Goal: Contribute content: Contribute content

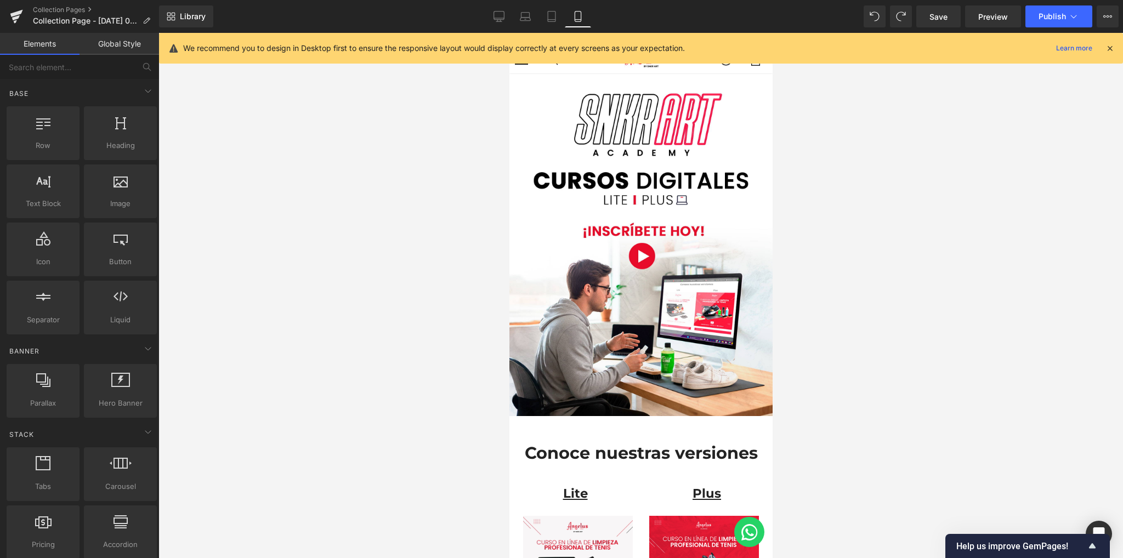
click at [1105, 44] on icon at bounding box center [1110, 48] width 10 height 10
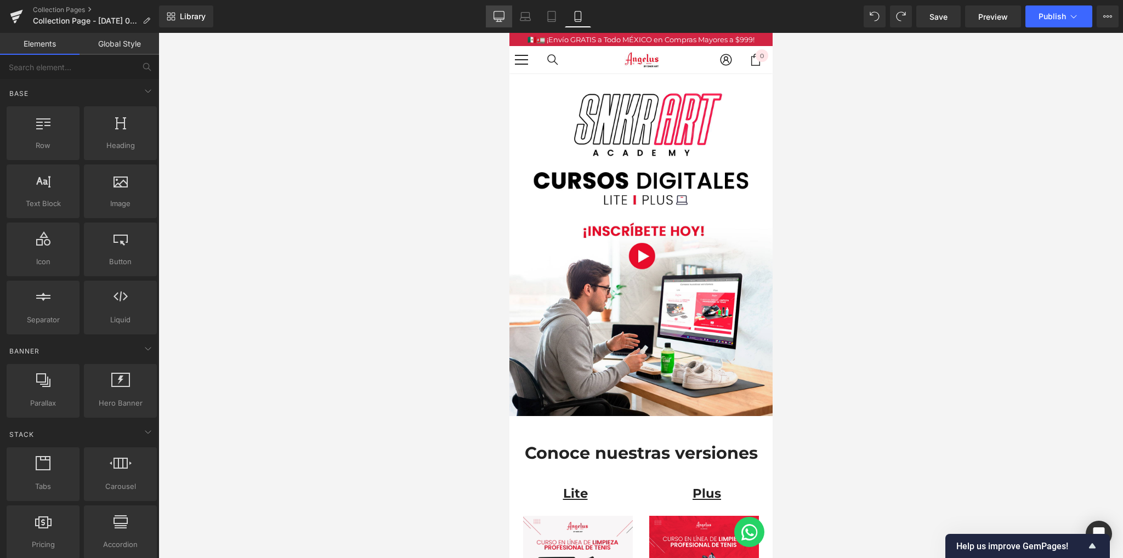
click at [488, 16] on link "Desktop" at bounding box center [499, 16] width 26 height 22
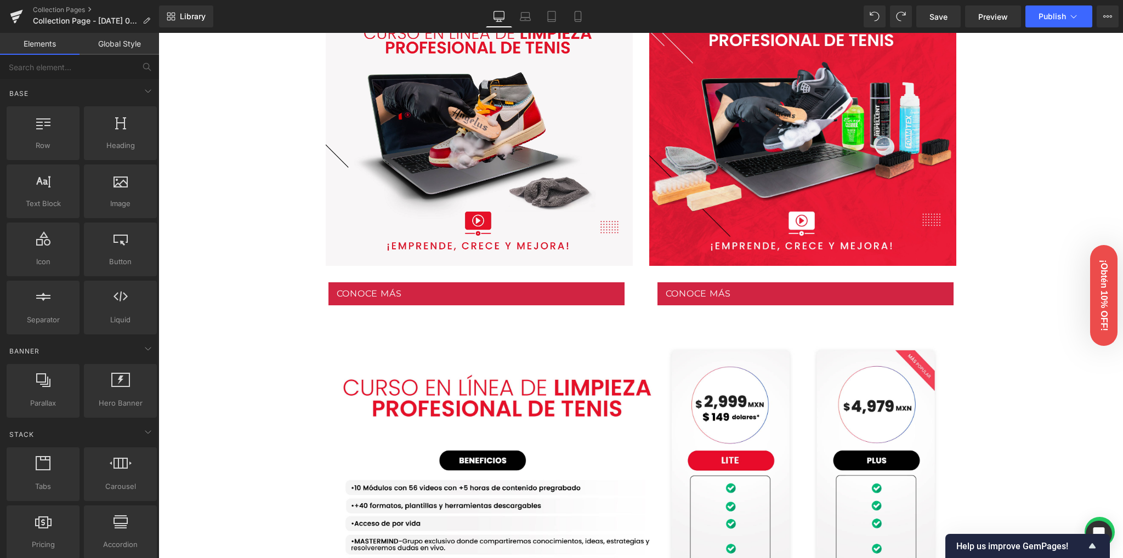
scroll to position [553, 0]
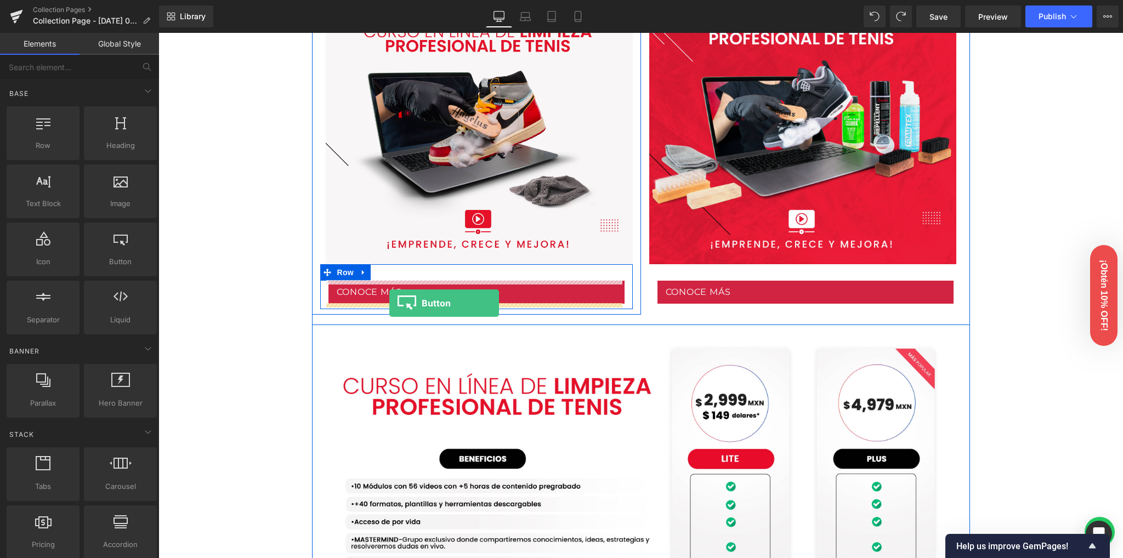
drag, startPoint x: 269, startPoint y: 291, endPoint x: 389, endPoint y: 303, distance: 120.7
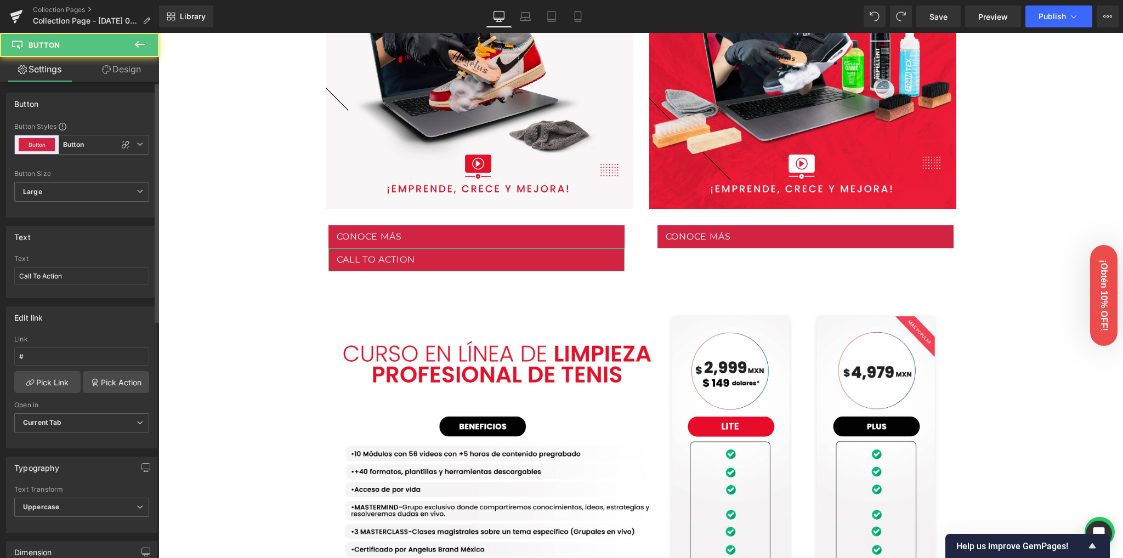
scroll to position [497, 0]
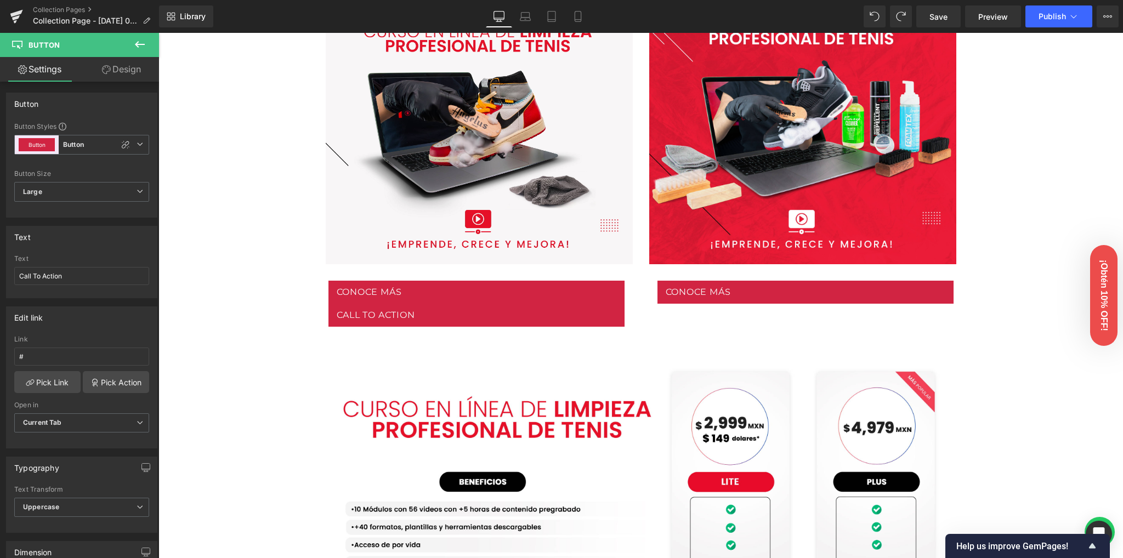
click at [134, 46] on icon at bounding box center [139, 44] width 13 height 13
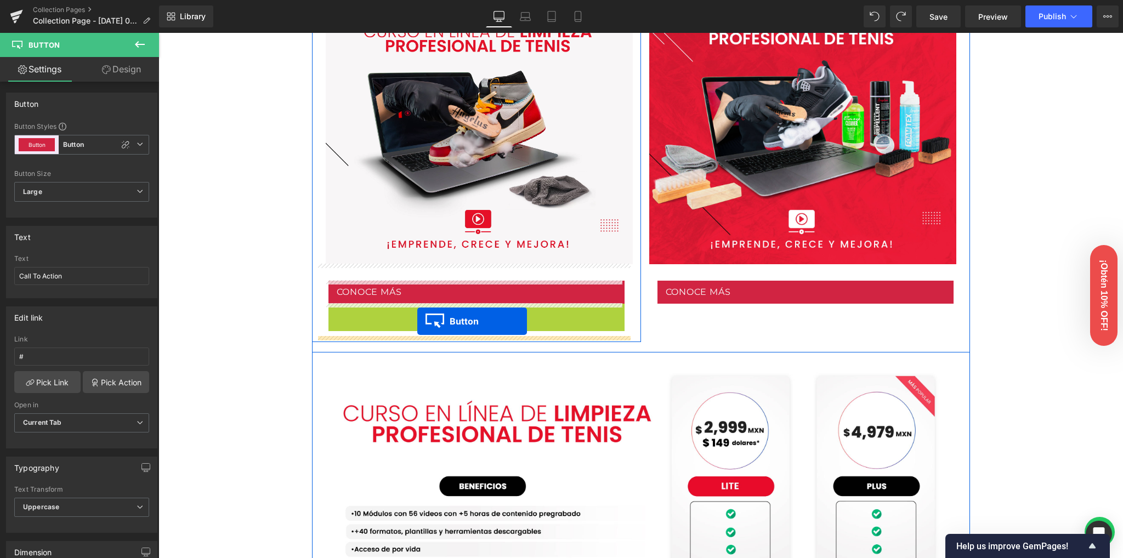
drag, startPoint x: 468, startPoint y: 310, endPoint x: 417, endPoint y: 321, distance: 52.0
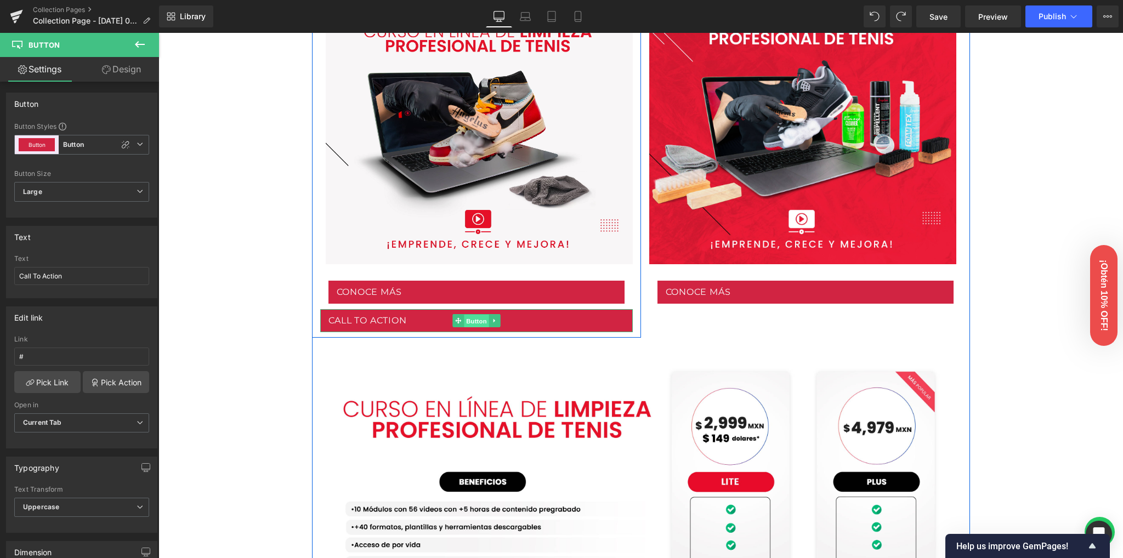
click at [469, 321] on span "Button" at bounding box center [476, 321] width 25 height 13
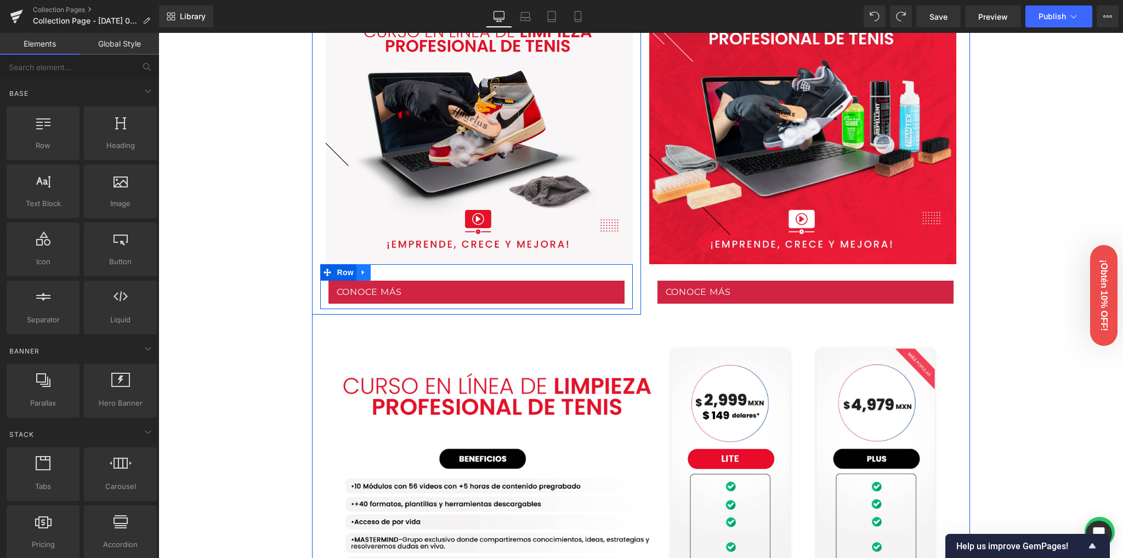
click at [361, 272] on icon at bounding box center [364, 272] width 8 height 8
click at [377, 273] on icon at bounding box center [378, 273] width 8 height 8
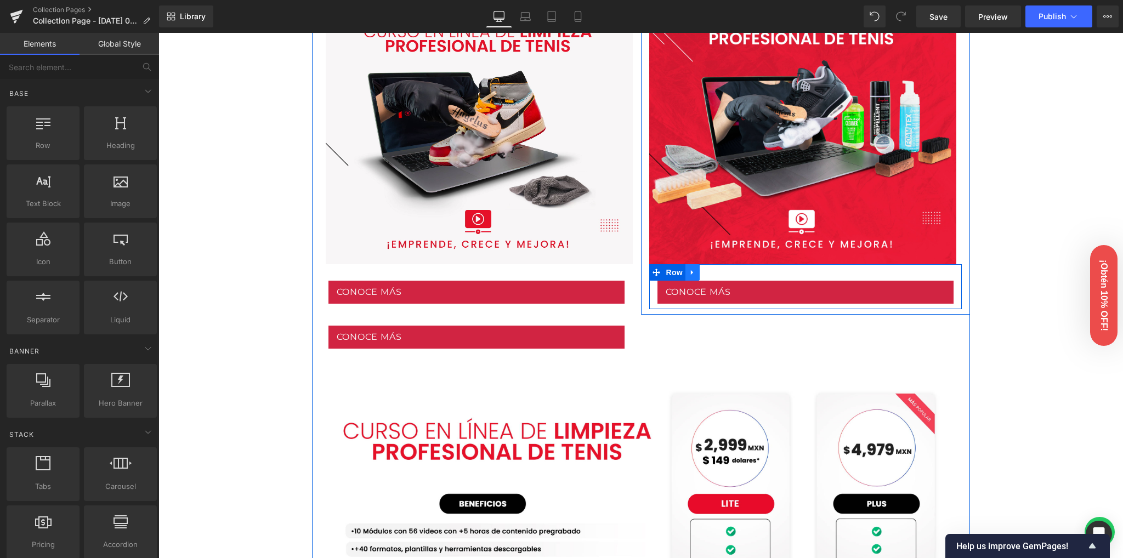
click at [692, 270] on link at bounding box center [692, 272] width 14 height 16
click at [703, 271] on icon at bounding box center [707, 273] width 8 height 8
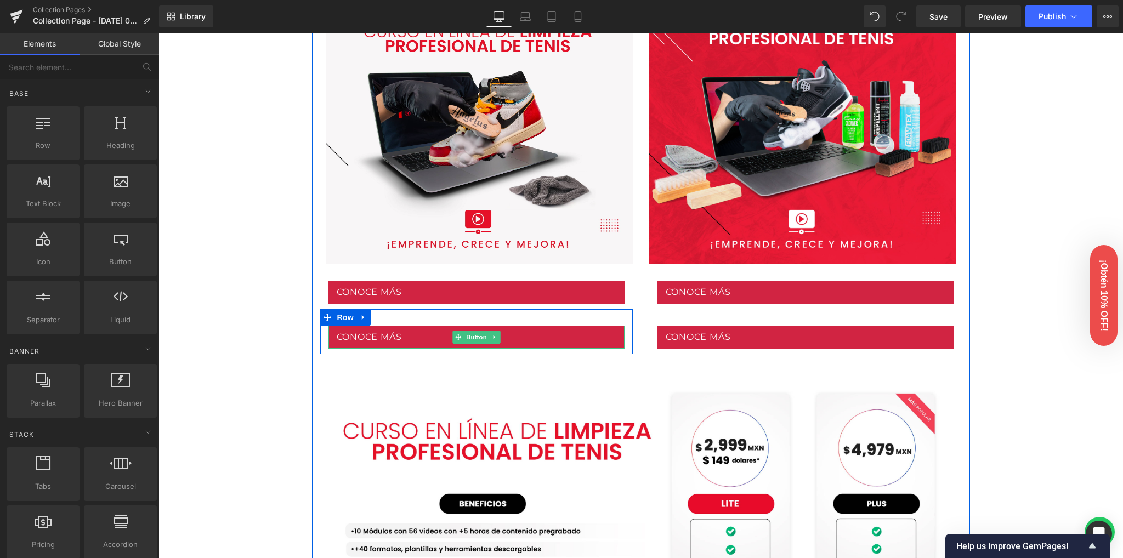
click at [400, 338] on link "Conoce más" at bounding box center [476, 337] width 296 height 23
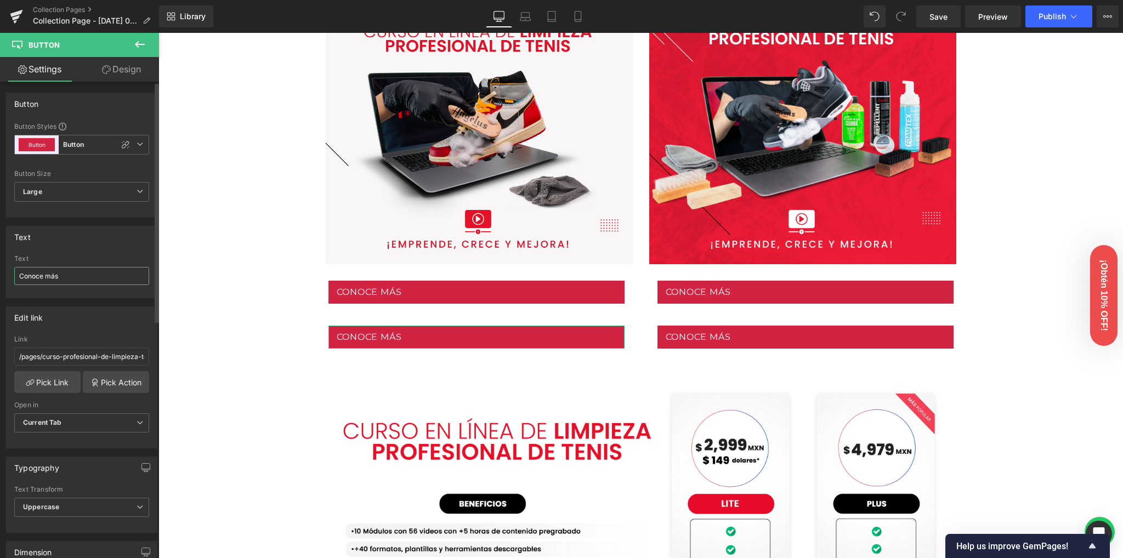
drag, startPoint x: 70, startPoint y: 281, endPoint x: 0, endPoint y: 273, distance: 70.6
click at [0, 273] on div "Text Conoce más Text Conoce más" at bounding box center [82, 258] width 164 height 81
type input "Compra ahora"
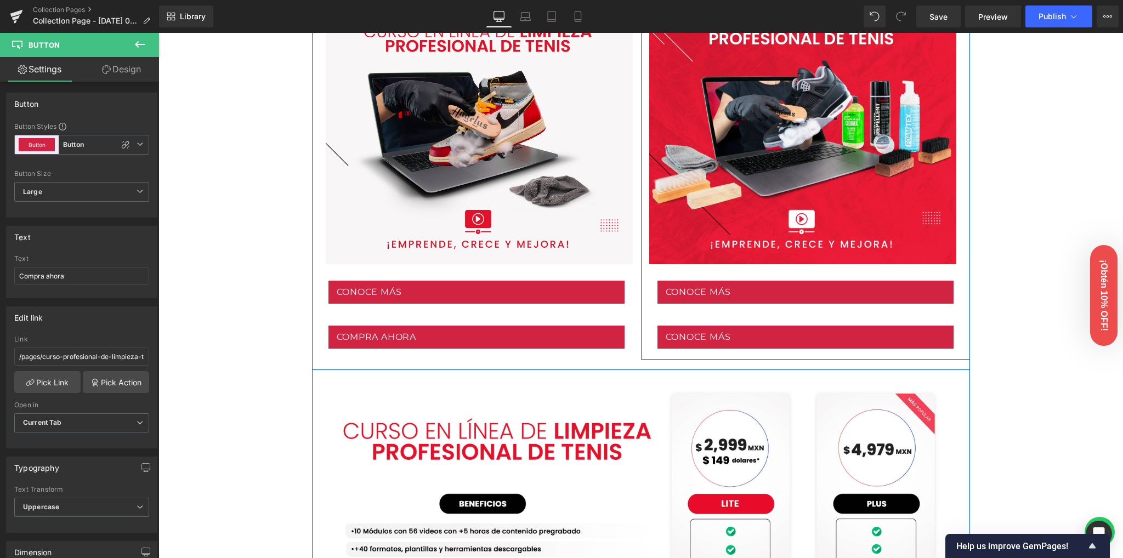
click at [737, 339] on link "Conoce más" at bounding box center [805, 337] width 296 height 23
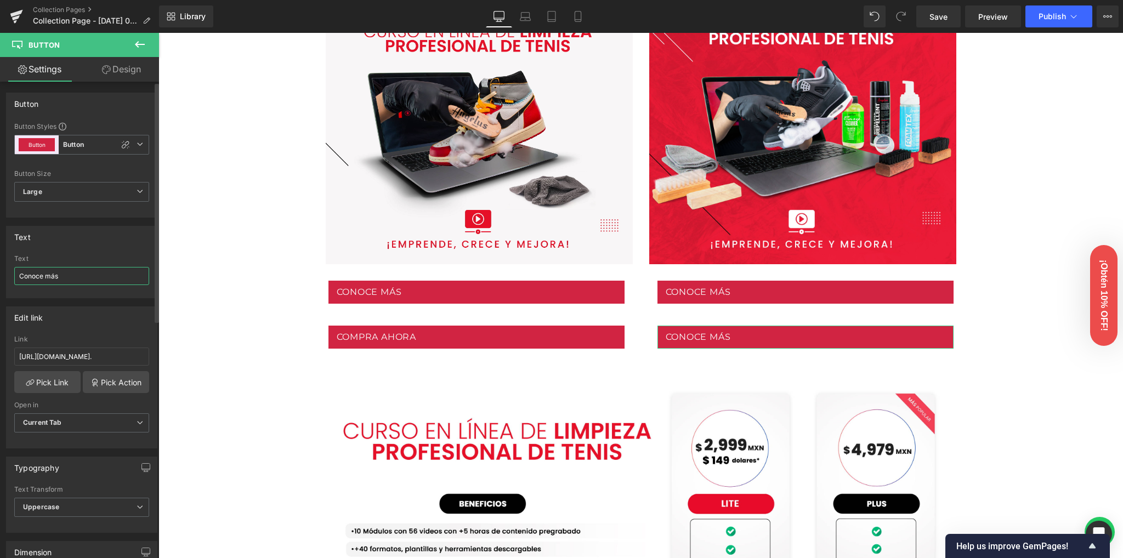
click at [87, 280] on input "Conoce más" at bounding box center [81, 276] width 135 height 18
click at [89, 270] on input "Conoce más" at bounding box center [81, 276] width 135 height 18
click at [86, 270] on input "Conoce más" at bounding box center [81, 276] width 135 height 18
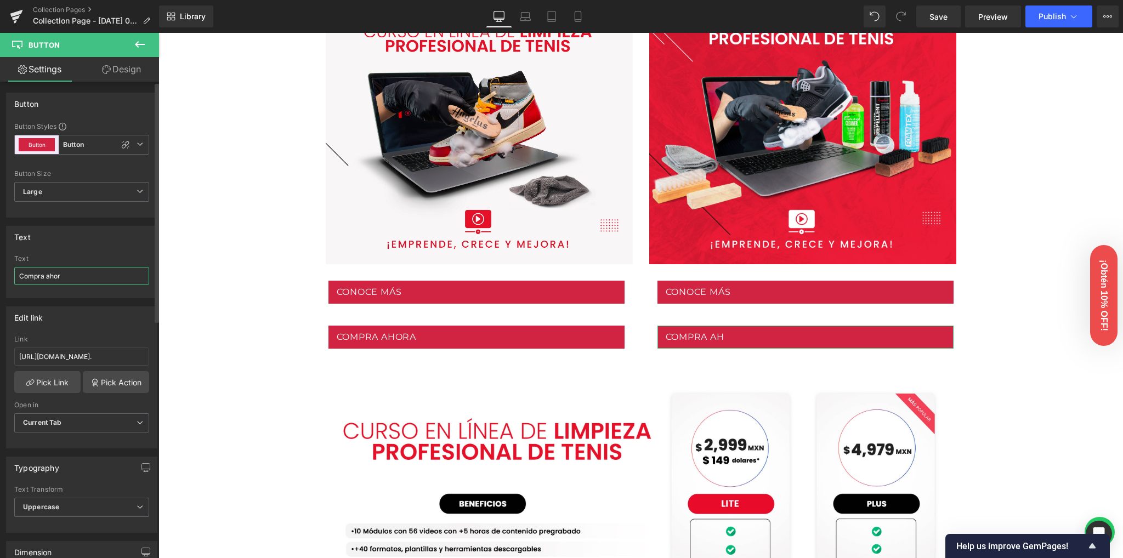
type input "Compra ahora"
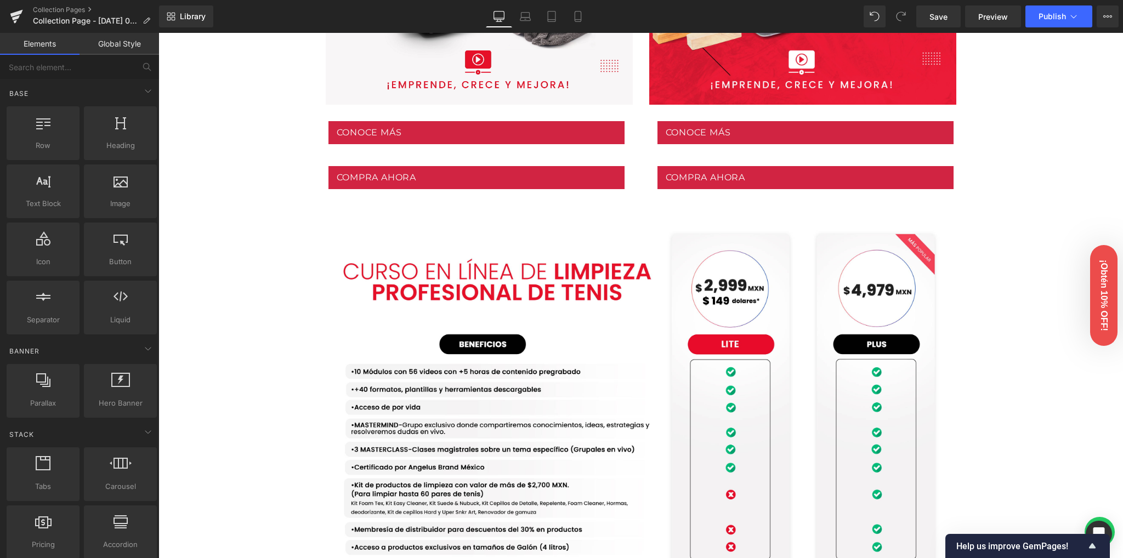
scroll to position [643, 0]
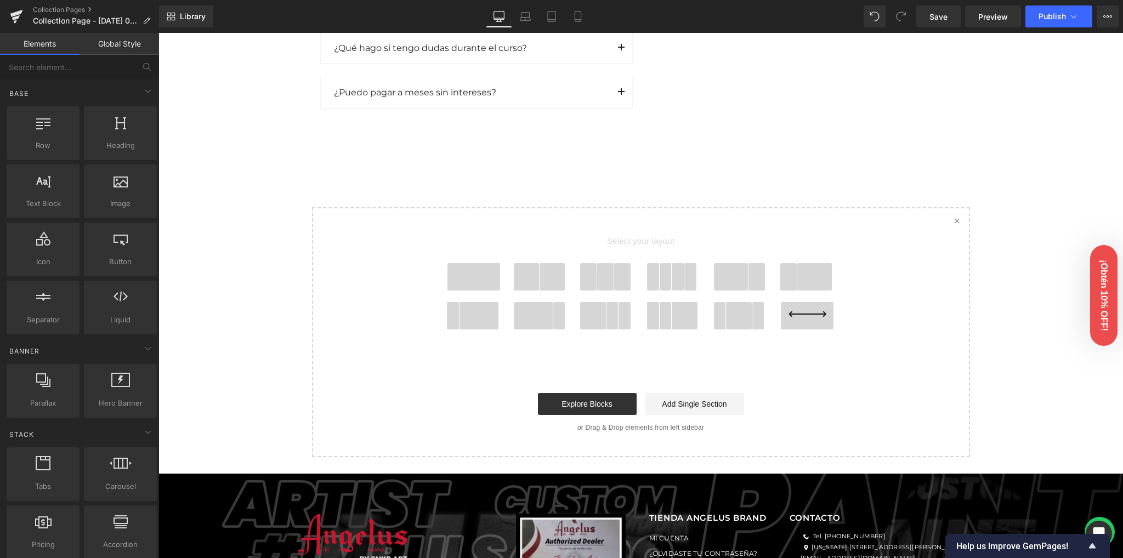
click at [470, 275] on span at bounding box center [473, 276] width 53 height 27
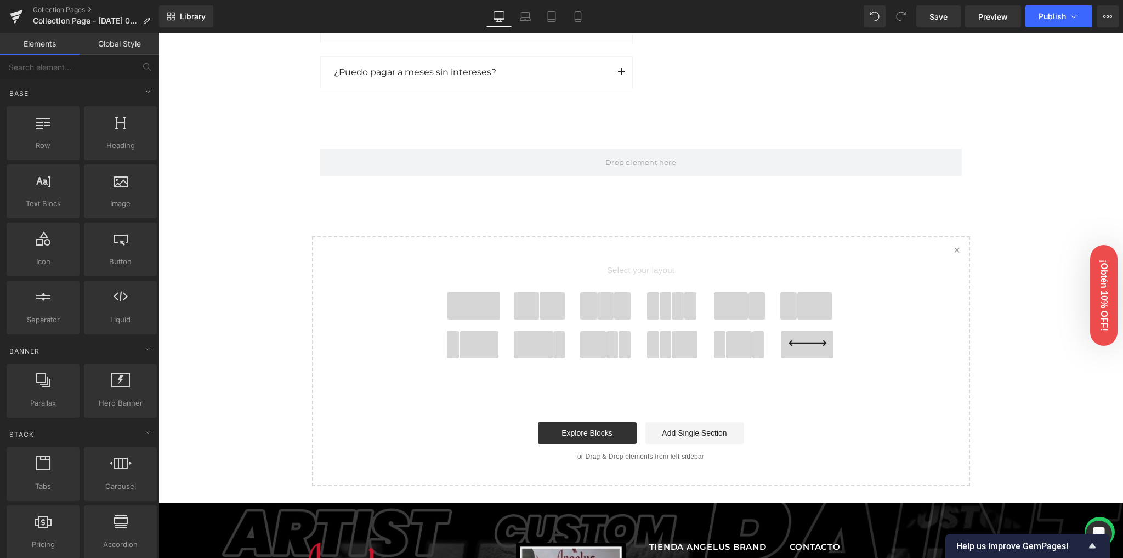
scroll to position [1813, 0]
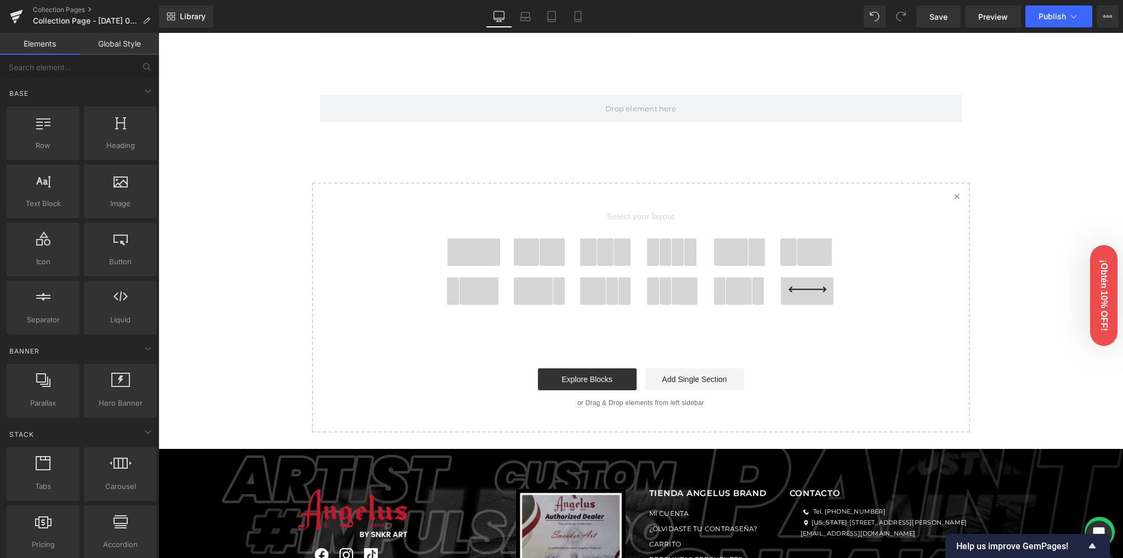
click at [459, 248] on span at bounding box center [473, 251] width 53 height 27
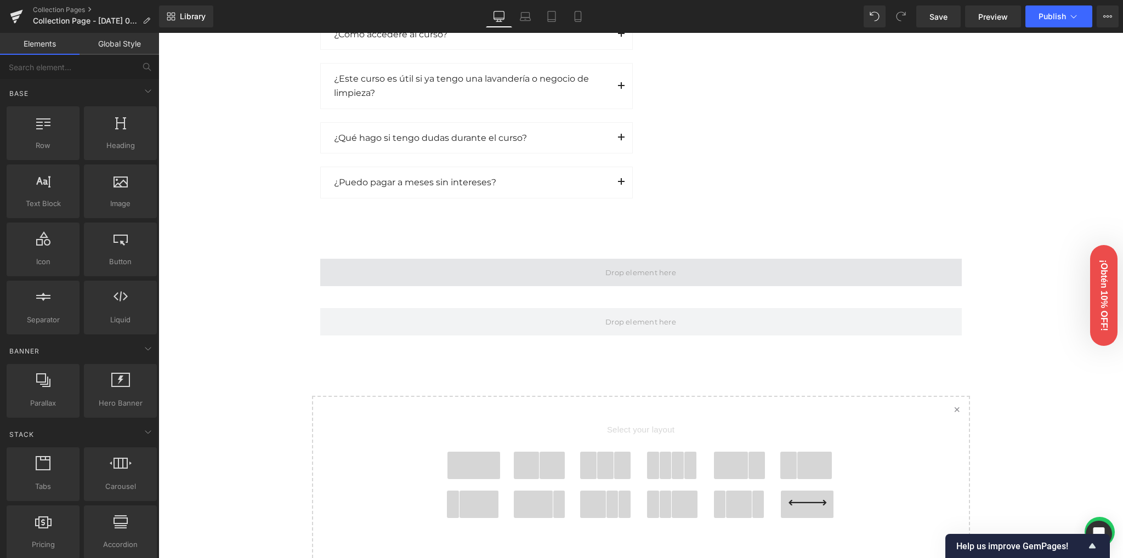
scroll to position [1644, 0]
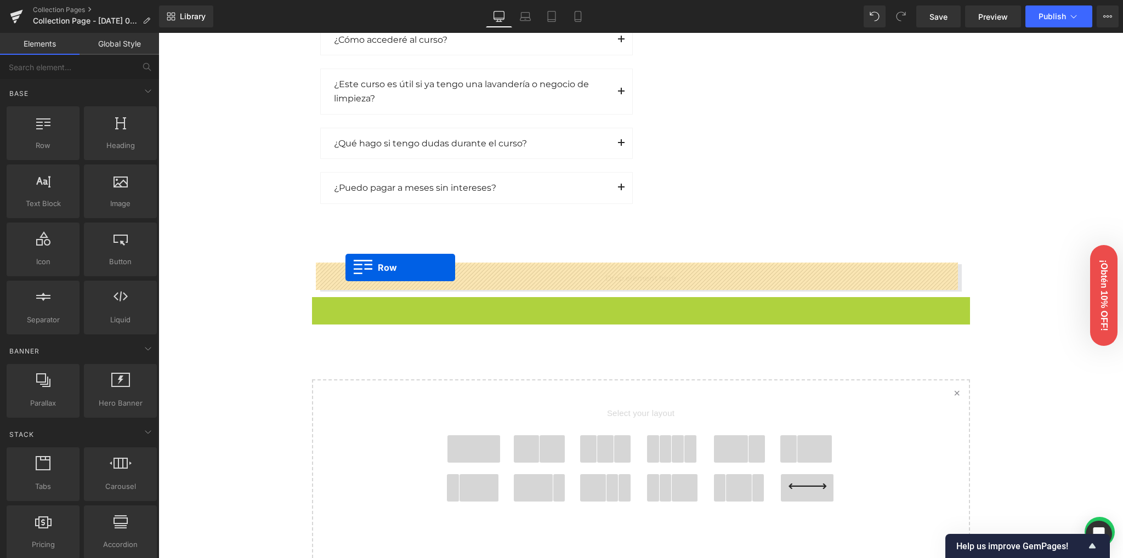
drag, startPoint x: 332, startPoint y: 307, endPoint x: 345, endPoint y: 268, distance: 41.8
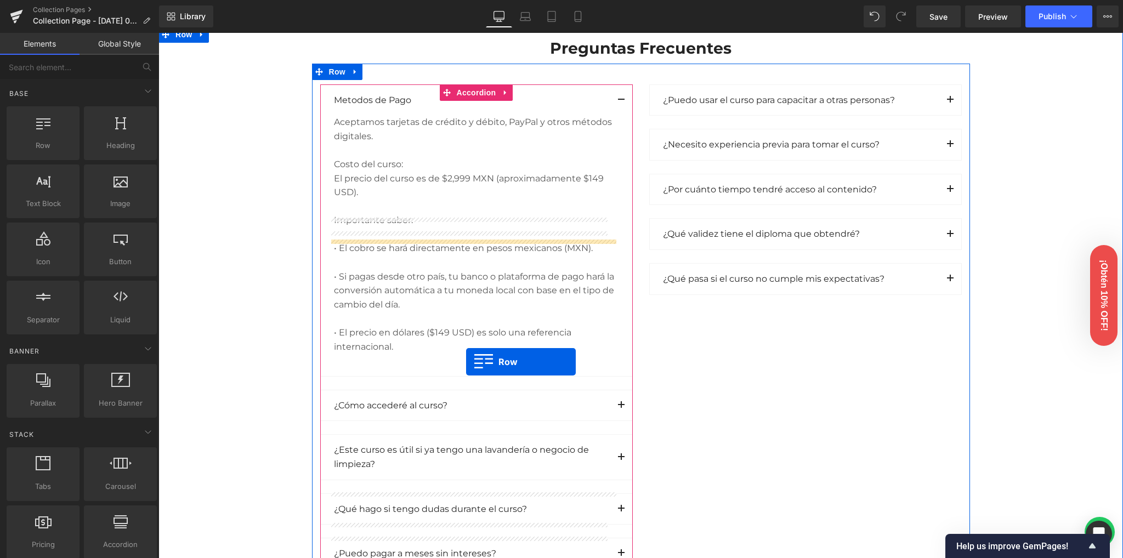
scroll to position [1059, 0]
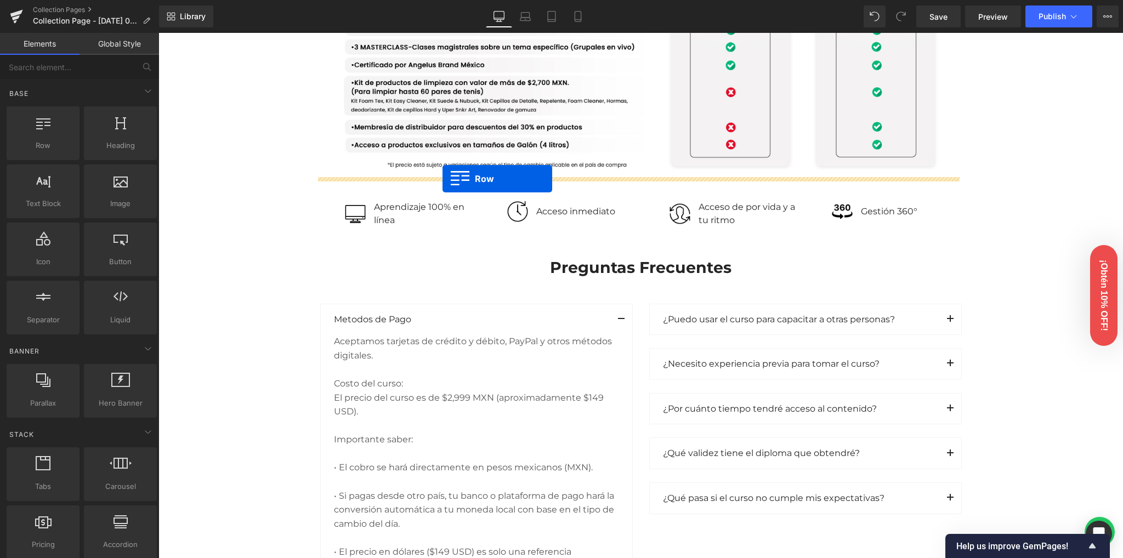
drag, startPoint x: 332, startPoint y: 252, endPoint x: 442, endPoint y: 179, distance: 132.1
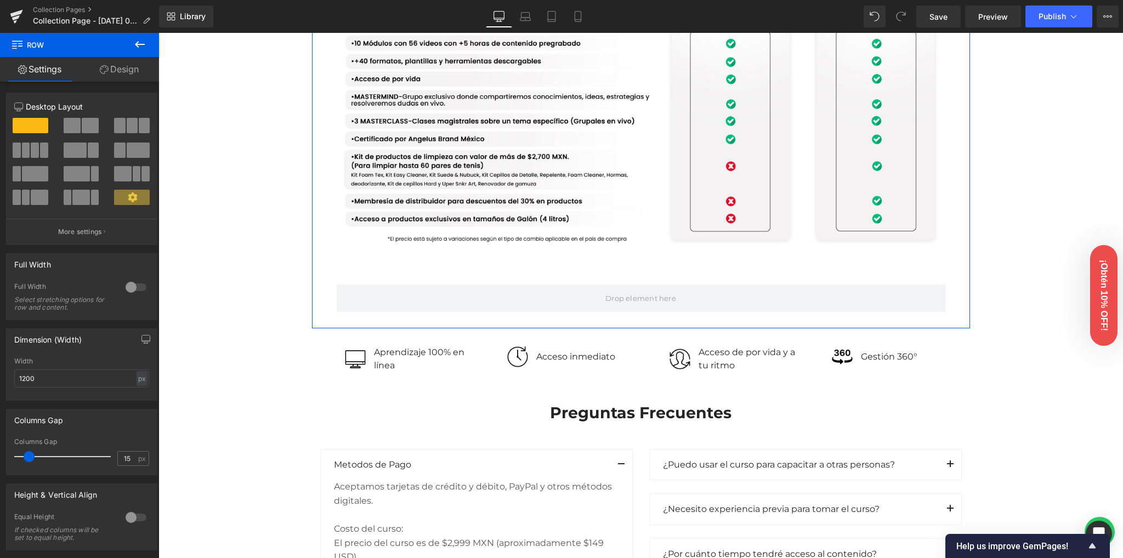
scroll to position [986, 0]
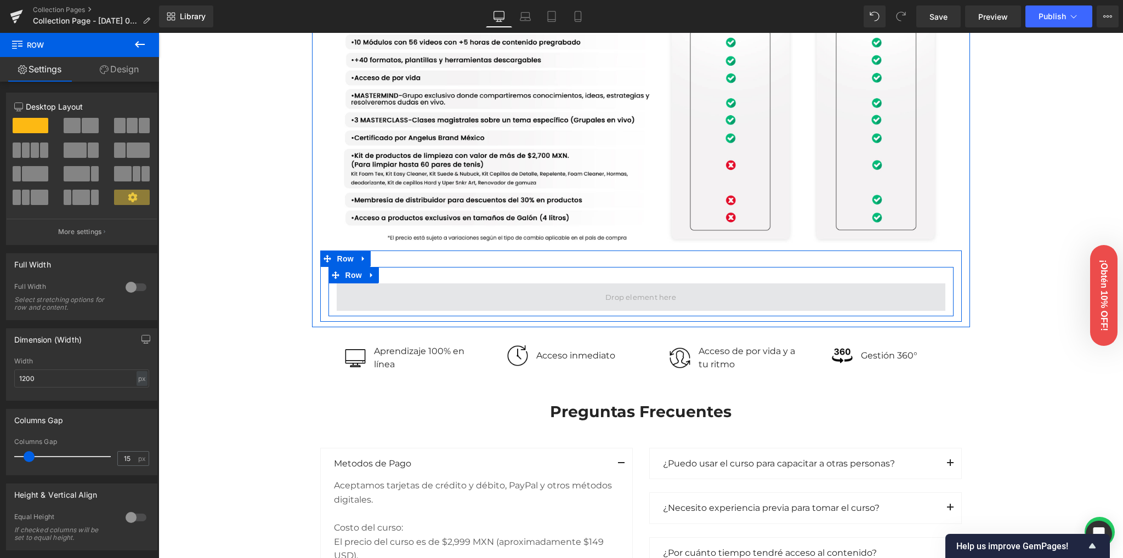
click at [526, 295] on span at bounding box center [641, 296] width 608 height 27
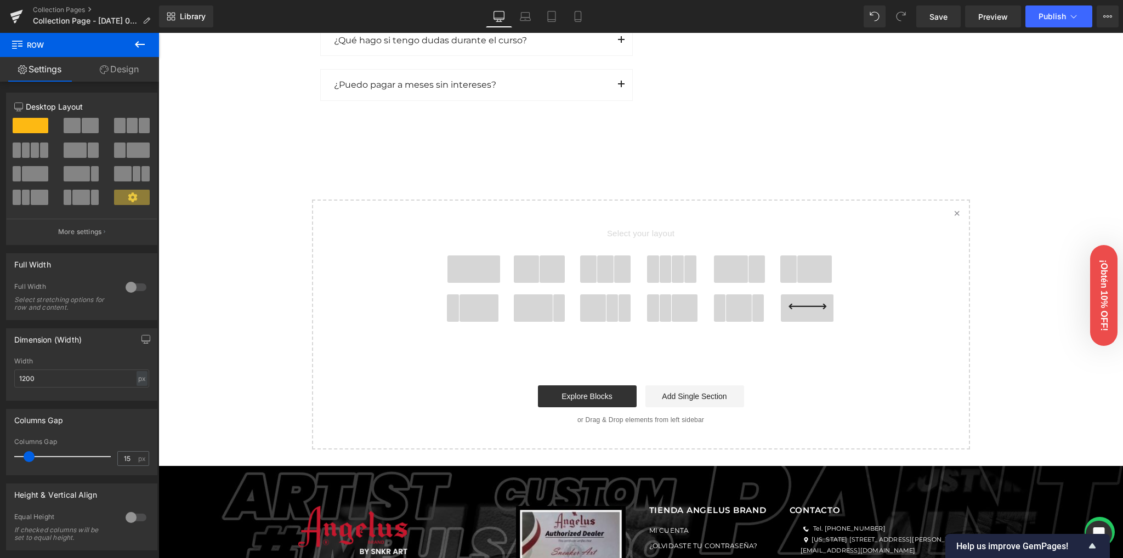
scroll to position [1863, 0]
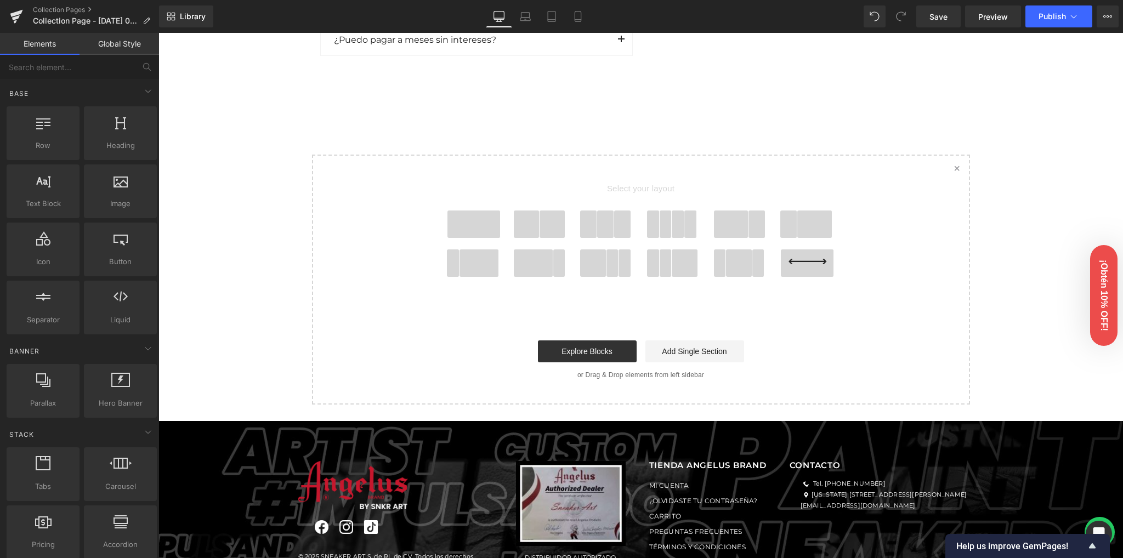
click at [522, 223] on span at bounding box center [527, 224] width 26 height 27
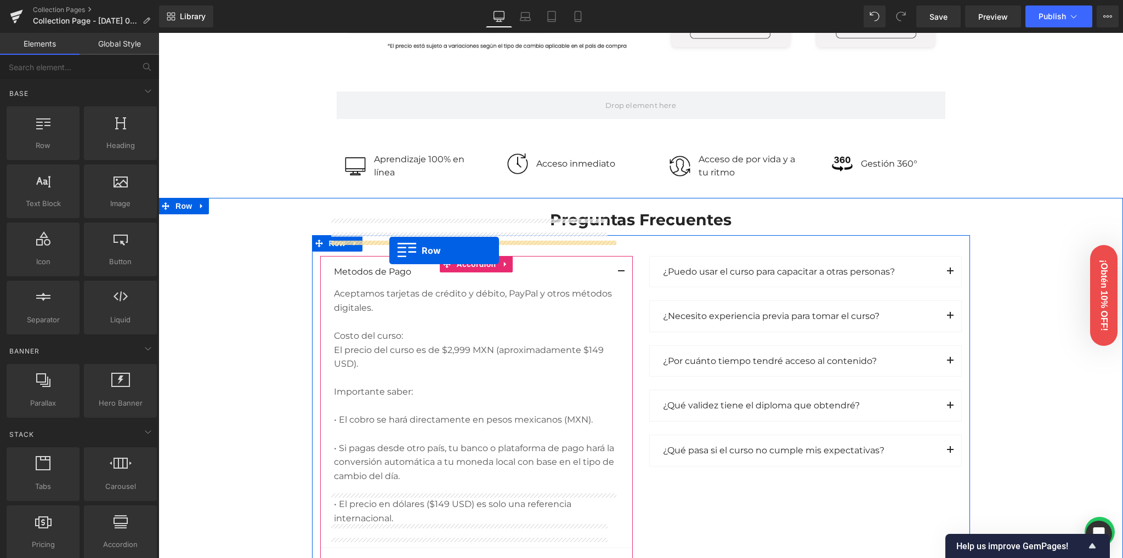
scroll to position [1081, 0]
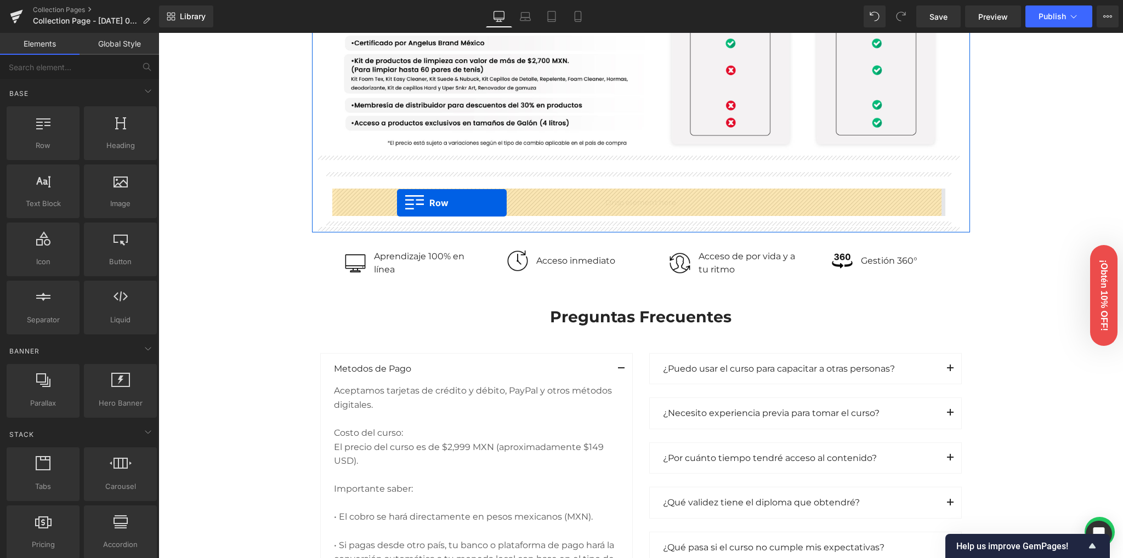
drag, startPoint x: 329, startPoint y: 303, endPoint x: 397, endPoint y: 203, distance: 121.2
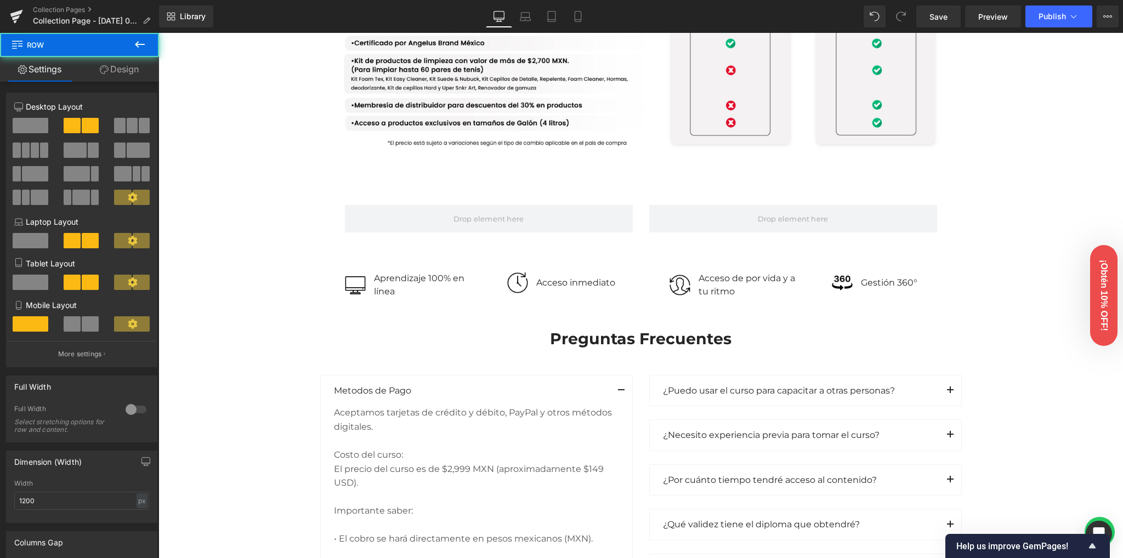
click at [232, 231] on div "Image Row Image Row Conoce nuestras versiones Heading Row Lite Heading Plus Hea…" at bounding box center [640, 100] width 964 height 2216
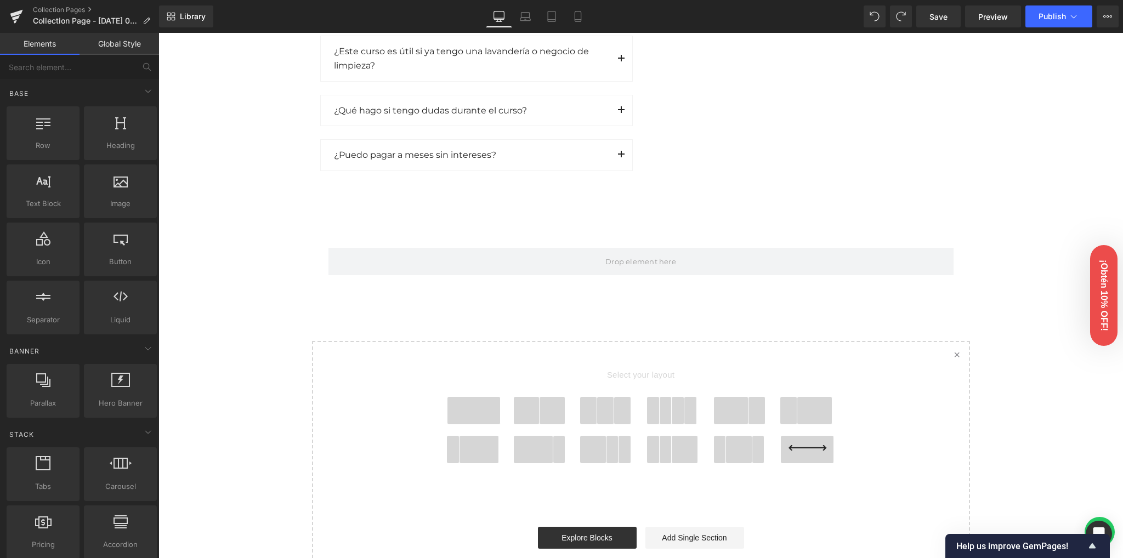
scroll to position [1680, 0]
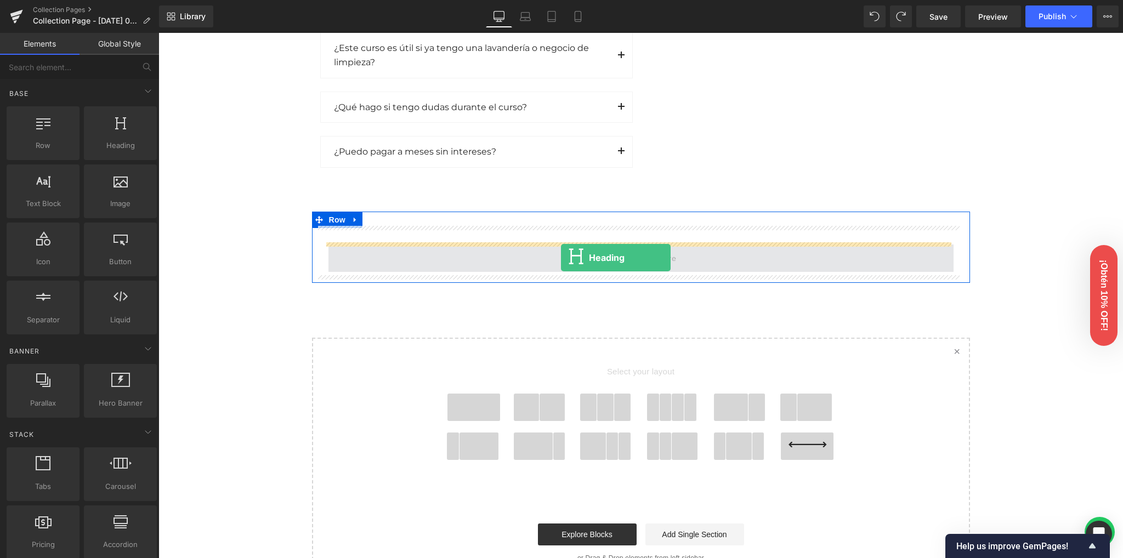
drag, startPoint x: 264, startPoint y: 178, endPoint x: 561, endPoint y: 258, distance: 307.7
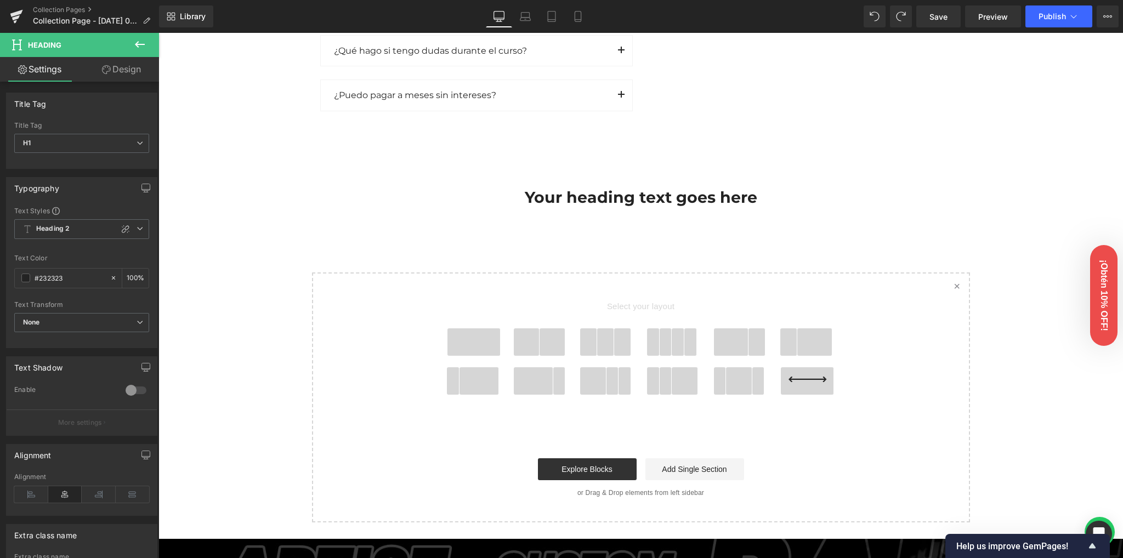
scroll to position [1754, 0]
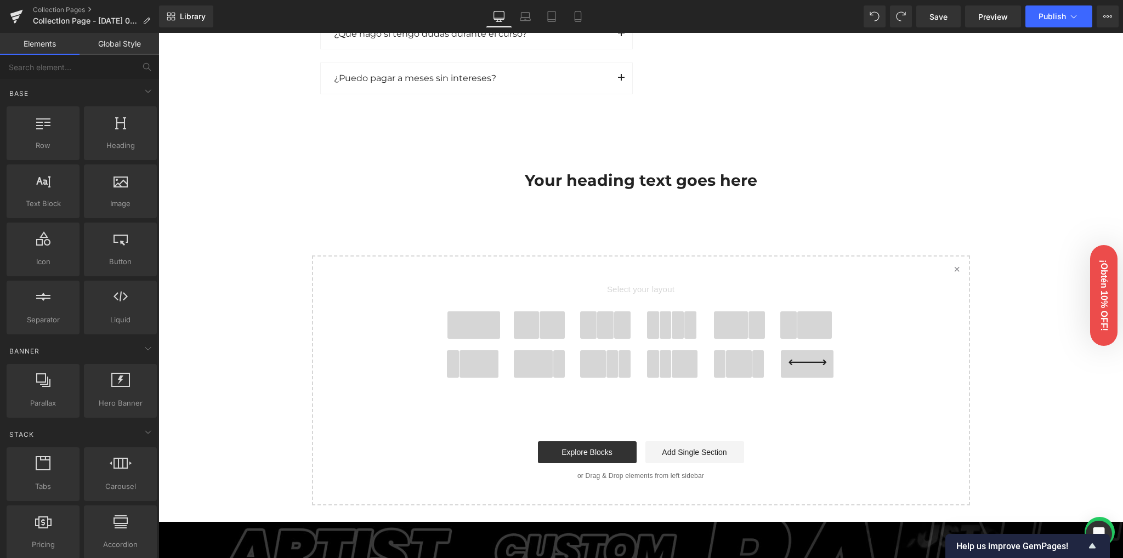
click at [461, 325] on span at bounding box center [473, 324] width 53 height 27
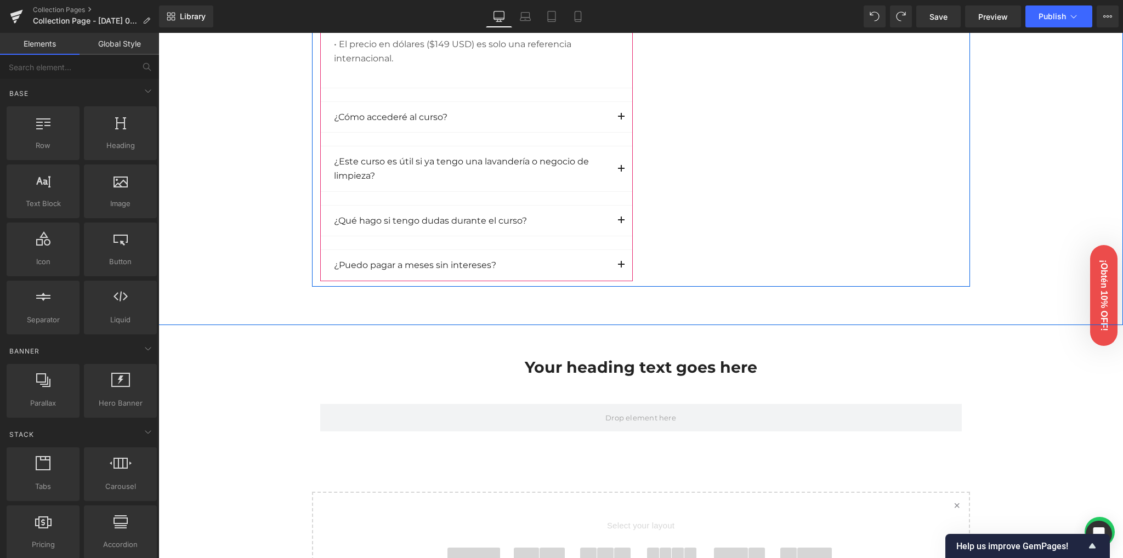
scroll to position [1584, 0]
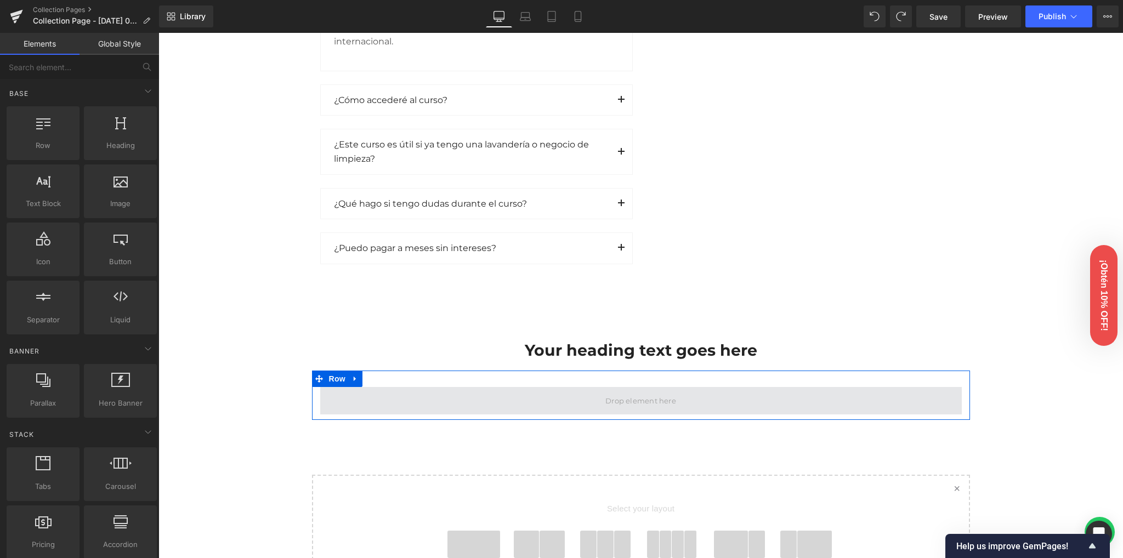
drag, startPoint x: 554, startPoint y: 389, endPoint x: 447, endPoint y: 388, distance: 106.9
click at [554, 389] on span at bounding box center [640, 400] width 641 height 27
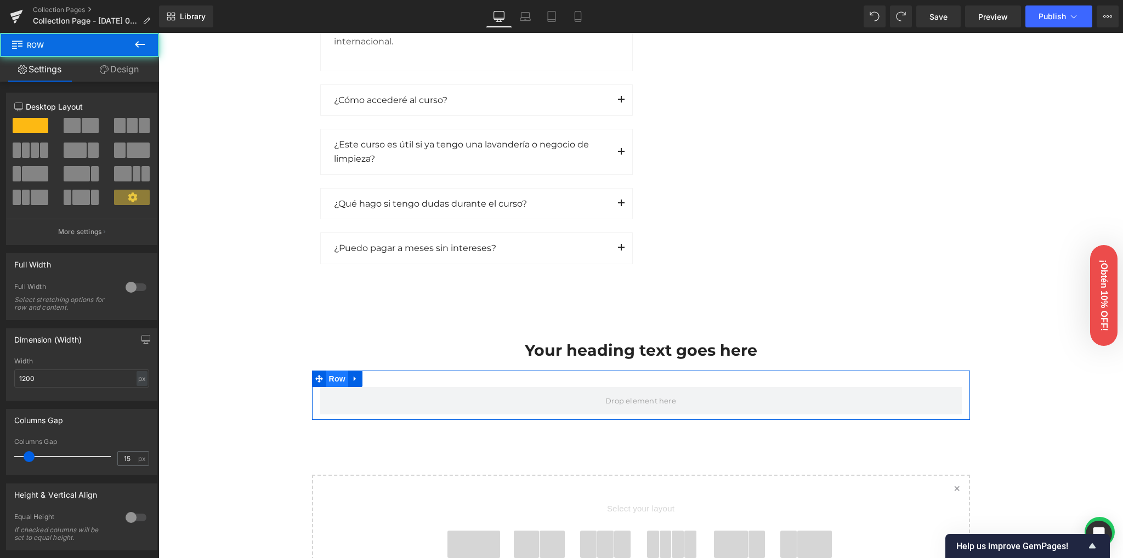
click at [338, 377] on span "Row" at bounding box center [337, 379] width 22 height 16
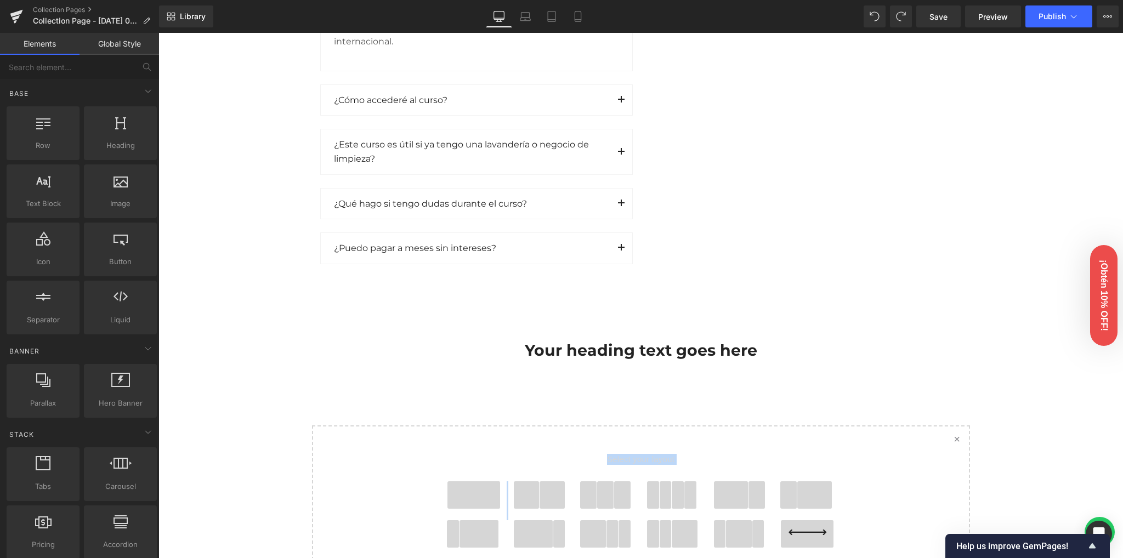
drag, startPoint x: 531, startPoint y: 491, endPoint x: 505, endPoint y: 424, distance: 71.2
click at [541, 482] on span at bounding box center [552, 494] width 26 height 27
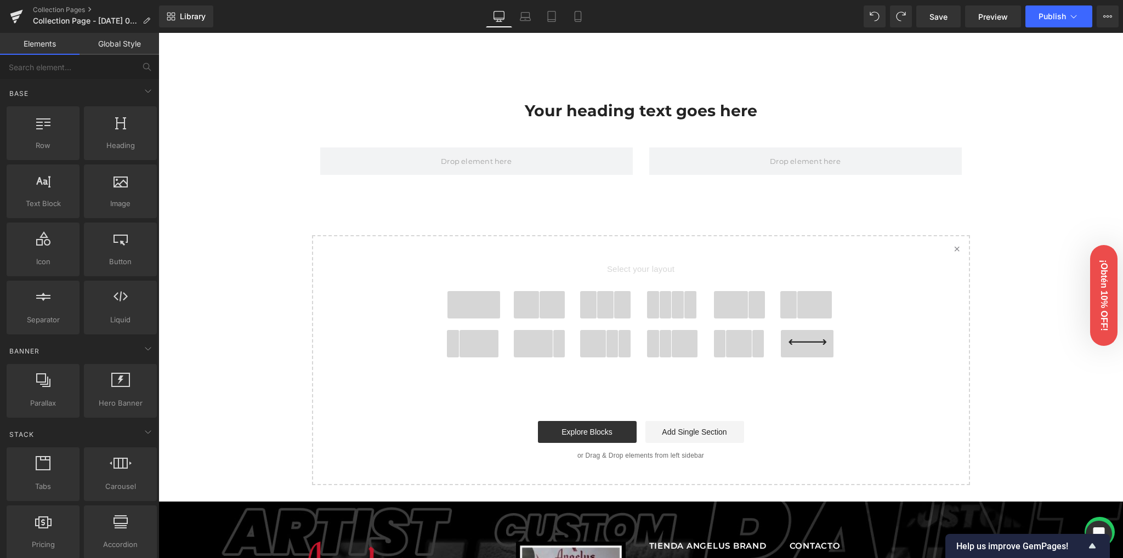
scroll to position [1730, 0]
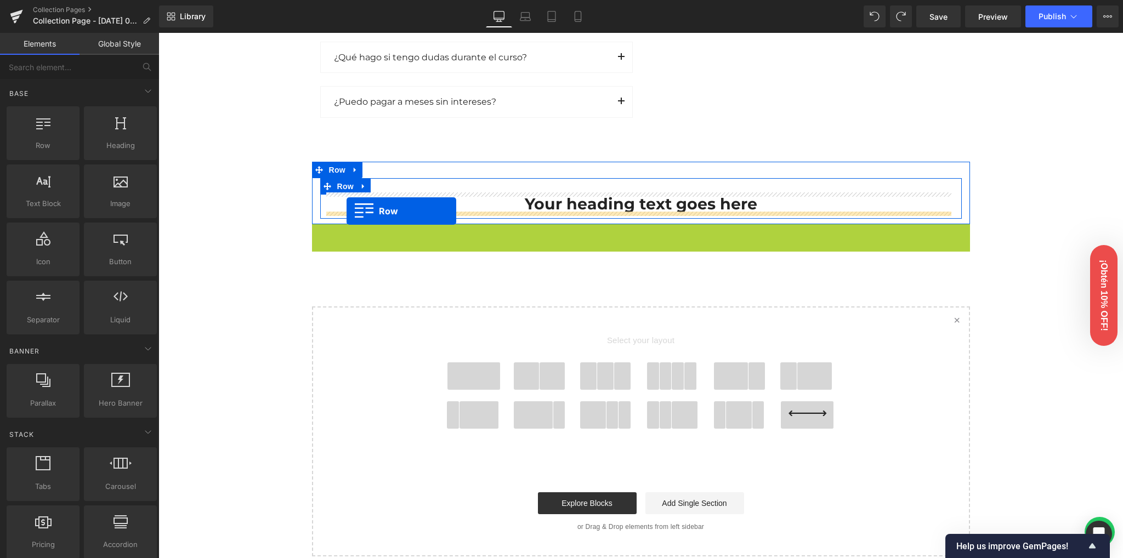
drag, startPoint x: 339, startPoint y: 231, endPoint x: 346, endPoint y: 211, distance: 21.2
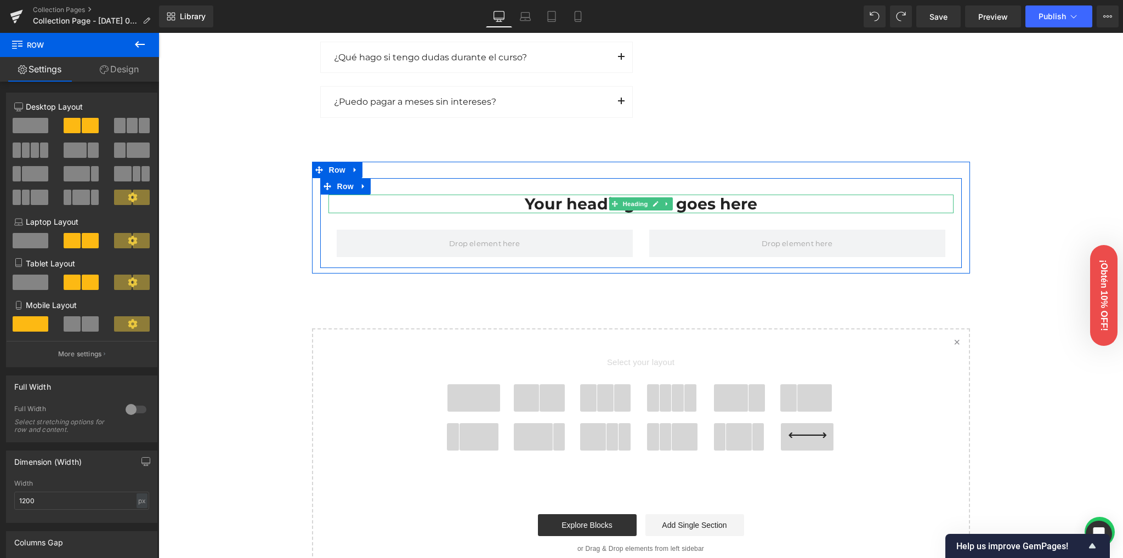
click at [544, 204] on h1 "Your heading text goes here" at bounding box center [640, 204] width 625 height 19
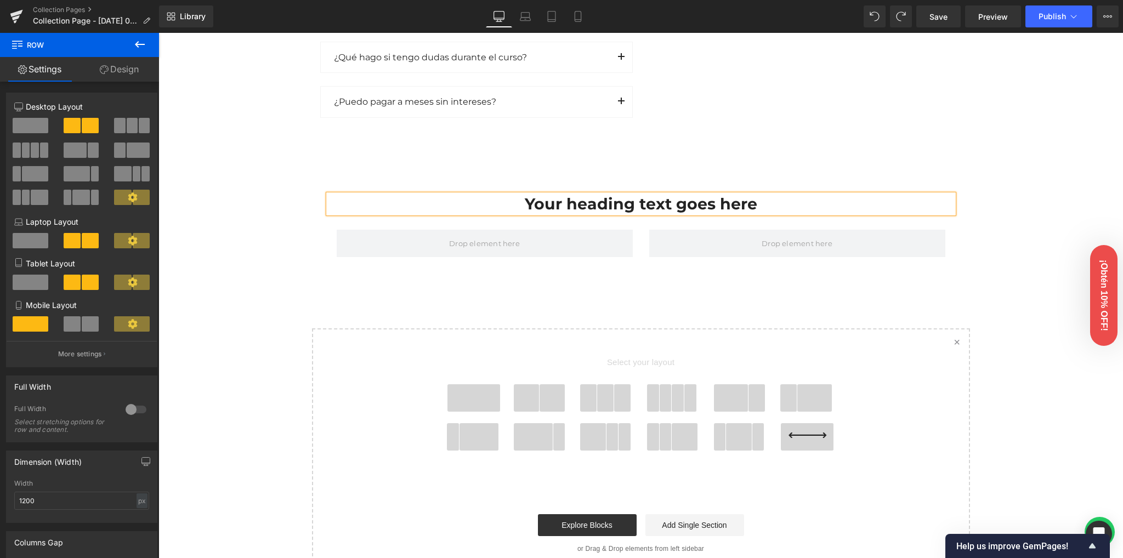
click at [544, 207] on h1 "Your heading text goes here" at bounding box center [640, 204] width 625 height 19
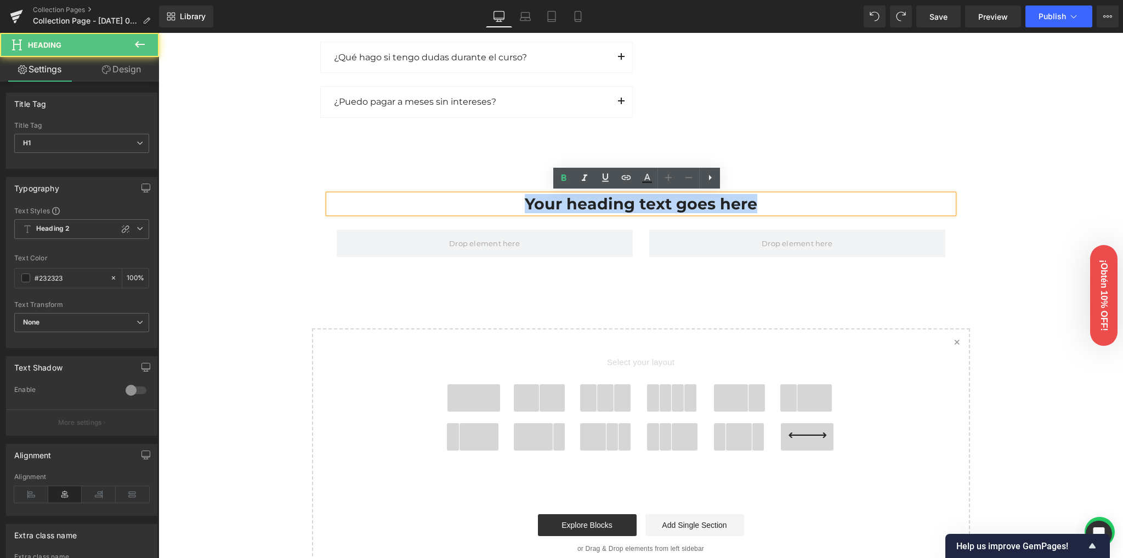
click at [600, 201] on h1 "Your heading text goes here" at bounding box center [640, 204] width 625 height 19
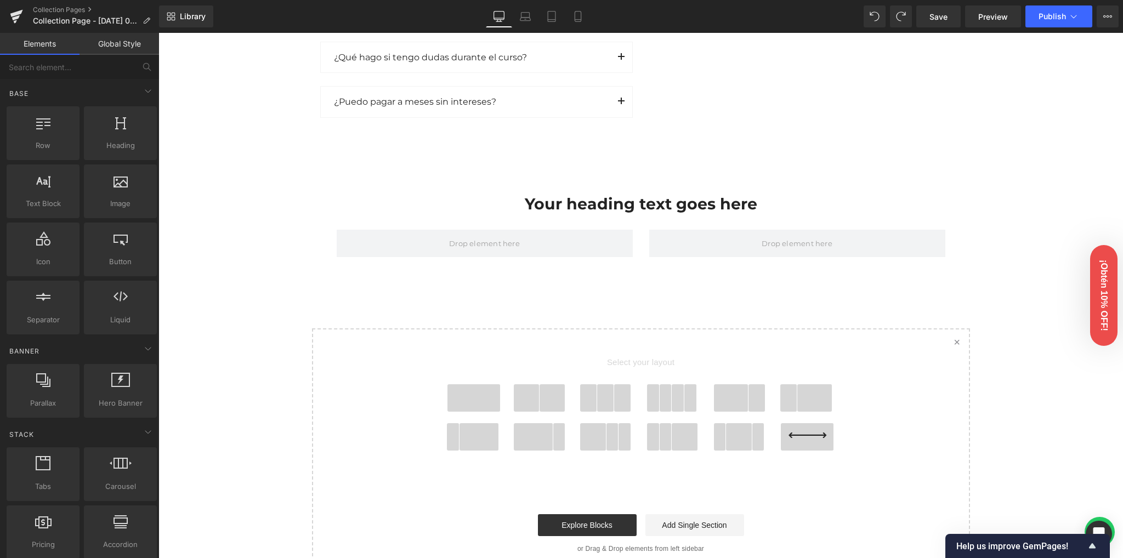
click at [527, 389] on span at bounding box center [527, 397] width 26 height 27
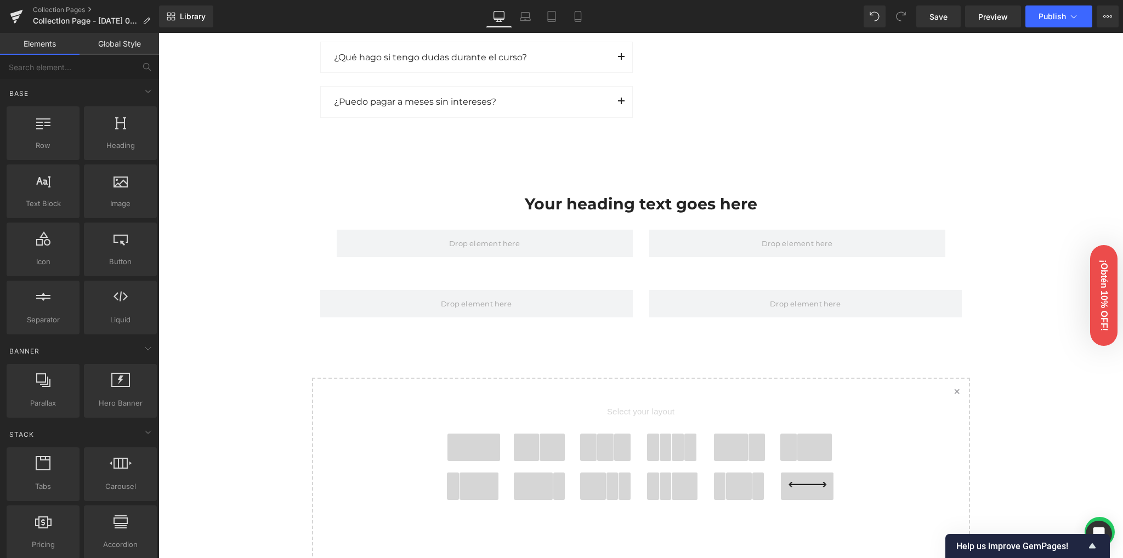
scroll to position [1706, 0]
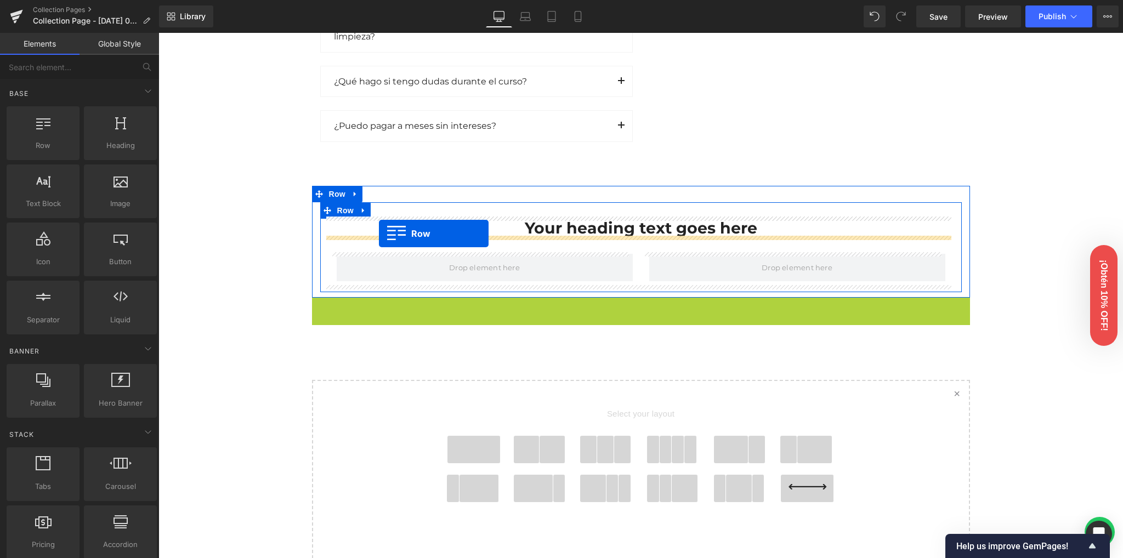
drag, startPoint x: 332, startPoint y: 306, endPoint x: 379, endPoint y: 234, distance: 86.1
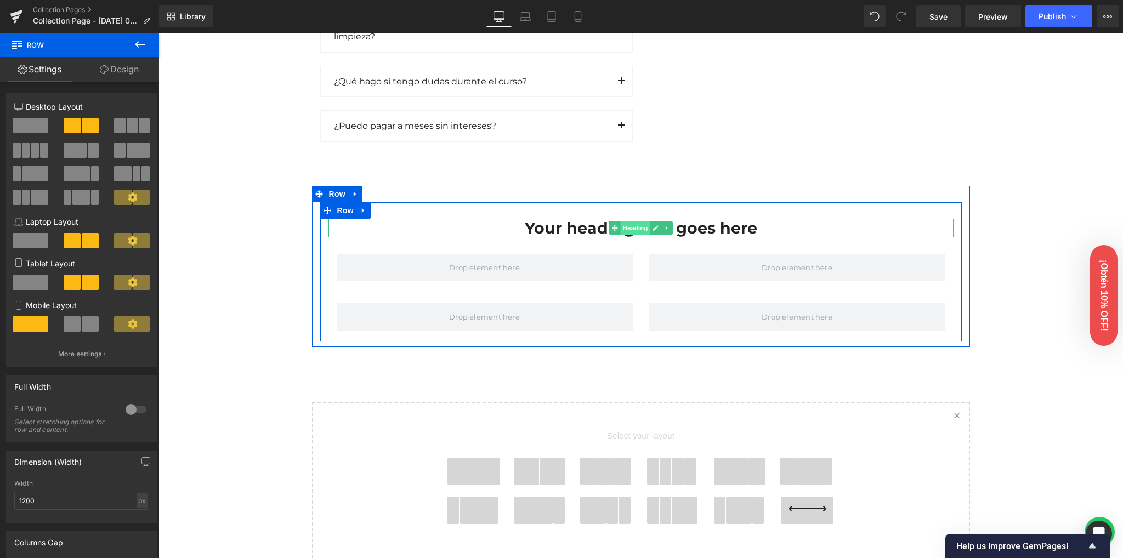
click at [624, 226] on span "Heading" at bounding box center [635, 227] width 30 height 13
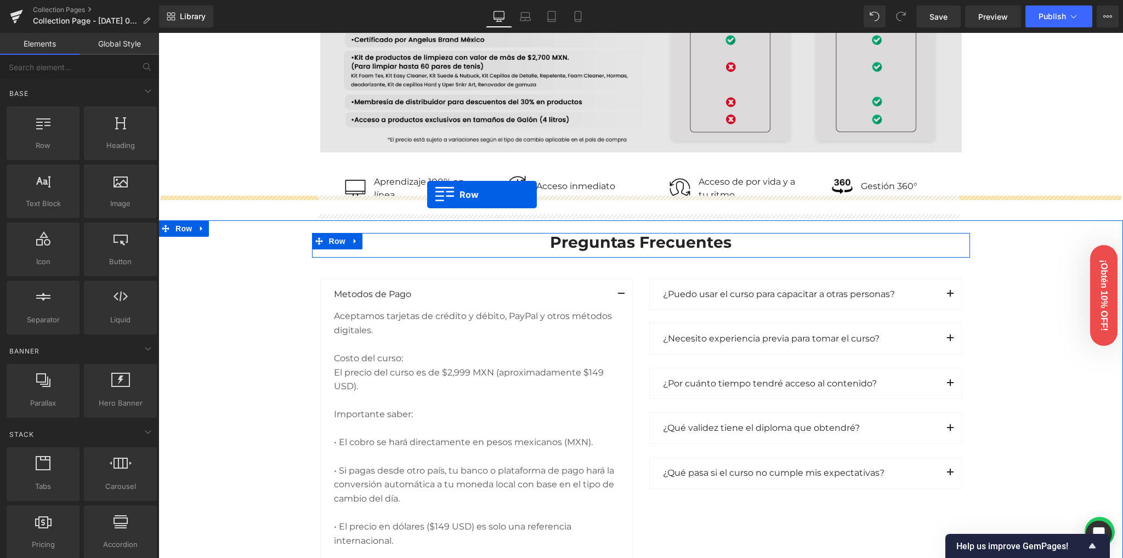
scroll to position [975, 0]
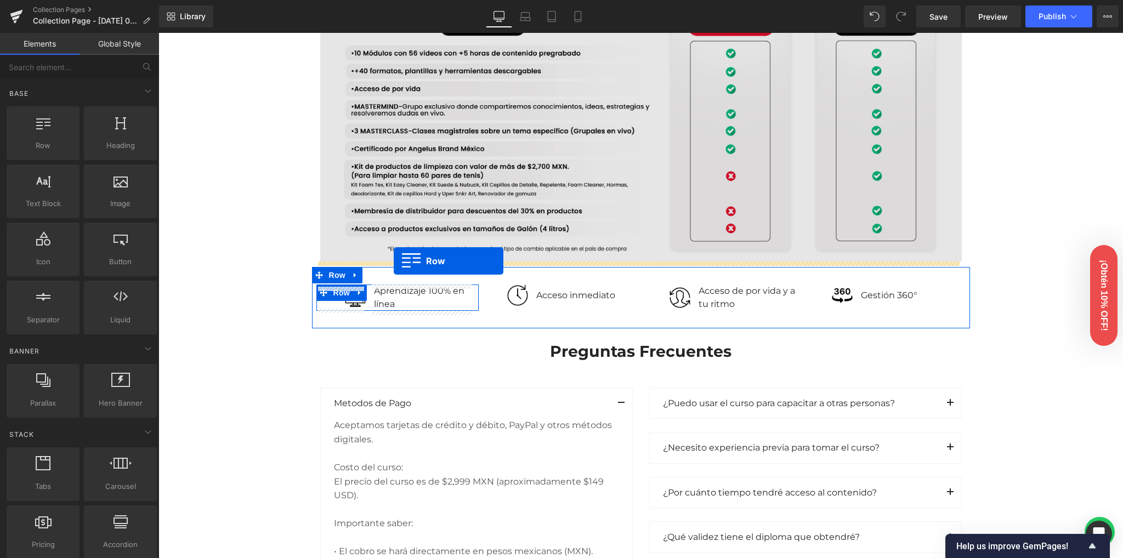
drag, startPoint x: 331, startPoint y: 195, endPoint x: 394, endPoint y: 261, distance: 91.5
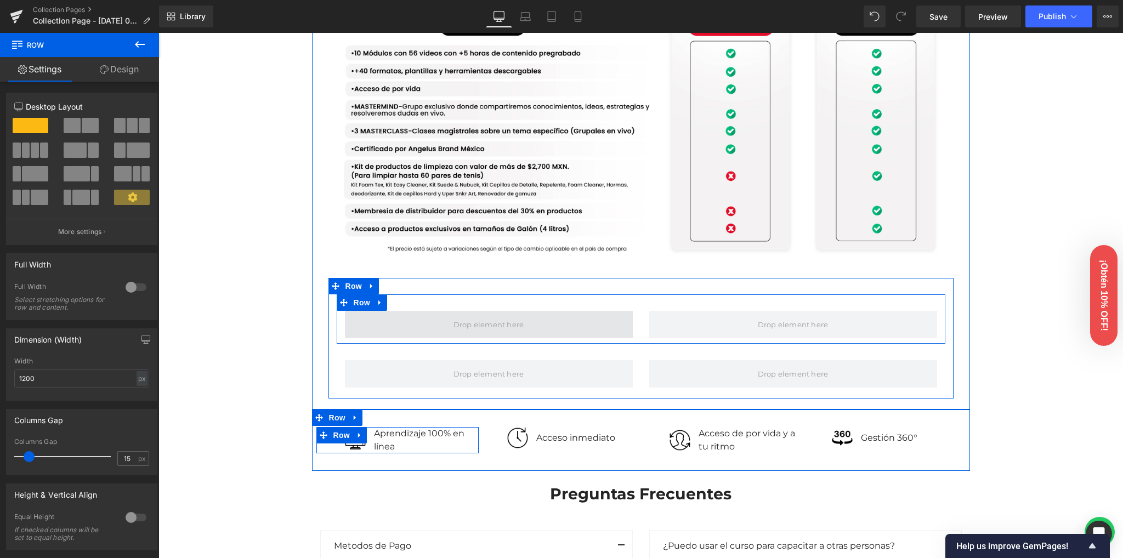
click at [455, 321] on span at bounding box center [489, 324] width 78 height 16
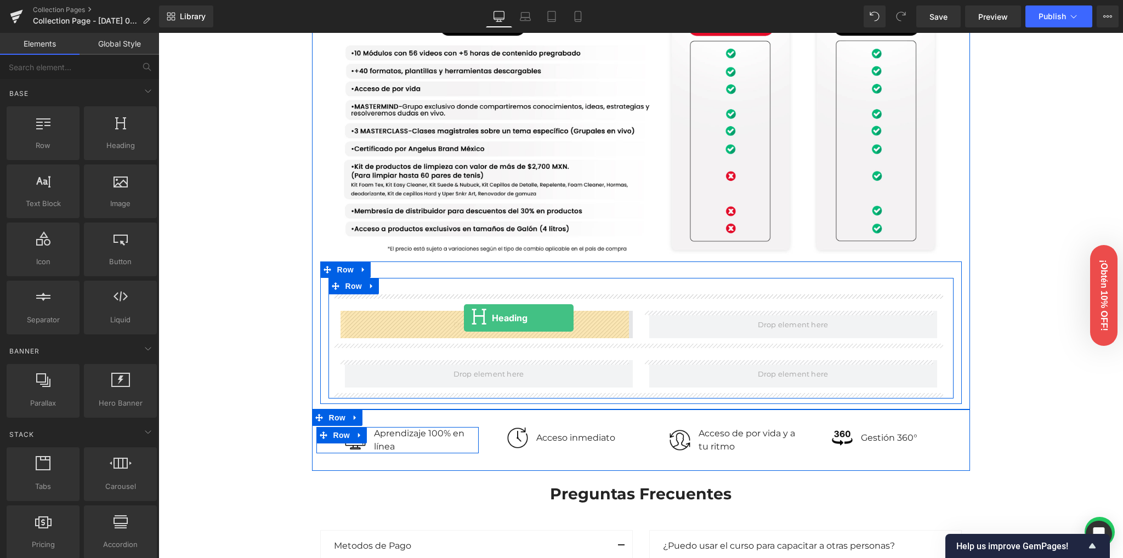
drag, startPoint x: 309, startPoint y: 194, endPoint x: 463, endPoint y: 318, distance: 197.3
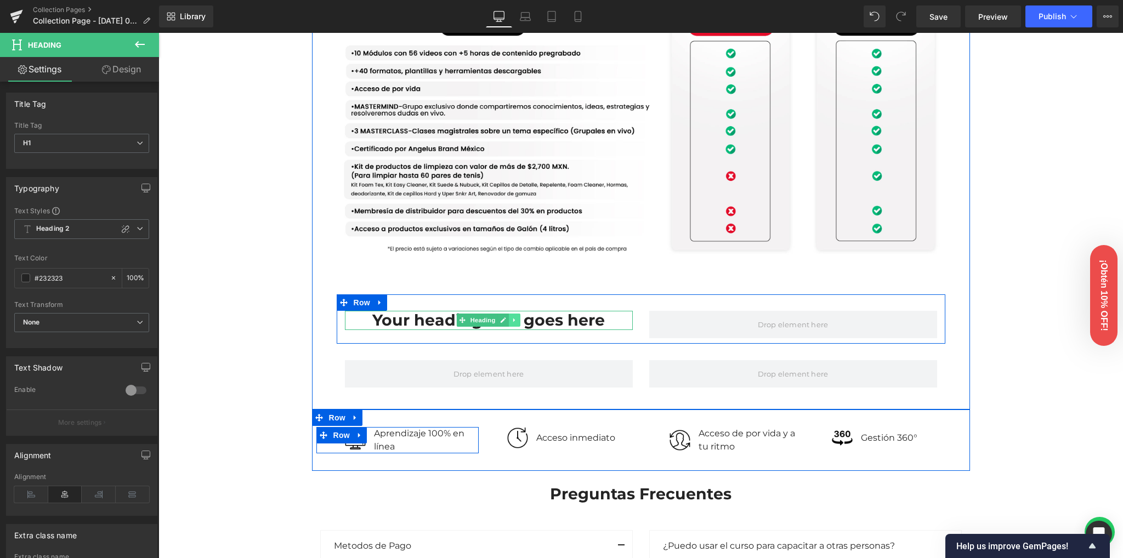
click at [511, 318] on icon at bounding box center [514, 320] width 6 height 7
click at [506, 320] on icon at bounding box center [509, 320] width 6 height 6
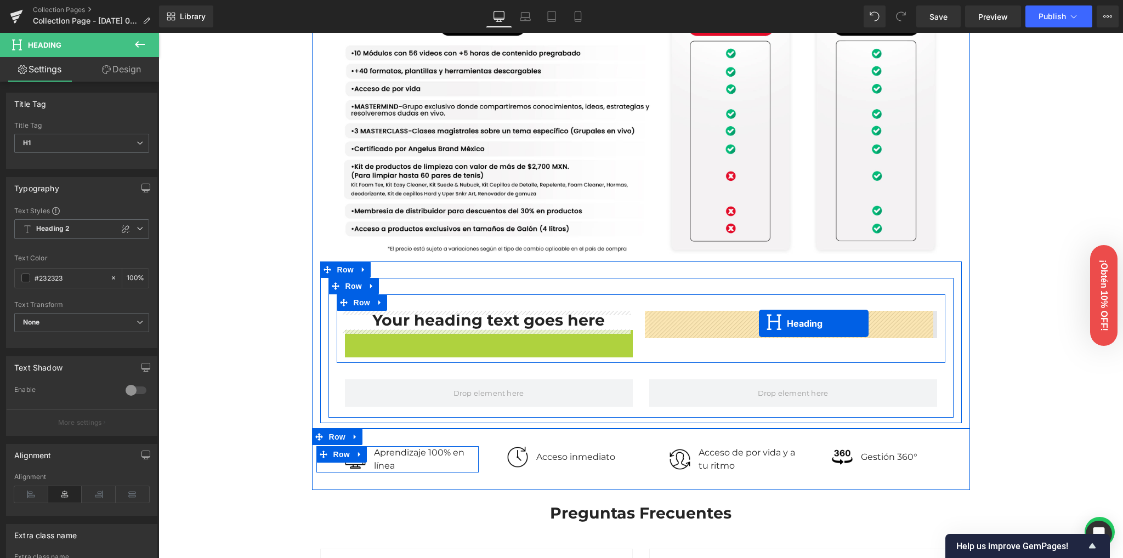
drag, startPoint x: 476, startPoint y: 340, endPoint x: 759, endPoint y: 323, distance: 283.4
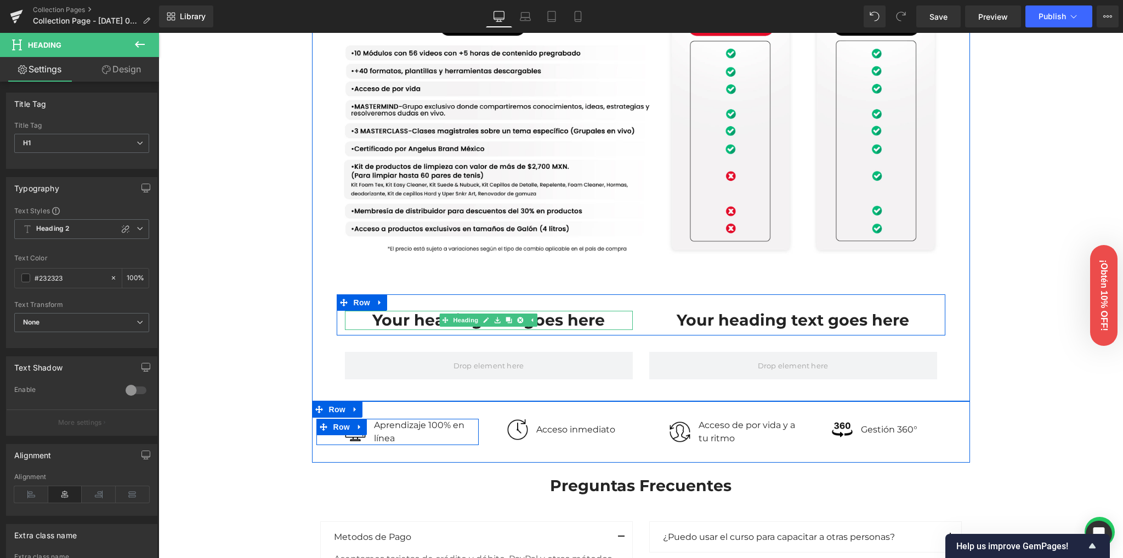
click at [420, 323] on h1 "Your heading text goes here" at bounding box center [489, 320] width 288 height 19
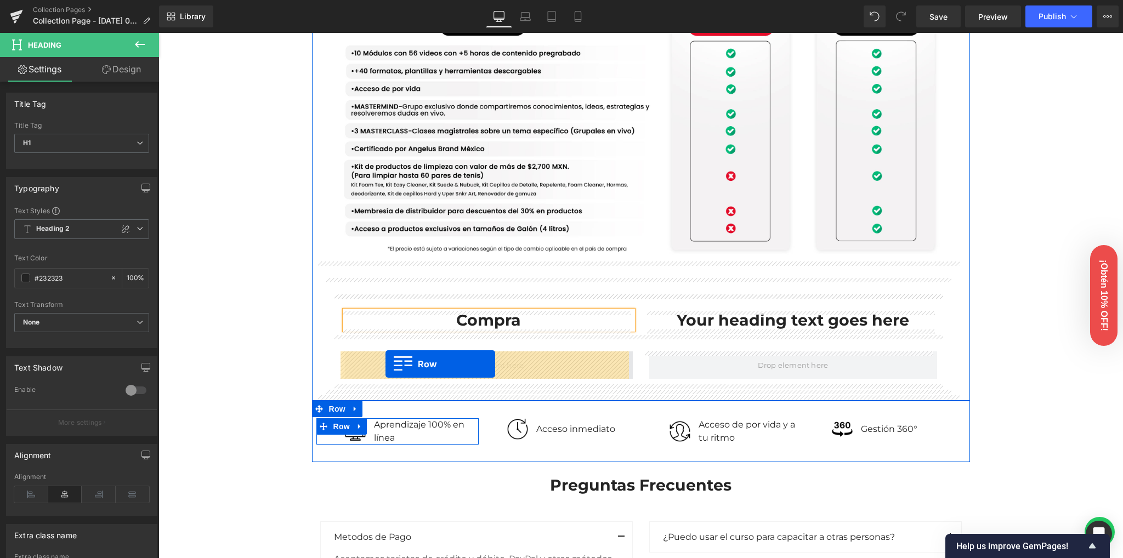
drag, startPoint x: 338, startPoint y: 204, endPoint x: 385, endPoint y: 364, distance: 166.3
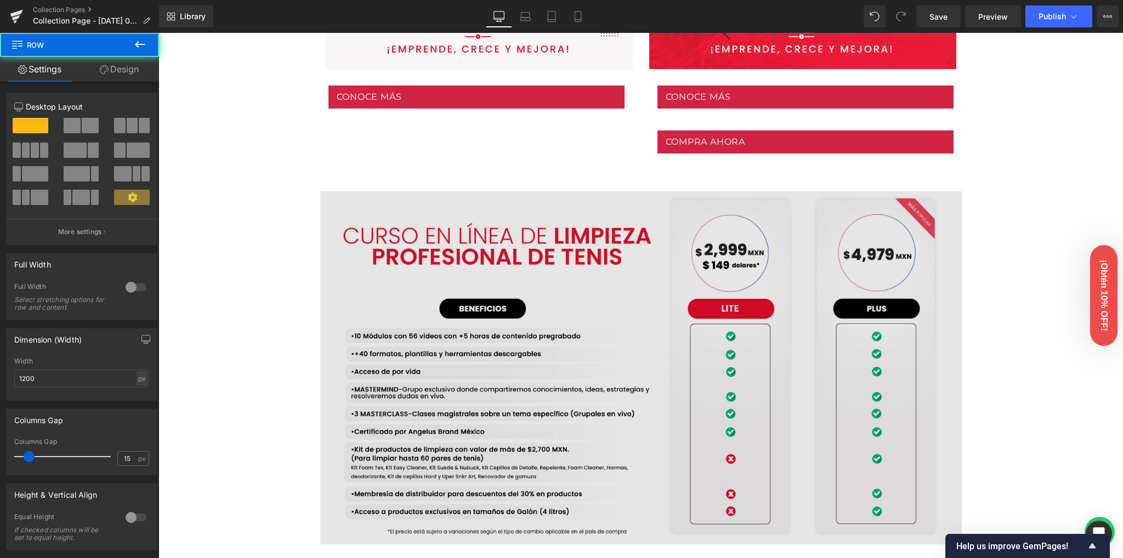
scroll to position [683, 0]
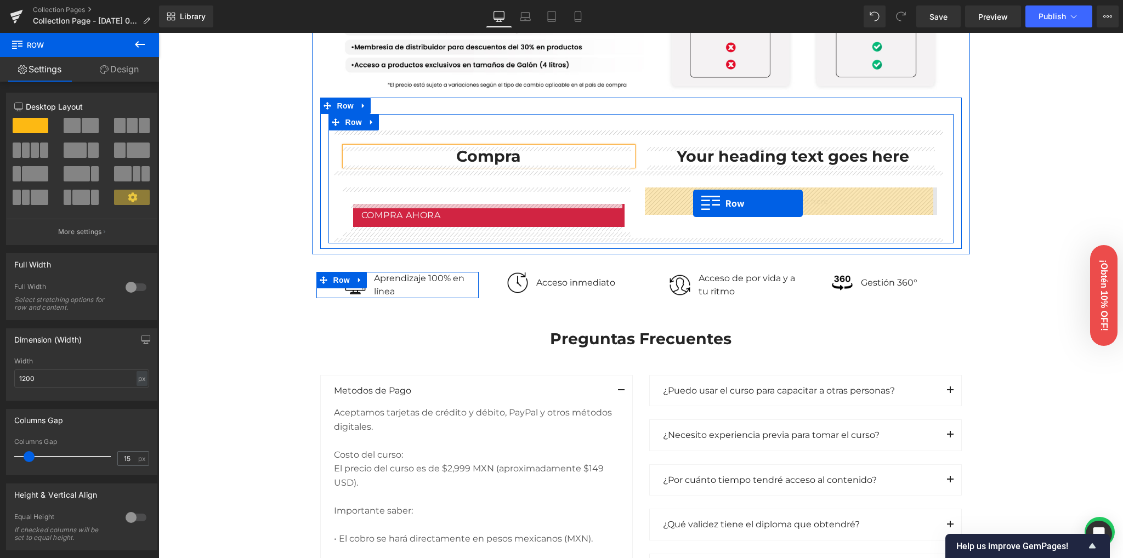
drag, startPoint x: 671, startPoint y: 130, endPoint x: 693, endPoint y: 203, distance: 76.1
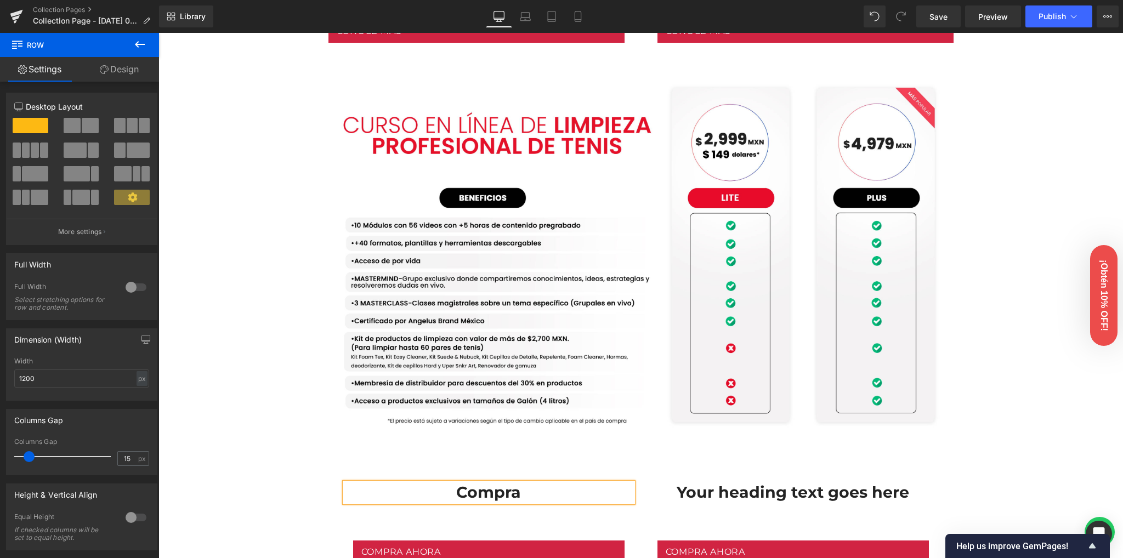
scroll to position [801, 0]
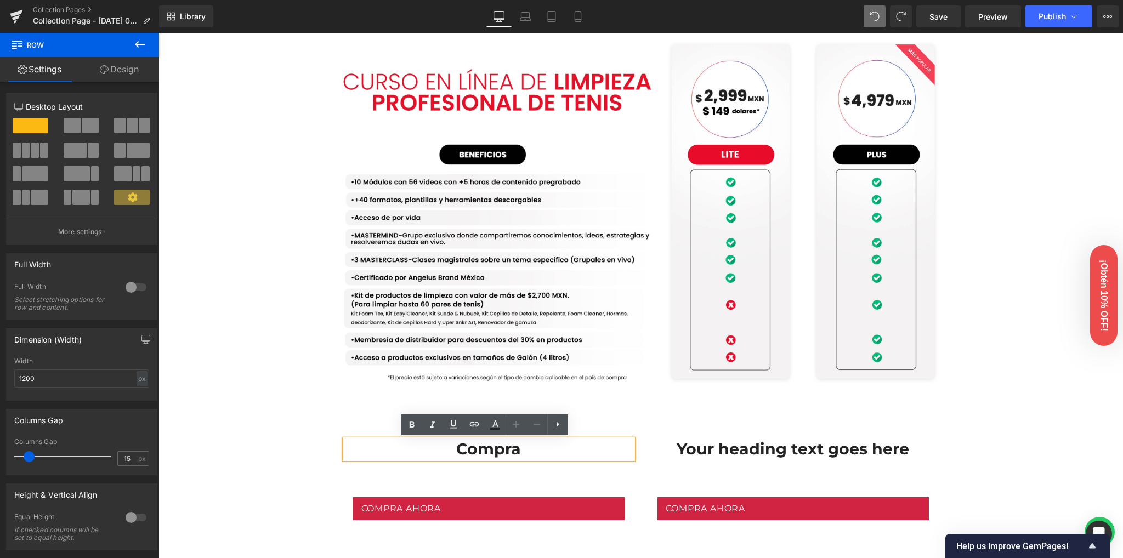
click at [497, 448] on h1 "Compra" at bounding box center [489, 449] width 288 height 19
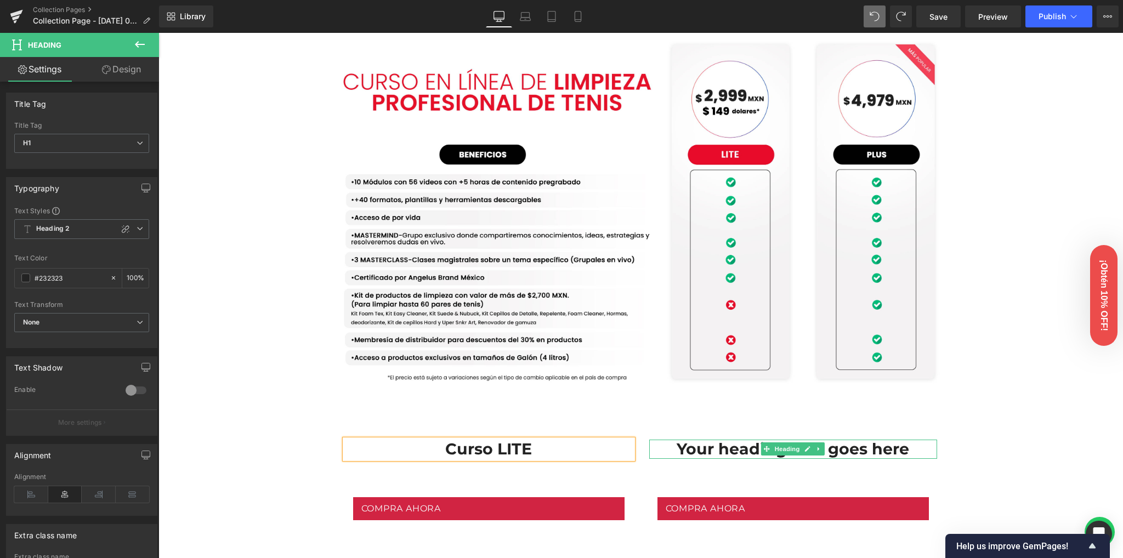
click at [733, 448] on h1 "Your heading text goes here" at bounding box center [793, 449] width 288 height 19
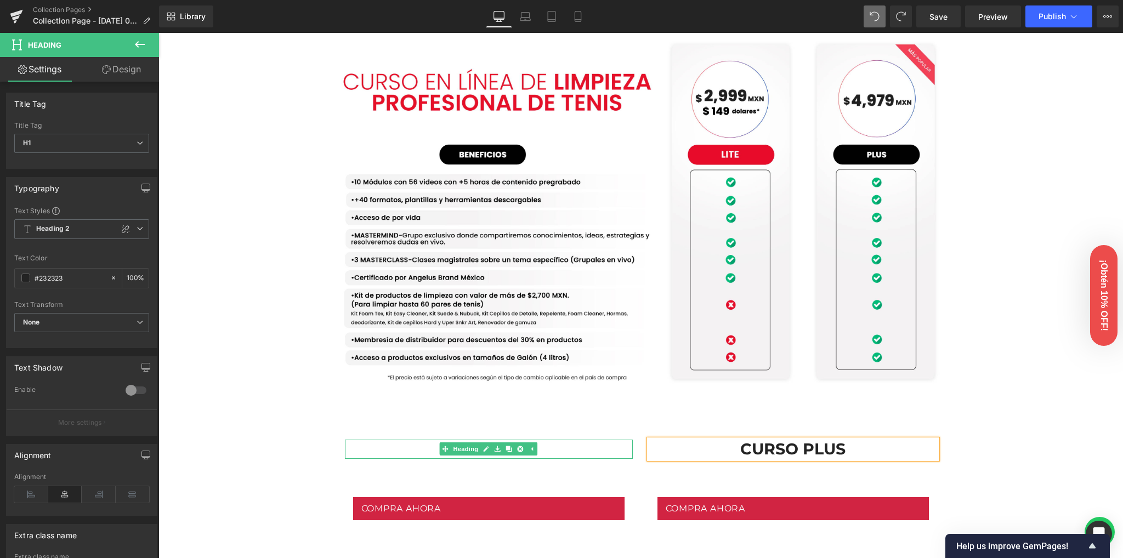
click at [483, 450] on icon at bounding box center [485, 449] width 5 height 5
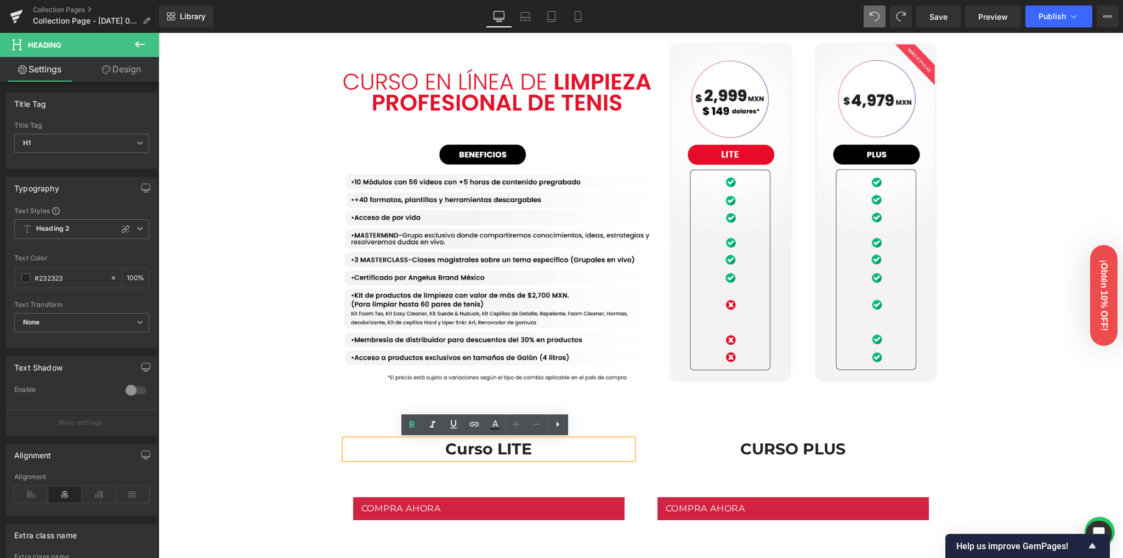
click at [463, 450] on h1 "Curso LITE" at bounding box center [489, 449] width 288 height 19
click at [280, 465] on div "Image Row Image Row Conoce nuestras versiones Heading Row Lite Heading Plus Hea…" at bounding box center [640, 386] width 964 height 2229
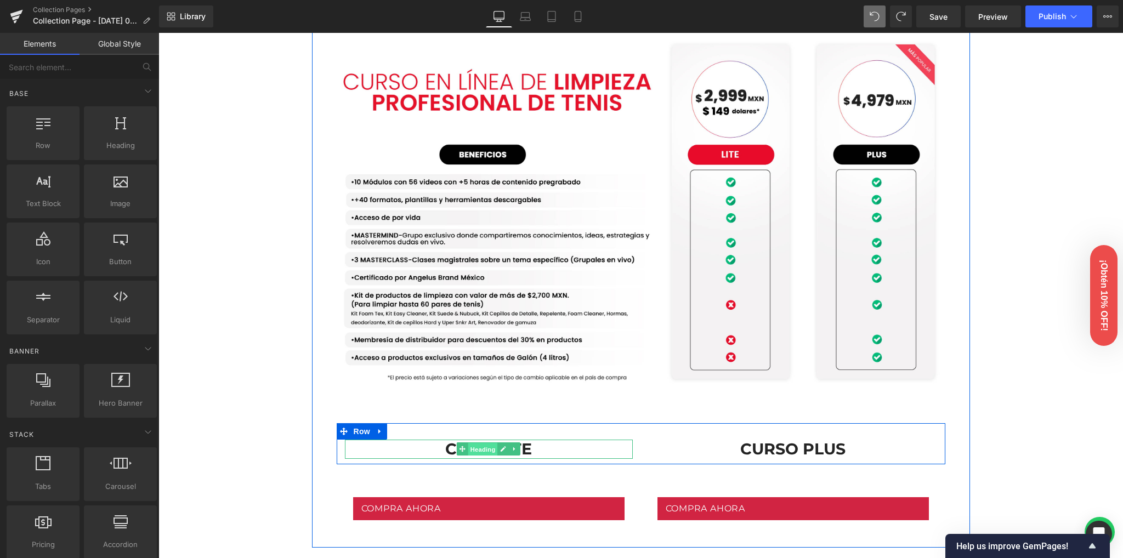
click at [457, 450] on link "Heading" at bounding box center [477, 448] width 41 height 13
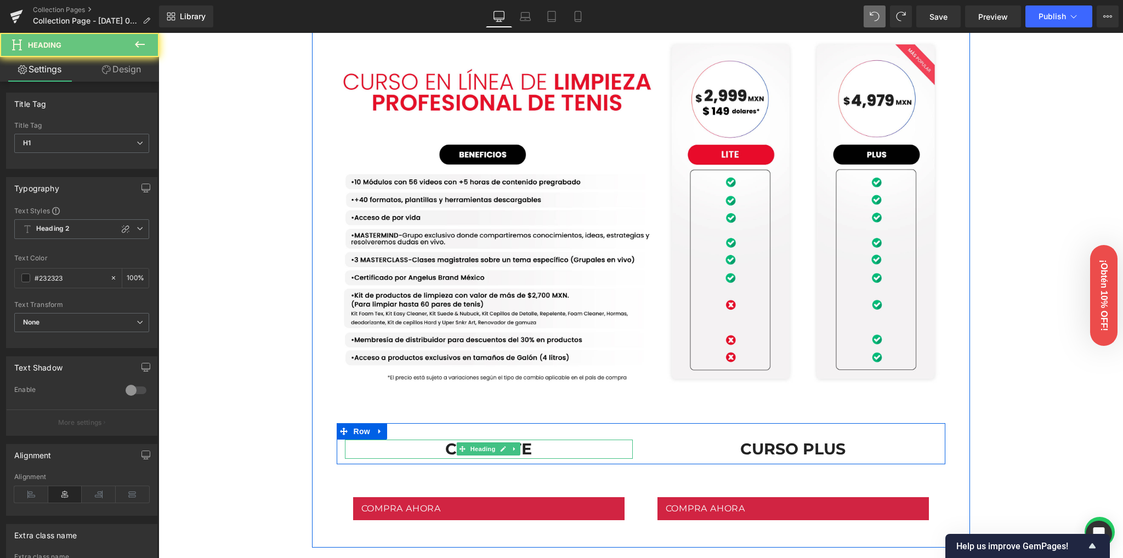
click at [441, 446] on h1 "Curso LITE" at bounding box center [489, 449] width 288 height 19
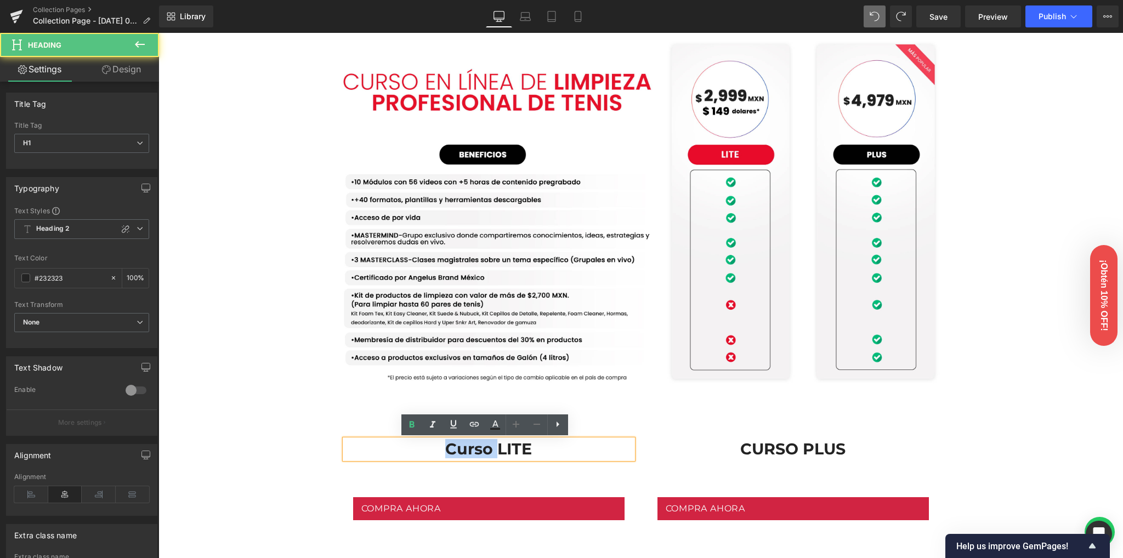
click at [441, 446] on h1 "Curso LITE" at bounding box center [489, 449] width 288 height 19
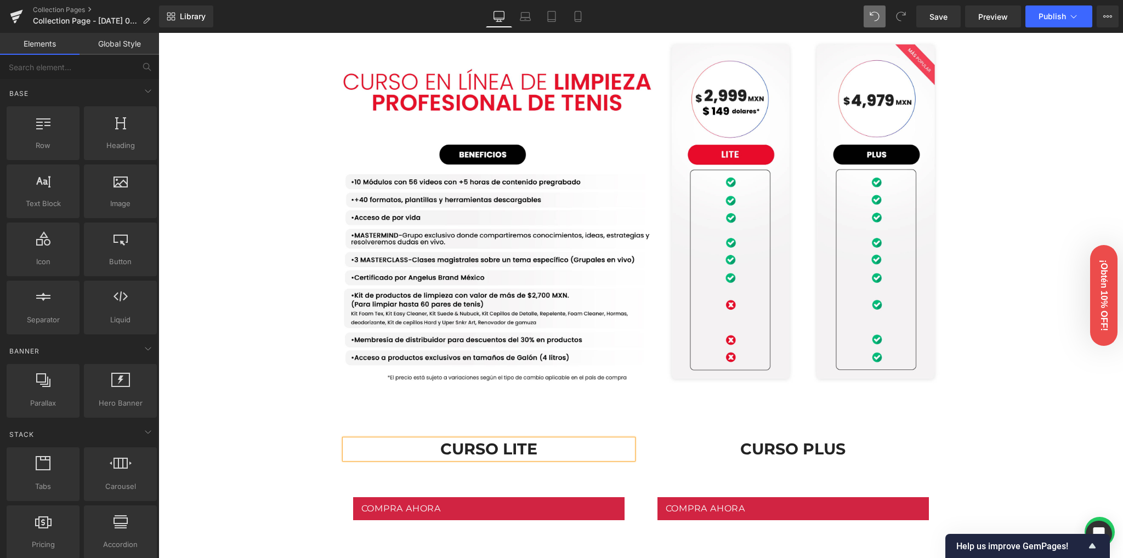
click at [257, 436] on div "Image Row Image Row Conoce nuestras versiones Heading Row Lite Heading Plus Hea…" at bounding box center [640, 386] width 964 height 2229
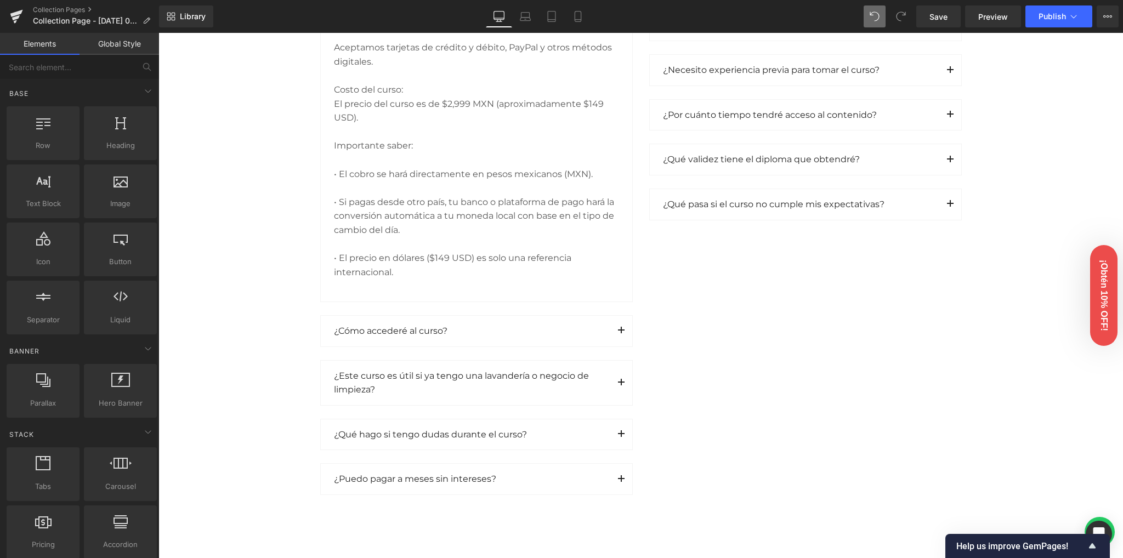
scroll to position [1752, 0]
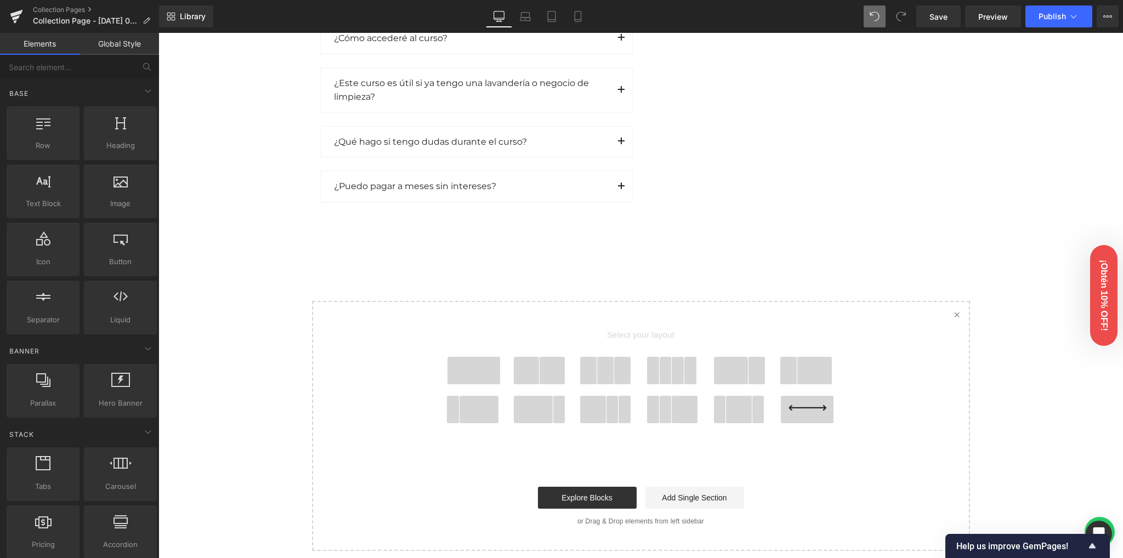
click at [475, 367] on span at bounding box center [473, 370] width 53 height 27
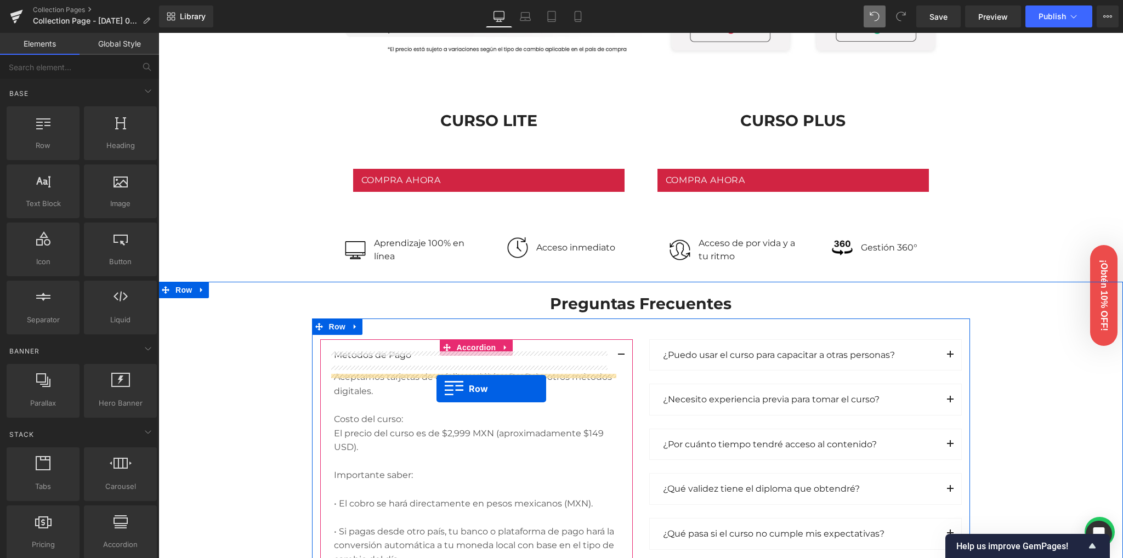
scroll to position [1116, 0]
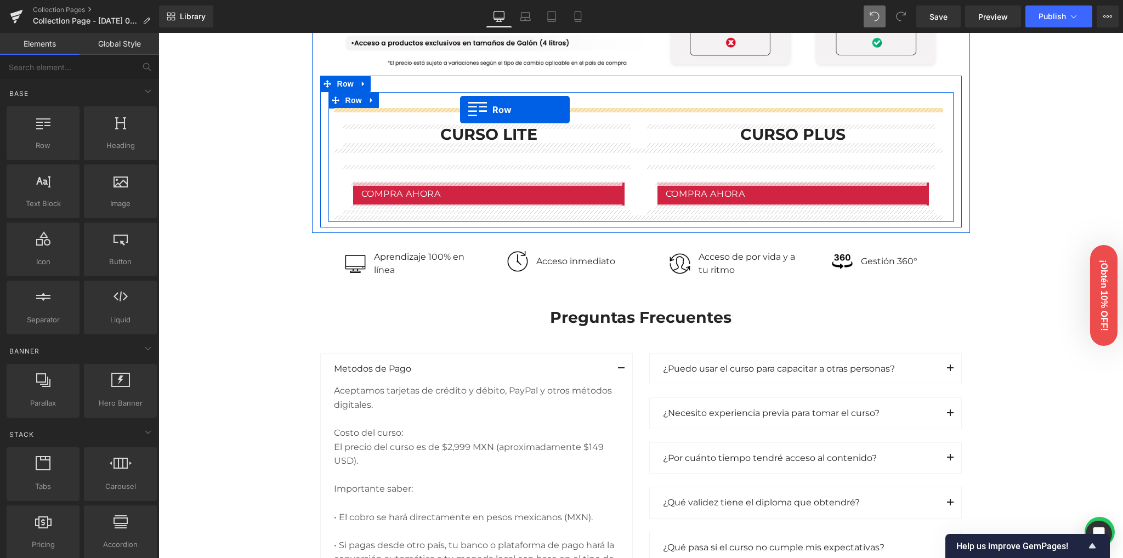
drag, startPoint x: 335, startPoint y: 305, endPoint x: 460, endPoint y: 110, distance: 231.0
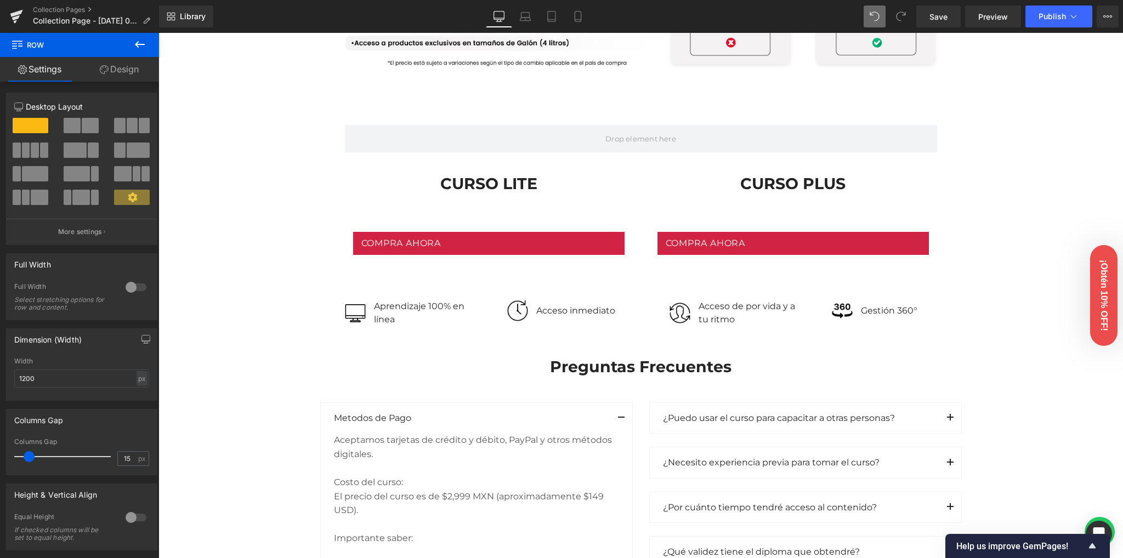
click at [145, 41] on icon at bounding box center [139, 44] width 13 height 13
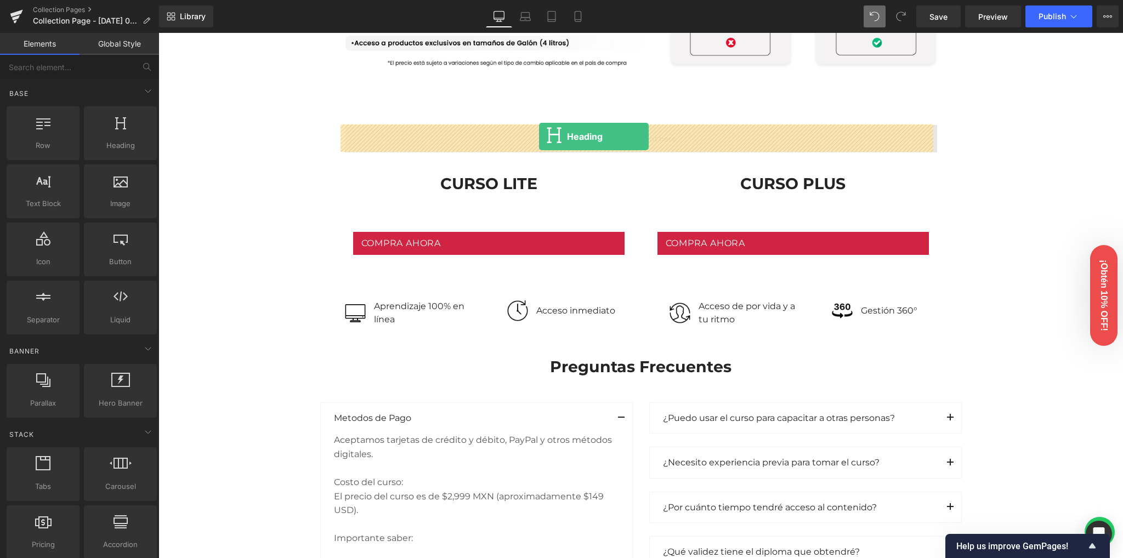
drag, startPoint x: 295, startPoint y: 180, endPoint x: 539, endPoint y: 136, distance: 247.8
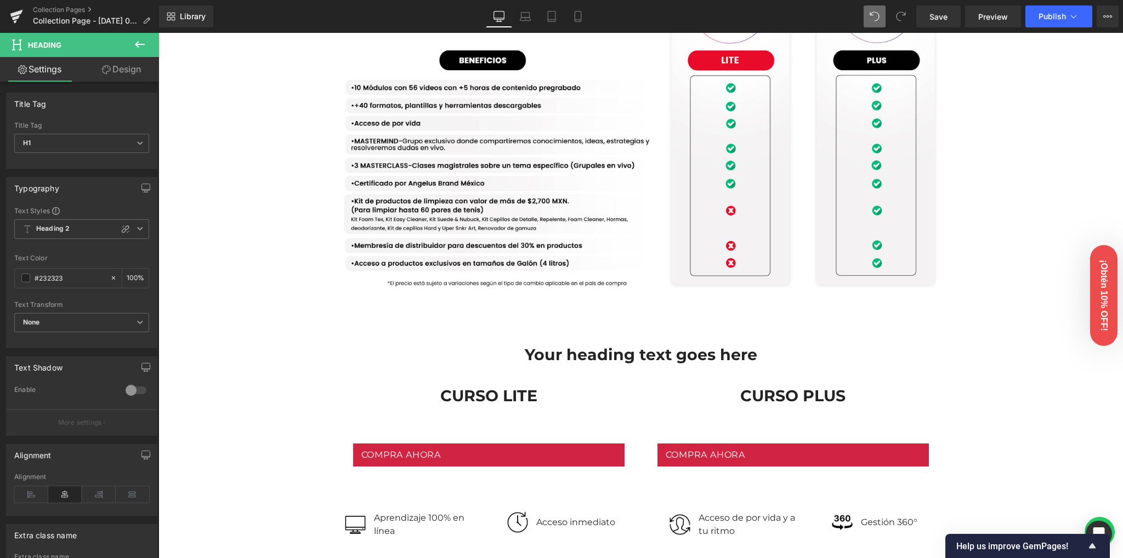
scroll to position [897, 0]
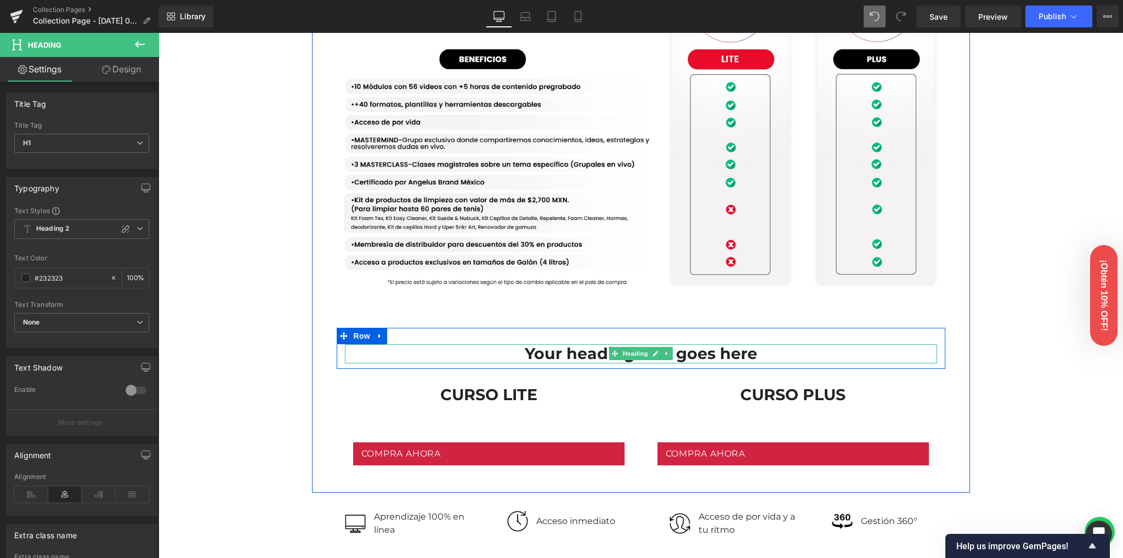
click at [570, 351] on h1 "Your heading text goes here" at bounding box center [641, 353] width 592 height 19
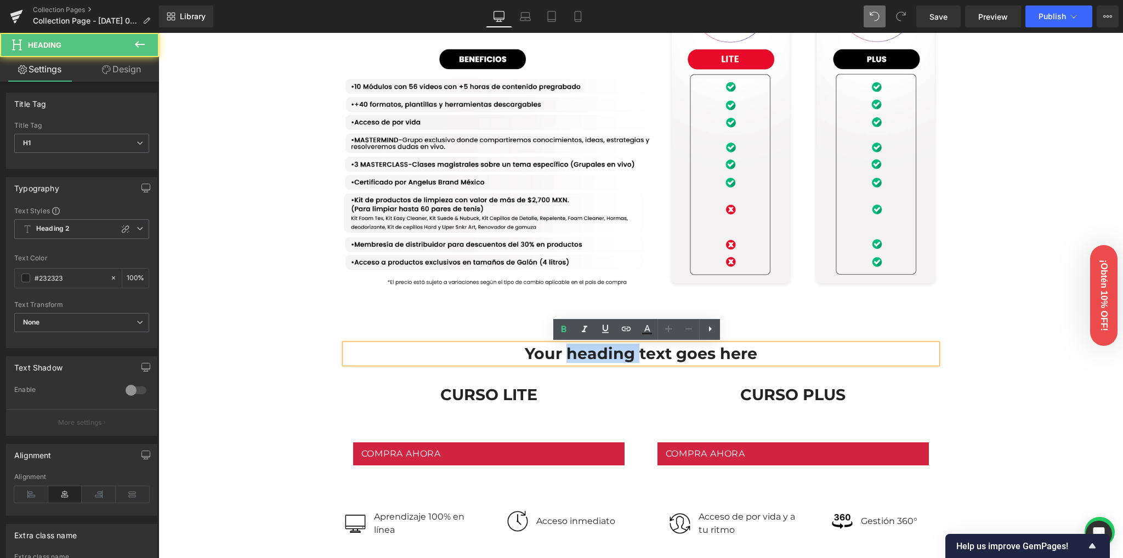
click at [570, 351] on h1 "Your heading text goes here" at bounding box center [641, 353] width 592 height 19
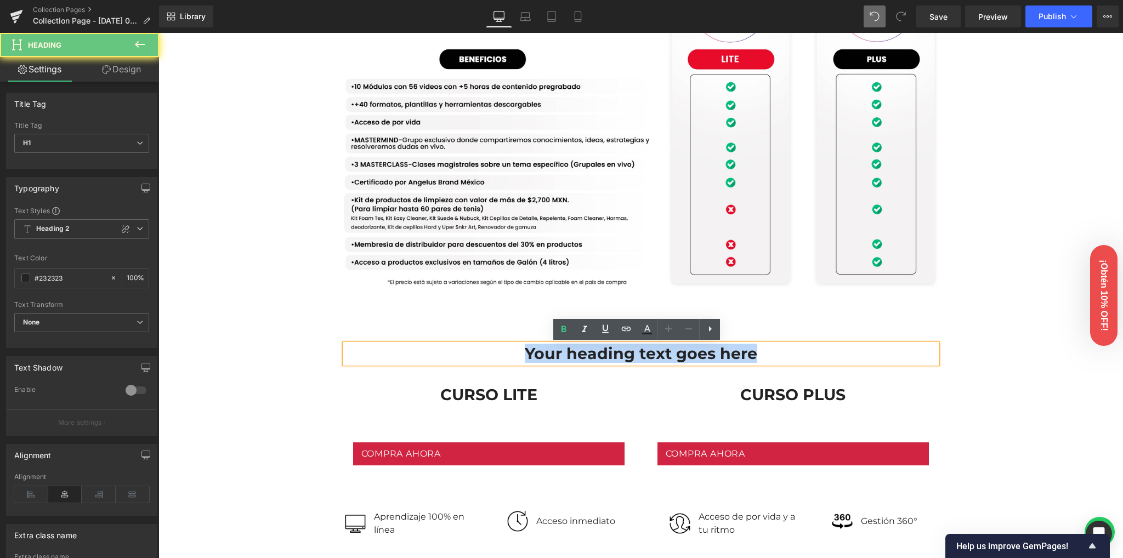
click at [570, 351] on h1 "Your heading text goes here" at bounding box center [641, 353] width 592 height 19
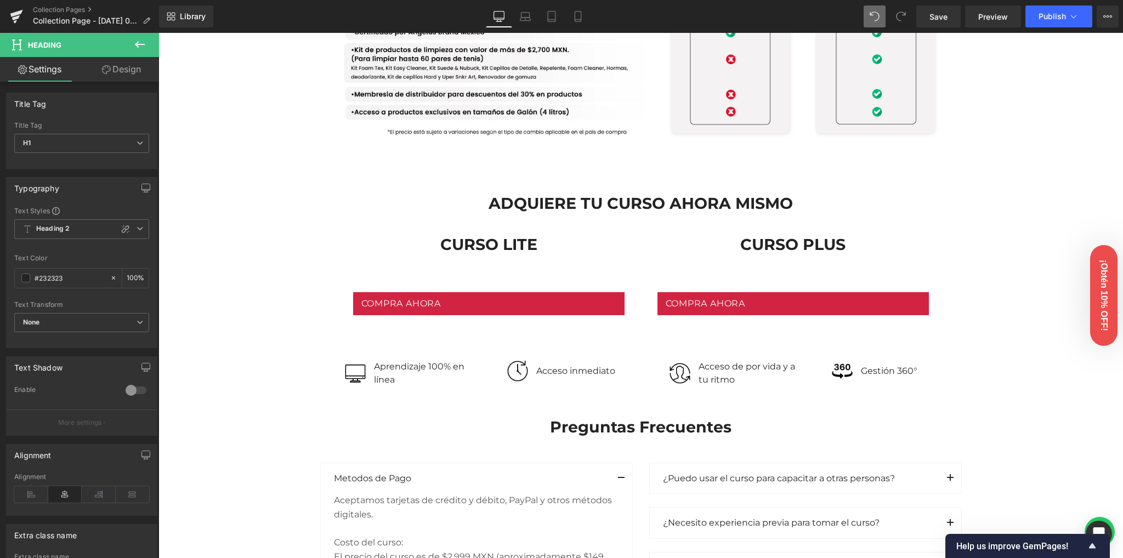
scroll to position [1043, 0]
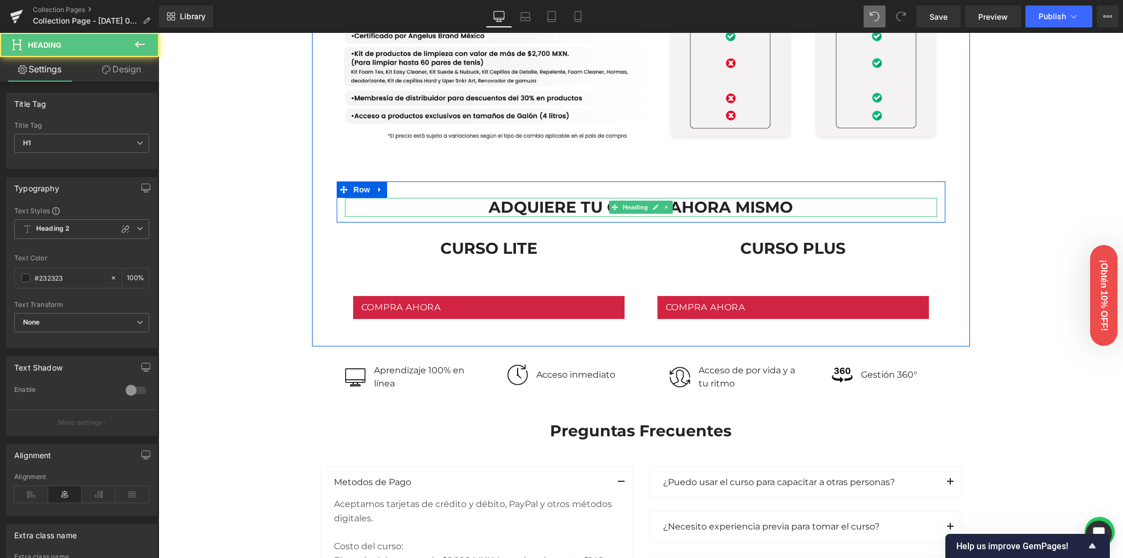
click at [549, 206] on h1 "ADQUIERE TU CURSO AHORA MISMO" at bounding box center [641, 207] width 592 height 19
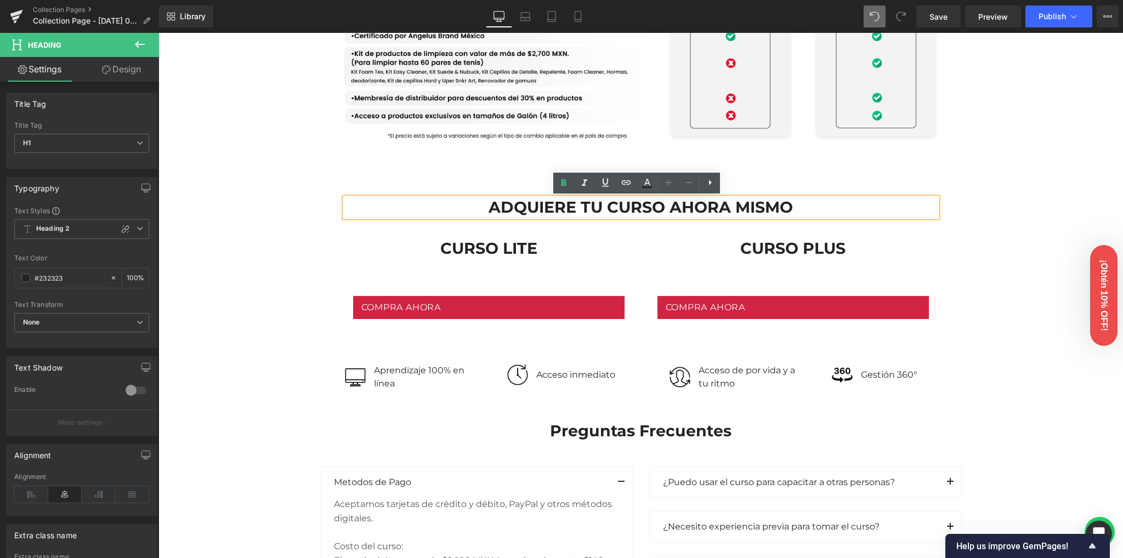
drag, startPoint x: 257, startPoint y: 273, endPoint x: 399, endPoint y: 225, distance: 149.8
click at [258, 273] on div "Image Row Image Row Conoce nuestras versiones Heading Row Lite Heading Plus Hea…" at bounding box center [640, 165] width 964 height 2270
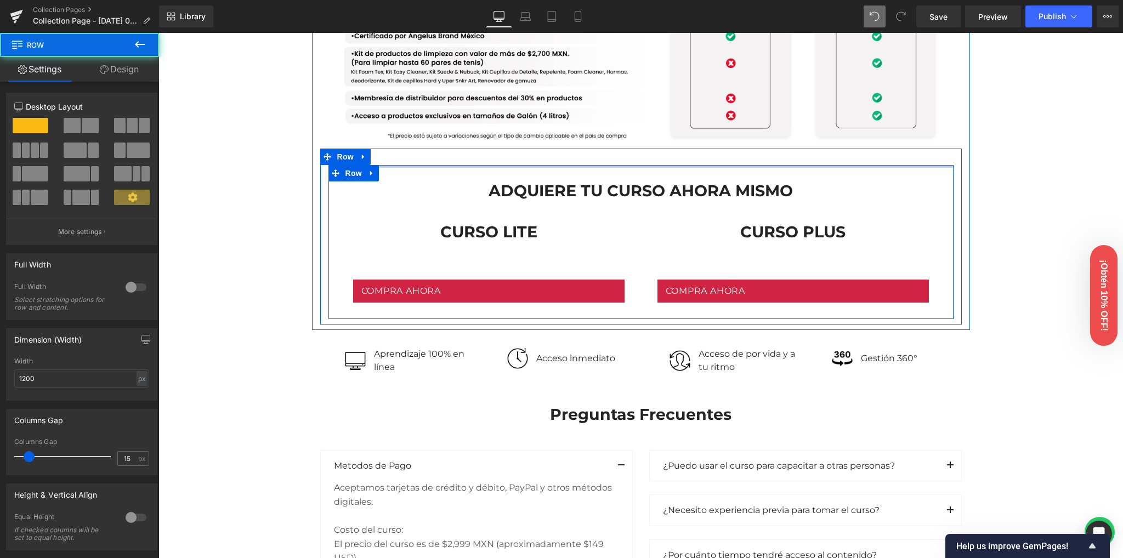
drag, startPoint x: 508, startPoint y: 180, endPoint x: 513, endPoint y: 162, distance: 18.9
click at [513, 162] on div "ADQUIERE TU CURSO AHORA MISMO Heading Row CURSO LITE Heading CURSO PLUS Heading…" at bounding box center [640, 236] width 641 height 175
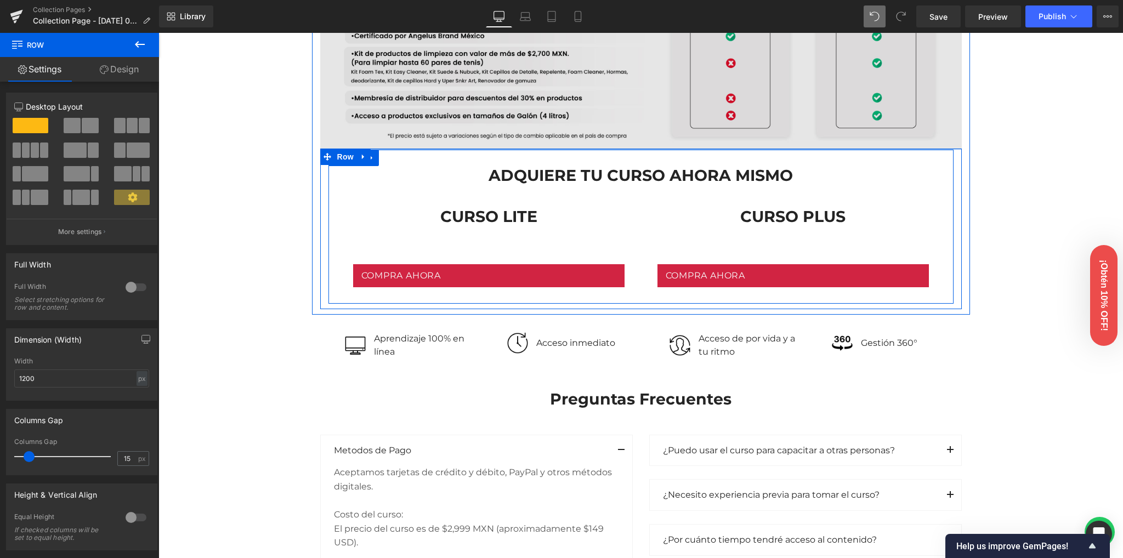
drag, startPoint x: 531, startPoint y: 156, endPoint x: 532, endPoint y: 140, distance: 15.4
click at [532, 140] on div "Image ADQUIERE TU CURSO AHORA MISMO Heading Row CURSO LITE Heading CURSO PLUS H…" at bounding box center [641, 53] width 658 height 514
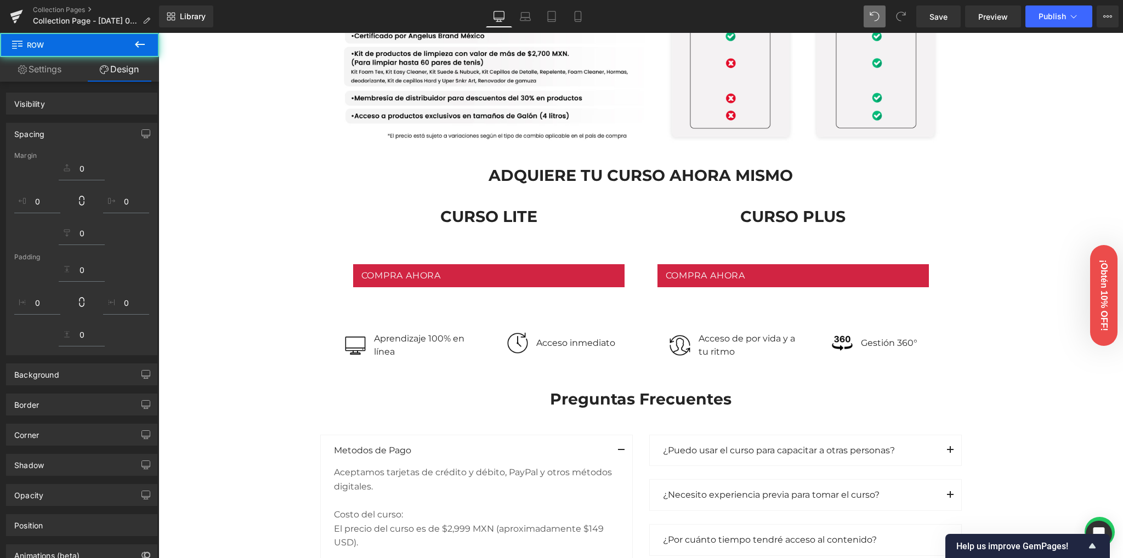
click at [1014, 169] on div "Image Row Image Row Conoce nuestras versiones Heading Row Lite Heading Plus Hea…" at bounding box center [640, 149] width 964 height 2238
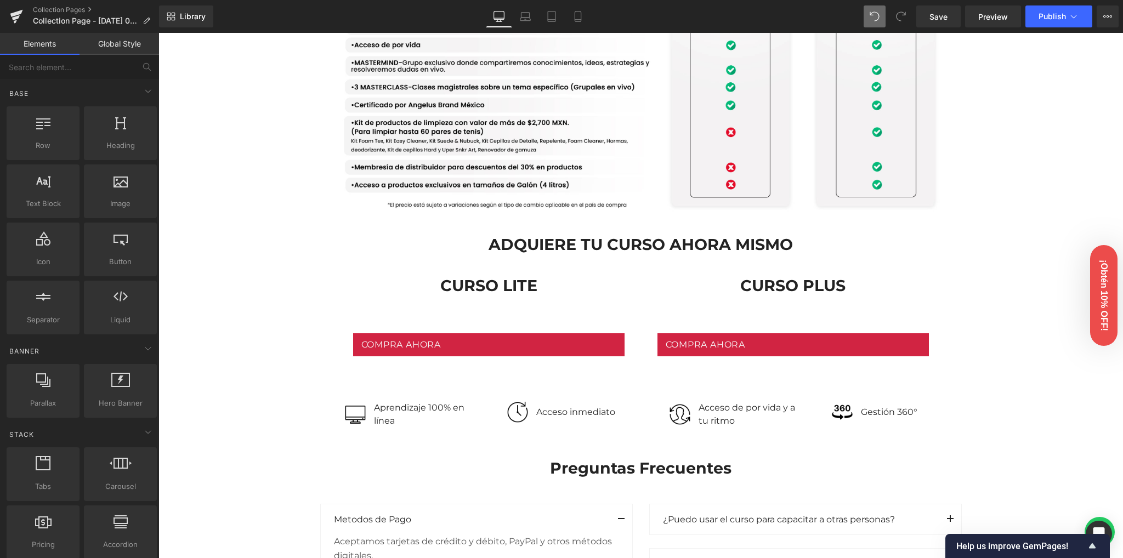
scroll to position [970, 0]
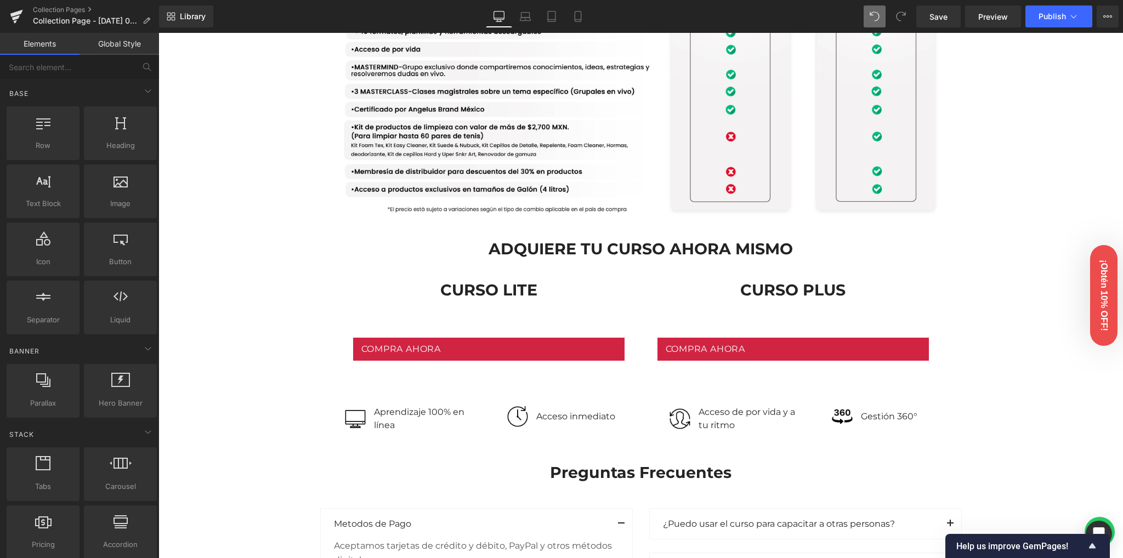
drag, startPoint x: 254, startPoint y: 282, endPoint x: 390, endPoint y: 275, distance: 136.1
click at [255, 282] on div "Image Row Image Row Conoce nuestras versiones Heading Row Lite Heading Plus Hea…" at bounding box center [640, 223] width 964 height 2238
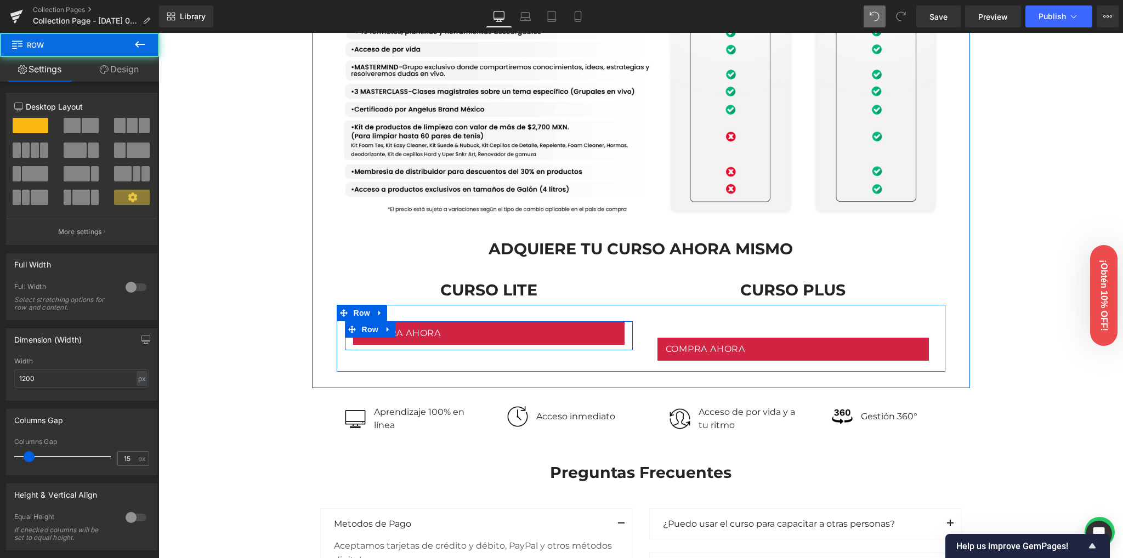
drag, startPoint x: 494, startPoint y: 327, endPoint x: 498, endPoint y: 311, distance: 16.4
click at [498, 311] on div "Compra ahora Button Row Compra ahora Button Row Row" at bounding box center [641, 338] width 608 height 67
click at [775, 332] on div "Compra ahora Button Row" at bounding box center [793, 343] width 288 height 45
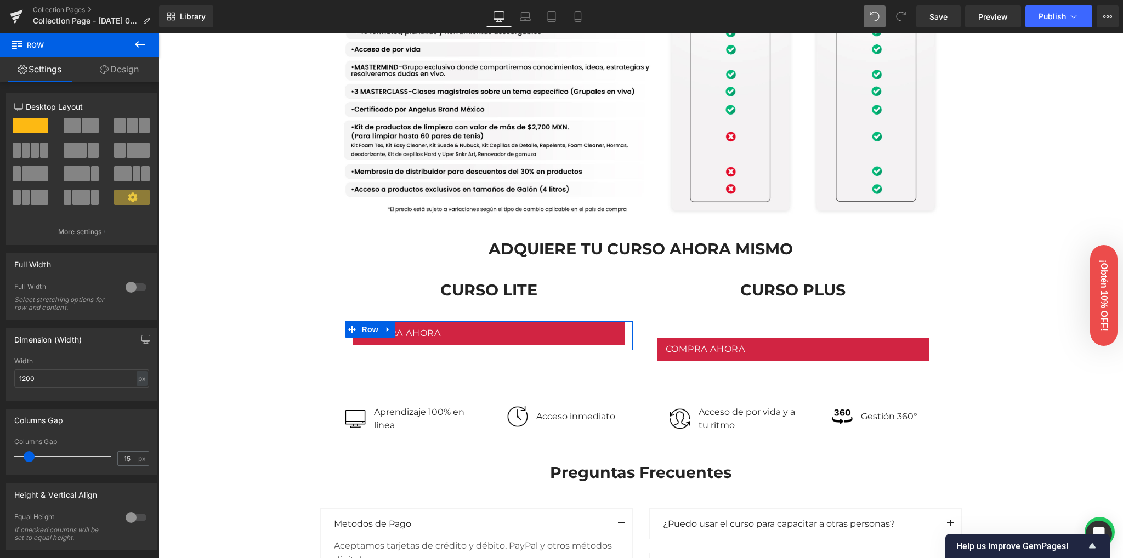
click at [1016, 325] on div "Image Row Image Row Conoce nuestras versiones Heading Row Lite Heading Plus Hea…" at bounding box center [640, 223] width 964 height 2238
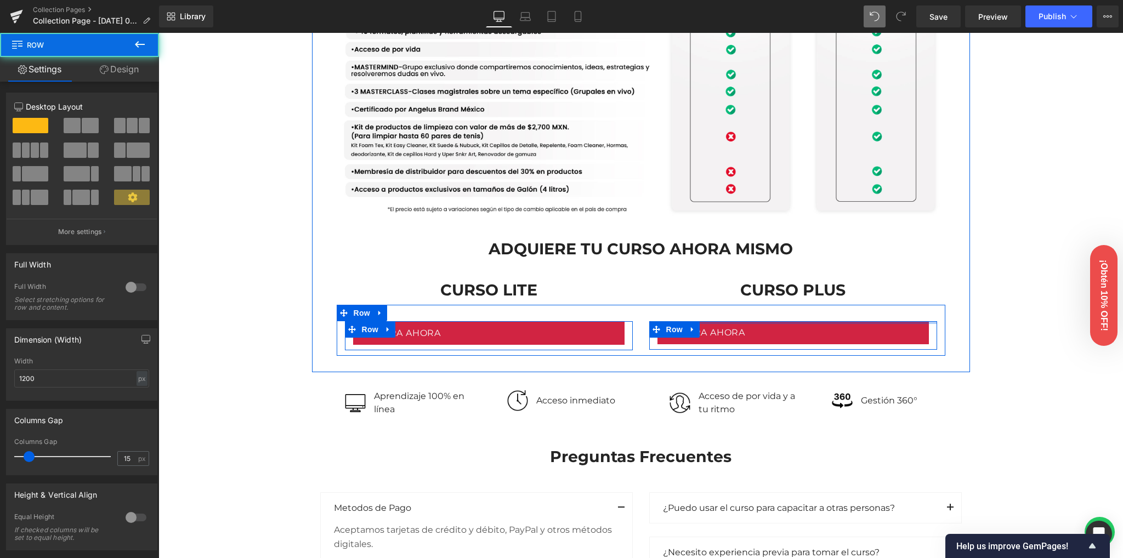
drag, startPoint x: 775, startPoint y: 329, endPoint x: 783, endPoint y: 311, distance: 19.7
click at [783, 311] on div "Compra ahora Button Row Compra ahora Button Row Row" at bounding box center [641, 330] width 608 height 51
click at [992, 326] on div "Image Row Image Row Conoce nuestras versiones Heading Row Lite Heading Plus Hea…" at bounding box center [640, 215] width 964 height 2222
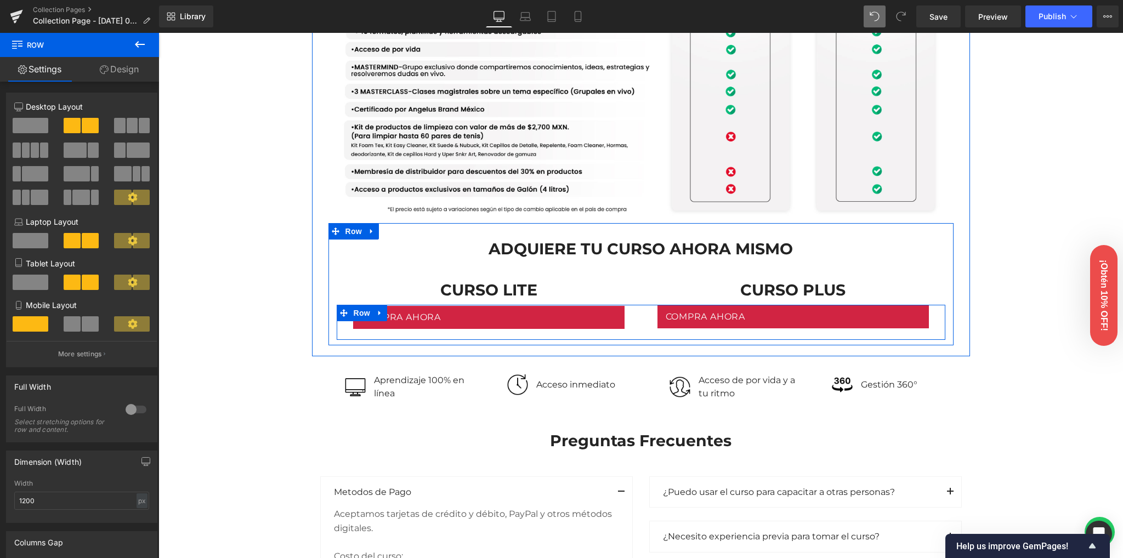
drag, startPoint x: 638, startPoint y: 308, endPoint x: 1039, endPoint y: 372, distance: 405.7
click at [642, 297] on div "ADQUIERE TU CURSO AHORA MISMO Heading Row CURSO LITE Heading CURSO PLUS Heading…" at bounding box center [640, 281] width 625 height 116
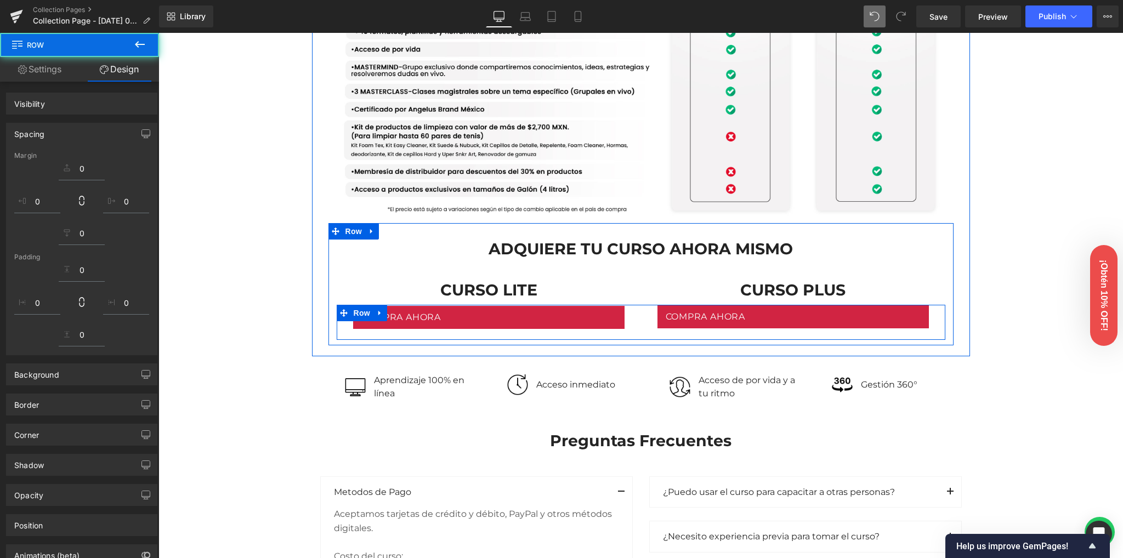
click at [1040, 372] on div "Image Row Image Row Conoce nuestras versiones Heading Row Lite Heading Plus Hea…" at bounding box center [640, 207] width 964 height 2206
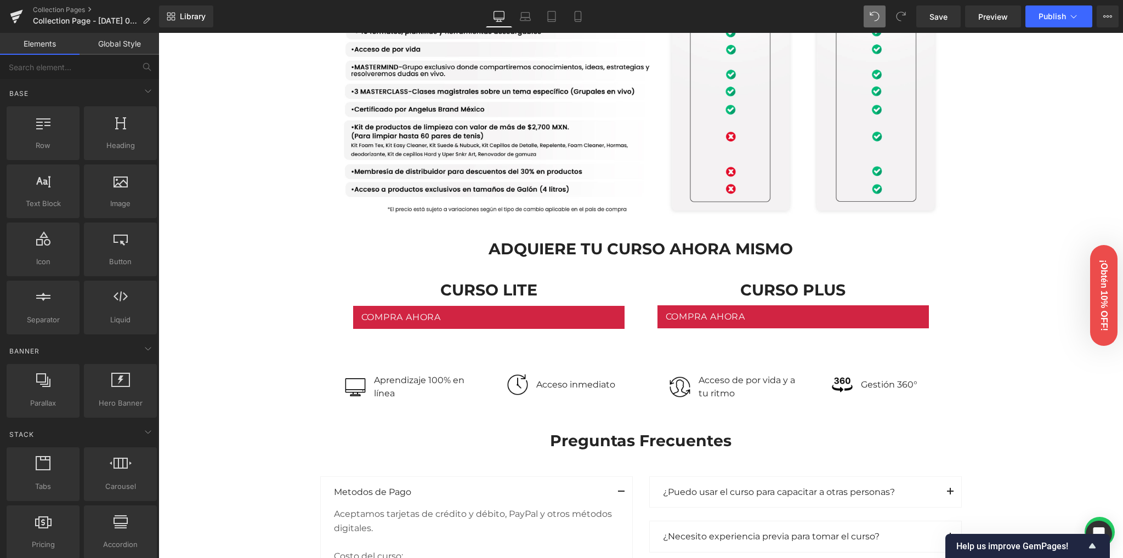
click at [297, 317] on div "Image Row Image Row Conoce nuestras versiones Heading Row Lite Heading Plus Hea…" at bounding box center [640, 207] width 964 height 2206
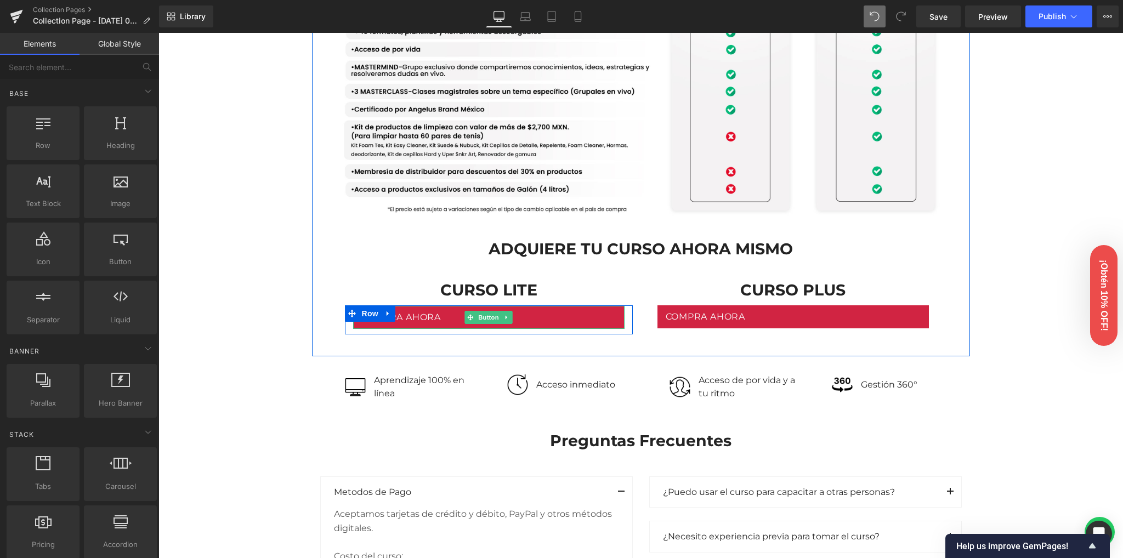
click at [430, 321] on span "Compra ahora" at bounding box center [401, 317] width 80 height 12
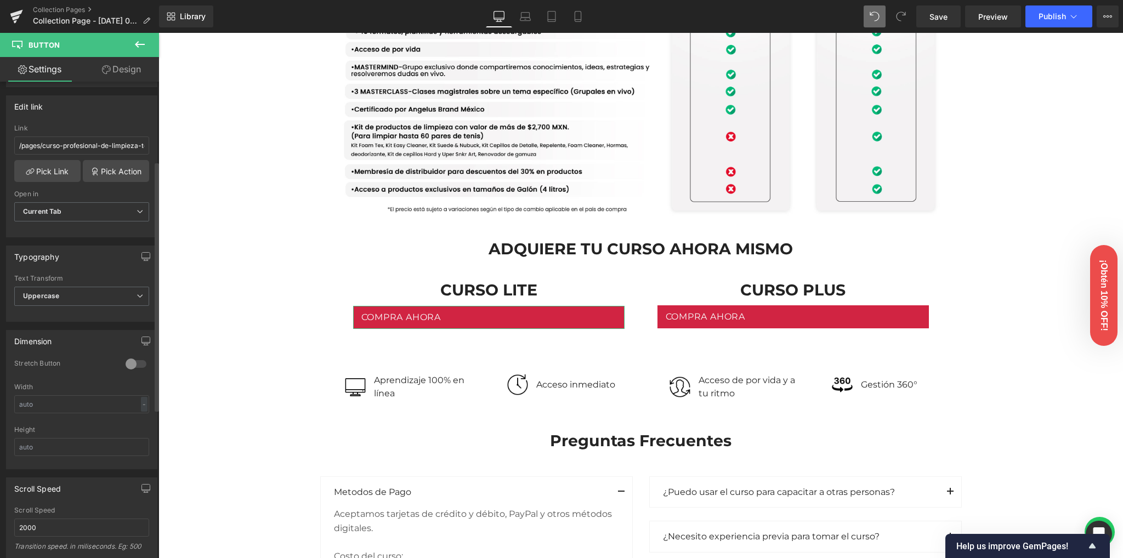
scroll to position [292, 0]
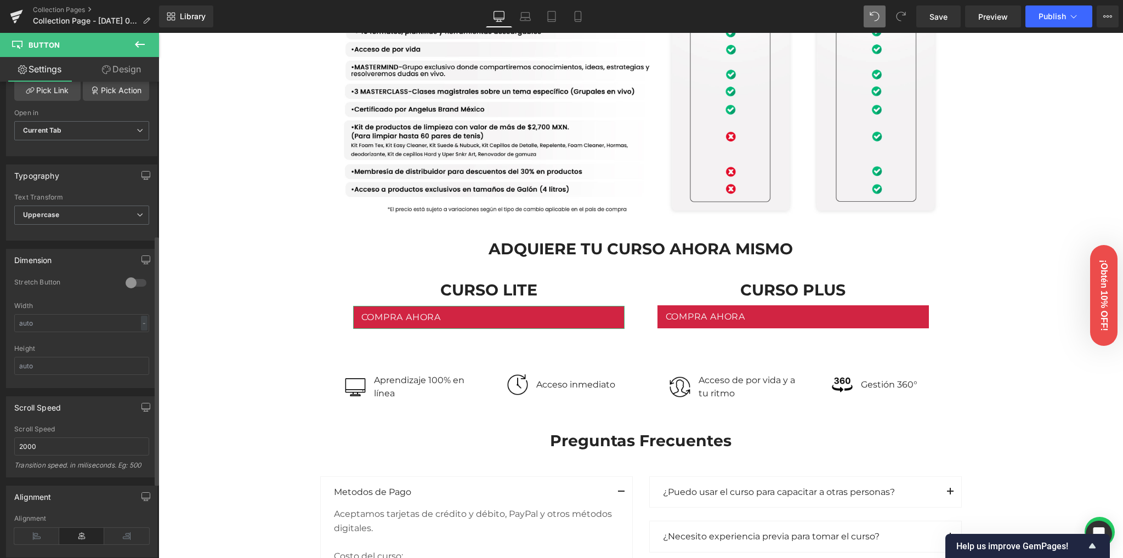
click at [129, 281] on div at bounding box center [136, 283] width 26 height 18
click at [94, 325] on input "text" at bounding box center [81, 323] width 135 height 18
type input "100"
click at [68, 361] on input "text" at bounding box center [81, 366] width 135 height 18
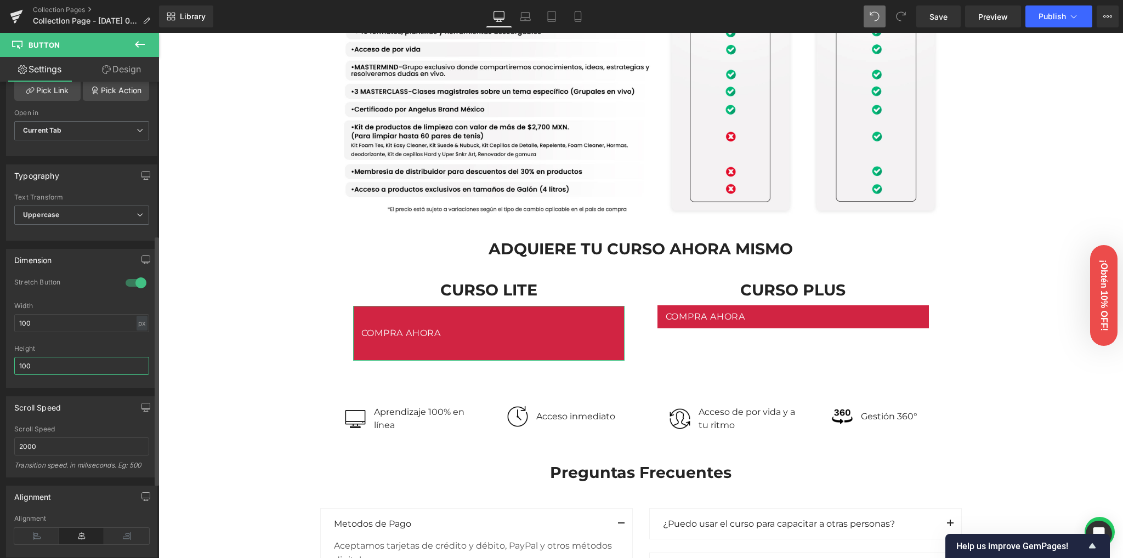
click at [1, 367] on div "Dimension 1 Stretch Button 100px Width 100 px % px 100px Height 100" at bounding box center [82, 314] width 164 height 147
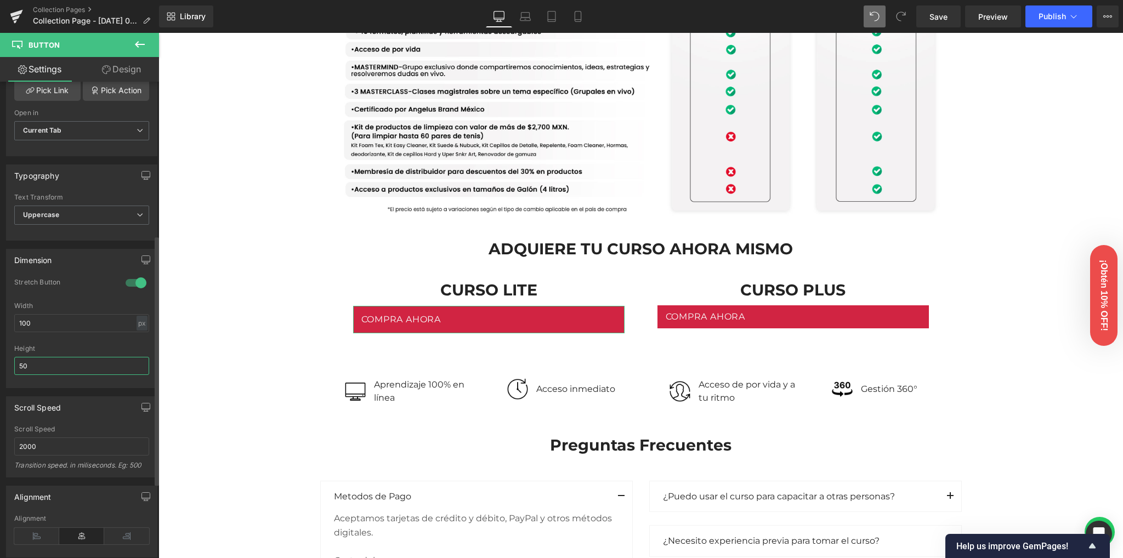
drag, startPoint x: 29, startPoint y: 367, endPoint x: 0, endPoint y: 363, distance: 28.8
click at [0, 363] on div "Dimension 1 Stretch Button 100px Width 100 px % px 50px Height 50" at bounding box center [82, 314] width 164 height 147
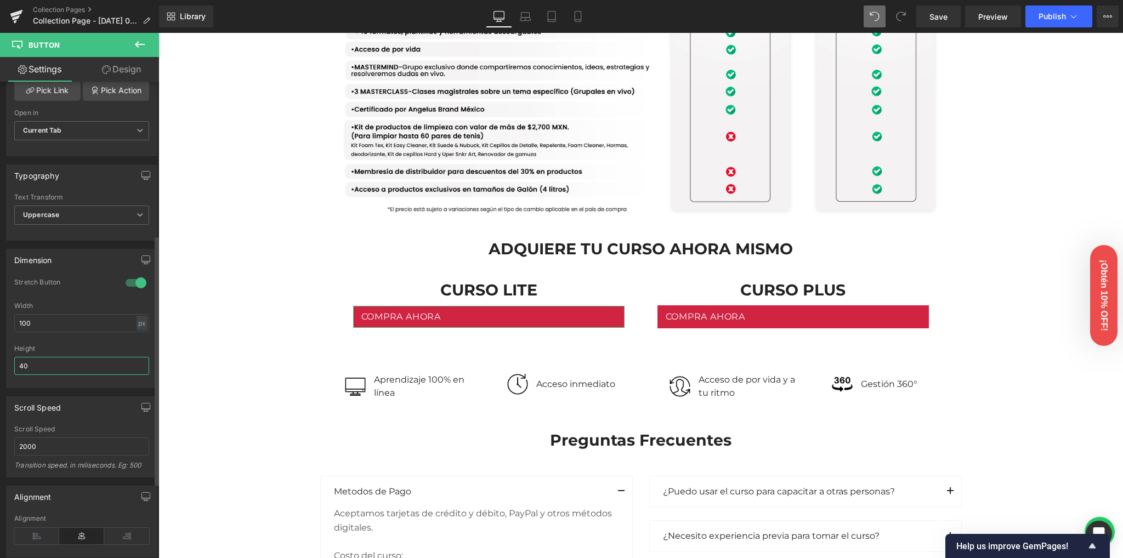
click at [22, 369] on input "40" at bounding box center [81, 366] width 135 height 18
type input "42"
drag, startPoint x: 37, startPoint y: 316, endPoint x: 9, endPoint y: 322, distance: 28.1
click at [9, 322] on div "1 Stretch Button 100px Width 100 px % px 42px Height 42" at bounding box center [82, 333] width 150 height 110
type input "50"
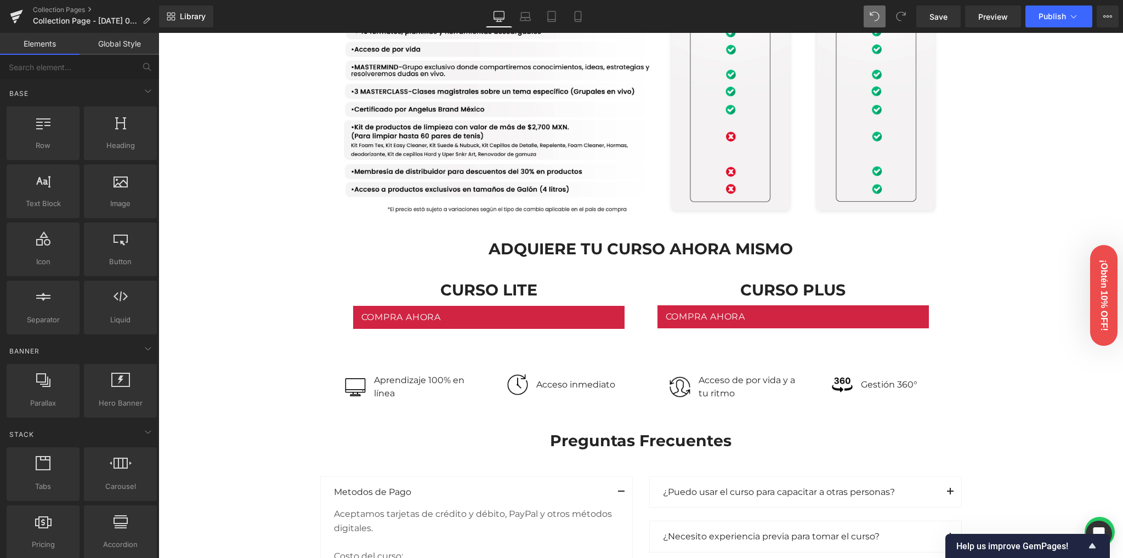
click at [214, 329] on div "Image Row Image Row Conoce nuestras versiones Heading Row Lite Heading Plus Hea…" at bounding box center [640, 207] width 964 height 2206
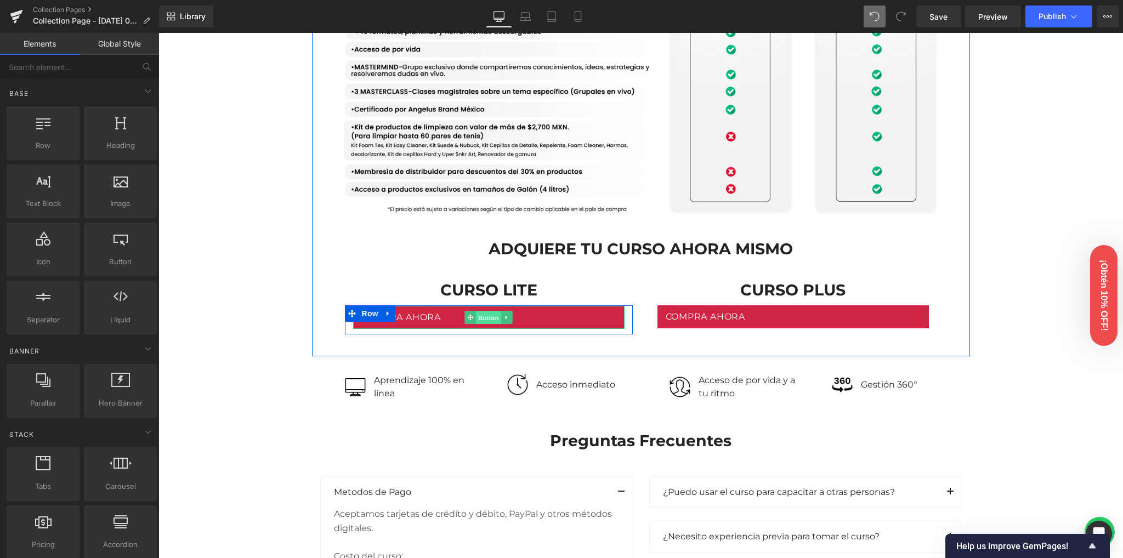
click at [493, 319] on span "Button" at bounding box center [488, 317] width 25 height 13
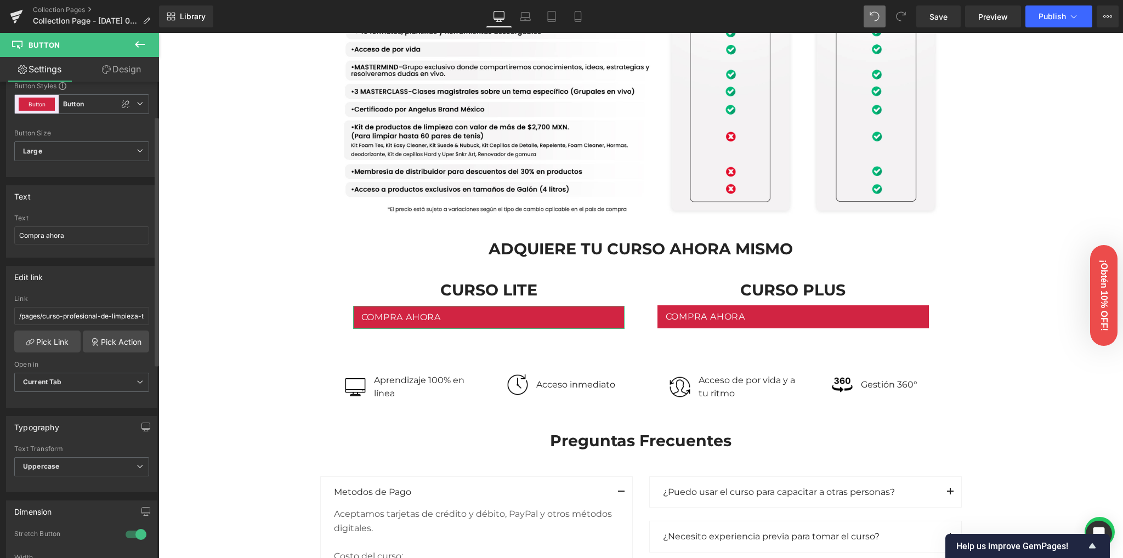
scroll to position [219, 0]
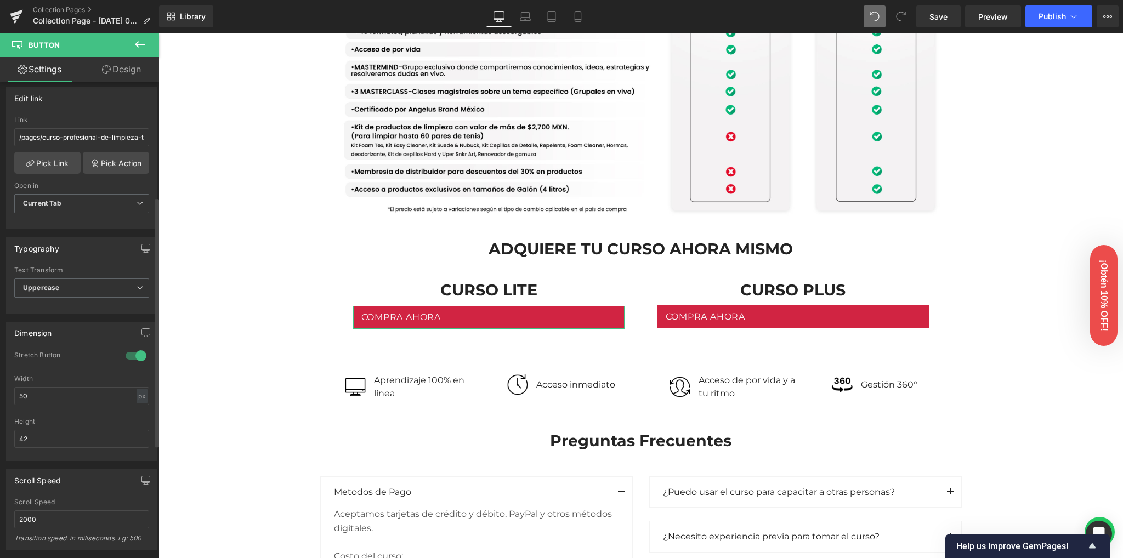
click at [130, 353] on div at bounding box center [136, 356] width 26 height 18
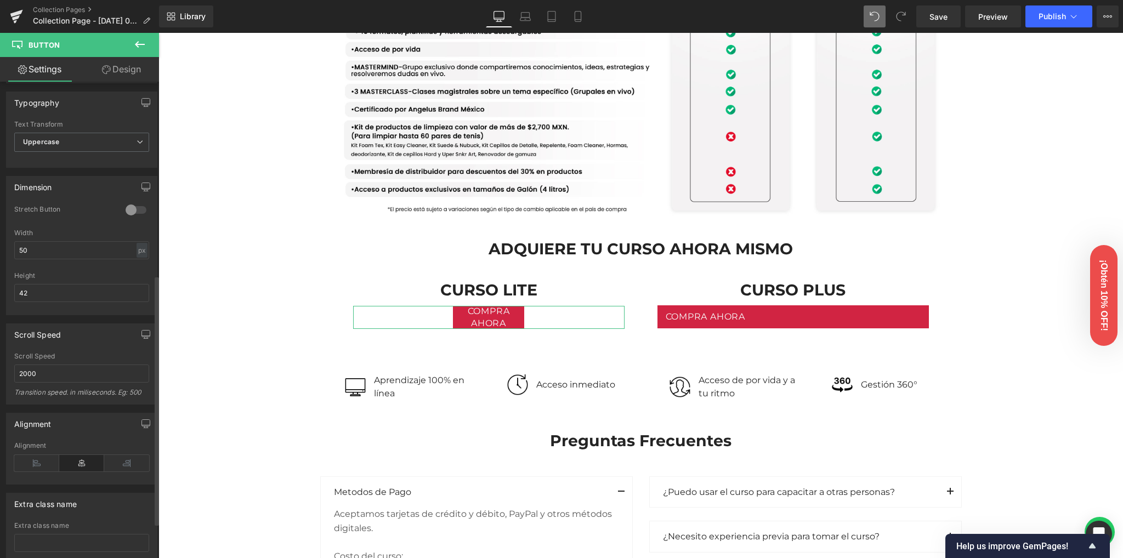
scroll to position [435, 0]
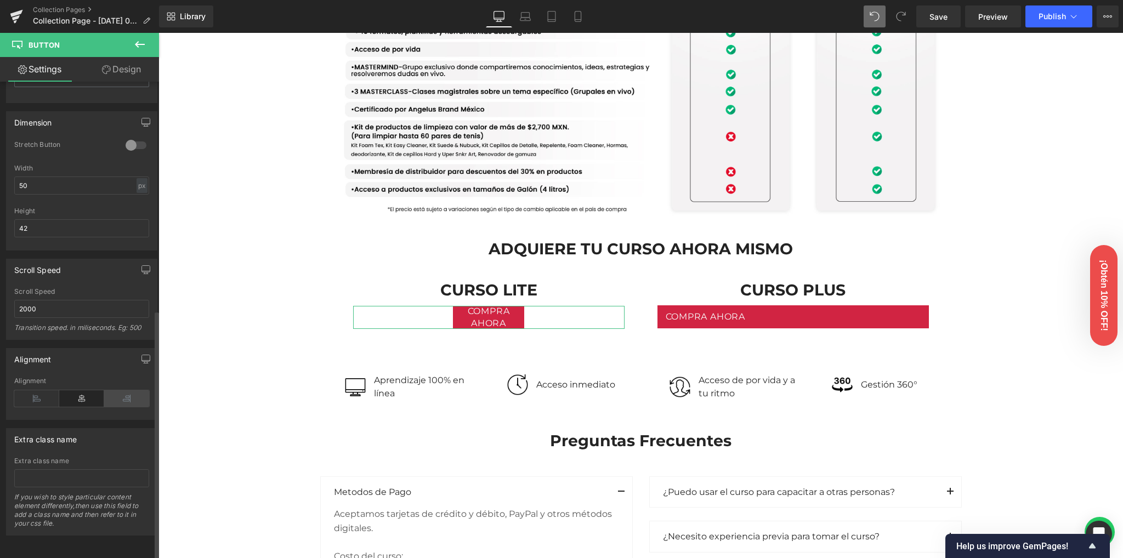
click at [117, 394] on icon at bounding box center [126, 398] width 45 height 16
click at [88, 394] on icon at bounding box center [81, 398] width 45 height 16
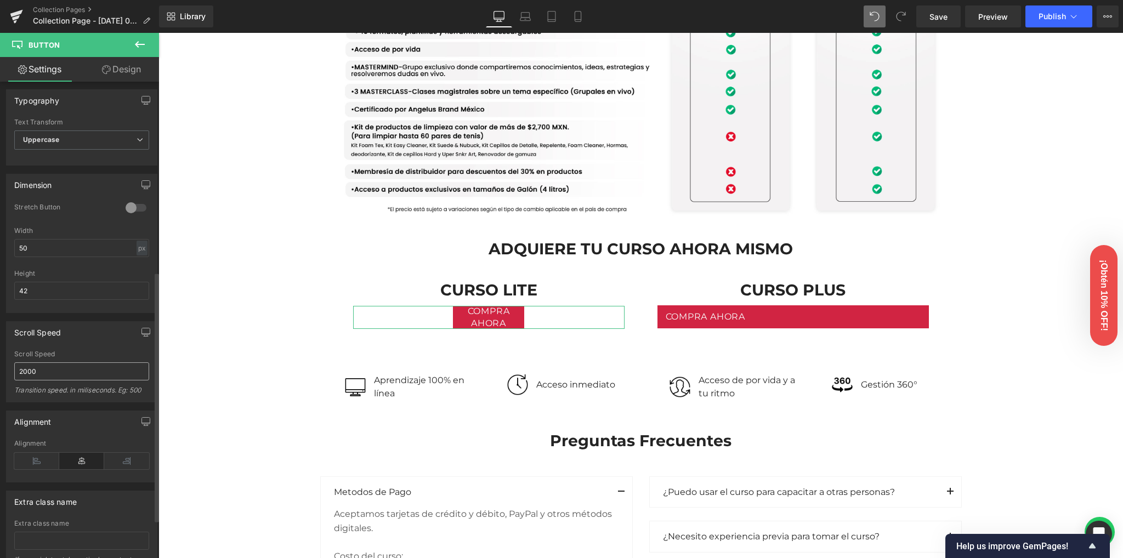
scroll to position [362, 0]
click at [90, 257] on input "50" at bounding box center [81, 253] width 135 height 18
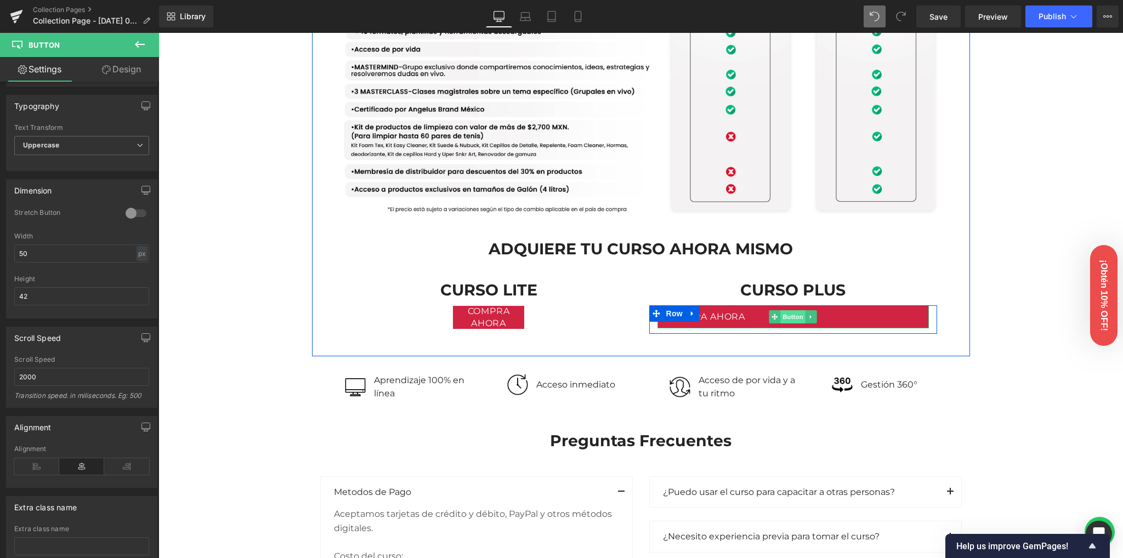
click at [787, 315] on span "Button" at bounding box center [792, 316] width 25 height 13
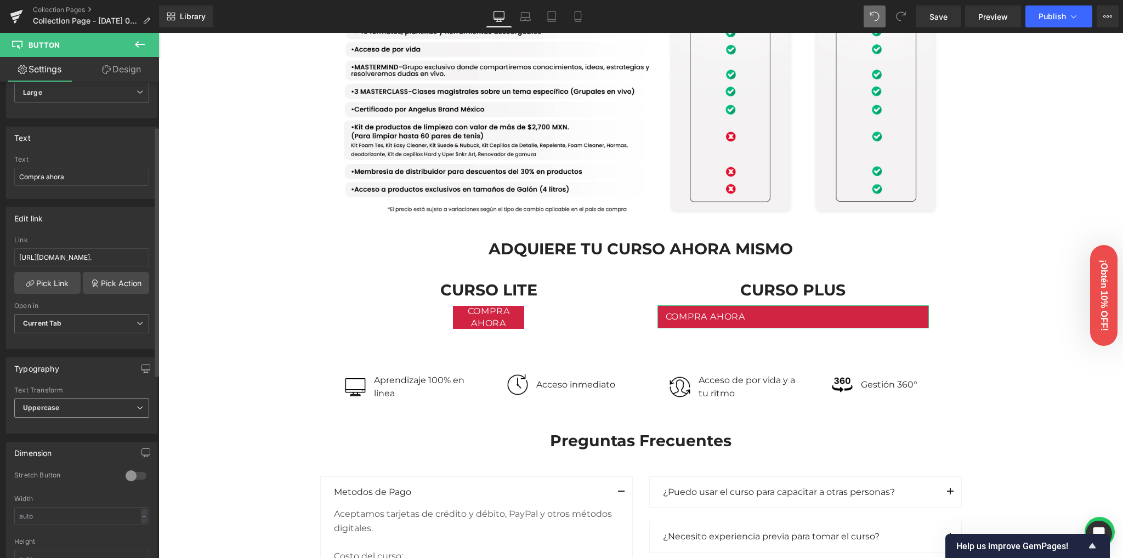
scroll to position [292, 0]
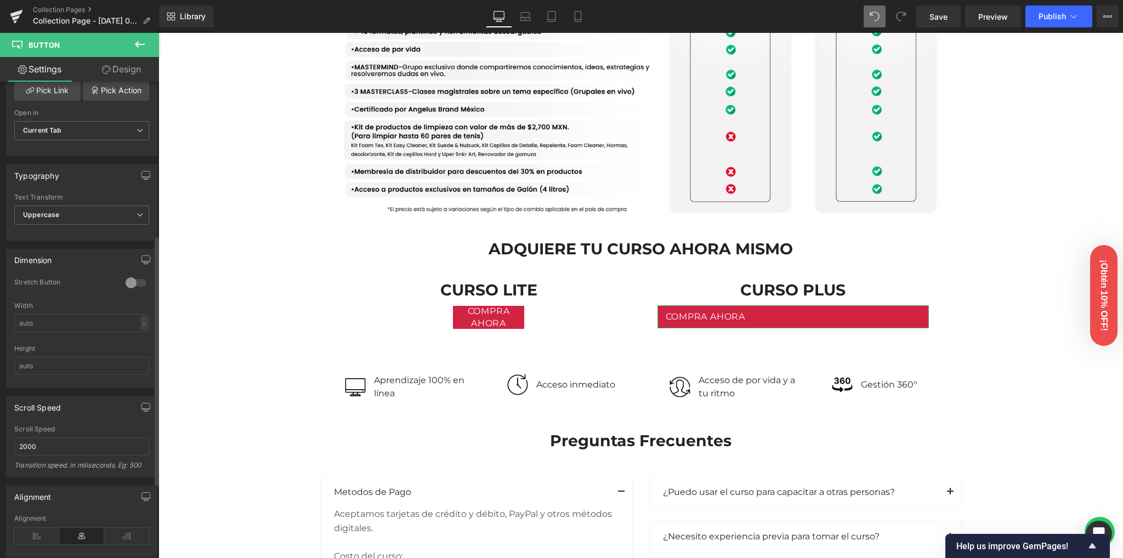
click at [132, 276] on div at bounding box center [136, 283] width 26 height 18
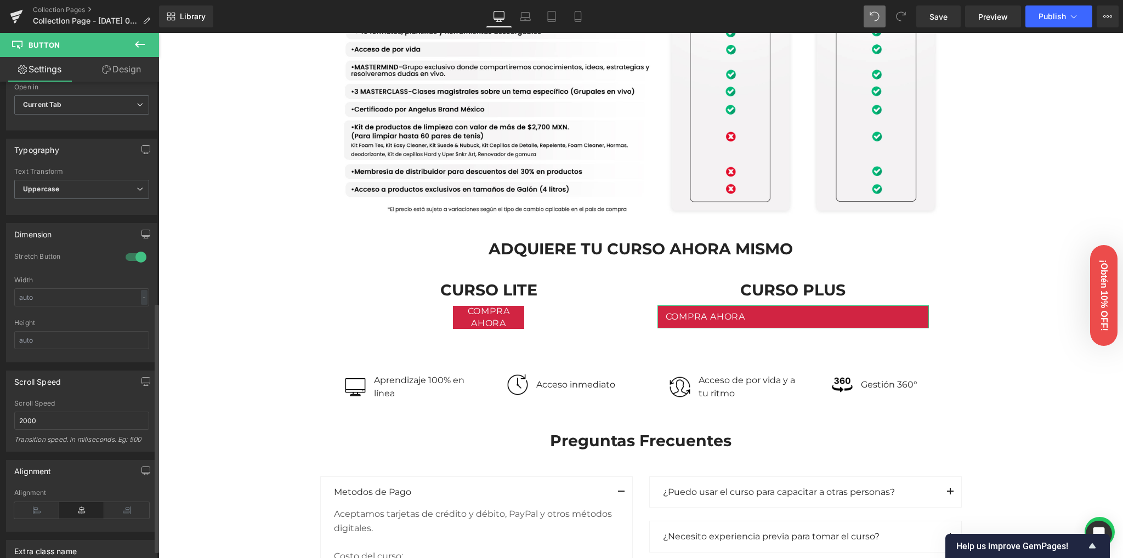
scroll to position [435, 0]
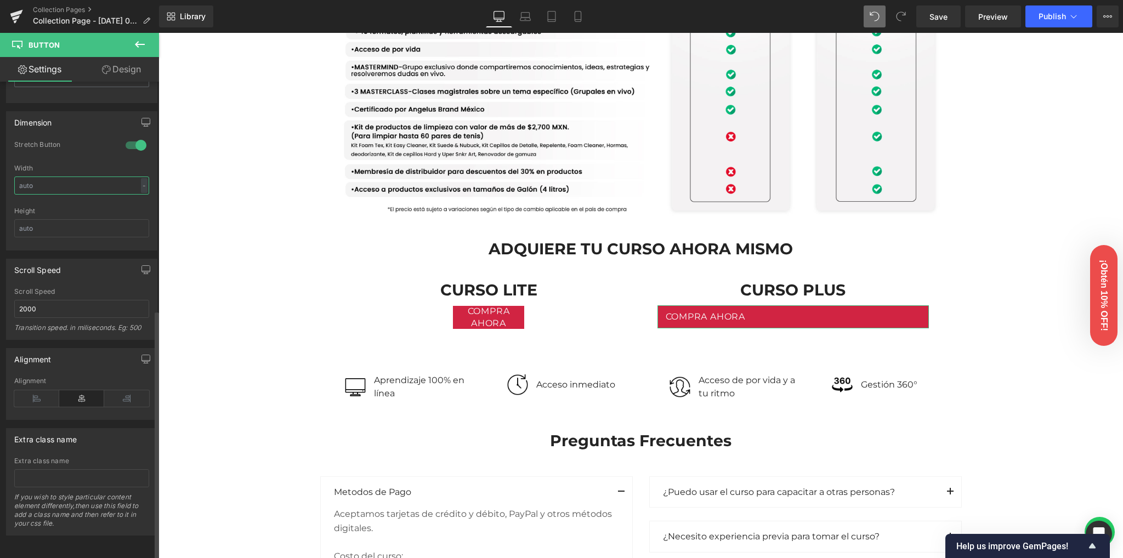
click at [47, 184] on input "text" at bounding box center [81, 186] width 135 height 18
type input "100"
click at [35, 219] on input "text" at bounding box center [81, 228] width 135 height 18
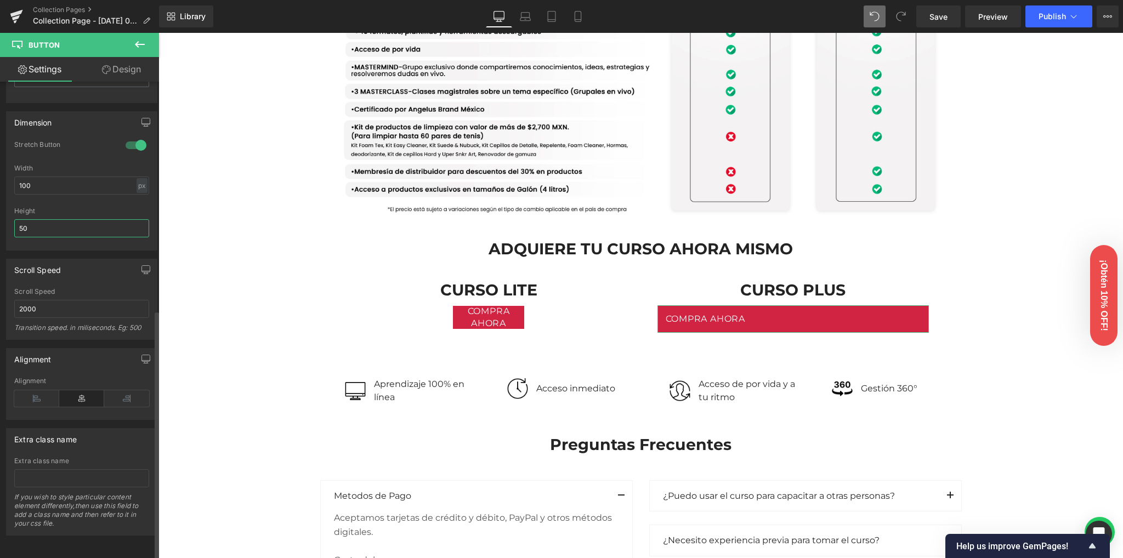
type input "5"
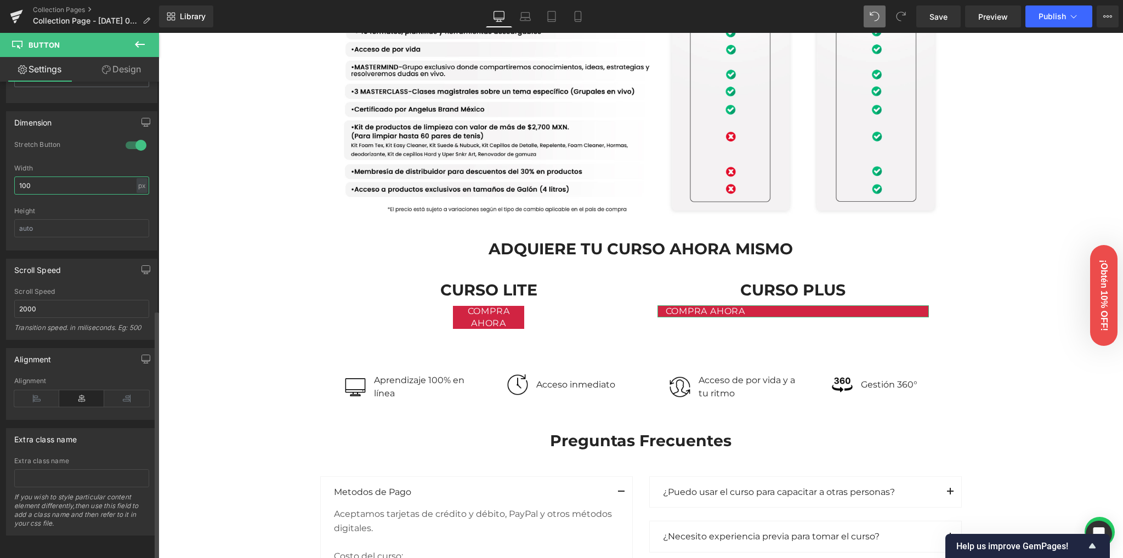
click at [42, 180] on input "100" at bounding box center [81, 186] width 135 height 18
drag, startPoint x: 42, startPoint y: 180, endPoint x: 8, endPoint y: 179, distance: 34.0
click at [5, 182] on div "Dimension 1 Stretch Button 100px Width 100 px % px Height" at bounding box center [82, 176] width 164 height 147
type input "50"
click at [220, 203] on div "Image Row Image Row Conoce nuestras versiones Heading Row Lite Heading Plus Hea…" at bounding box center [640, 207] width 964 height 2206
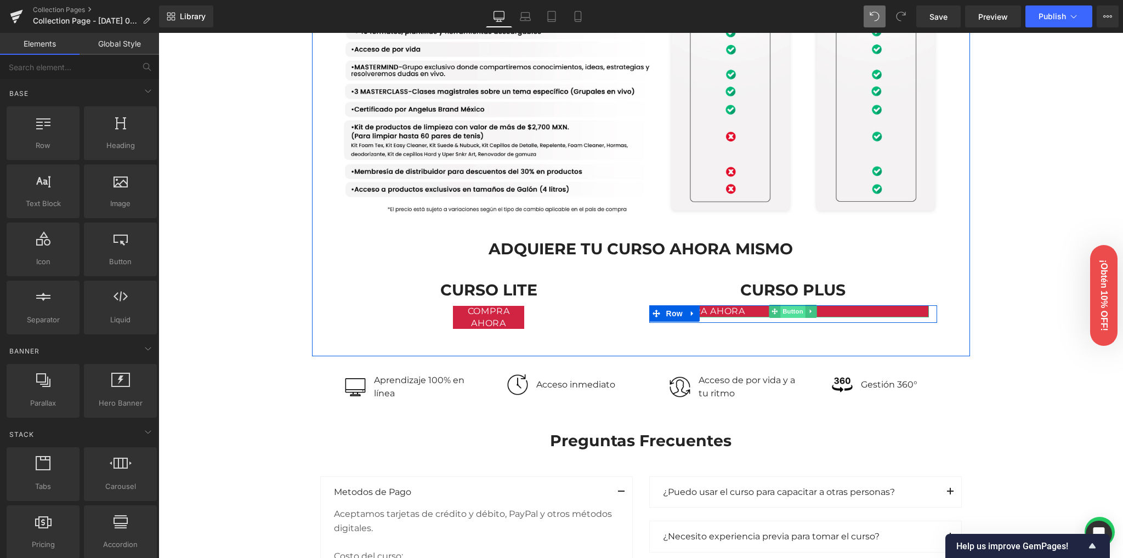
click at [787, 308] on span "Button" at bounding box center [792, 311] width 25 height 13
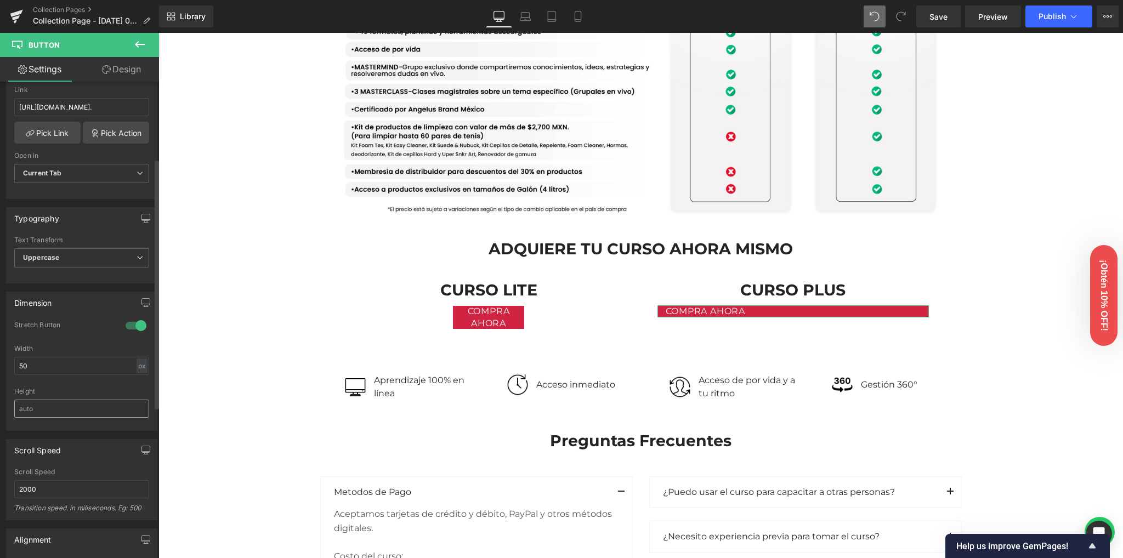
scroll to position [292, 0]
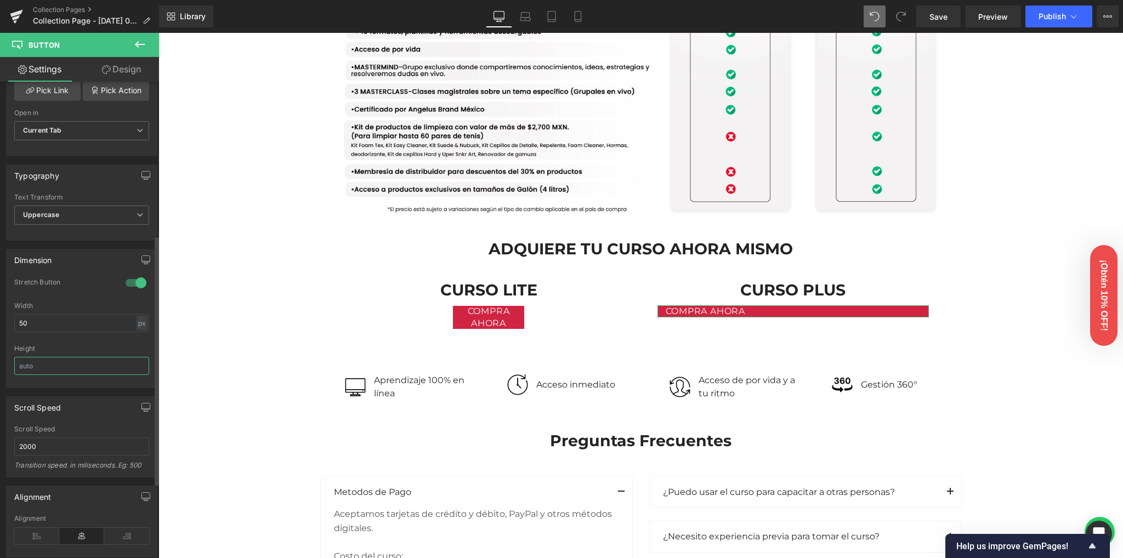
click at [53, 357] on input "text" at bounding box center [81, 366] width 135 height 18
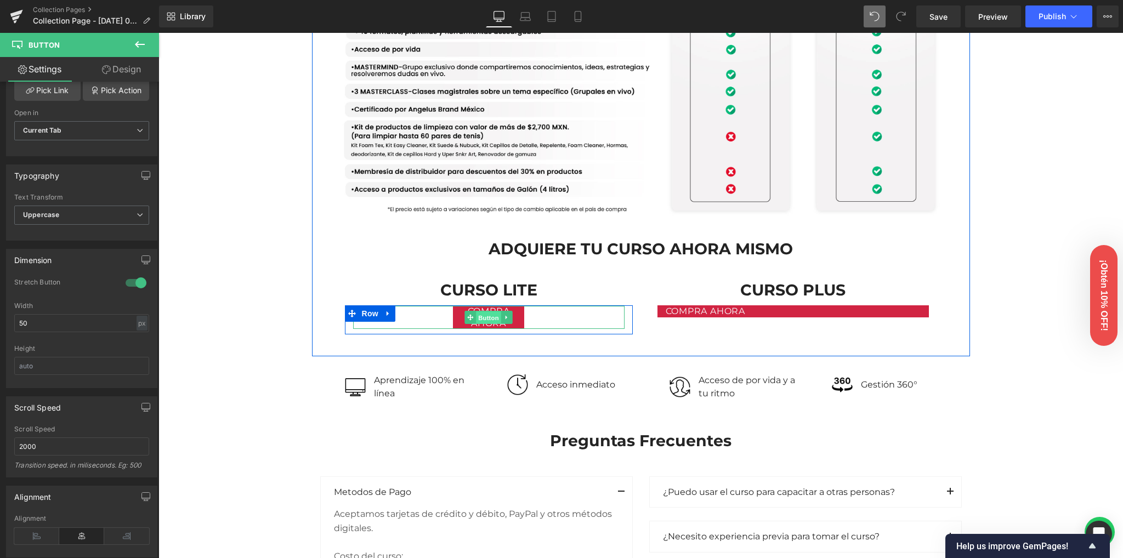
click at [485, 316] on span "Button" at bounding box center [488, 317] width 25 height 13
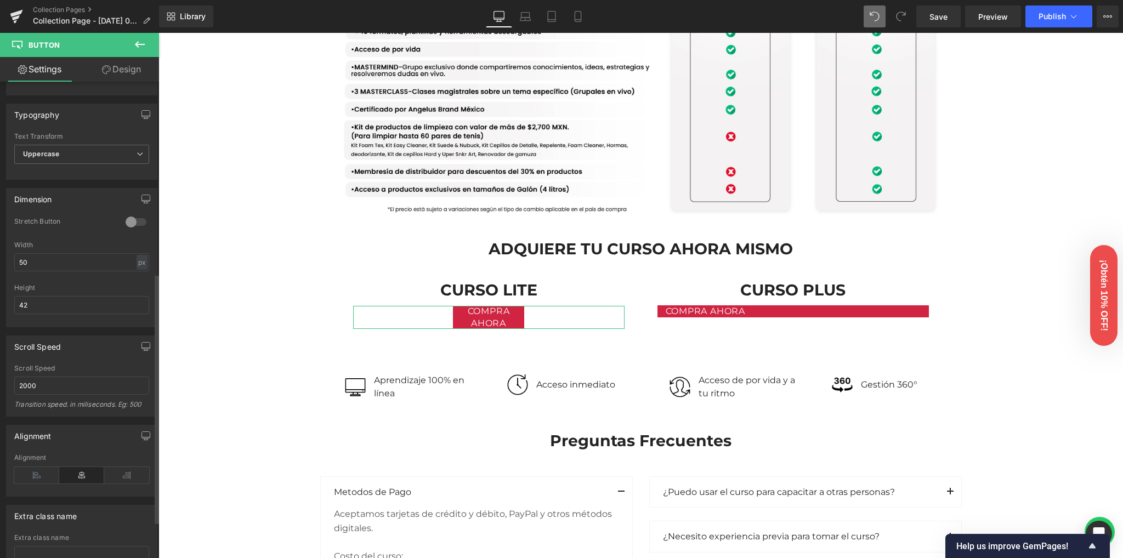
scroll to position [365, 0]
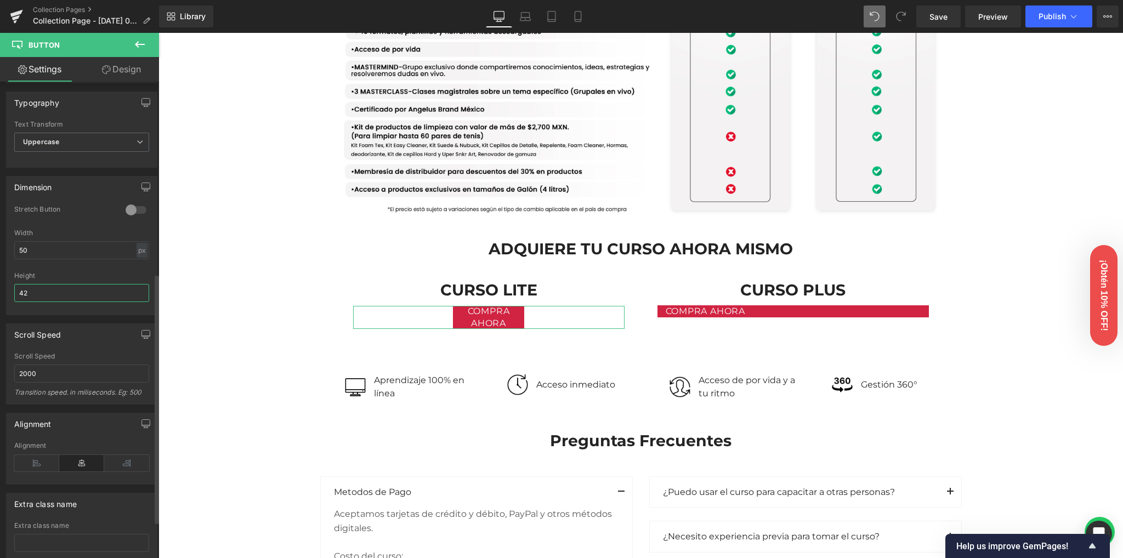
click at [50, 293] on input "42" at bounding box center [81, 293] width 135 height 18
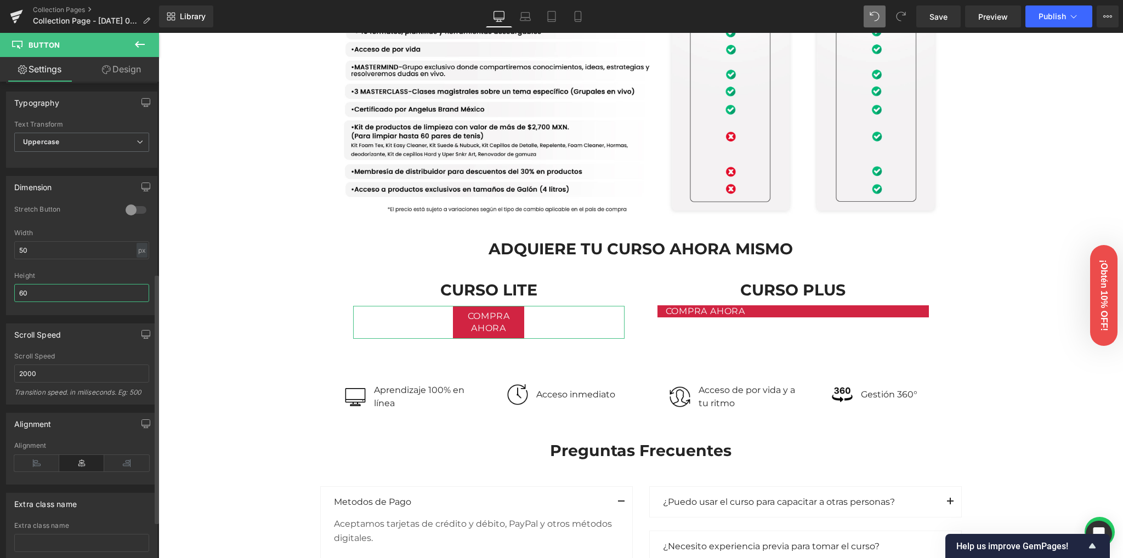
type input "6"
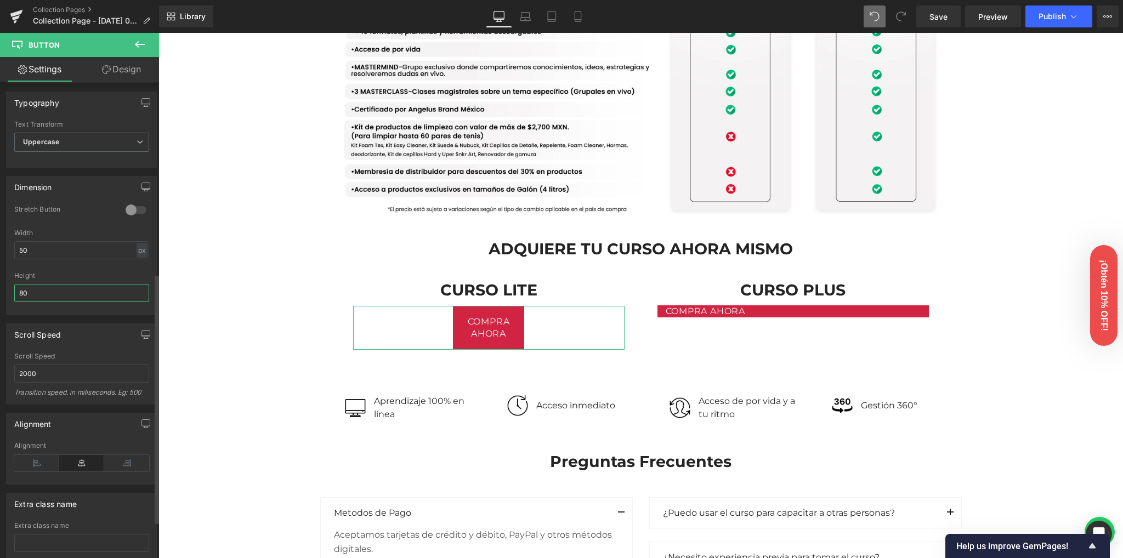
type input "8"
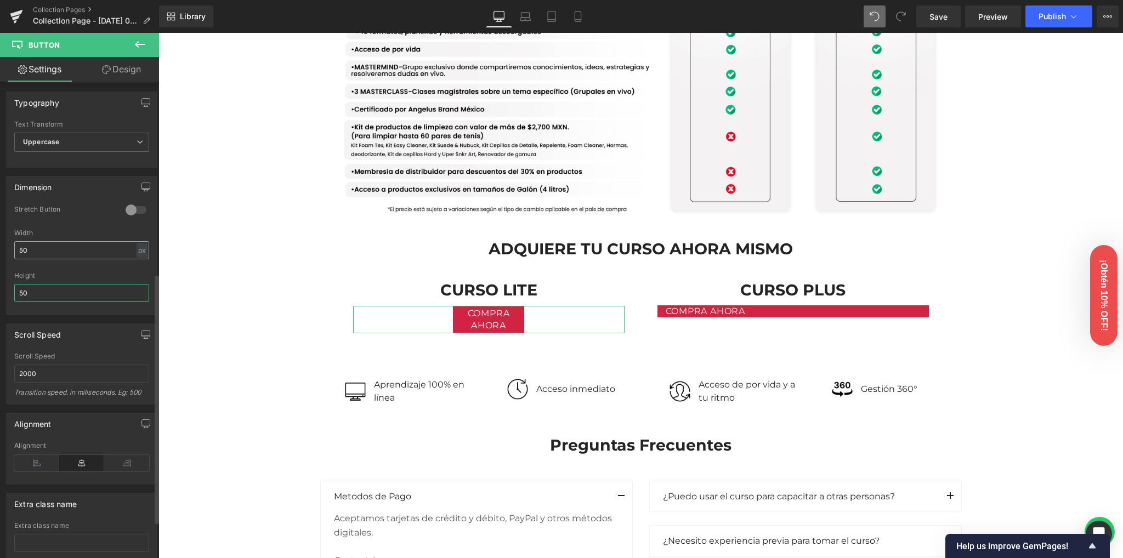
type input "50"
click at [52, 247] on input "50" at bounding box center [81, 250] width 135 height 18
type input "5"
type input "7"
type input "80"
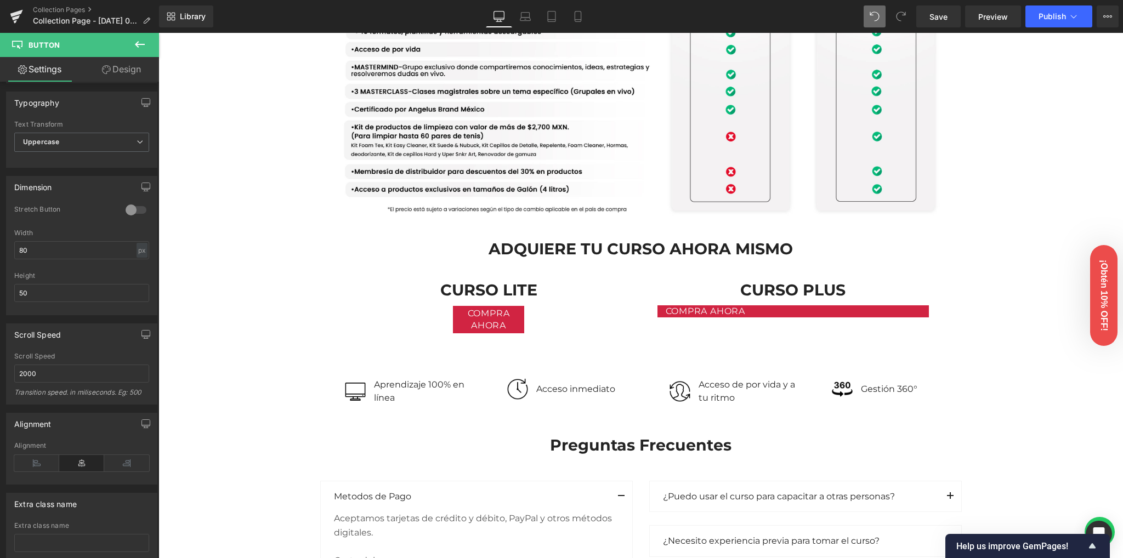
click at [239, 237] on div "Image Row Image Row Conoce nuestras versiones Heading Row Lite Heading Plus Hea…" at bounding box center [640, 209] width 964 height 2211
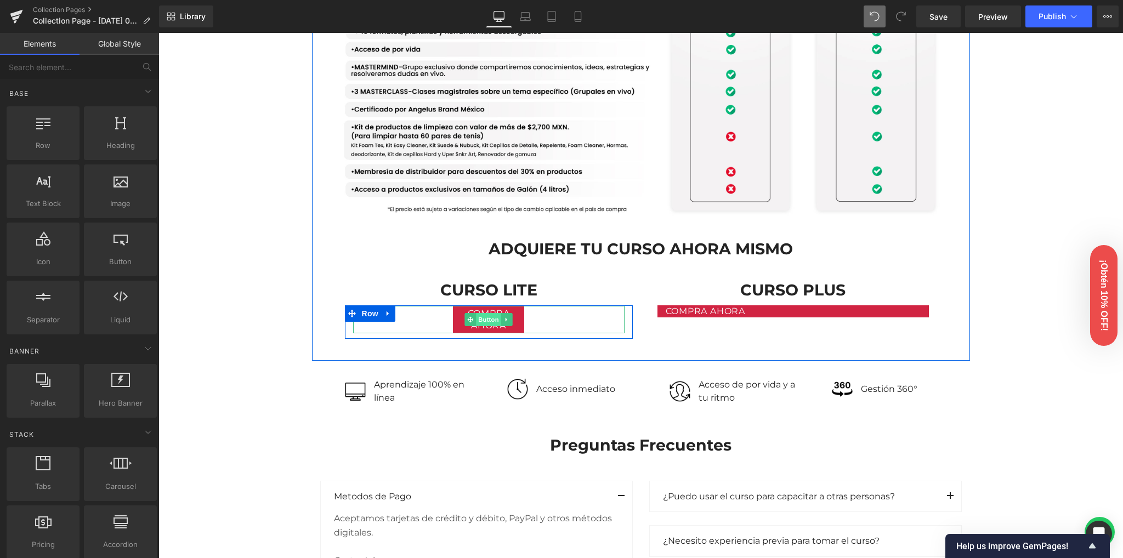
click at [489, 321] on span "Button" at bounding box center [488, 319] width 25 height 13
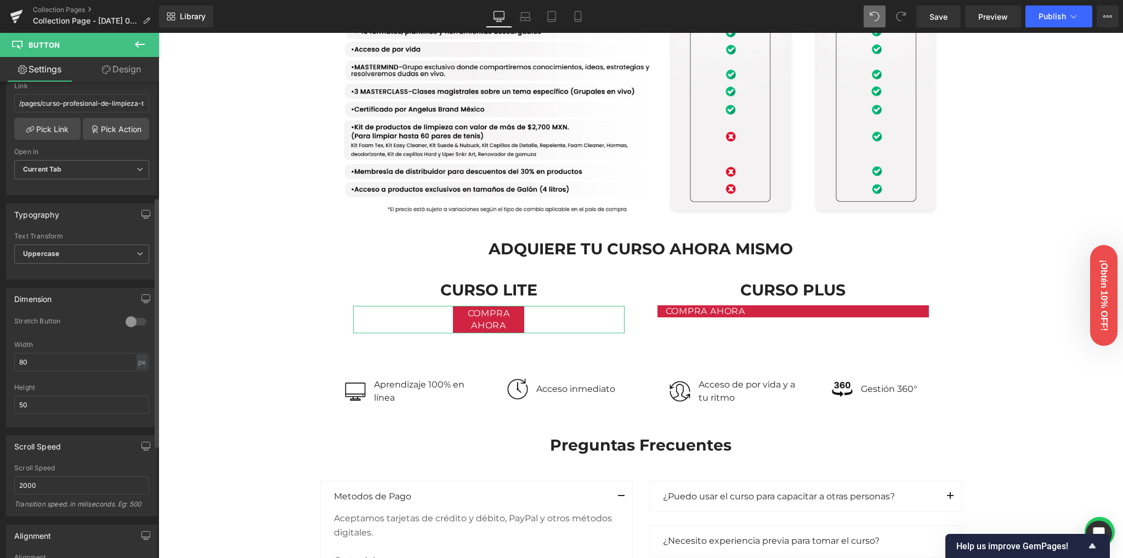
scroll to position [292, 0]
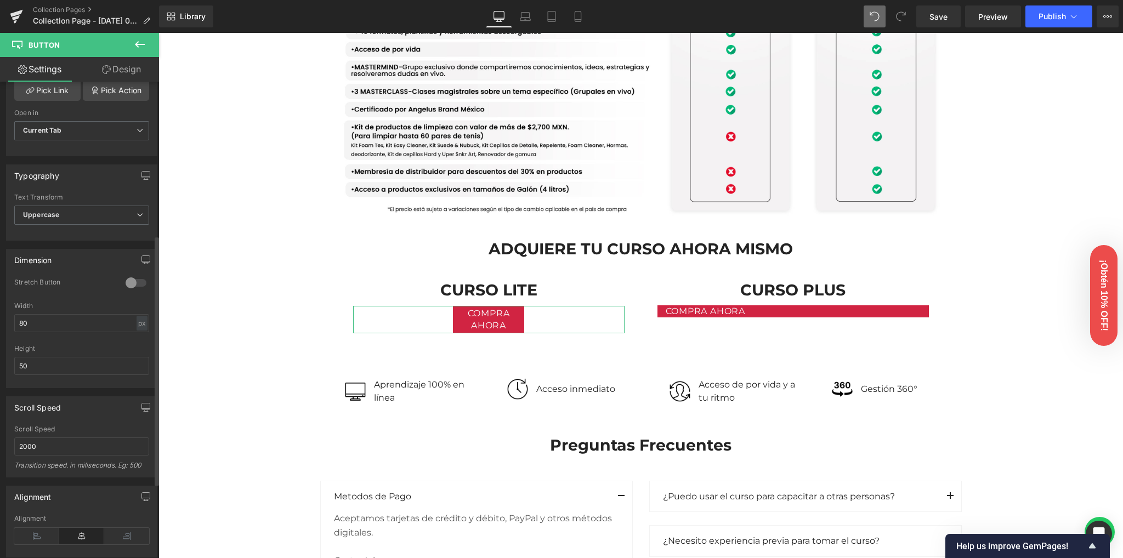
click at [129, 282] on div at bounding box center [136, 283] width 26 height 18
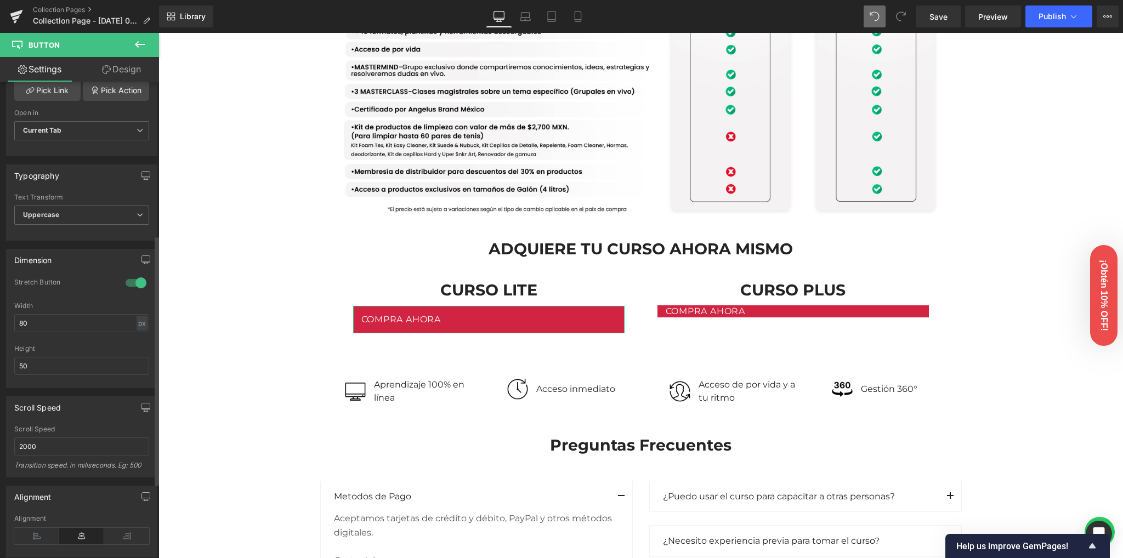
click at [130, 281] on div at bounding box center [136, 283] width 26 height 18
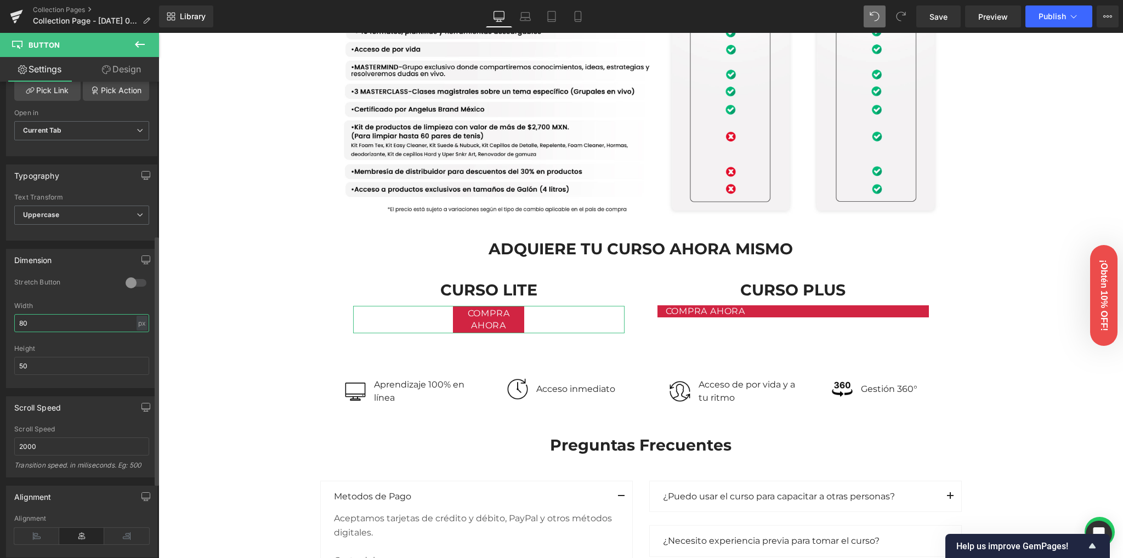
click at [83, 321] on input "80" at bounding box center [81, 323] width 135 height 18
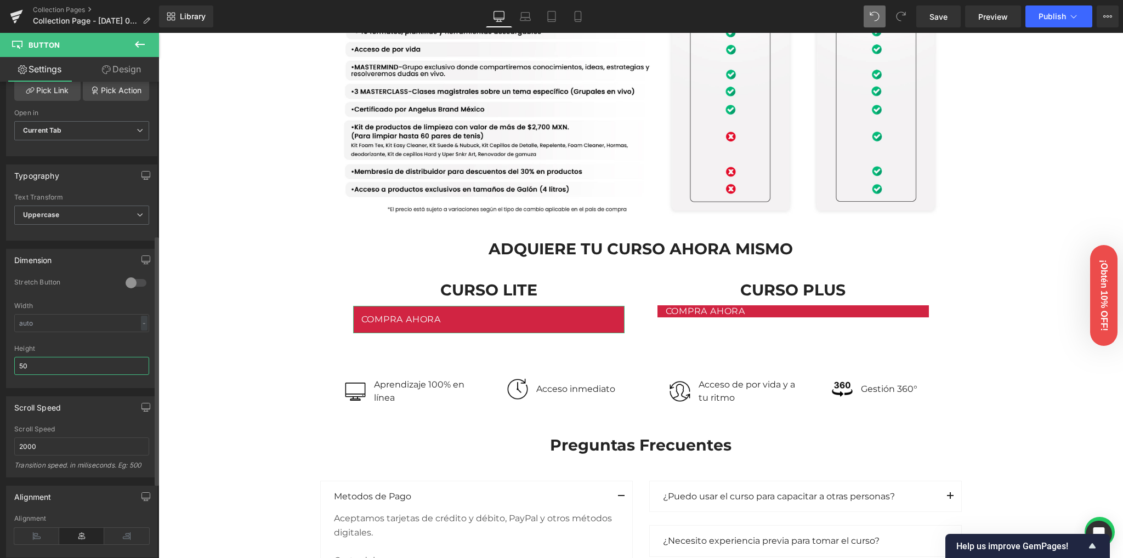
click at [49, 360] on input "50" at bounding box center [81, 366] width 135 height 18
type input "5"
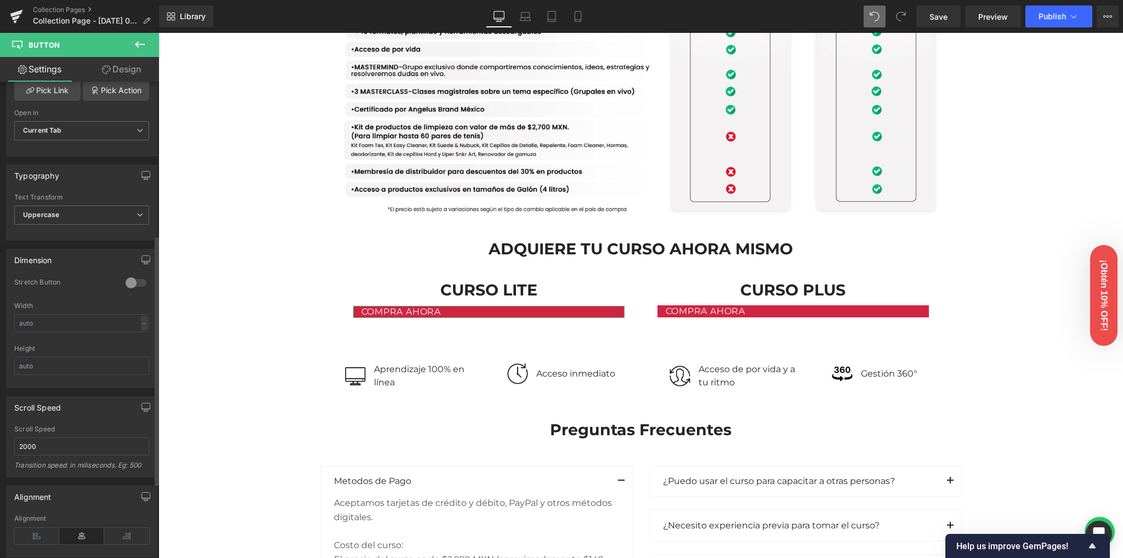
click at [70, 339] on div at bounding box center [81, 341] width 135 height 7
click at [136, 280] on div at bounding box center [136, 283] width 26 height 18
click at [133, 280] on div at bounding box center [136, 283] width 26 height 18
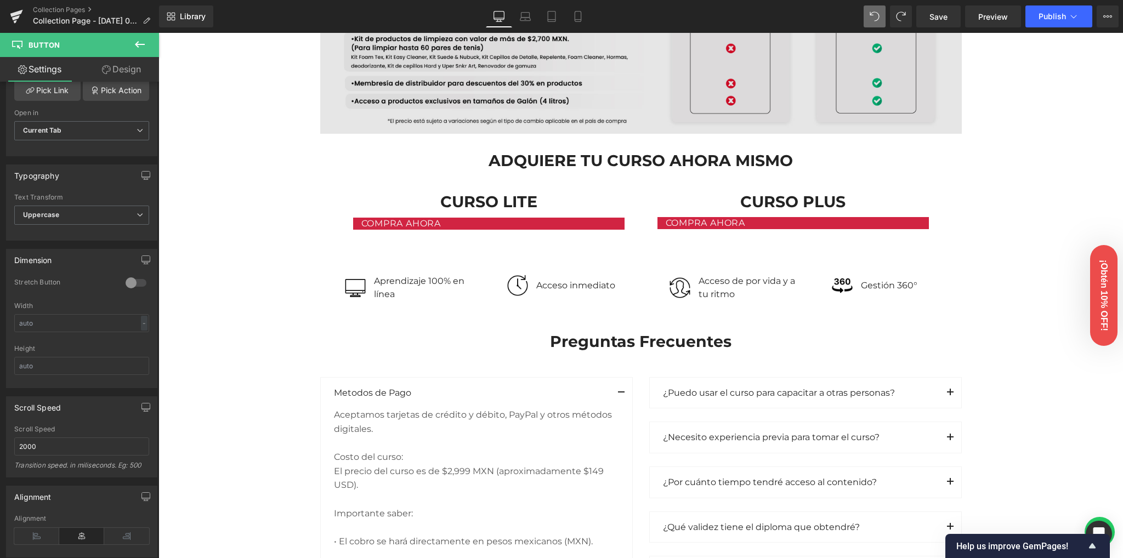
scroll to position [1066, 0]
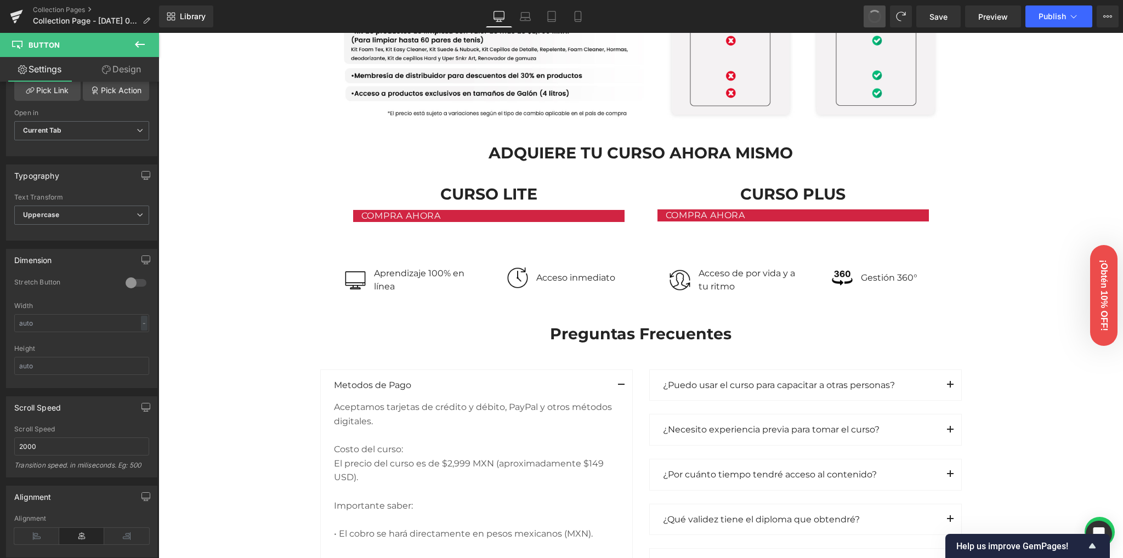
type input "50"
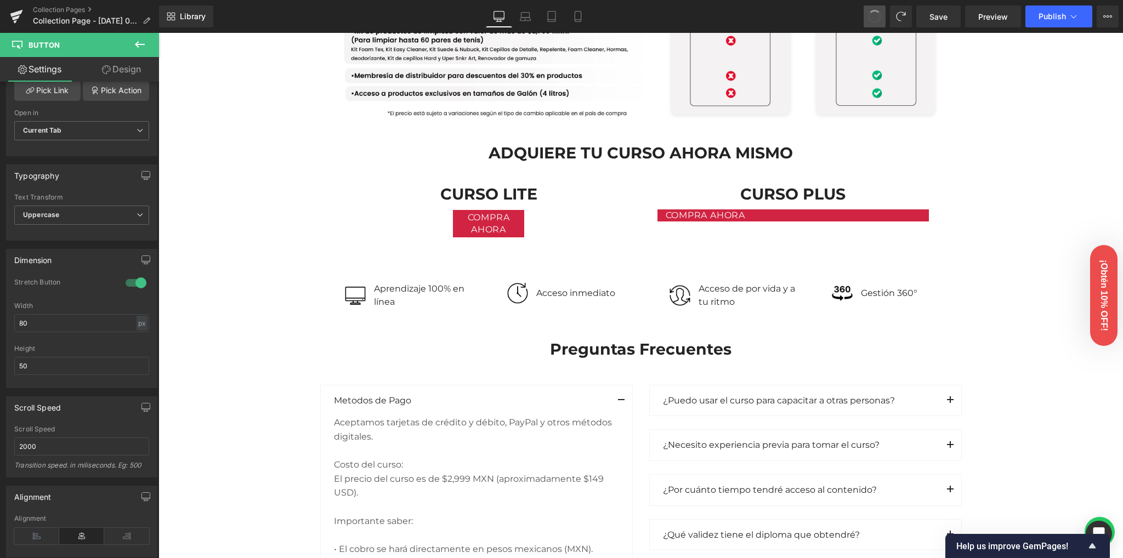
click at [879, 18] on span at bounding box center [874, 16] width 16 height 16
type input "50"
type input "42"
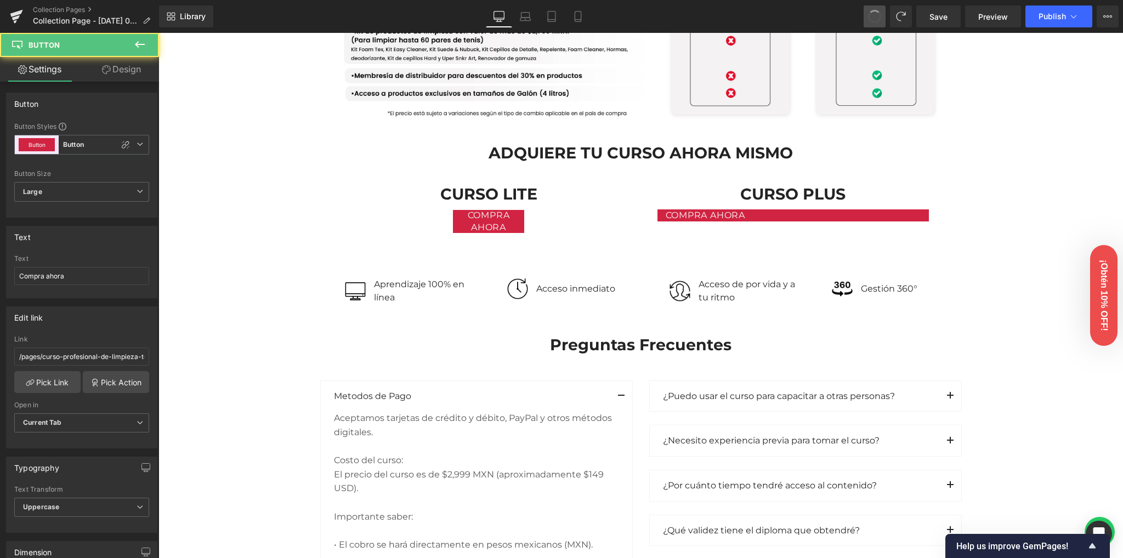
click at [879, 18] on span at bounding box center [874, 16] width 16 height 16
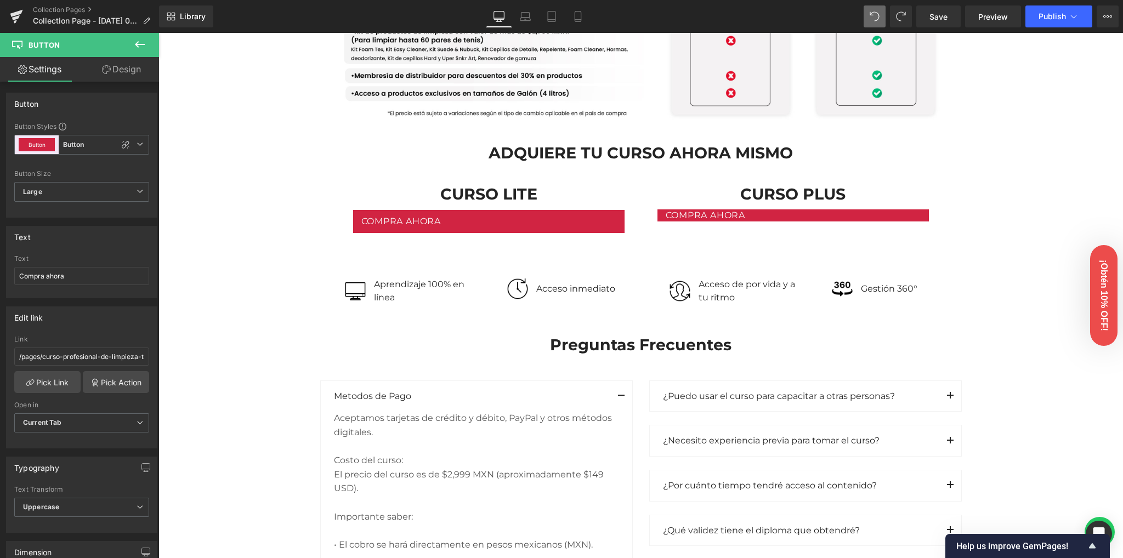
type input "100"
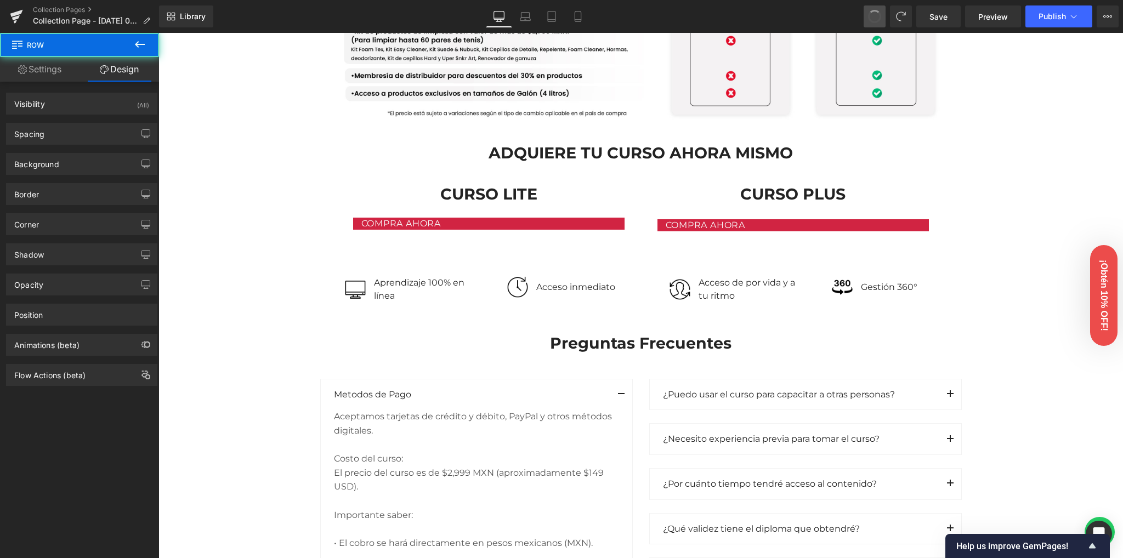
click at [878, 18] on span at bounding box center [875, 17] width 18 height 18
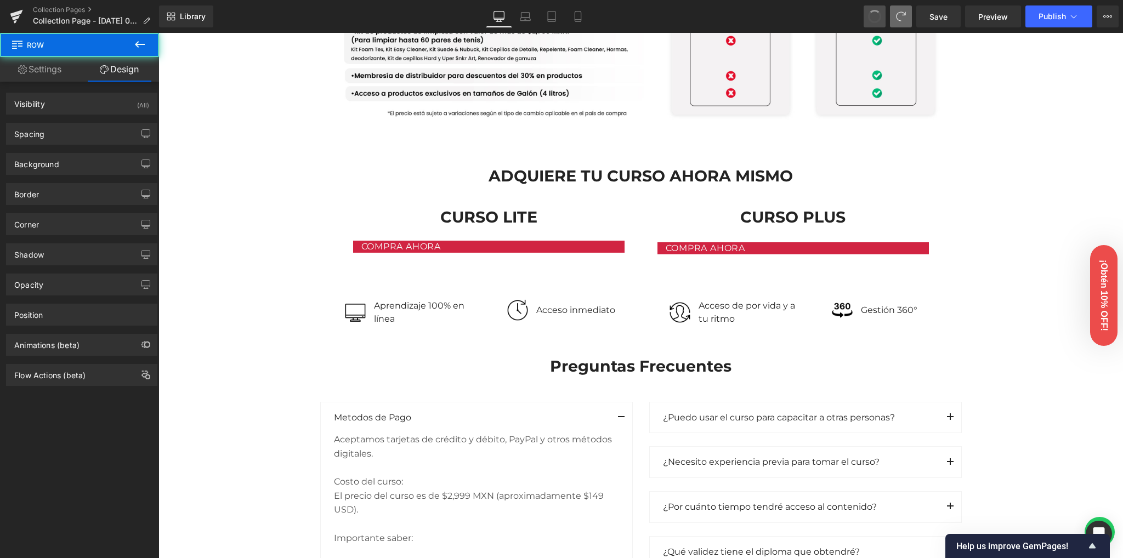
click at [899, 17] on icon at bounding box center [901, 17] width 10 height 10
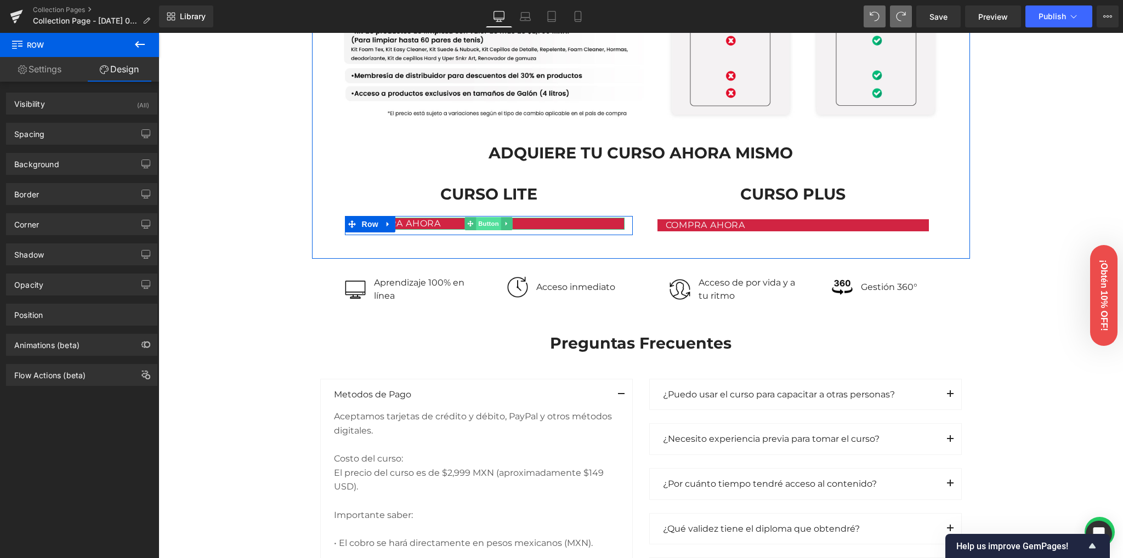
click at [482, 221] on span "Button" at bounding box center [488, 223] width 25 height 13
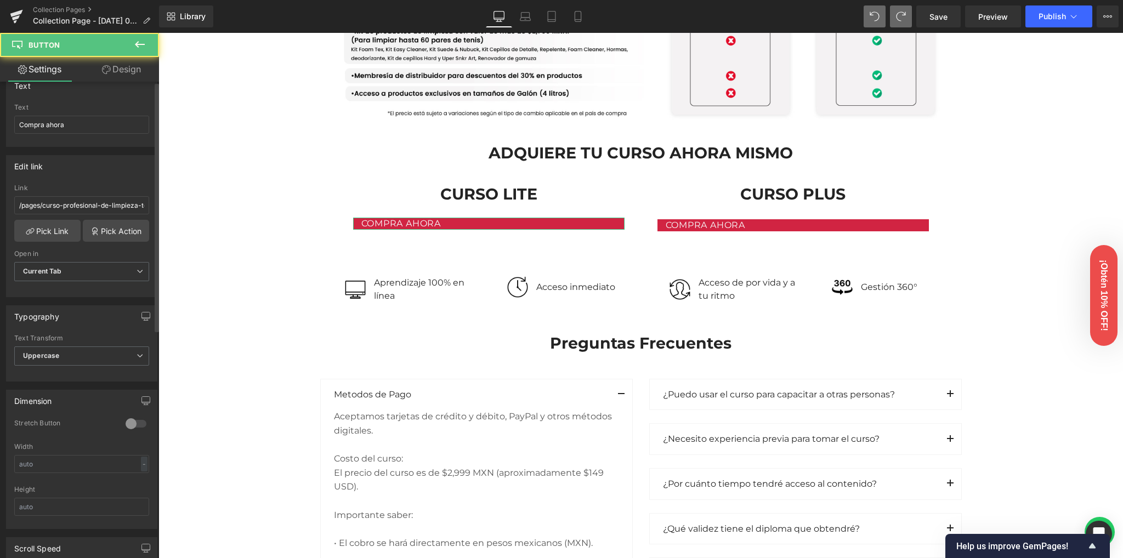
scroll to position [219, 0]
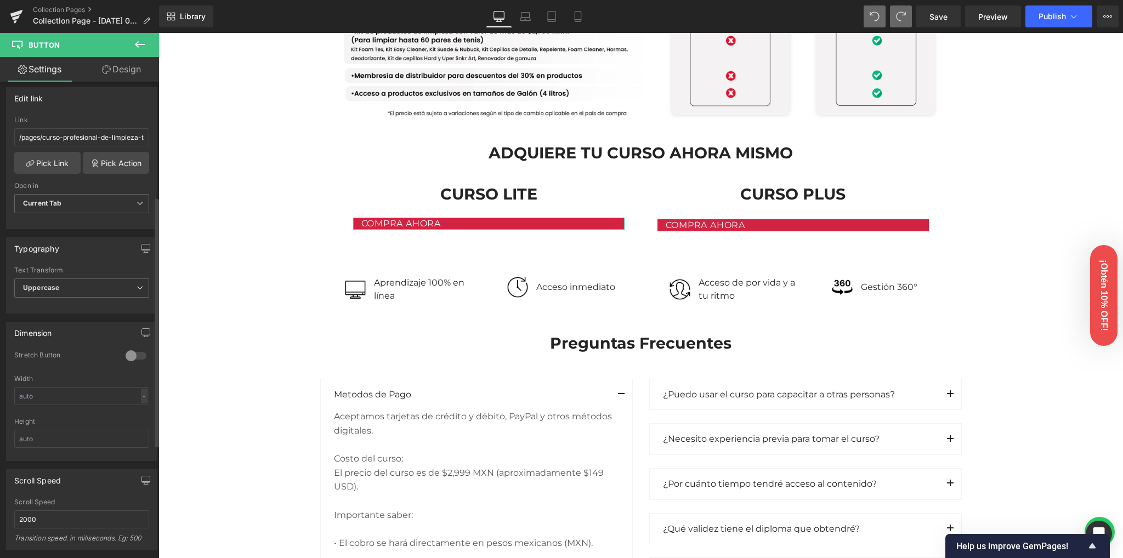
click at [130, 353] on div at bounding box center [136, 356] width 26 height 18
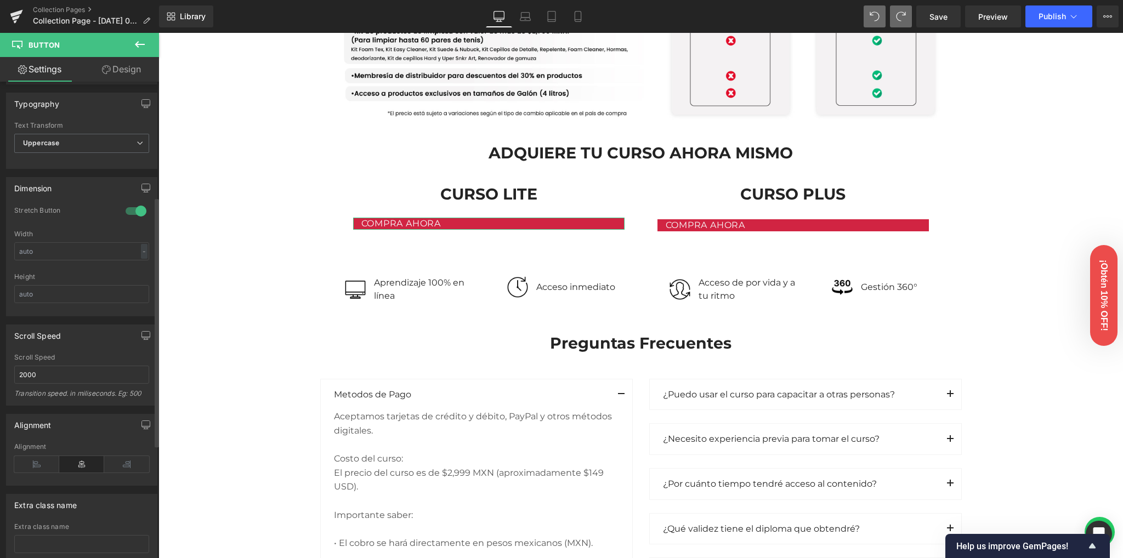
scroll to position [435, 0]
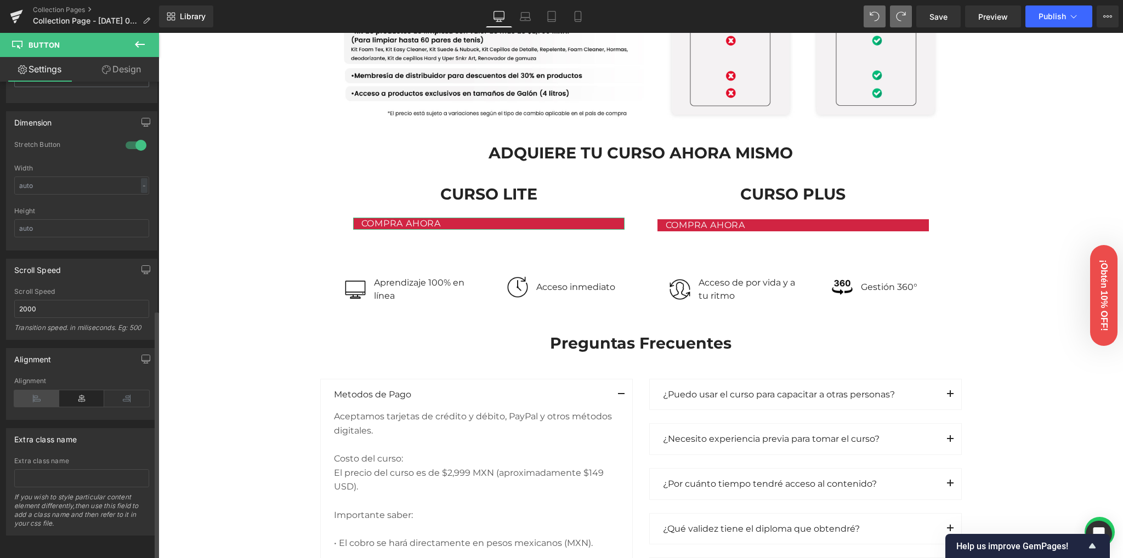
click at [39, 390] on icon at bounding box center [36, 398] width 45 height 16
click at [83, 391] on icon at bounding box center [81, 398] width 45 height 16
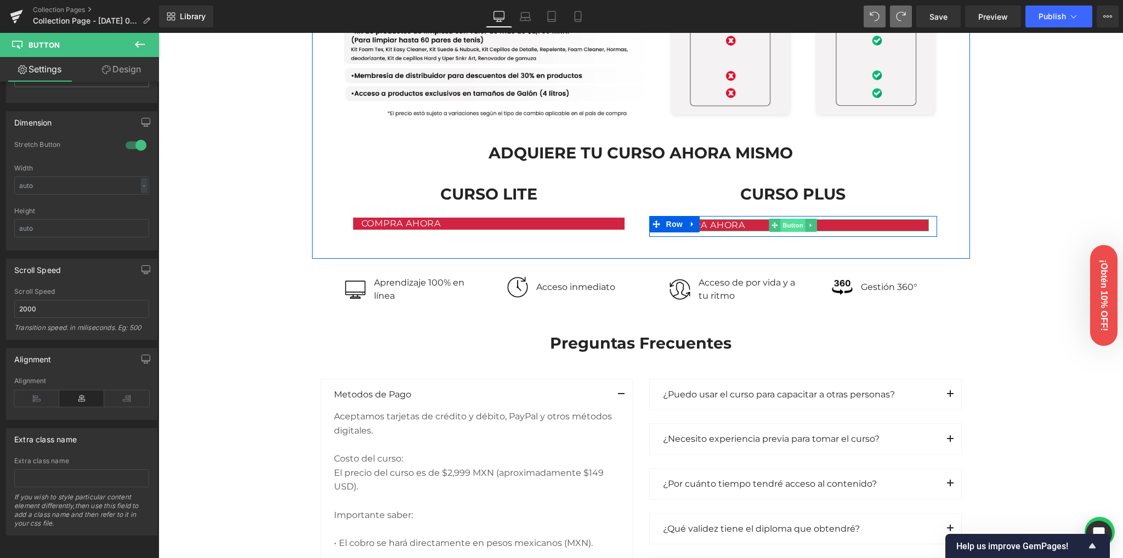
click at [782, 225] on span "Button" at bounding box center [792, 225] width 25 height 13
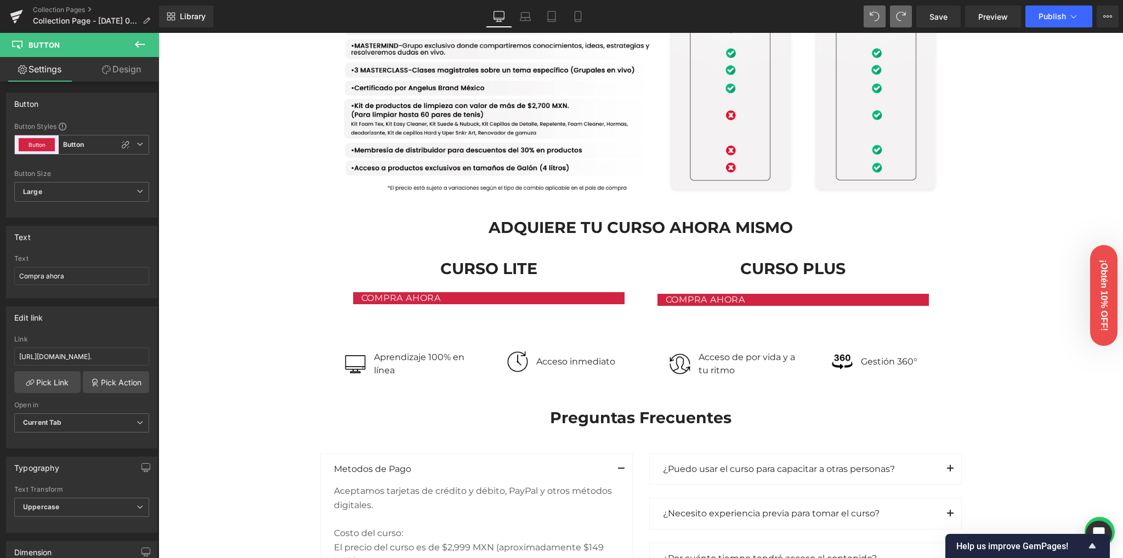
scroll to position [992, 0]
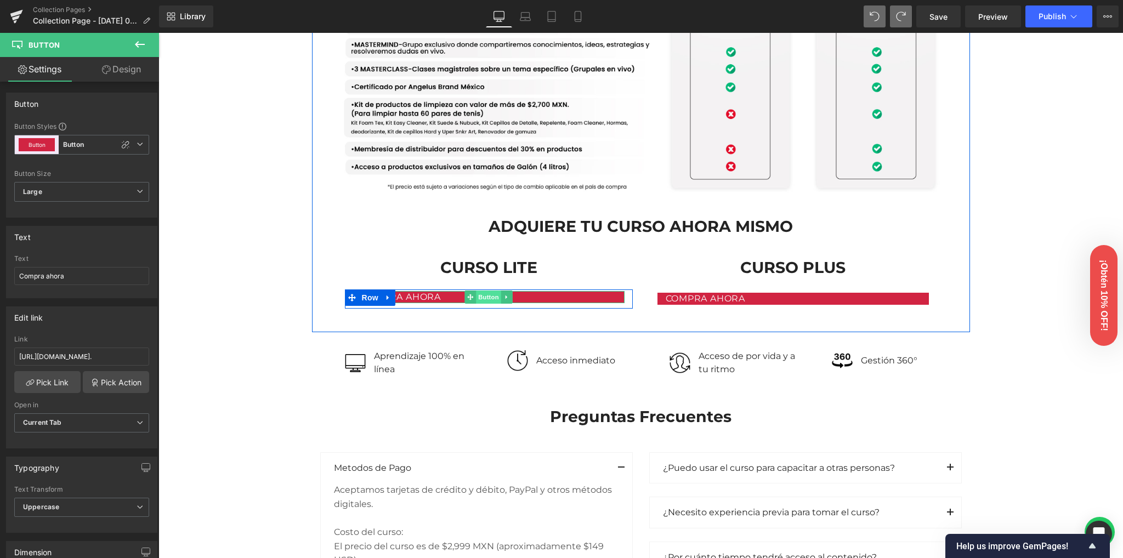
click at [485, 299] on span "Button" at bounding box center [488, 297] width 25 height 13
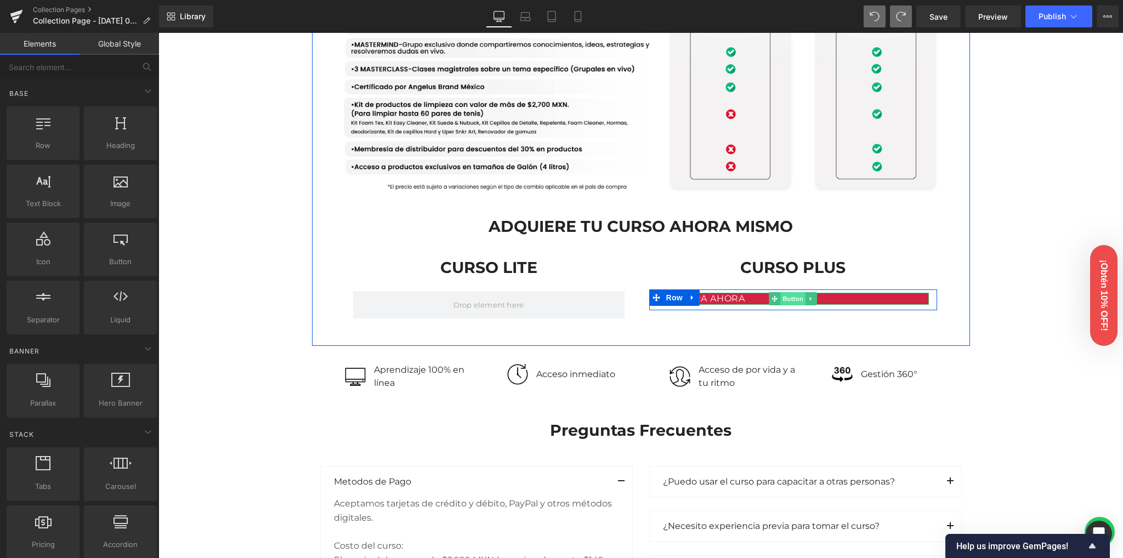
click at [789, 300] on span "Button" at bounding box center [792, 298] width 25 height 13
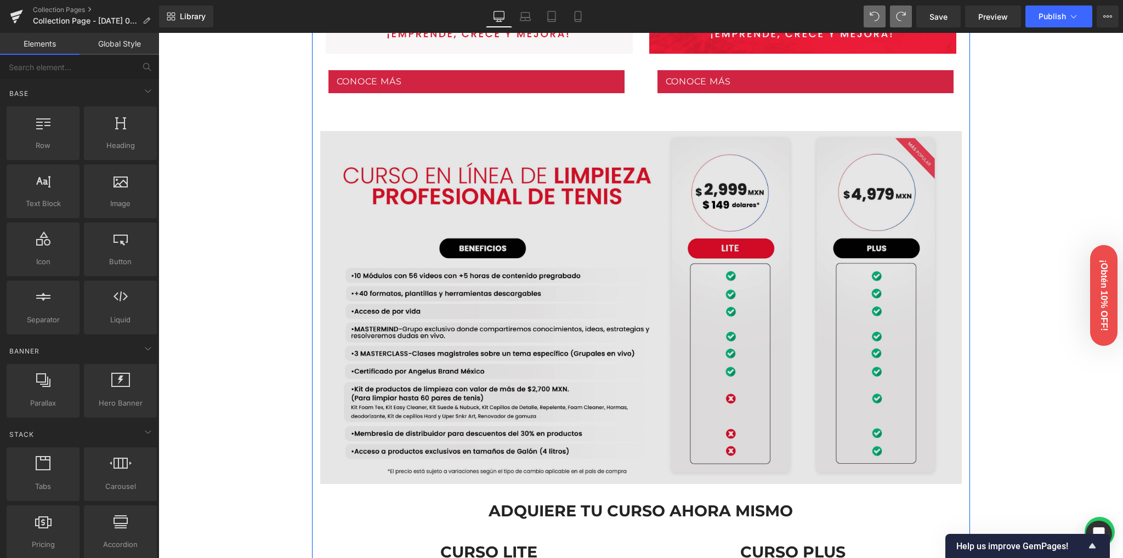
scroll to position [700, 0]
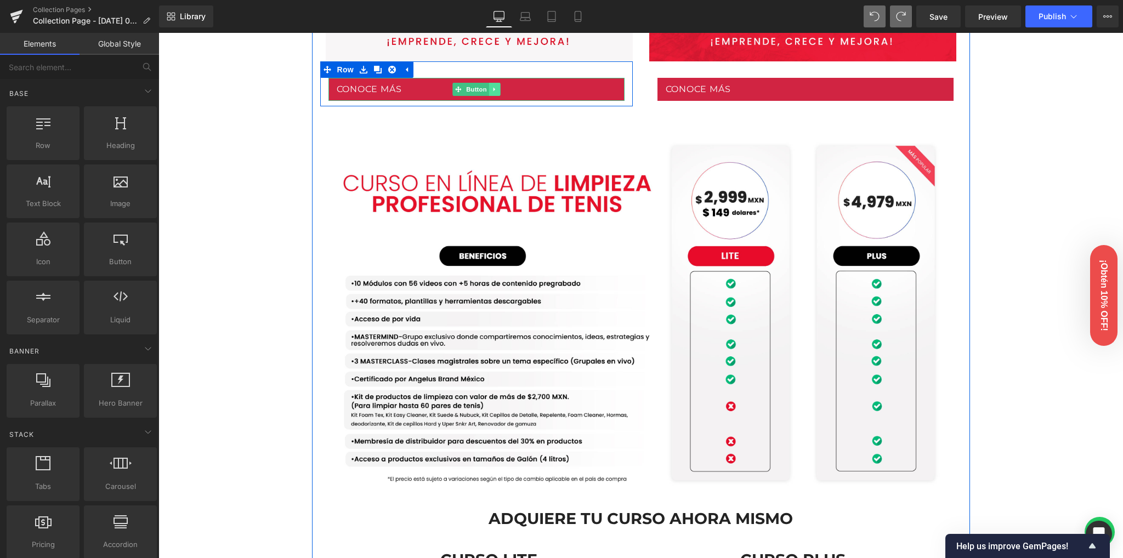
click at [491, 86] on icon at bounding box center [494, 89] width 6 height 7
click at [486, 88] on icon at bounding box center [489, 89] width 6 height 6
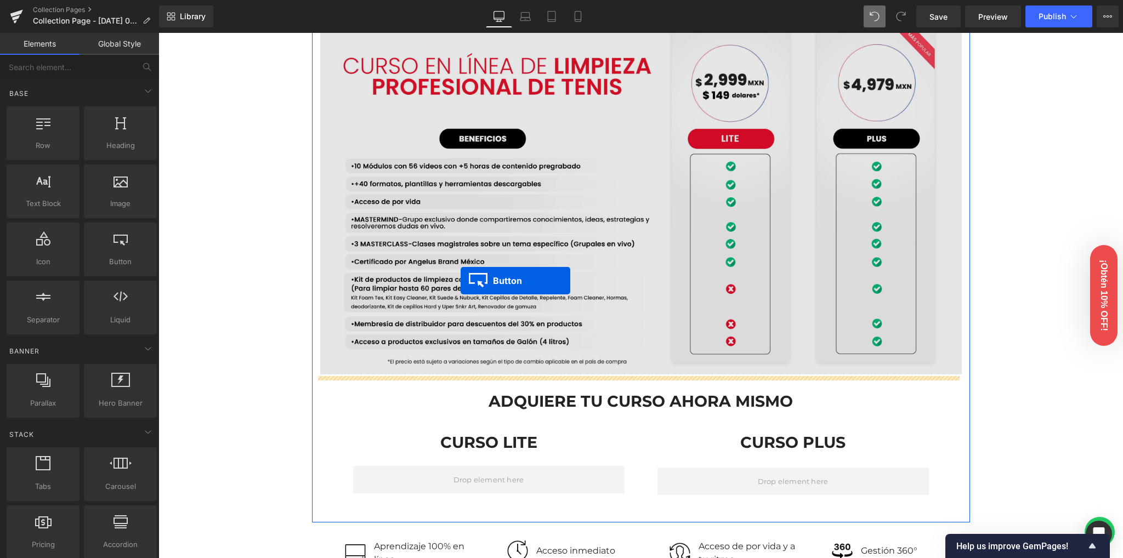
scroll to position [846, 0]
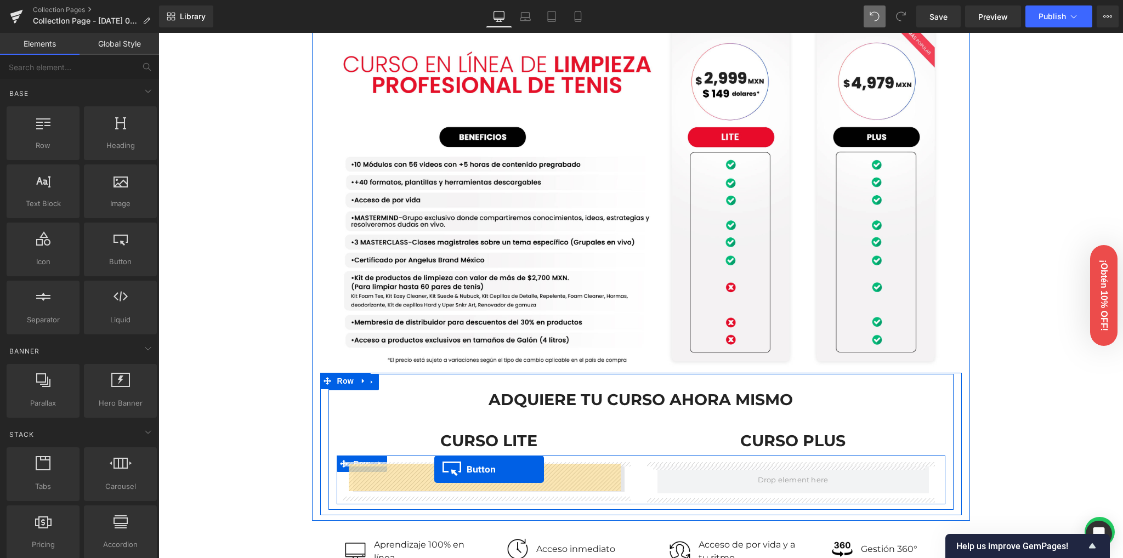
drag, startPoint x: 464, startPoint y: 110, endPoint x: 434, endPoint y: 469, distance: 360.3
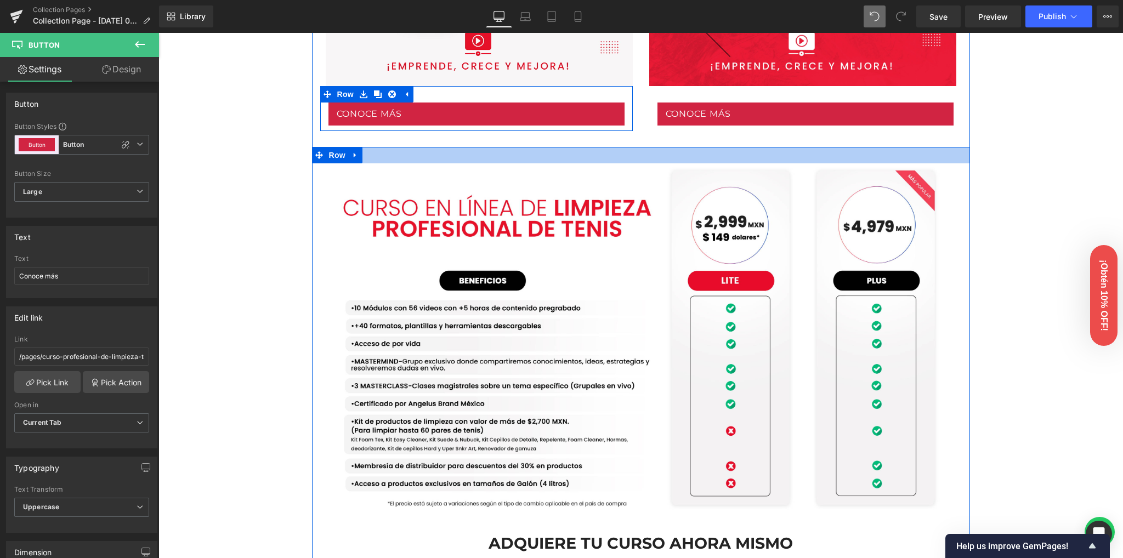
scroll to position [673, 0]
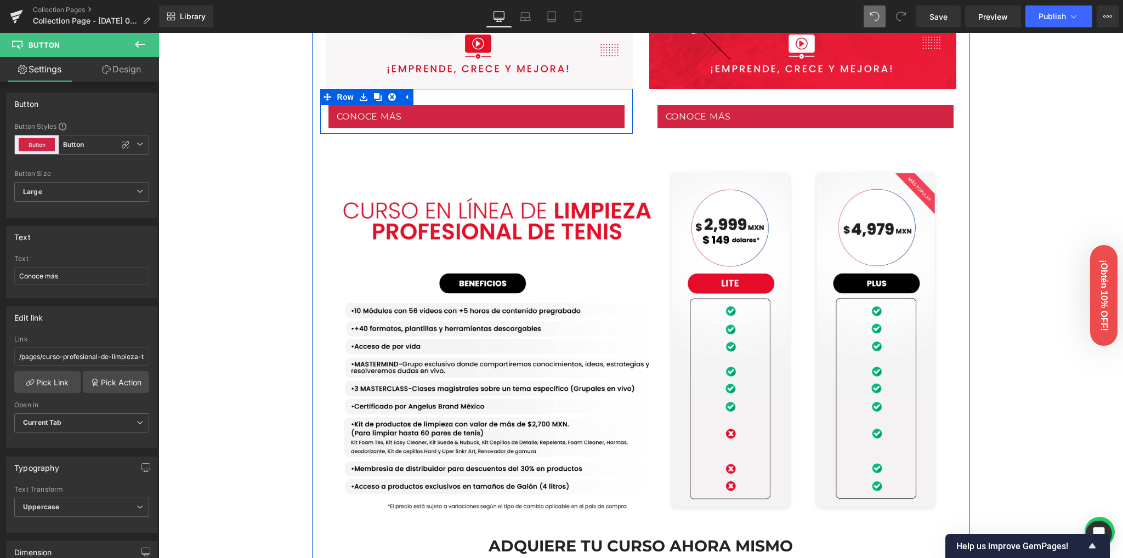
click at [780, 114] on div "Conoce más Button" at bounding box center [805, 116] width 296 height 23
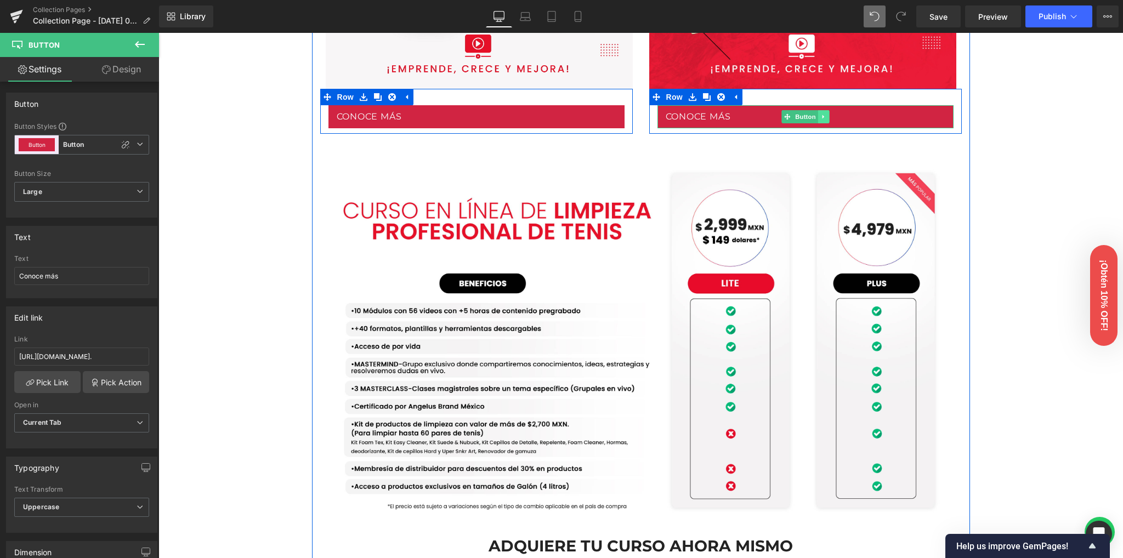
click at [822, 115] on icon at bounding box center [823, 116] width 6 height 7
click at [817, 117] on link at bounding box center [818, 116] width 12 height 13
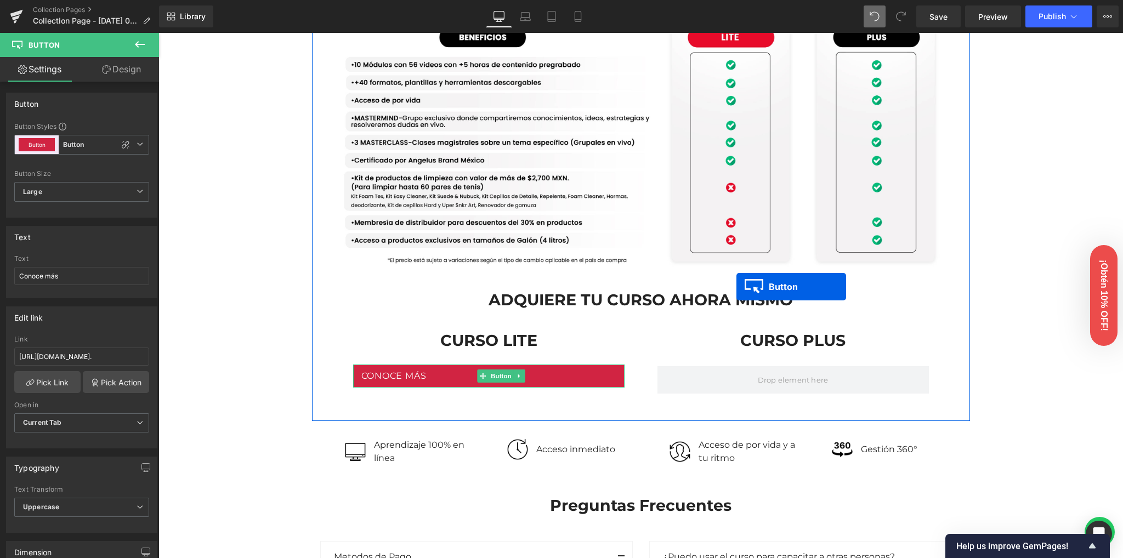
scroll to position [965, 0]
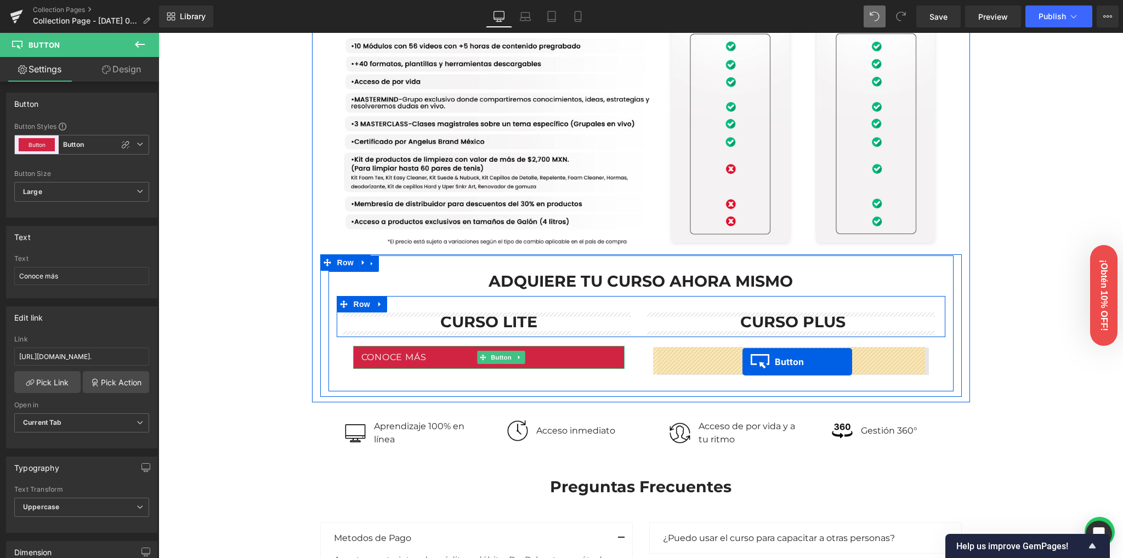
drag, startPoint x: 797, startPoint y: 140, endPoint x: 742, endPoint y: 362, distance: 228.7
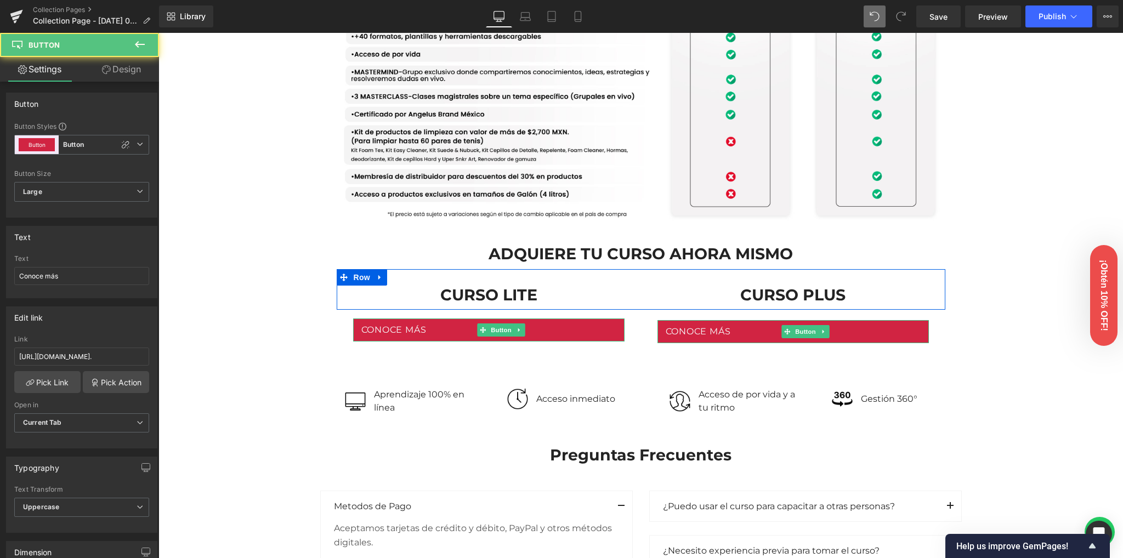
scroll to position [937, 0]
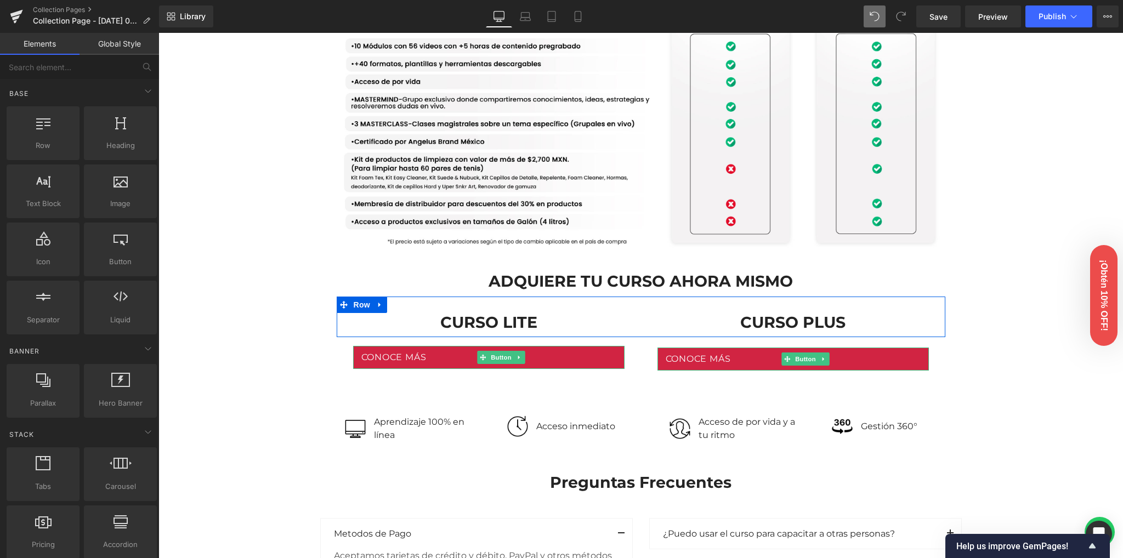
click at [243, 330] on div "Image Row Image Row Conoce nuestras versiones Heading Row Lite Heading Plus Hea…" at bounding box center [640, 244] width 964 height 2216
click at [271, 331] on div "Image Row Image Row Conoce nuestras versiones Heading Row Lite Heading Plus Hea…" at bounding box center [640, 244] width 964 height 2216
click at [976, 271] on div "Image Row Image Row Conoce nuestras versiones Heading Row Lite Heading Plus Hea…" at bounding box center [640, 244] width 964 height 2216
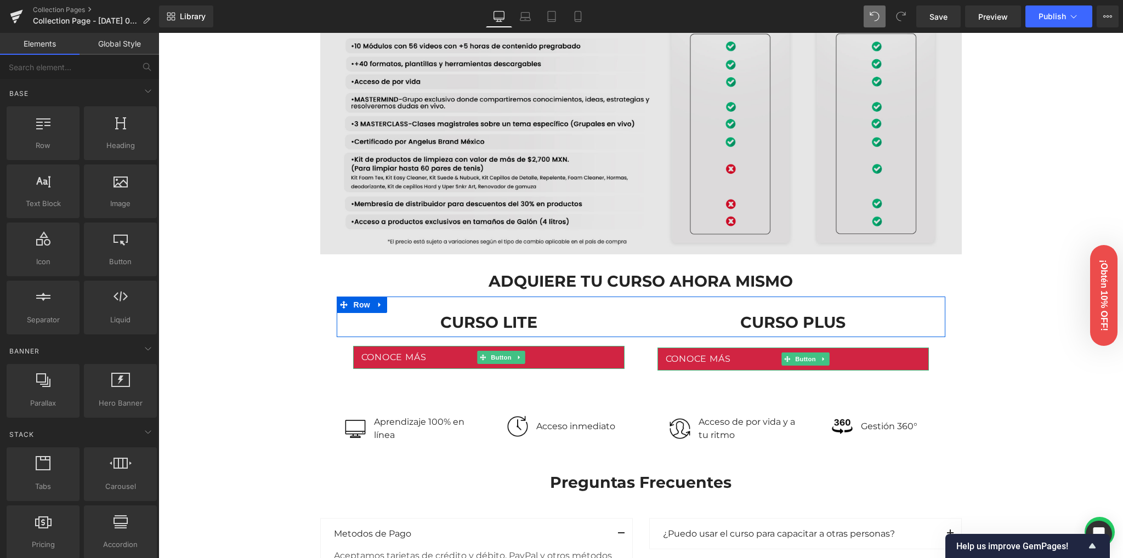
click at [839, 173] on img at bounding box center [640, 78] width 641 height 354
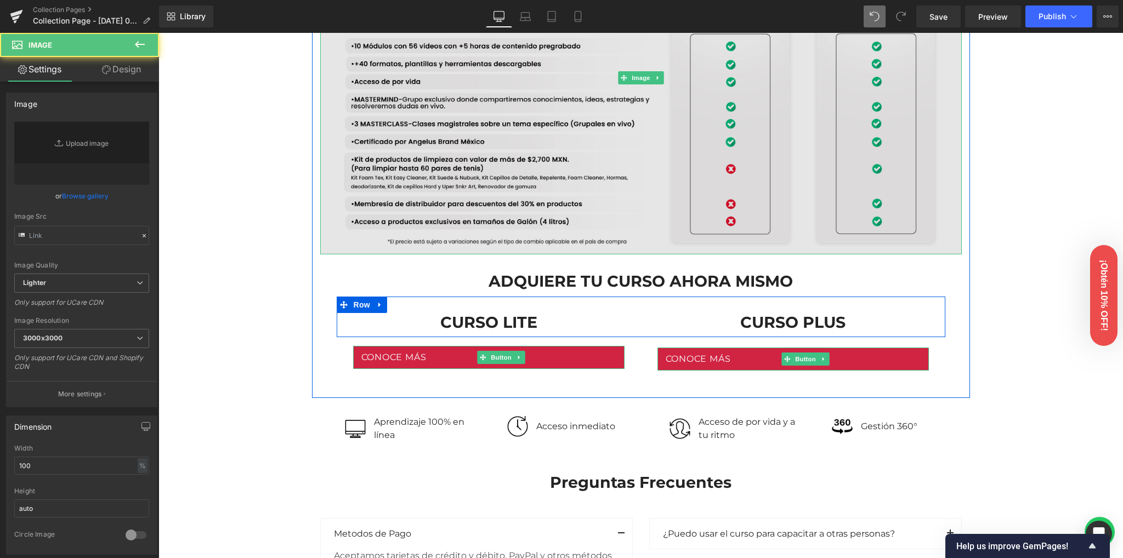
type input "https://ucarecdn.com/b9a552bb-9f12-4f4a-8ba4-0f2b12723a43/-/format/auto/-/previ…"
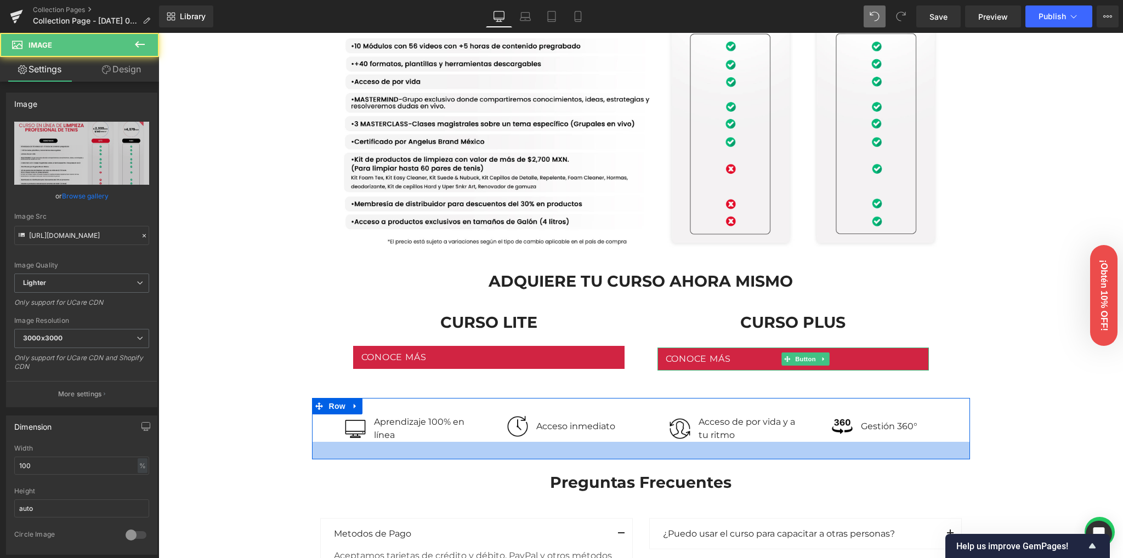
click at [405, 459] on div "Image Acceso de por vida y a tu ritmo Text Block Row Image Gestión 360° Text Bl…" at bounding box center [641, 459] width 658 height 1
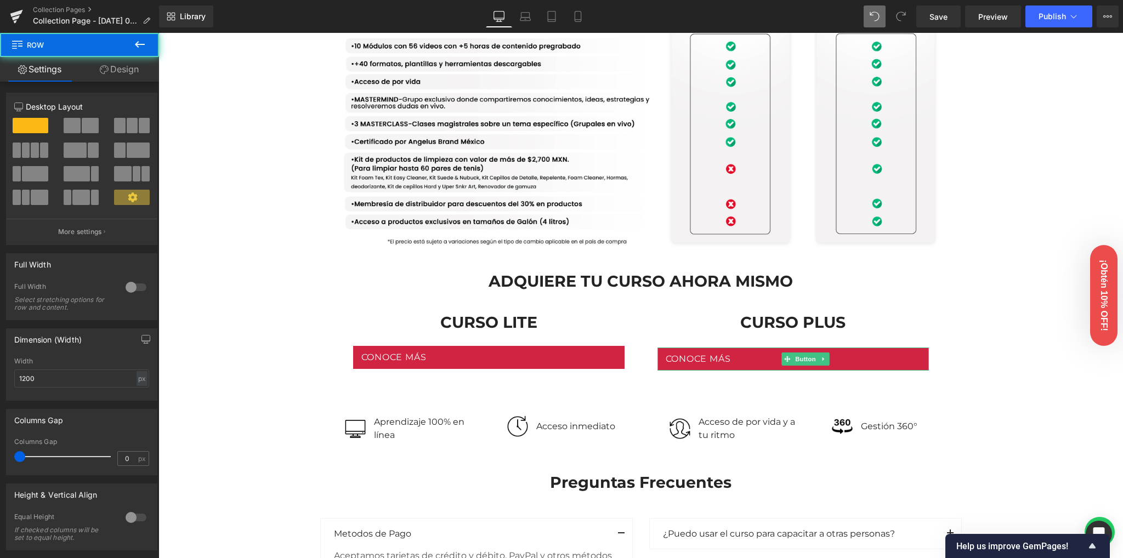
click at [248, 384] on div "Image Row Image Row Conoce nuestras versiones Heading Row Lite Heading Plus Hea…" at bounding box center [640, 244] width 964 height 2216
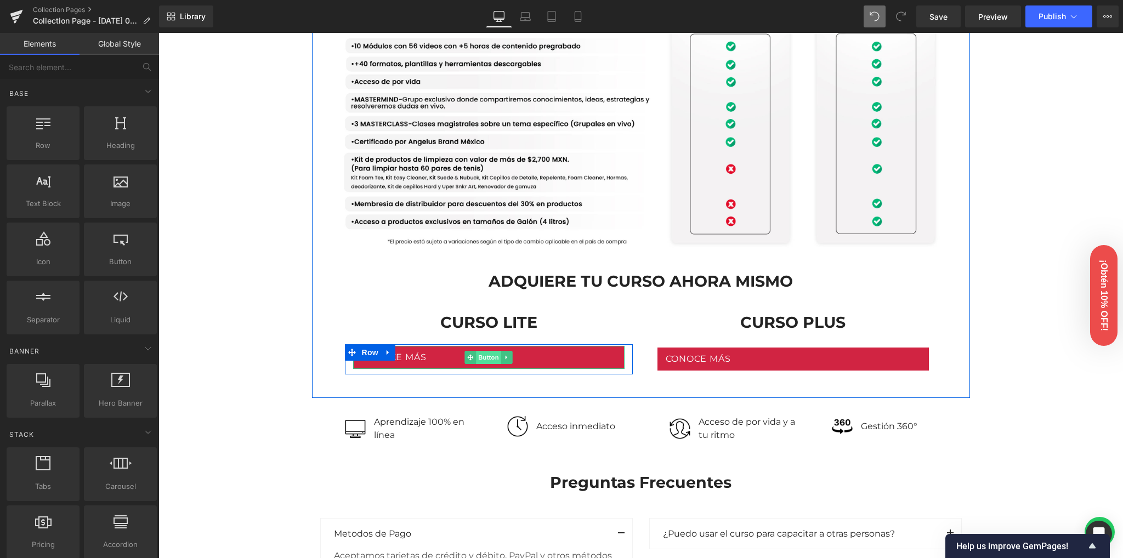
click at [477, 357] on span "Button" at bounding box center [488, 357] width 25 height 13
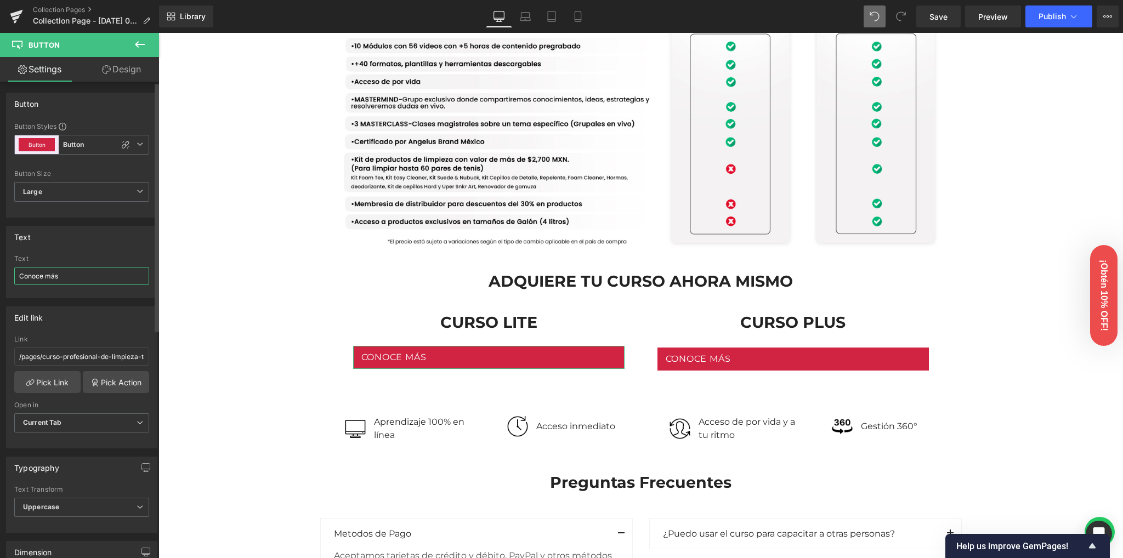
click at [76, 275] on input "Conoce más" at bounding box center [81, 276] width 135 height 18
click at [77, 277] on input "Conoce más" at bounding box center [81, 276] width 135 height 18
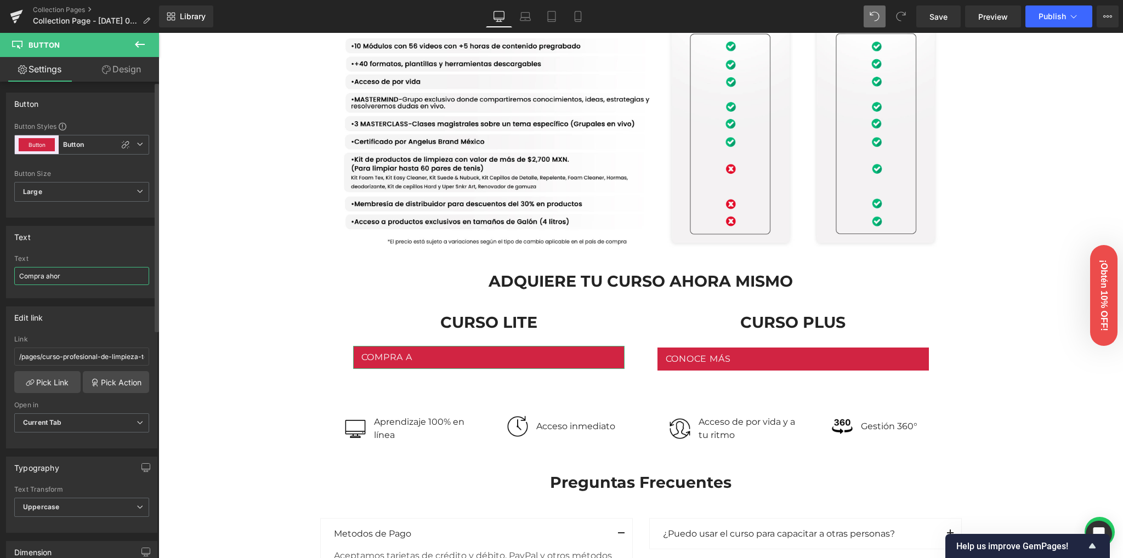
type input "Compra ahora"
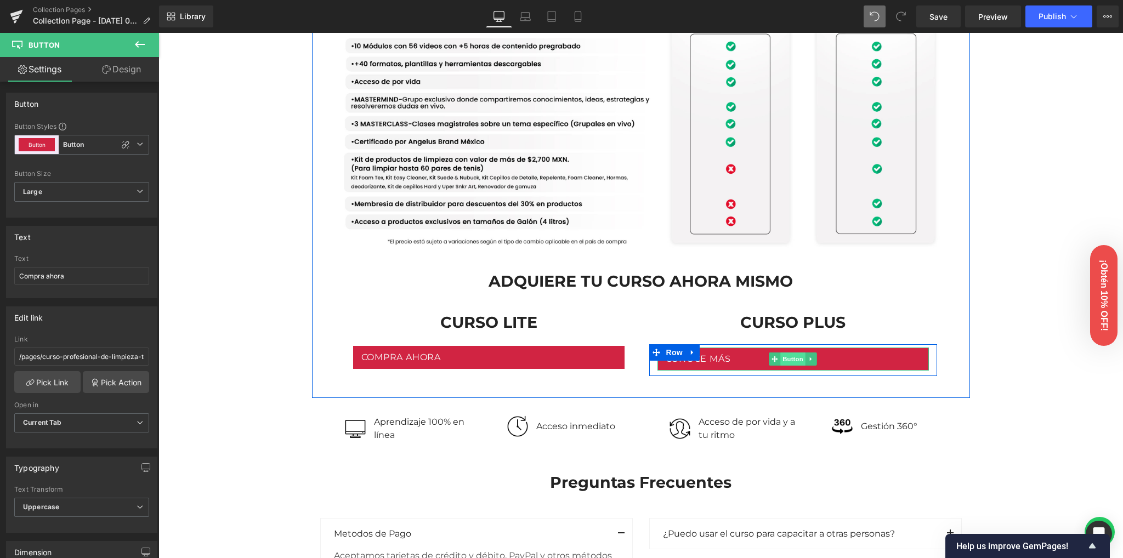
click at [782, 358] on span "Button" at bounding box center [792, 358] width 25 height 13
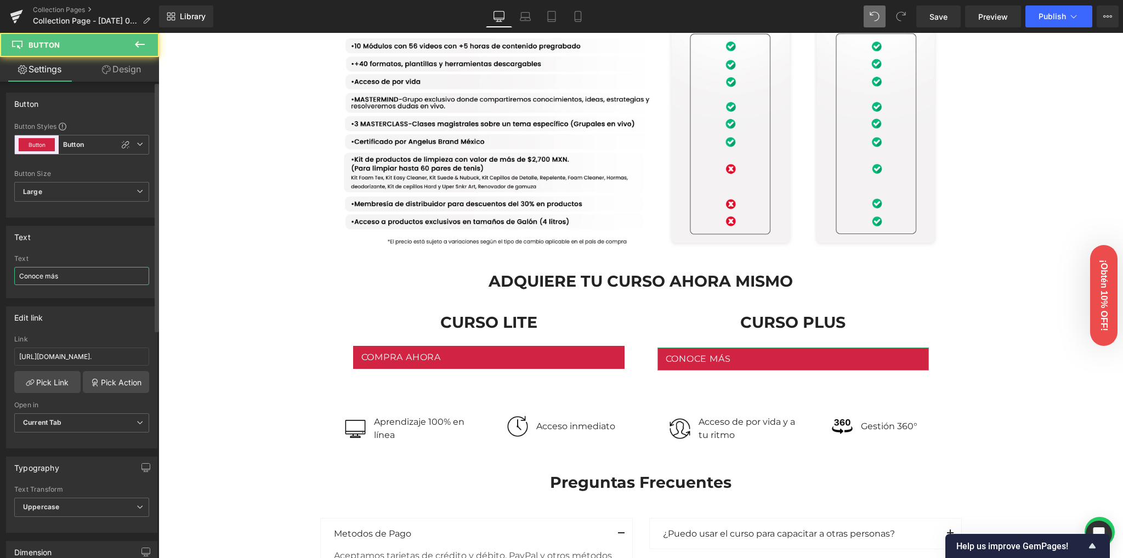
click at [70, 280] on input "Conoce más" at bounding box center [81, 276] width 135 height 18
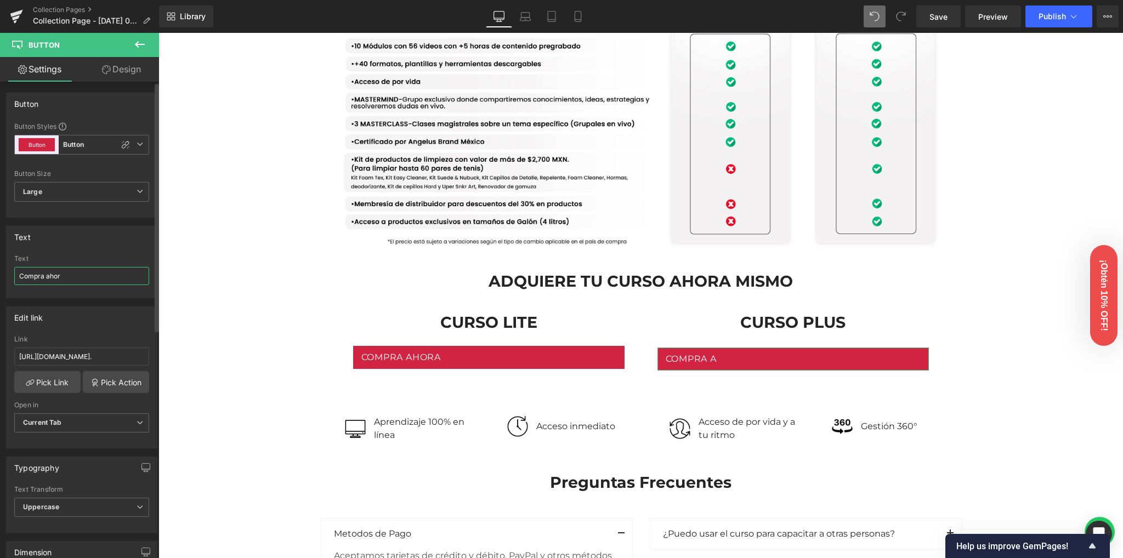
type input "Compra ahora"
click at [232, 308] on div "Image Row Image Row Conoce nuestras versiones Heading Row Lite Heading Plus Hea…" at bounding box center [640, 244] width 964 height 2216
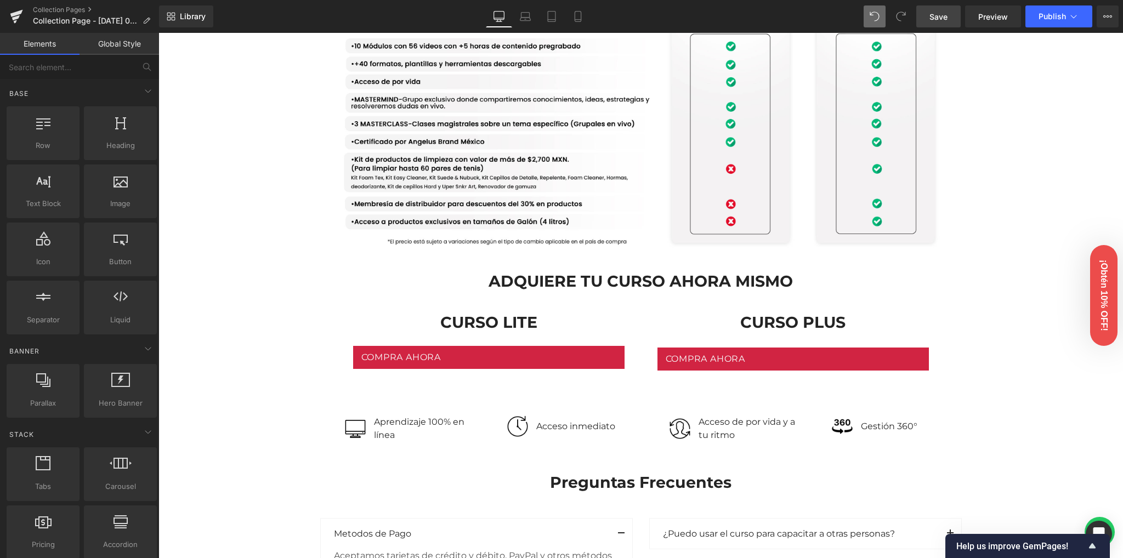
drag, startPoint x: 947, startPoint y: 14, endPoint x: 748, endPoint y: 47, distance: 201.6
click at [947, 14] on link "Save" at bounding box center [938, 16] width 44 height 22
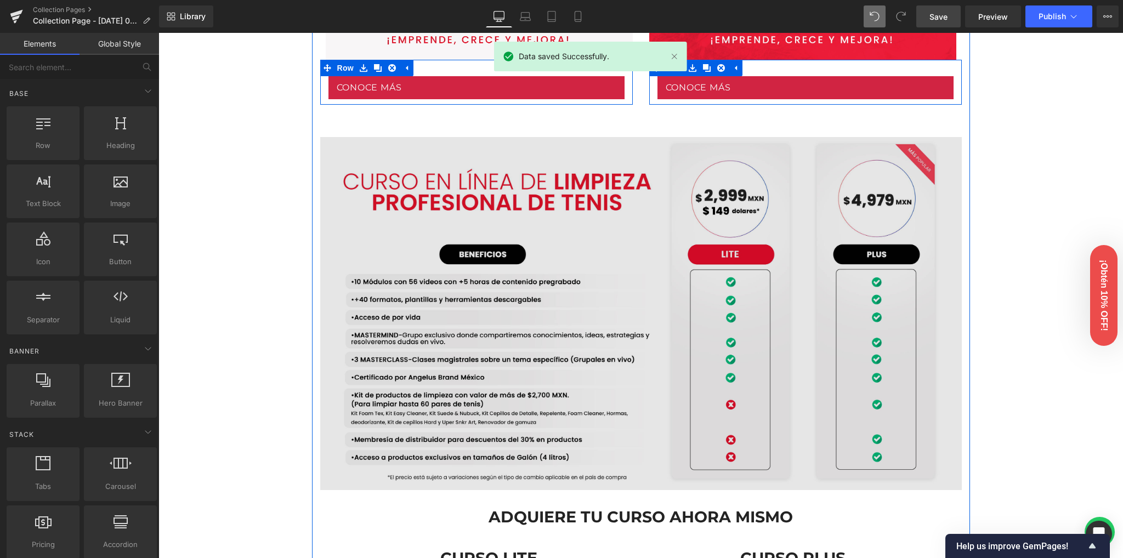
scroll to position [645, 0]
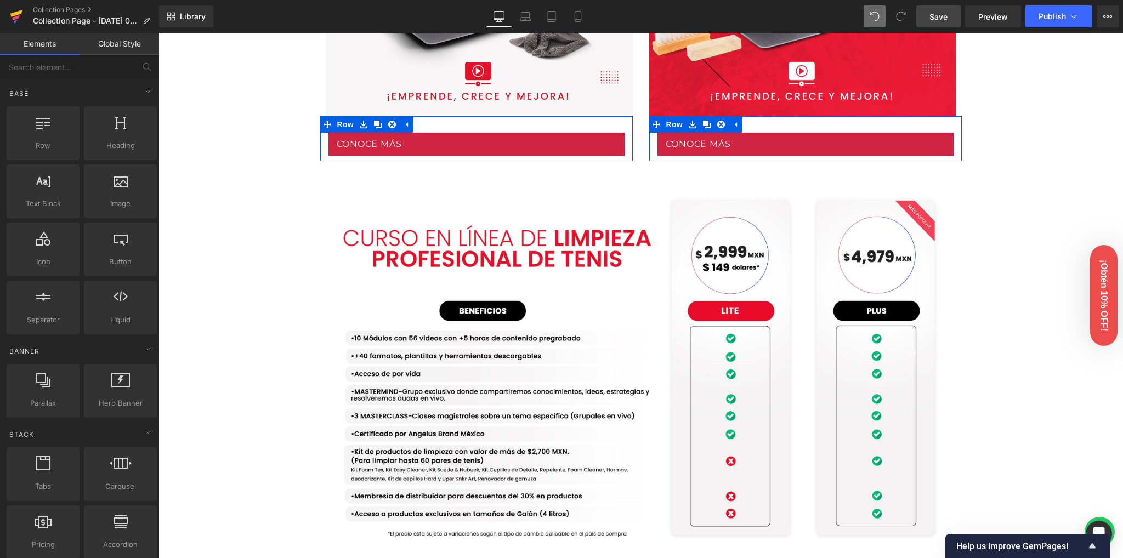
click at [17, 24] on icon at bounding box center [16, 16] width 13 height 27
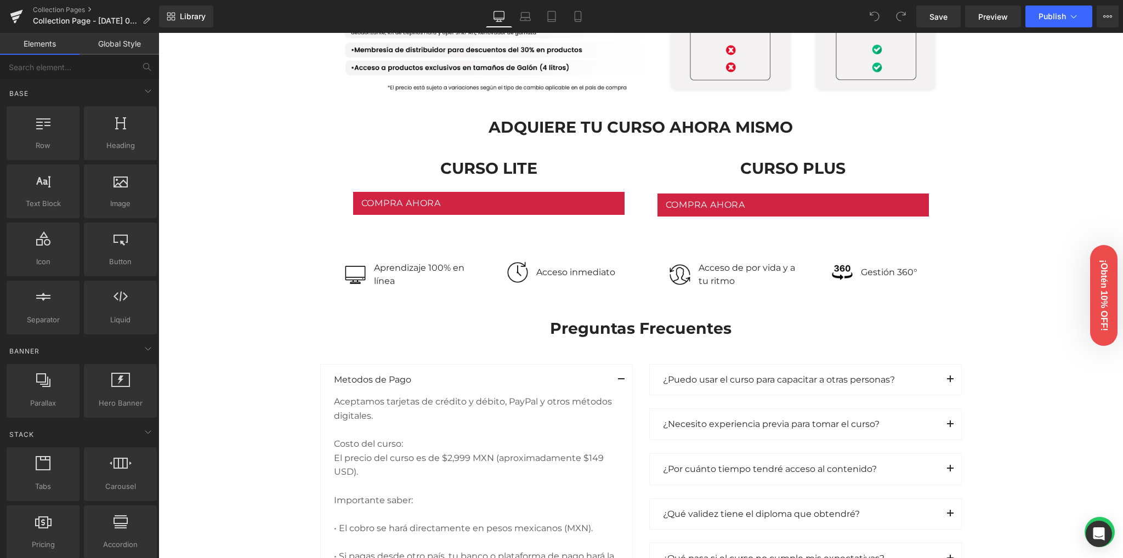
scroll to position [1096, 0]
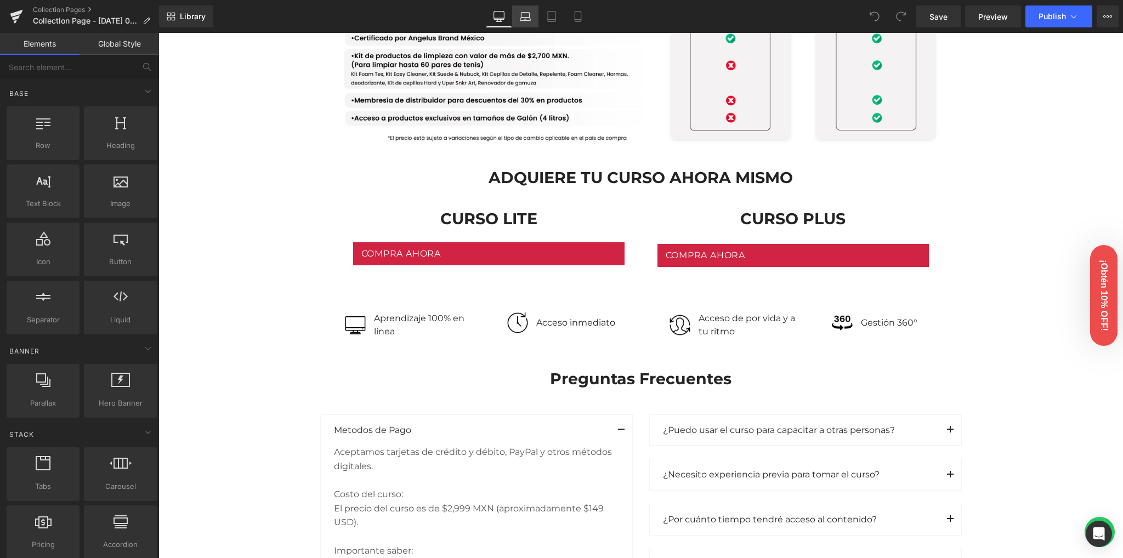
click at [528, 14] on icon at bounding box center [525, 16] width 11 height 11
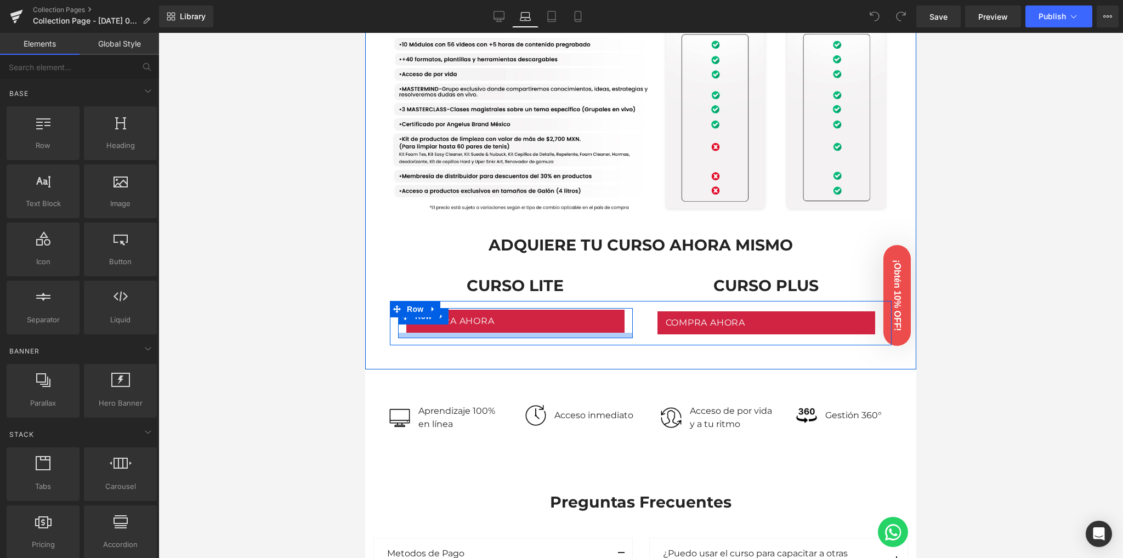
scroll to position [895, 0]
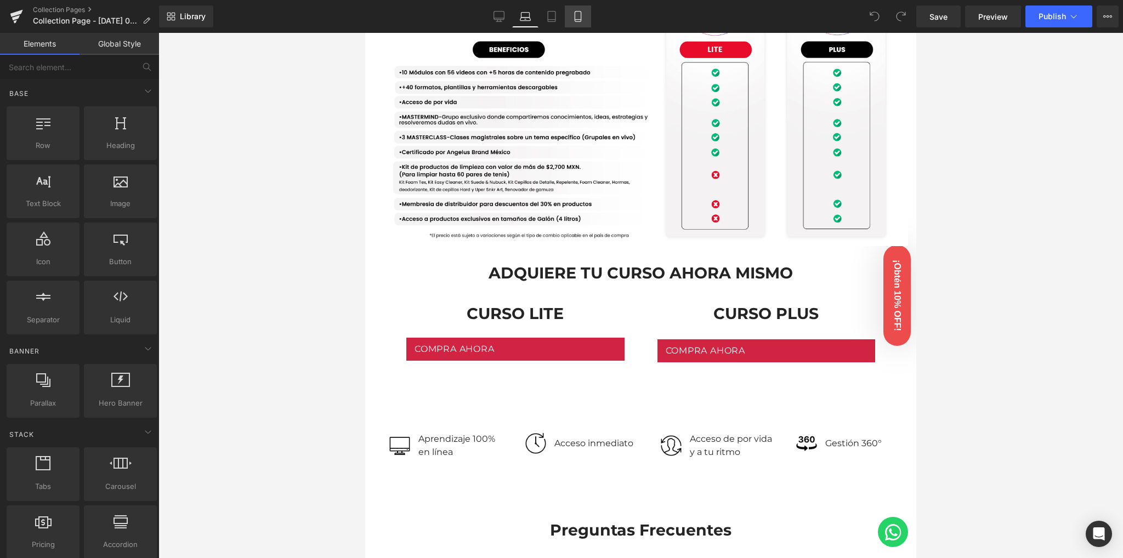
click at [574, 16] on icon at bounding box center [577, 16] width 11 height 11
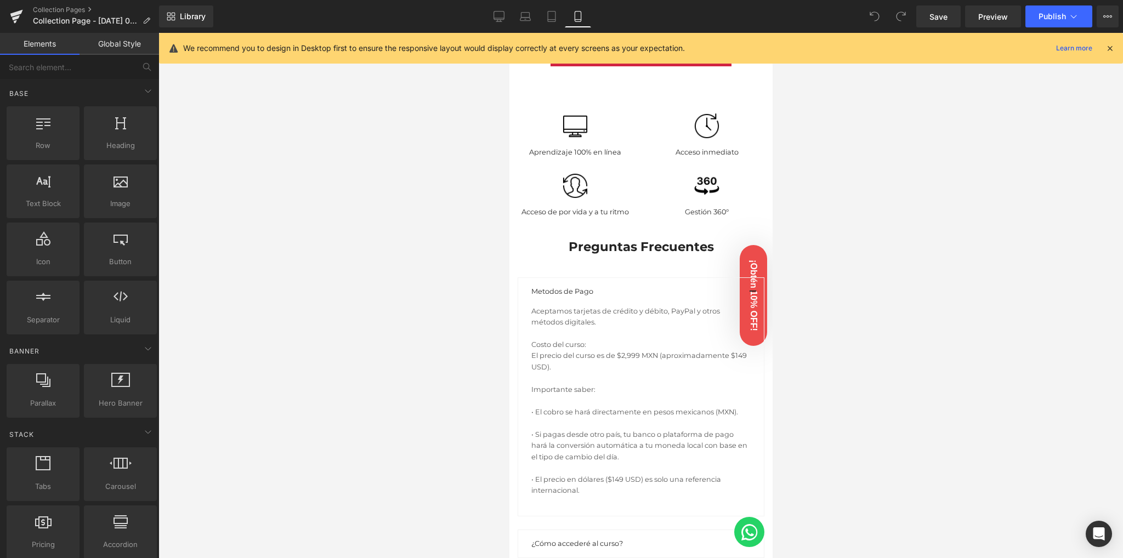
scroll to position [682, 0]
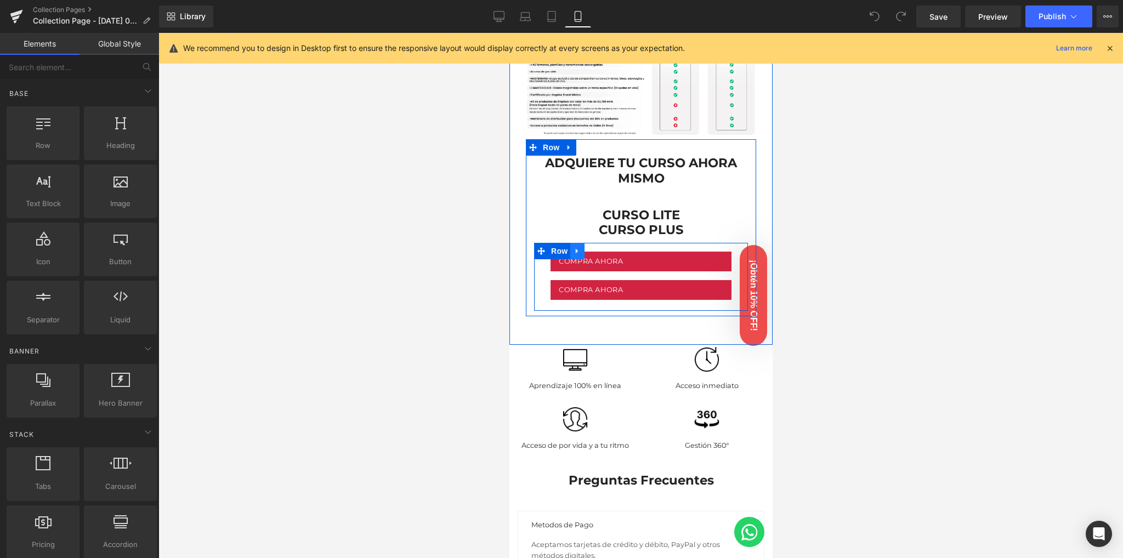
click at [579, 247] on icon at bounding box center [577, 251] width 8 height 8
click at [591, 247] on icon at bounding box center [591, 251] width 8 height 8
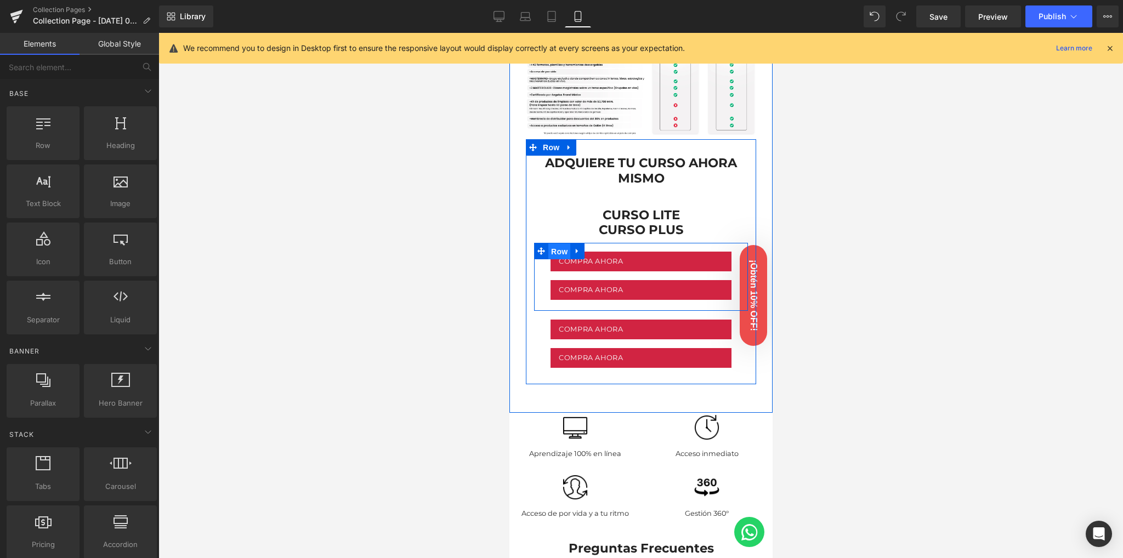
click at [560, 243] on span "Row" at bounding box center [559, 251] width 22 height 16
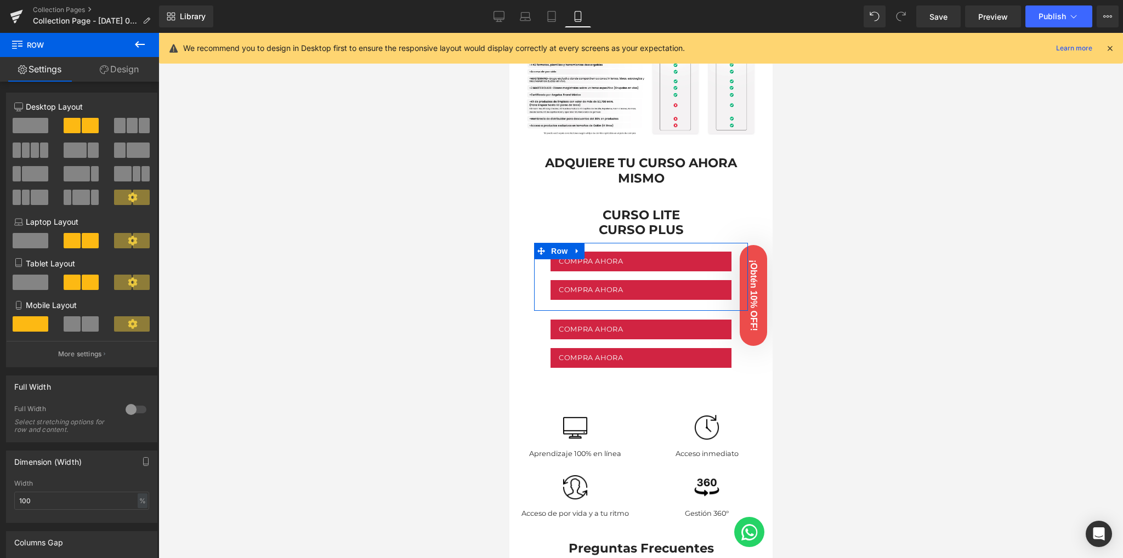
click at [106, 71] on icon at bounding box center [104, 69] width 9 height 9
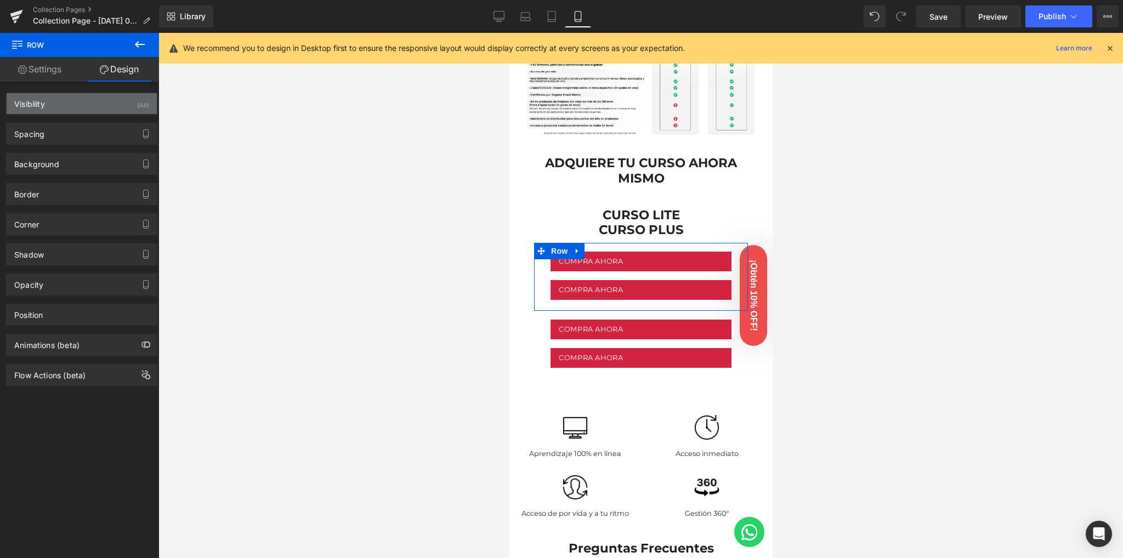
click at [137, 110] on div "(All)" at bounding box center [143, 102] width 12 height 18
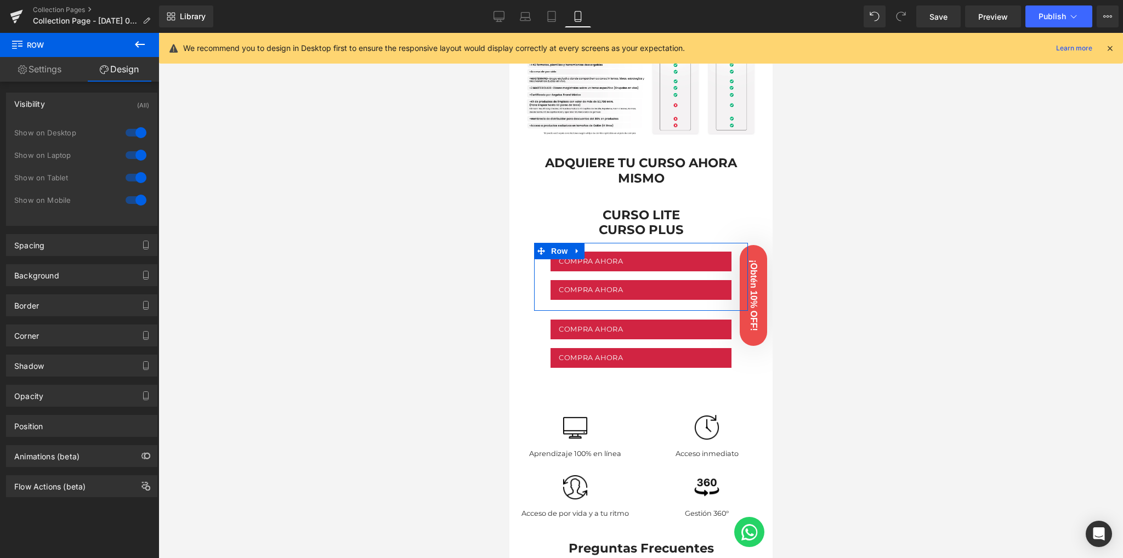
drag, startPoint x: 133, startPoint y: 135, endPoint x: 134, endPoint y: 141, distance: 6.8
click at [133, 136] on div at bounding box center [136, 133] width 26 height 18
click at [135, 156] on div at bounding box center [136, 155] width 26 height 18
click at [133, 173] on div at bounding box center [136, 178] width 26 height 18
drag, startPoint x: 135, startPoint y: 175, endPoint x: 136, endPoint y: 161, distance: 14.3
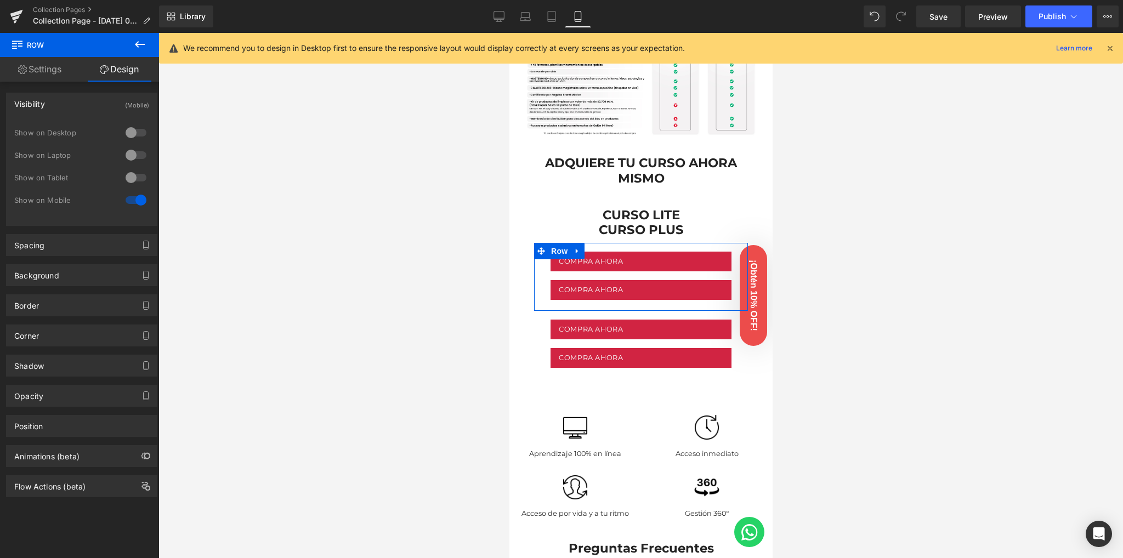
click at [135, 174] on div at bounding box center [136, 178] width 26 height 18
click at [133, 150] on div at bounding box center [136, 155] width 26 height 18
click at [132, 133] on div at bounding box center [136, 133] width 26 height 18
click at [132, 192] on div at bounding box center [136, 200] width 26 height 18
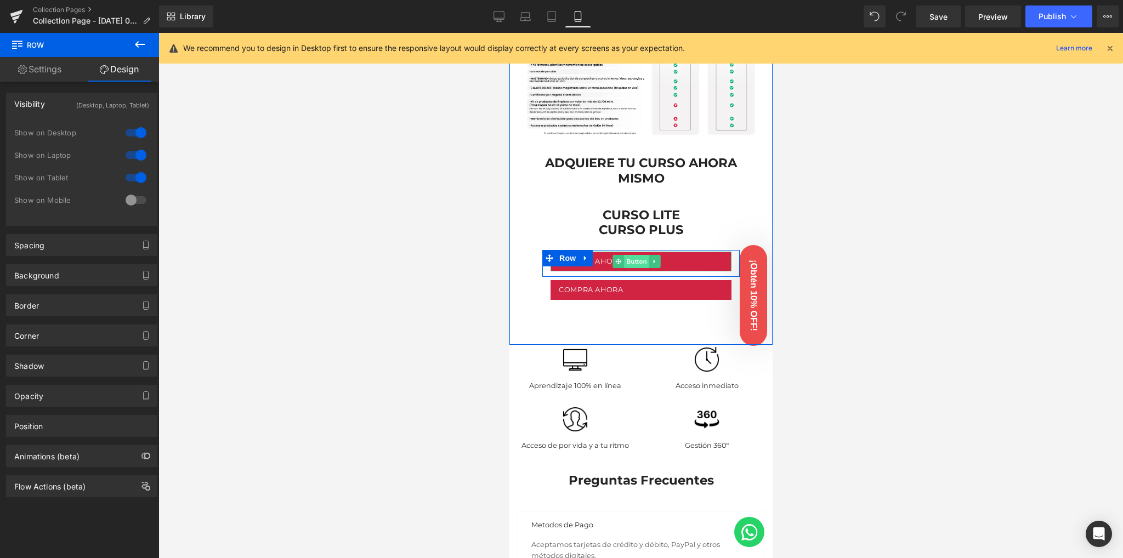
click at [628, 255] on span "Button" at bounding box center [636, 261] width 25 height 13
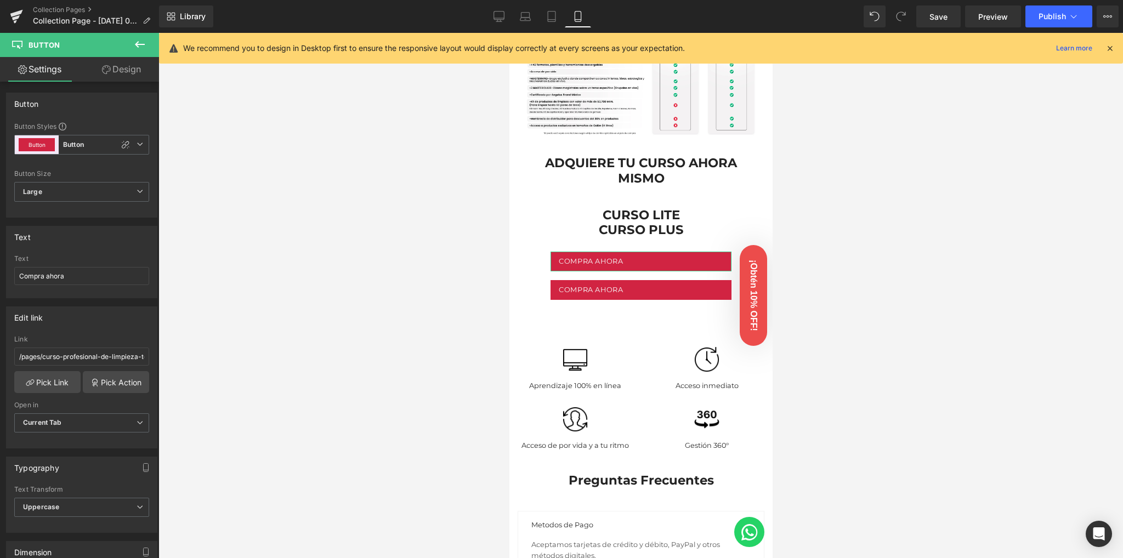
click at [125, 74] on link "Design" at bounding box center [121, 69] width 79 height 25
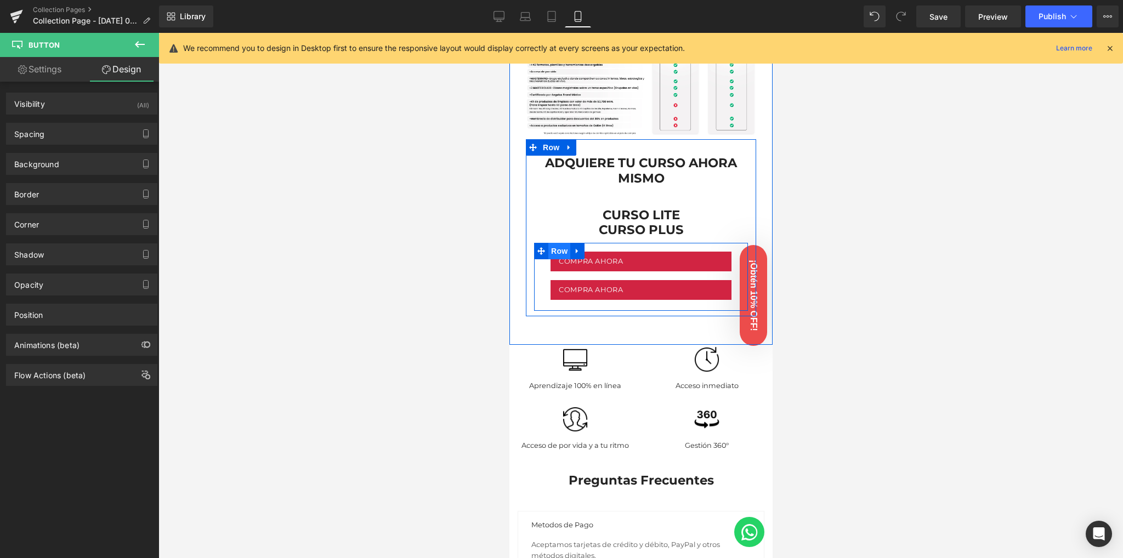
click at [562, 243] on span "Row" at bounding box center [559, 251] width 22 height 16
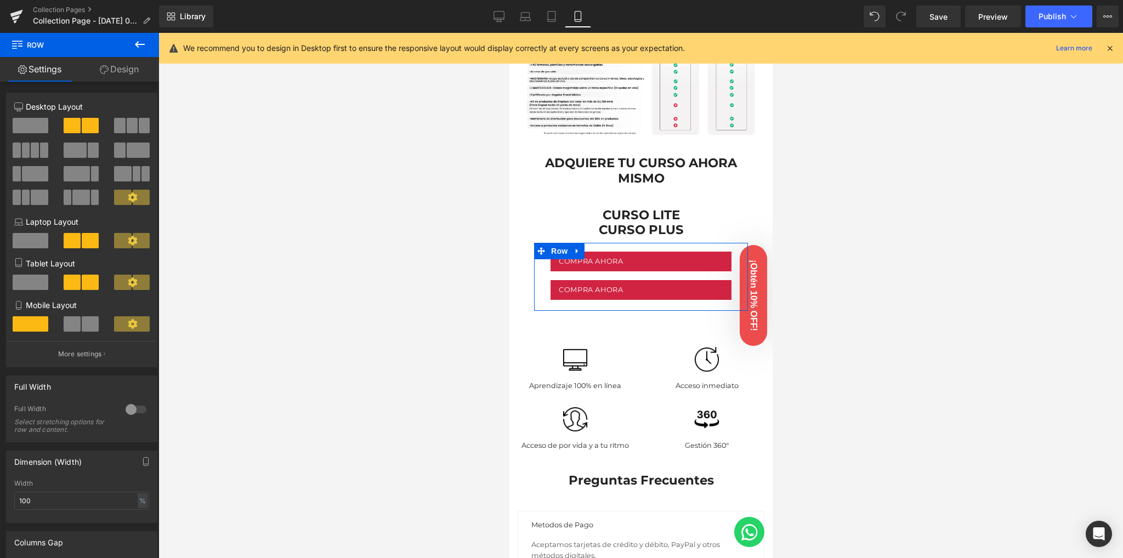
click at [127, 73] on link "Design" at bounding box center [118, 69] width 79 height 25
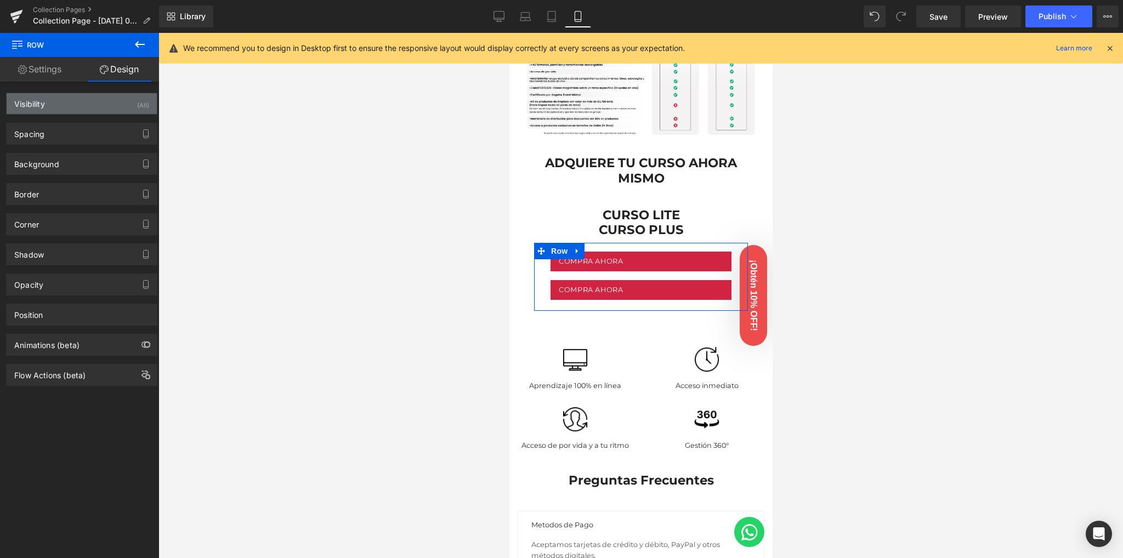
click at [137, 109] on div "(All)" at bounding box center [143, 102] width 12 height 18
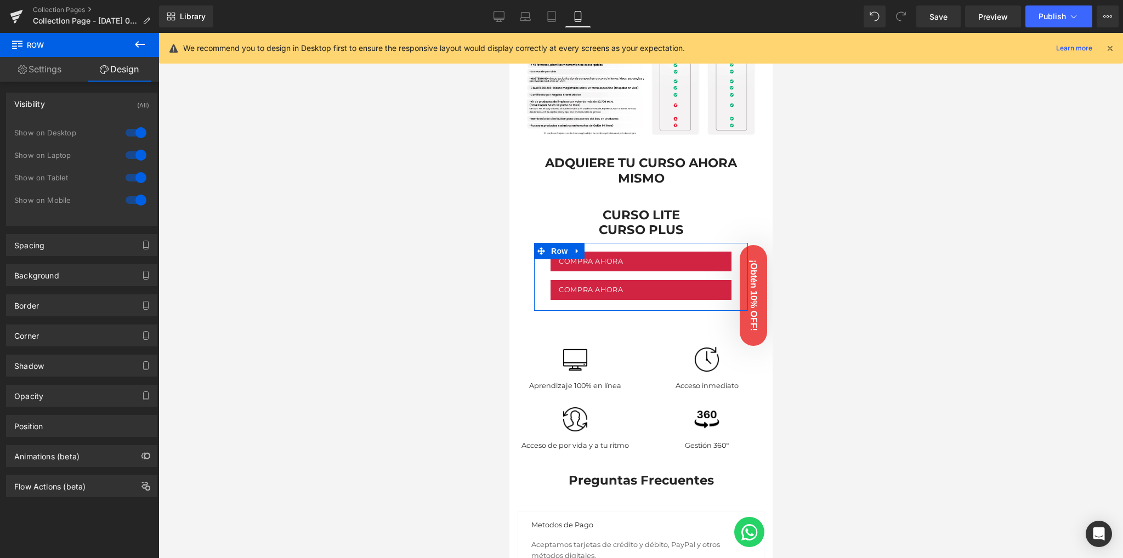
click at [133, 130] on div at bounding box center [136, 133] width 26 height 18
drag, startPoint x: 129, startPoint y: 157, endPoint x: 131, endPoint y: 172, distance: 14.3
click at [129, 159] on div at bounding box center [136, 155] width 26 height 18
click at [132, 174] on div at bounding box center [136, 178] width 26 height 18
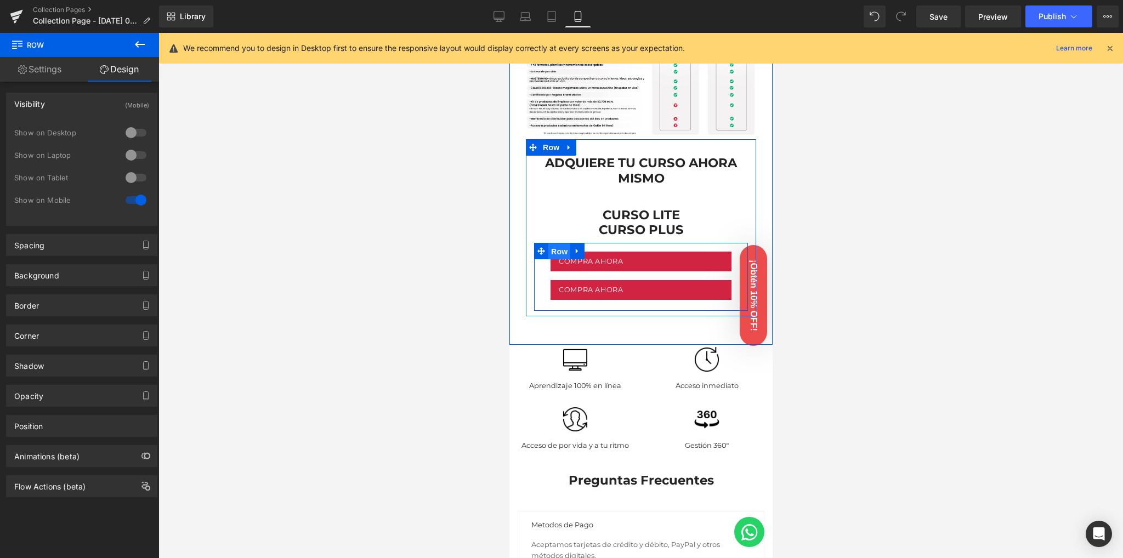
click at [558, 243] on span "Row" at bounding box center [559, 251] width 22 height 16
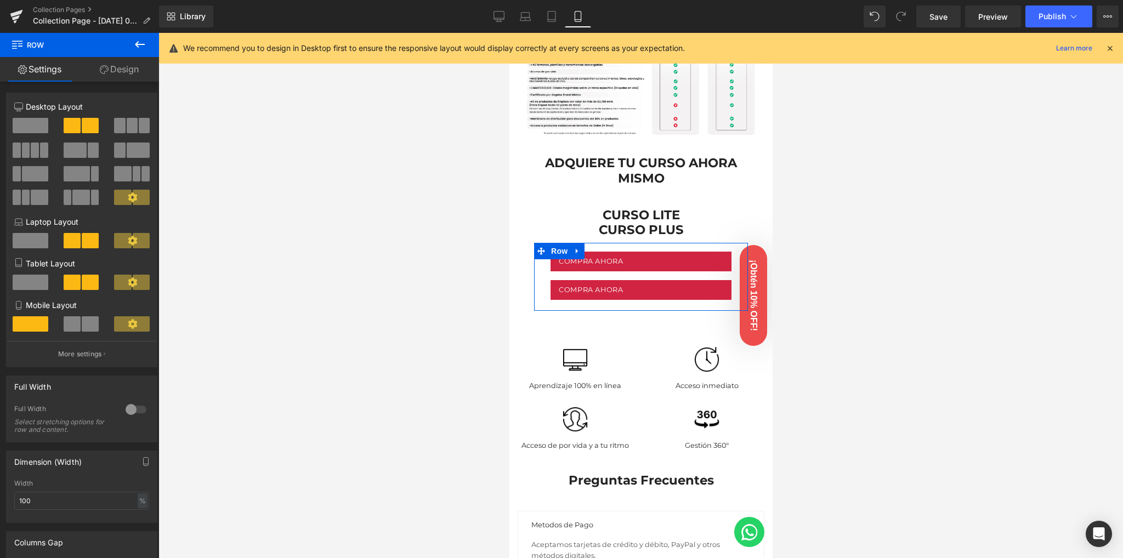
click at [104, 71] on icon at bounding box center [104, 69] width 9 height 9
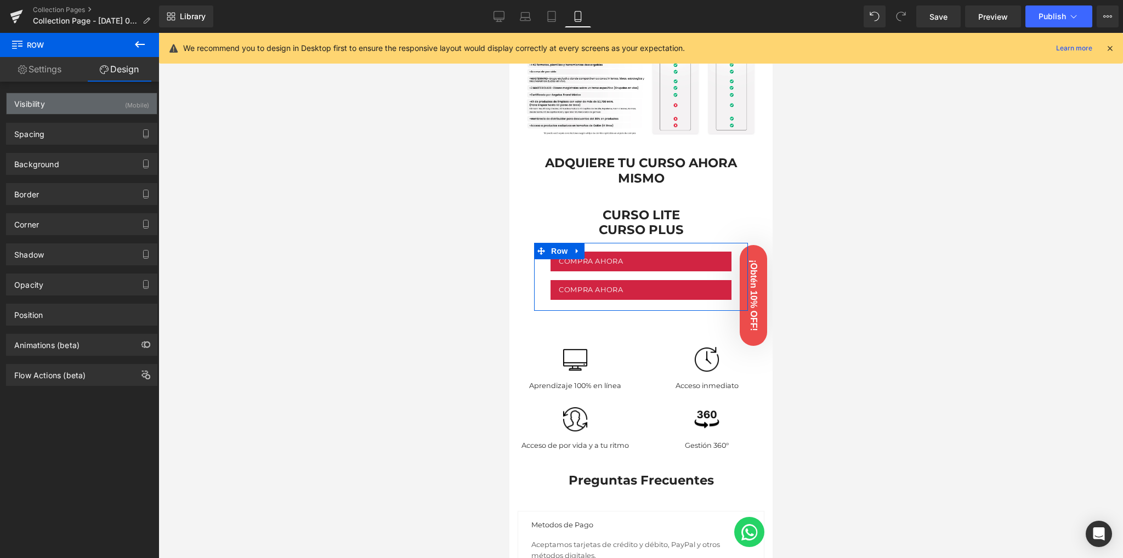
click at [120, 108] on div "Visibility (Mobile)" at bounding box center [82, 103] width 150 height 21
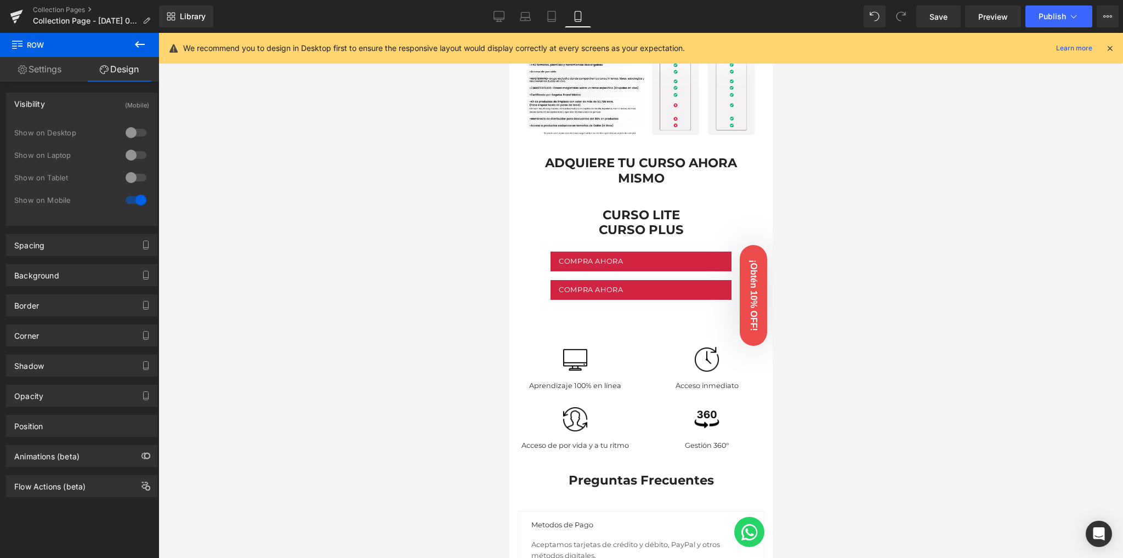
click at [140, 46] on icon at bounding box center [139, 44] width 13 height 13
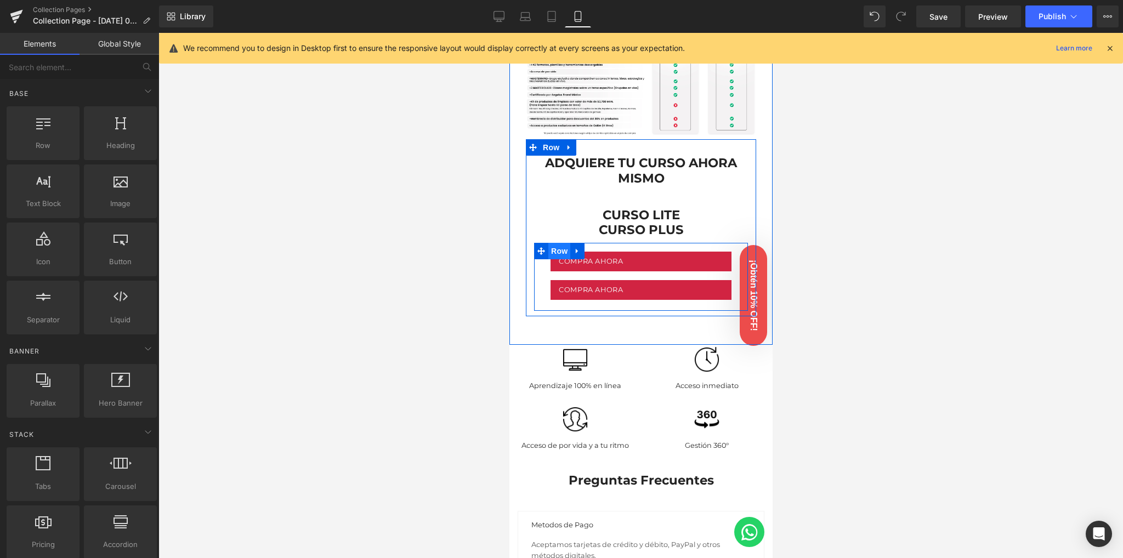
click at [562, 243] on span "Row" at bounding box center [559, 251] width 22 height 16
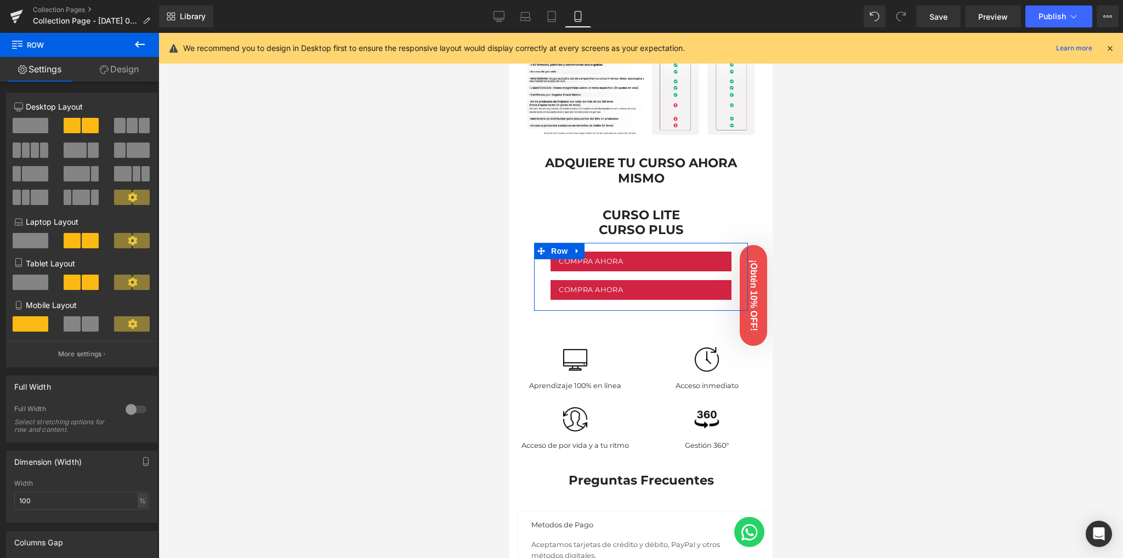
click at [76, 328] on span at bounding box center [72, 323] width 17 height 15
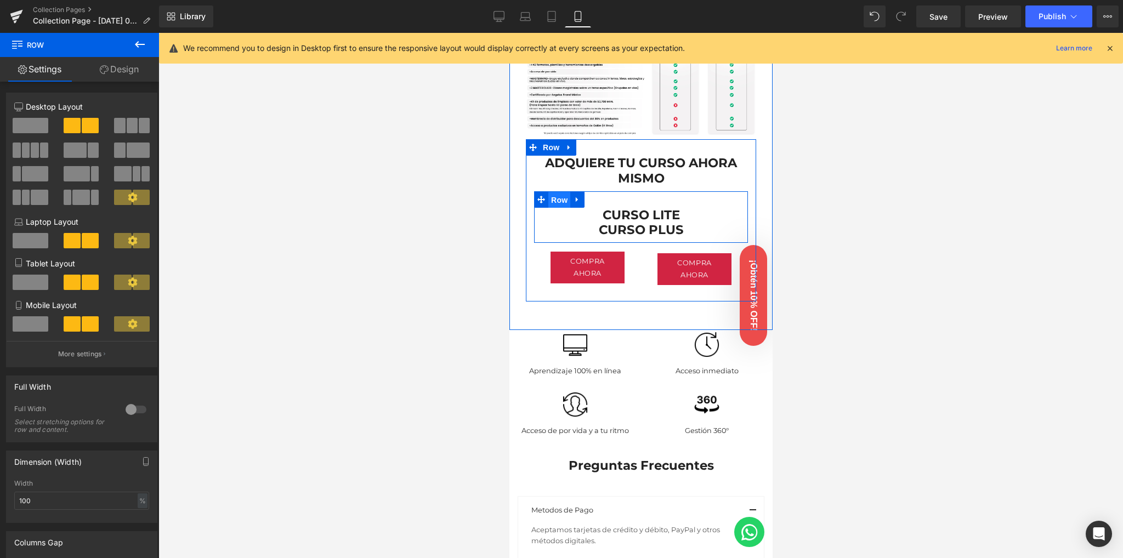
click at [562, 192] on span "Row" at bounding box center [559, 200] width 22 height 16
click at [577, 195] on icon at bounding box center [577, 199] width 8 height 8
click at [590, 196] on icon at bounding box center [591, 200] width 8 height 8
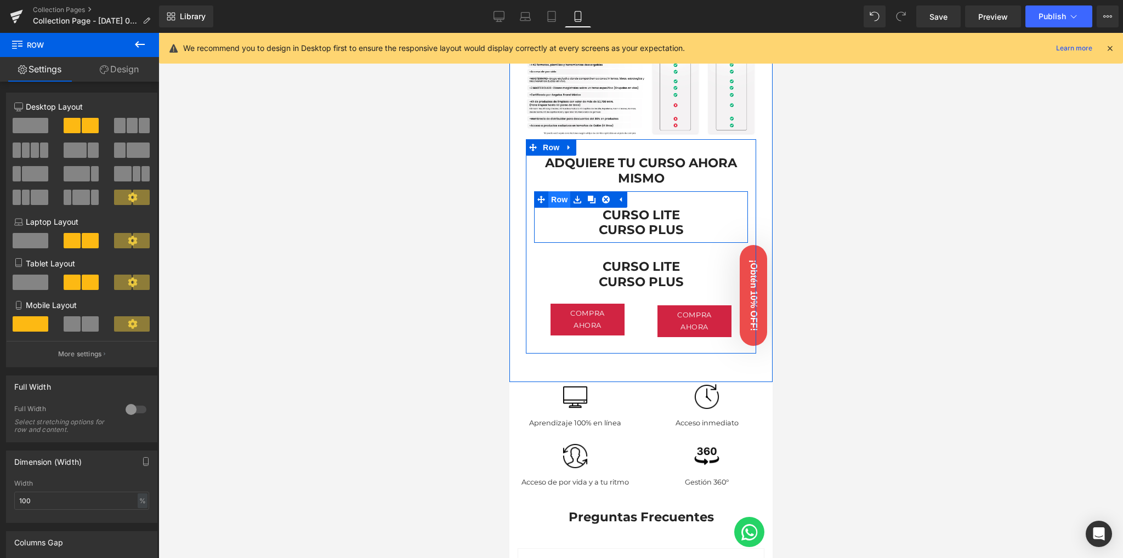
click at [565, 191] on span "Row" at bounding box center [559, 199] width 22 height 16
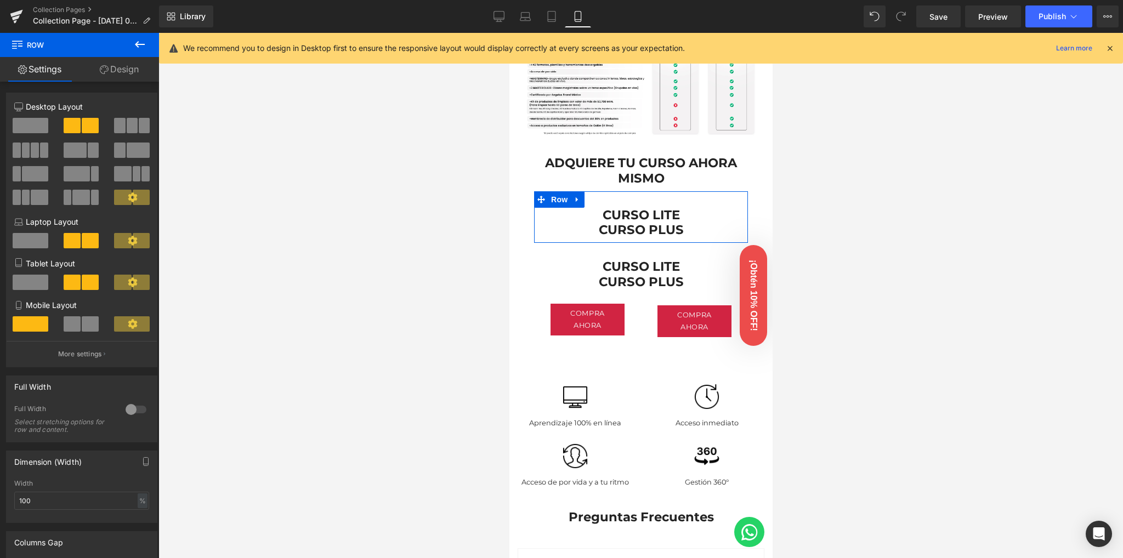
click at [129, 75] on link "Design" at bounding box center [118, 69] width 79 height 25
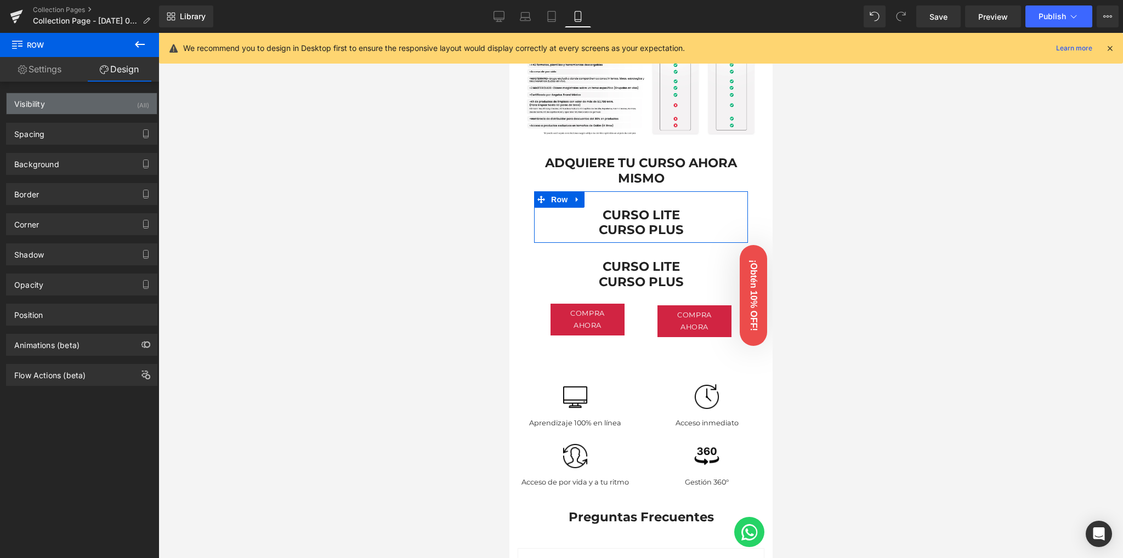
click at [116, 112] on div "Visibility (All)" at bounding box center [82, 103] width 150 height 21
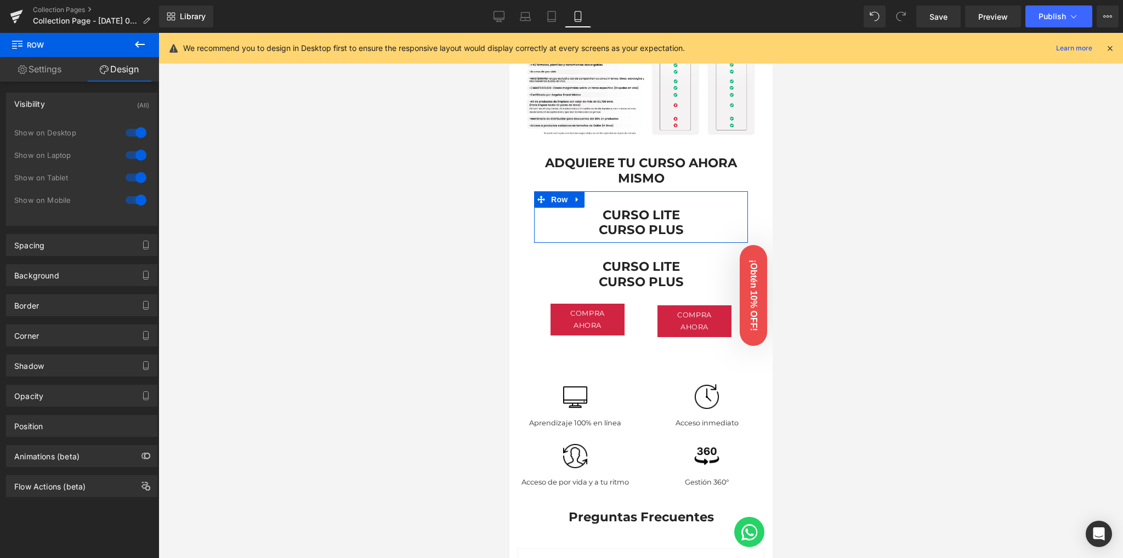
click at [140, 198] on div at bounding box center [136, 200] width 26 height 18
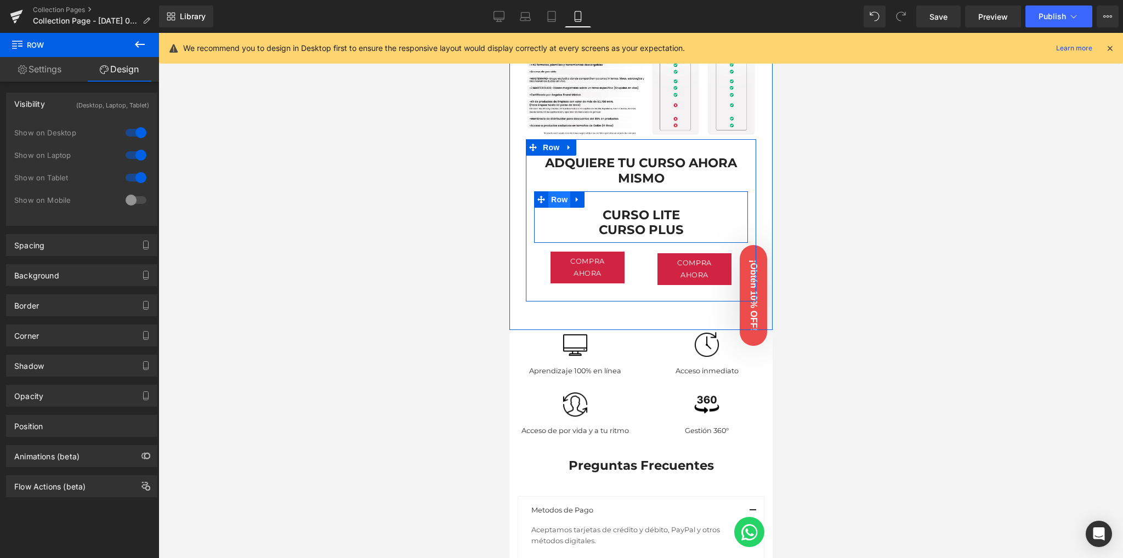
click at [562, 191] on span "Row" at bounding box center [559, 199] width 22 height 16
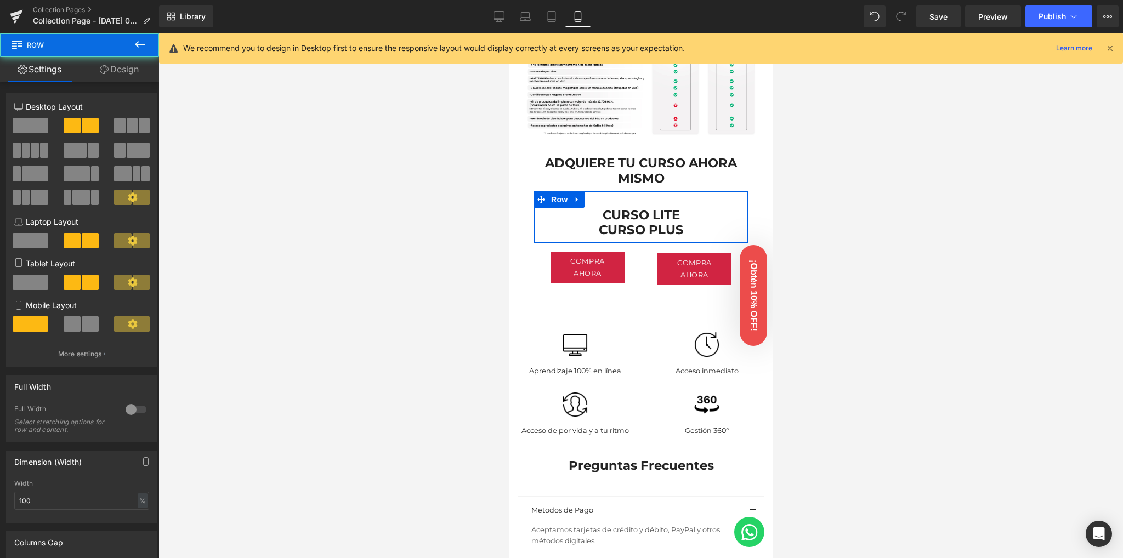
click at [124, 74] on link "Design" at bounding box center [118, 69] width 79 height 25
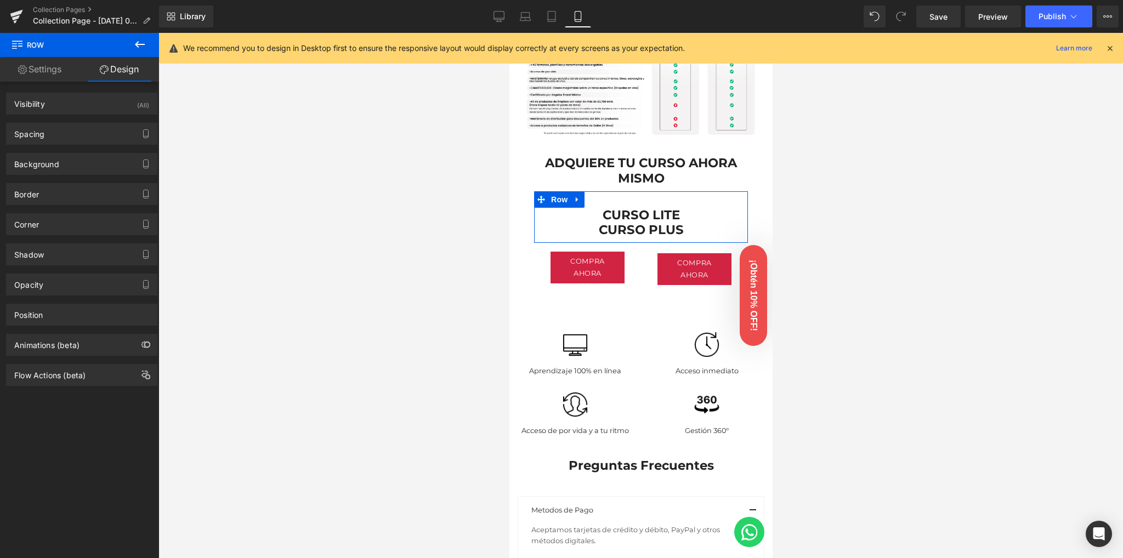
drag, startPoint x: 130, startPoint y: 110, endPoint x: 134, endPoint y: 117, distance: 7.8
click at [130, 110] on div "Visibility (All)" at bounding box center [82, 103] width 150 height 21
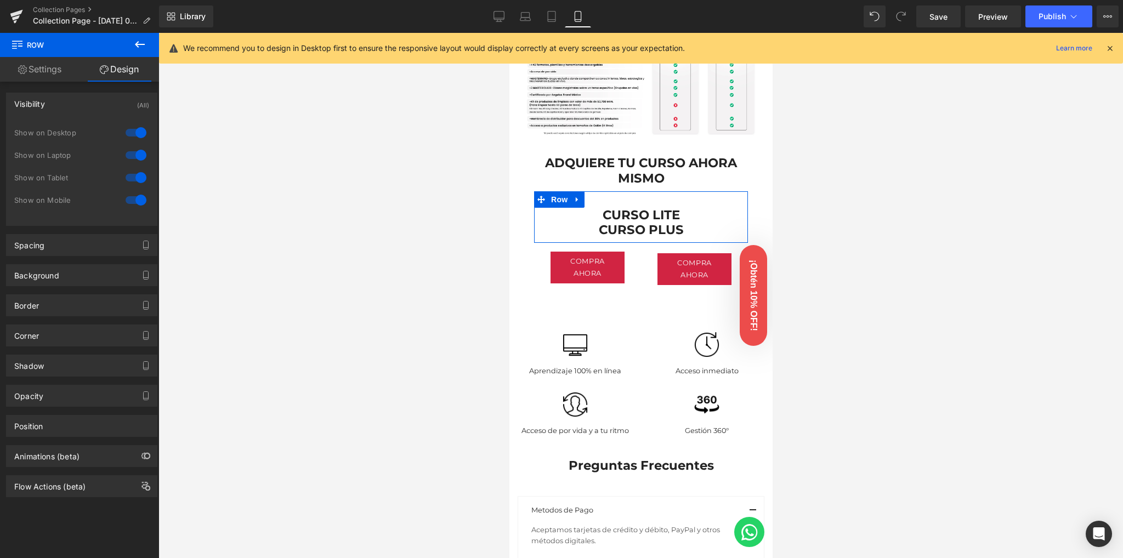
click at [135, 132] on div at bounding box center [136, 133] width 26 height 18
click at [136, 149] on div at bounding box center [136, 155] width 26 height 18
click at [136, 179] on div at bounding box center [136, 178] width 26 height 18
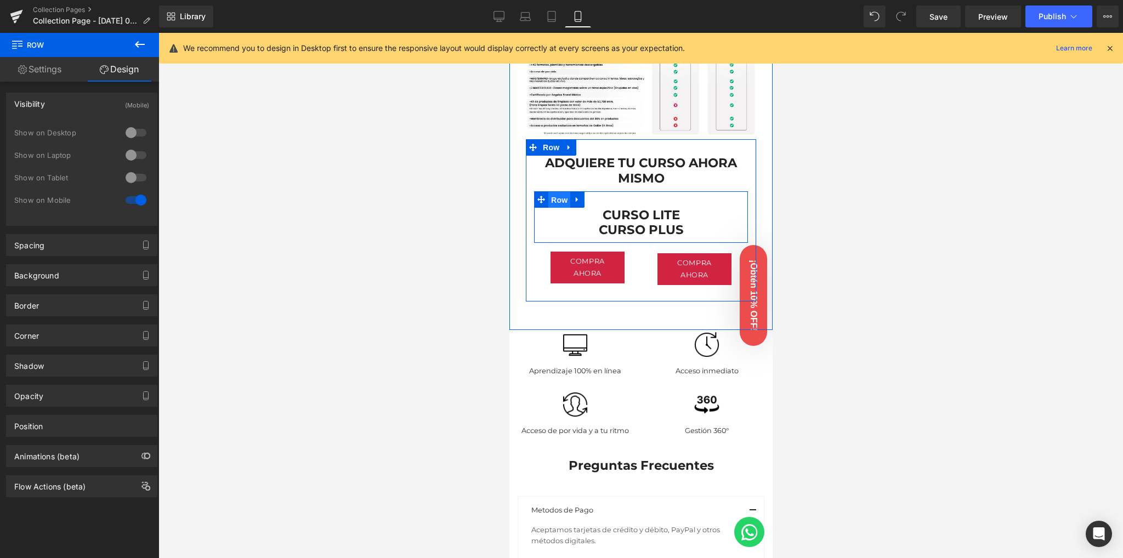
click at [551, 192] on span "Row" at bounding box center [559, 200] width 22 height 16
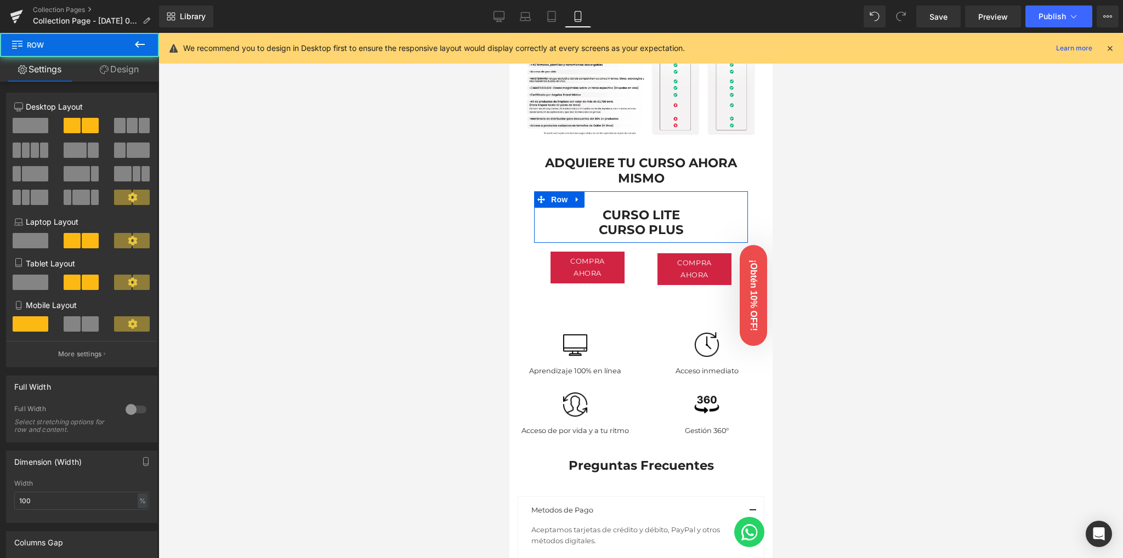
click at [65, 323] on span at bounding box center [72, 323] width 17 height 15
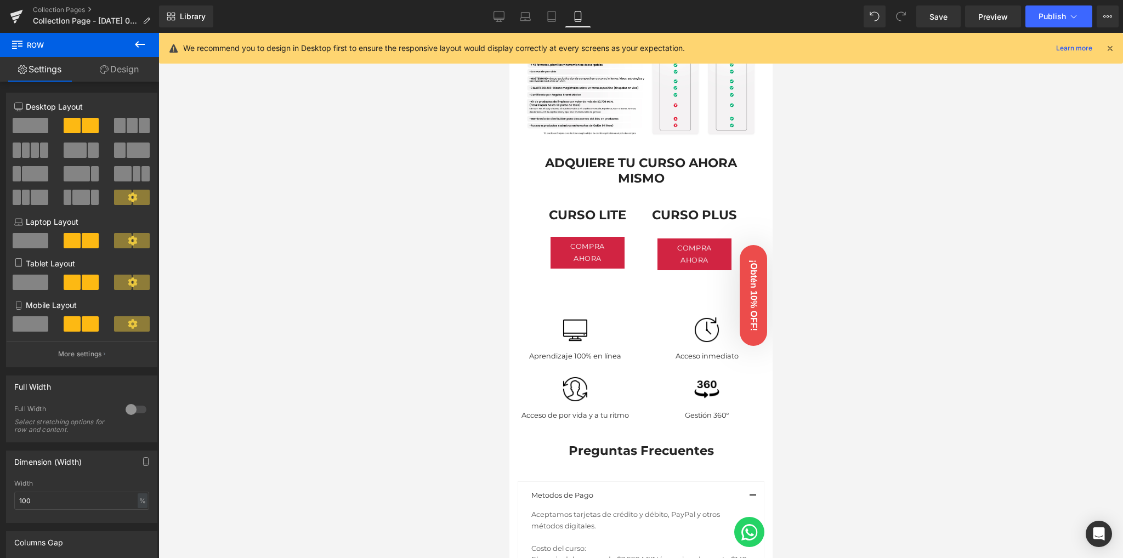
click at [331, 276] on div at bounding box center [640, 295] width 964 height 525
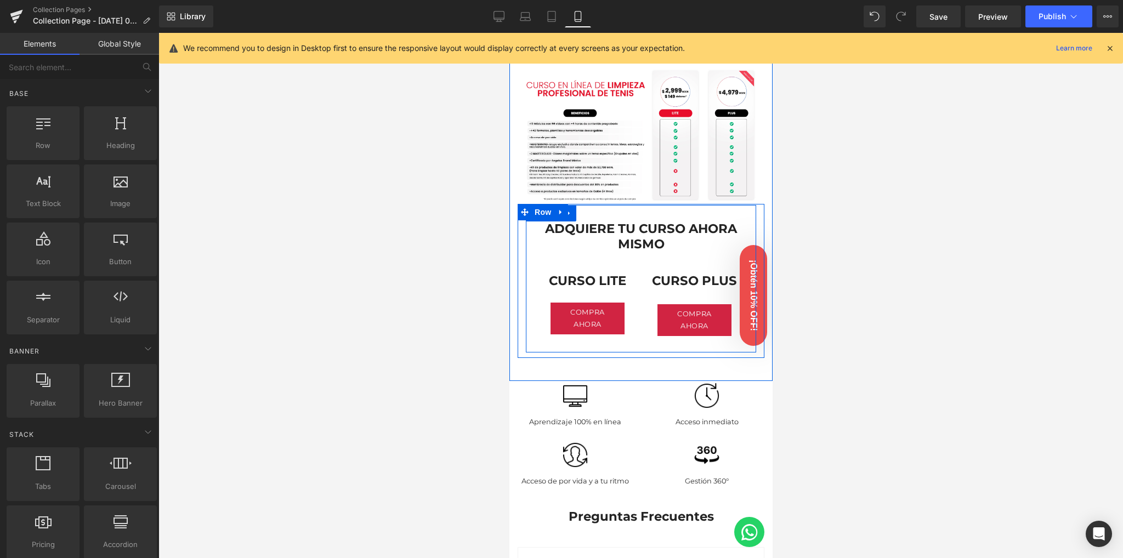
scroll to position [609, 0]
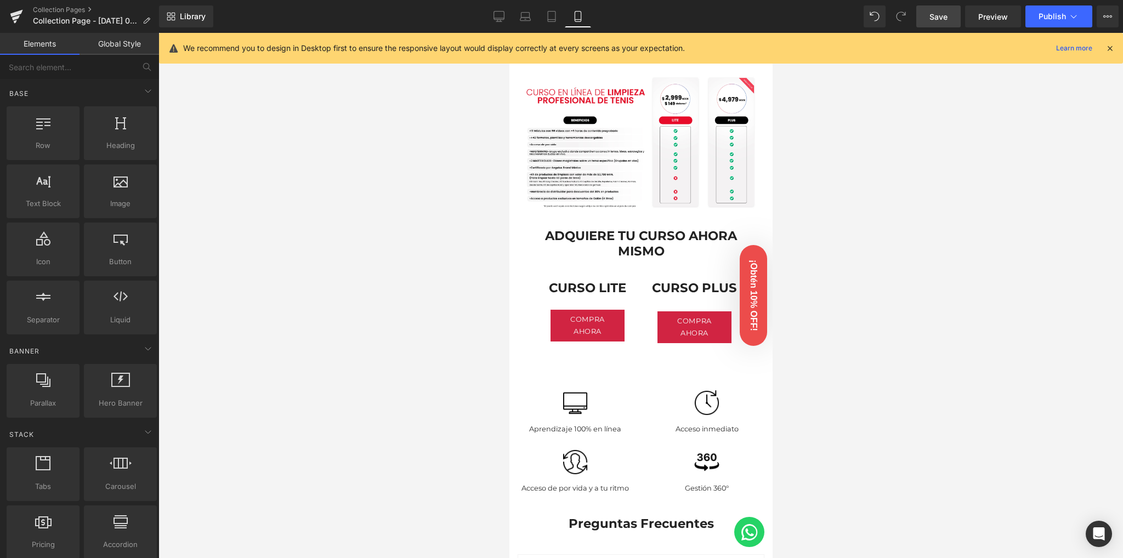
click at [938, 16] on span "Save" at bounding box center [938, 17] width 18 height 12
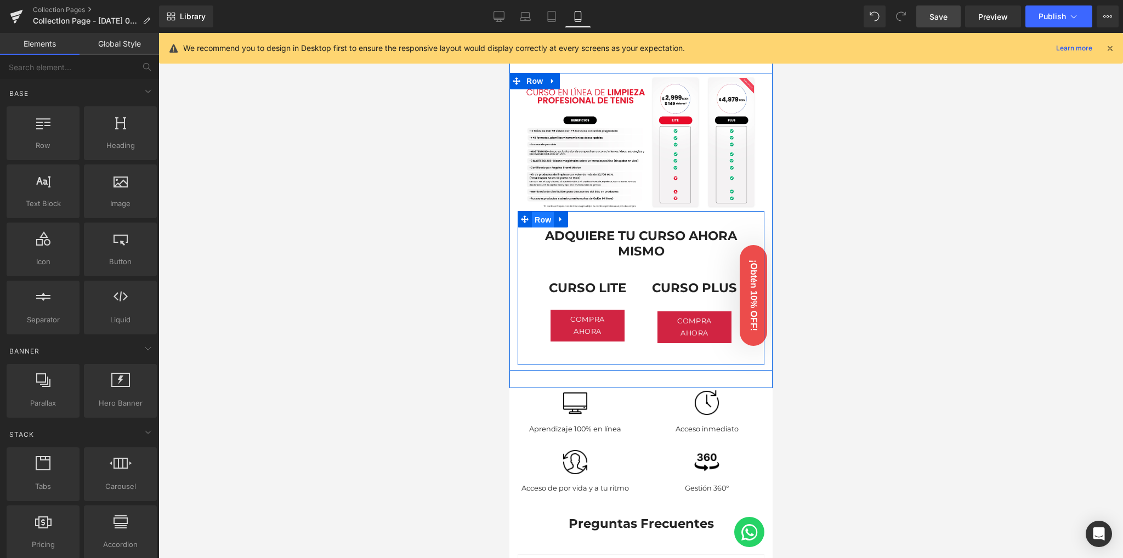
click at [547, 212] on span "Row" at bounding box center [542, 220] width 22 height 16
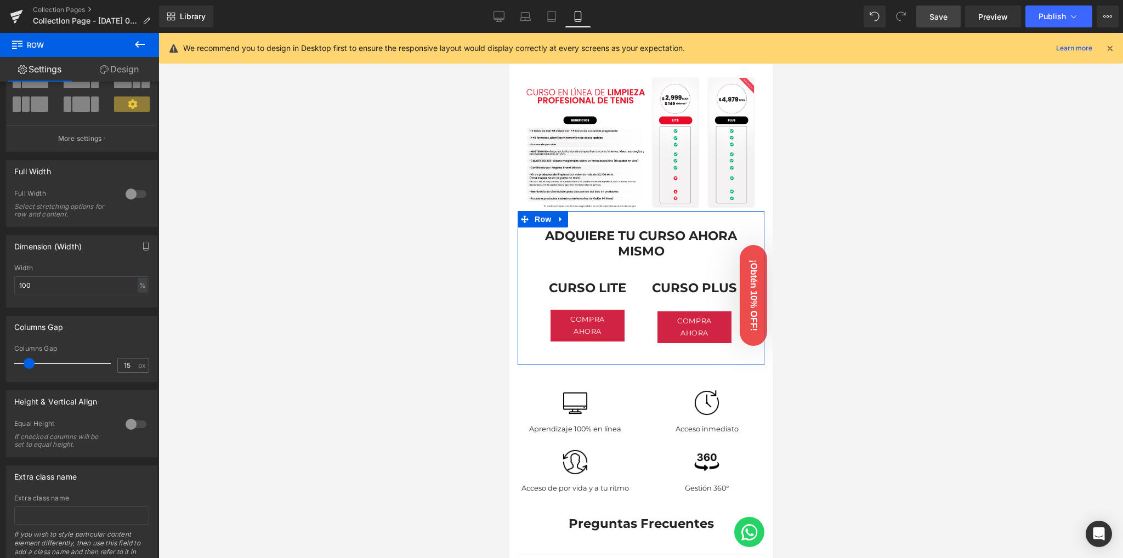
scroll to position [0, 0]
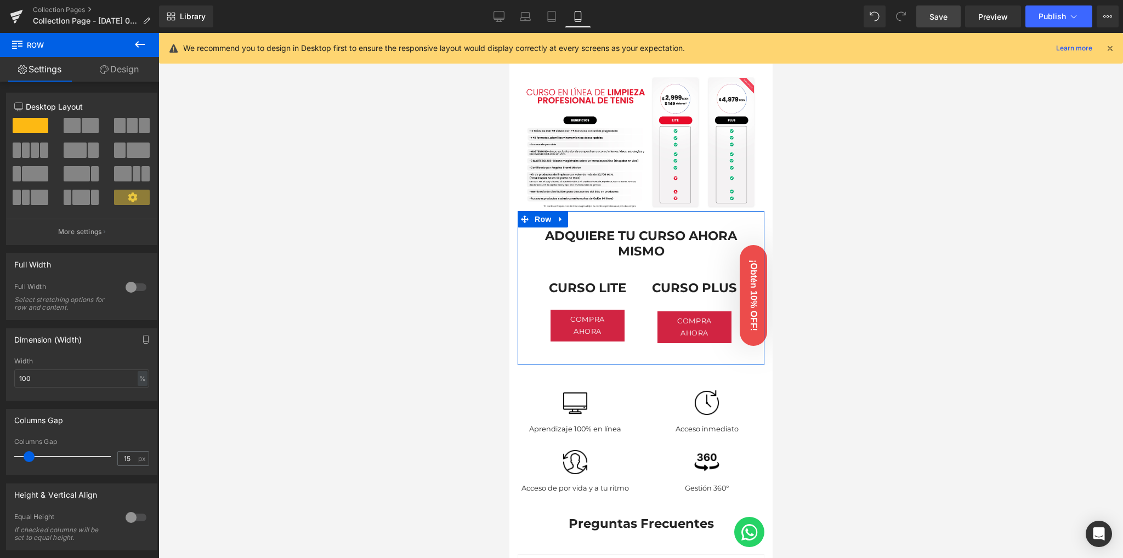
click at [128, 283] on div at bounding box center [136, 287] width 26 height 18
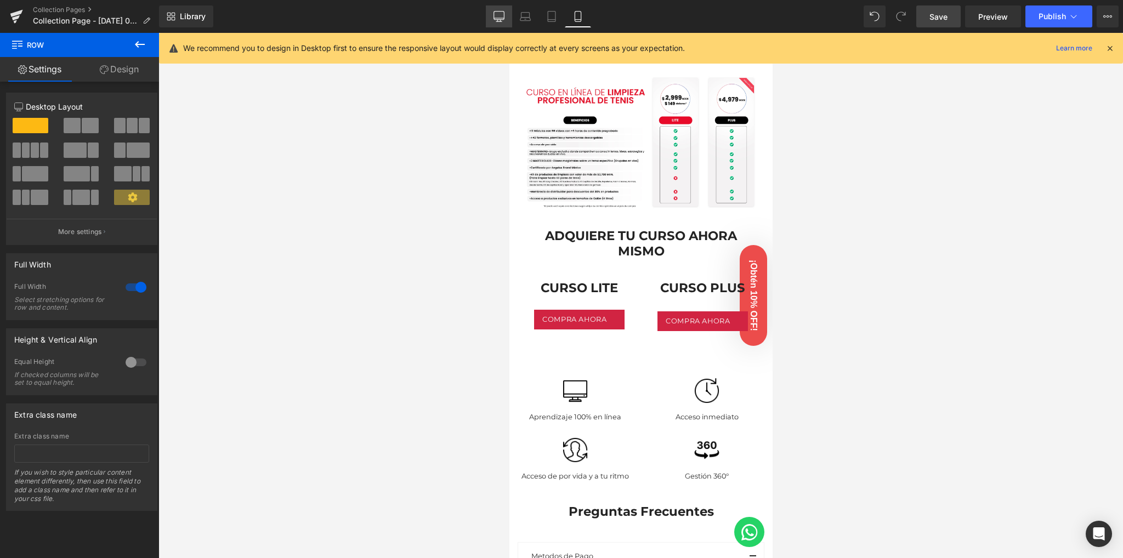
click at [505, 16] on link "Desktop" at bounding box center [499, 16] width 26 height 22
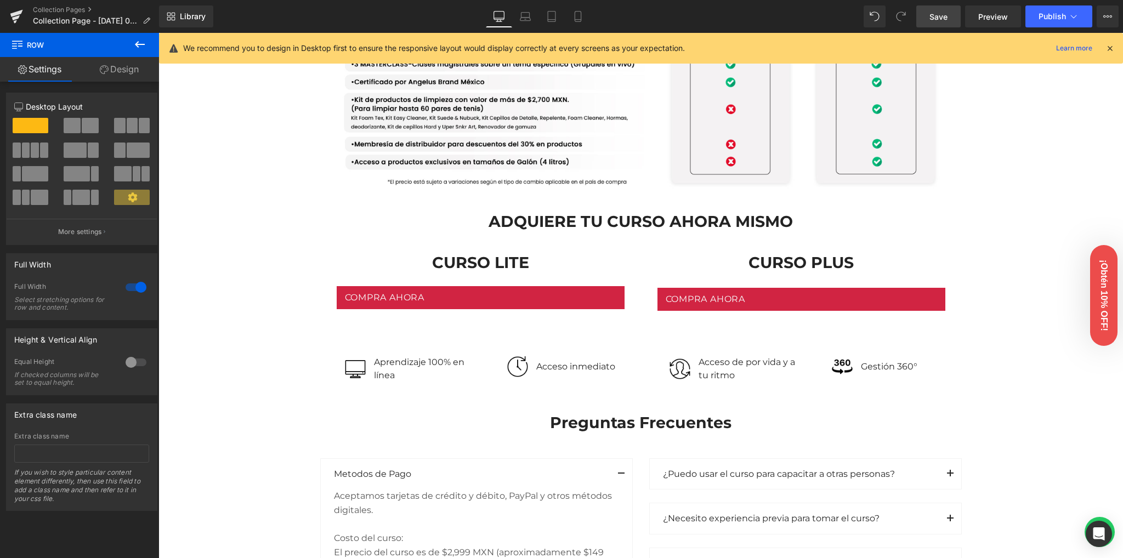
scroll to position [1000, 0]
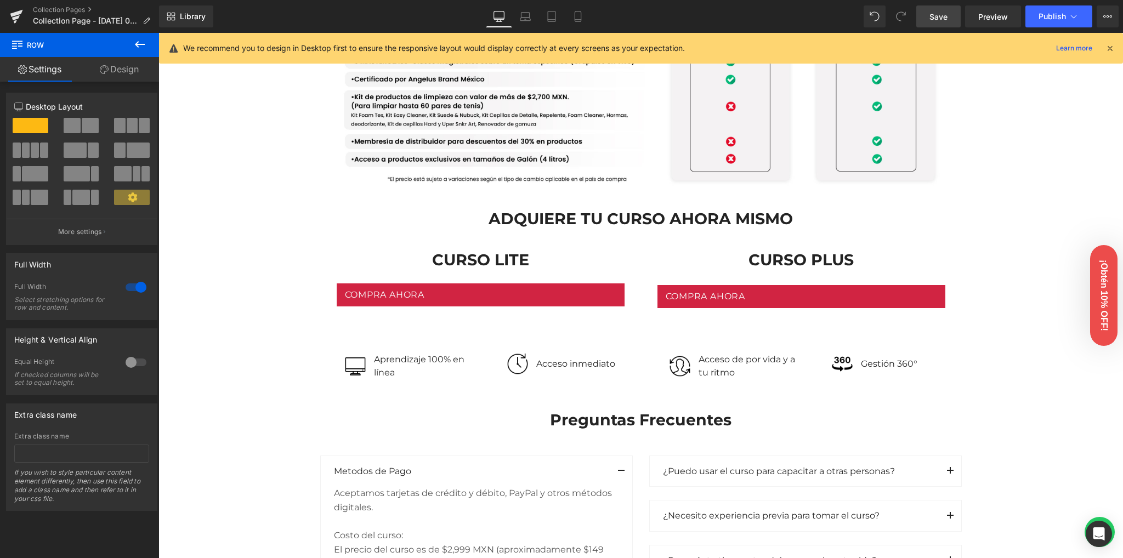
click at [927, 16] on link "Save" at bounding box center [938, 16] width 44 height 22
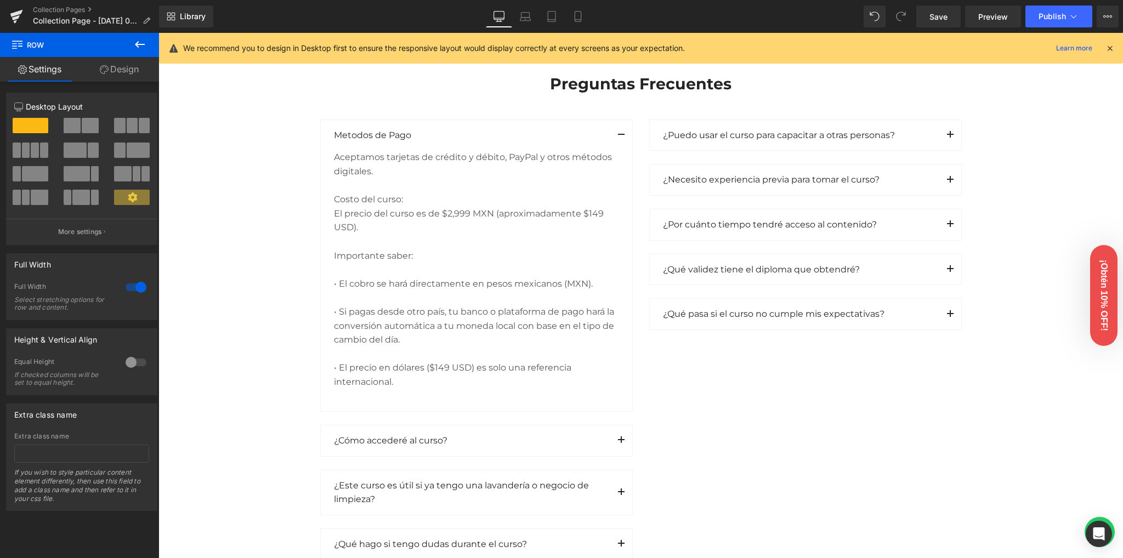
scroll to position [1073, 0]
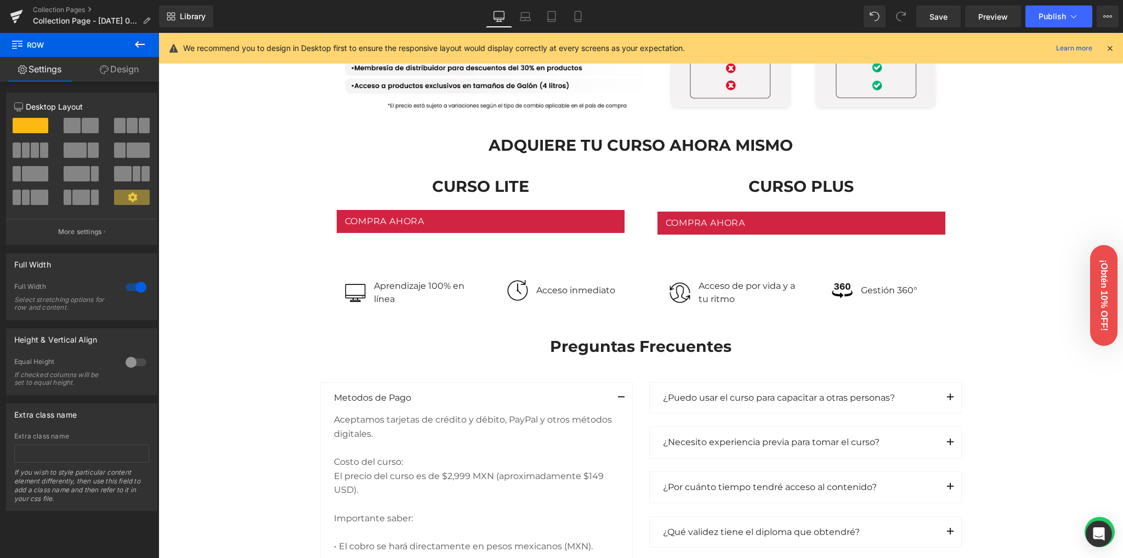
click at [475, 217] on div "Compra ahora Button" at bounding box center [481, 221] width 288 height 23
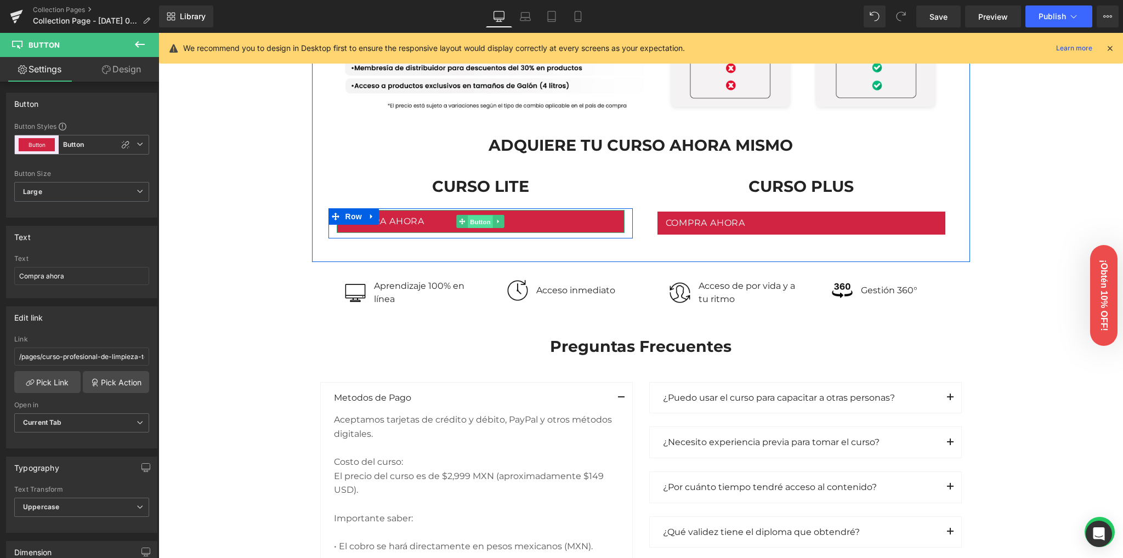
click at [469, 220] on span "Button" at bounding box center [480, 221] width 25 height 13
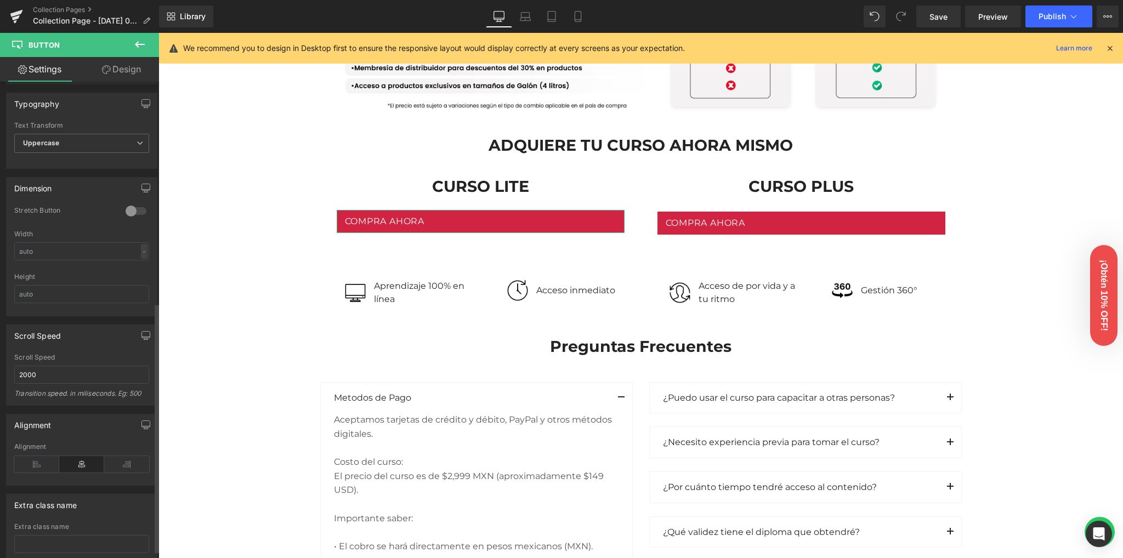
scroll to position [215, 0]
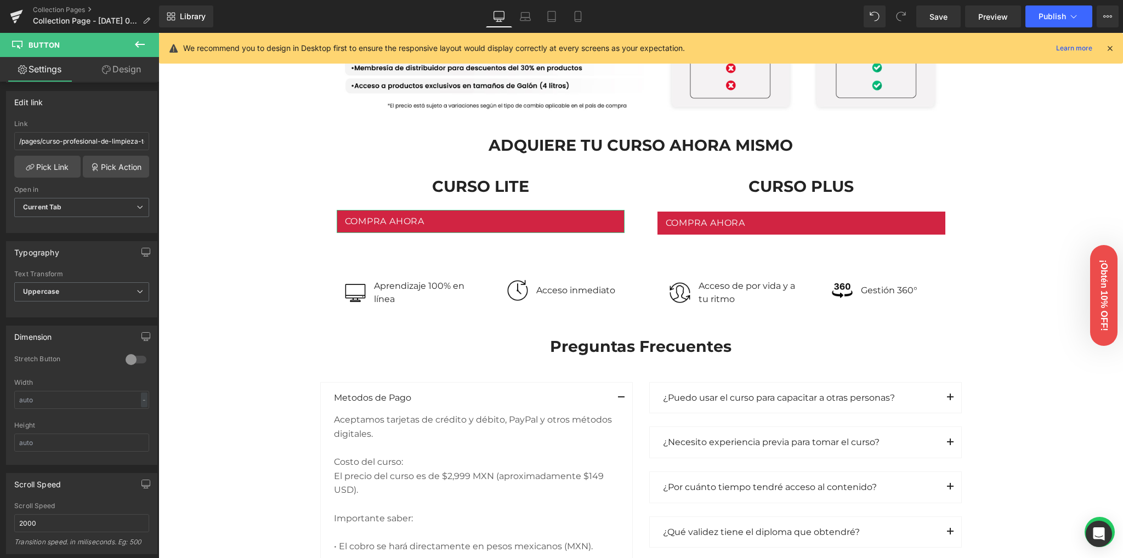
click at [117, 67] on link "Design" at bounding box center [121, 69] width 79 height 25
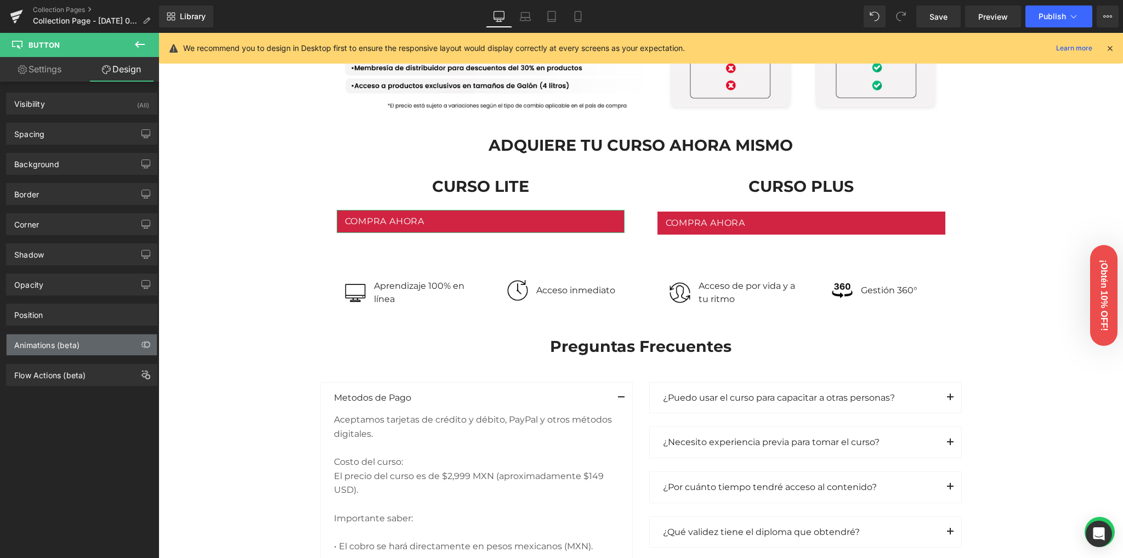
click at [56, 342] on div "Animations (beta)" at bounding box center [46, 341] width 65 height 15
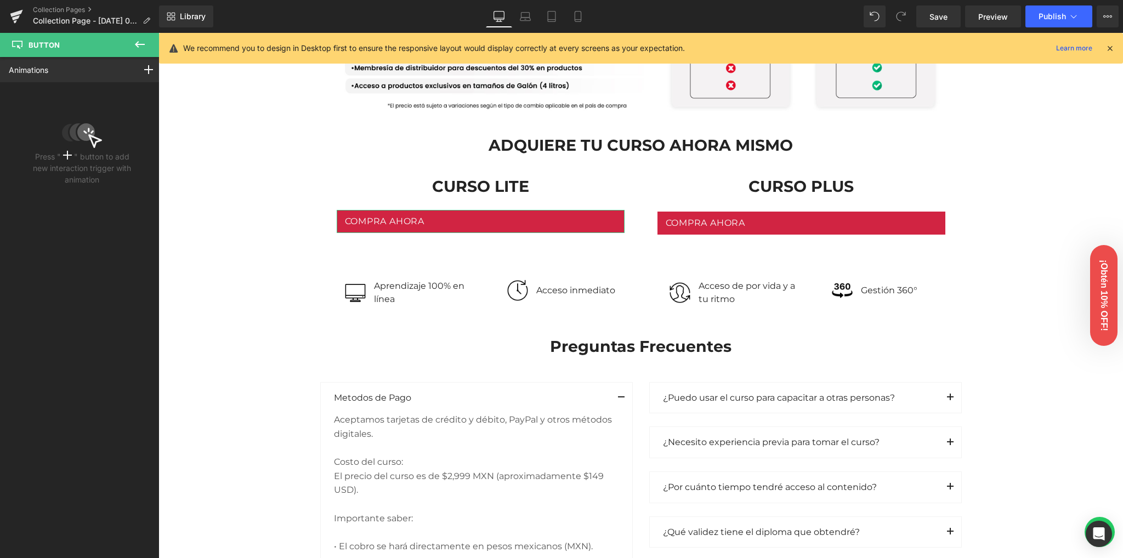
click at [64, 150] on div "Press " " button to add new interaction trigger with animation" at bounding box center [82, 136] width 106 height 99
click at [144, 73] on icon at bounding box center [148, 69] width 9 height 9
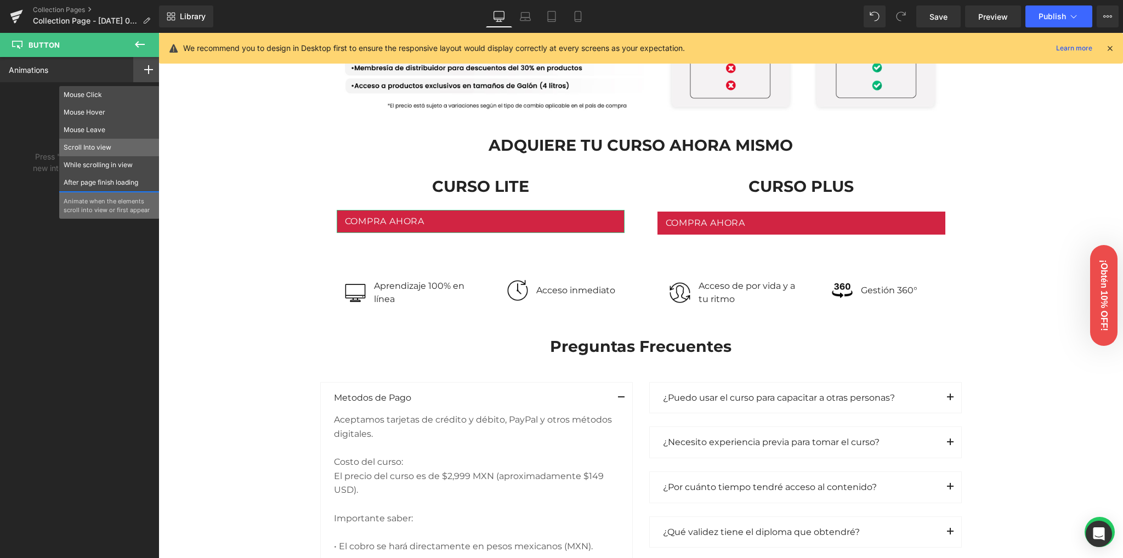
click at [106, 151] on p "Scroll Into view" at bounding box center [110, 148] width 92 height 10
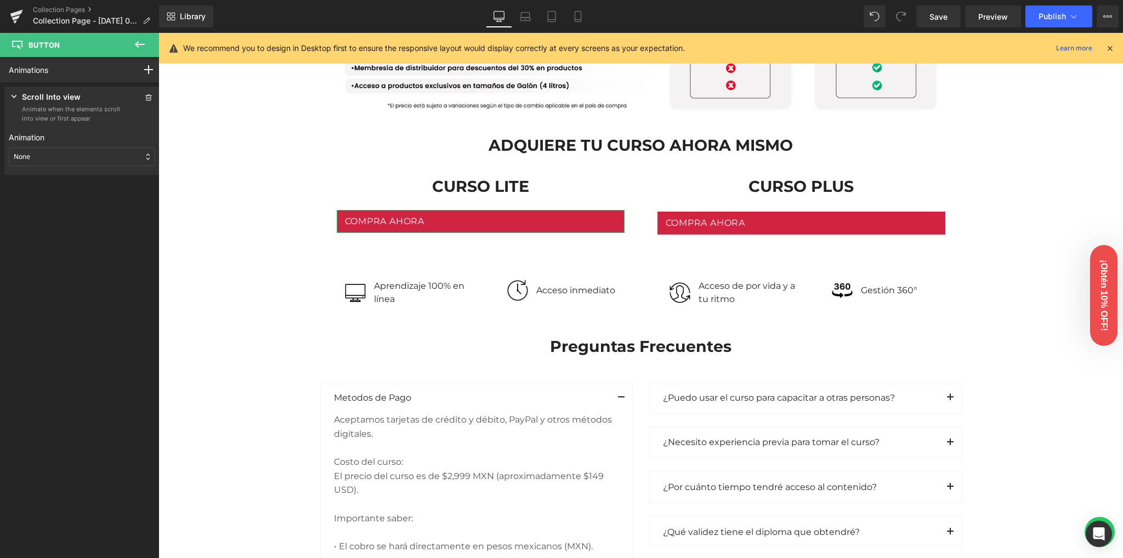
click at [37, 157] on div "None" at bounding box center [82, 156] width 146 height 19
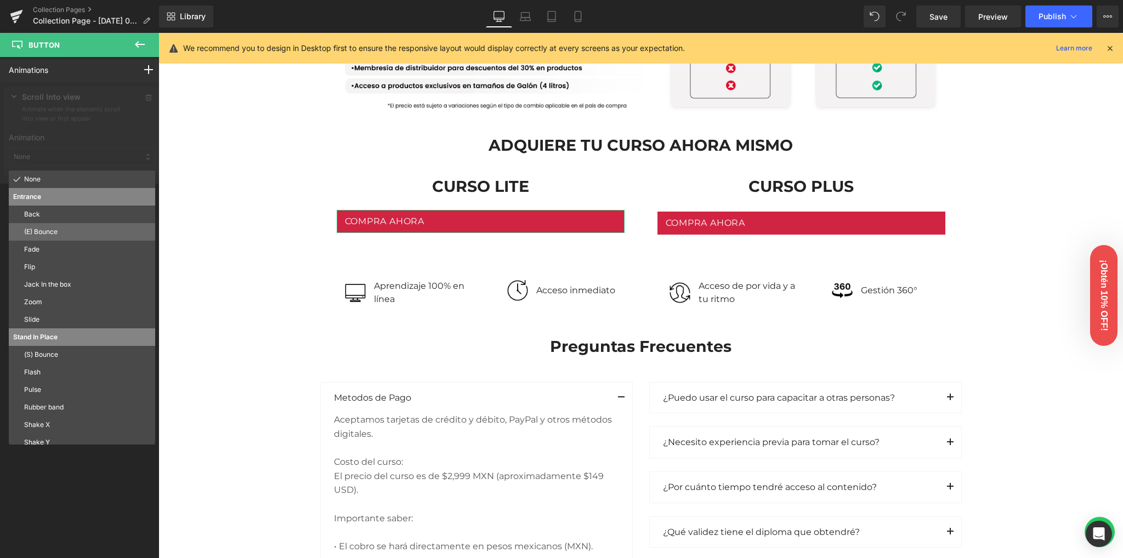
click at [48, 234] on p "(E) Bounce" at bounding box center [87, 232] width 127 height 10
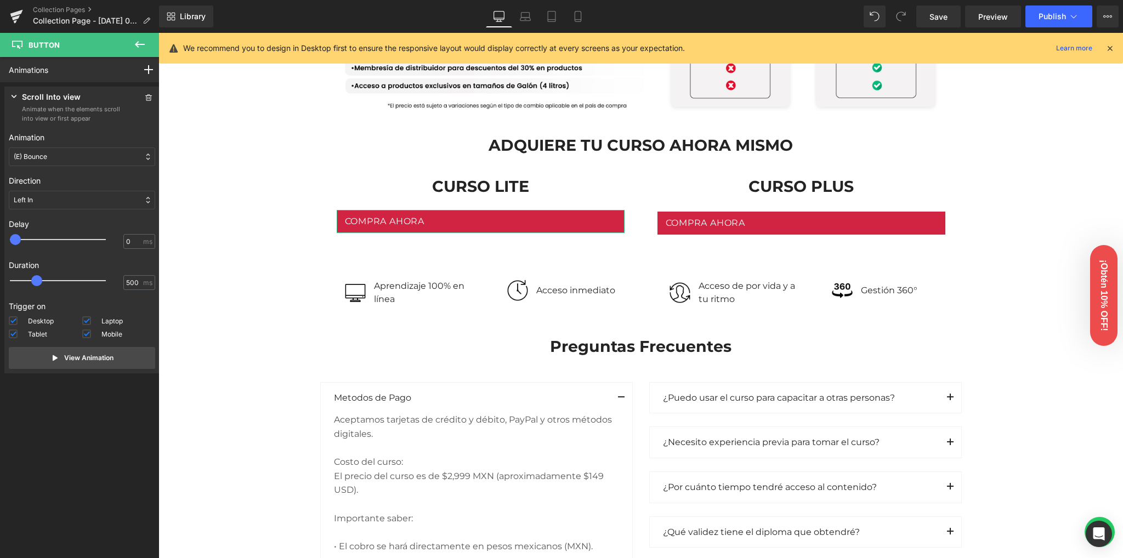
click at [41, 160] on p "(E) Bounce" at bounding box center [30, 157] width 33 height 10
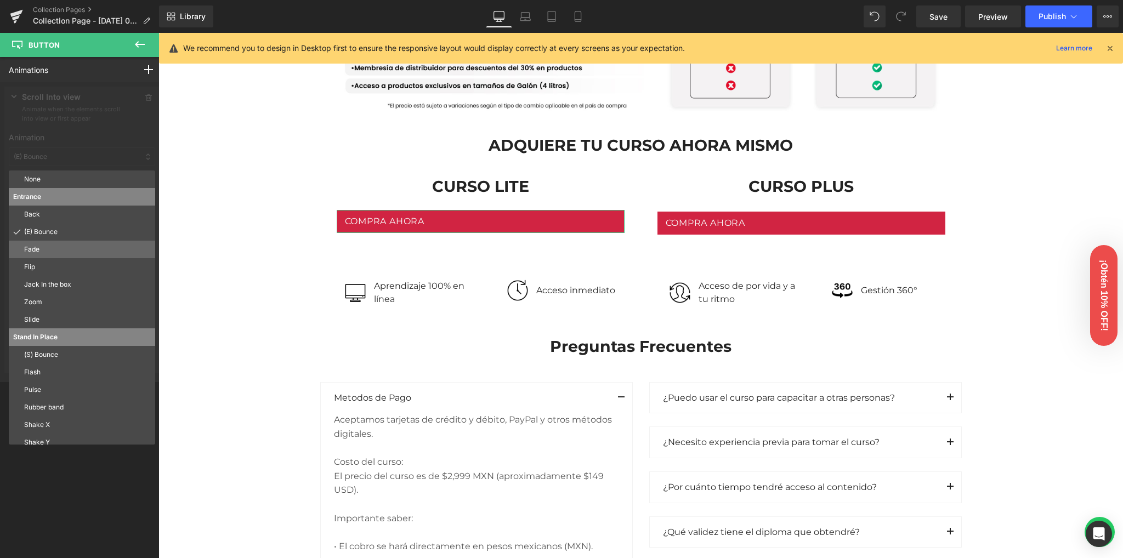
click at [45, 248] on p "Fade" at bounding box center [87, 249] width 127 height 10
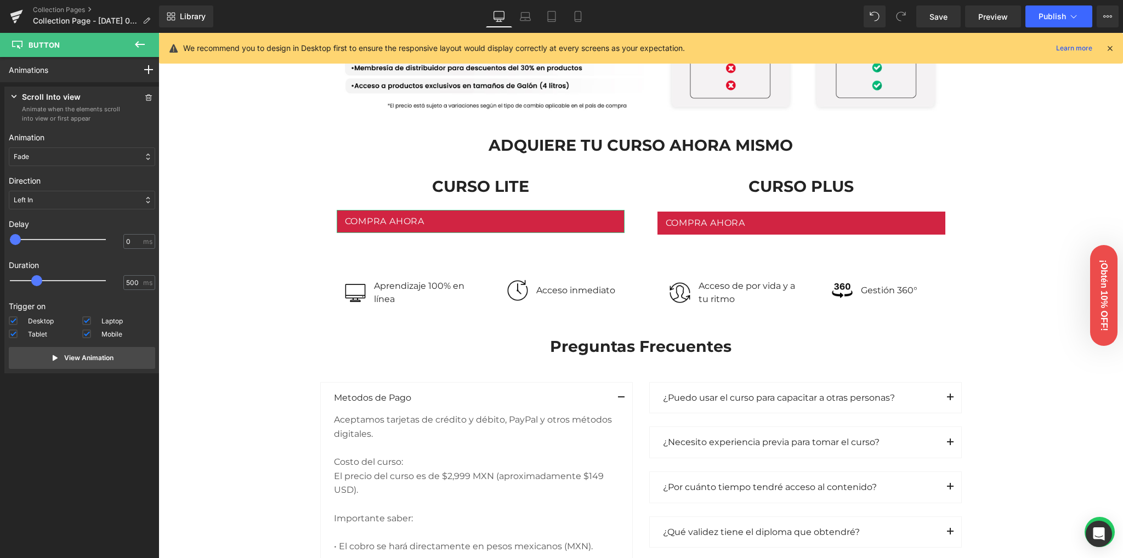
click at [45, 158] on div "Fade" at bounding box center [82, 156] width 146 height 19
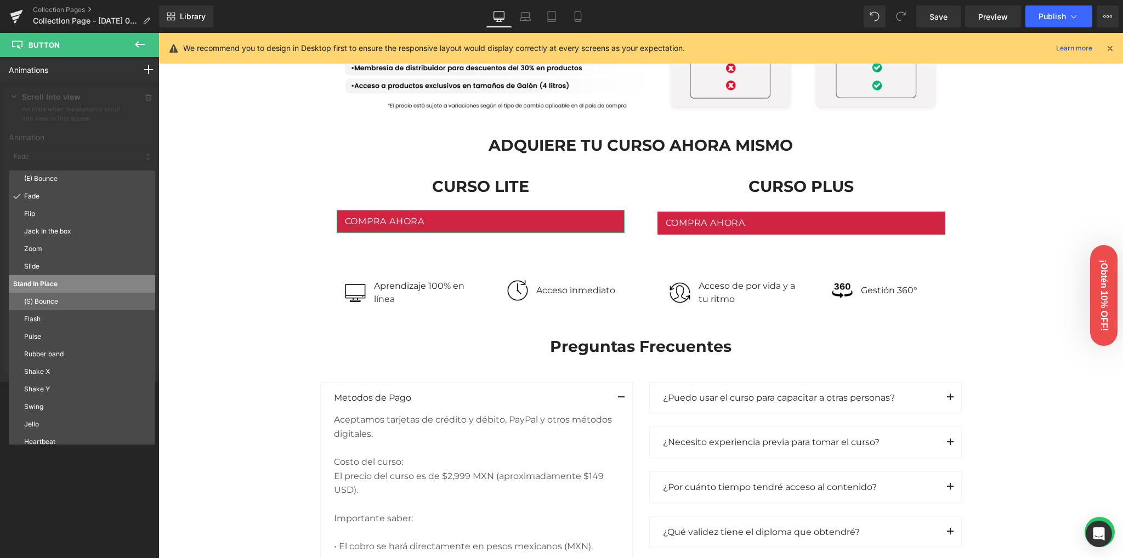
scroll to position [59, 0]
click at [59, 298] on p "(S) Bounce" at bounding box center [87, 296] width 127 height 10
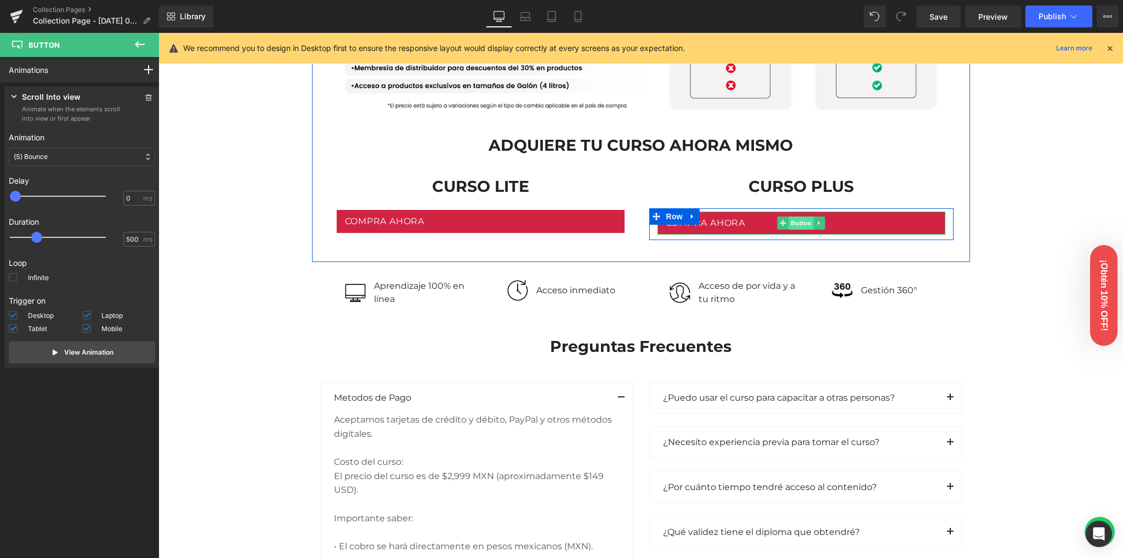
click at [793, 224] on span "Button" at bounding box center [800, 223] width 25 height 13
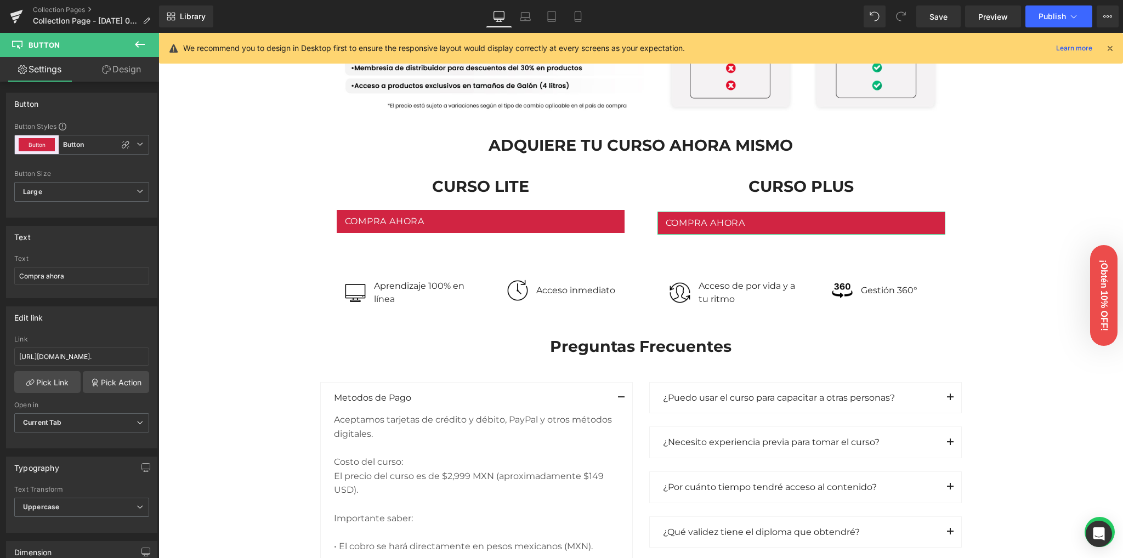
click at [111, 75] on link "Design" at bounding box center [121, 69] width 79 height 25
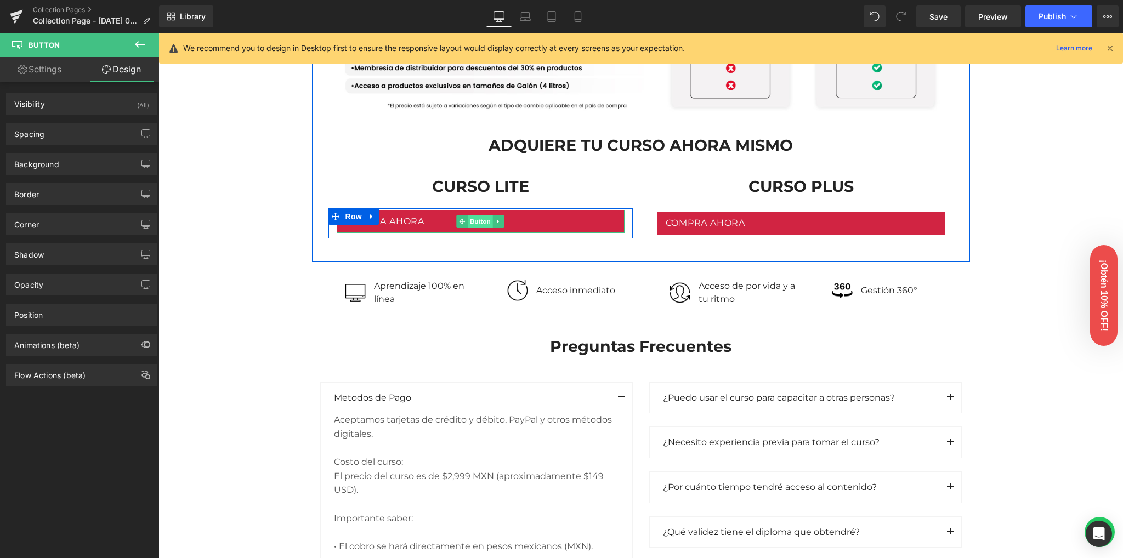
click at [471, 221] on span "Button" at bounding box center [480, 221] width 25 height 13
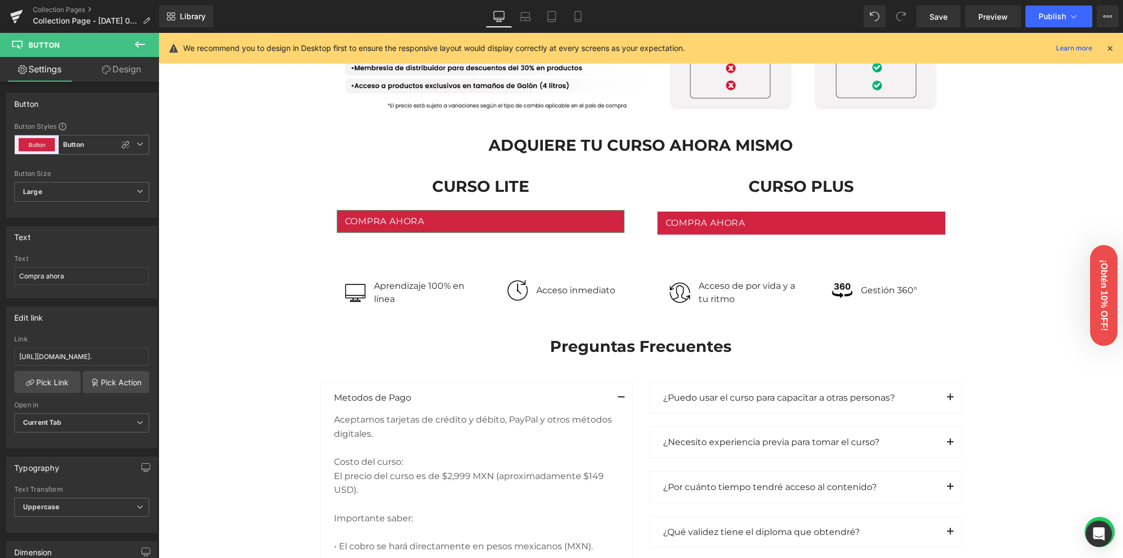
click at [100, 74] on link "Design" at bounding box center [121, 69] width 79 height 25
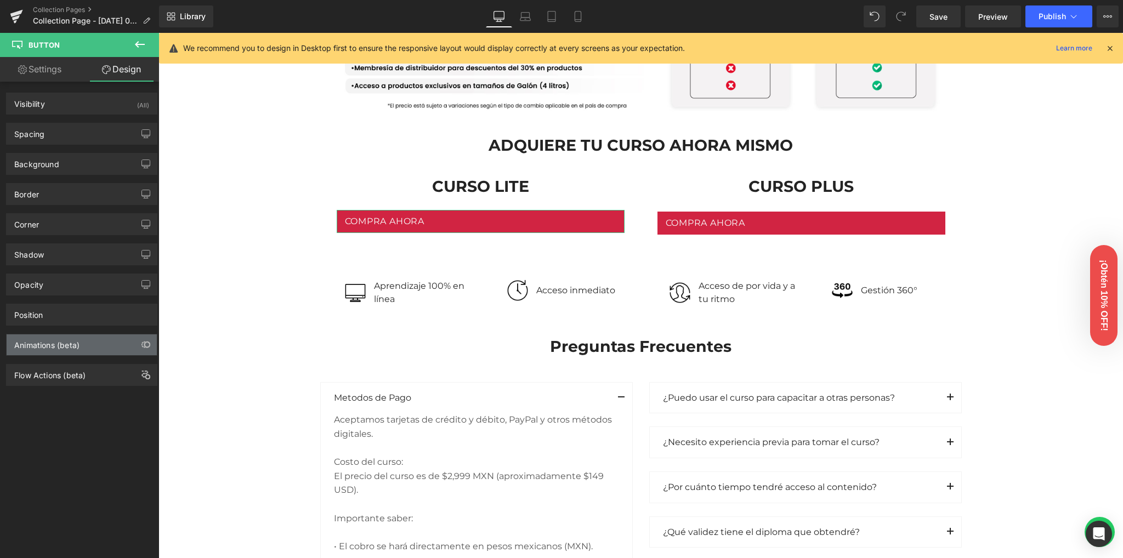
click at [38, 345] on div "Animations (beta)" at bounding box center [46, 341] width 65 height 15
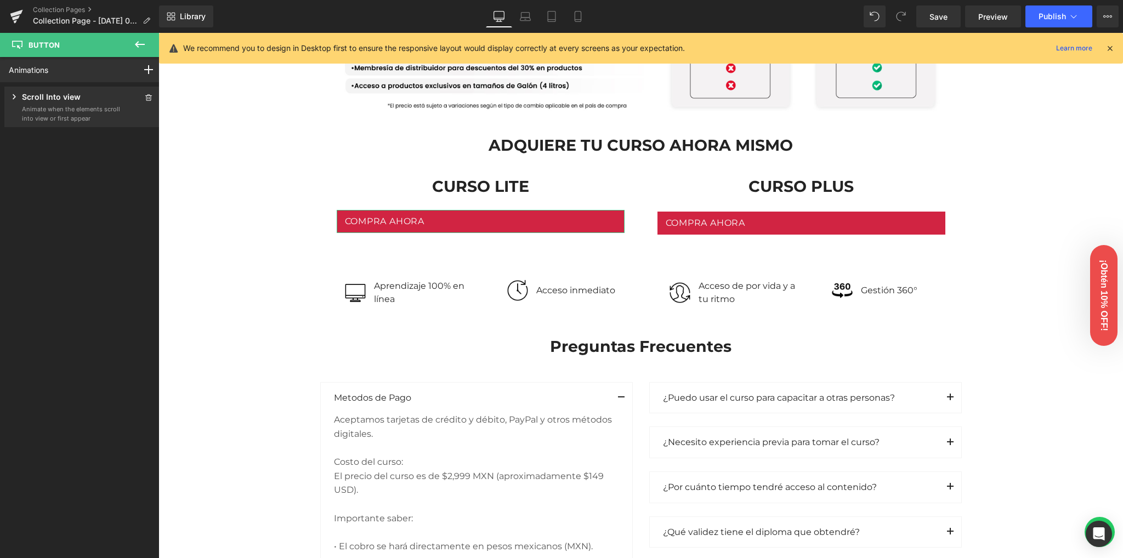
click at [43, 112] on p "Animate when the elements scroll into view or first appear" at bounding box center [71, 114] width 99 height 18
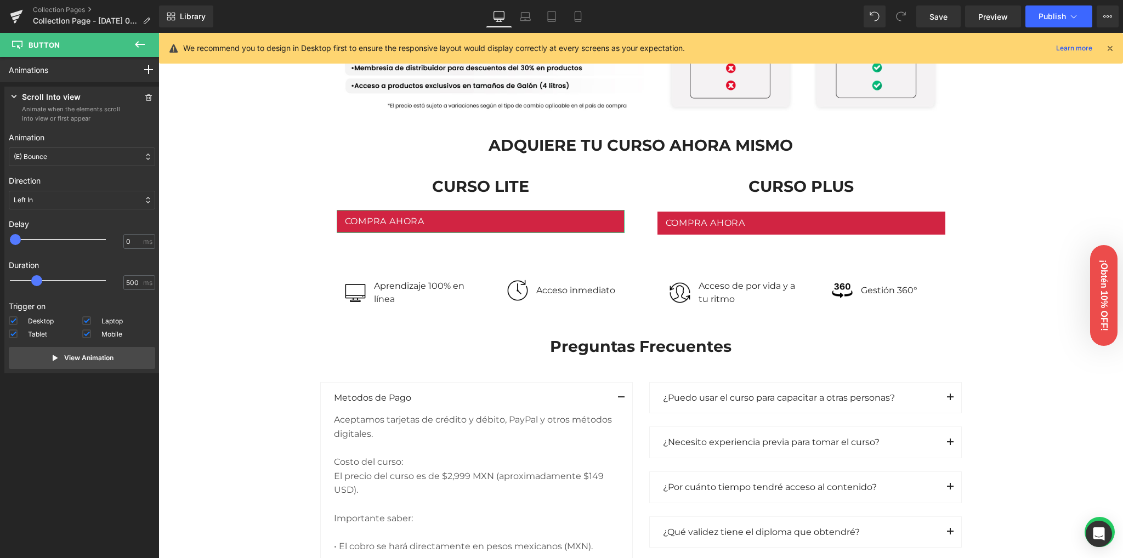
click at [59, 200] on div "Left In" at bounding box center [82, 200] width 146 height 19
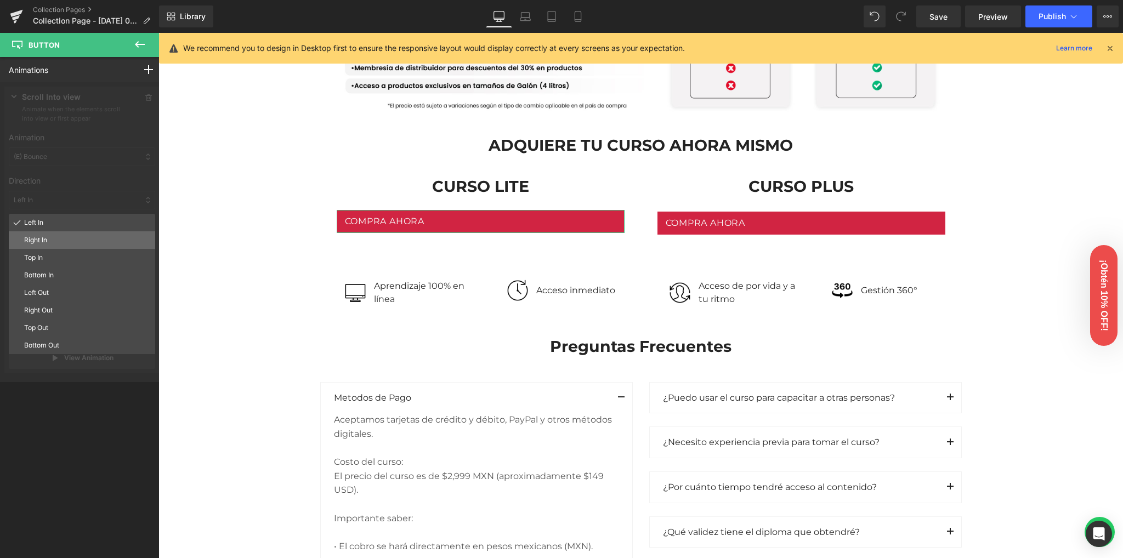
click at [53, 235] on div "Right In" at bounding box center [82, 240] width 146 height 18
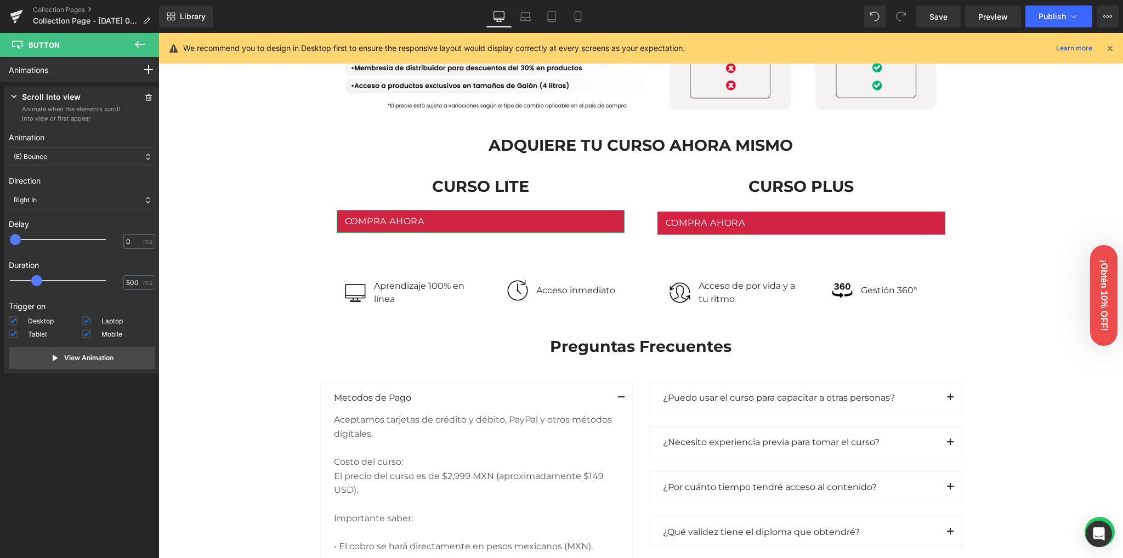
click at [64, 200] on div "Right In" at bounding box center [82, 200] width 146 height 19
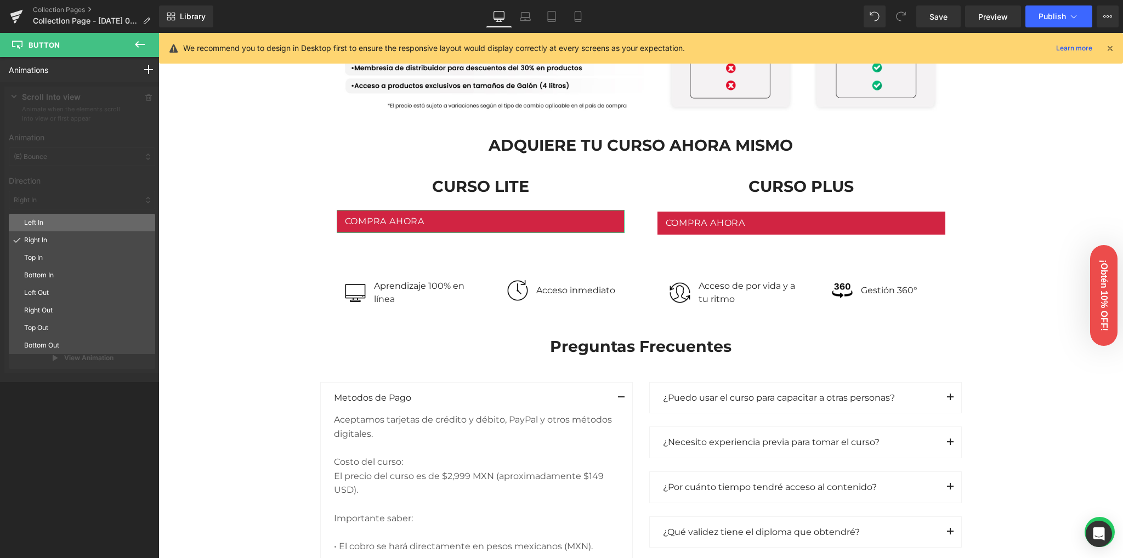
click at [52, 219] on p "Left In" at bounding box center [87, 223] width 127 height 10
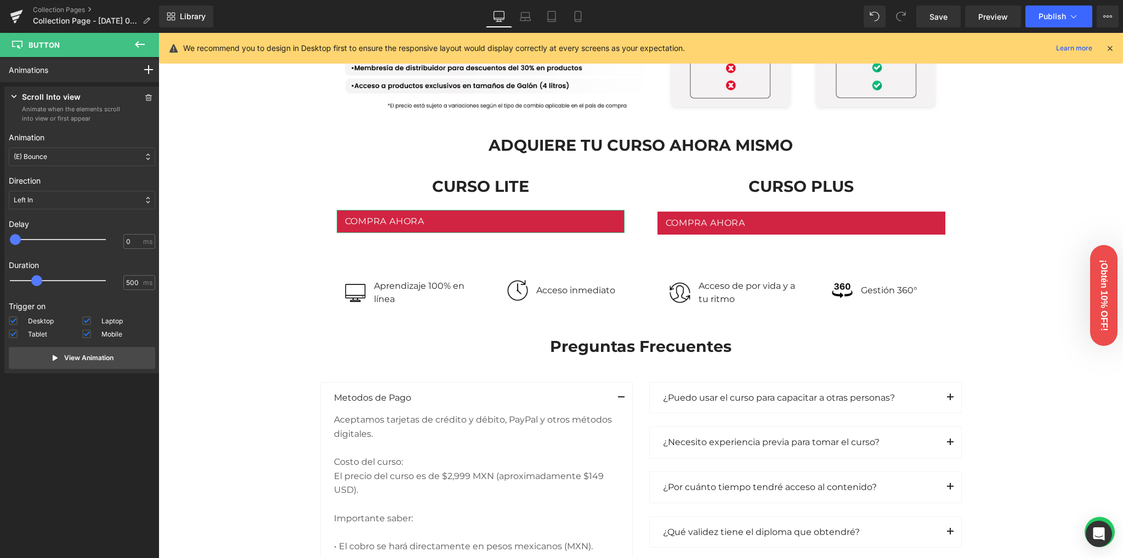
click at [55, 157] on div "(E) Bounce" at bounding box center [82, 156] width 146 height 19
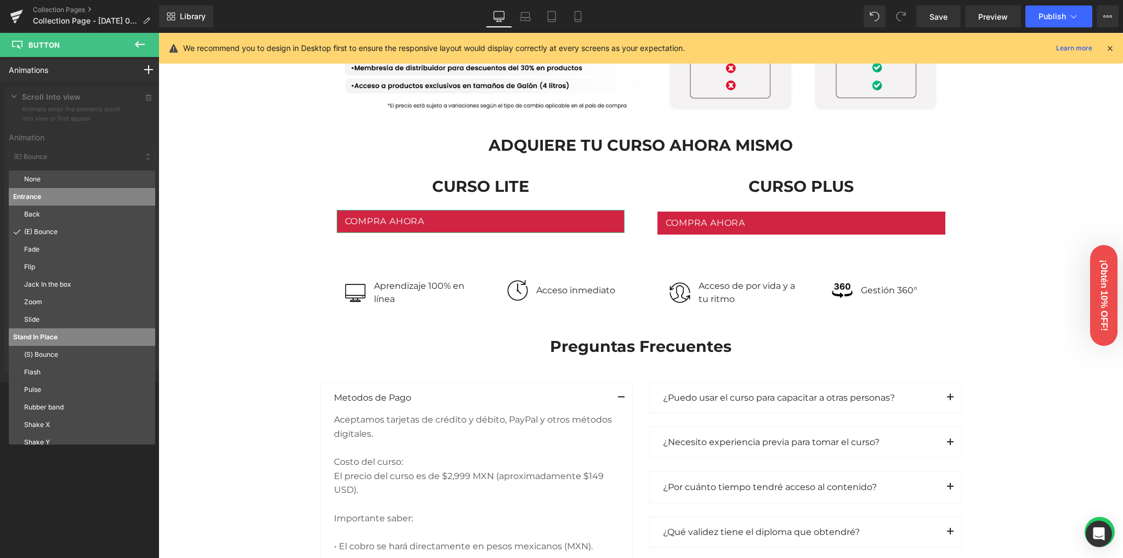
click at [55, 157] on div at bounding box center [82, 232] width 164 height 300
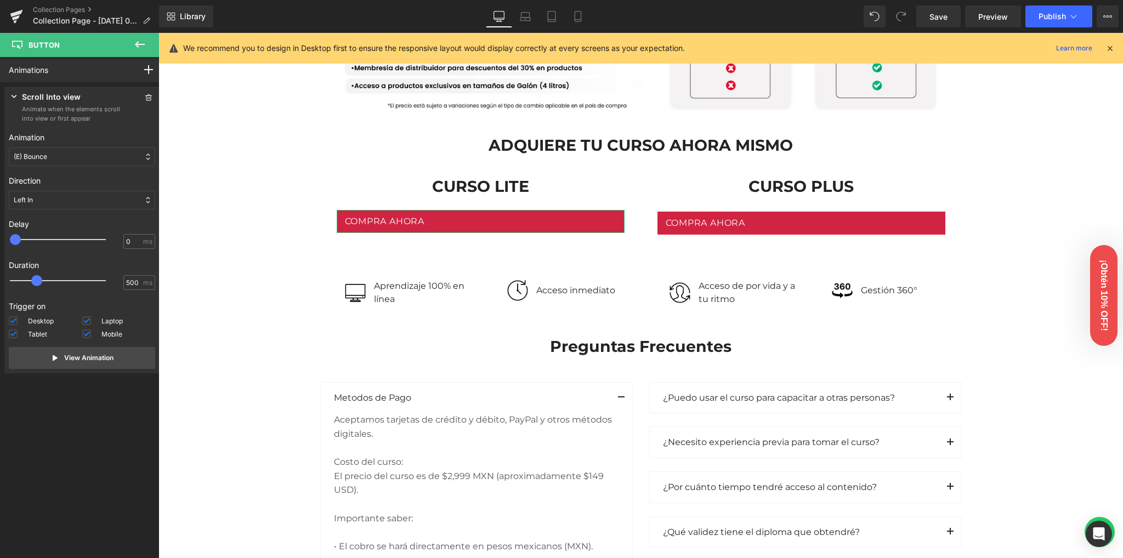
click at [50, 196] on div "Left In" at bounding box center [82, 200] width 146 height 19
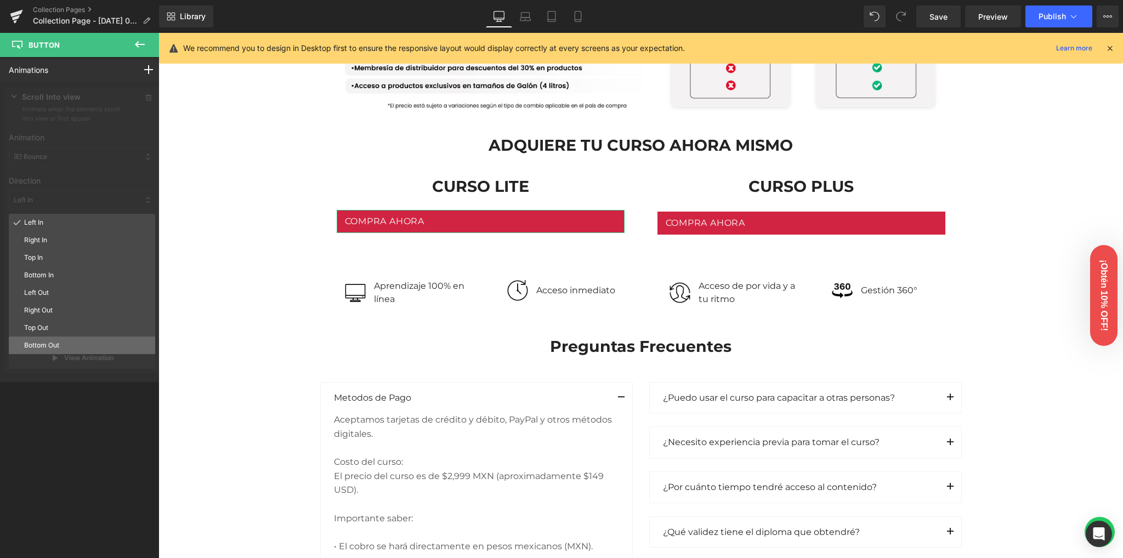
click at [46, 343] on p "Bottom Out" at bounding box center [87, 345] width 127 height 10
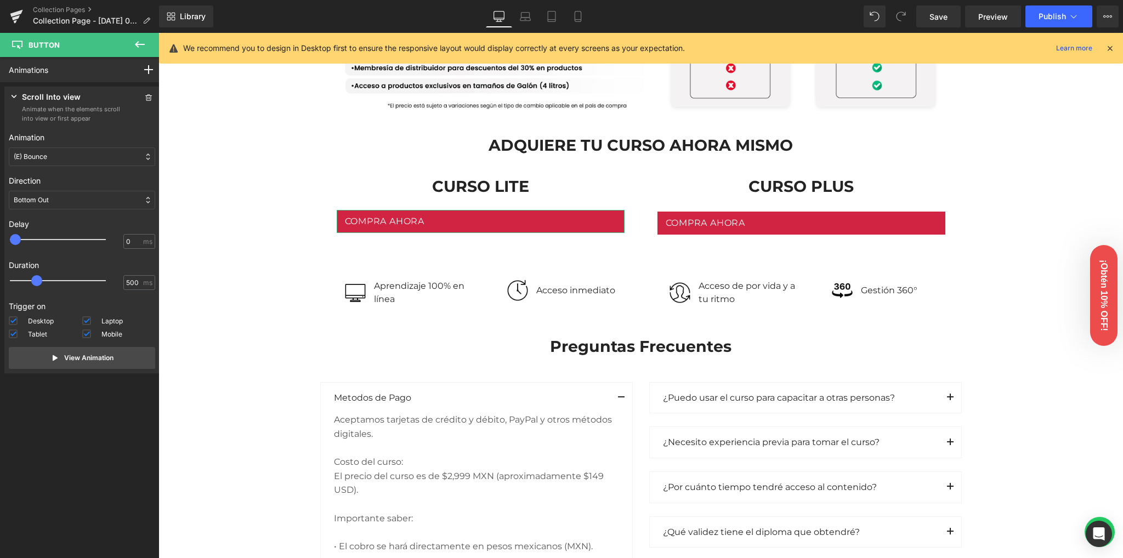
click at [45, 202] on p "Bottom Out" at bounding box center [31, 200] width 35 height 10
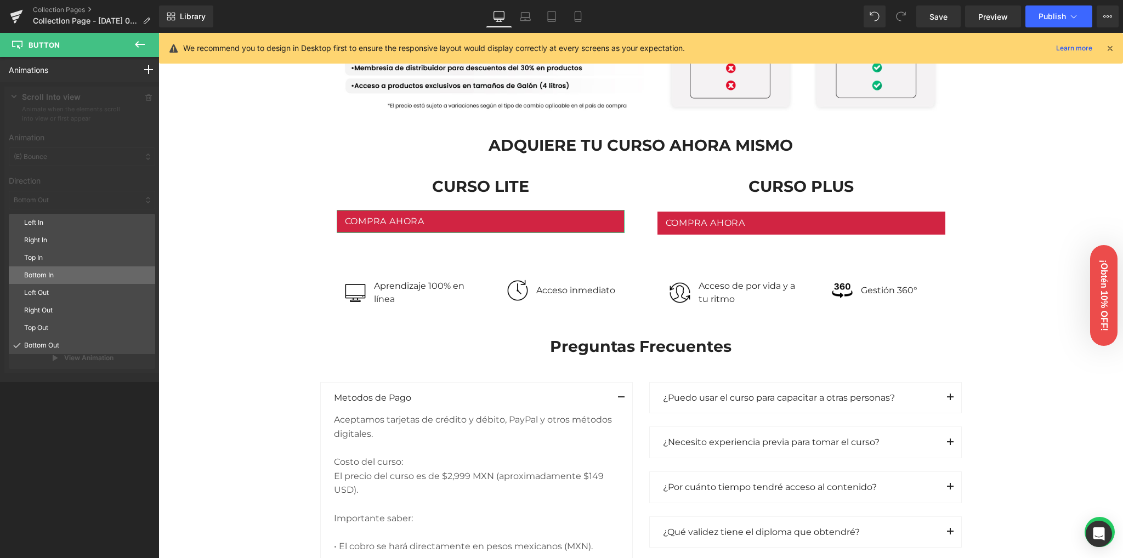
click at [44, 272] on p "Bottom In" at bounding box center [87, 275] width 127 height 10
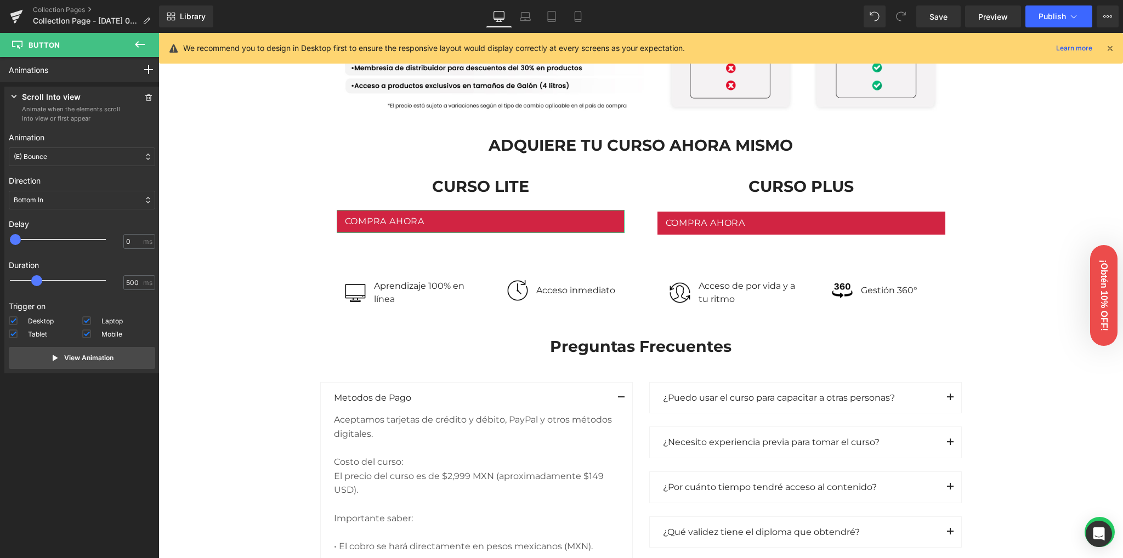
click at [46, 201] on div "Bottom In" at bounding box center [82, 200] width 146 height 19
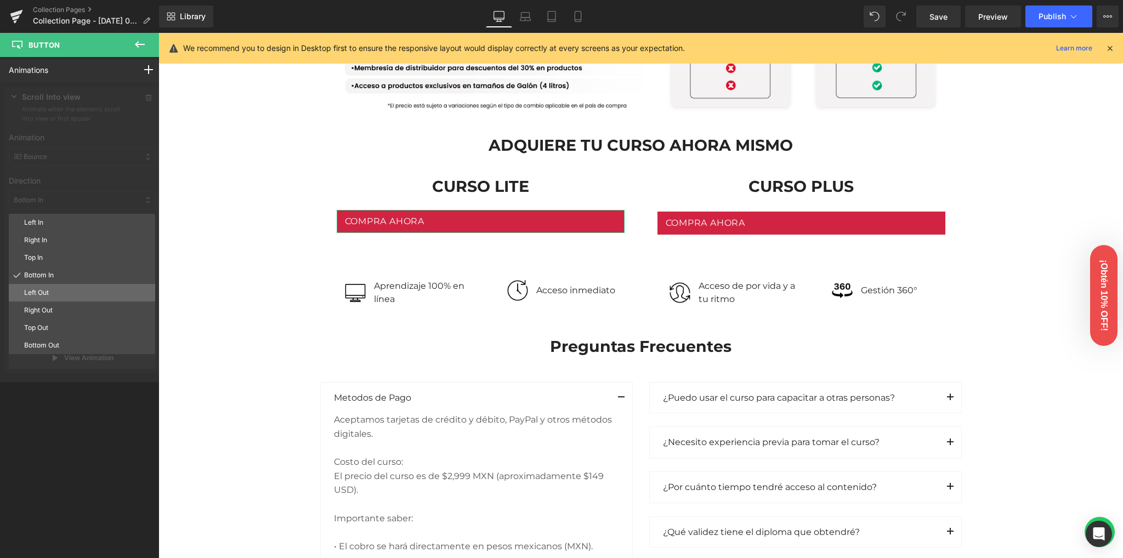
click at [38, 286] on div "Left Out" at bounding box center [82, 293] width 146 height 18
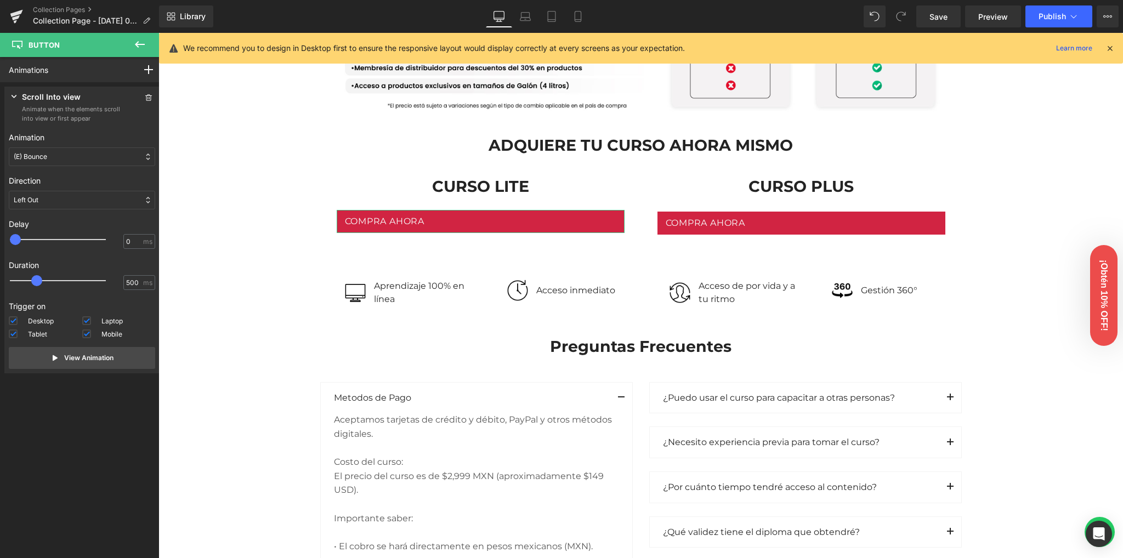
click at [50, 200] on div "Left Out" at bounding box center [82, 200] width 146 height 19
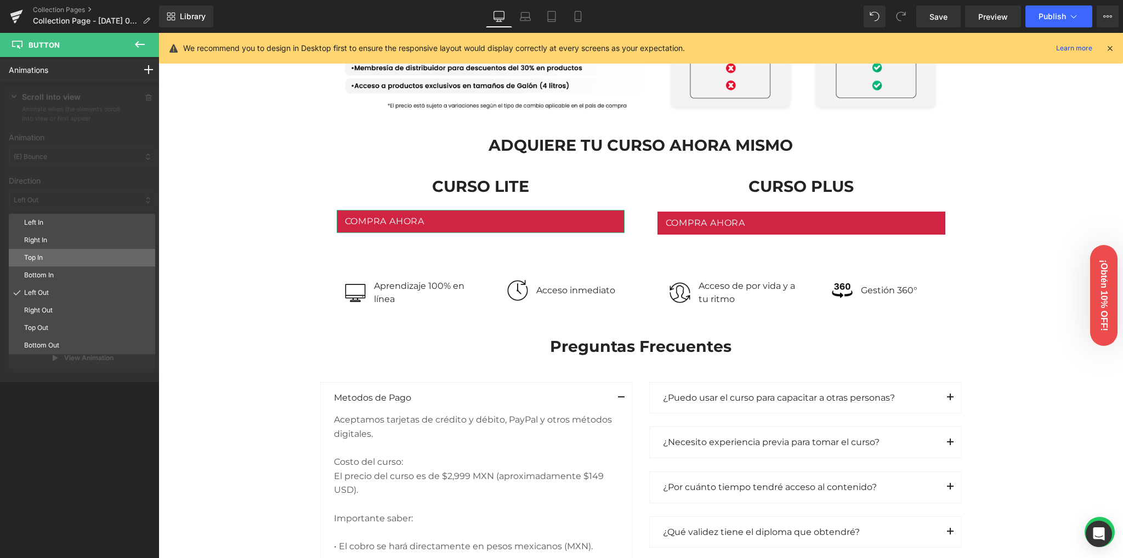
click at [41, 251] on div "Top In" at bounding box center [82, 258] width 146 height 18
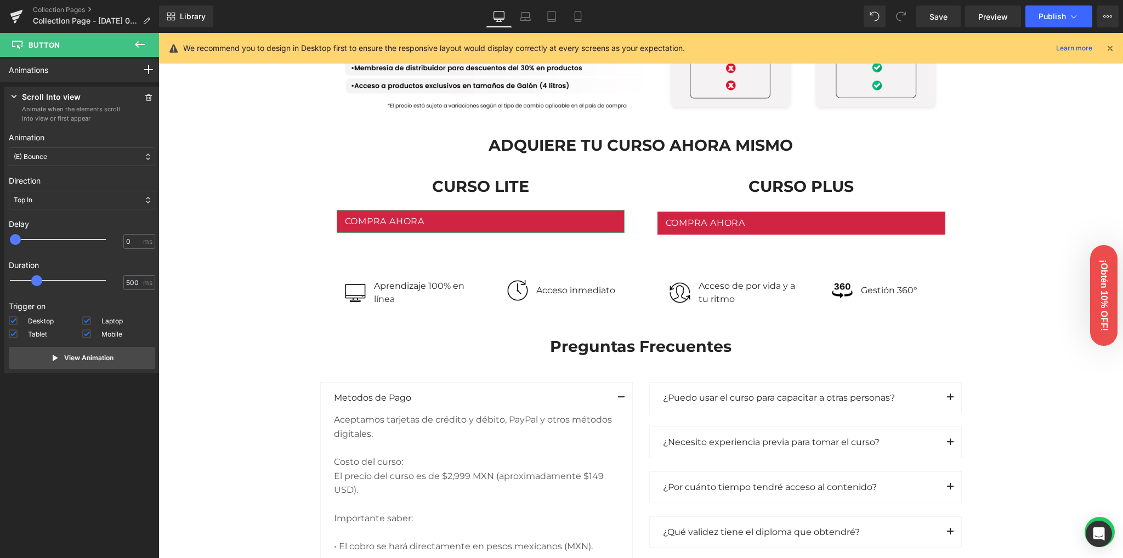
click at [41, 202] on div "Top In" at bounding box center [82, 200] width 146 height 19
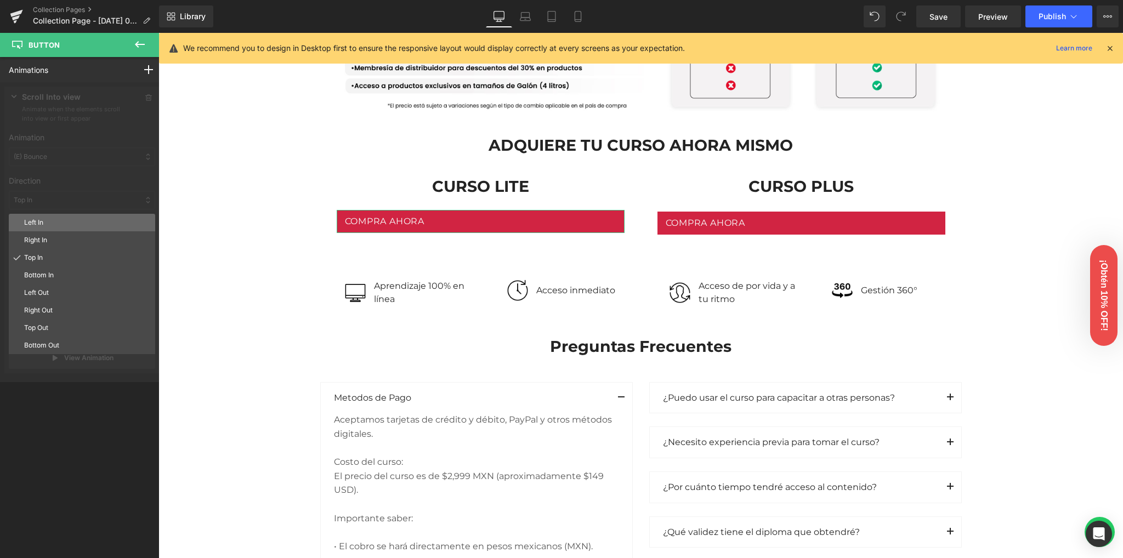
click at [43, 218] on p "Left In" at bounding box center [87, 223] width 127 height 10
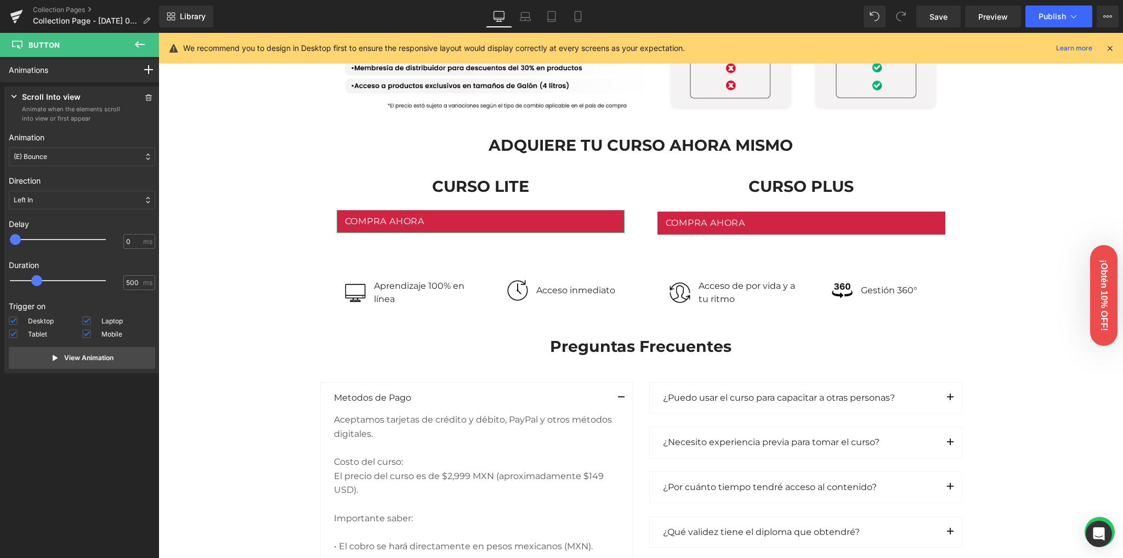
click at [49, 153] on div "(E) Bounce" at bounding box center [82, 156] width 146 height 19
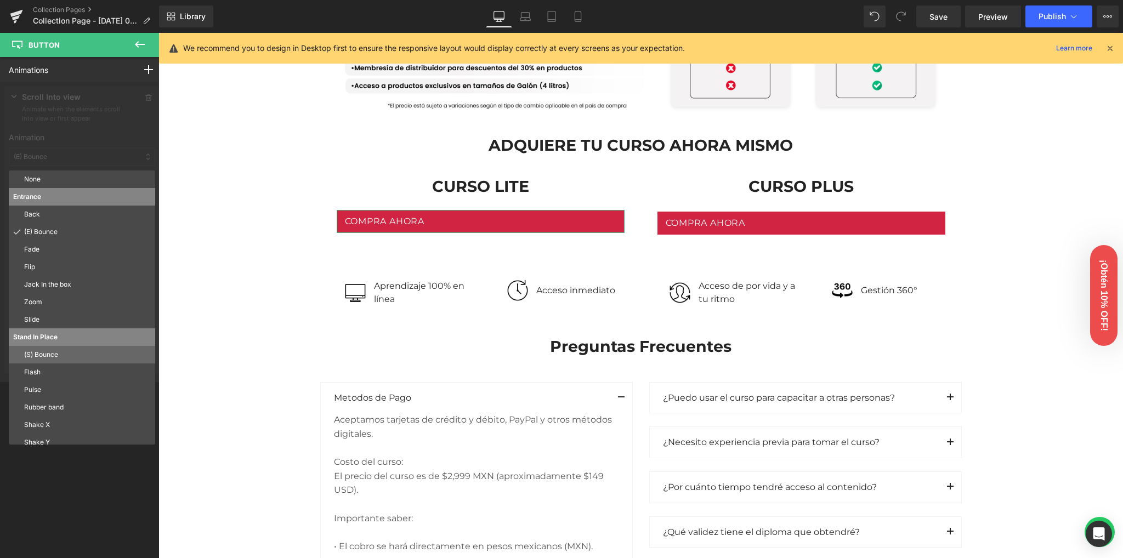
click at [67, 354] on p "(S) Bounce" at bounding box center [87, 355] width 127 height 10
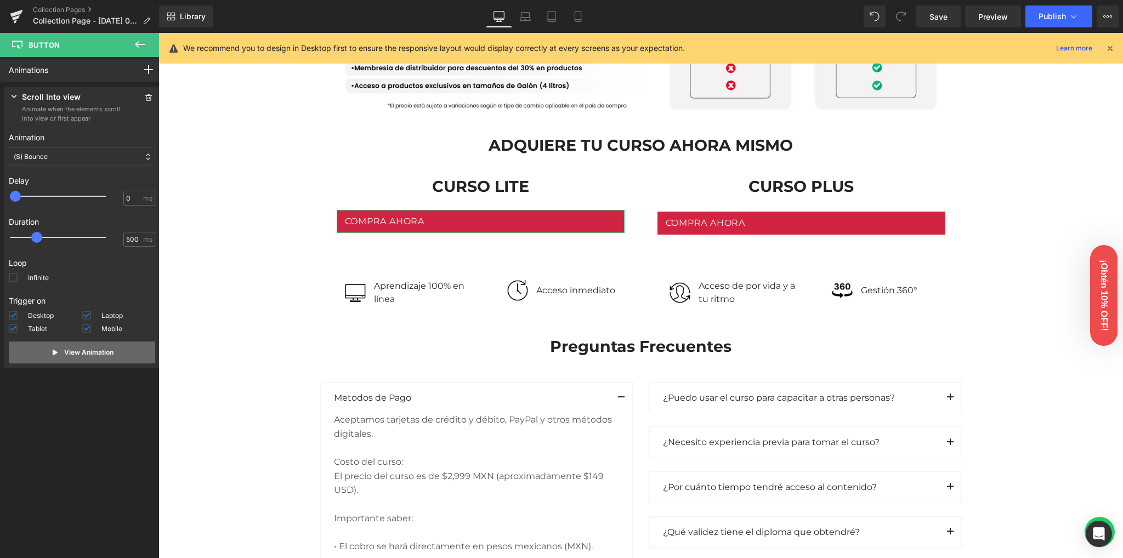
click at [64, 351] on p "View Animation" at bounding box center [88, 353] width 49 height 10
click at [14, 278] on span at bounding box center [13, 277] width 9 height 9
click at [0, 0] on input "Infinite" at bounding box center [0, 0] width 0 height 0
click at [118, 262] on p "Loop" at bounding box center [82, 263] width 146 height 12
type input "0"
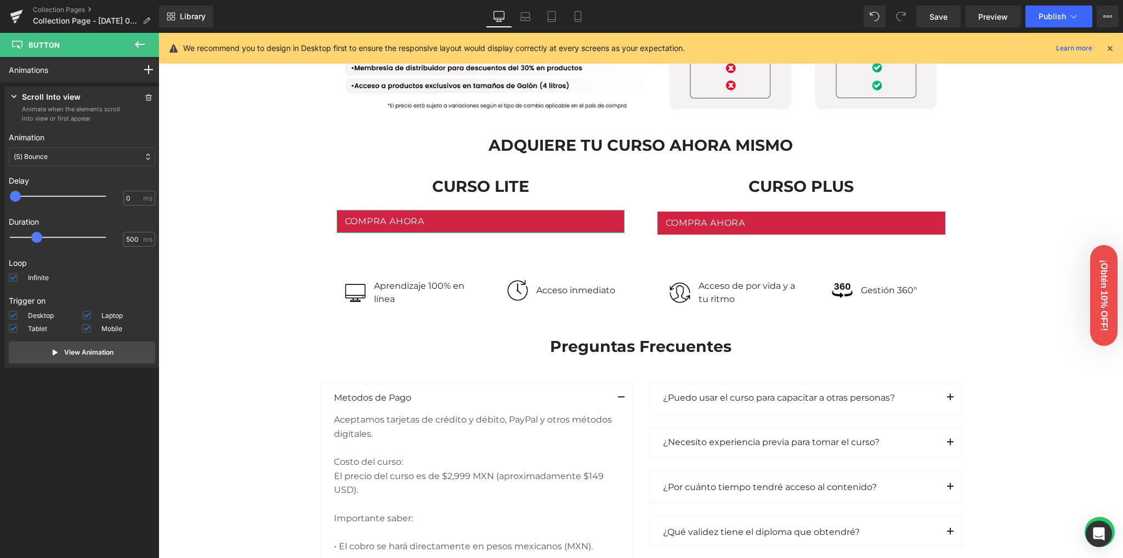
drag, startPoint x: 18, startPoint y: 198, endPoint x: 12, endPoint y: 198, distance: 5.5
click at [12, 198] on span at bounding box center [15, 196] width 11 height 11
click at [92, 260] on p "Loop" at bounding box center [82, 263] width 146 height 12
click at [9, 276] on span at bounding box center [13, 277] width 9 height 9
click at [0, 0] on input "Infinite" at bounding box center [0, 0] width 0 height 0
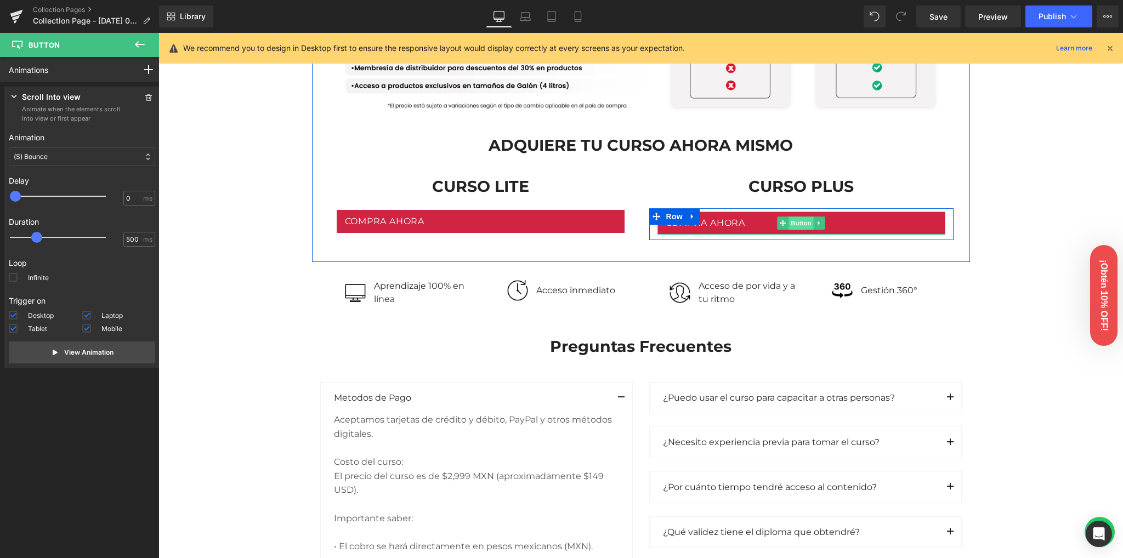
click at [788, 223] on span "Button" at bounding box center [800, 223] width 25 height 13
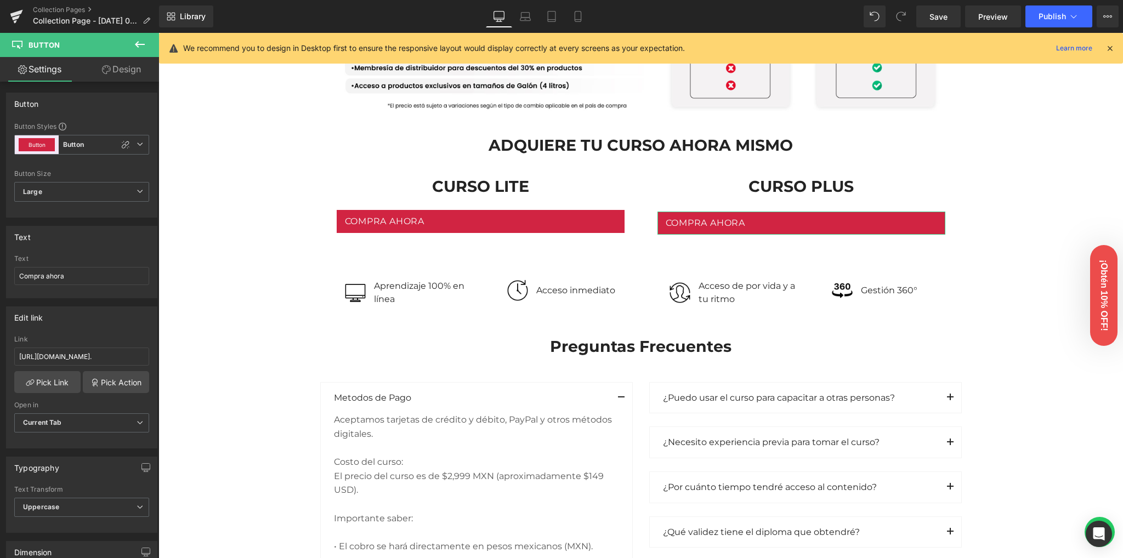
click at [139, 72] on link "Design" at bounding box center [121, 69] width 79 height 25
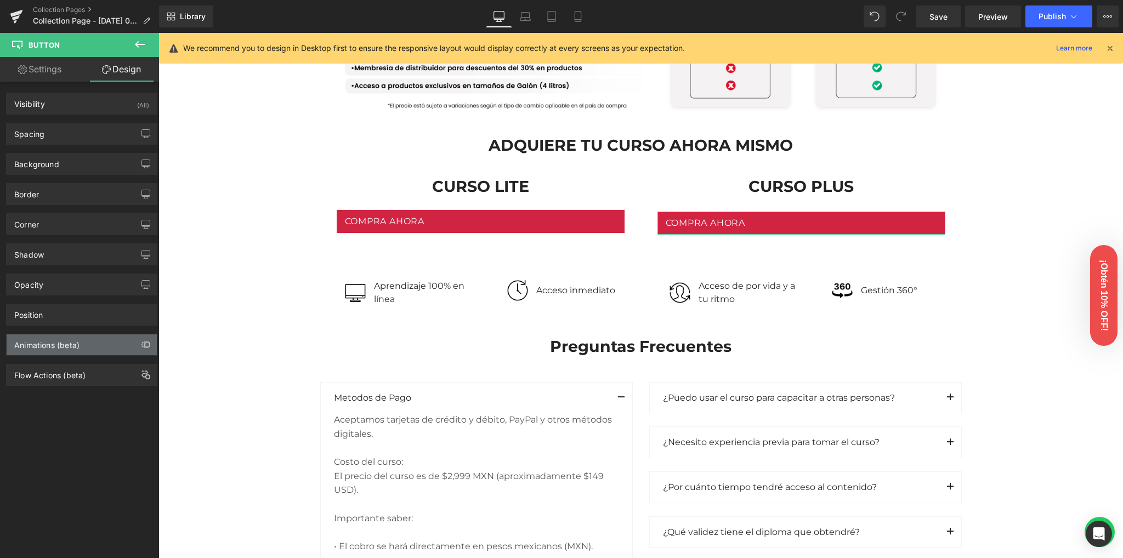
click at [55, 341] on div "Animations (beta)" at bounding box center [46, 341] width 65 height 15
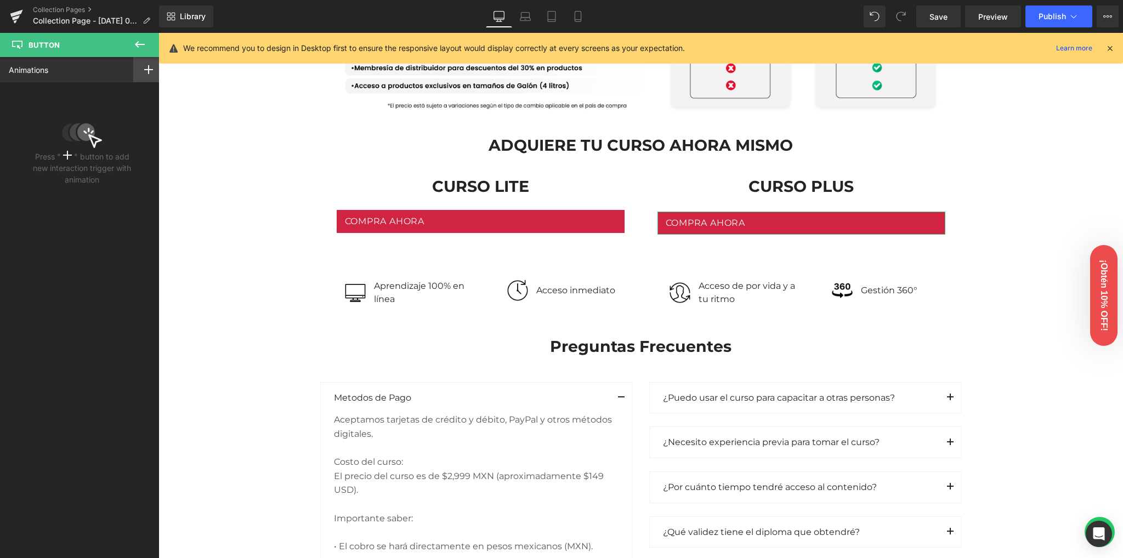
click at [147, 66] on icon at bounding box center [148, 69] width 9 height 9
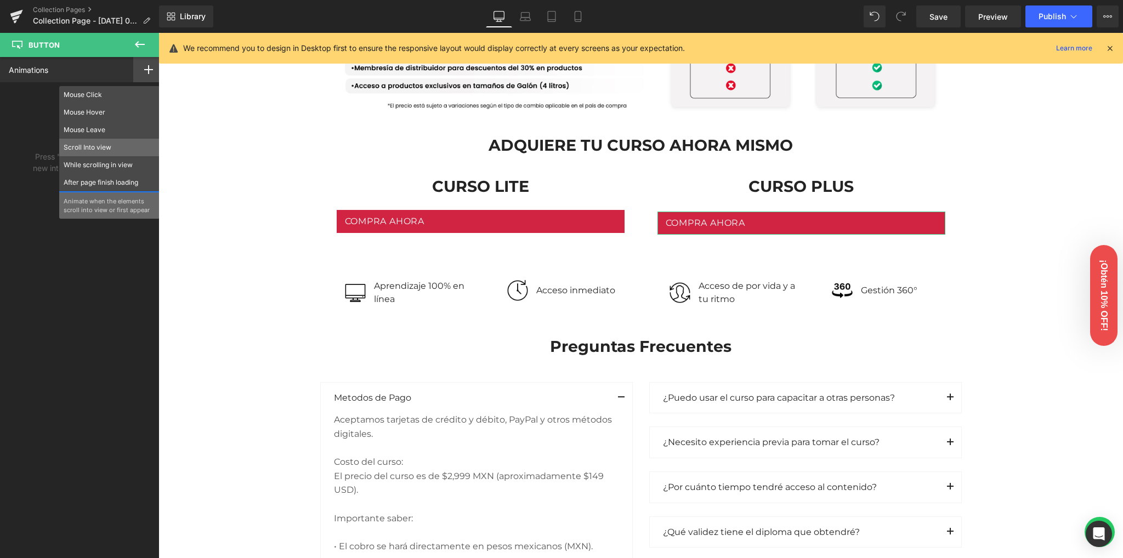
click at [82, 151] on p "Scroll Into view" at bounding box center [110, 148] width 92 height 10
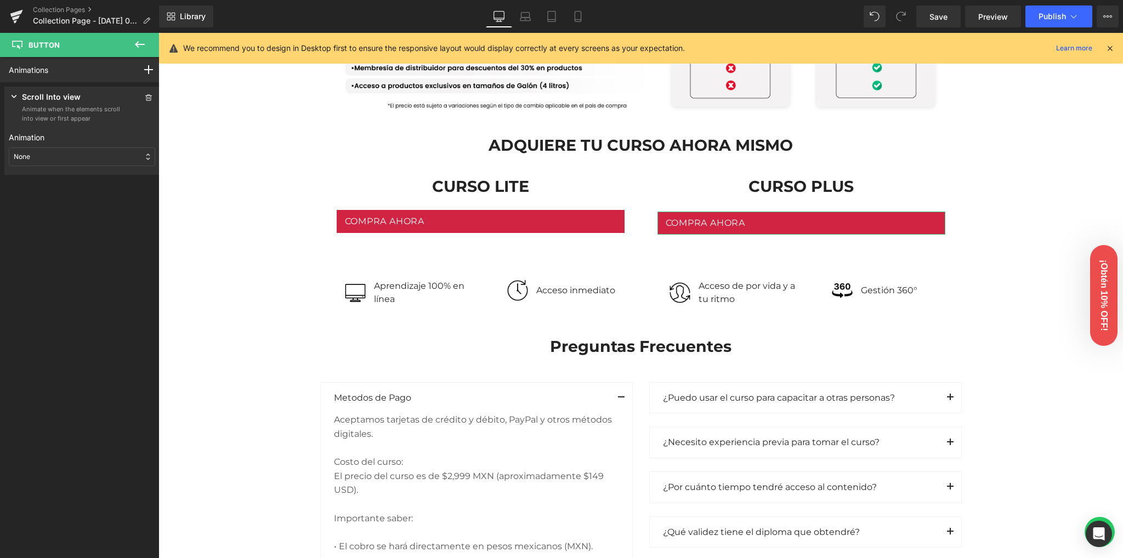
click at [33, 161] on div "None" at bounding box center [82, 156] width 146 height 19
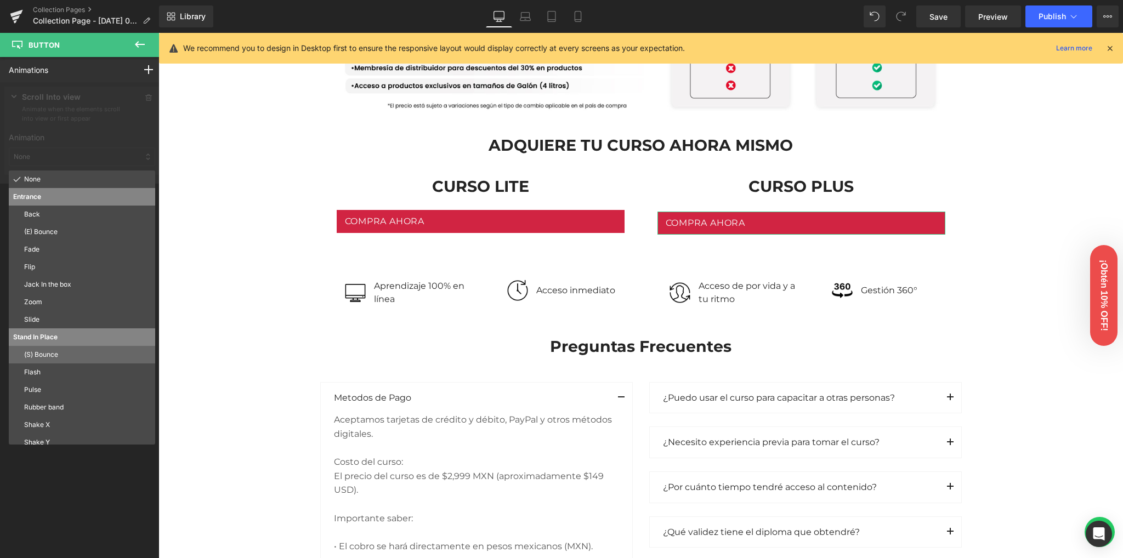
click at [57, 350] on p "(S) Bounce" at bounding box center [87, 355] width 127 height 10
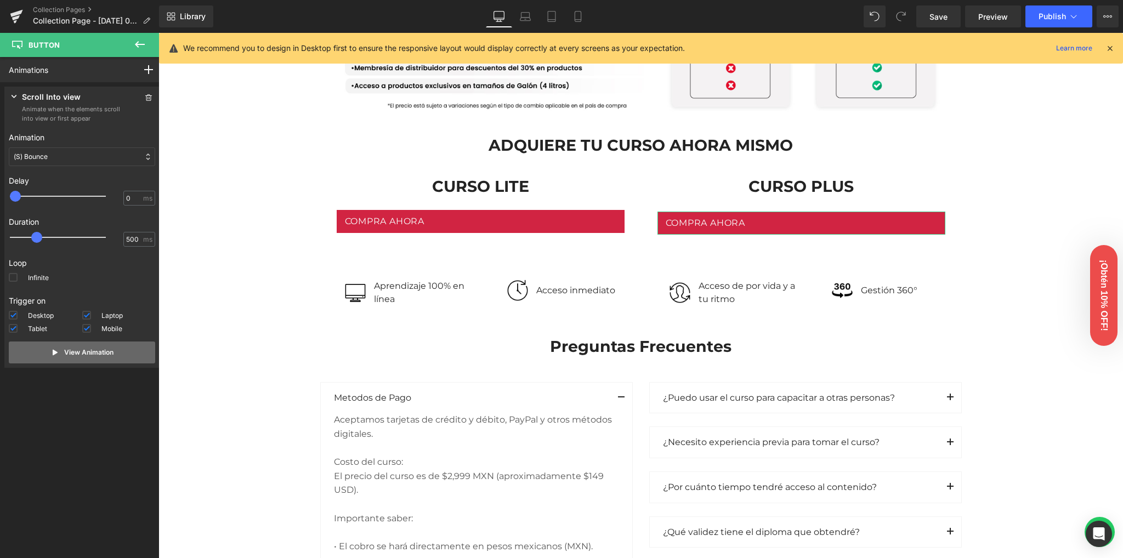
click at [92, 360] on button "View Animation" at bounding box center [82, 353] width 146 height 22
click at [94, 407] on div "Animations Mouse Click Mouse Hover Mouse Leave Scroll Into view While scrolling…" at bounding box center [82, 297] width 164 height 481
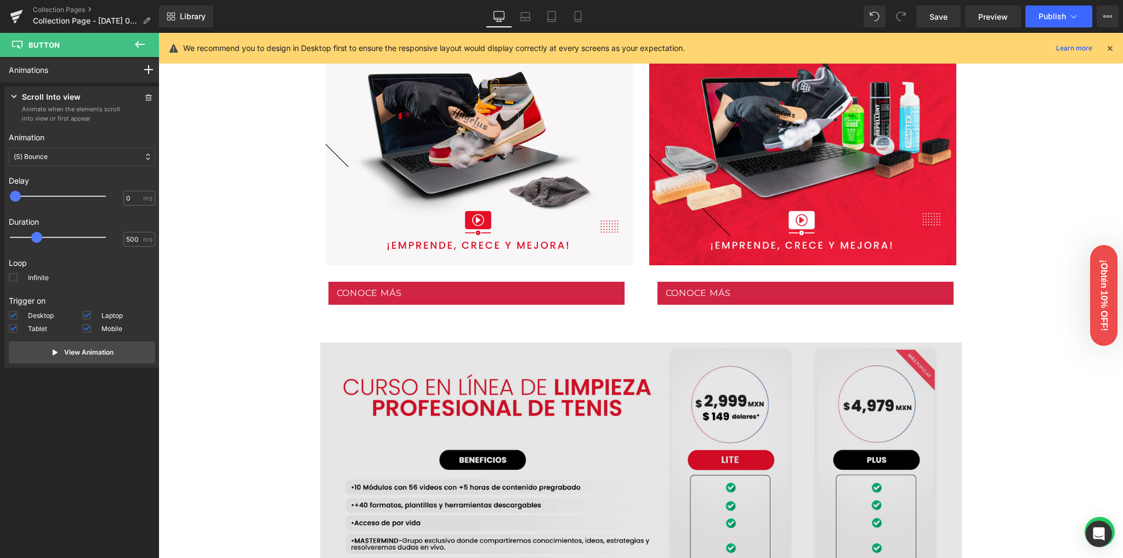
scroll to position [488, 0]
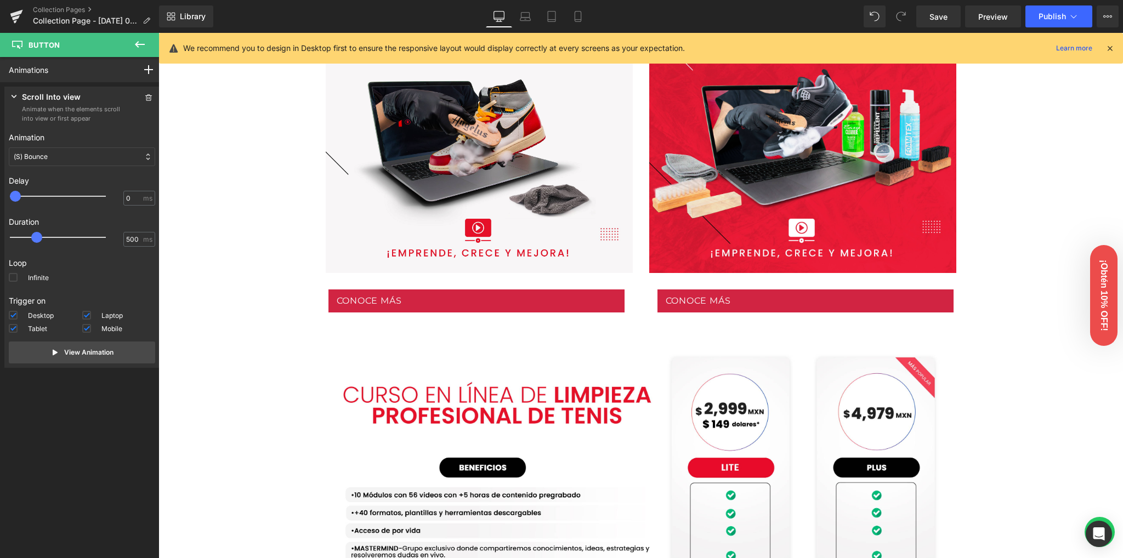
click at [466, 298] on div "Conoce más Button" at bounding box center [476, 300] width 296 height 23
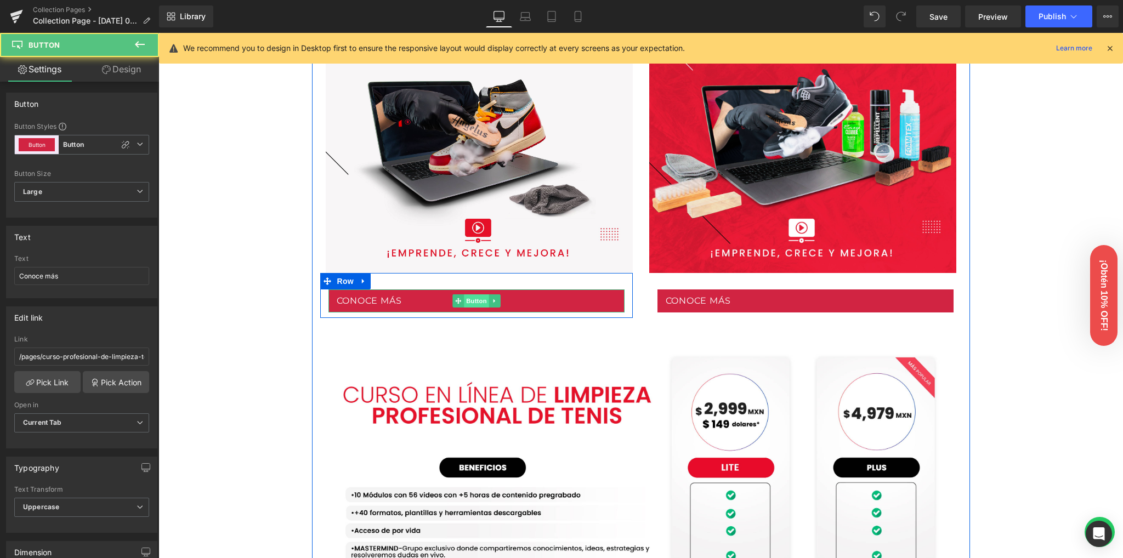
click at [466, 298] on span "Button" at bounding box center [476, 300] width 25 height 13
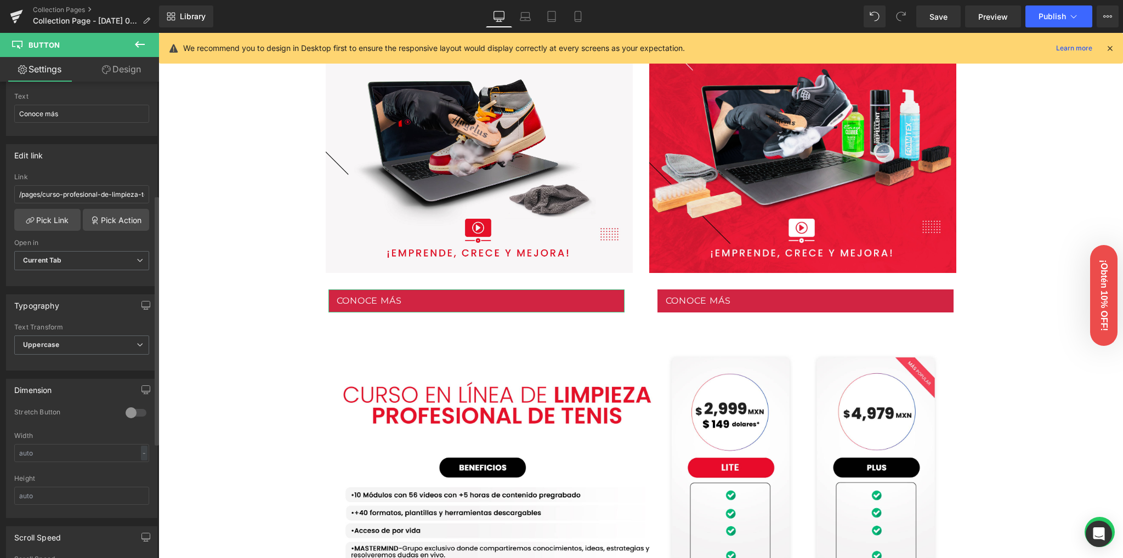
scroll to position [70, 0]
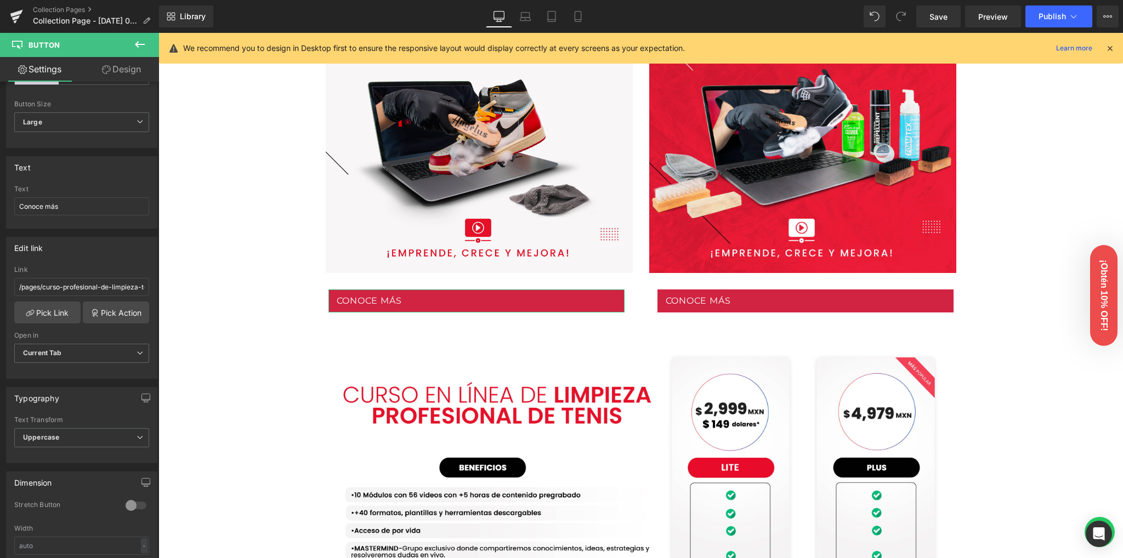
click at [120, 72] on link "Design" at bounding box center [121, 69] width 79 height 25
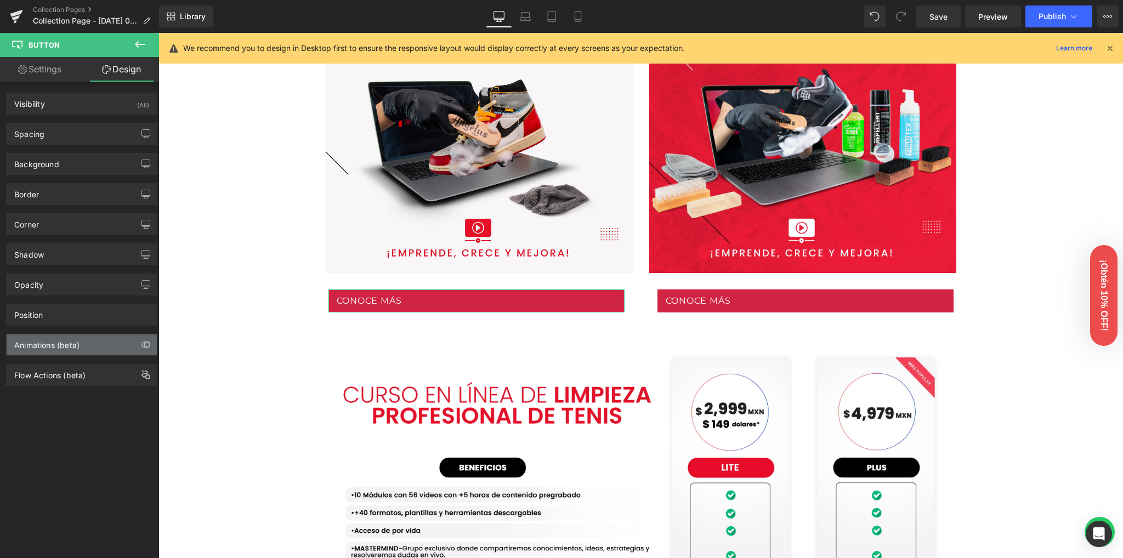
click at [45, 346] on div "Animations (beta)" at bounding box center [46, 341] width 65 height 15
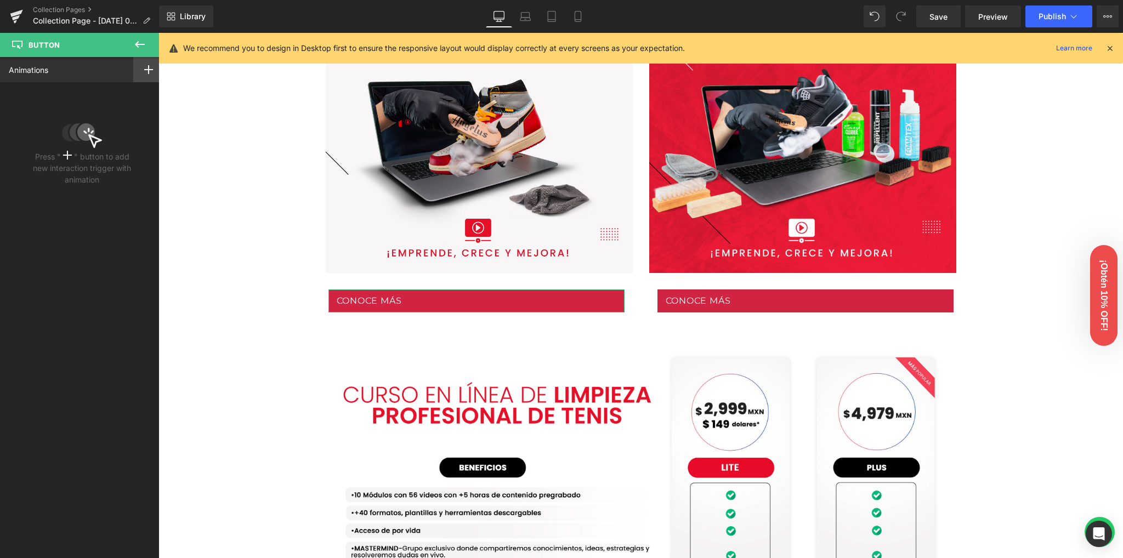
click at [134, 75] on div at bounding box center [148, 69] width 31 height 25
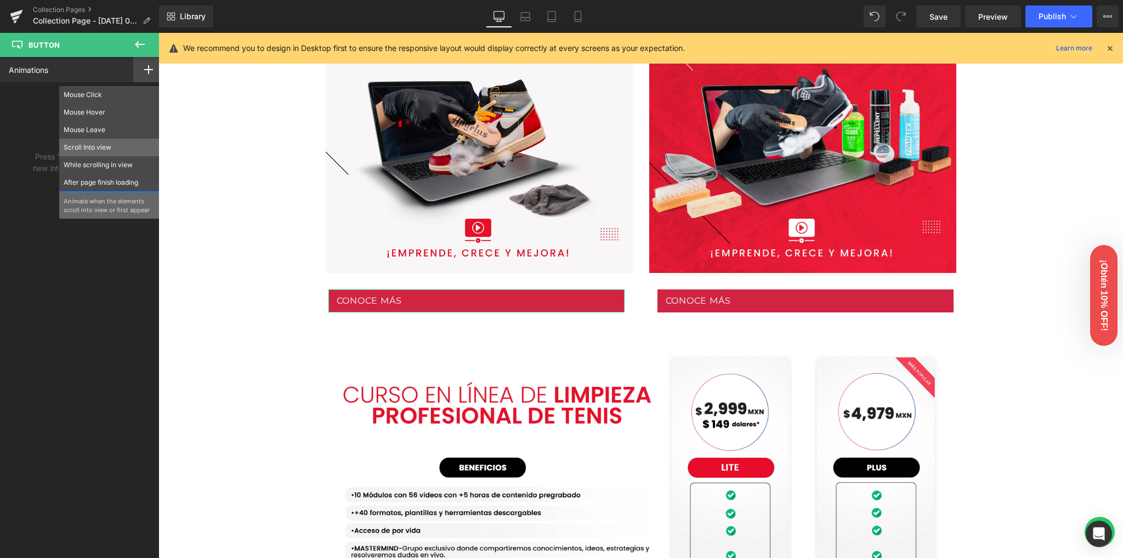
click at [94, 150] on p "Scroll Into view" at bounding box center [110, 148] width 92 height 10
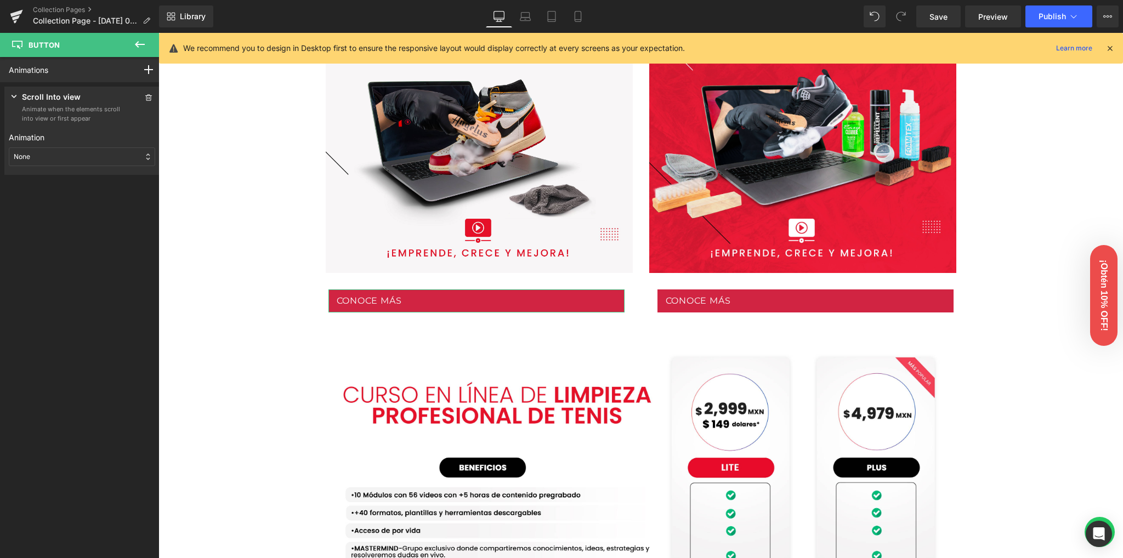
click at [81, 160] on div "None" at bounding box center [82, 156] width 146 height 19
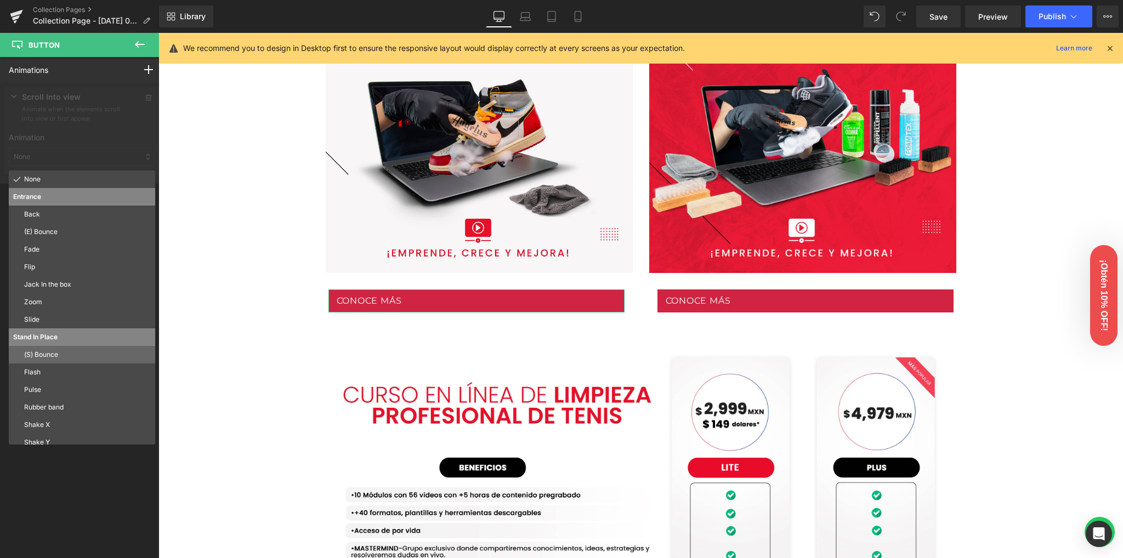
click at [37, 356] on p "(S) Bounce" at bounding box center [87, 355] width 127 height 10
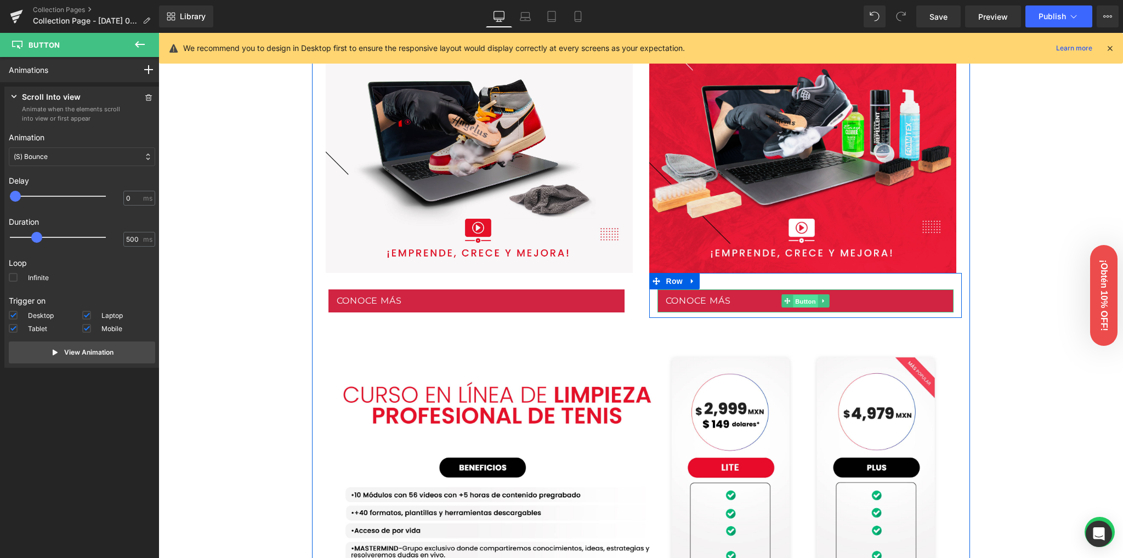
click at [806, 301] on span "Button" at bounding box center [805, 300] width 25 height 13
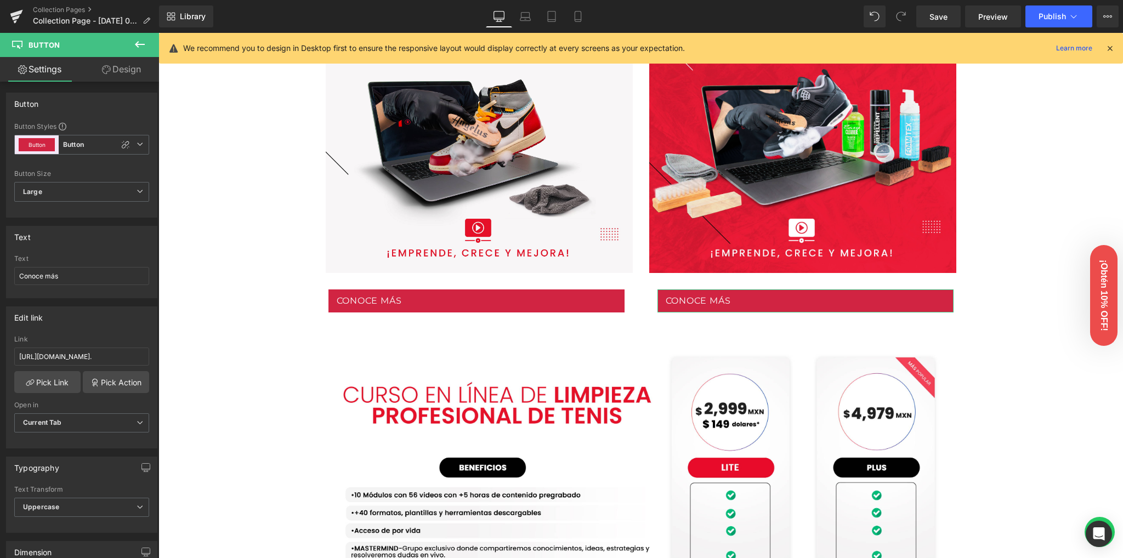
click at [112, 69] on link "Design" at bounding box center [121, 69] width 79 height 25
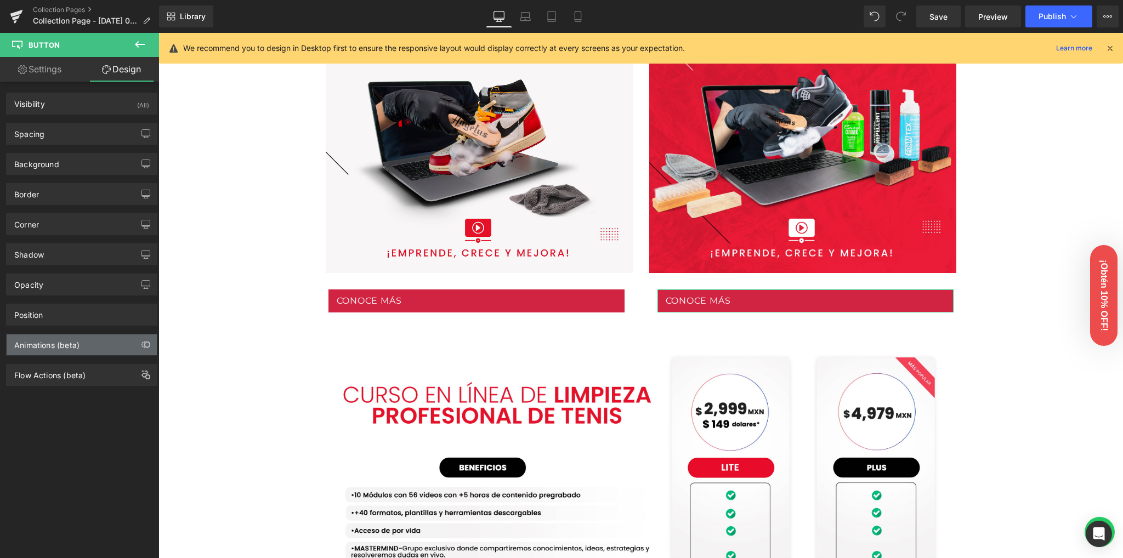
click at [63, 338] on div "Animations (beta)" at bounding box center [46, 341] width 65 height 15
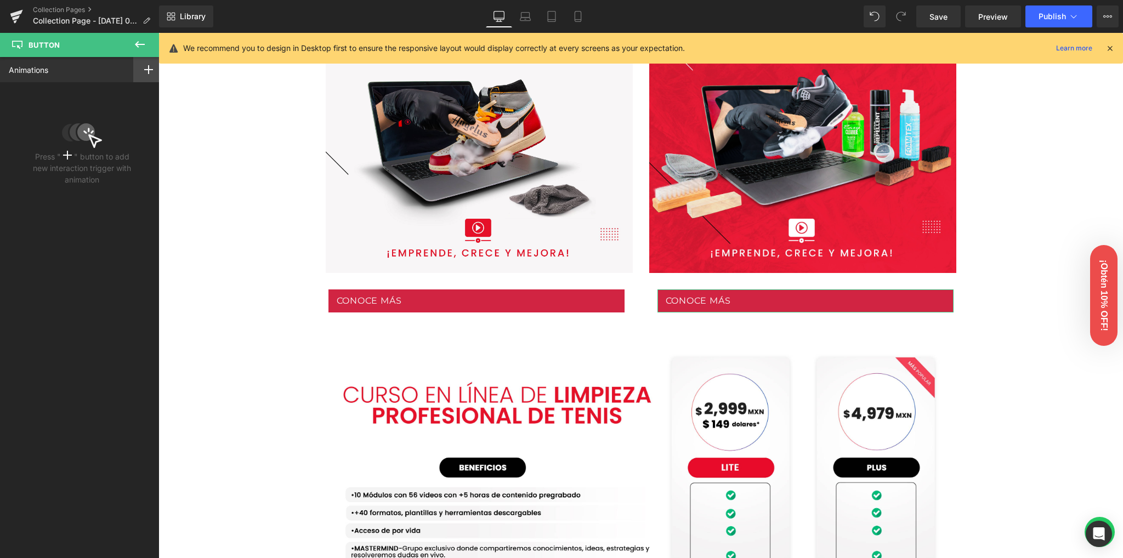
click at [138, 67] on div at bounding box center [148, 69] width 31 height 25
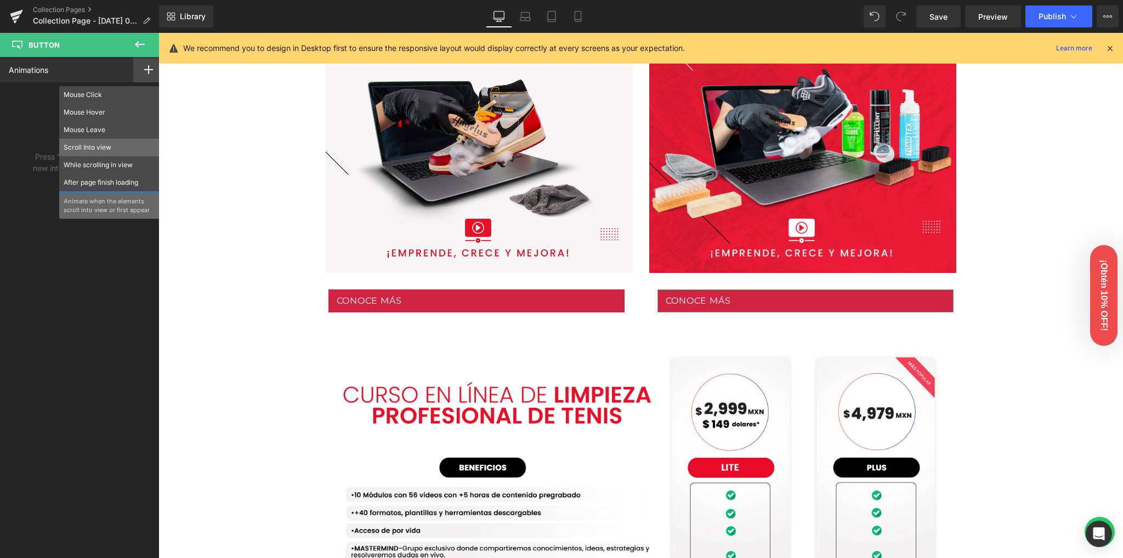
click at [87, 150] on p "Scroll Into view" at bounding box center [110, 148] width 92 height 10
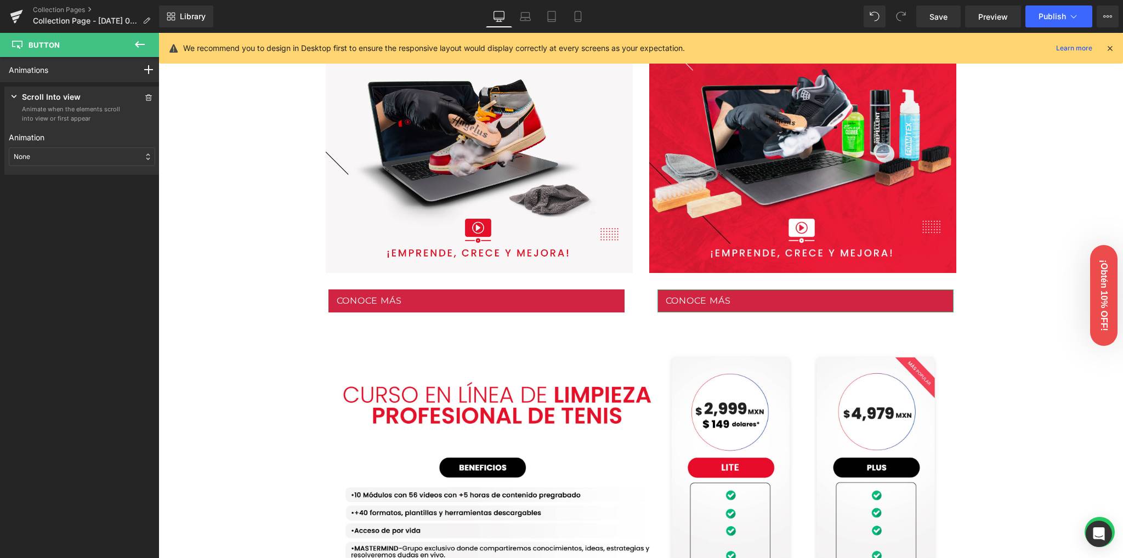
click at [68, 159] on div "None" at bounding box center [82, 156] width 146 height 19
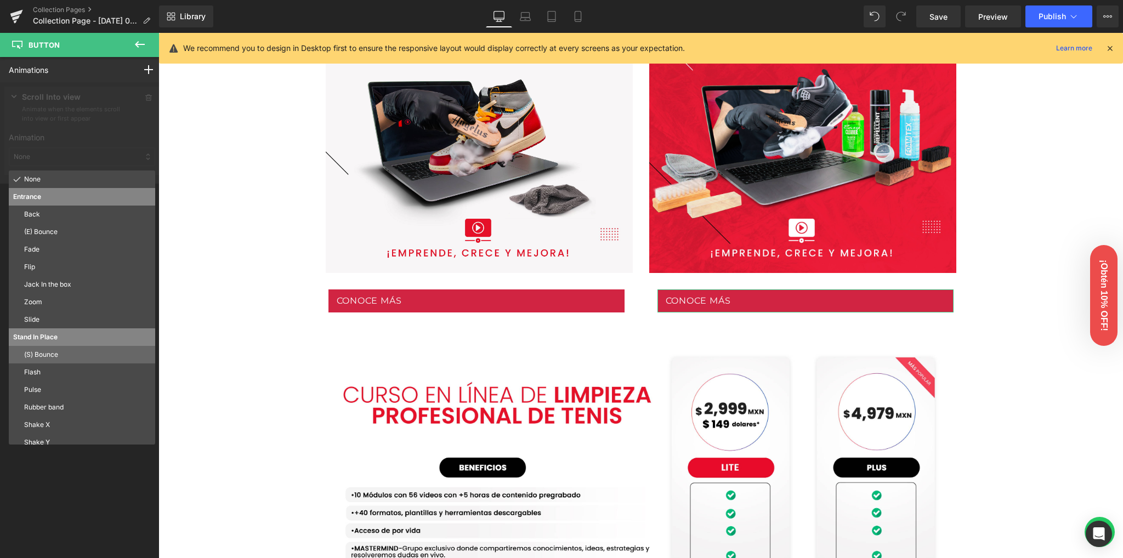
click at [47, 355] on p "(S) Bounce" at bounding box center [87, 355] width 127 height 10
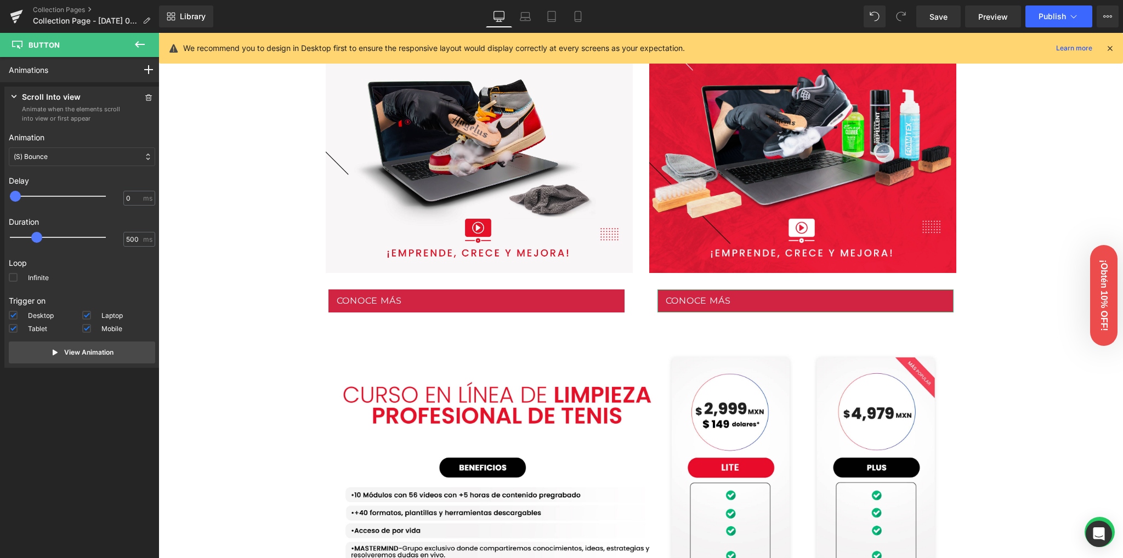
click at [54, 417] on div "Animations Mouse Click Mouse Hover Mouse Leave Scroll Into view While scrolling…" at bounding box center [82, 297] width 164 height 481
click at [943, 12] on span "Save" at bounding box center [938, 17] width 18 height 12
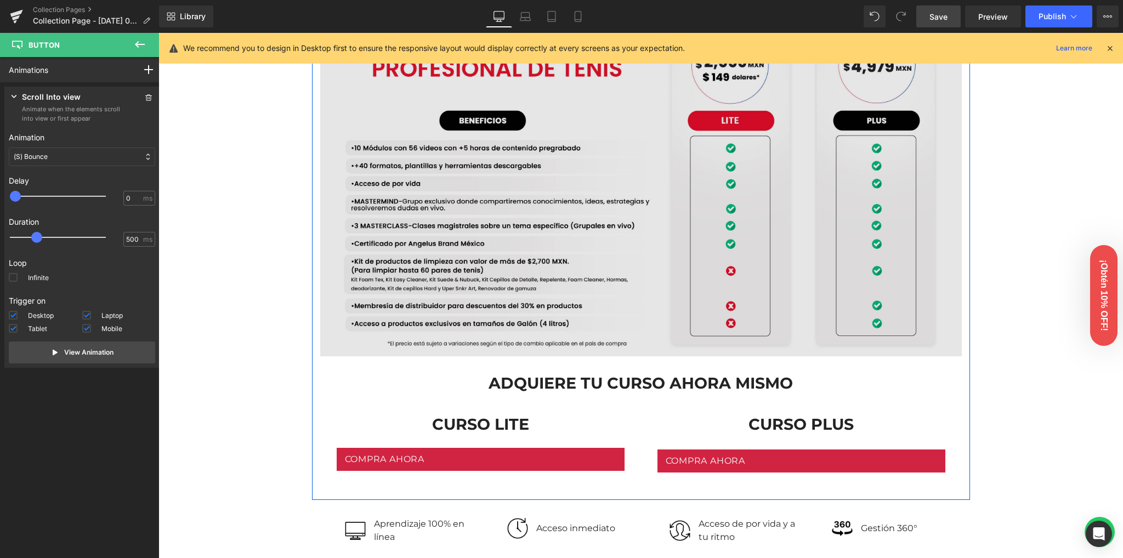
scroll to position [854, 0]
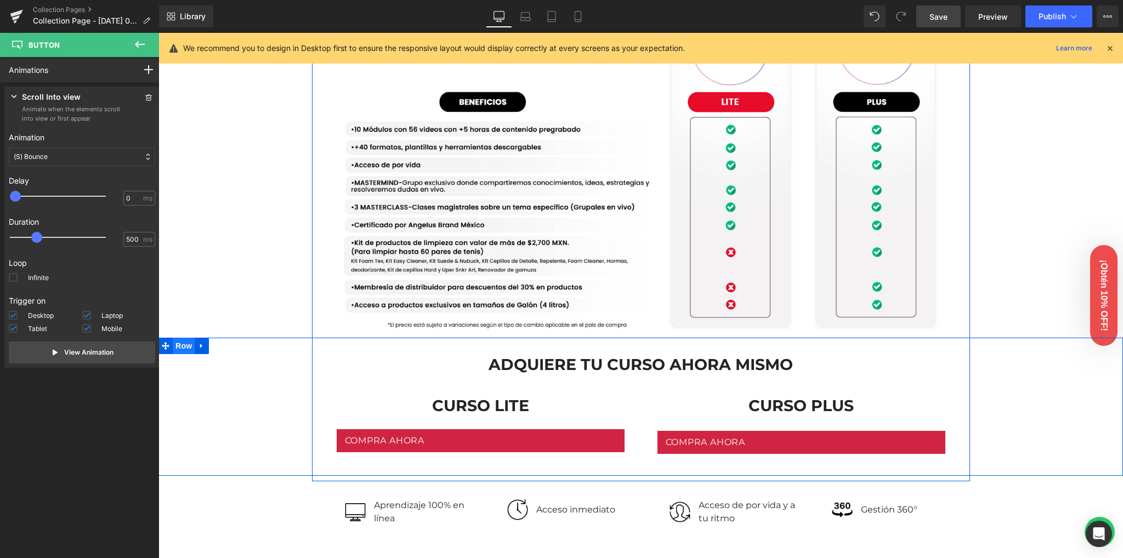
click at [180, 346] on span "Row" at bounding box center [184, 346] width 22 height 16
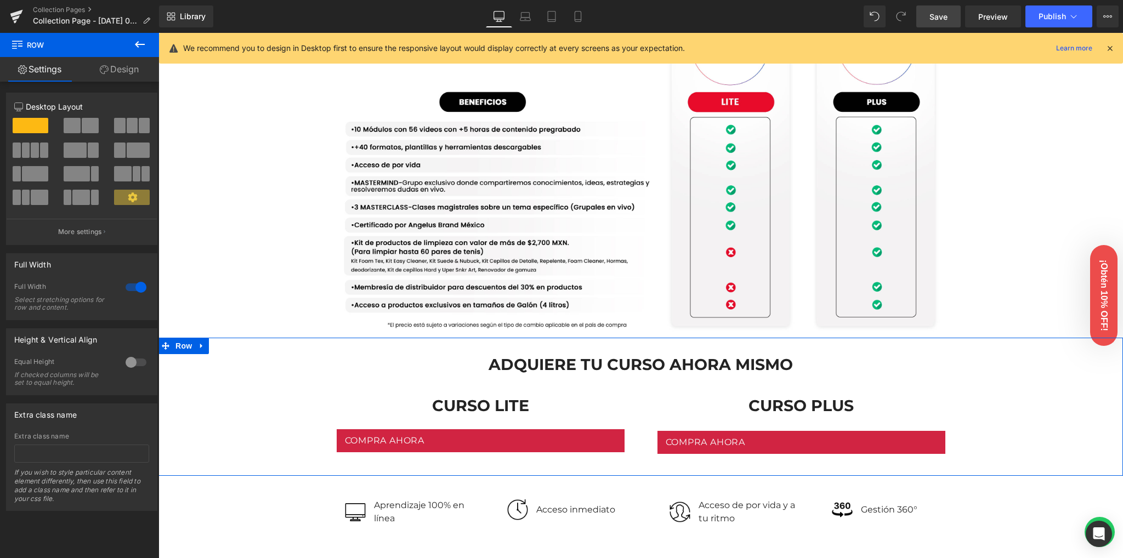
click at [133, 289] on div at bounding box center [136, 287] width 26 height 18
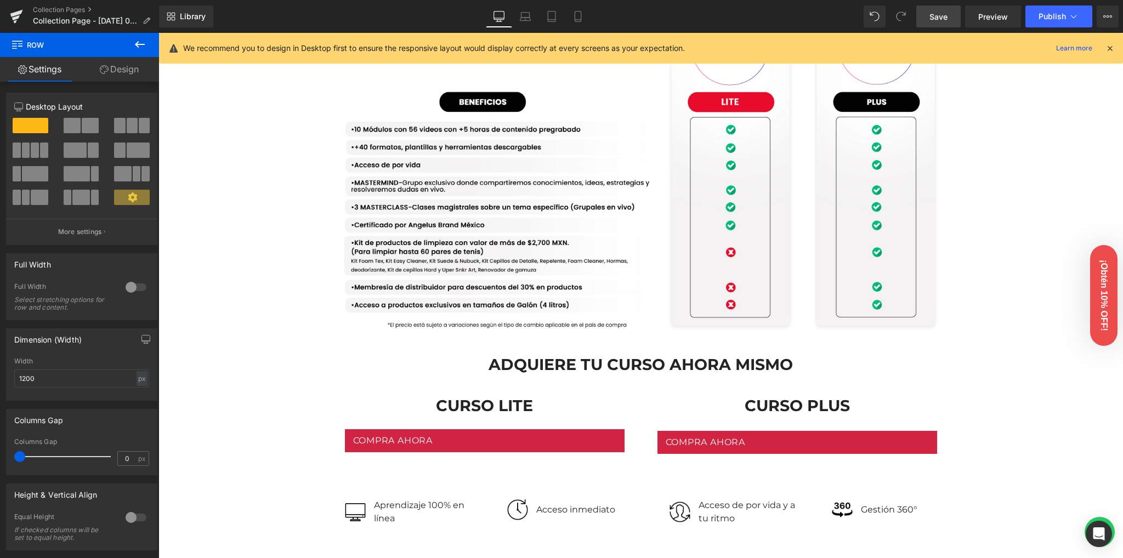
click at [942, 15] on span "Save" at bounding box center [938, 17] width 18 height 12
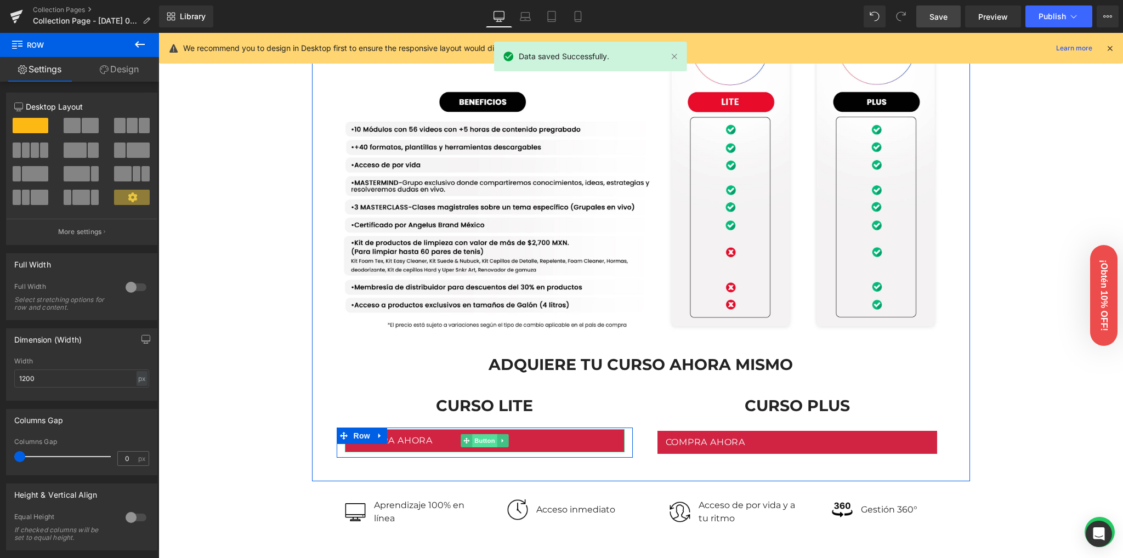
click at [474, 439] on span "Button" at bounding box center [484, 440] width 25 height 13
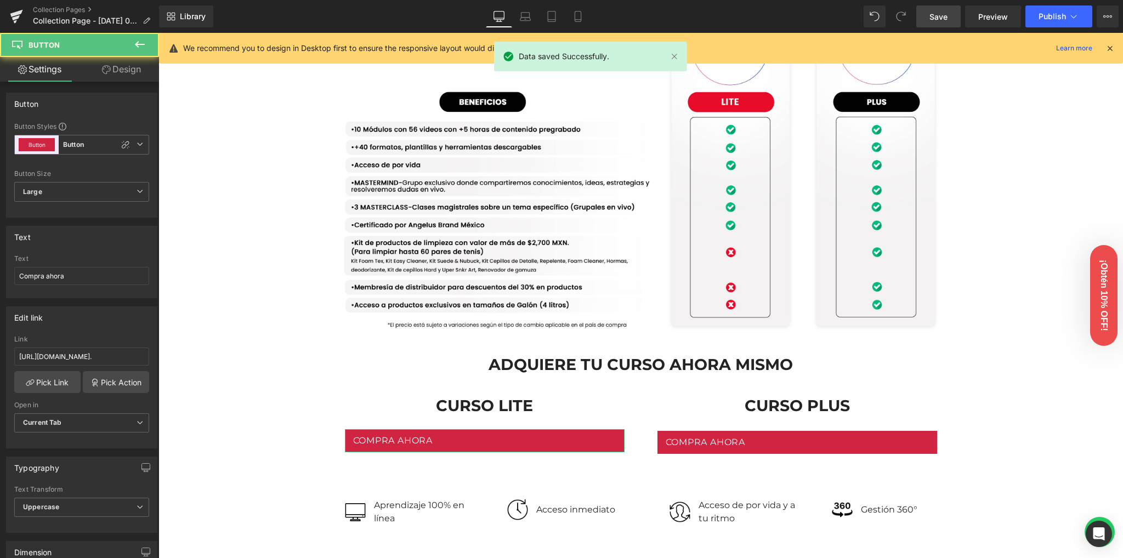
click at [118, 65] on link "Design" at bounding box center [121, 69] width 79 height 25
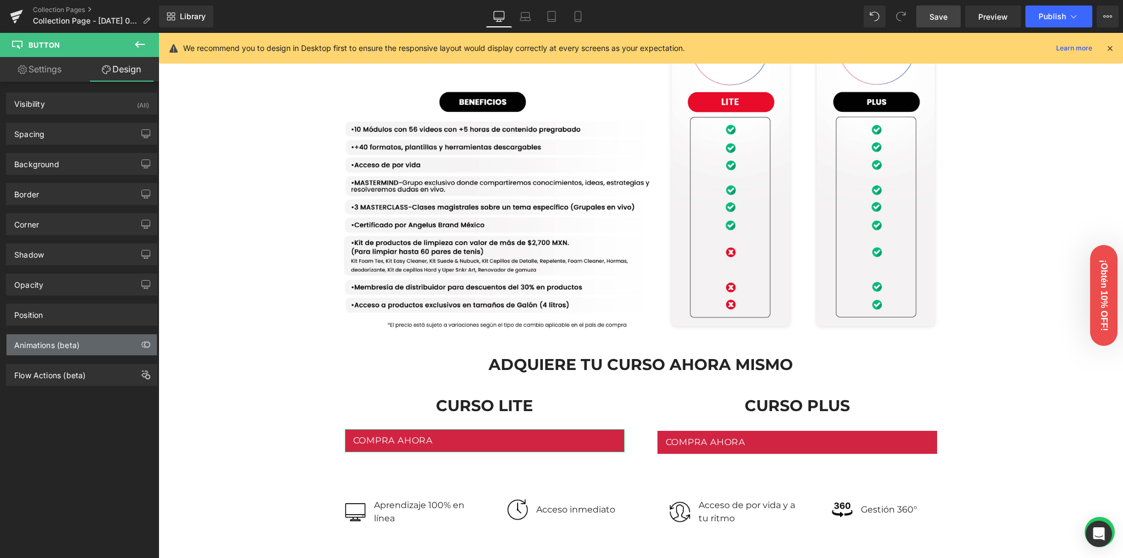
click at [64, 345] on div "Animations (beta)" at bounding box center [46, 341] width 65 height 15
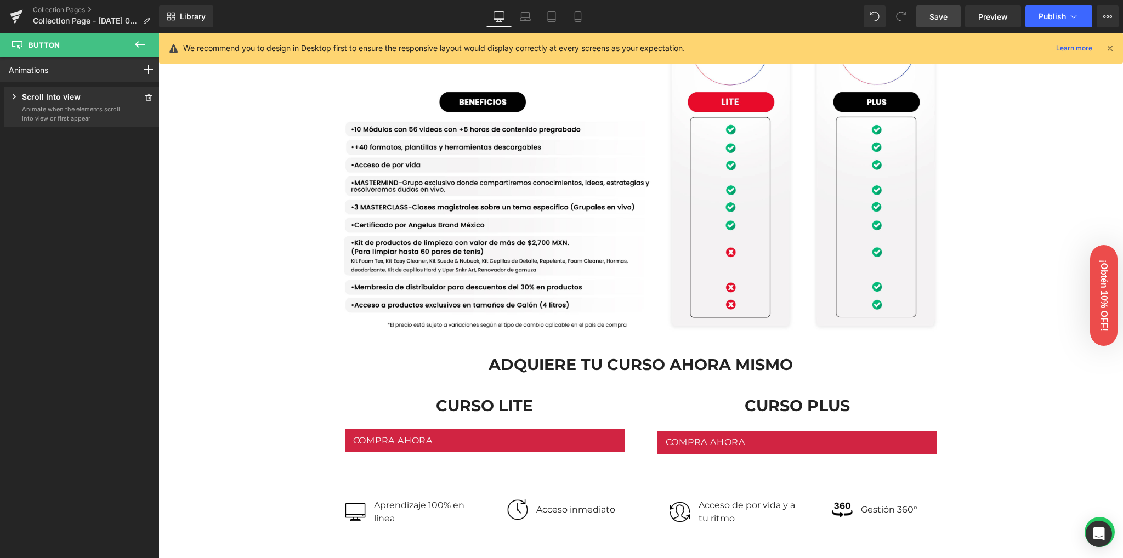
click at [143, 41] on icon at bounding box center [139, 44] width 13 height 13
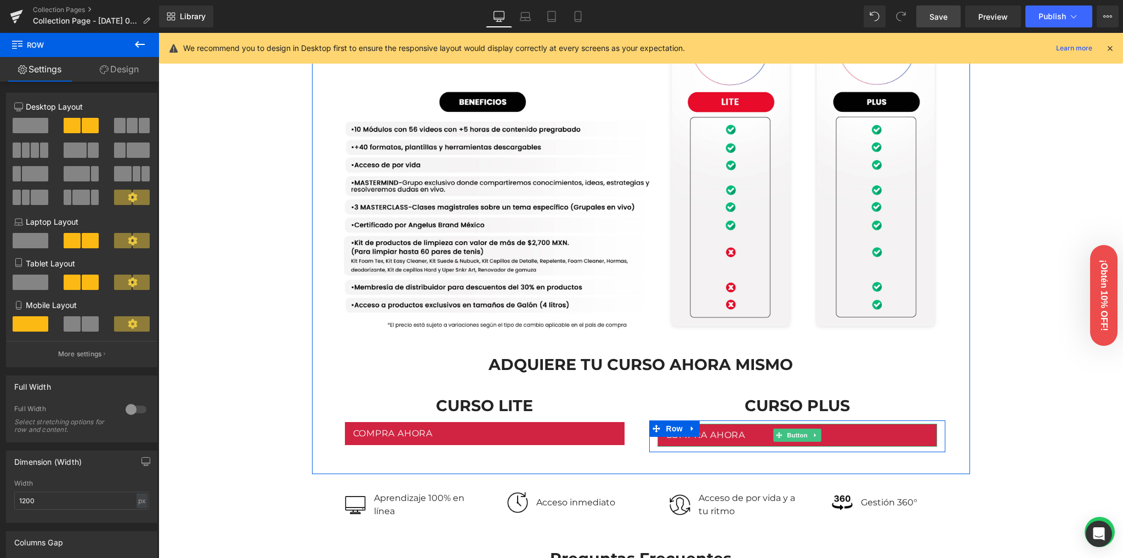
drag, startPoint x: 742, startPoint y: 426, endPoint x: 1027, endPoint y: 62, distance: 463.1
click at [741, 426] on div "Compra ahora Button Row Compra ahora Button Row Row" at bounding box center [640, 438] width 625 height 37
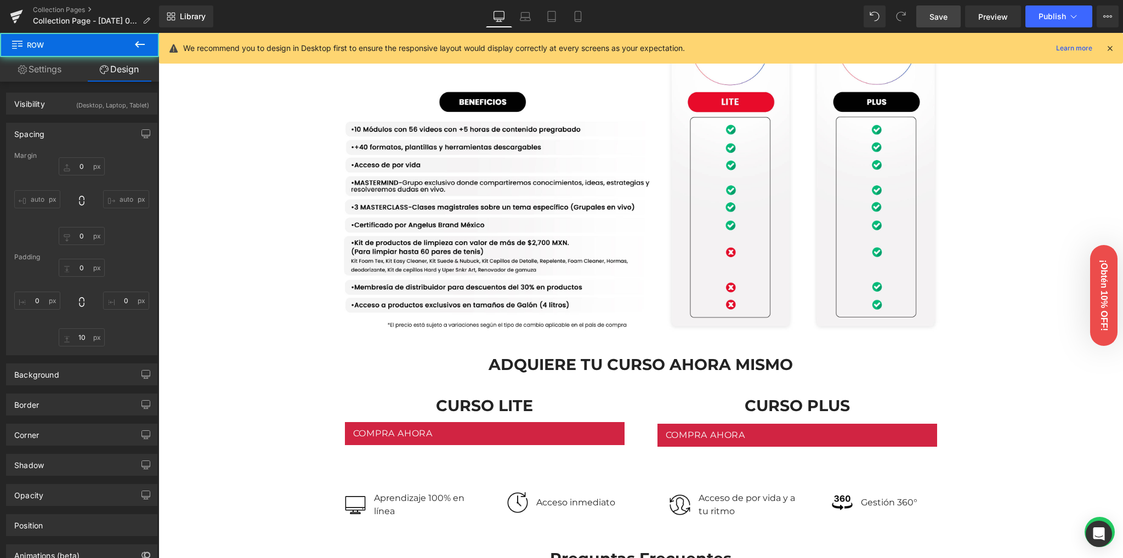
type input "0"
type input "10"
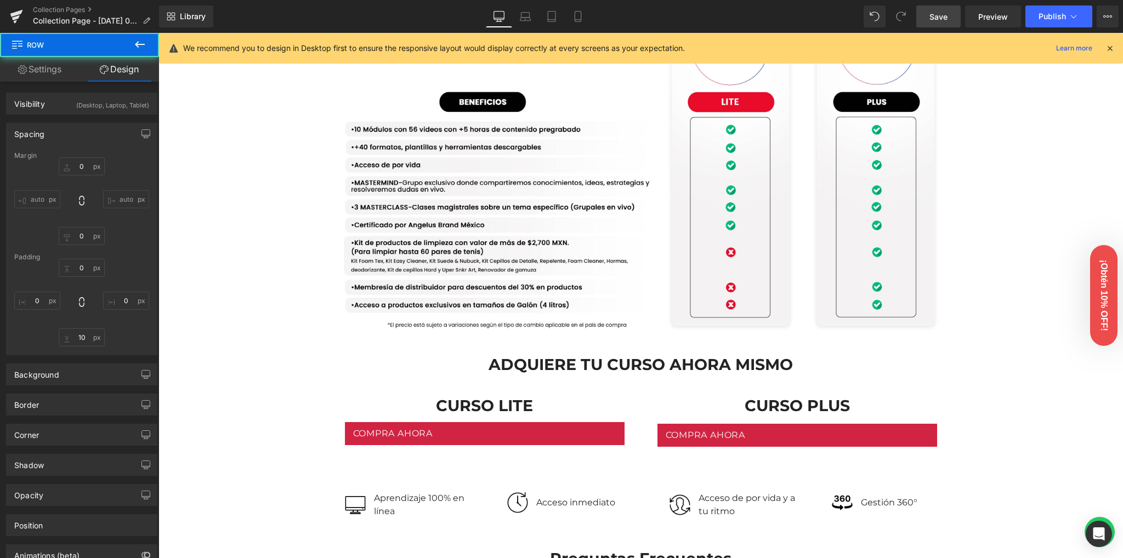
type input "0"
type input "5"
type input "0"
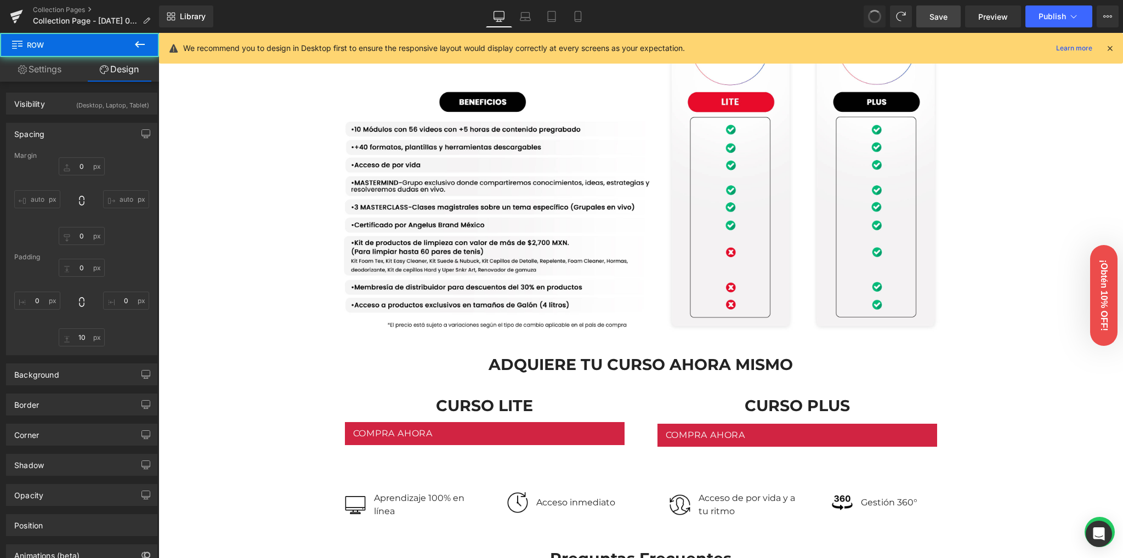
type input "10"
type input "0"
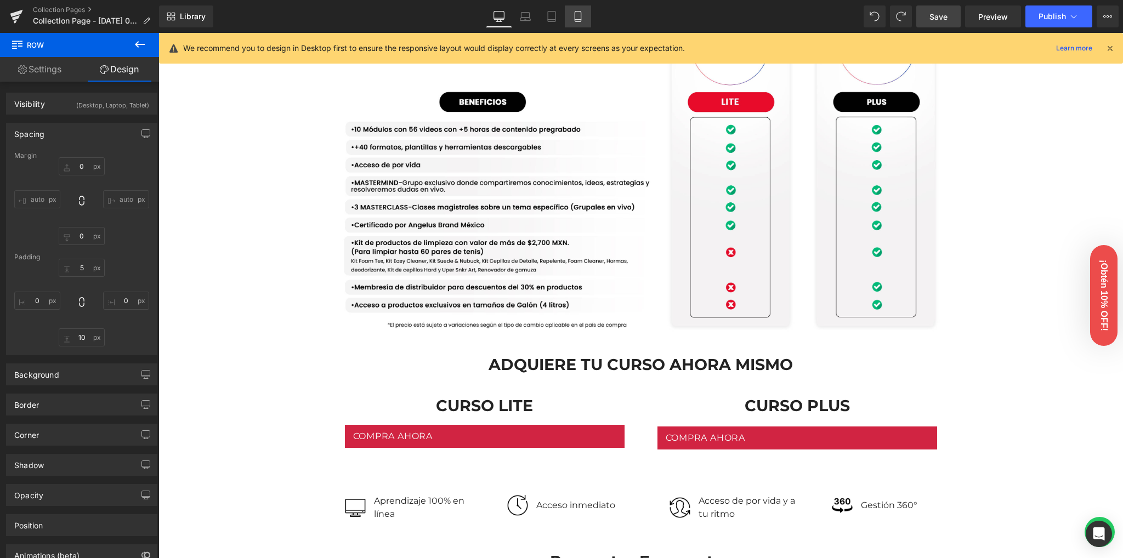
click at [573, 14] on icon at bounding box center [577, 16] width 11 height 11
type input "0"
type input "5"
type input "0"
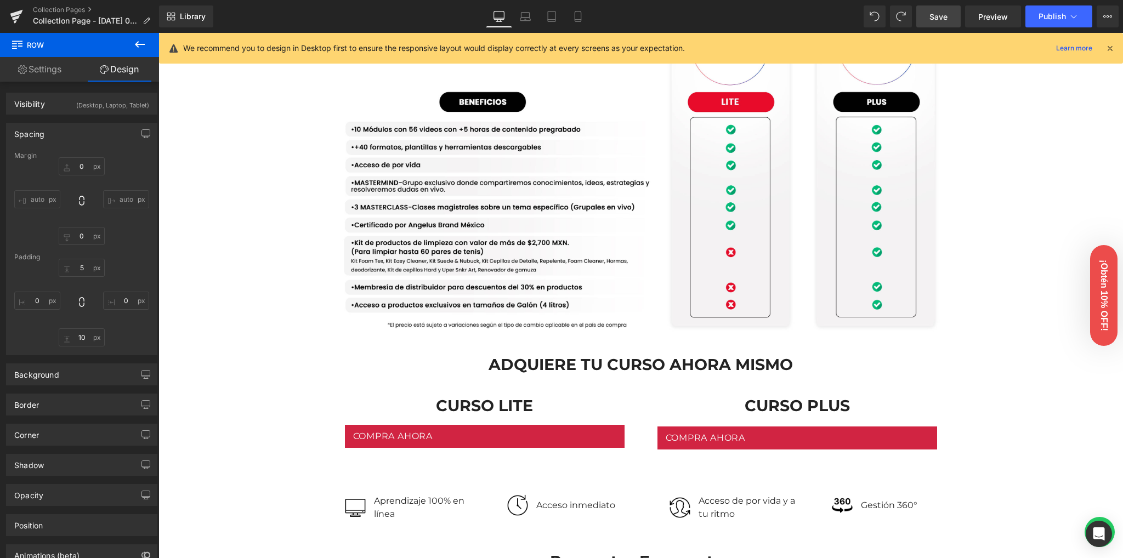
type input "10"
type input "0"
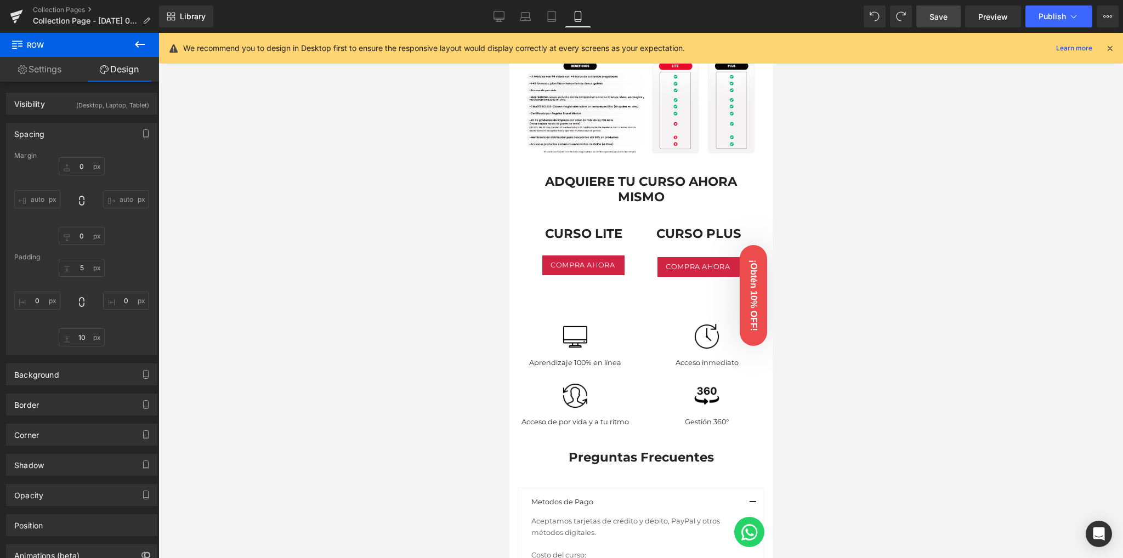
scroll to position [658, 0]
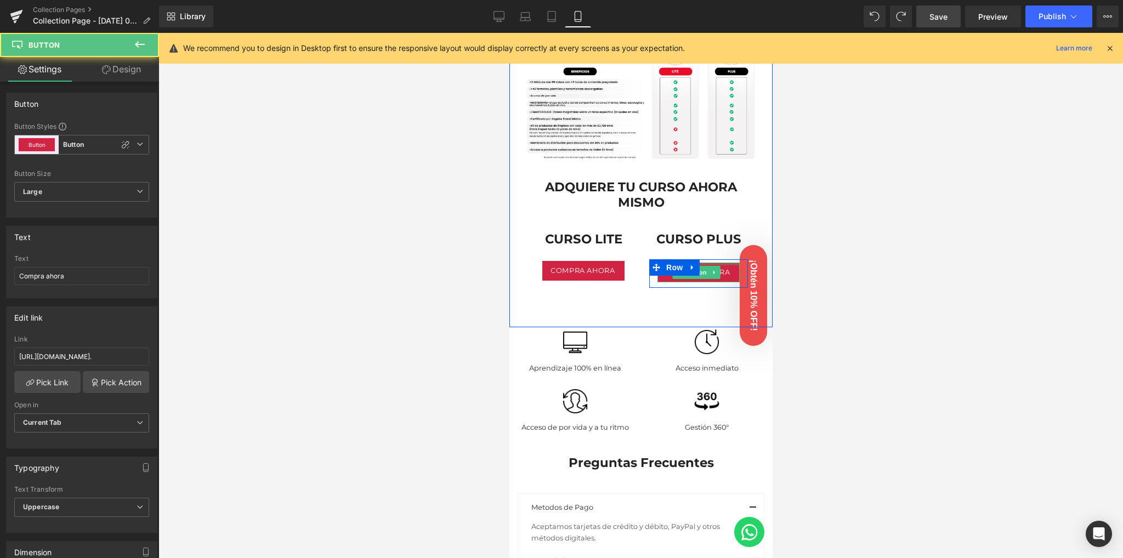
click at [712, 263] on div at bounding box center [698, 264] width 82 height 3
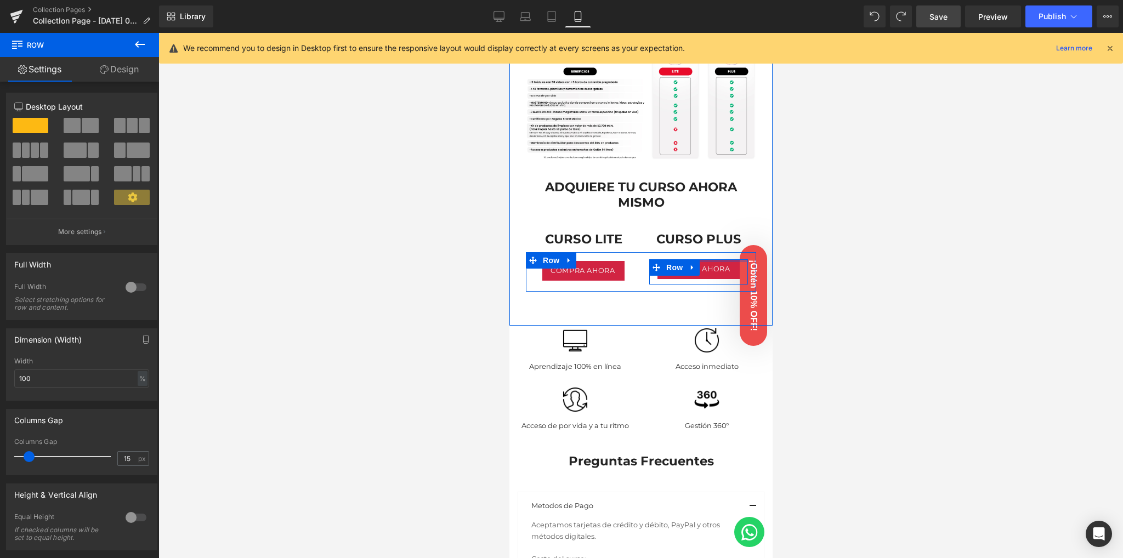
click at [712, 259] on div at bounding box center [697, 260] width 99 height 3
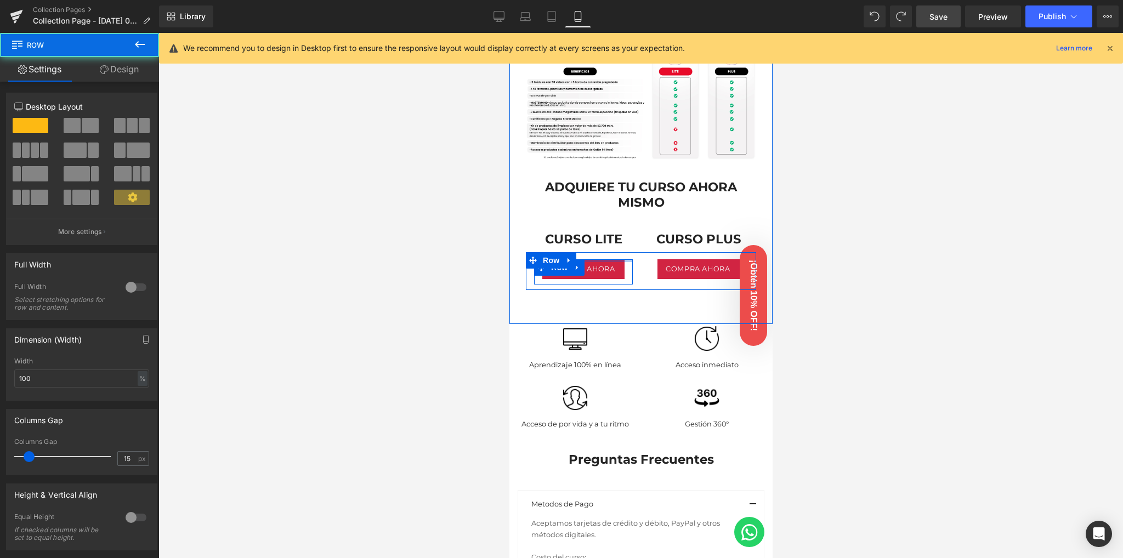
click at [602, 252] on div "Compra ahora Button Row Compra ahora Button Row Row" at bounding box center [640, 271] width 230 height 38
click at [821, 243] on div at bounding box center [640, 295] width 964 height 525
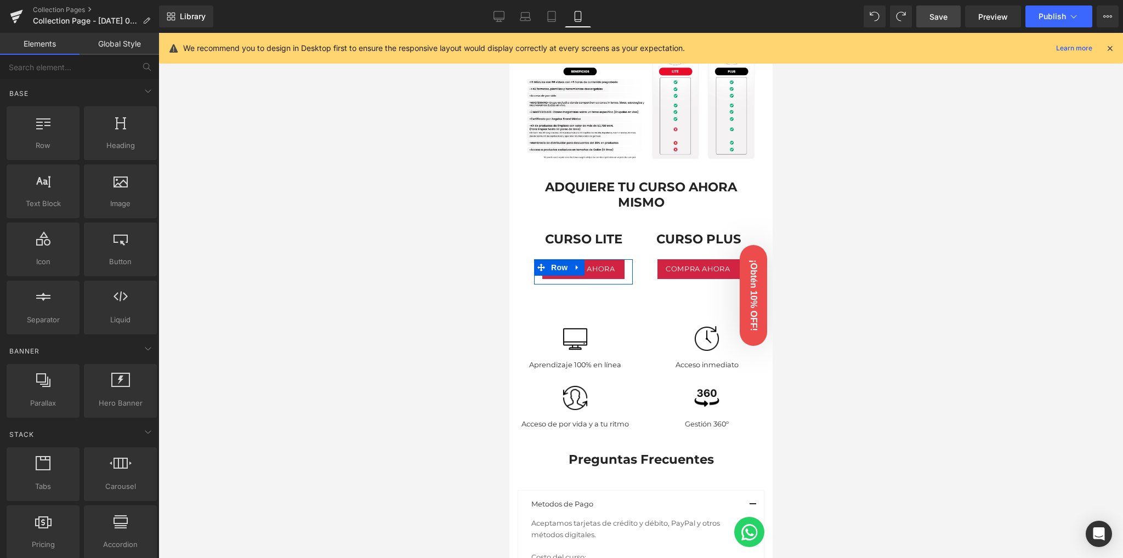
click at [922, 16] on link "Save" at bounding box center [938, 16] width 44 height 22
click at [582, 263] on span "Button" at bounding box center [580, 269] width 25 height 13
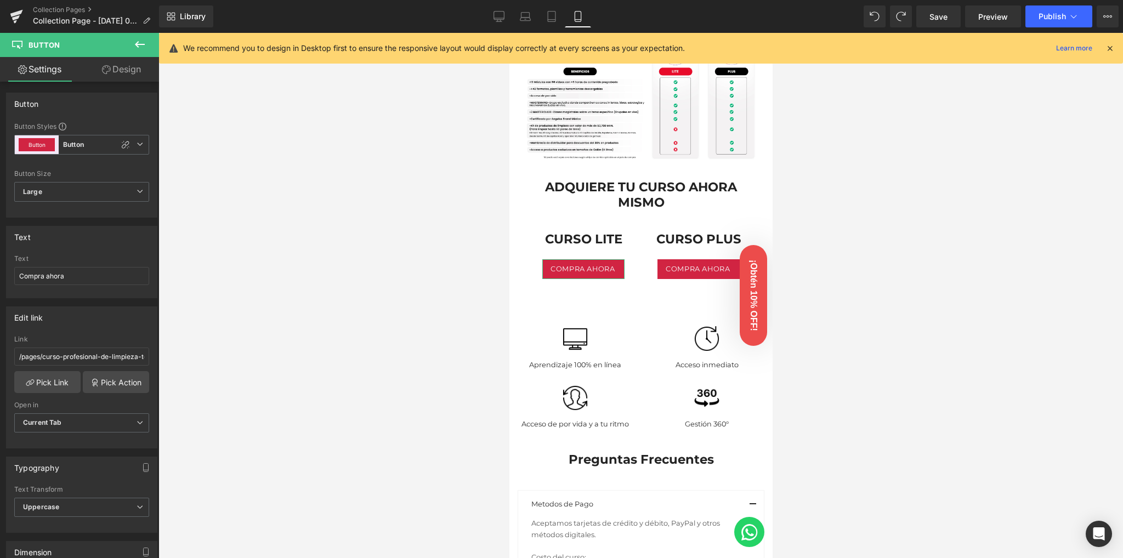
click at [104, 72] on icon at bounding box center [106, 69] width 9 height 9
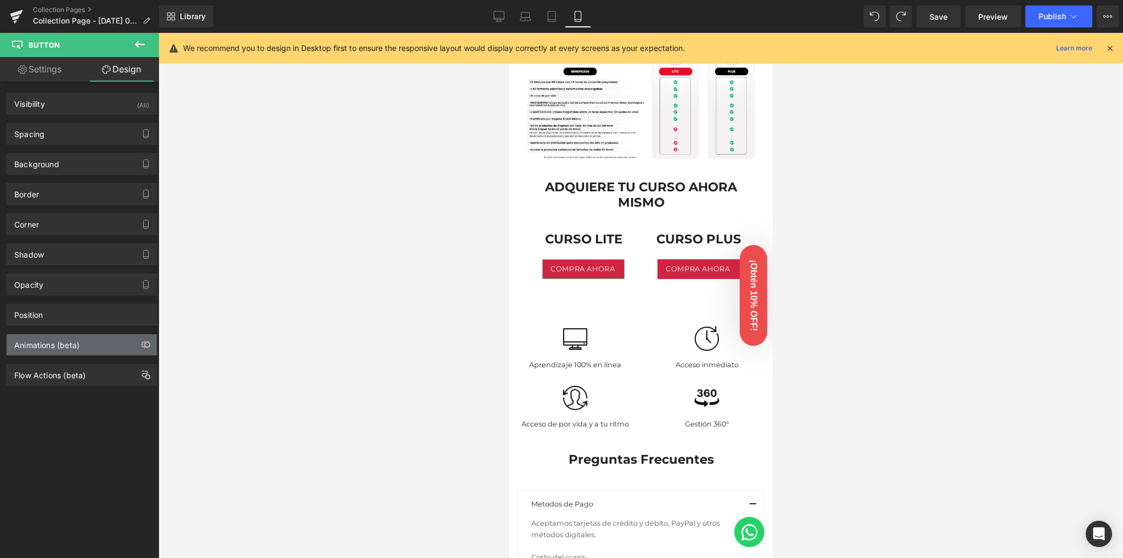
click at [61, 340] on div "Animations (beta)" at bounding box center [46, 341] width 65 height 15
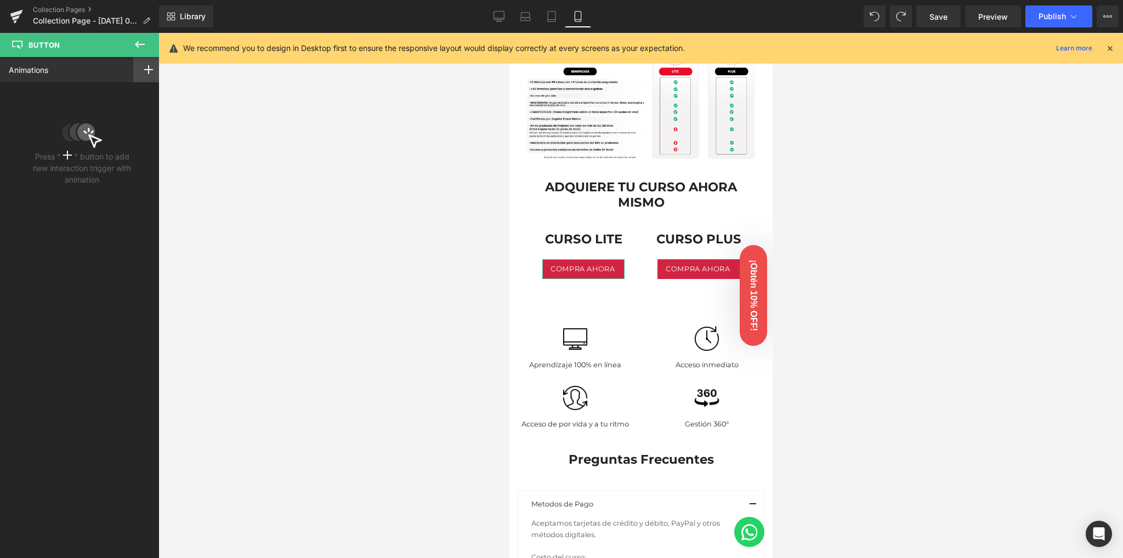
click at [143, 75] on div at bounding box center [148, 69] width 31 height 25
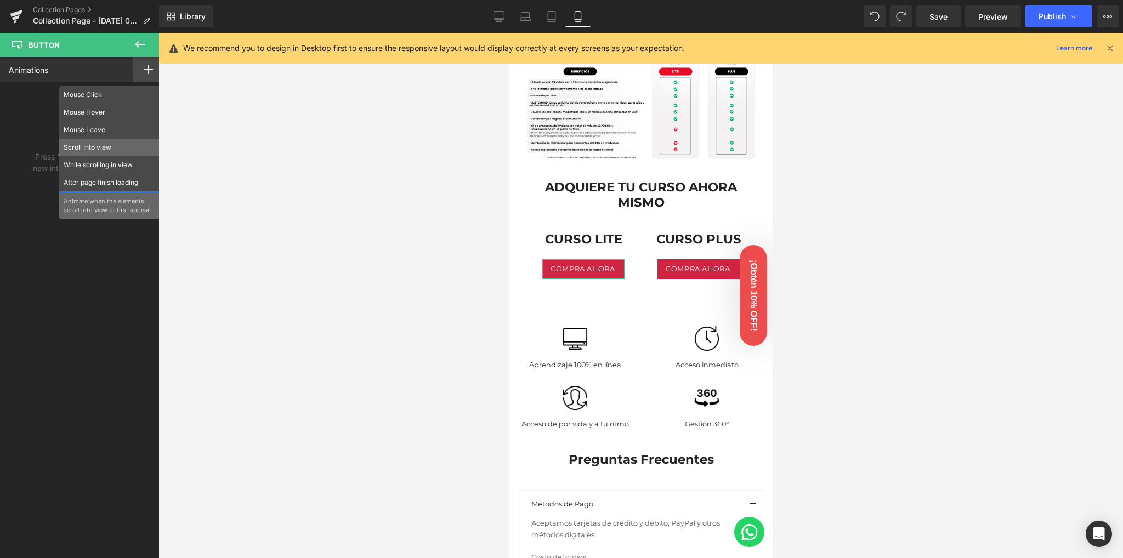
click at [88, 150] on p "Scroll Into view" at bounding box center [110, 148] width 92 height 10
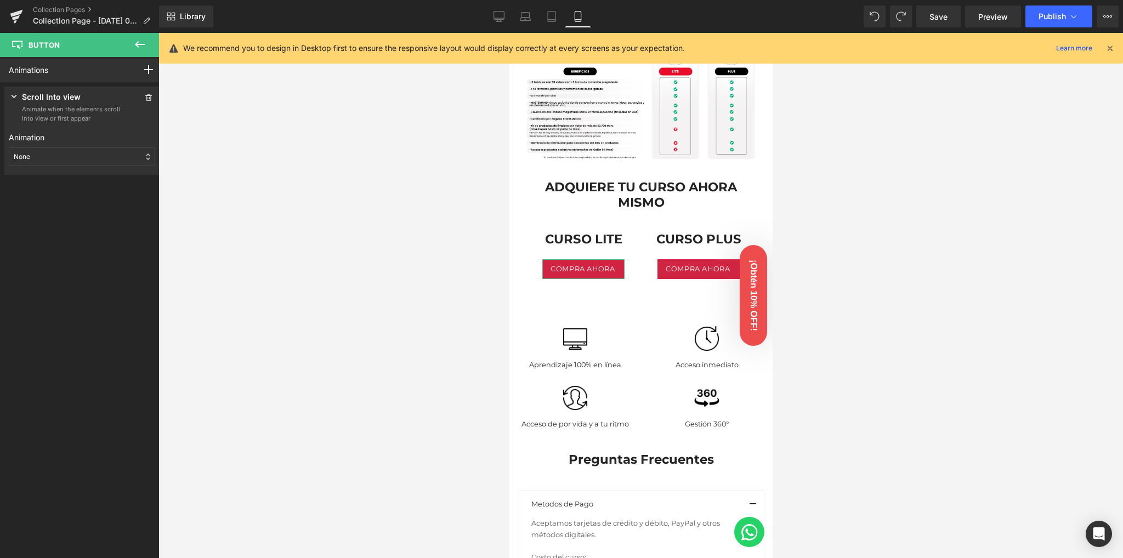
click at [39, 158] on div "None" at bounding box center [82, 156] width 146 height 19
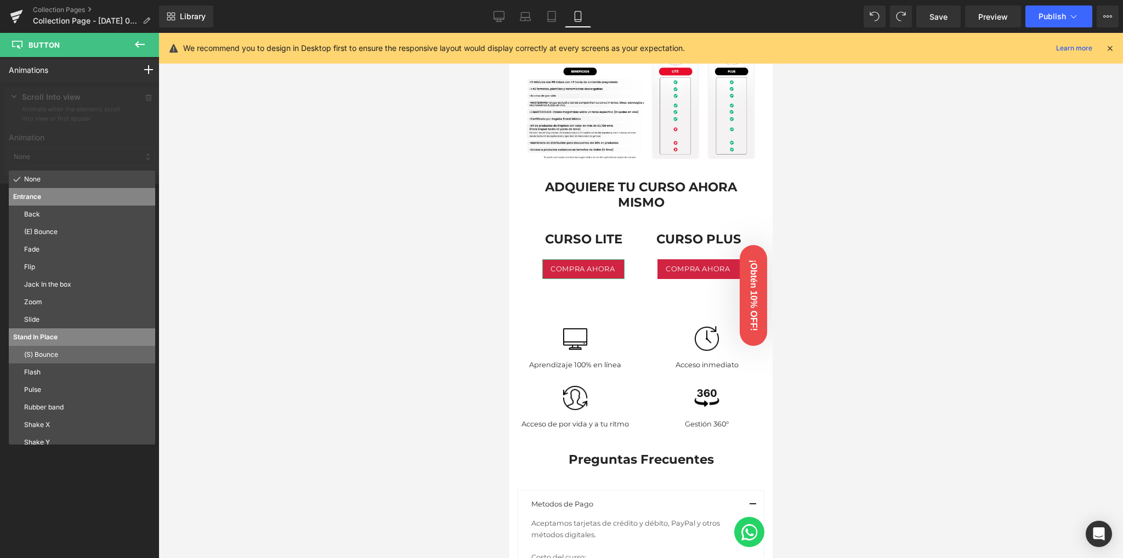
click at [43, 355] on p "(S) Bounce" at bounding box center [87, 355] width 127 height 10
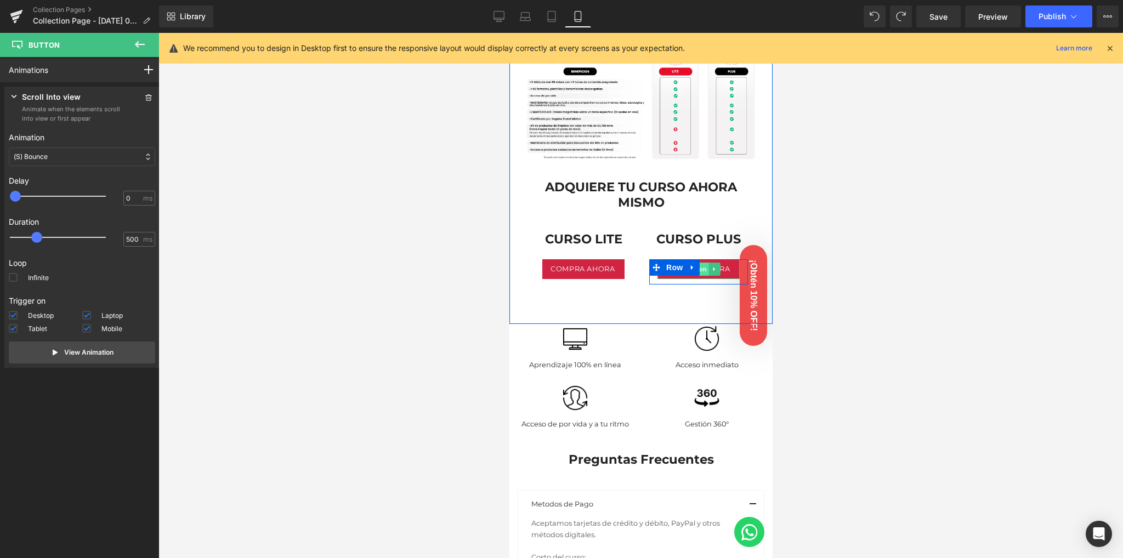
click at [693, 263] on span "Button" at bounding box center [695, 269] width 25 height 13
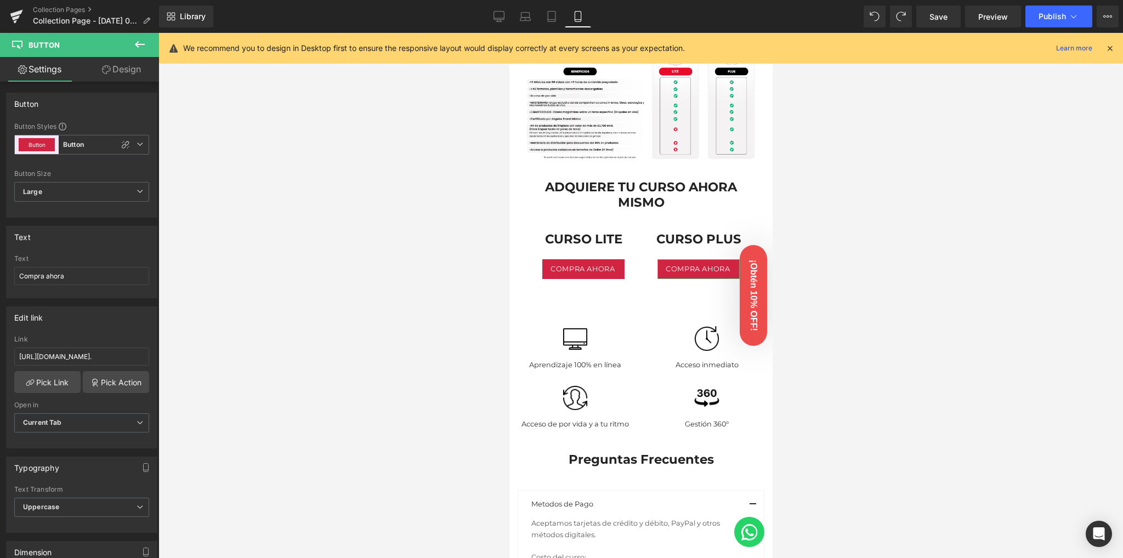
click at [111, 74] on link "Design" at bounding box center [121, 69] width 79 height 25
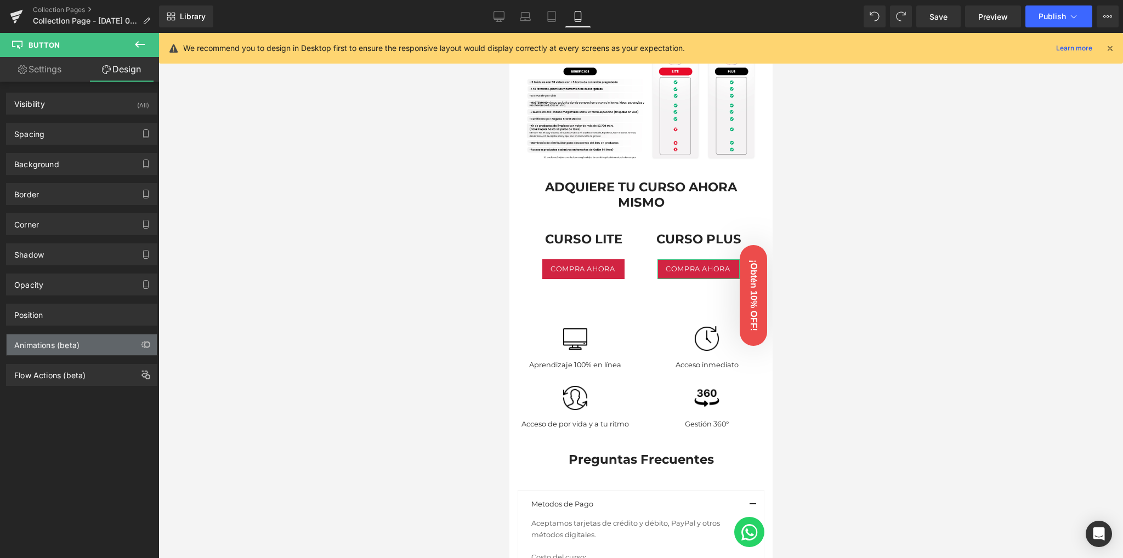
click at [43, 342] on div "Animations (beta)" at bounding box center [46, 341] width 65 height 15
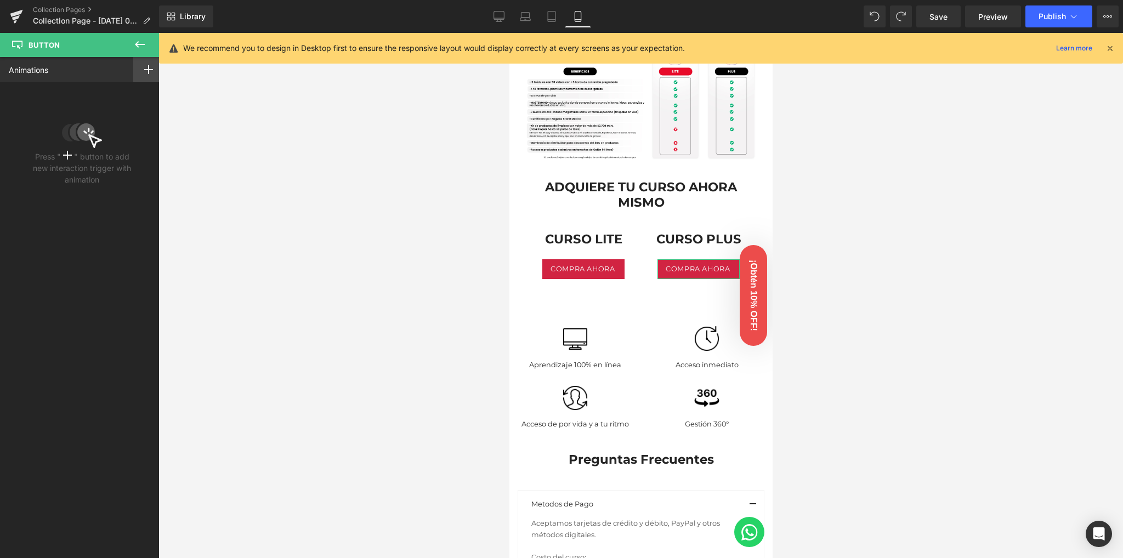
click at [151, 72] on div at bounding box center [148, 69] width 31 height 25
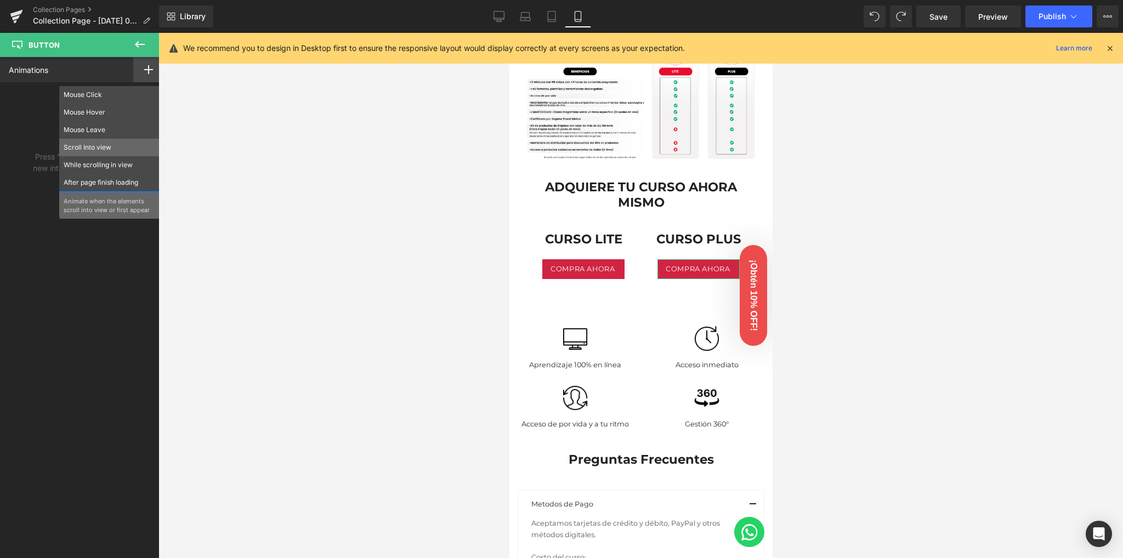
click at [101, 147] on p "Scroll Into view" at bounding box center [110, 148] width 92 height 10
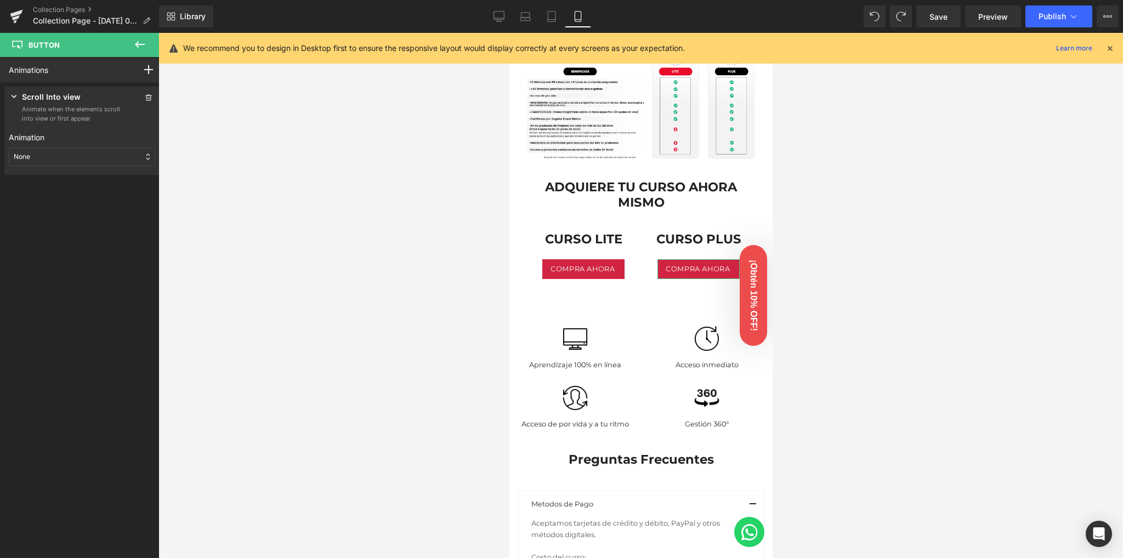
click at [60, 152] on div "None" at bounding box center [82, 156] width 146 height 19
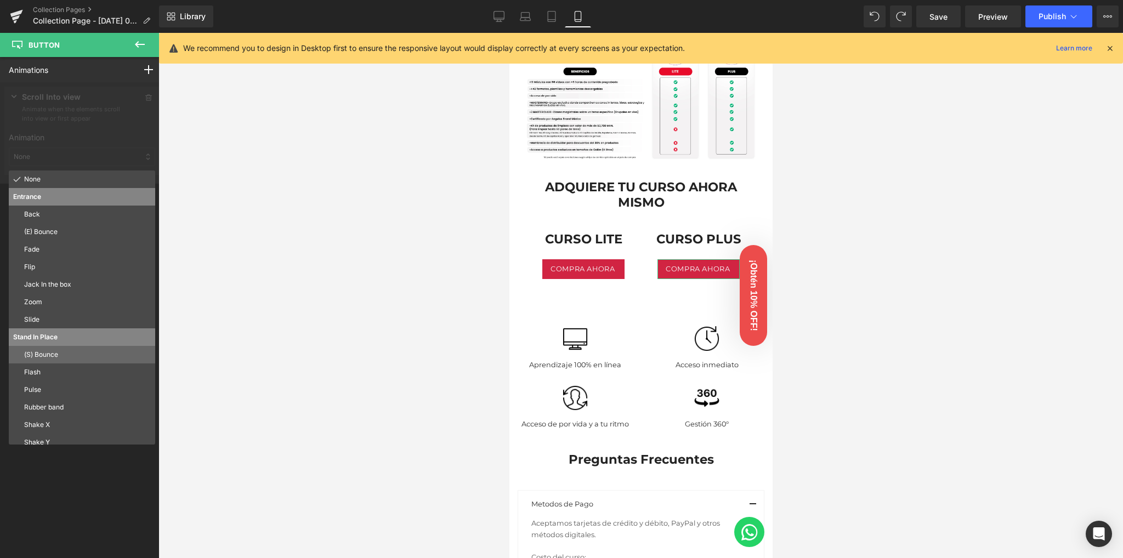
click at [39, 356] on p "(S) Bounce" at bounding box center [87, 355] width 127 height 10
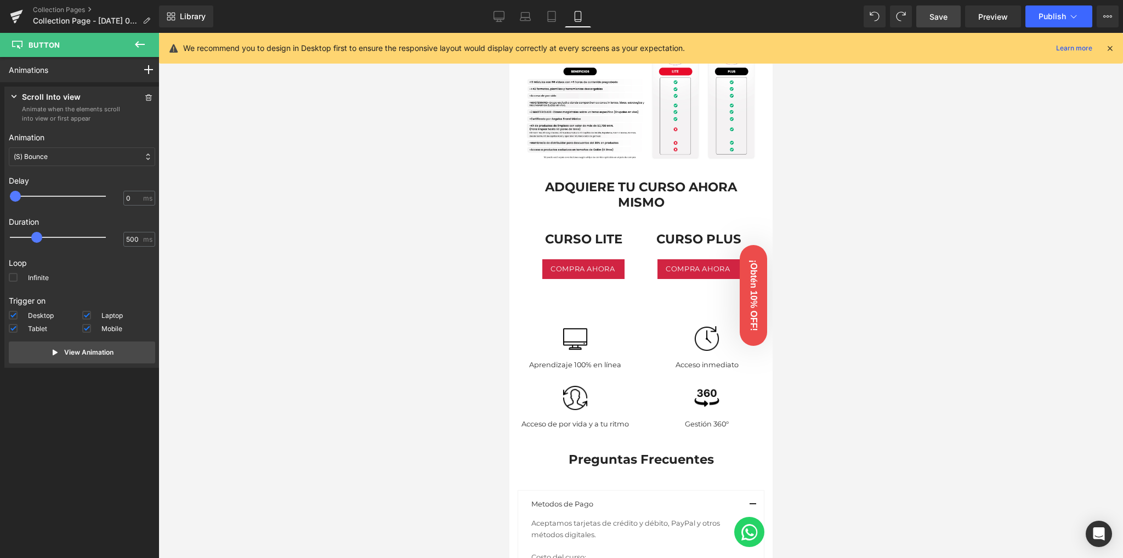
click at [942, 18] on span "Save" at bounding box center [938, 17] width 18 height 12
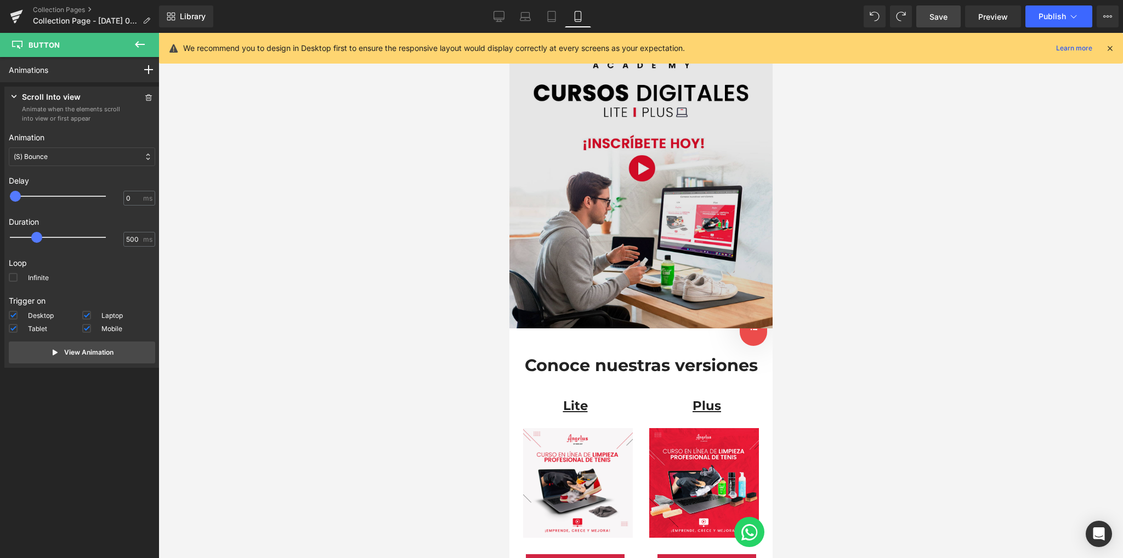
scroll to position [0, 0]
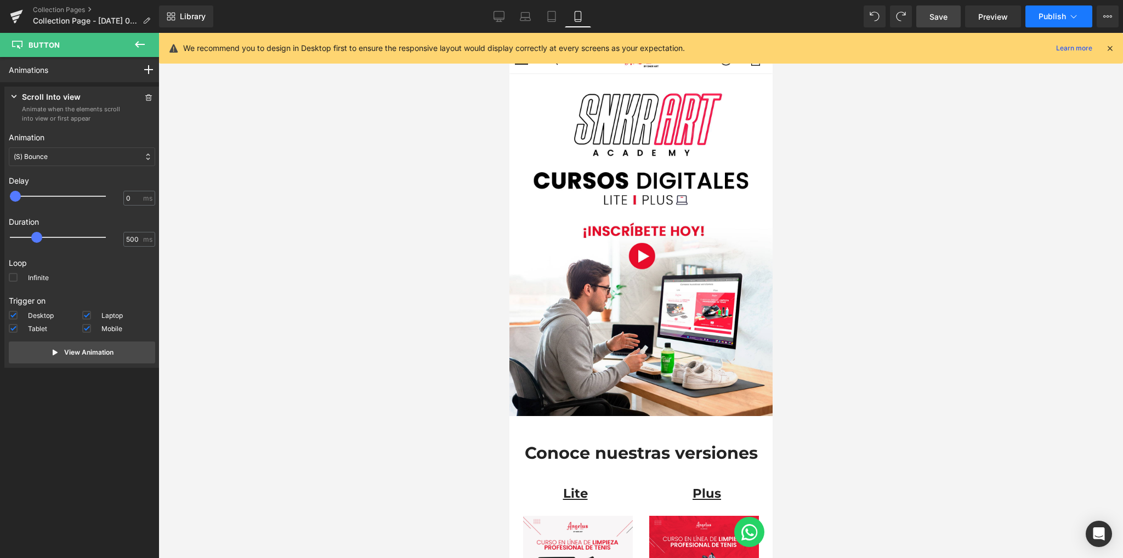
click at [1047, 16] on span "Publish" at bounding box center [1051, 16] width 27 height 9
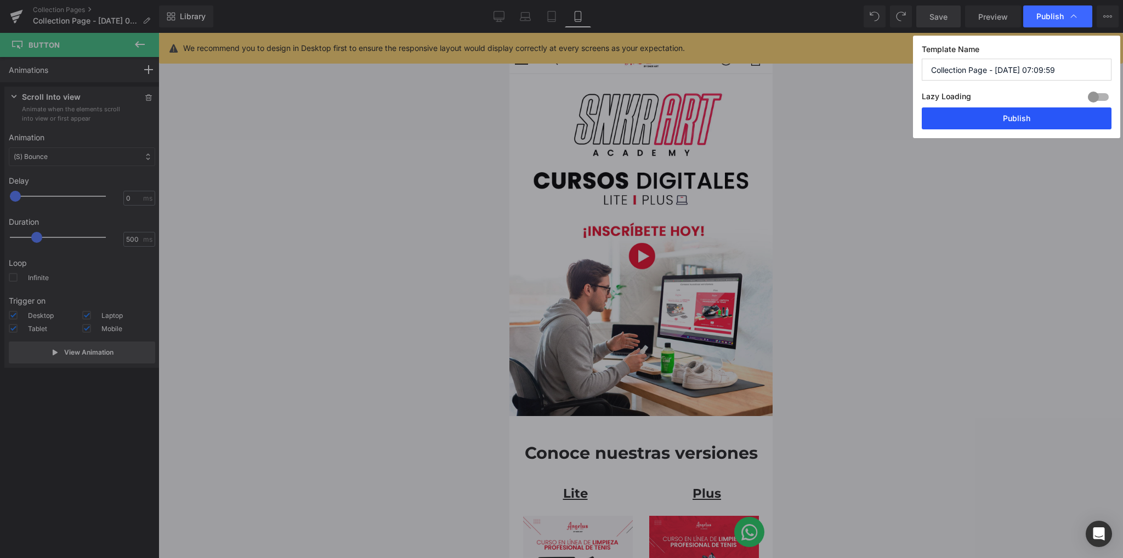
click at [1015, 111] on button "Publish" at bounding box center [1016, 118] width 190 height 22
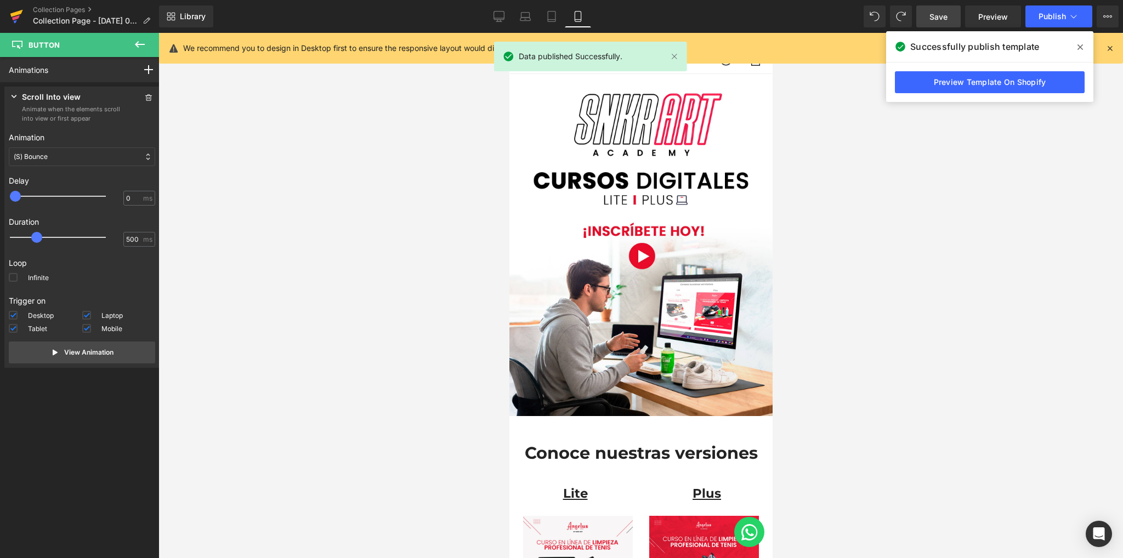
click at [20, 16] on icon at bounding box center [16, 16] width 13 height 27
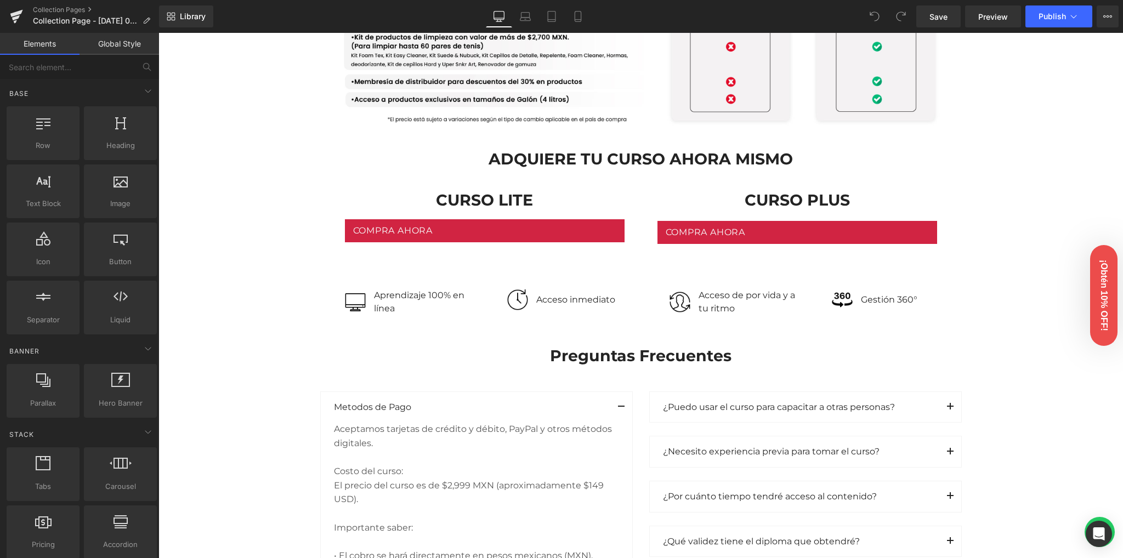
scroll to position [1023, 0]
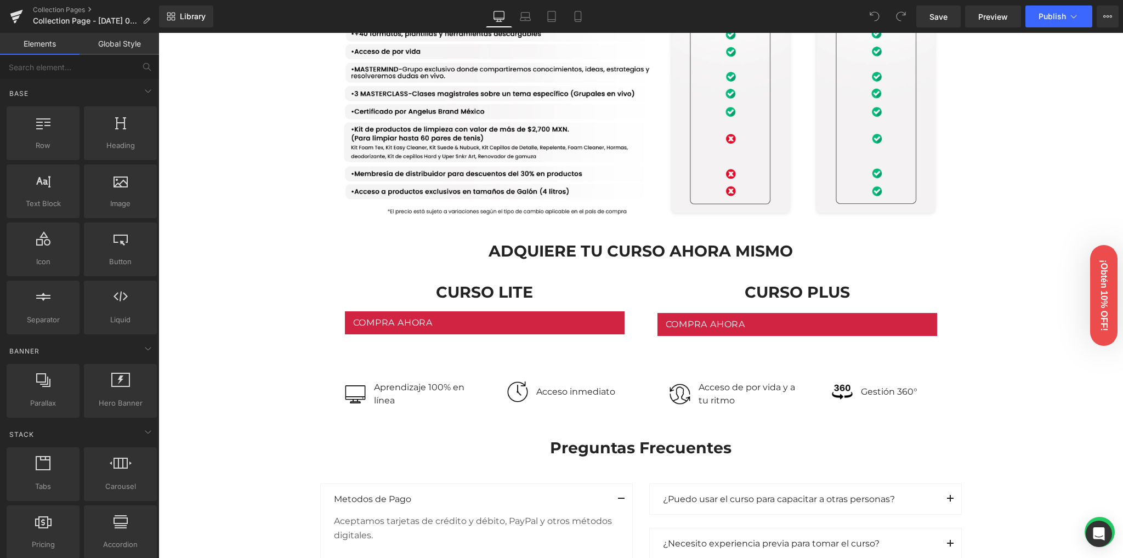
drag, startPoint x: 272, startPoint y: 332, endPoint x: 253, endPoint y: 338, distance: 19.6
click at [253, 338] on div "Image Row Image Row Conoce nuestras versiones Heading Row Lite Heading Plus Hea…" at bounding box center [640, 131] width 964 height 2051
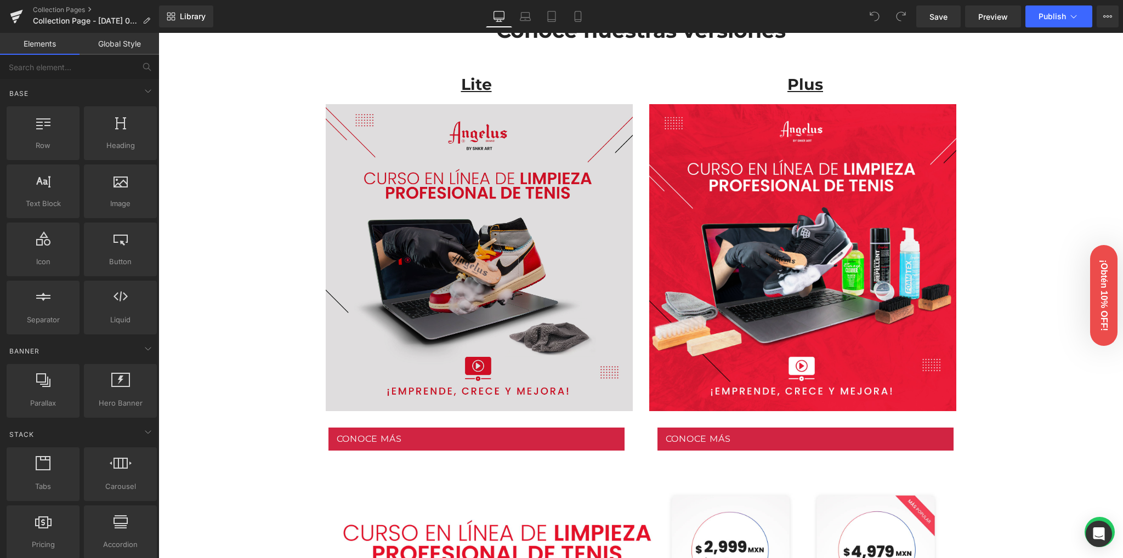
scroll to position [365, 0]
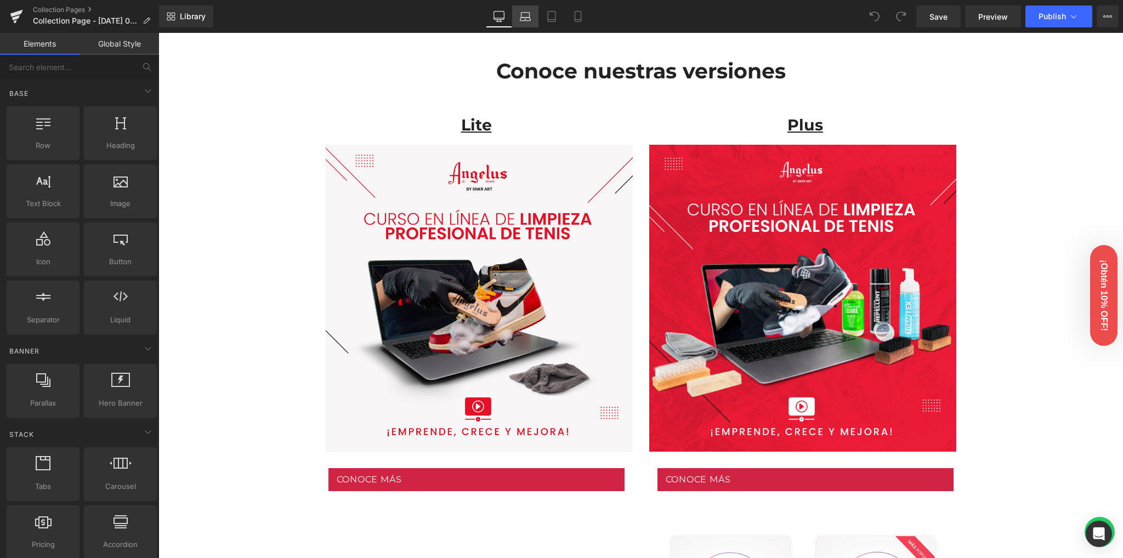
click at [531, 25] on link "Laptop" at bounding box center [525, 16] width 26 height 22
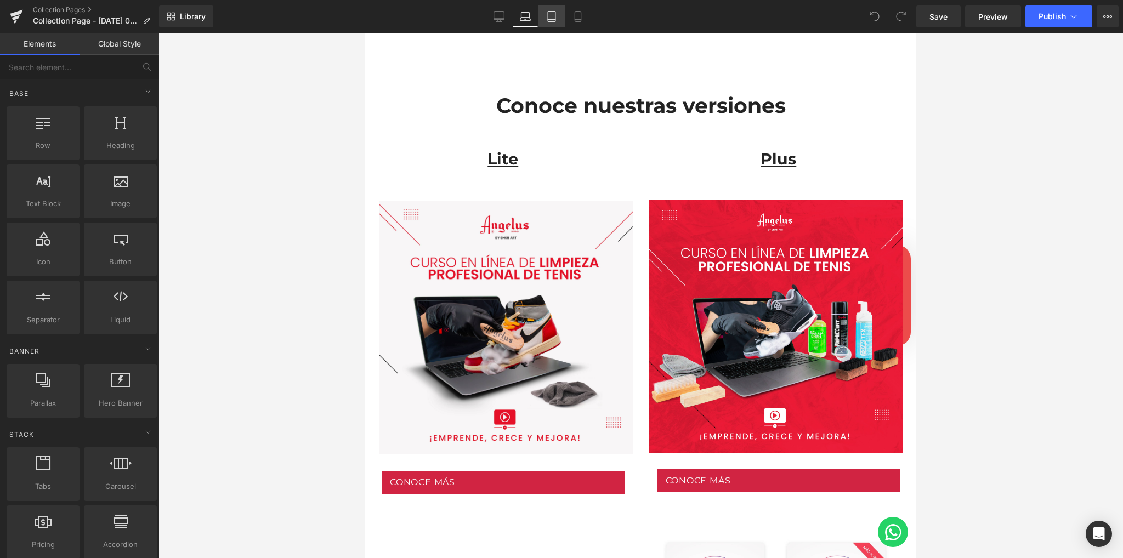
click at [550, 18] on icon at bounding box center [551, 16] width 11 height 11
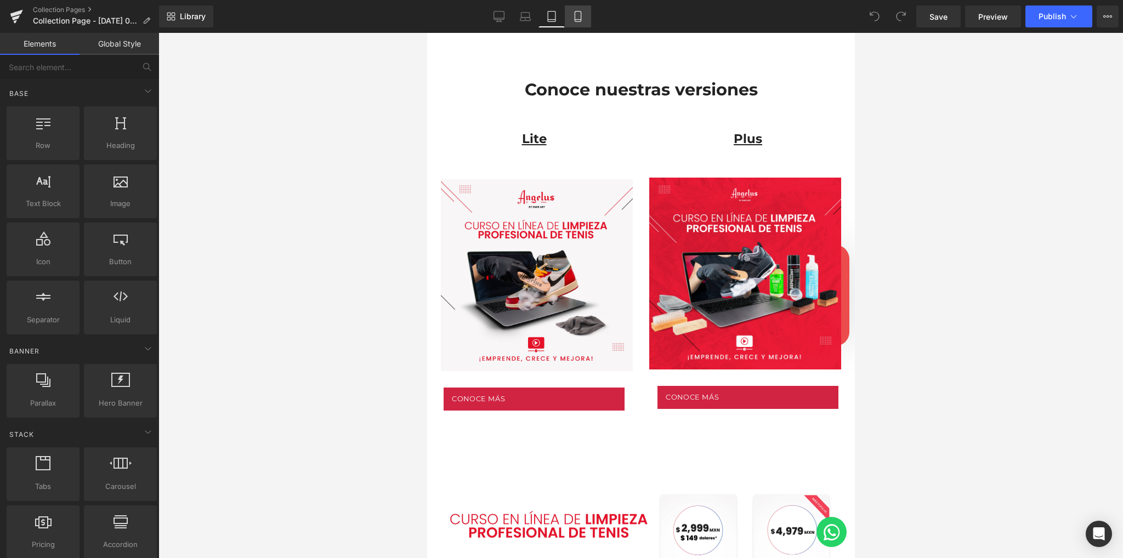
click at [581, 19] on icon at bounding box center [577, 16] width 11 height 11
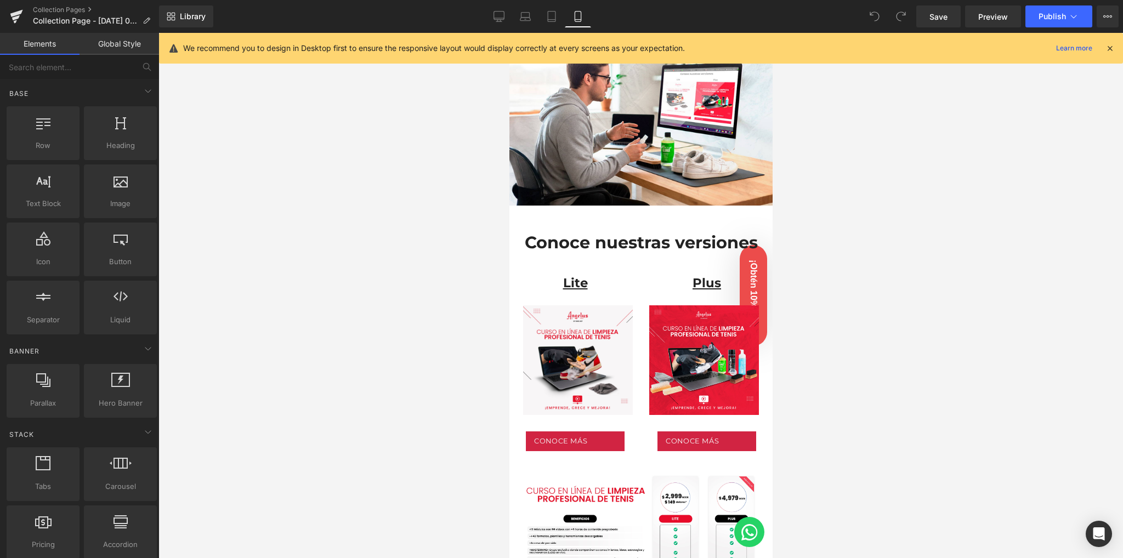
scroll to position [0, 0]
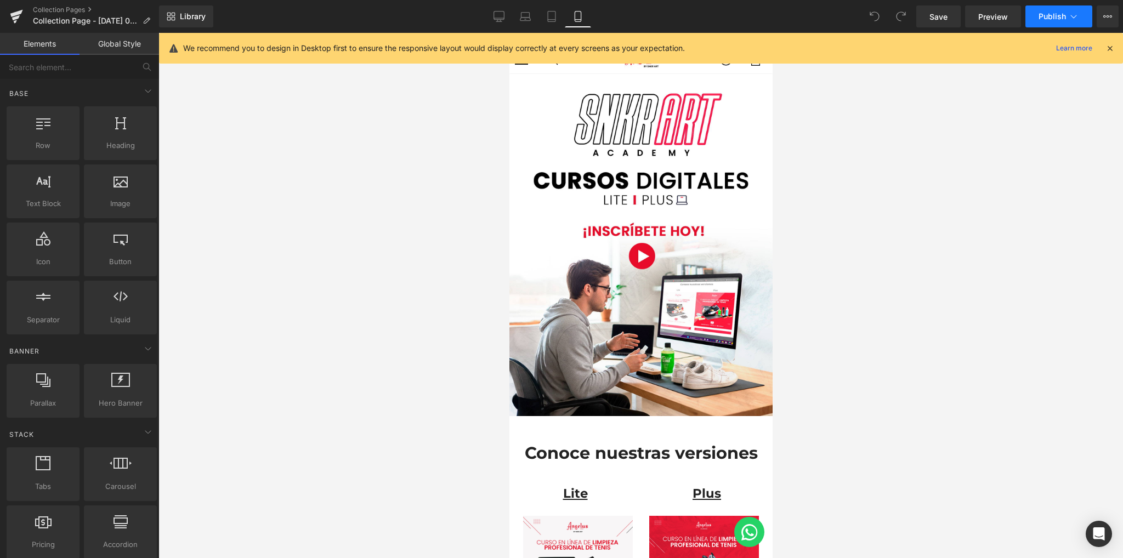
click at [1033, 18] on button "Publish" at bounding box center [1058, 16] width 67 height 22
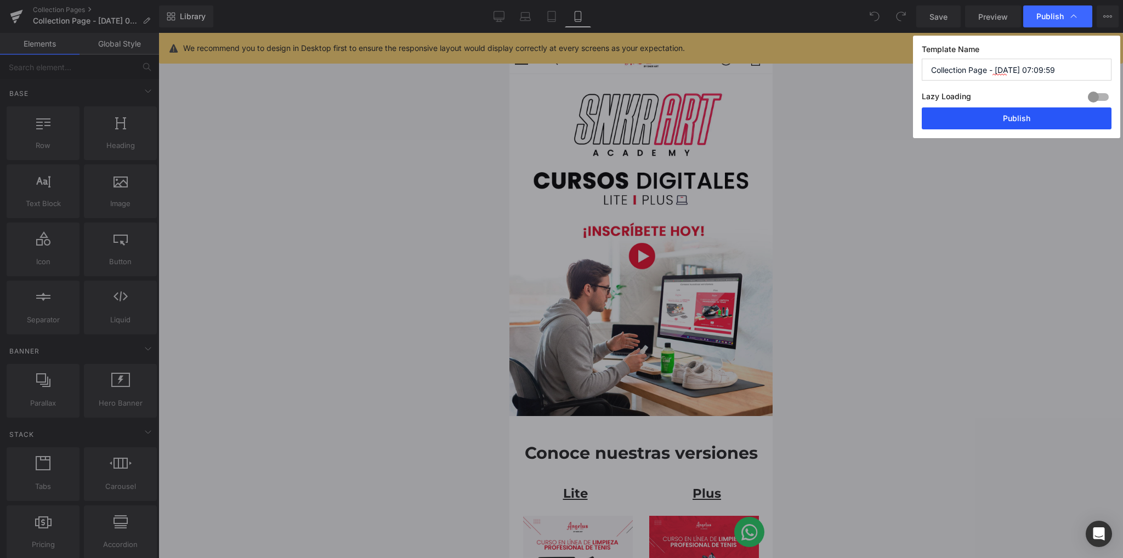
click at [982, 120] on button "Publish" at bounding box center [1016, 118] width 190 height 22
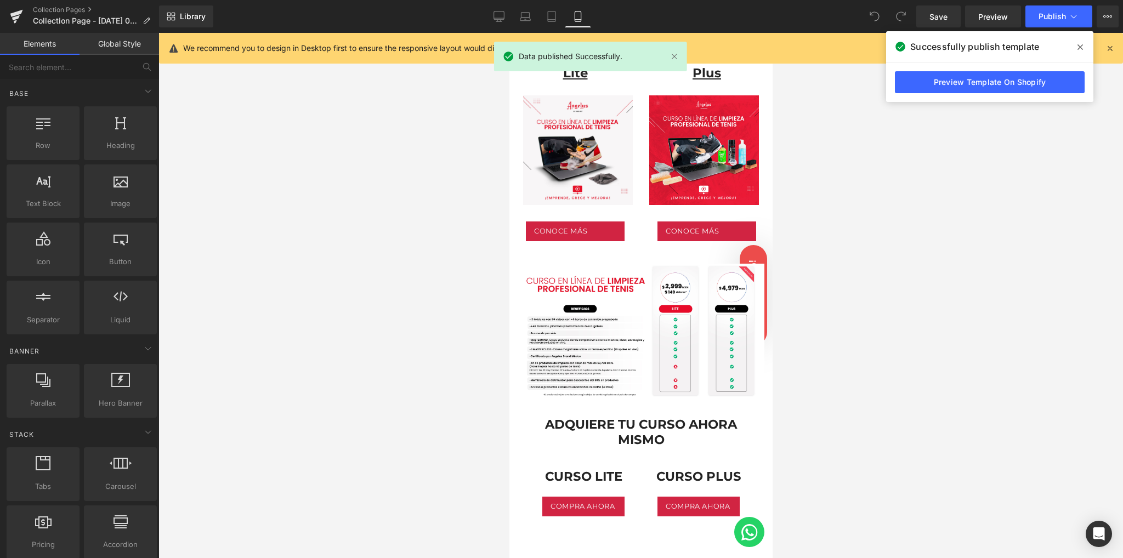
scroll to position [439, 0]
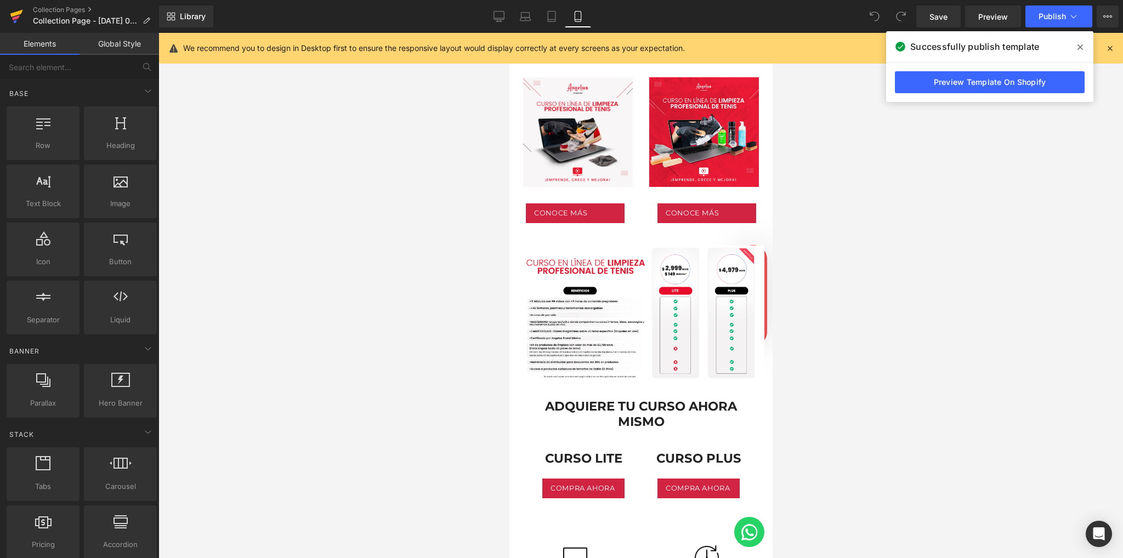
click at [18, 12] on icon at bounding box center [16, 13] width 13 height 7
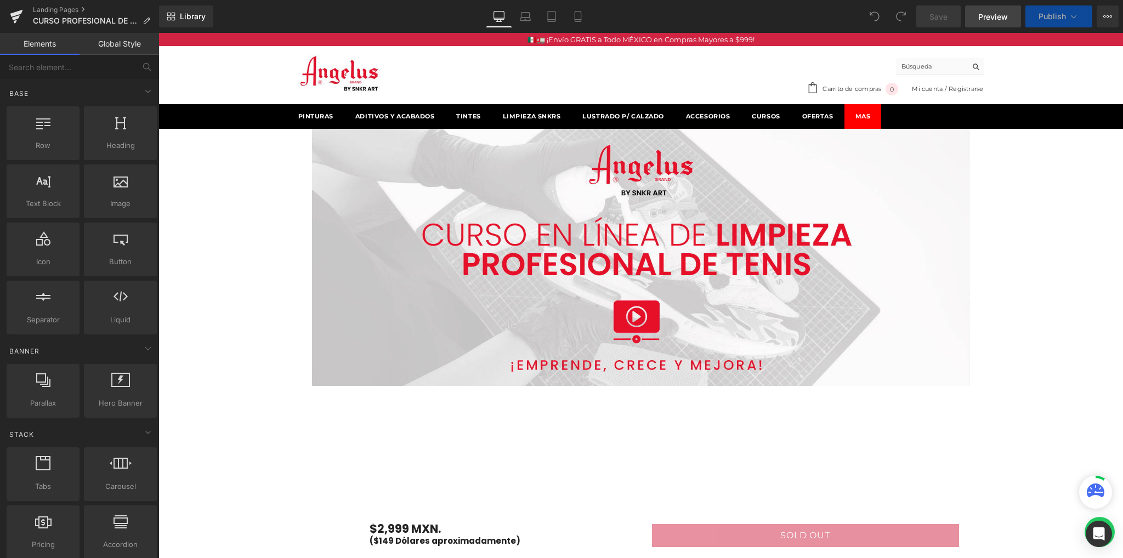
click at [998, 18] on span "Preview" at bounding box center [993, 17] width 30 height 12
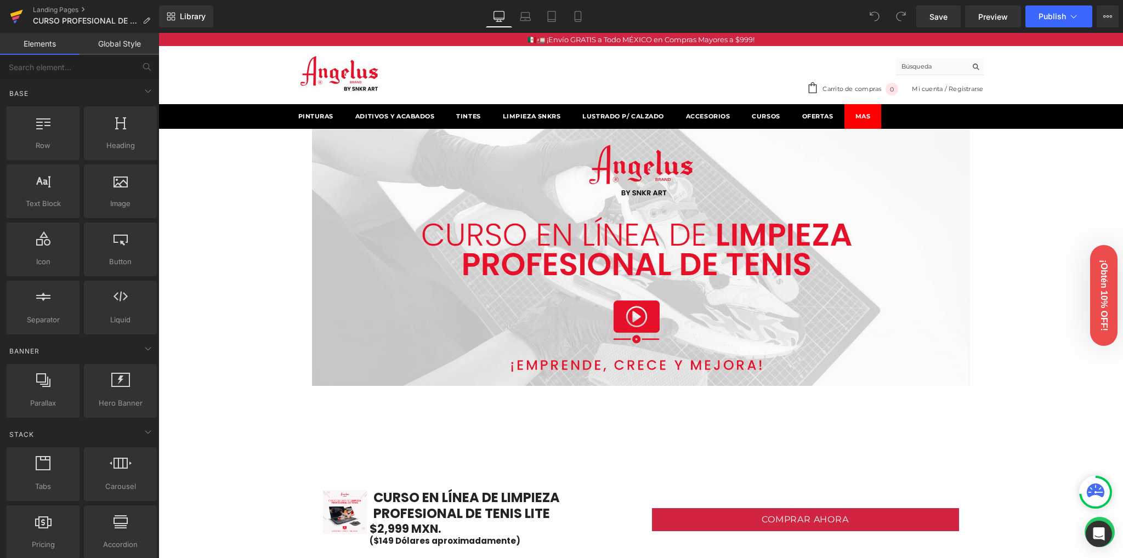
click at [21, 12] on icon at bounding box center [16, 13] width 13 height 7
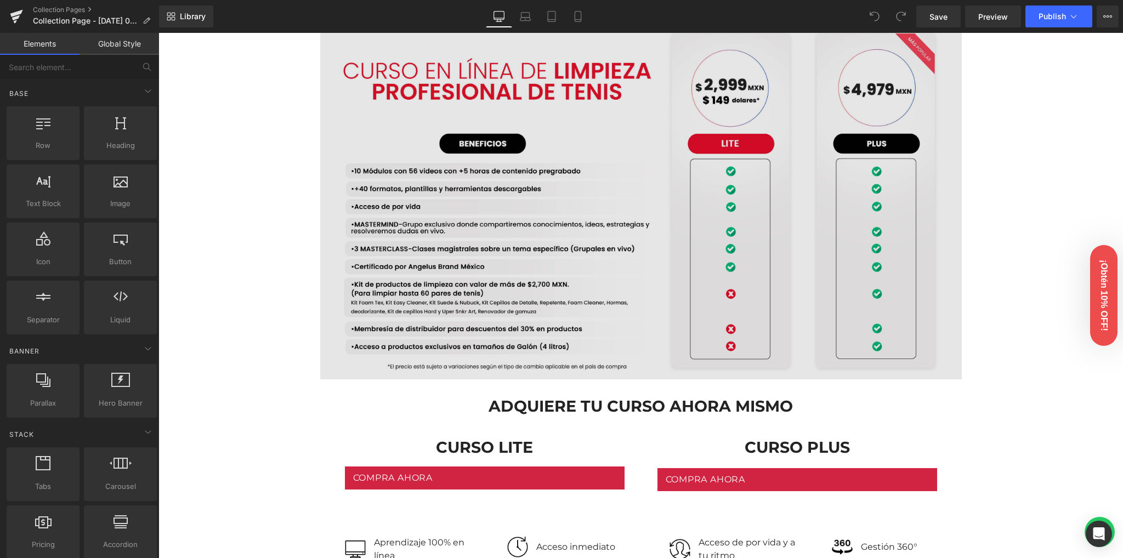
scroll to position [1096, 0]
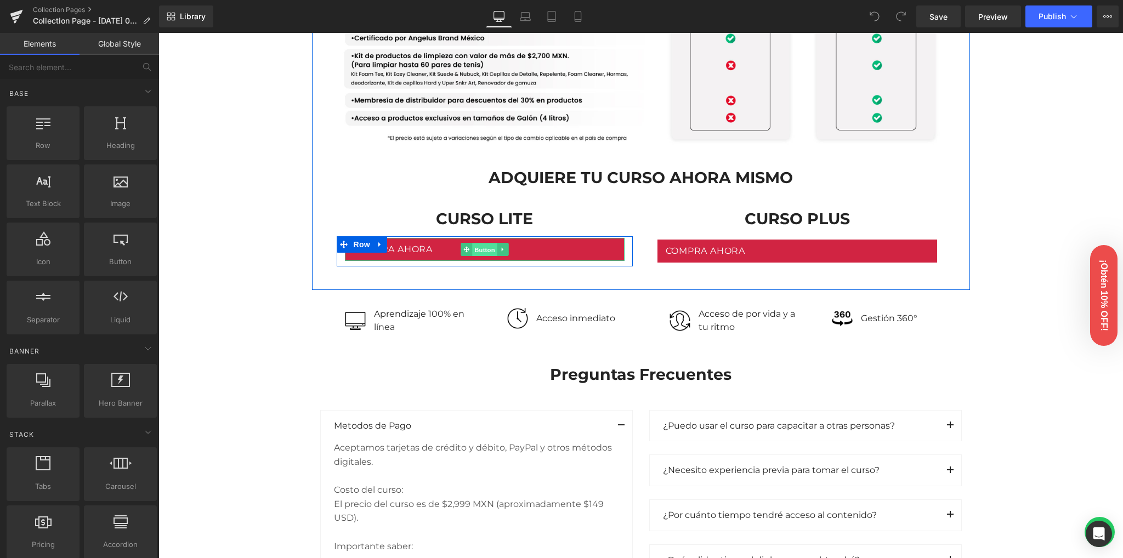
click at [474, 249] on span "Button" at bounding box center [484, 249] width 25 height 13
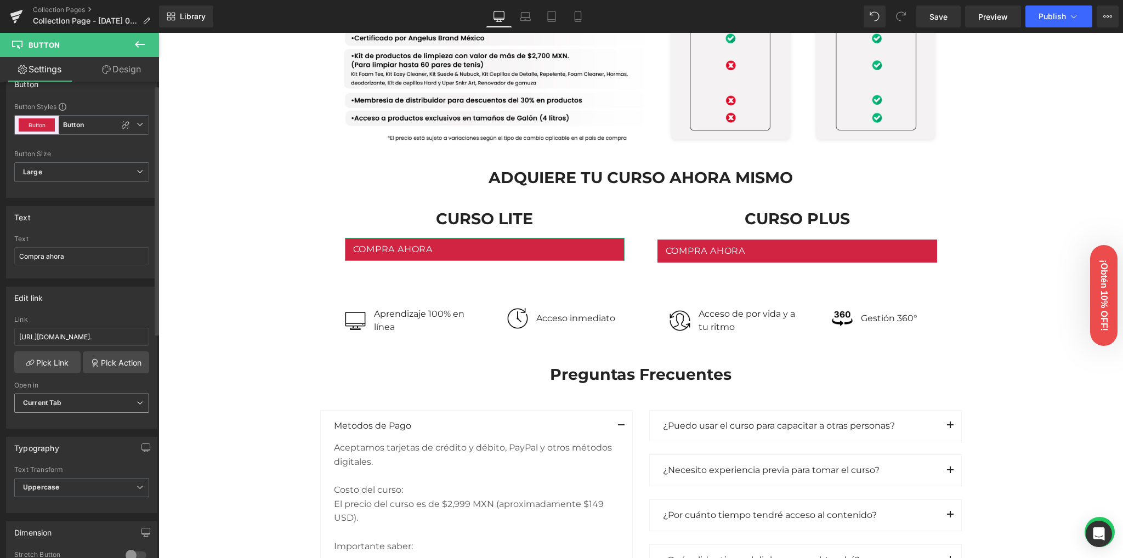
scroll to position [73, 0]
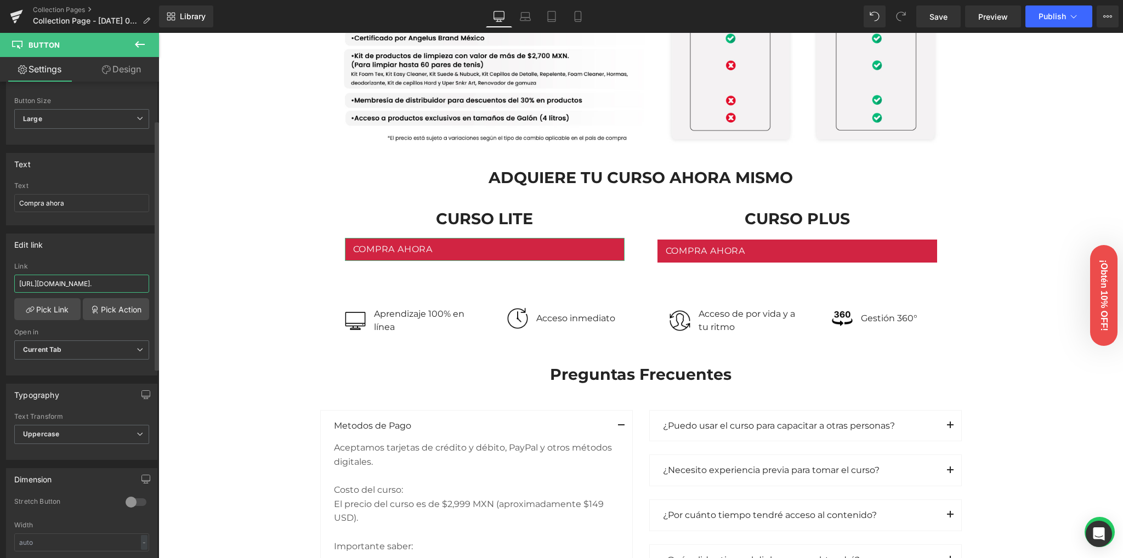
click at [84, 281] on input "[URL][DOMAIN_NAME]." at bounding box center [81, 284] width 135 height 18
paste input "[DOMAIN_NAME][URL]"
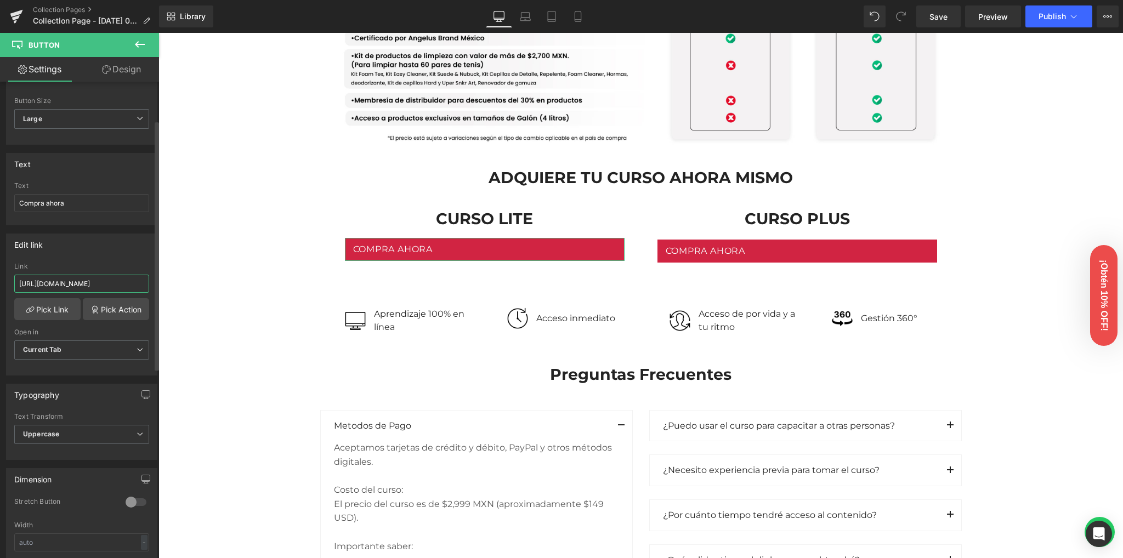
type input "[URL][DOMAIN_NAME]"
click at [112, 255] on div "Edit link [URL][DOMAIN_NAME] Link [URL][DOMAIN_NAME] Pick Link Pick Action Curr…" at bounding box center [81, 305] width 151 height 142
click at [947, 18] on span "Save" at bounding box center [938, 17] width 18 height 12
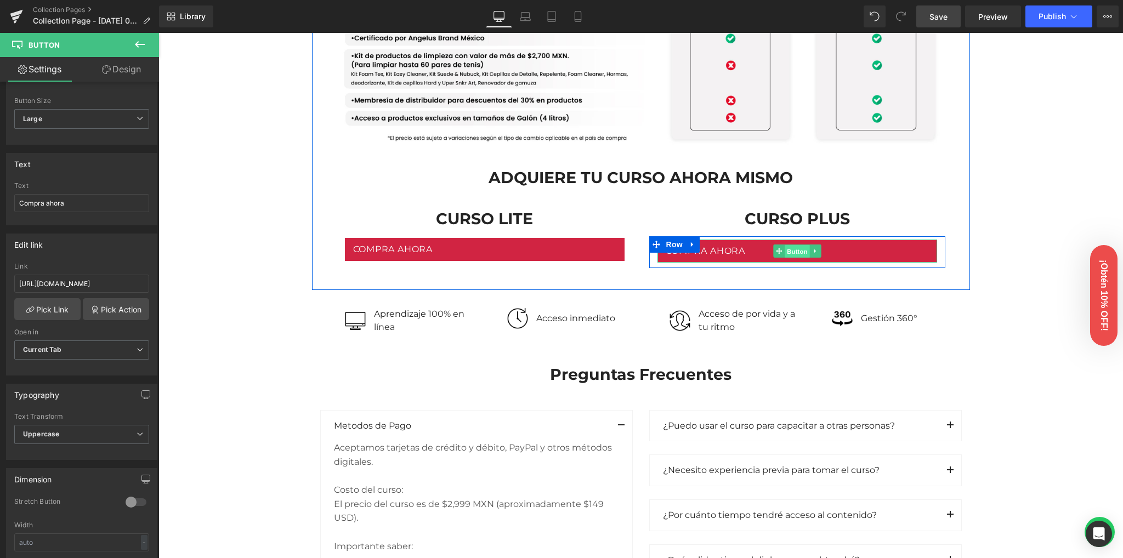
click at [785, 251] on span "Button" at bounding box center [796, 251] width 25 height 13
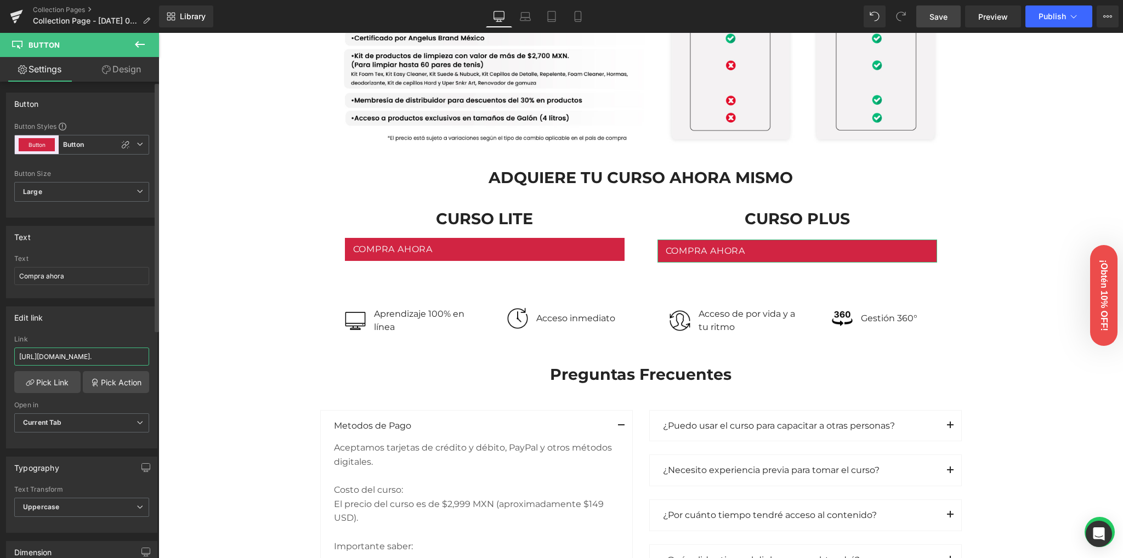
click at [83, 357] on input "[URL][DOMAIN_NAME]." at bounding box center [81, 357] width 135 height 18
paste input "[DOMAIN_NAME][URL]"
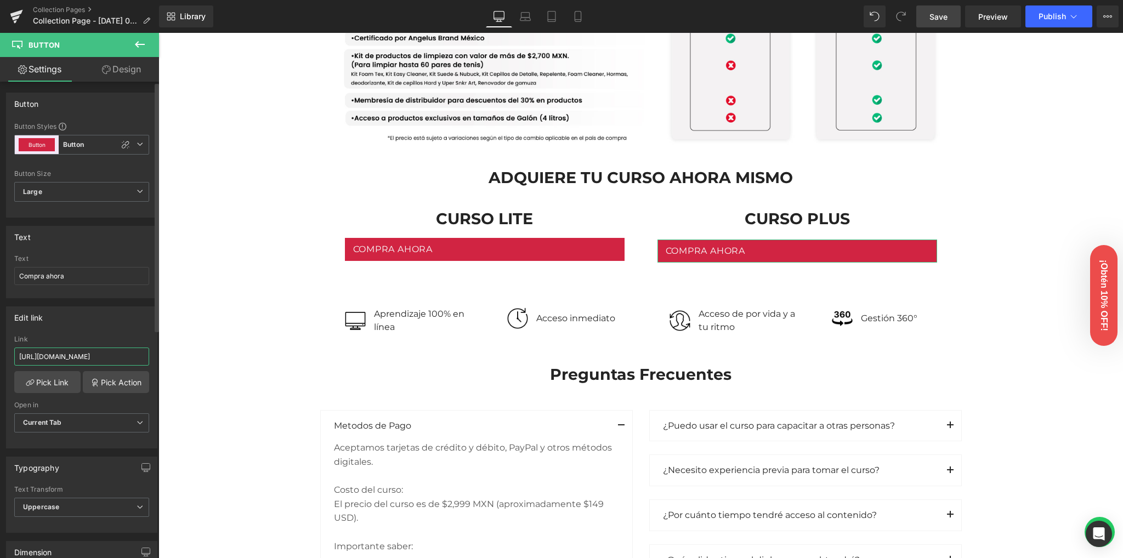
type input "[URL][DOMAIN_NAME]"
click at [83, 327] on div "Edit link [URL][DOMAIN_NAME] Link [URL][DOMAIN_NAME] Pick Link Pick Action Curr…" at bounding box center [81, 377] width 151 height 142
click at [942, 16] on span "Save" at bounding box center [938, 17] width 18 height 12
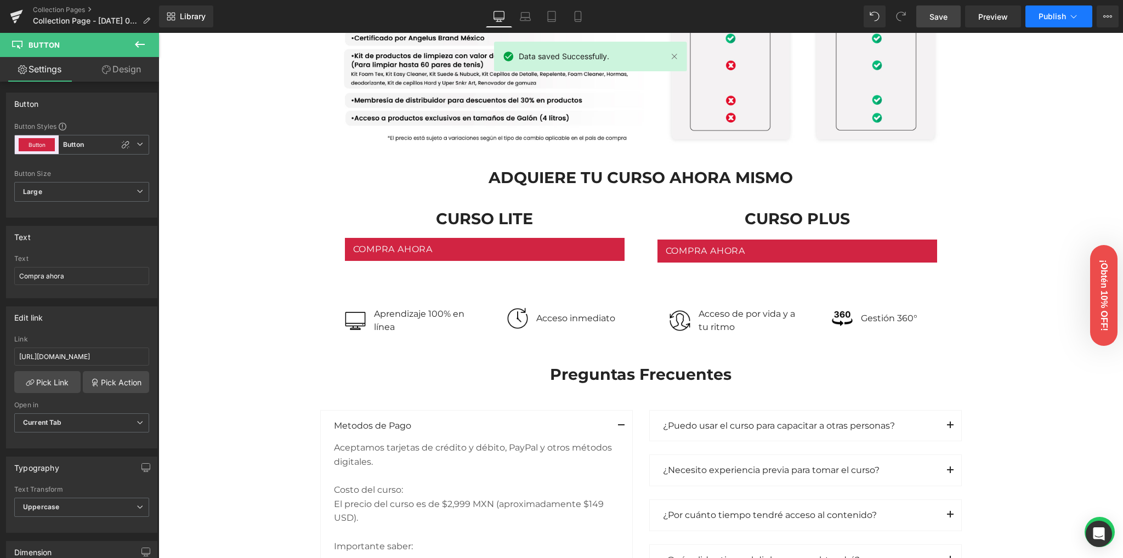
click at [1040, 9] on button "Publish" at bounding box center [1058, 16] width 67 height 22
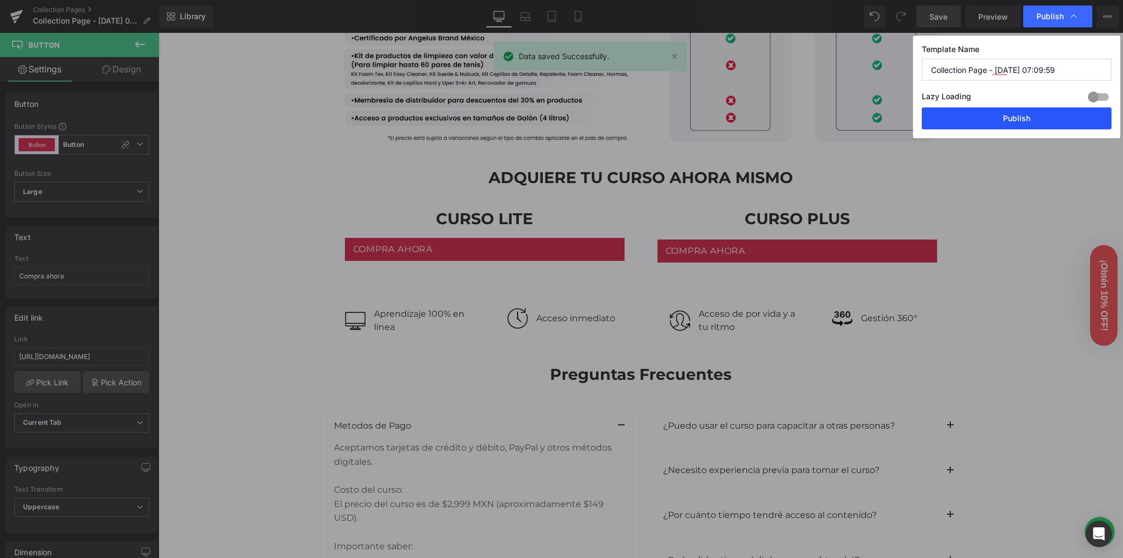
click at [1022, 120] on button "Publish" at bounding box center [1016, 118] width 190 height 22
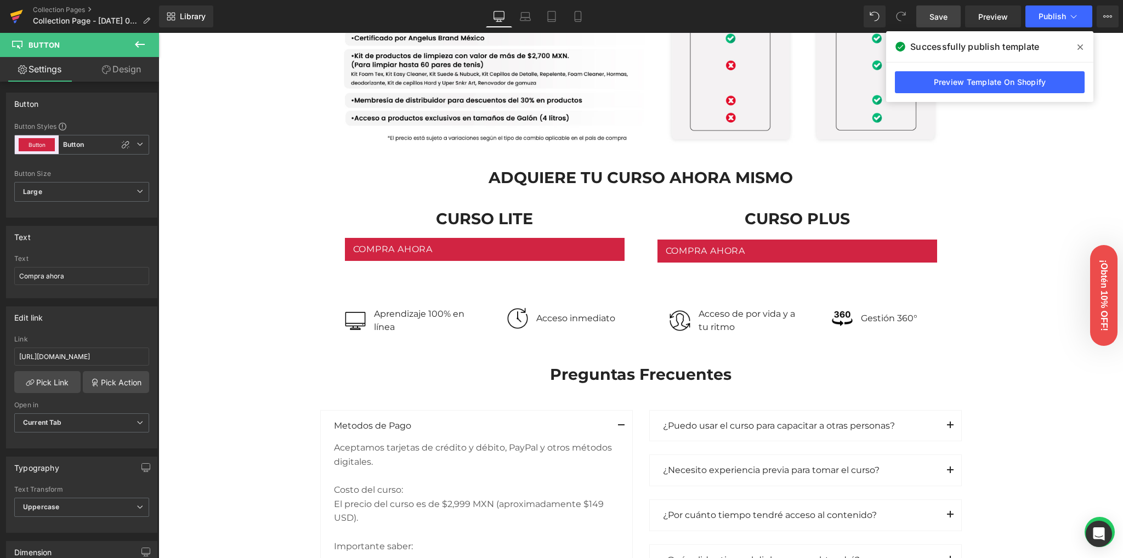
click at [12, 19] on icon at bounding box center [16, 16] width 13 height 27
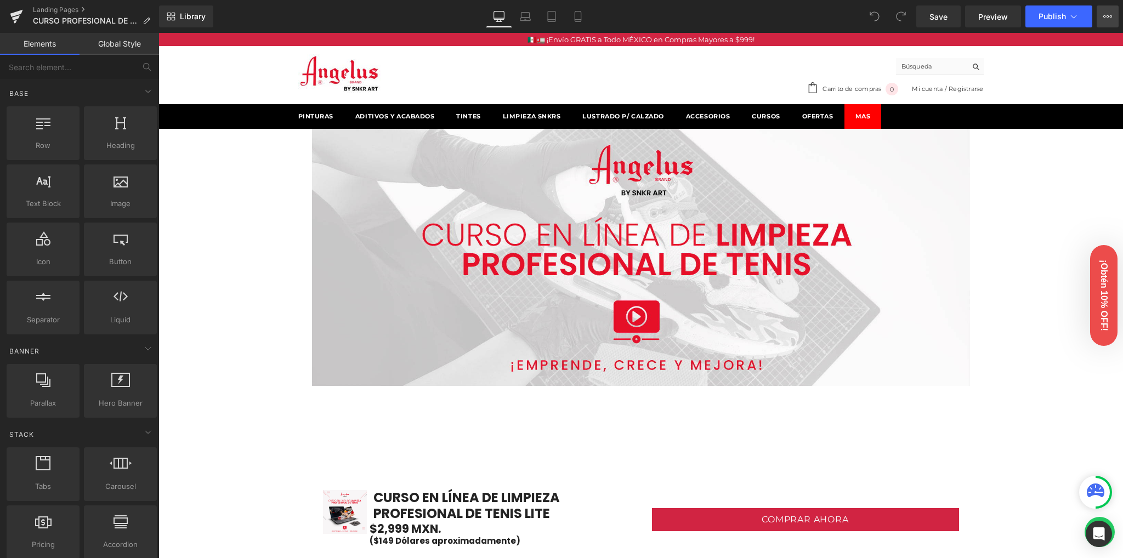
click at [1101, 15] on button "View Live Page View with current Template Save Template to Library Schedule Pub…" at bounding box center [1107, 16] width 22 height 22
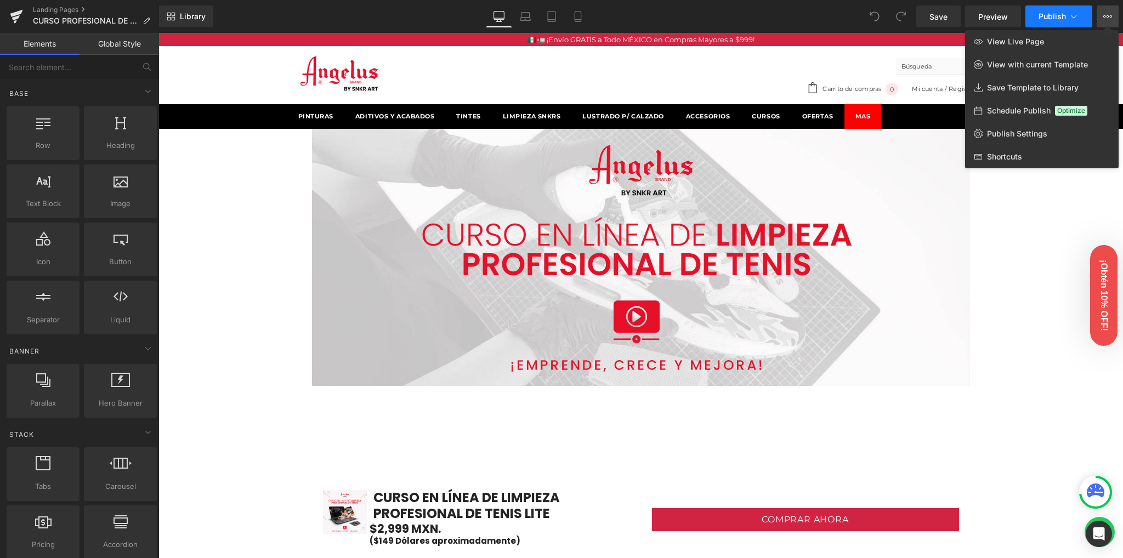
click at [1073, 14] on icon at bounding box center [1073, 16] width 11 height 11
click at [1006, 132] on span "Publish Settings" at bounding box center [1017, 134] width 60 height 10
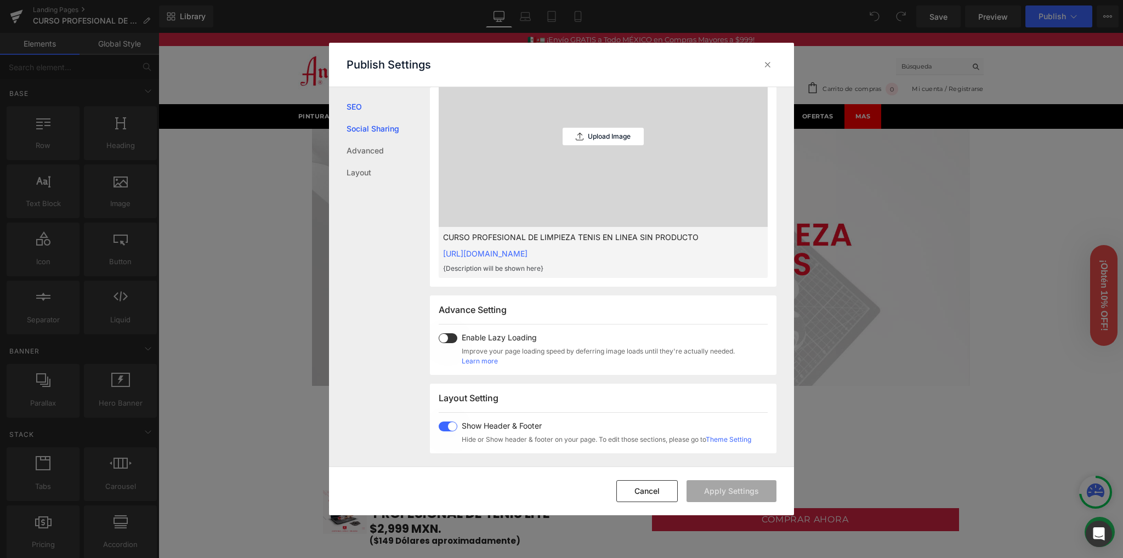
click at [395, 130] on link "Social Sharing" at bounding box center [387, 129] width 83 height 22
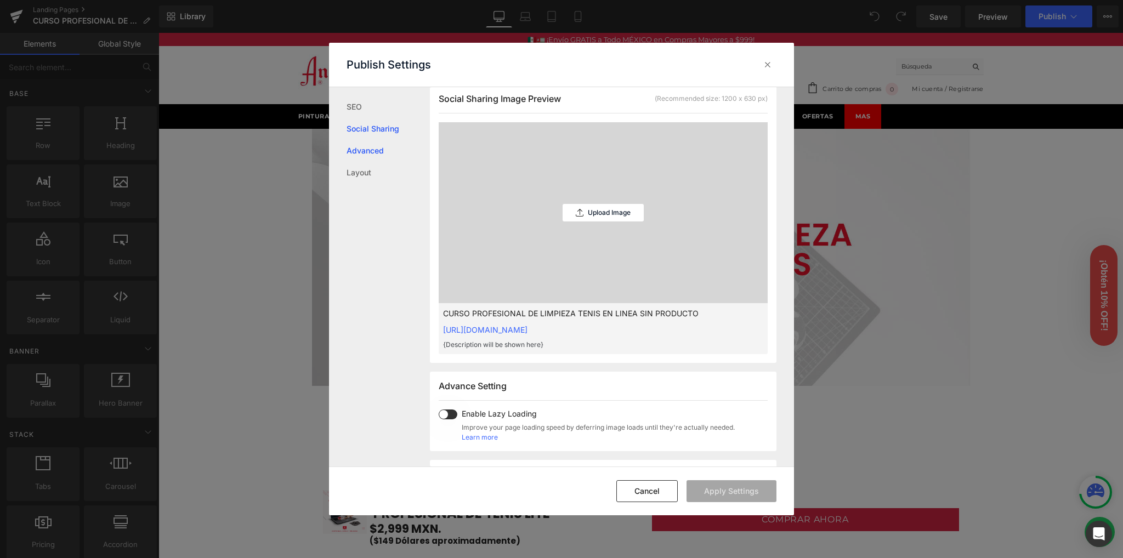
click at [363, 155] on link "Advanced" at bounding box center [387, 151] width 83 height 22
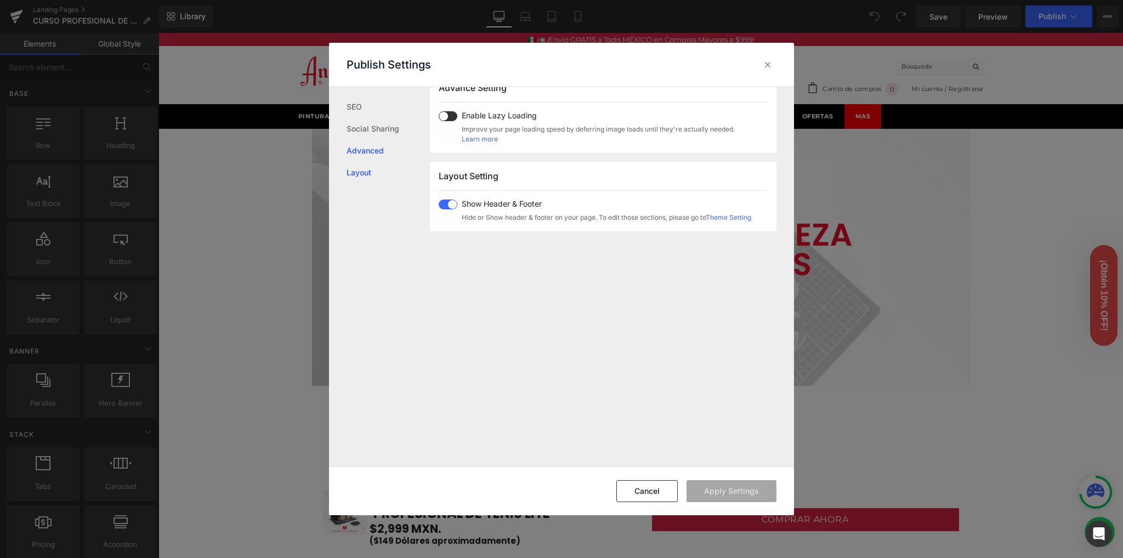
click at [359, 173] on link "Layout" at bounding box center [387, 173] width 83 height 22
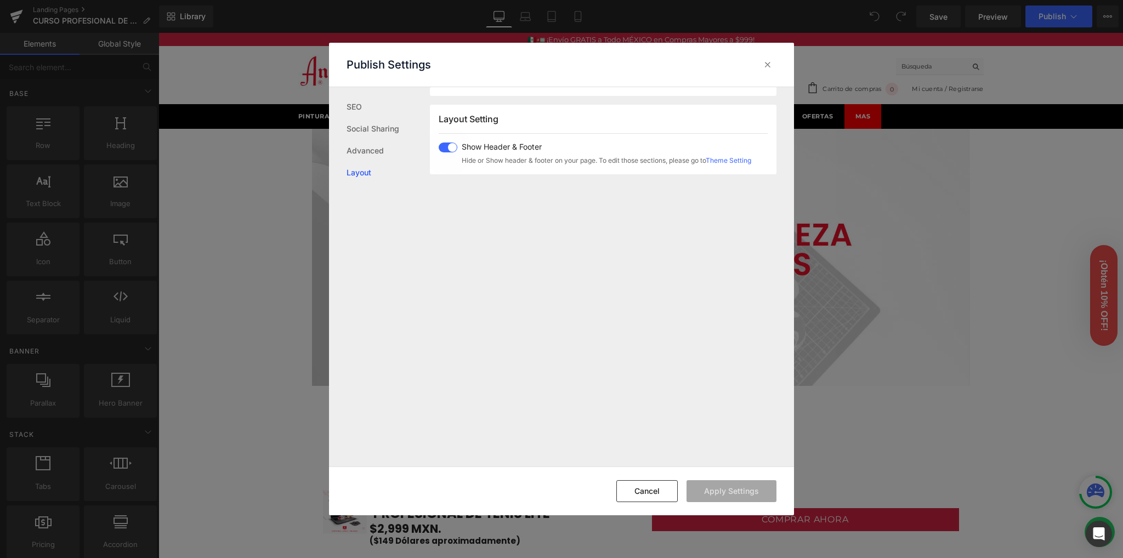
scroll to position [675, 0]
drag, startPoint x: 772, startPoint y: 56, endPoint x: 372, endPoint y: 54, distance: 400.7
click at [772, 56] on div at bounding box center [768, 65] width 18 height 18
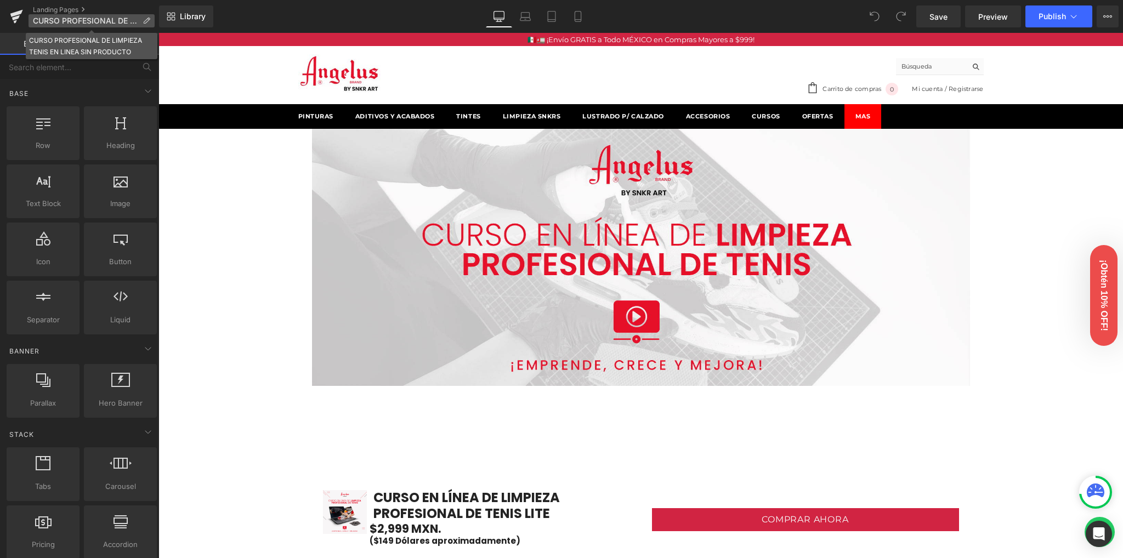
click at [48, 18] on span "CURSO PROFESIONAL DE LIMPIEZA TENIS EN LINEA SIN PRODUCTO" at bounding box center [85, 20] width 105 height 9
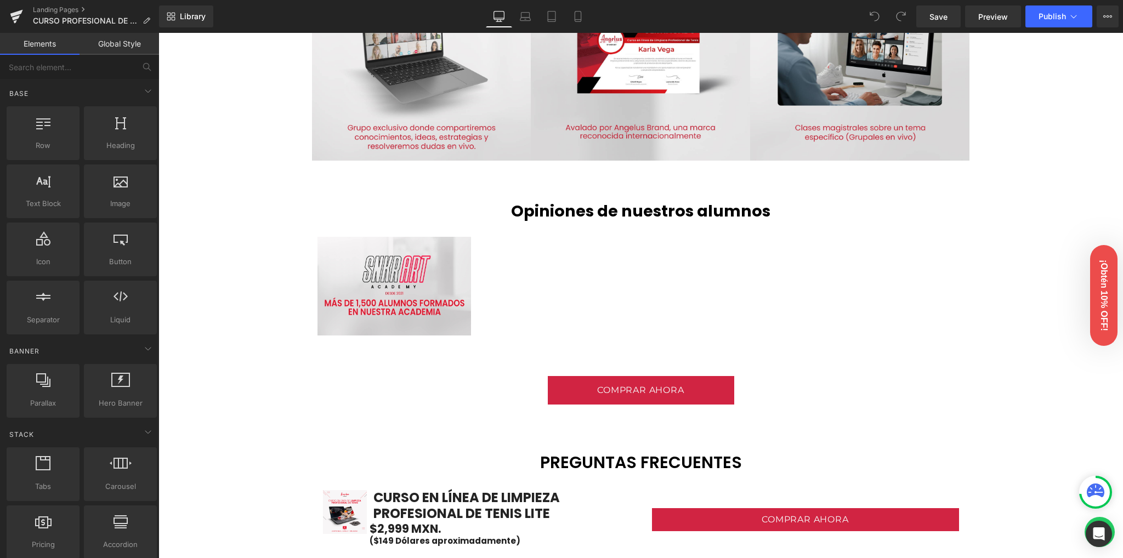
scroll to position [2412, 0]
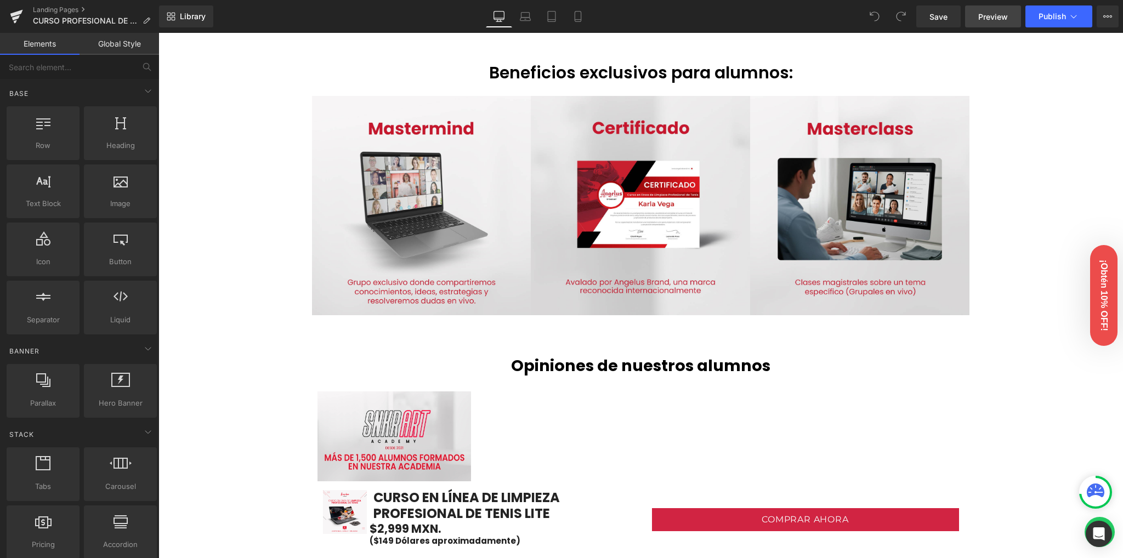
click at [980, 25] on link "Preview" at bounding box center [993, 16] width 56 height 22
click at [23, 14] on link at bounding box center [16, 16] width 33 height 33
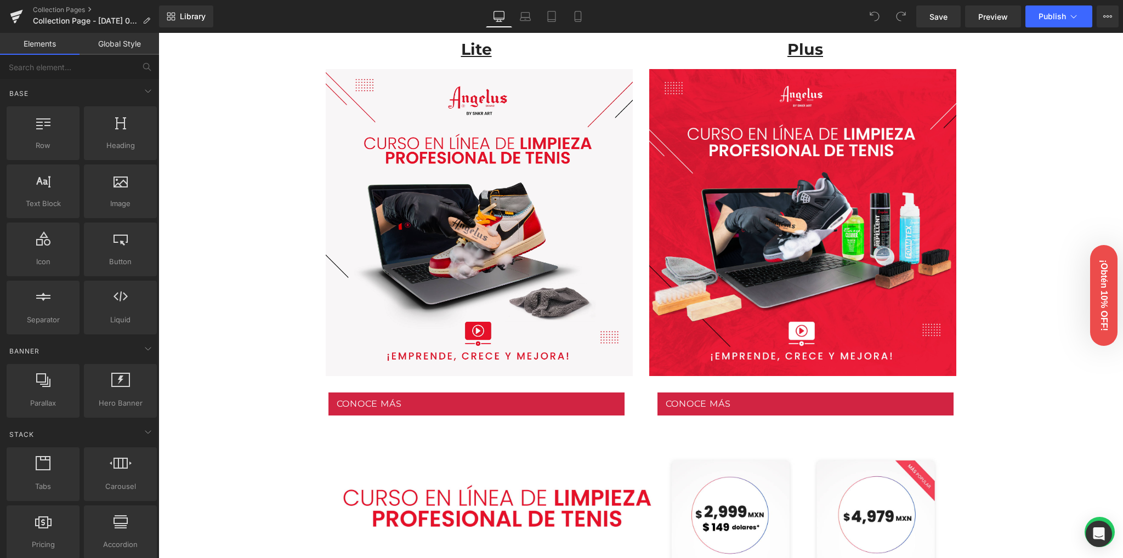
scroll to position [511, 0]
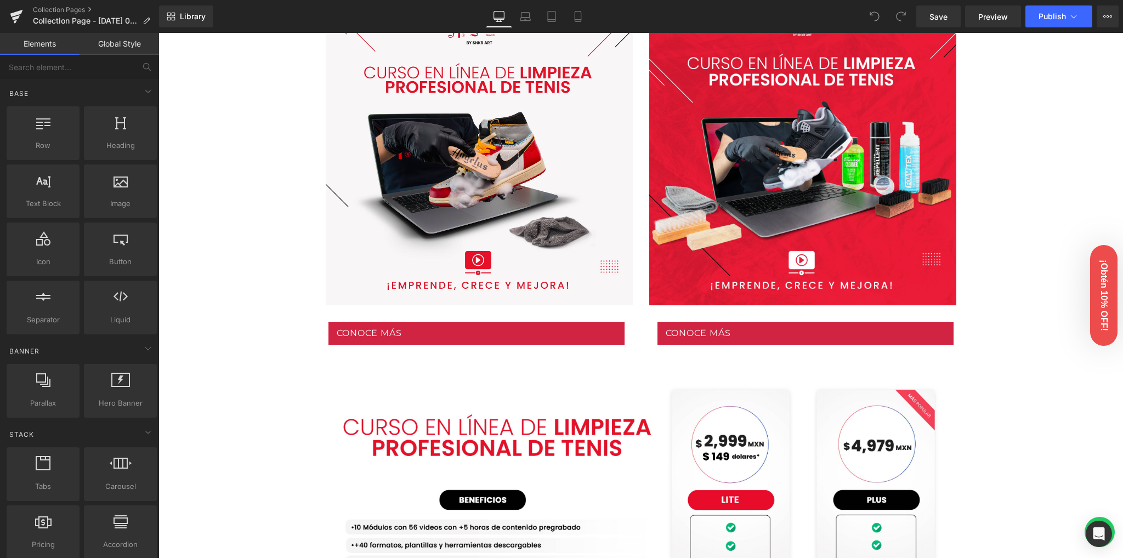
click at [447, 339] on link "Conoce más" at bounding box center [476, 333] width 296 height 23
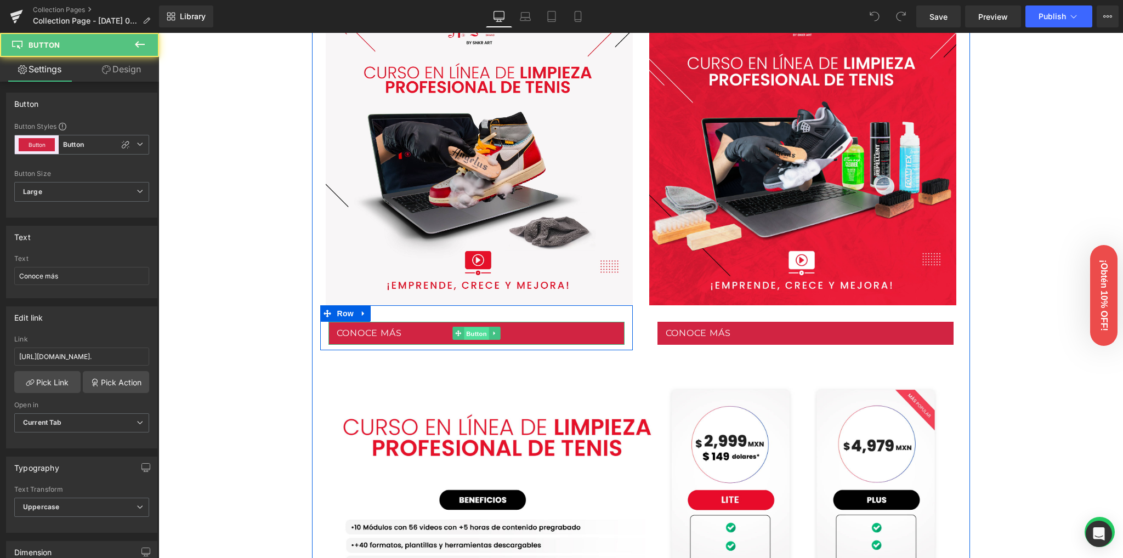
click at [473, 333] on span "Button" at bounding box center [476, 333] width 25 height 13
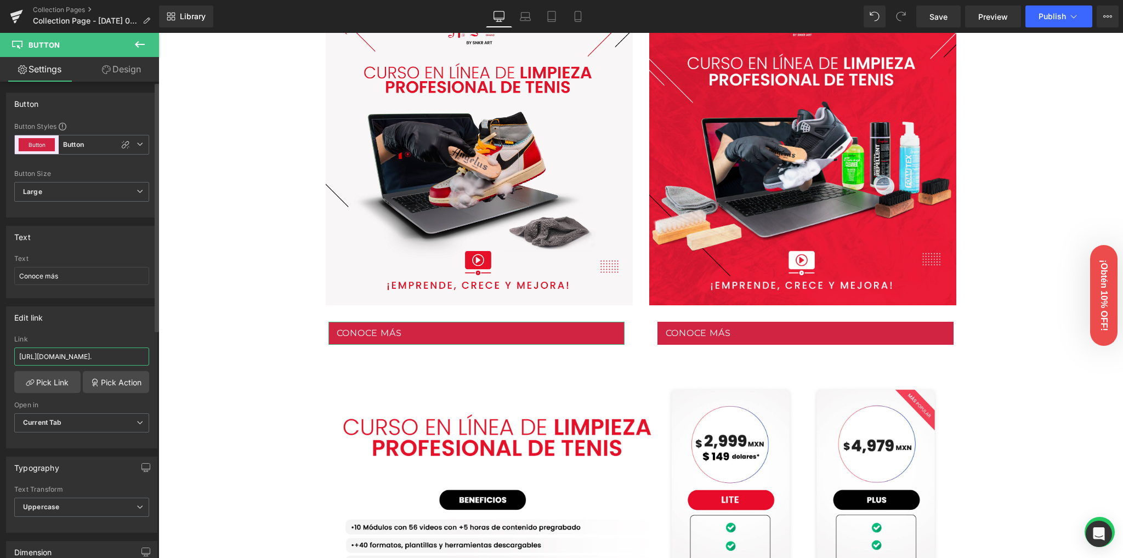
click at [59, 351] on input "[URL][DOMAIN_NAME]." at bounding box center [81, 357] width 135 height 18
type input "[URL][DOMAIN_NAME]"
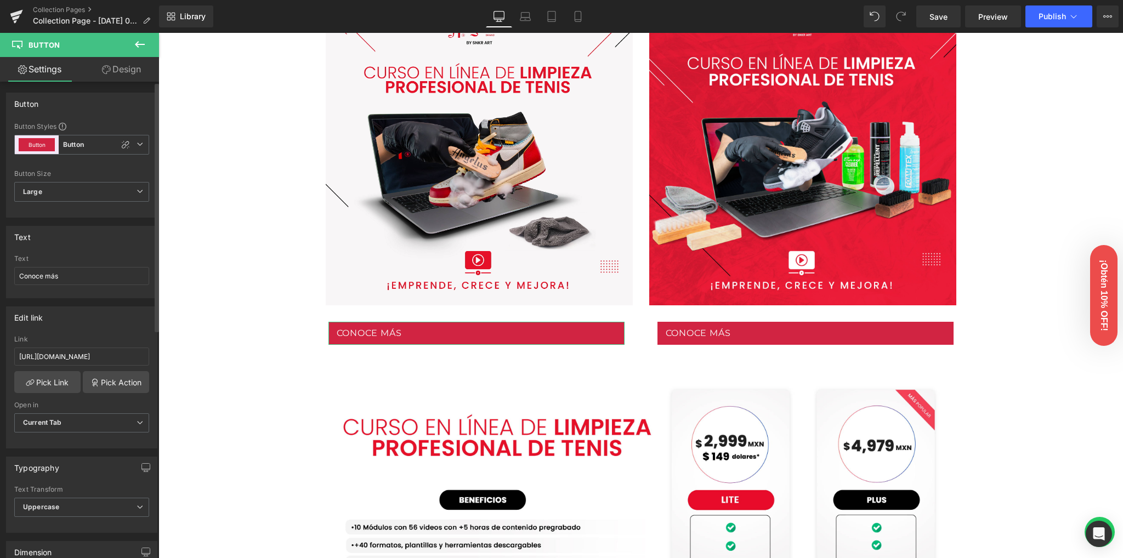
click at [91, 324] on div "Edit link" at bounding box center [82, 317] width 150 height 21
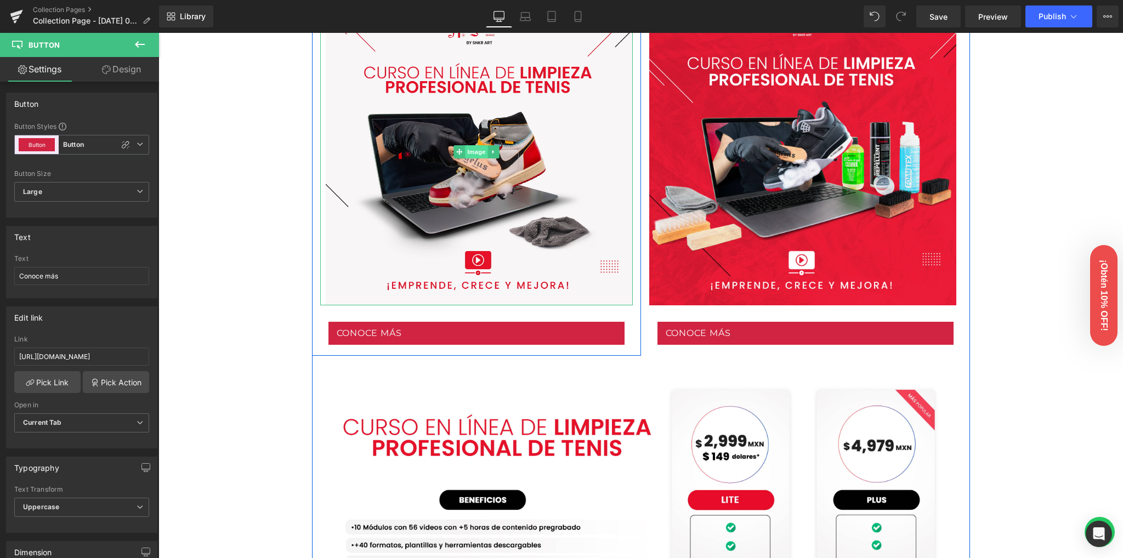
click at [467, 145] on span "Image" at bounding box center [476, 151] width 23 height 13
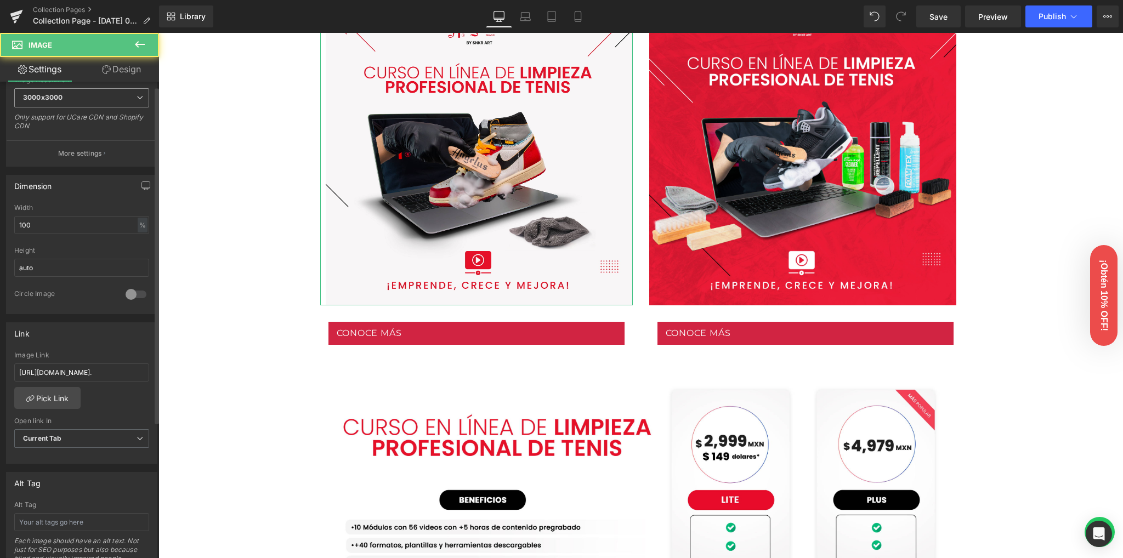
scroll to position [292, 0]
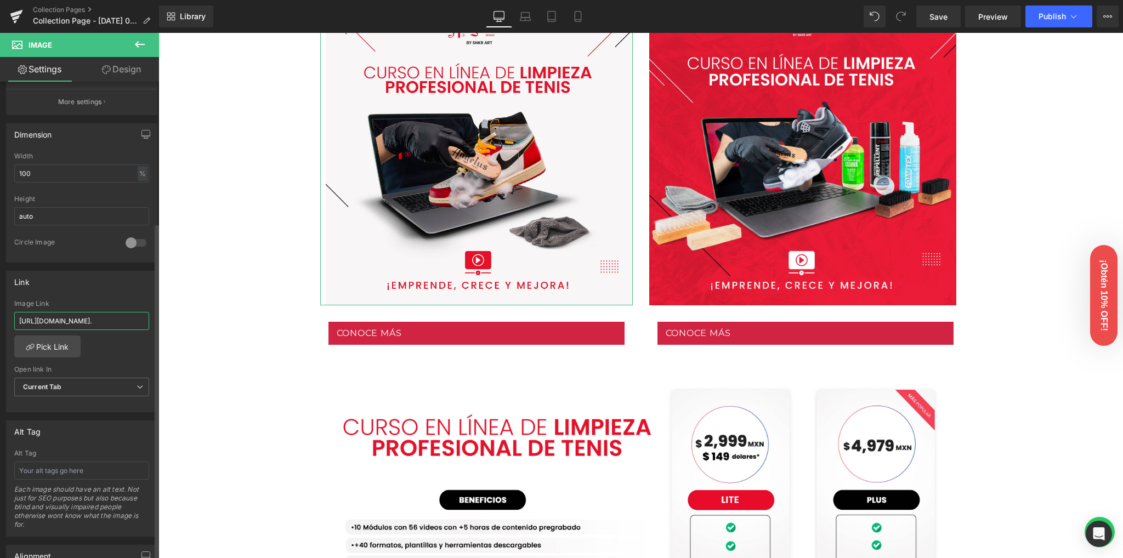
click at [89, 324] on input "[URL][DOMAIN_NAME]." at bounding box center [81, 321] width 135 height 18
paste input "[DOMAIN_NAME][URL]"
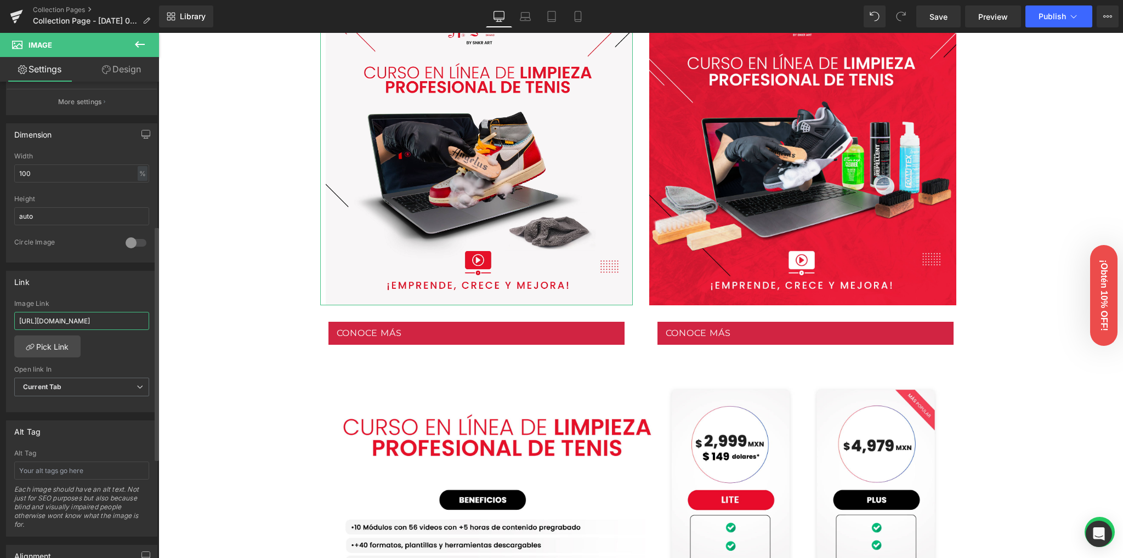
type input "[URL][DOMAIN_NAME]"
click at [91, 285] on div "Link" at bounding box center [82, 281] width 150 height 21
click at [935, 20] on span "Save" at bounding box center [938, 17] width 18 height 12
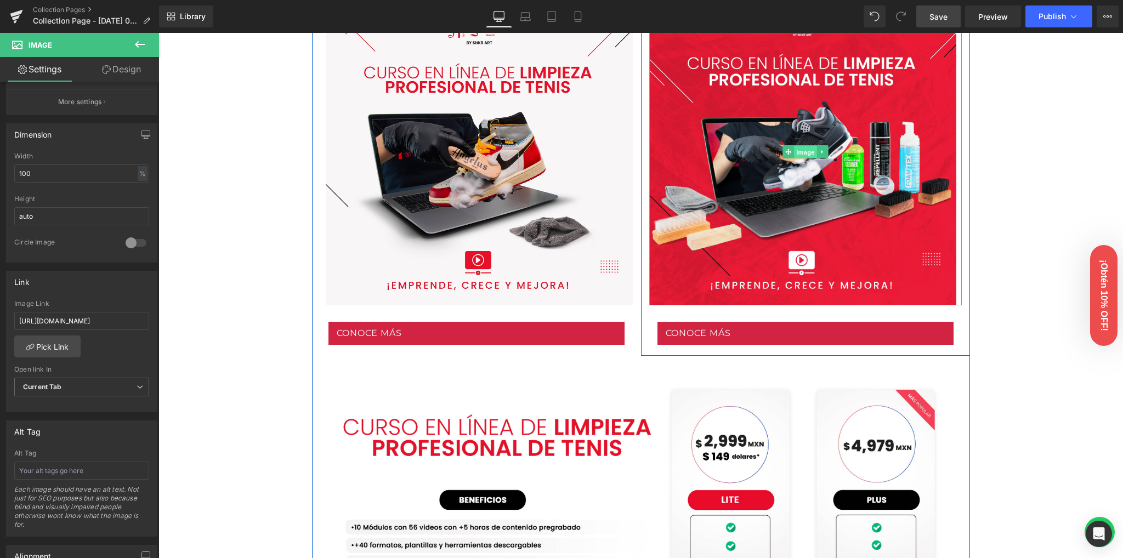
click at [795, 149] on span "Image" at bounding box center [805, 151] width 23 height 13
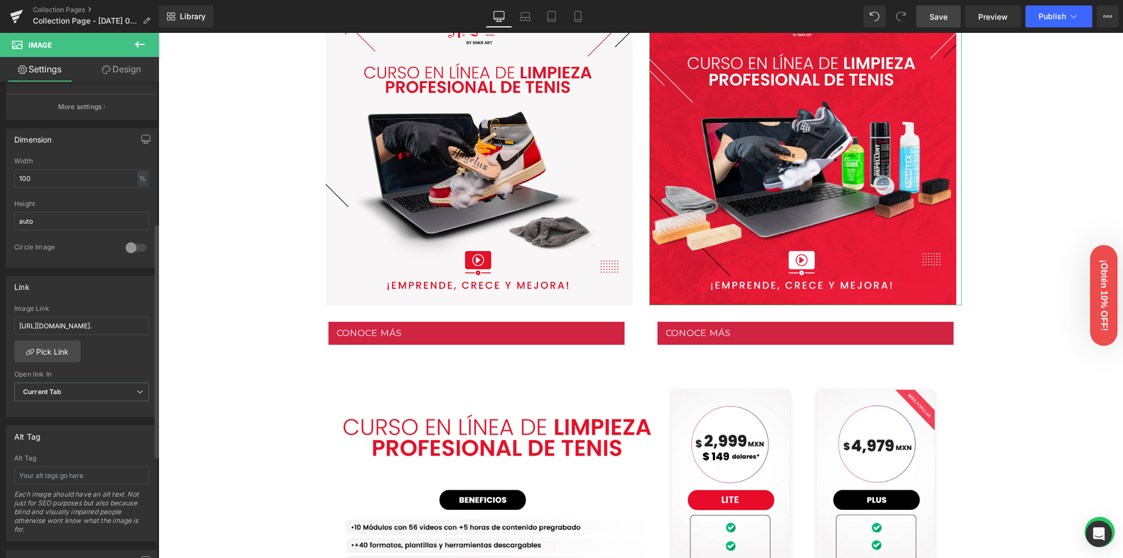
scroll to position [292, 0]
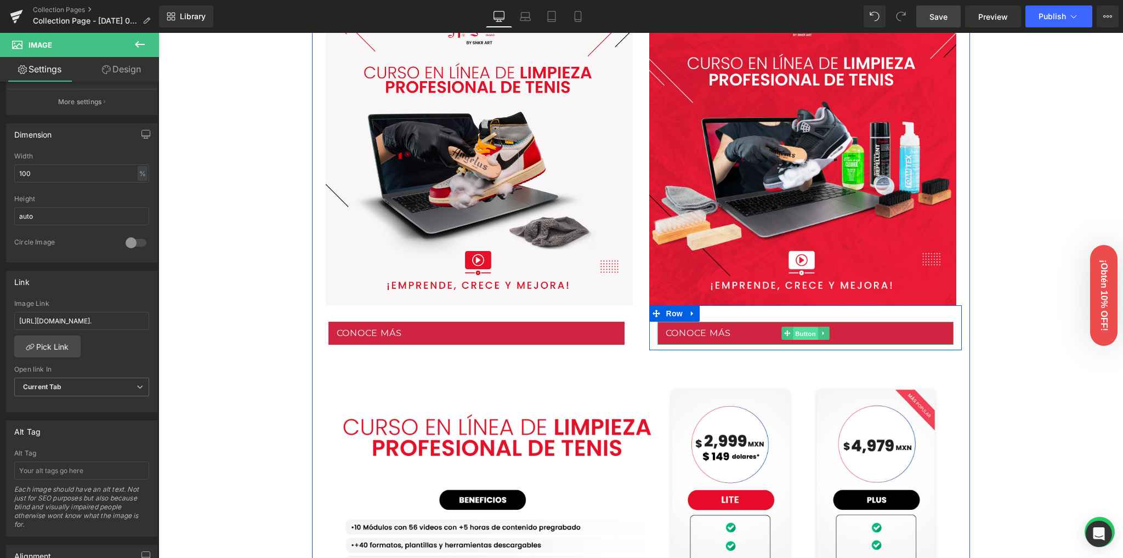
click at [797, 332] on span "Button" at bounding box center [805, 333] width 25 height 13
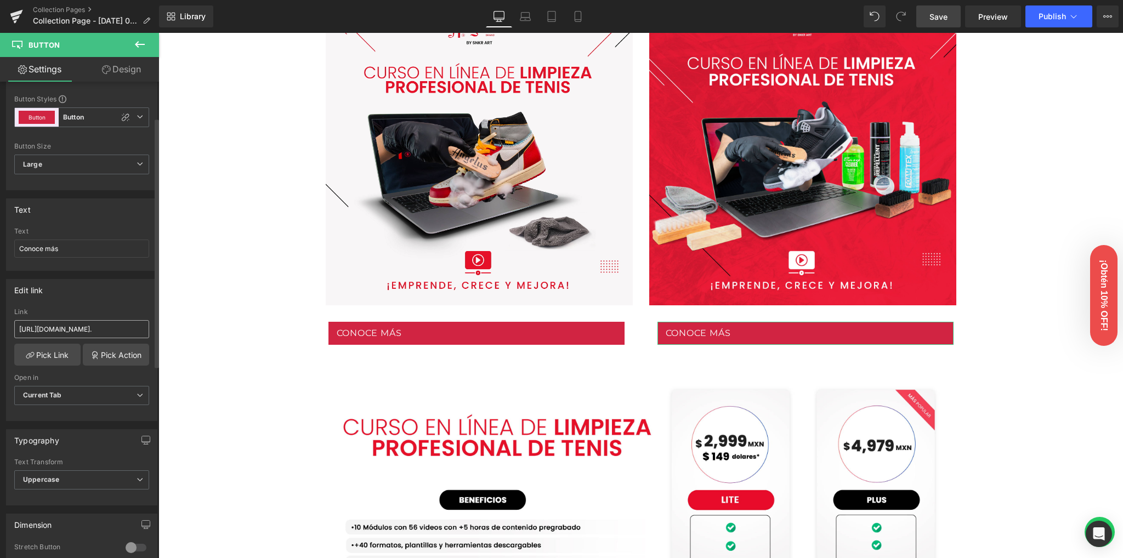
scroll to position [73, 0]
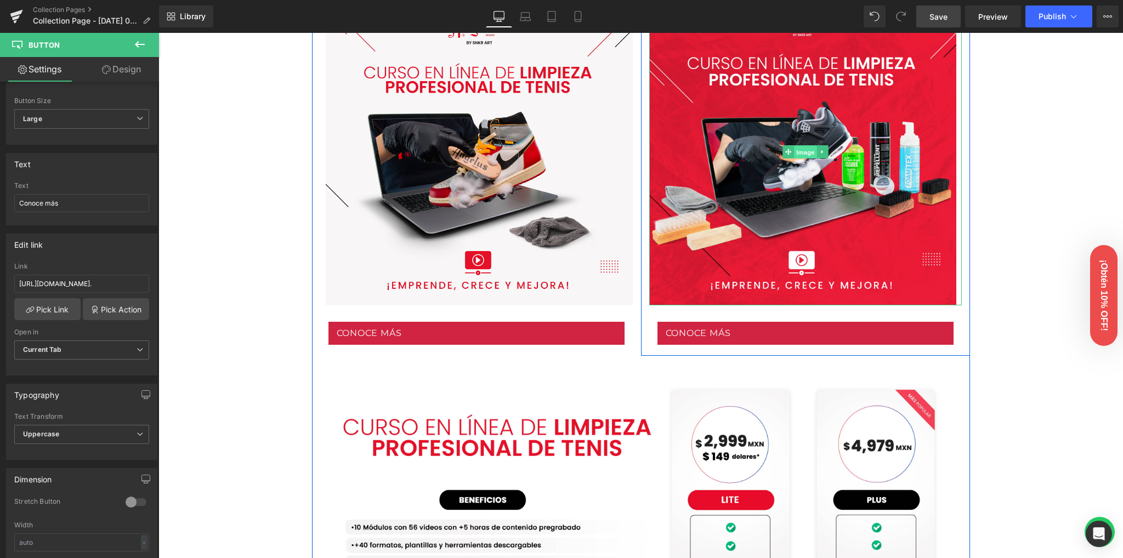
click at [794, 151] on span "Image" at bounding box center [805, 151] width 23 height 13
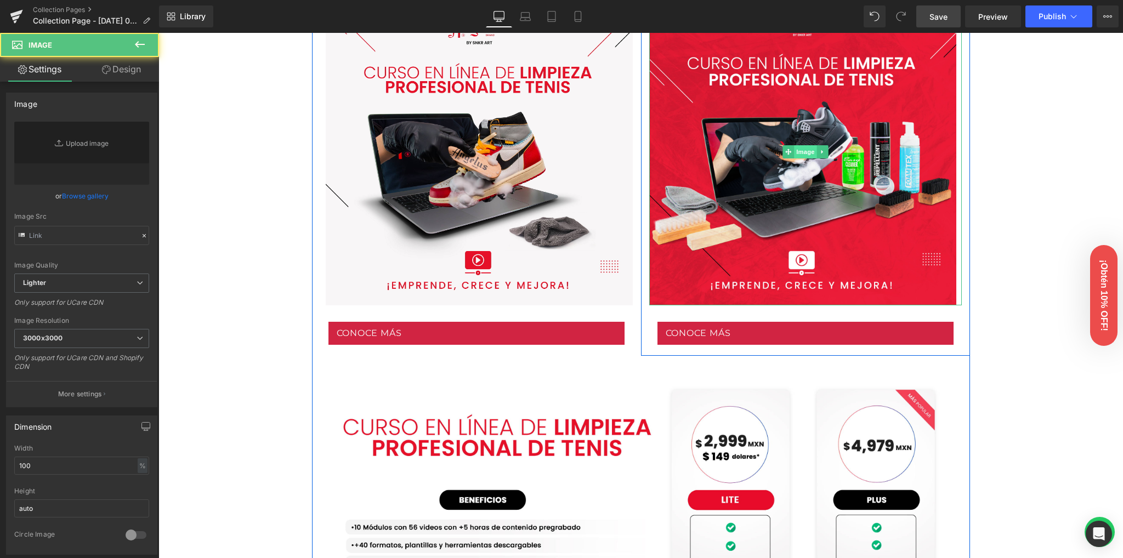
type input "[URL][DOMAIN_NAME]"
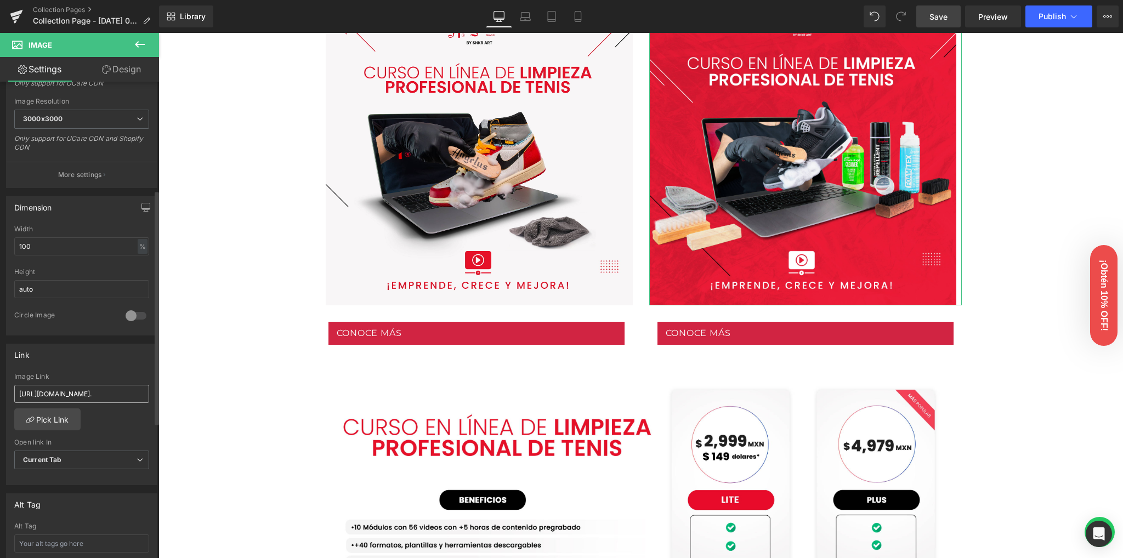
scroll to position [292, 0]
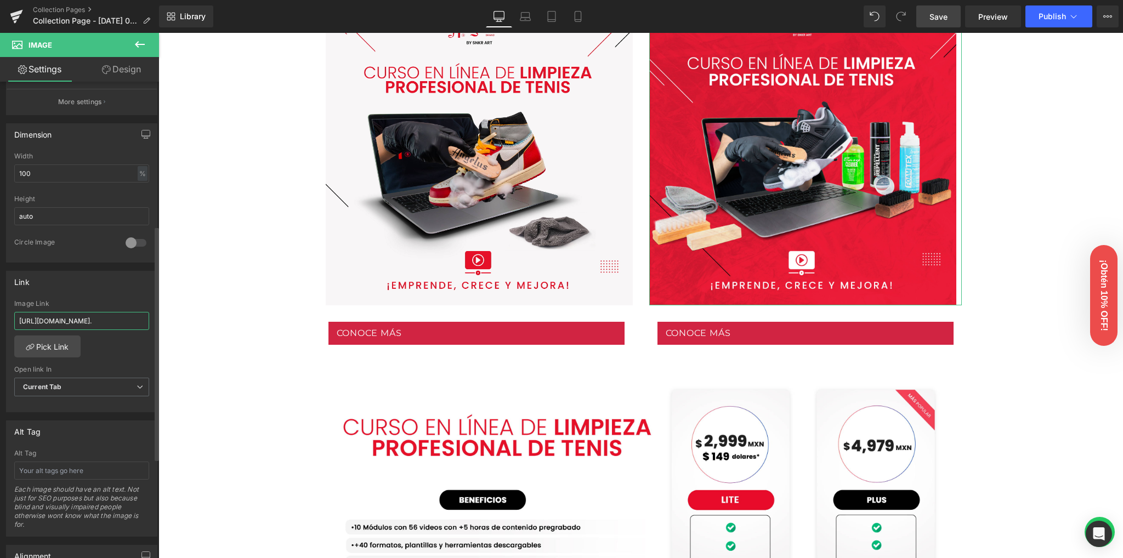
click at [105, 323] on input "[URL][DOMAIN_NAME]." at bounding box center [81, 321] width 135 height 18
paste input "[DOMAIN_NAME][URL]"
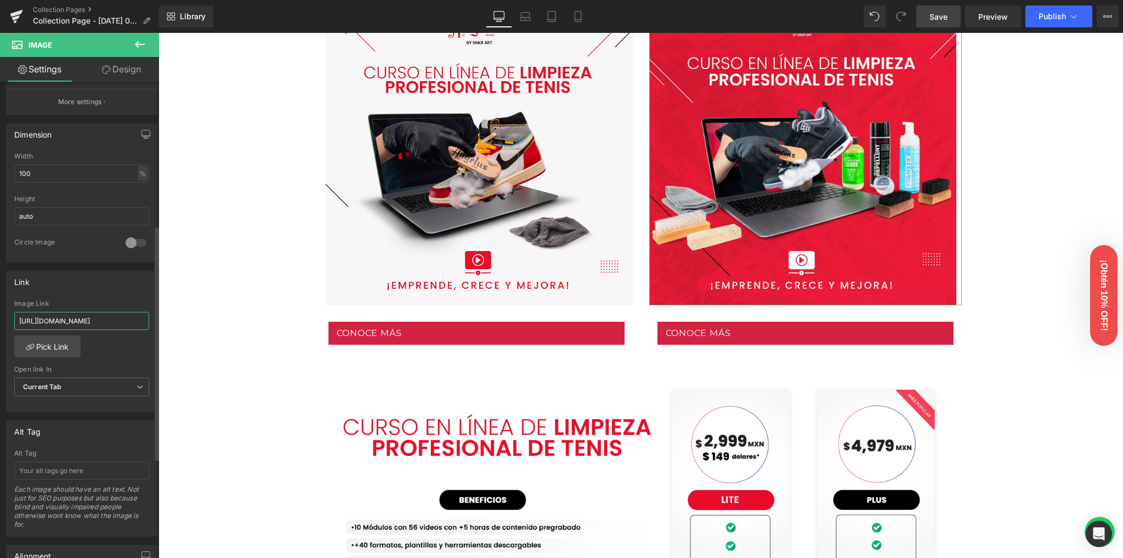
type input "[URL][DOMAIN_NAME]"
click at [107, 286] on div "Link" at bounding box center [82, 281] width 150 height 21
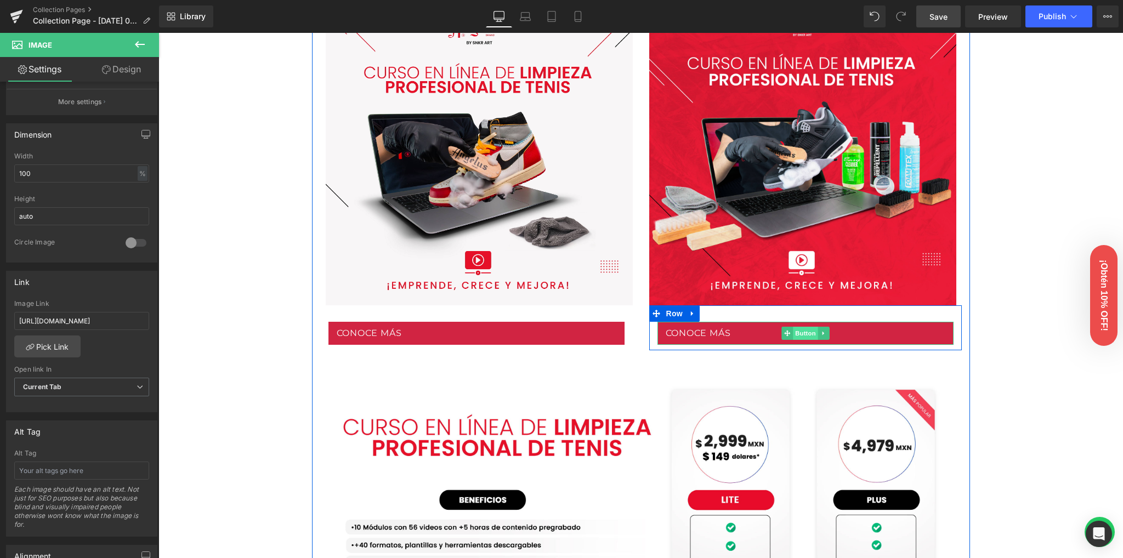
click at [796, 332] on span "Button" at bounding box center [805, 333] width 25 height 13
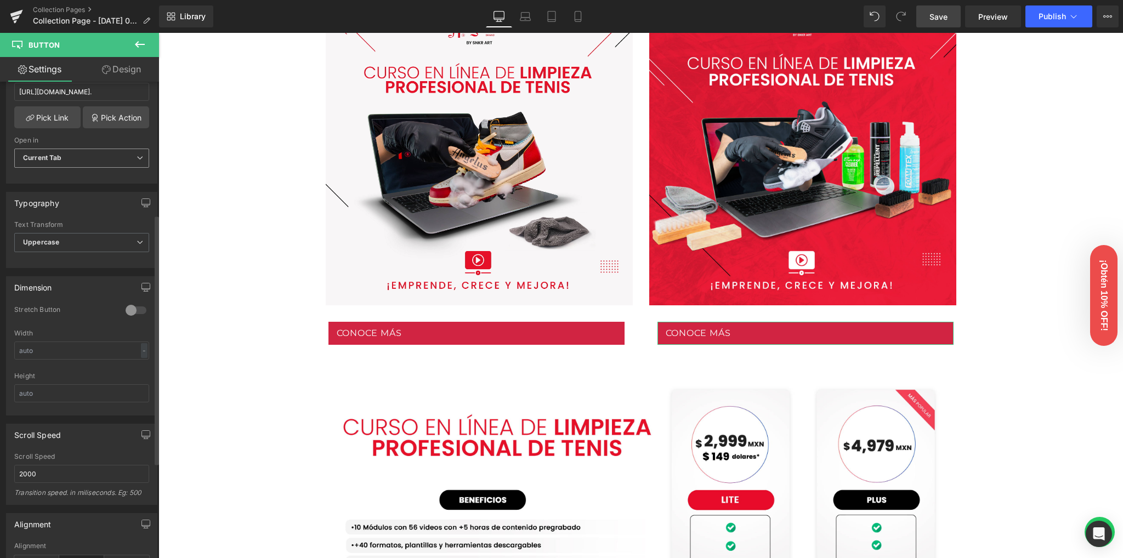
scroll to position [146, 0]
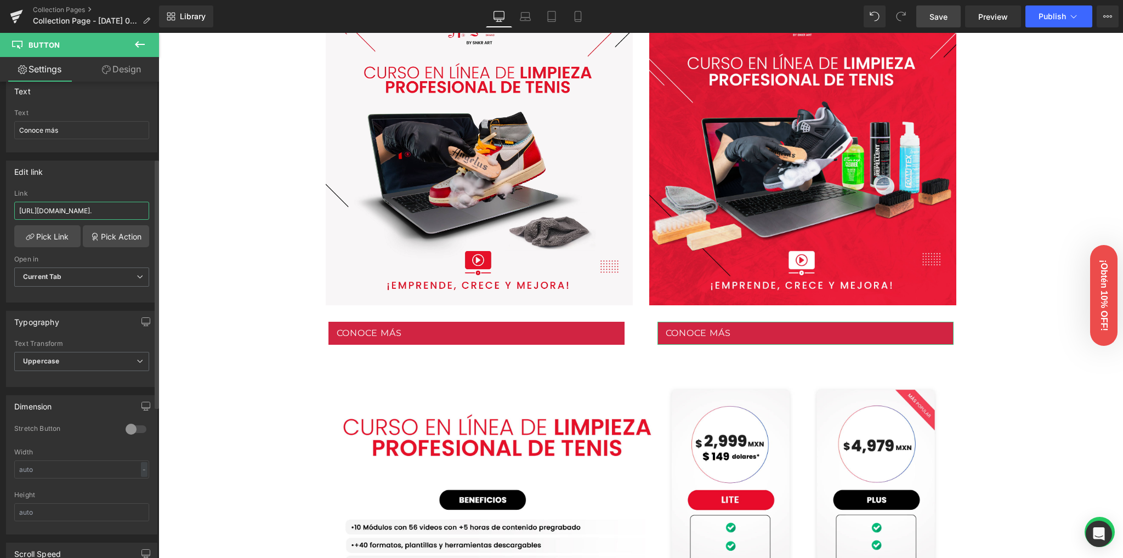
click at [71, 211] on input "[URL][DOMAIN_NAME]." at bounding box center [81, 211] width 135 height 18
paste input "[DOMAIN_NAME][URL]"
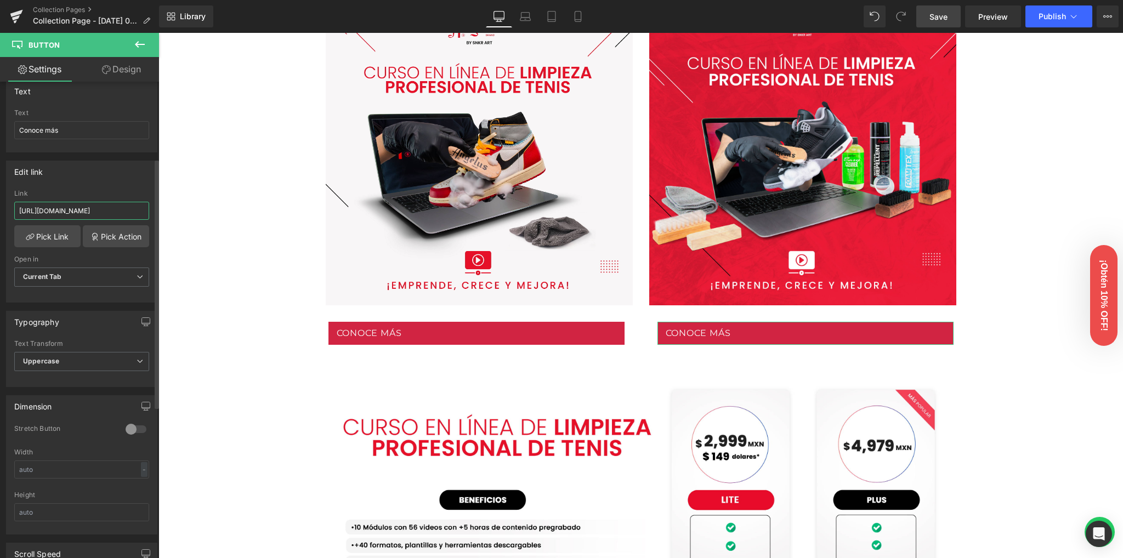
type input "[URL][DOMAIN_NAME]"
click at [87, 183] on div "Edit link [URL][DOMAIN_NAME] Link [URL][DOMAIN_NAME] Pick Link Pick Action Curr…" at bounding box center [81, 232] width 151 height 142
click at [934, 16] on span "Save" at bounding box center [938, 17] width 18 height 12
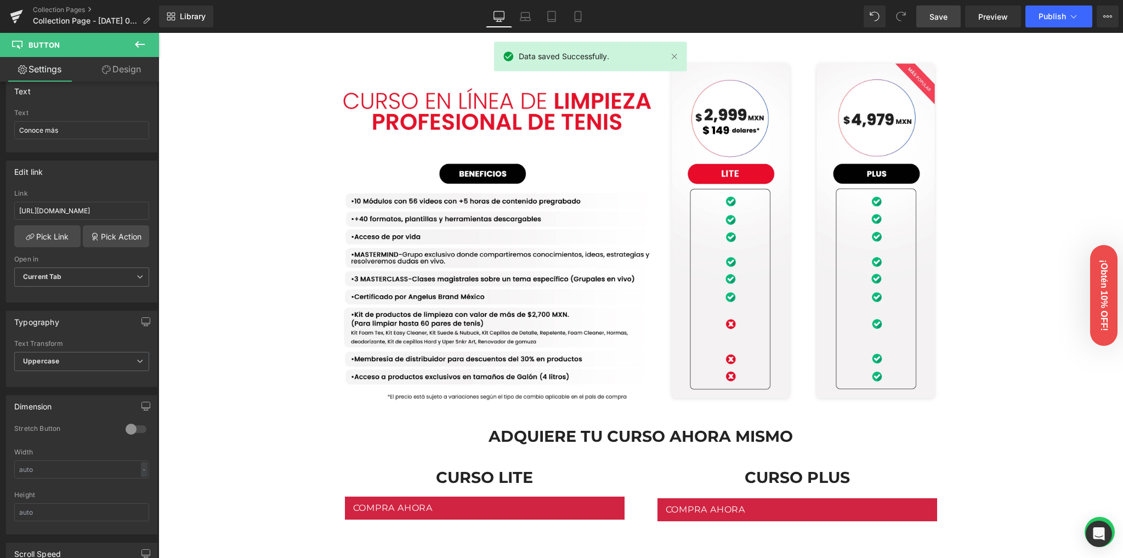
scroll to position [1023, 0]
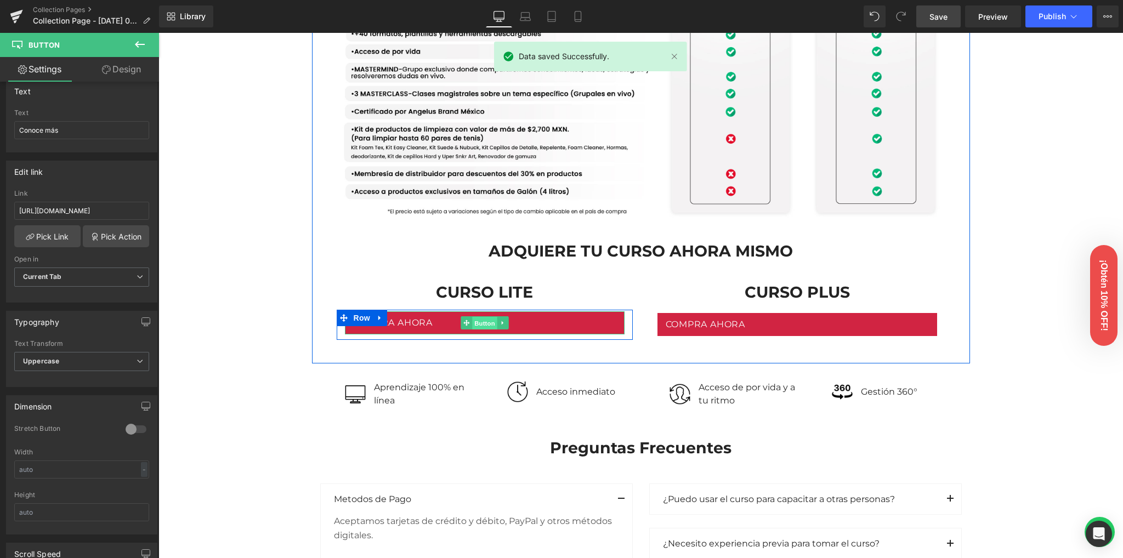
click at [477, 322] on span "Button" at bounding box center [484, 323] width 25 height 13
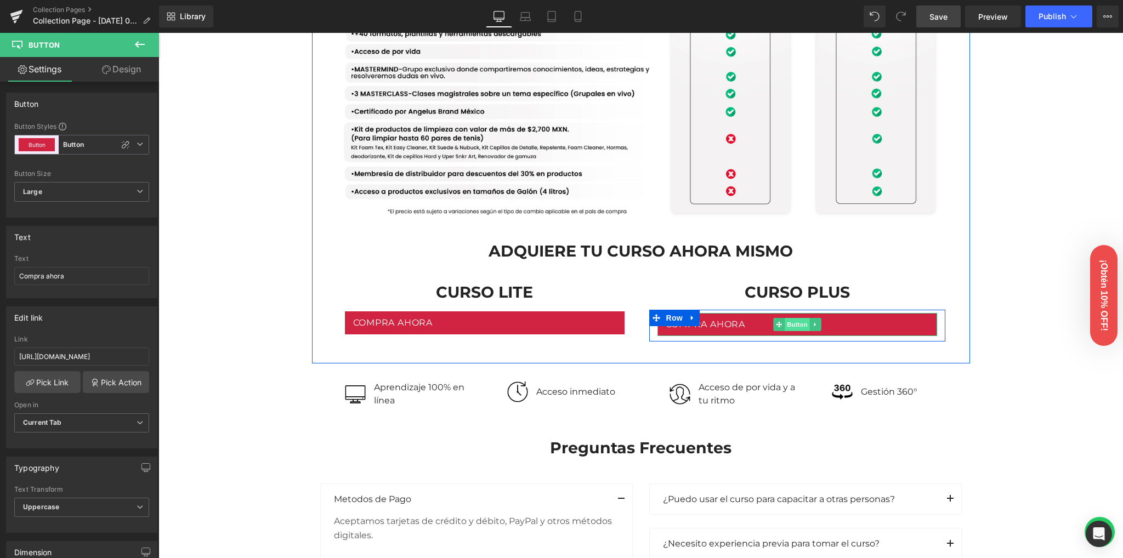
click at [787, 326] on span "Button" at bounding box center [796, 324] width 25 height 13
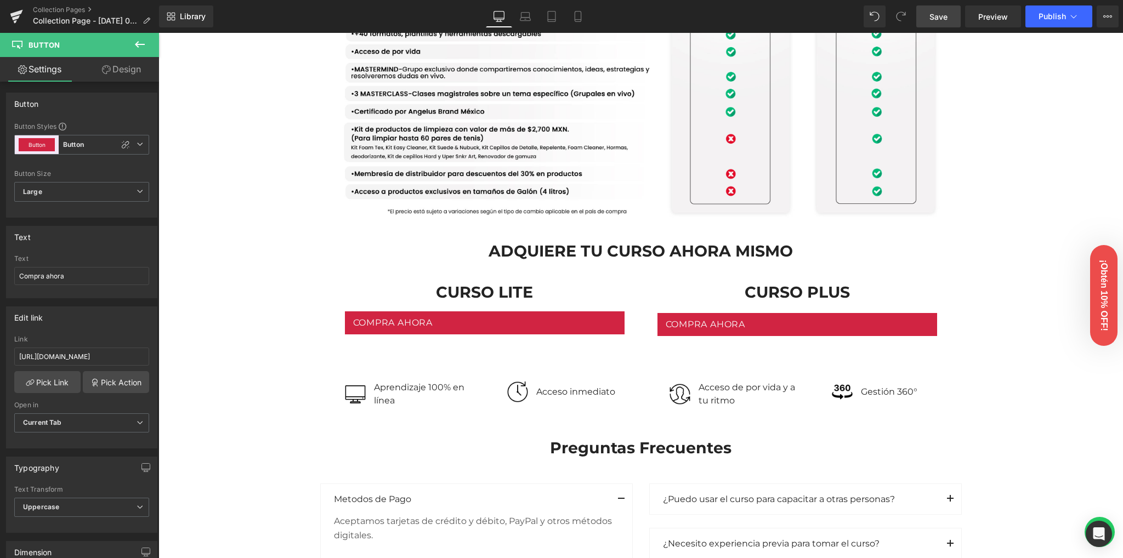
click at [941, 19] on span "Save" at bounding box center [938, 17] width 18 height 12
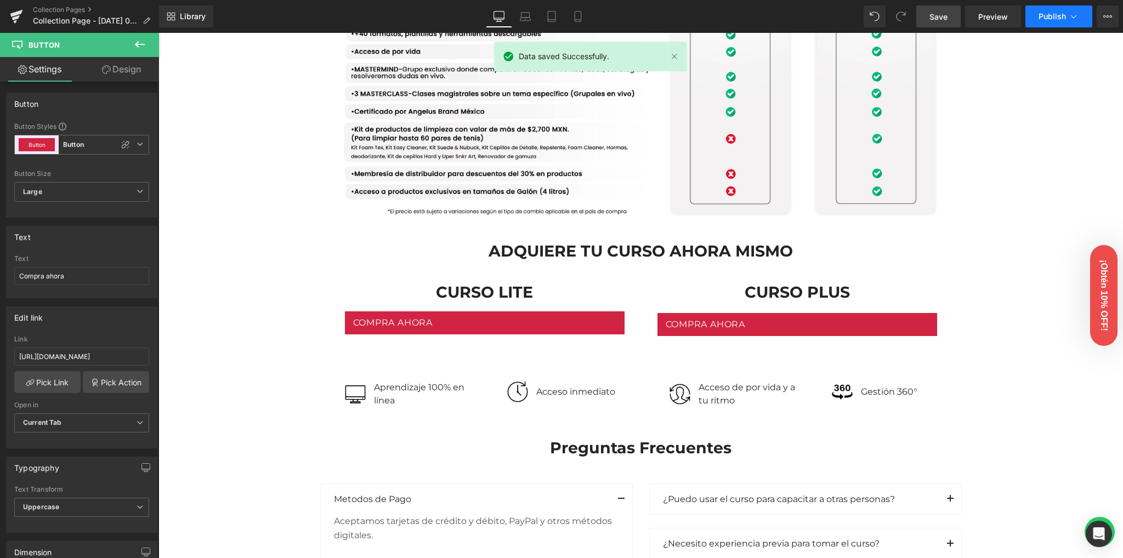
click at [1048, 5] on button "Publish" at bounding box center [1058, 16] width 67 height 22
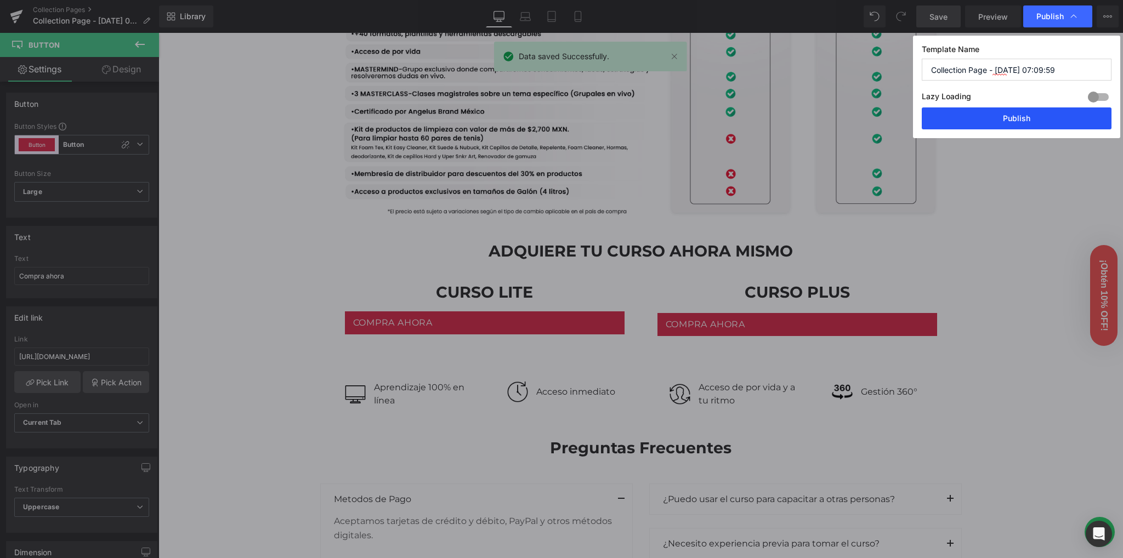
click at [995, 126] on button "Publish" at bounding box center [1016, 118] width 190 height 22
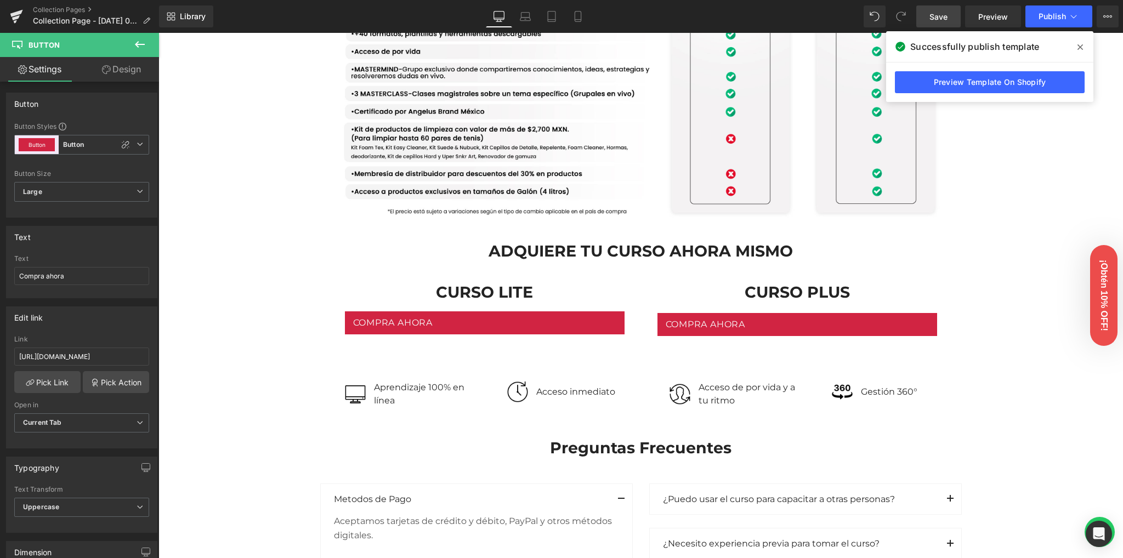
drag, startPoint x: 1080, startPoint y: 44, endPoint x: 920, endPoint y: 12, distance: 163.2
click at [1080, 44] on icon at bounding box center [1079, 47] width 5 height 9
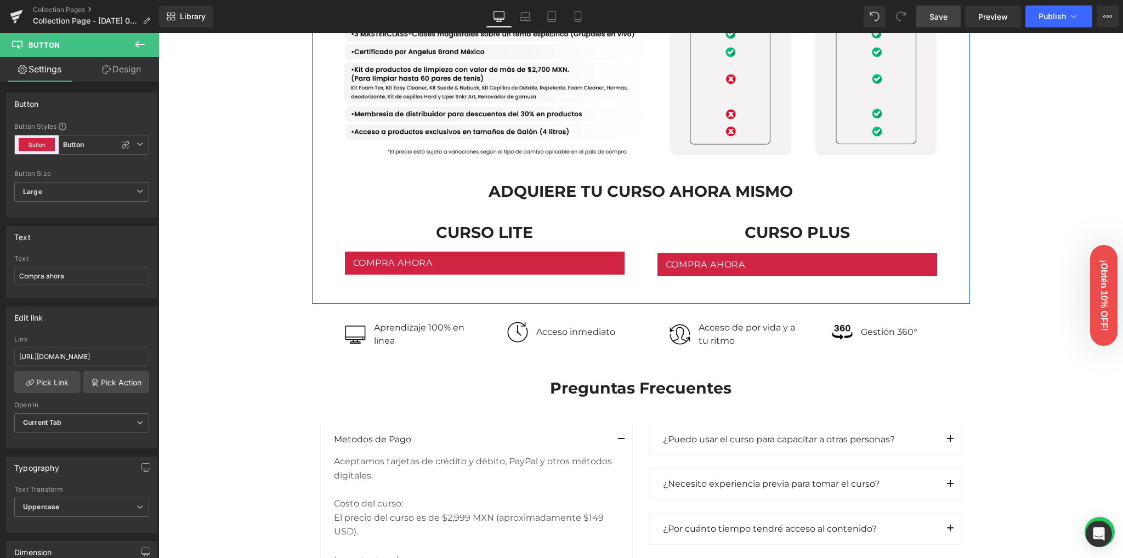
scroll to position [1096, 0]
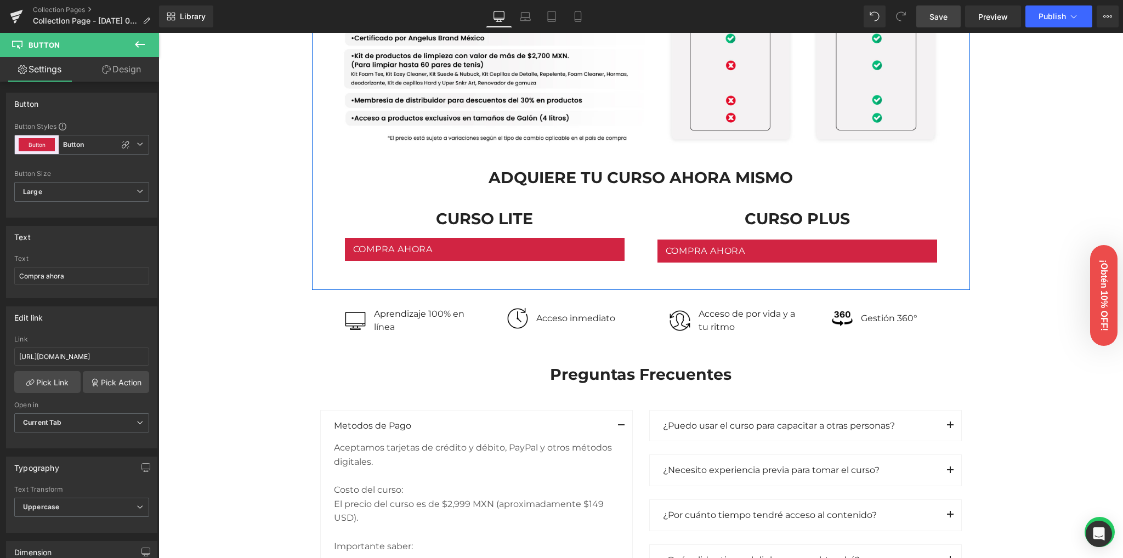
click at [479, 250] on div "Compra ahora Button" at bounding box center [485, 249] width 280 height 23
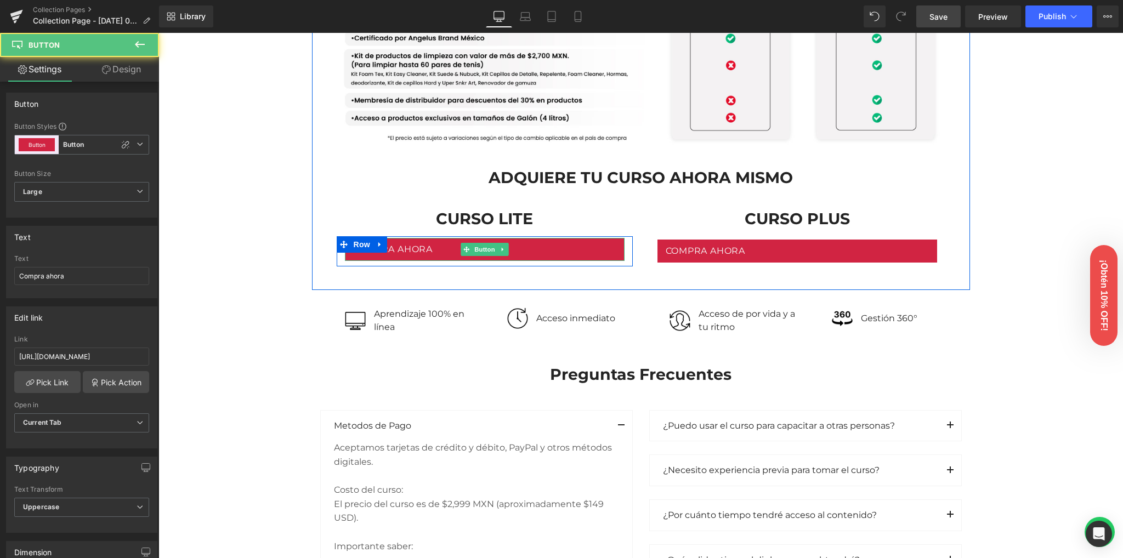
click at [479, 250] on span "Button" at bounding box center [484, 249] width 25 height 13
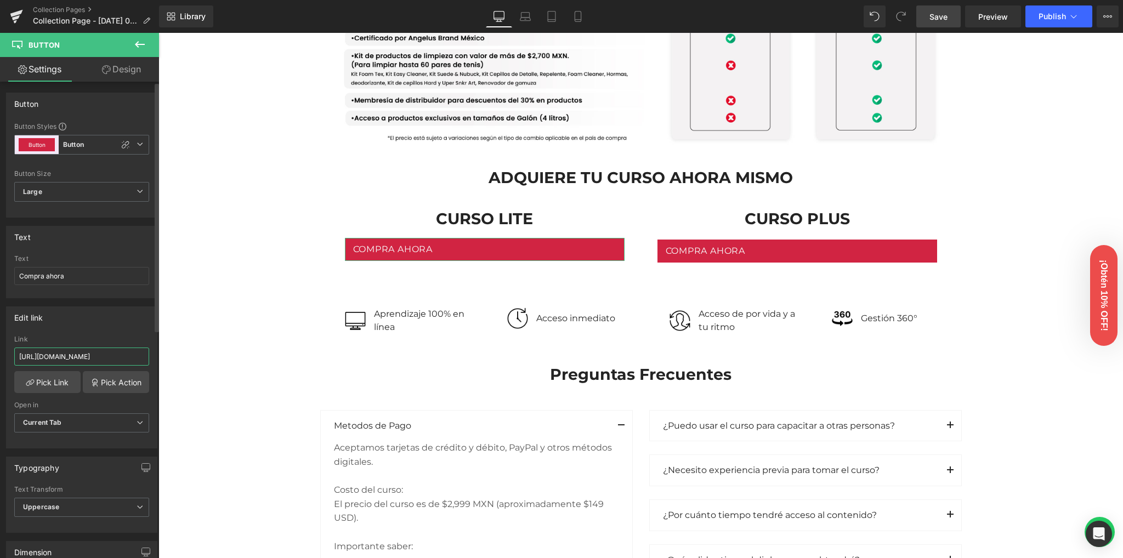
click at [89, 355] on input "[URL][DOMAIN_NAME]" at bounding box center [81, 357] width 135 height 18
click at [98, 321] on div "Edit link" at bounding box center [82, 317] width 150 height 21
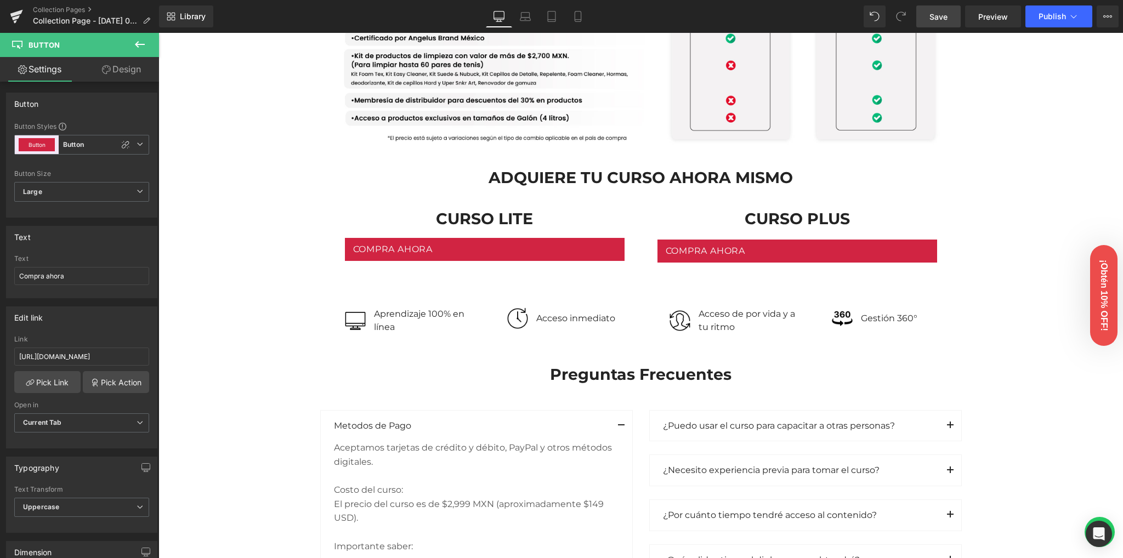
click at [927, 12] on link "Save" at bounding box center [938, 16] width 44 height 22
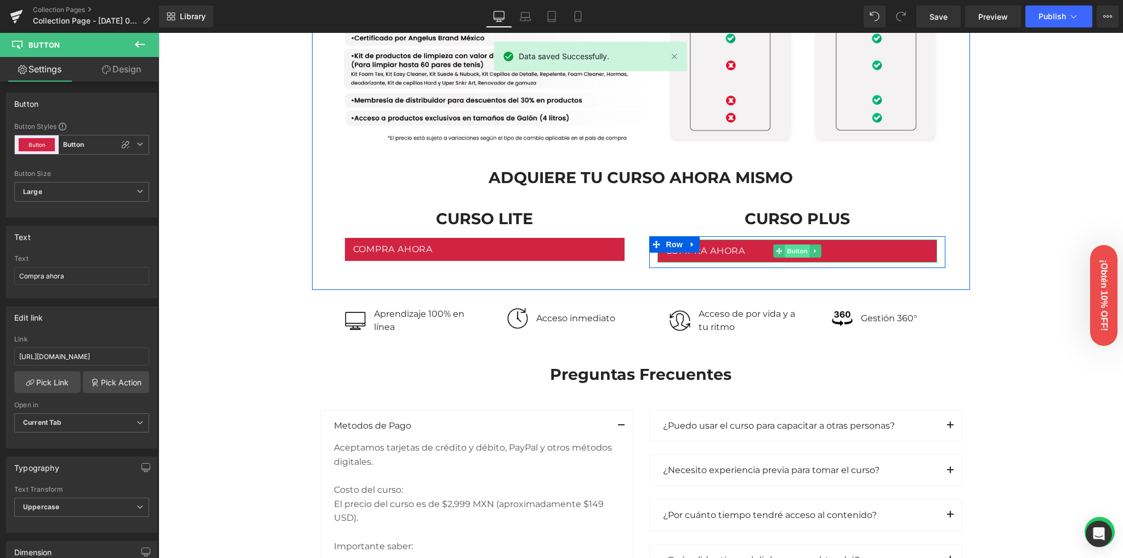
click at [792, 250] on span "Button" at bounding box center [796, 250] width 25 height 13
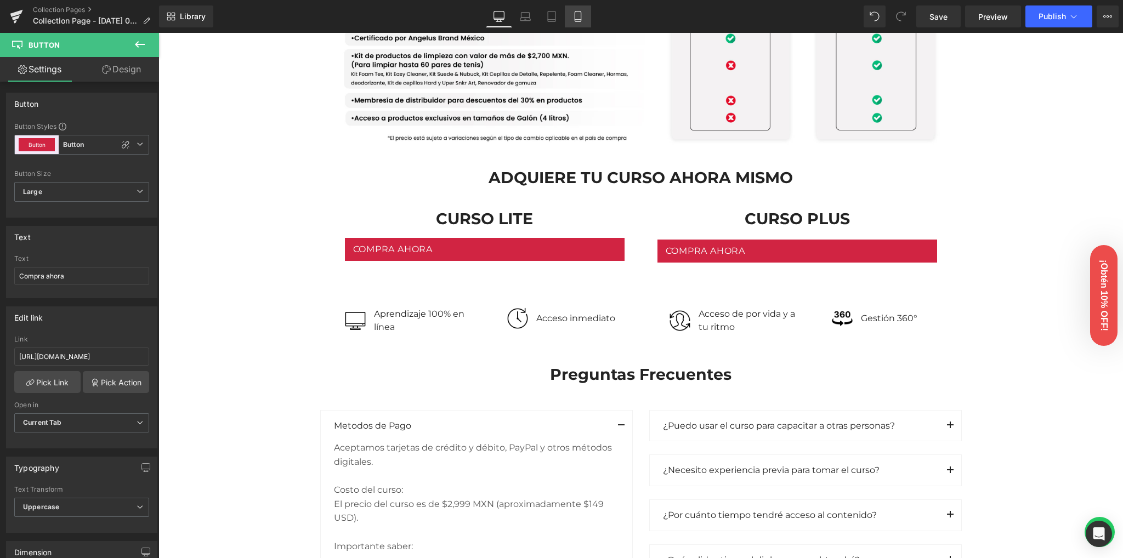
click at [574, 13] on icon at bounding box center [577, 17] width 6 height 10
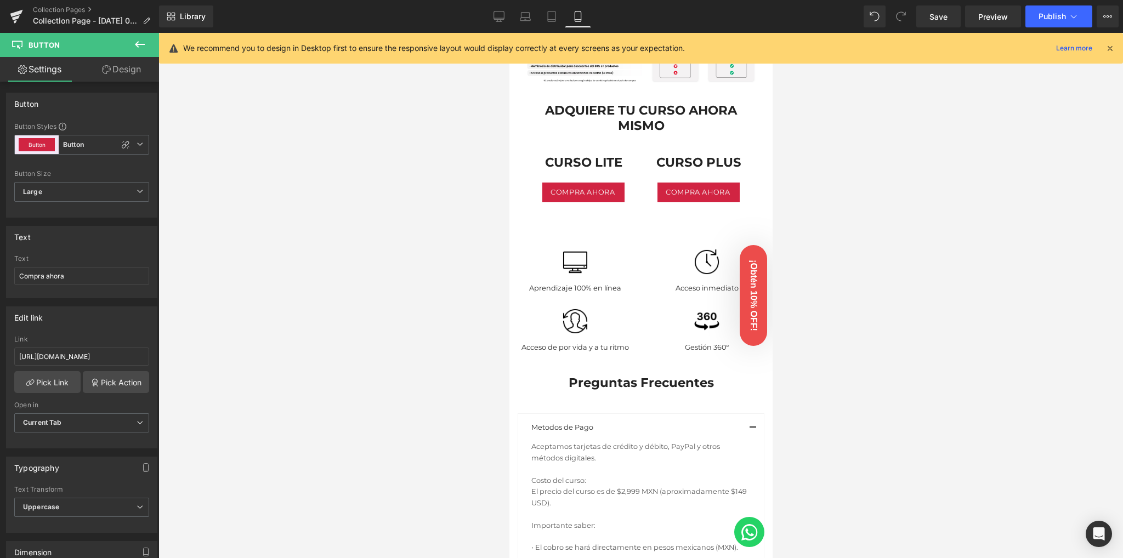
scroll to position [731, 0]
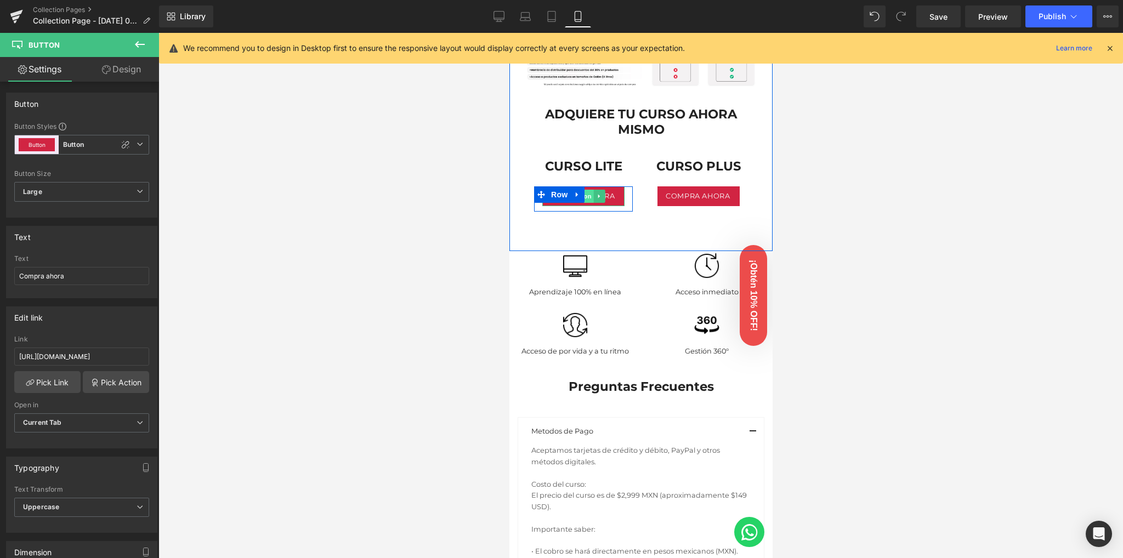
click at [584, 190] on span "Button" at bounding box center [580, 196] width 25 height 13
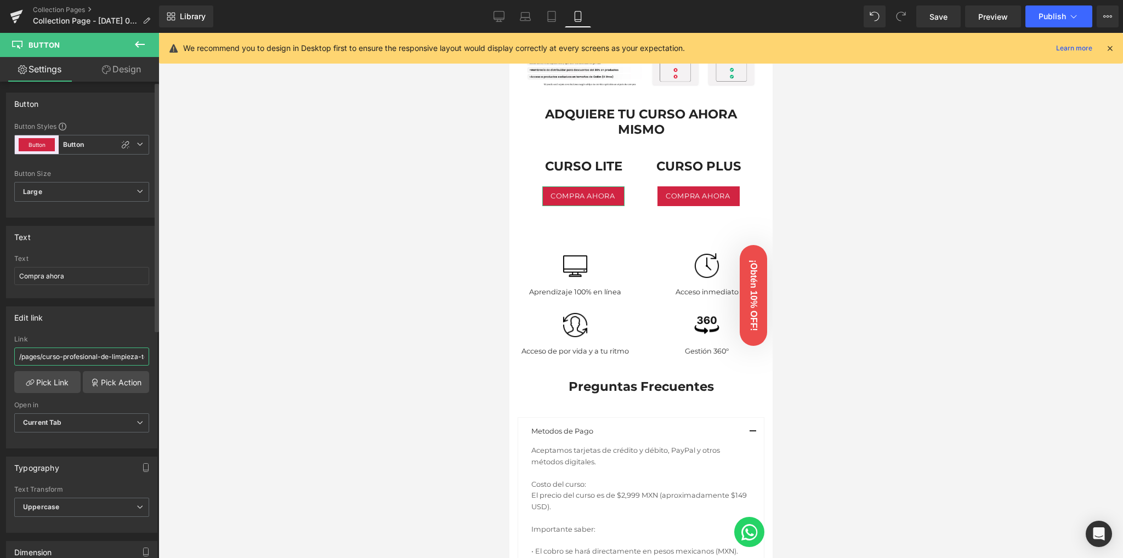
click at [83, 359] on input "/pages/curso-profesional-de-limpieza-tenis-en-linea-sin-producto" at bounding box center [81, 357] width 135 height 18
paste input "[URL][DOMAIN_NAME]"
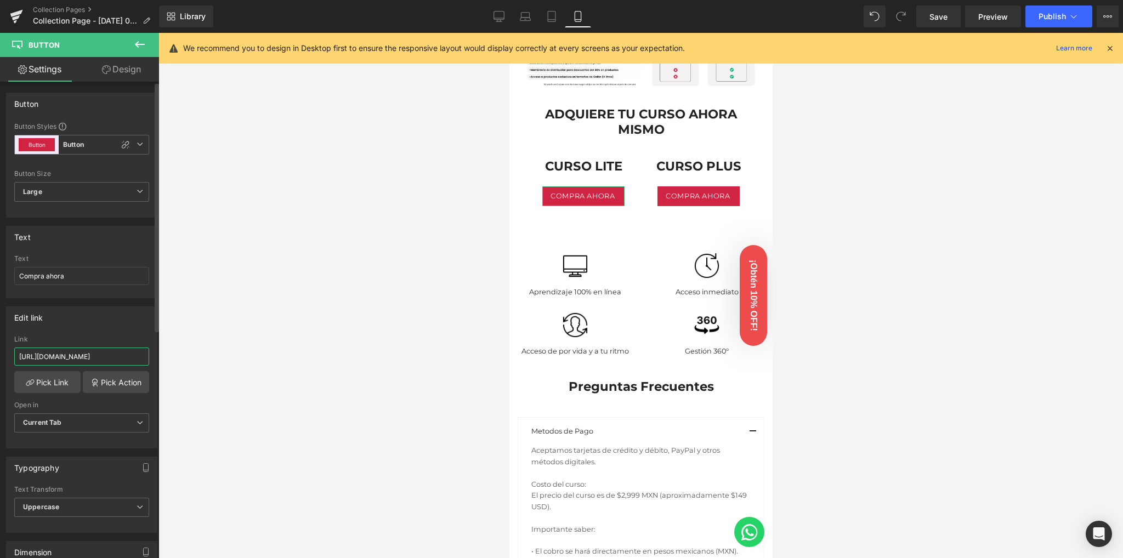
type input "[URL][DOMAIN_NAME]"
click at [89, 321] on div "Edit link" at bounding box center [82, 317] width 150 height 21
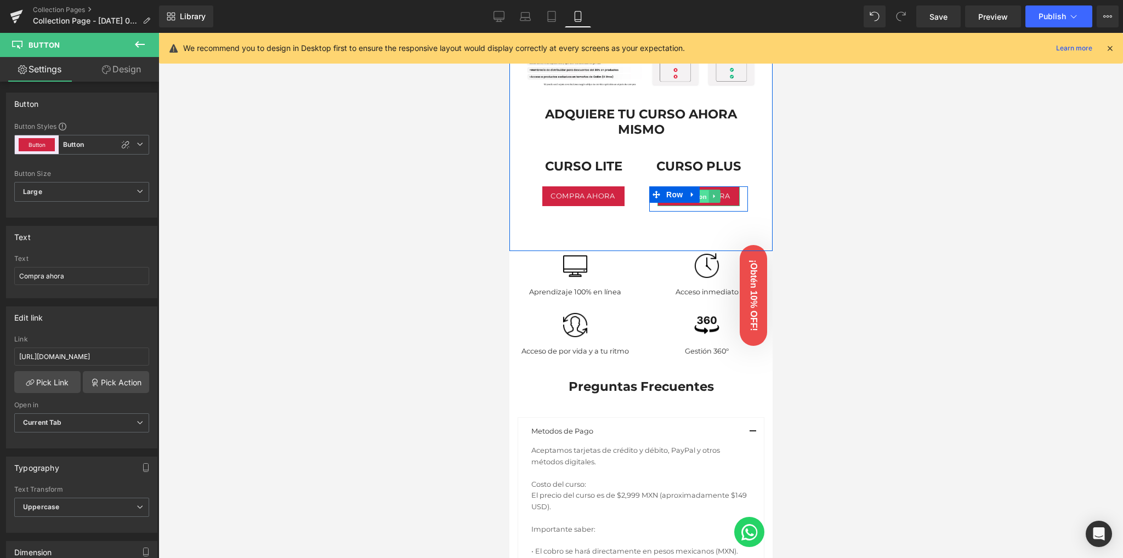
click at [693, 190] on span "Button" at bounding box center [695, 196] width 25 height 13
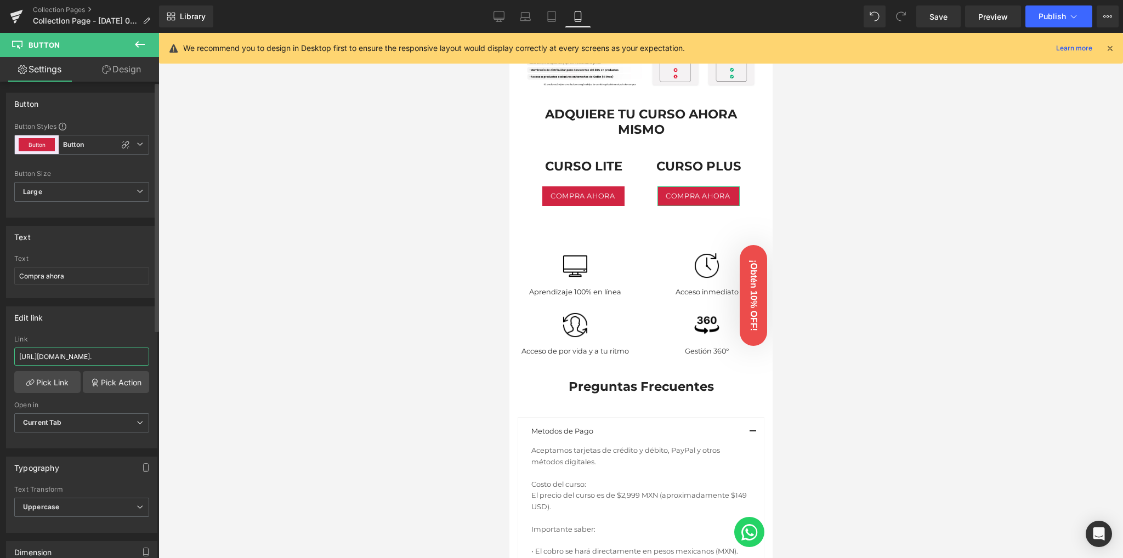
click at [103, 354] on input "[URL][DOMAIN_NAME]." at bounding box center [81, 357] width 135 height 18
paste input "[DOMAIN_NAME][URL]"
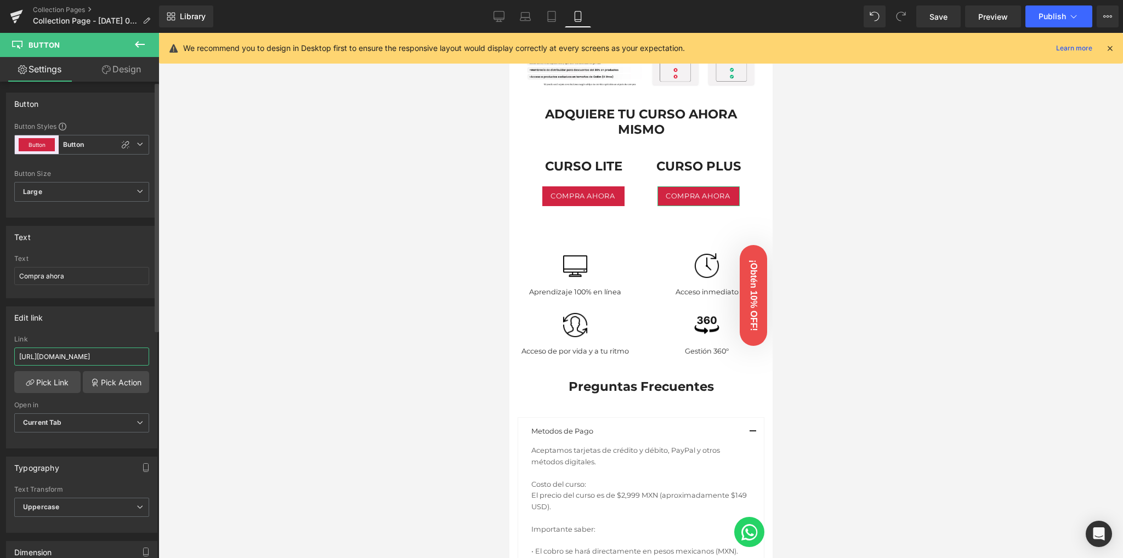
type input "[URL][DOMAIN_NAME]"
click at [105, 329] on div "Edit link [URL][DOMAIN_NAME] Link [URL][DOMAIN_NAME] Pick Link Pick Action Curr…" at bounding box center [81, 377] width 151 height 142
click at [503, 14] on icon at bounding box center [498, 16] width 11 height 11
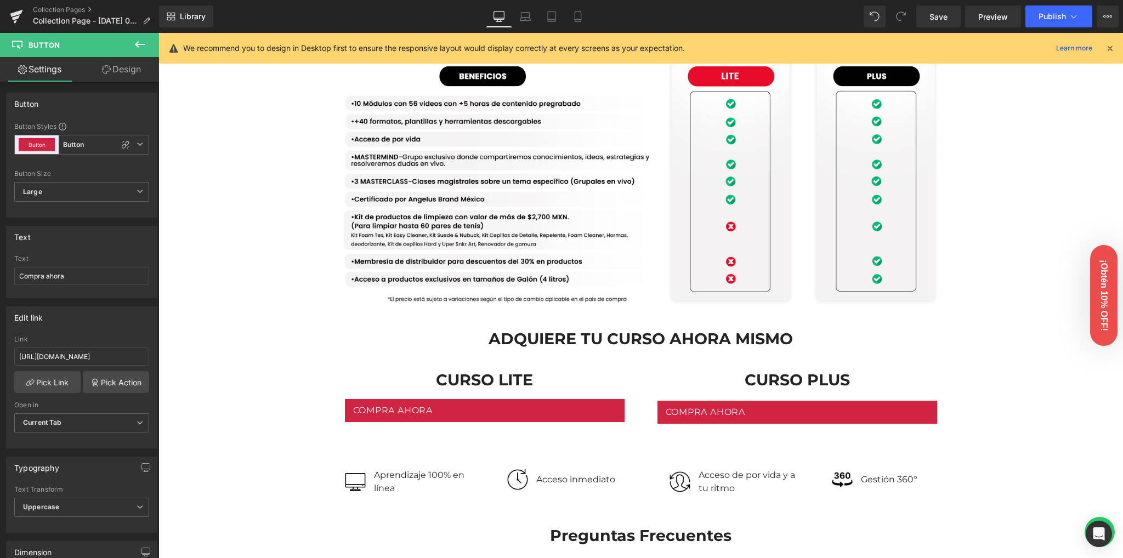
scroll to position [1046, 0]
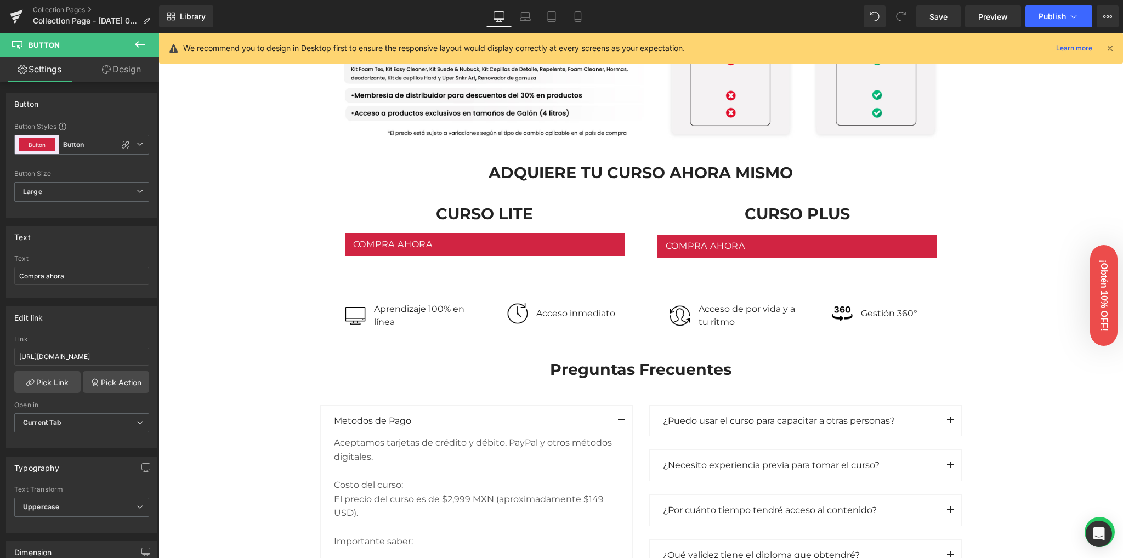
click at [785, 243] on div "Compra ahora Button" at bounding box center [797, 246] width 280 height 23
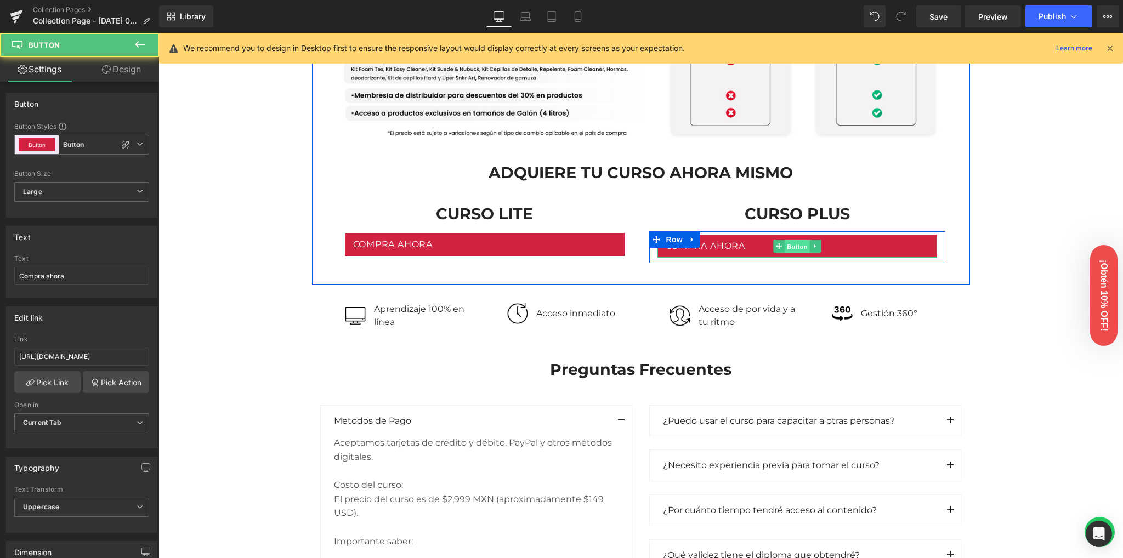
click at [787, 244] on span "Button" at bounding box center [796, 246] width 25 height 13
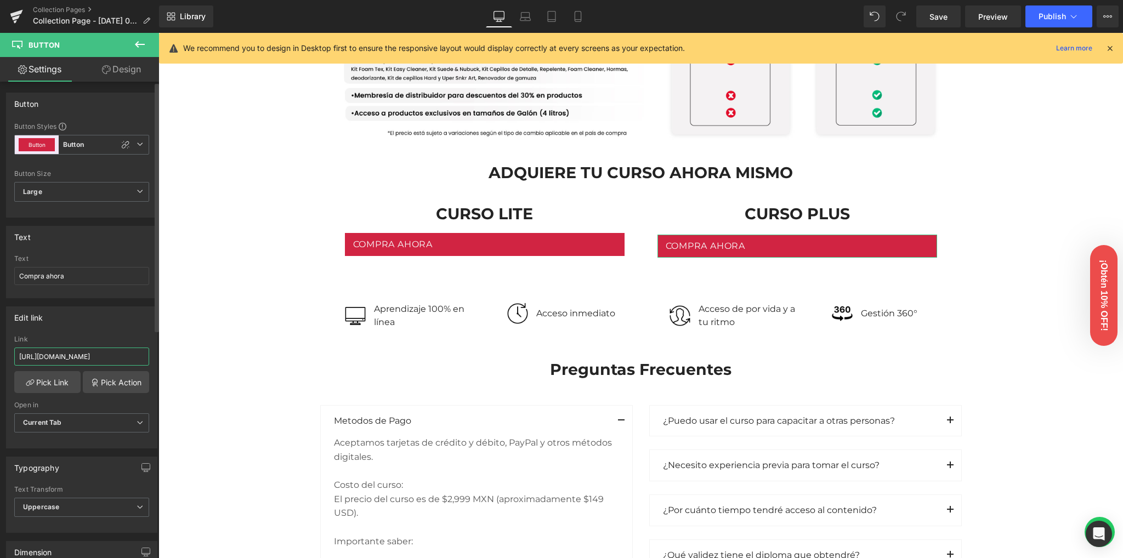
click at [113, 357] on input "[URL][DOMAIN_NAME]" at bounding box center [81, 357] width 135 height 18
click at [108, 318] on div "Edit link" at bounding box center [82, 317] width 150 height 21
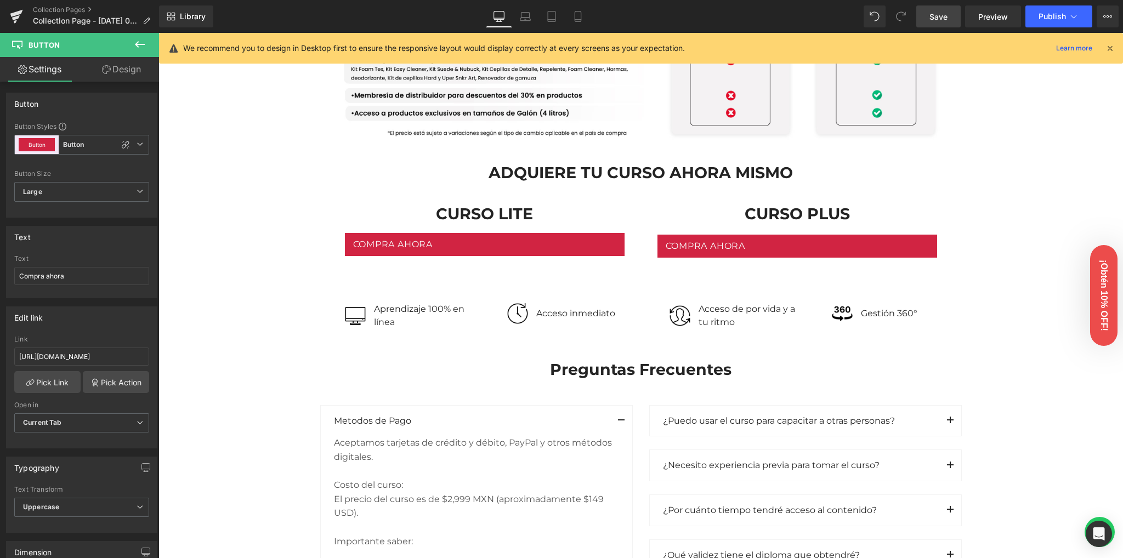
click at [946, 17] on span "Save" at bounding box center [938, 17] width 18 height 12
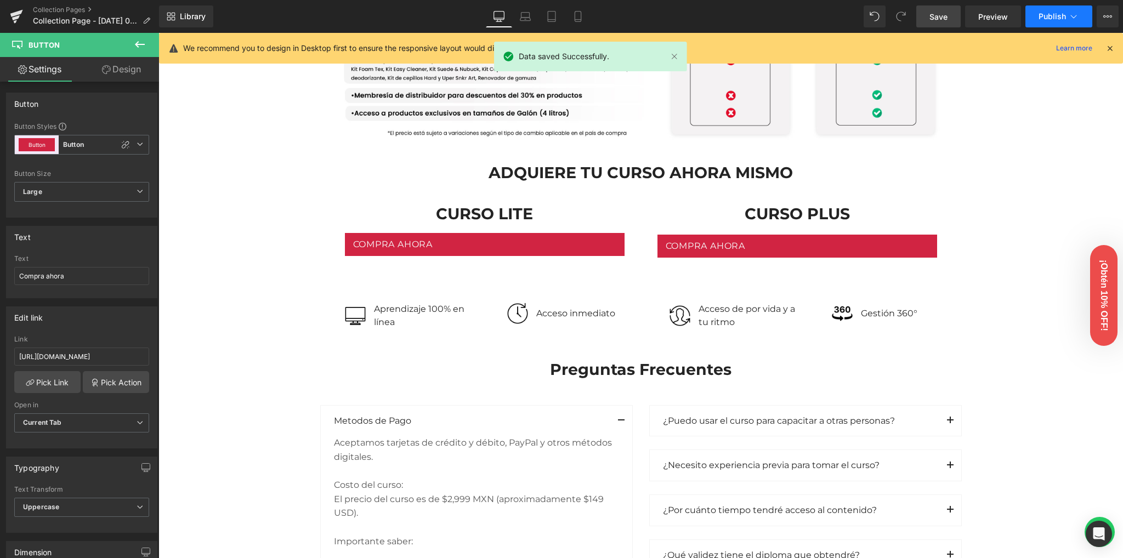
click at [1050, 21] on button "Publish" at bounding box center [1058, 16] width 67 height 22
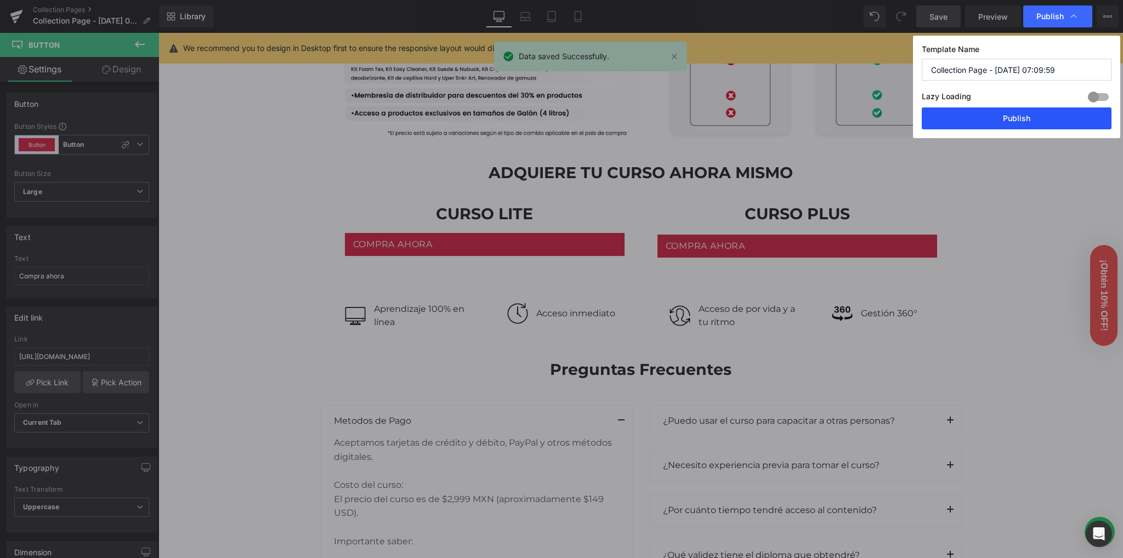
click at [1011, 115] on button "Publish" at bounding box center [1016, 118] width 190 height 22
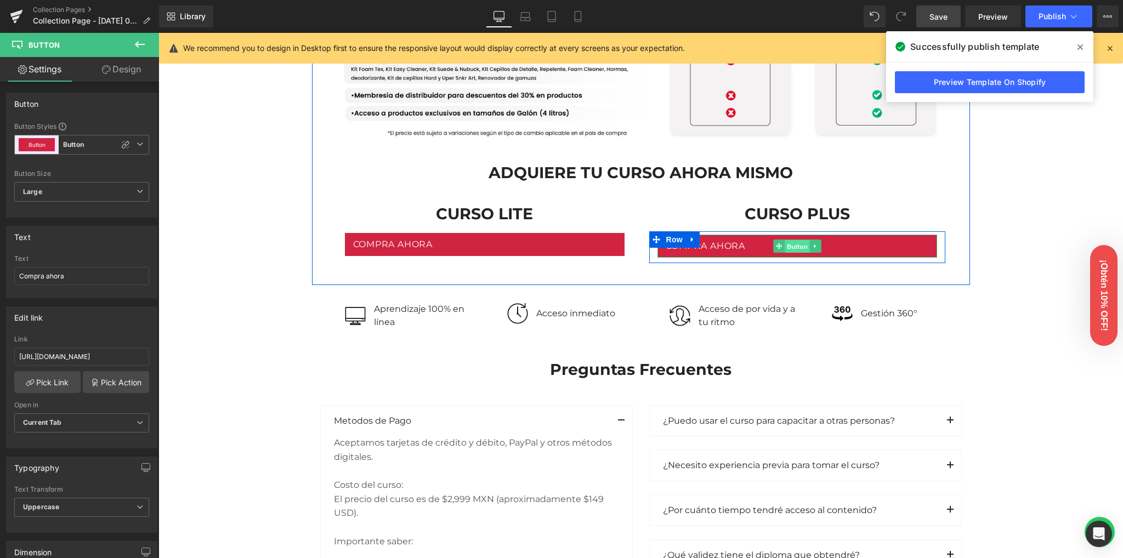
click at [794, 248] on span "Button" at bounding box center [796, 246] width 25 height 13
click at [787, 247] on span "Button" at bounding box center [796, 246] width 25 height 13
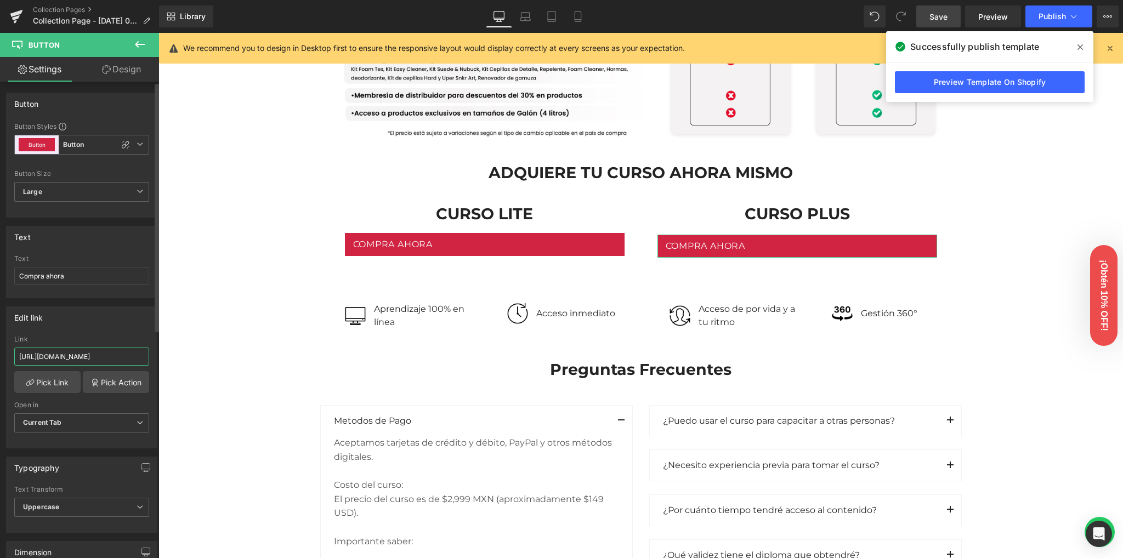
click at [96, 358] on input "[URL][DOMAIN_NAME]" at bounding box center [81, 357] width 135 height 18
click at [101, 314] on div "Edit link" at bounding box center [82, 317] width 150 height 21
click at [936, 20] on span "Save" at bounding box center [938, 17] width 18 height 12
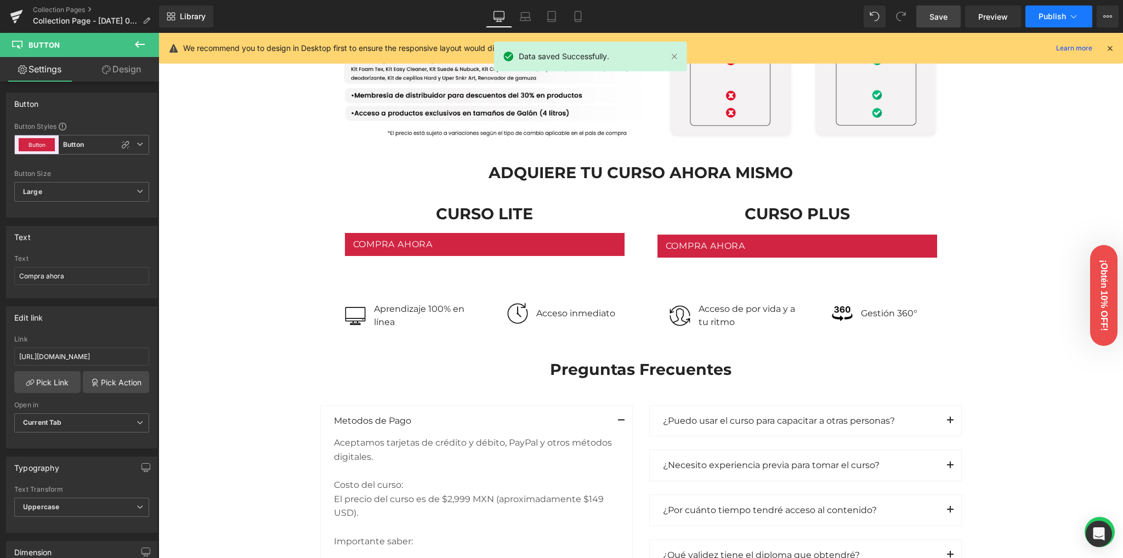
click at [1057, 16] on span "Publish" at bounding box center [1051, 16] width 27 height 9
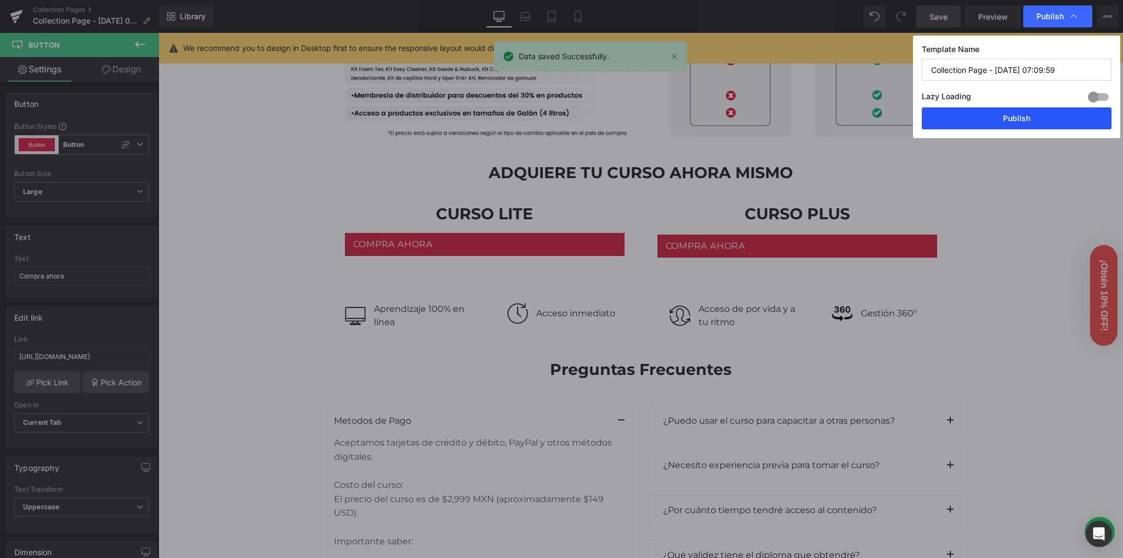
click at [1020, 110] on button "Publish" at bounding box center [1016, 118] width 190 height 22
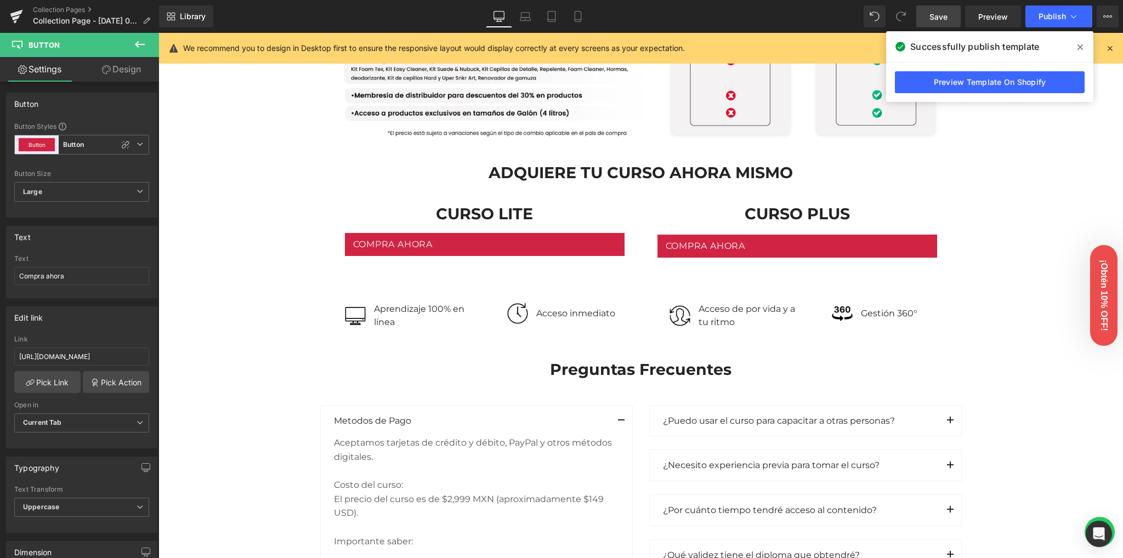
click at [264, 312] on div "Image Row Image Row Conoce nuestras versiones Heading Row Lite Heading Plus Hea…" at bounding box center [640, 53] width 964 height 2051
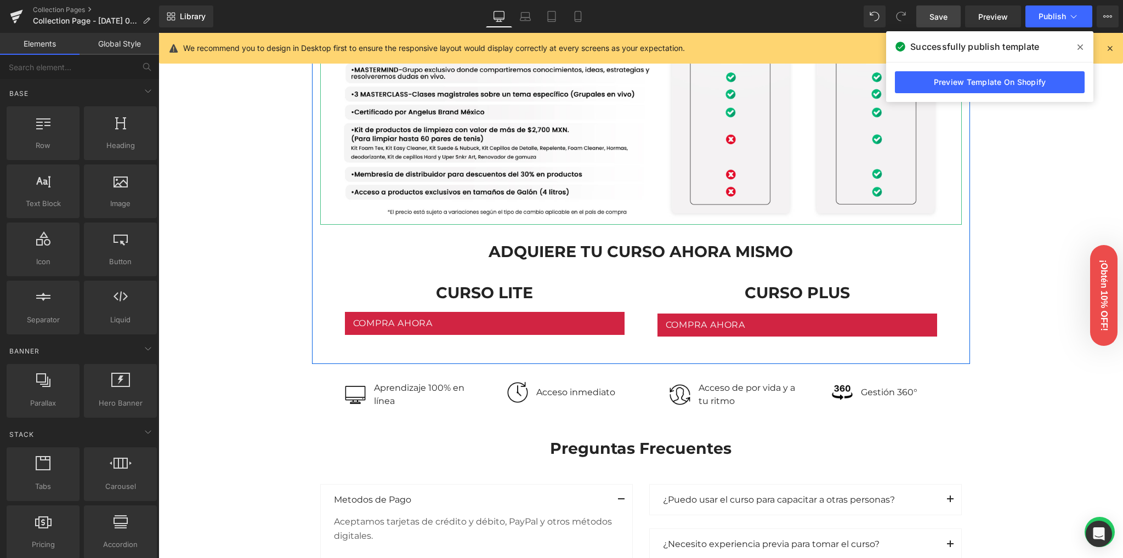
scroll to position [973, 0]
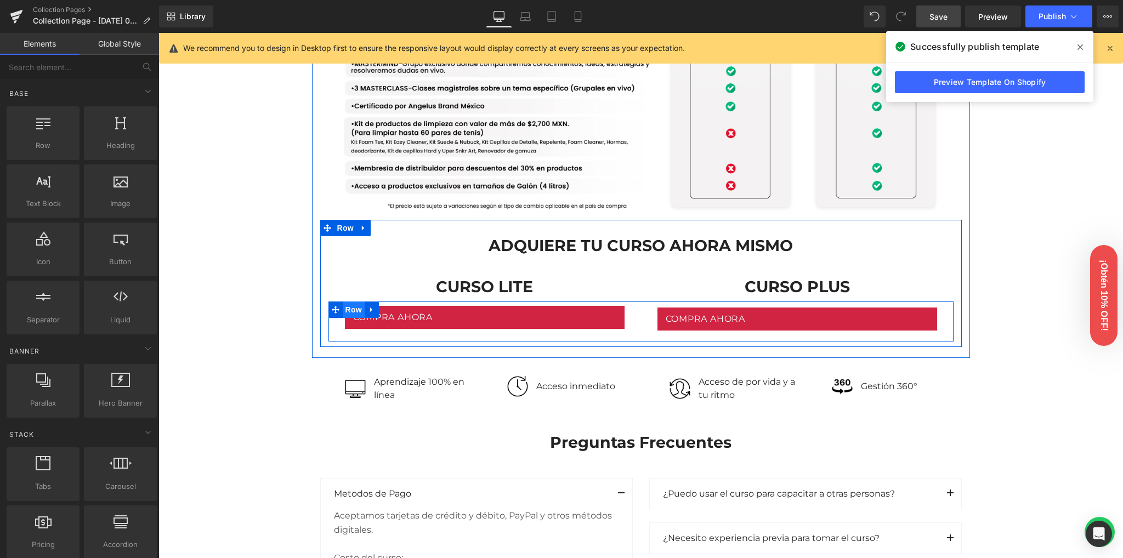
click at [349, 311] on span "Row" at bounding box center [354, 309] width 22 height 16
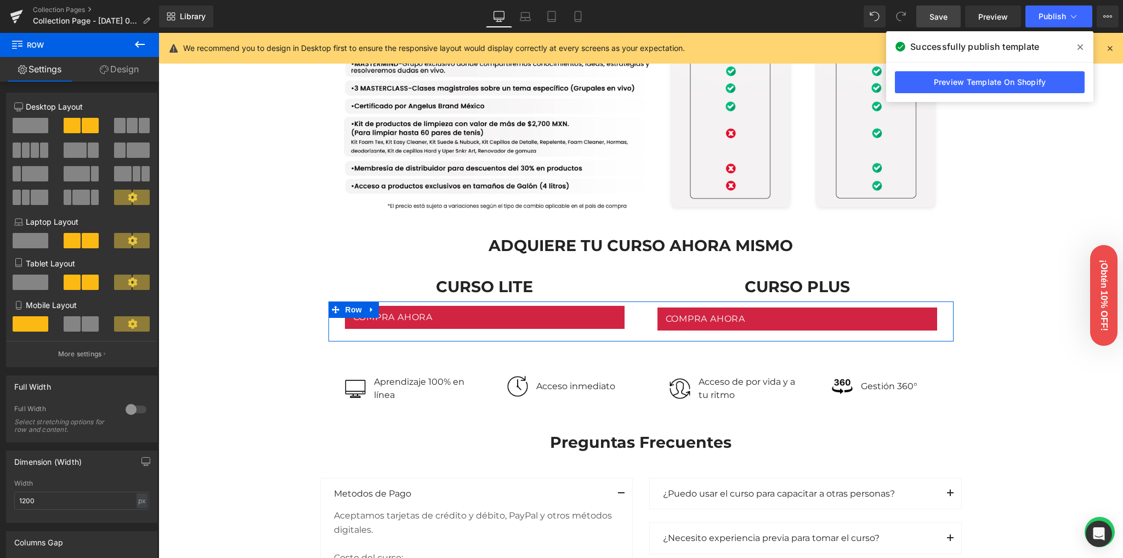
click at [127, 73] on link "Design" at bounding box center [118, 69] width 79 height 25
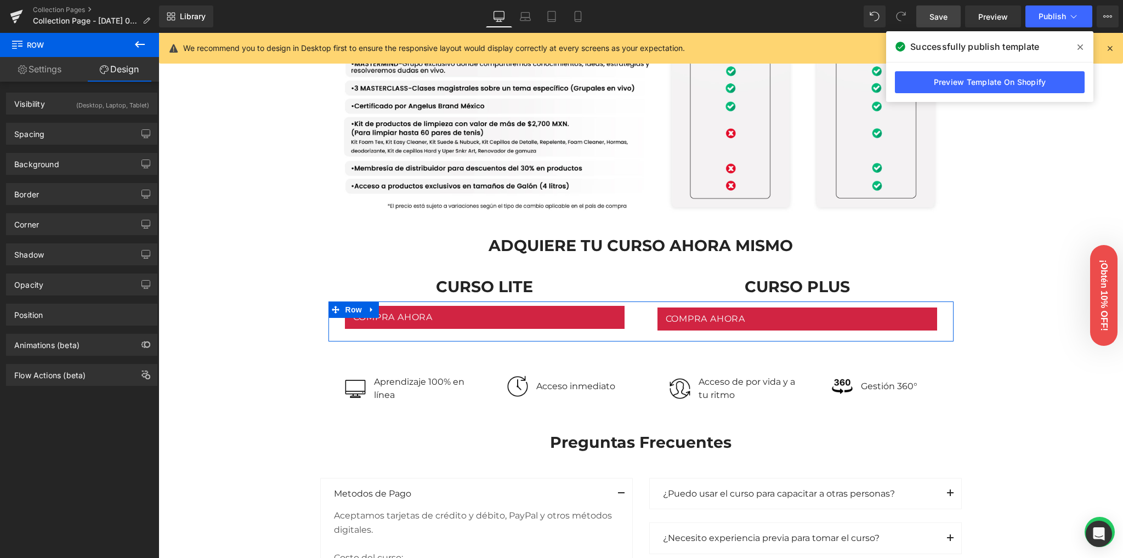
click at [92, 104] on div "(Desktop, Laptop, Tablet)" at bounding box center [112, 102] width 73 height 18
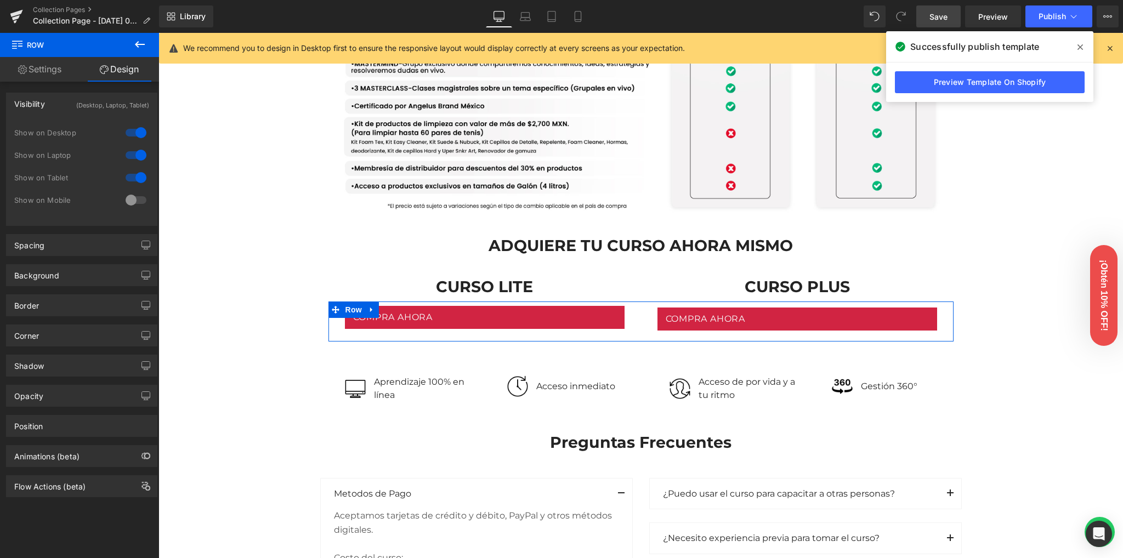
click at [129, 197] on div at bounding box center [136, 200] width 26 height 18
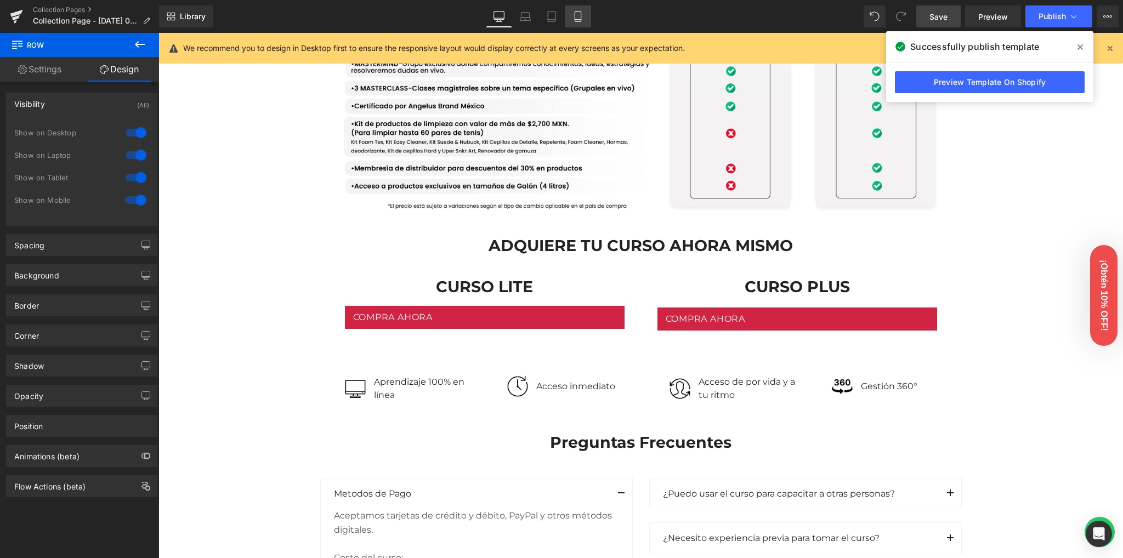
click at [579, 13] on icon at bounding box center [577, 16] width 11 height 11
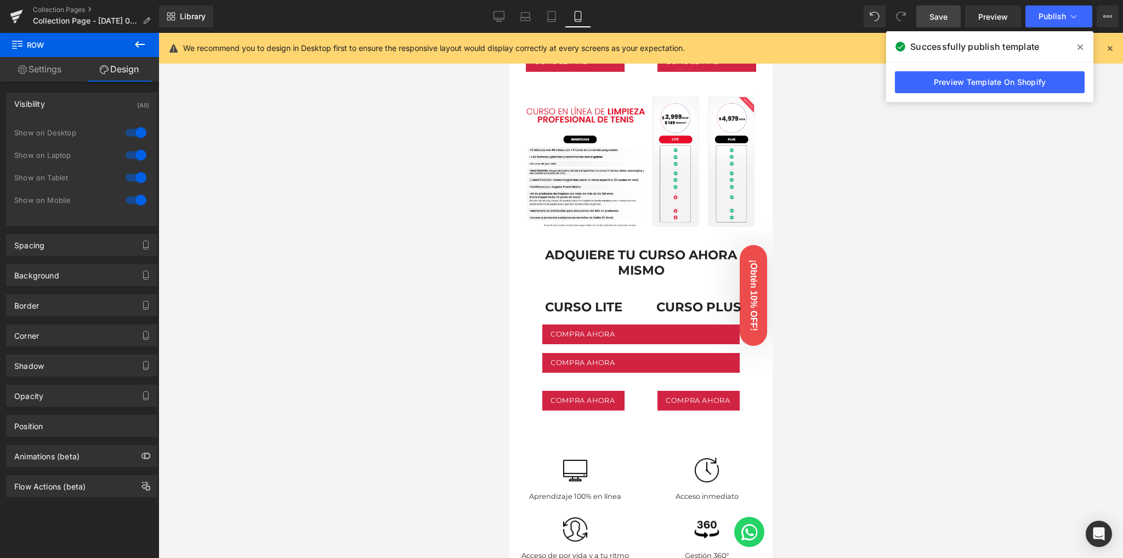
scroll to position [589, 0]
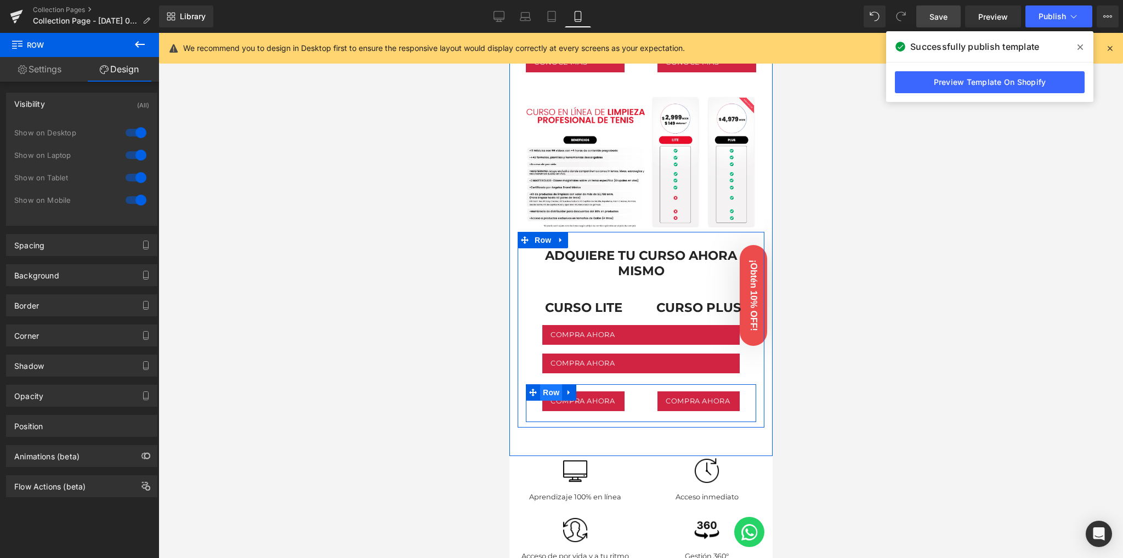
click at [544, 384] on span "Row" at bounding box center [550, 392] width 22 height 16
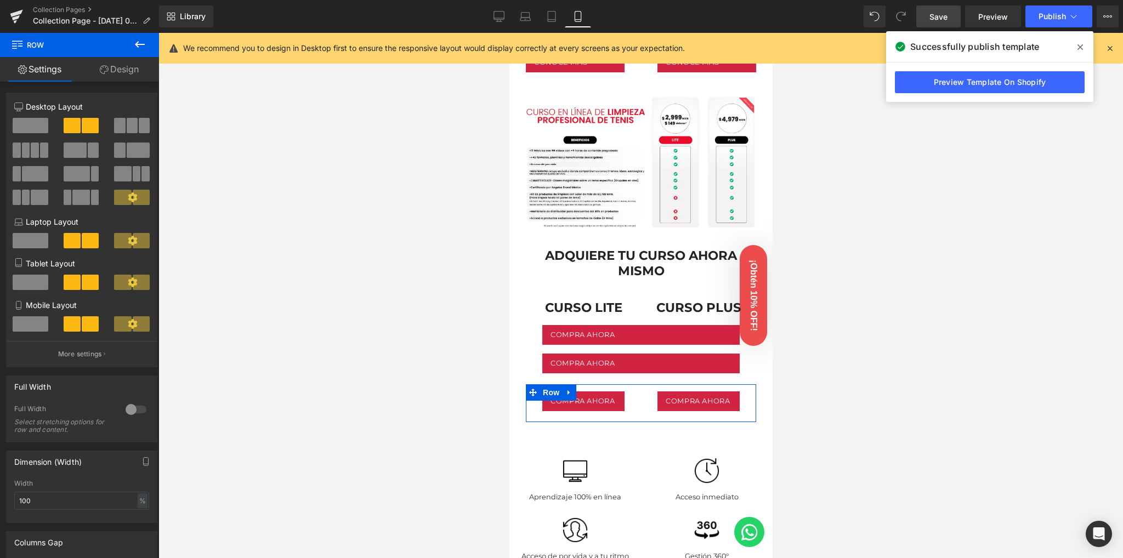
click at [110, 74] on link "Design" at bounding box center [118, 69] width 79 height 25
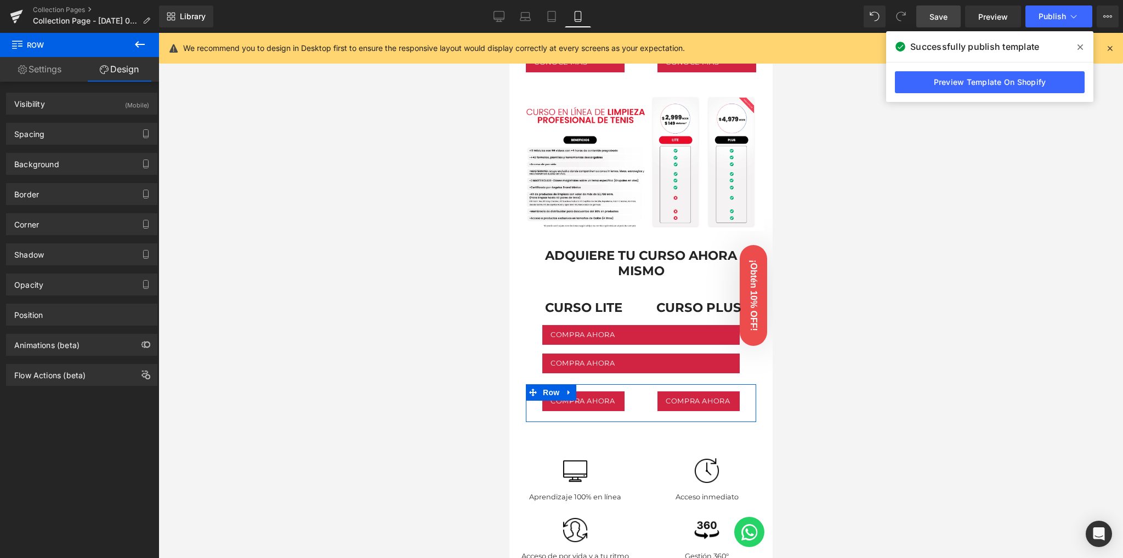
click at [118, 117] on div "Spacing [GEOGRAPHIC_DATA] 0px 0 auto auto 0px 0 auto auto [GEOGRAPHIC_DATA] 13p…" at bounding box center [82, 130] width 164 height 30
click at [118, 109] on div "Visibility (Mobile)" at bounding box center [82, 103] width 150 height 21
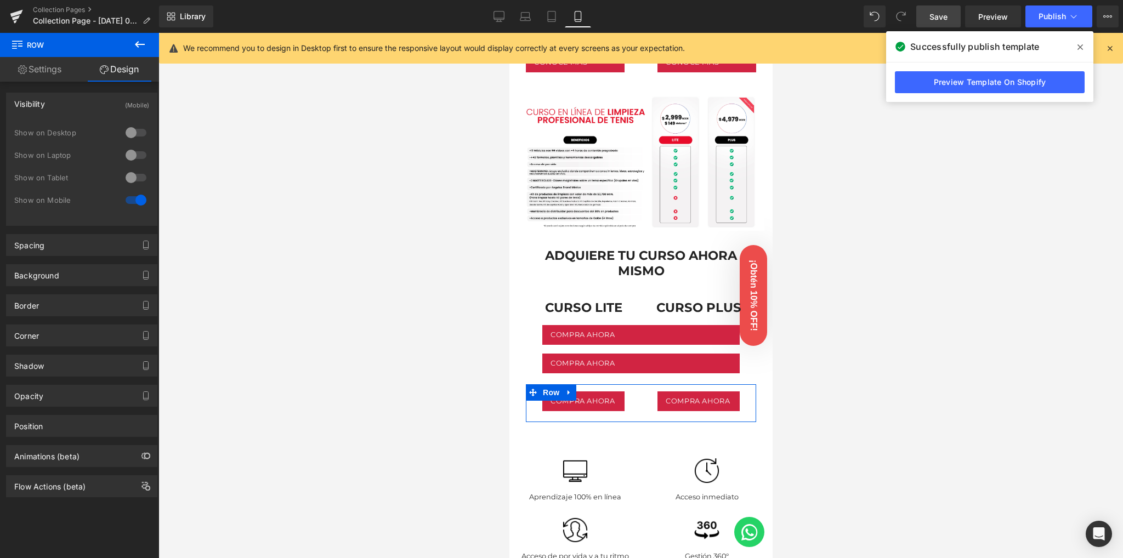
click at [134, 135] on div at bounding box center [136, 133] width 26 height 18
click at [124, 158] on div at bounding box center [136, 155] width 26 height 18
click at [129, 175] on div at bounding box center [136, 178] width 26 height 18
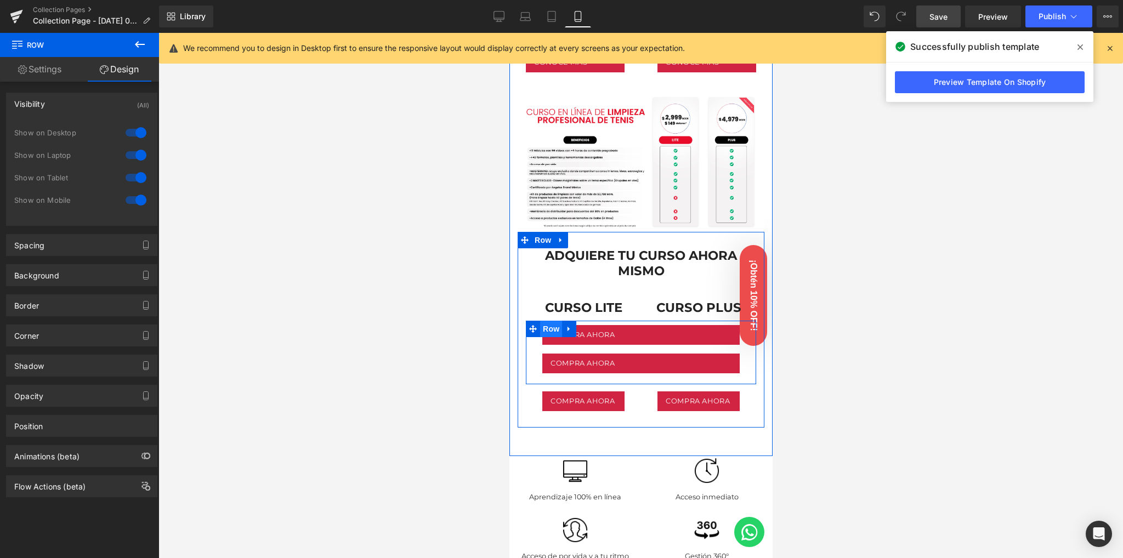
click at [548, 321] on span "Row" at bounding box center [550, 329] width 22 height 16
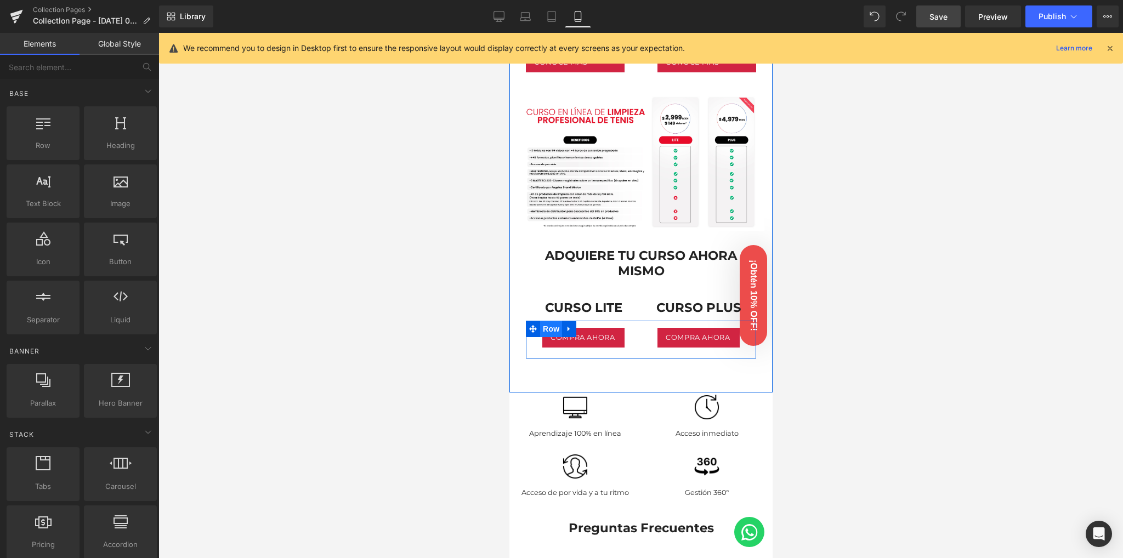
click at [552, 321] on span "Row" at bounding box center [550, 329] width 22 height 16
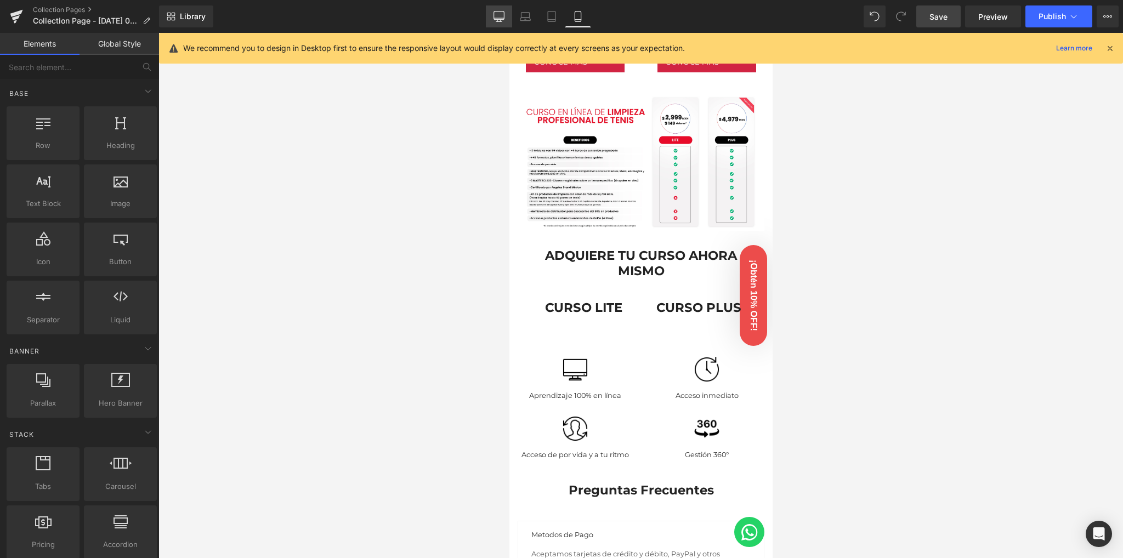
click at [494, 18] on icon at bounding box center [499, 16] width 10 height 8
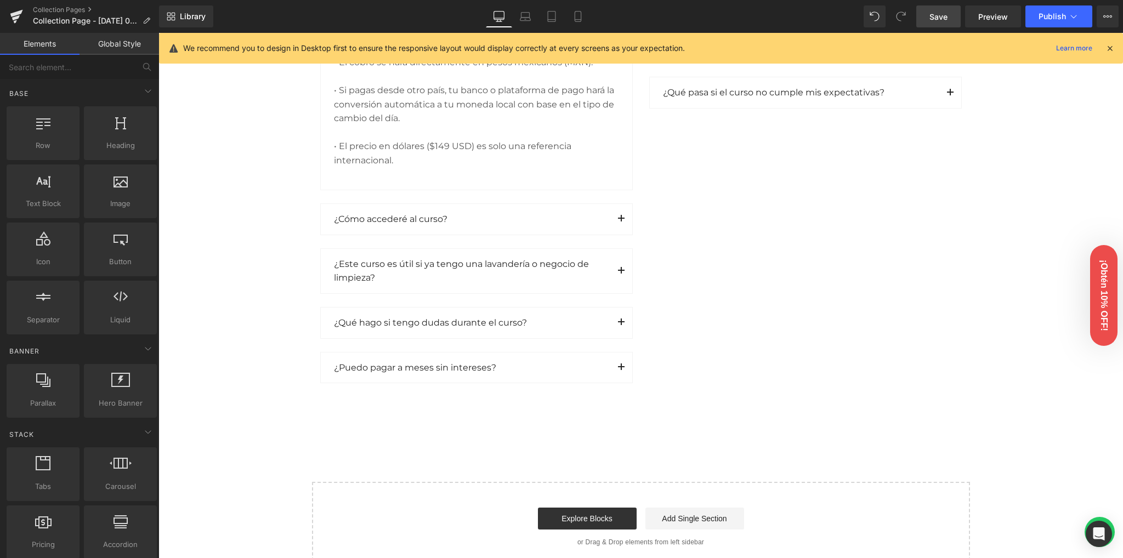
scroll to position [1761, 0]
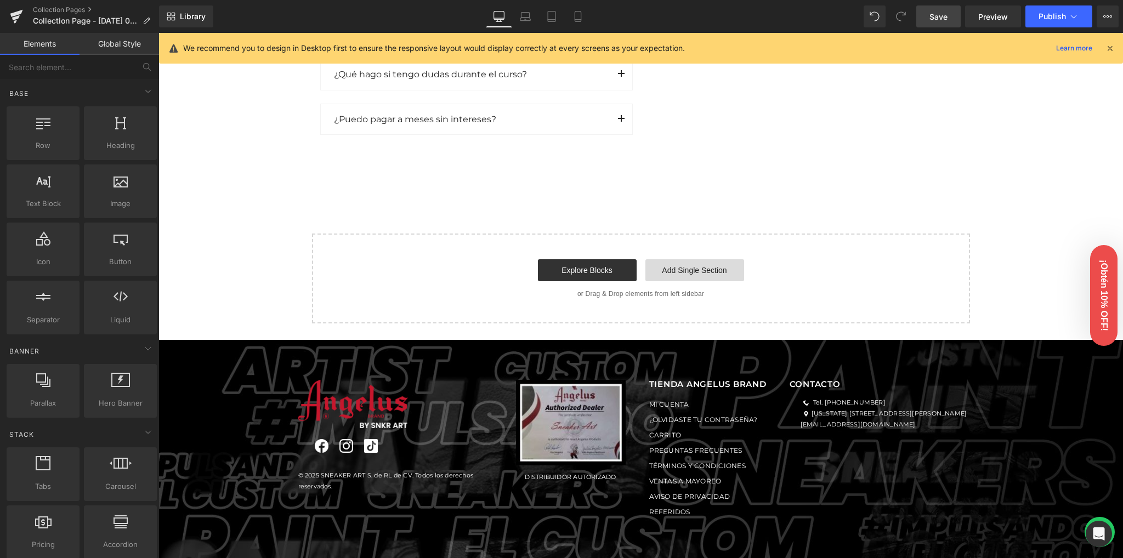
click at [673, 270] on link "Add Single Section" at bounding box center [694, 270] width 99 height 22
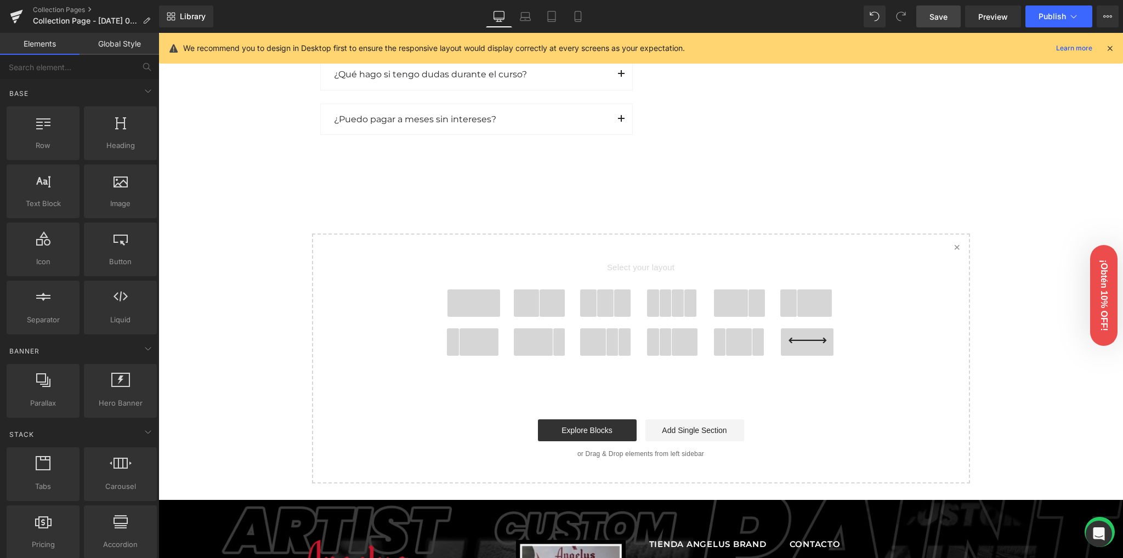
click at [471, 303] on span at bounding box center [473, 302] width 53 height 27
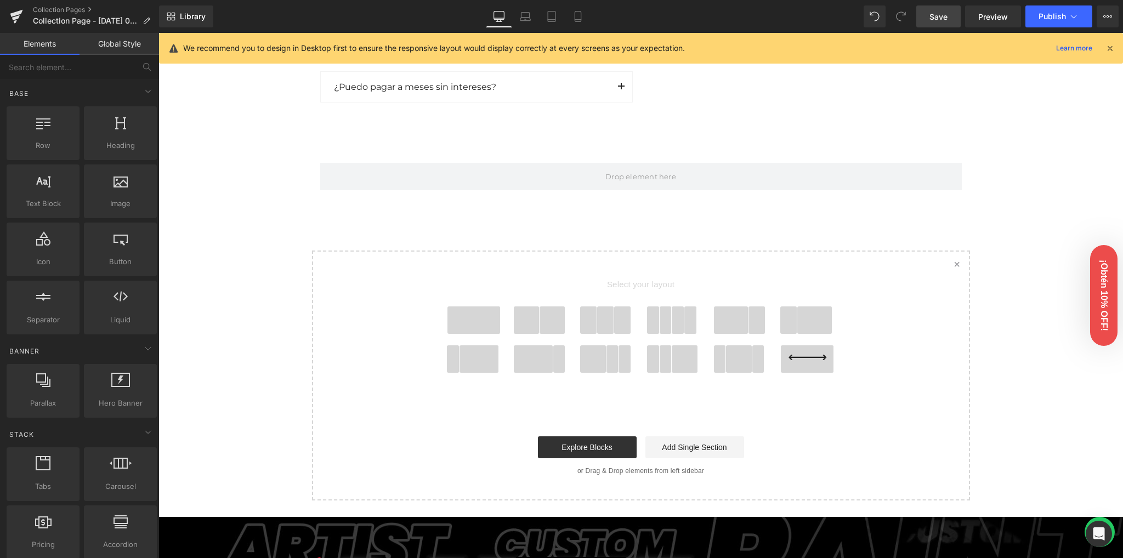
scroll to position [1862, 0]
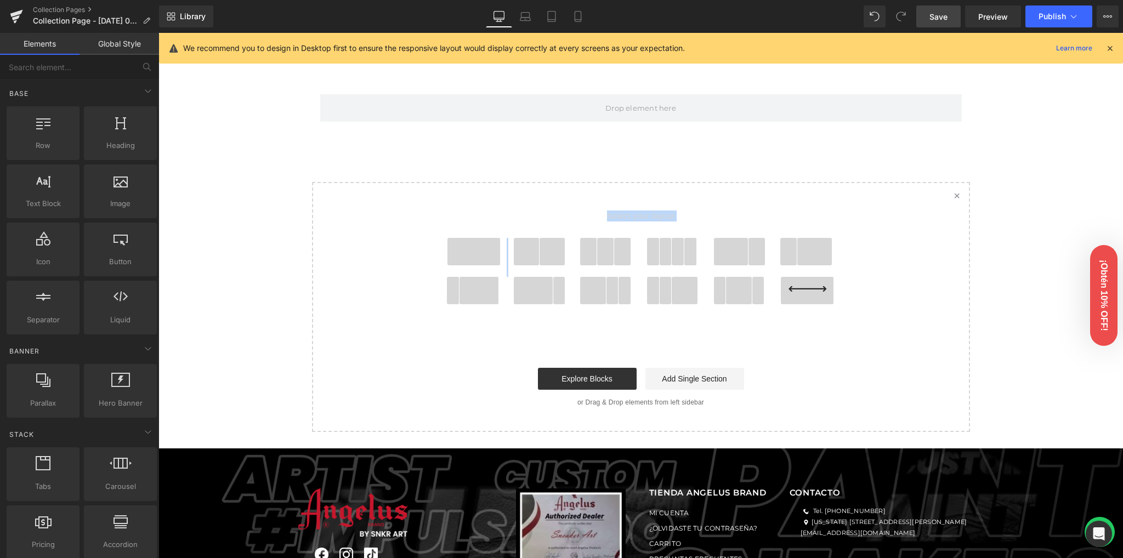
drag, startPoint x: 526, startPoint y: 253, endPoint x: 541, endPoint y: 213, distance: 42.3
click at [541, 213] on div "Select your layout" at bounding box center [641, 263] width 439 height 160
click at [539, 252] on span at bounding box center [552, 251] width 26 height 27
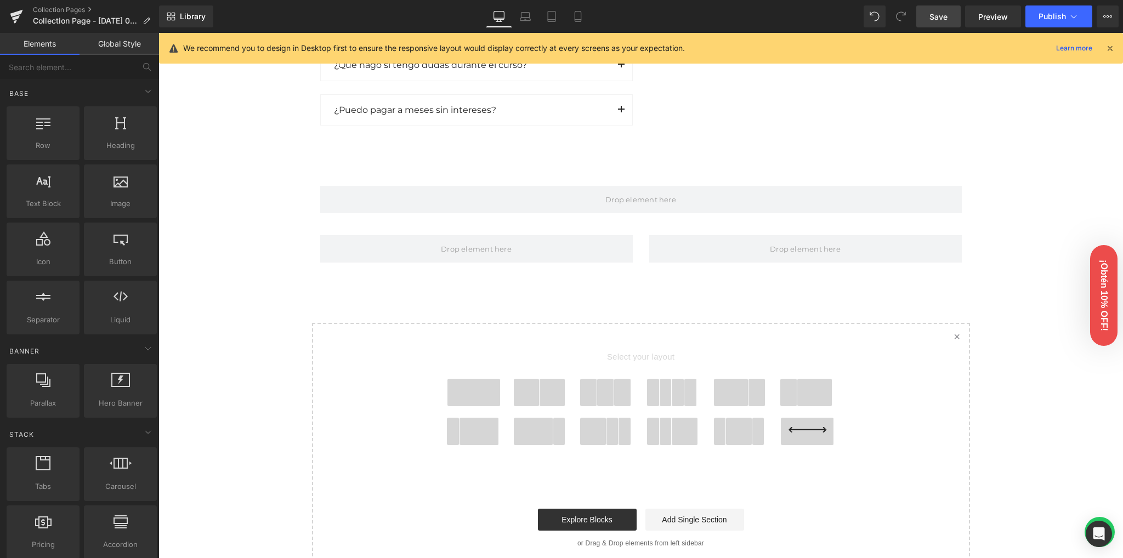
scroll to position [1765, 0]
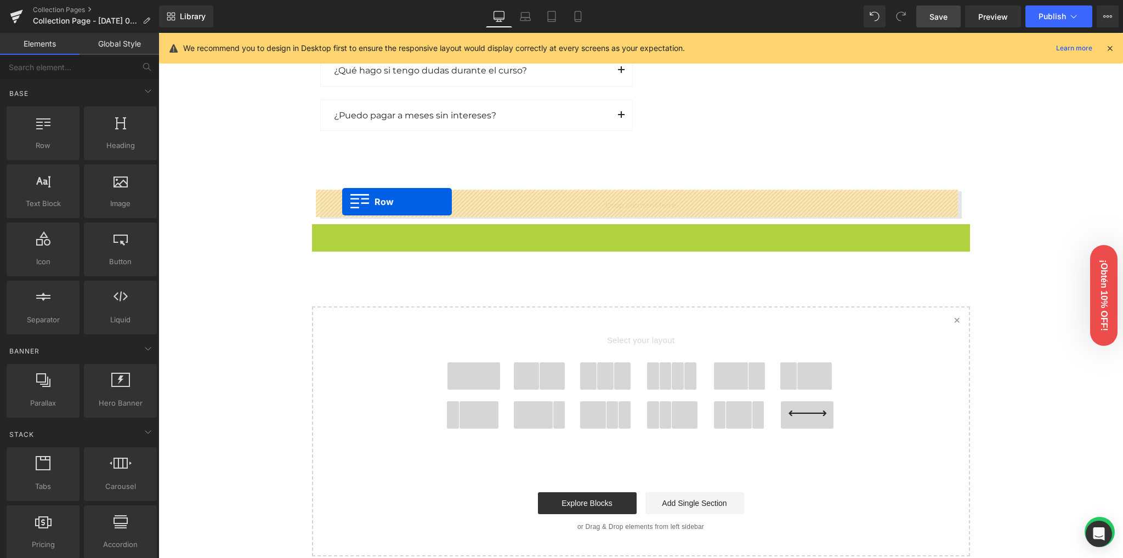
drag, startPoint x: 338, startPoint y: 231, endPoint x: 342, endPoint y: 202, distance: 28.8
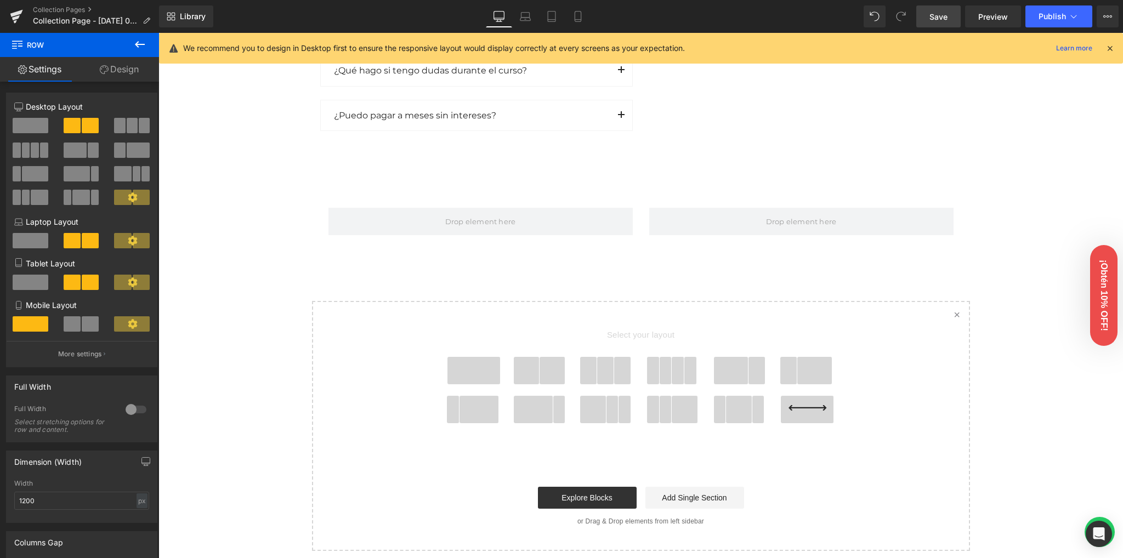
click at [138, 48] on icon at bounding box center [139, 44] width 13 height 13
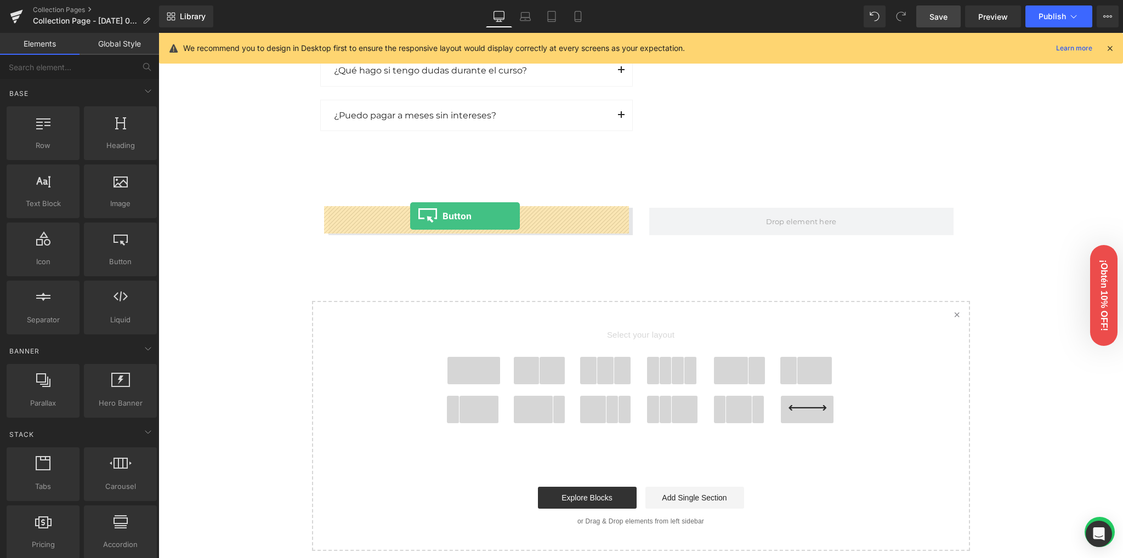
drag, startPoint x: 285, startPoint y: 244, endPoint x: 410, endPoint y: 216, distance: 128.6
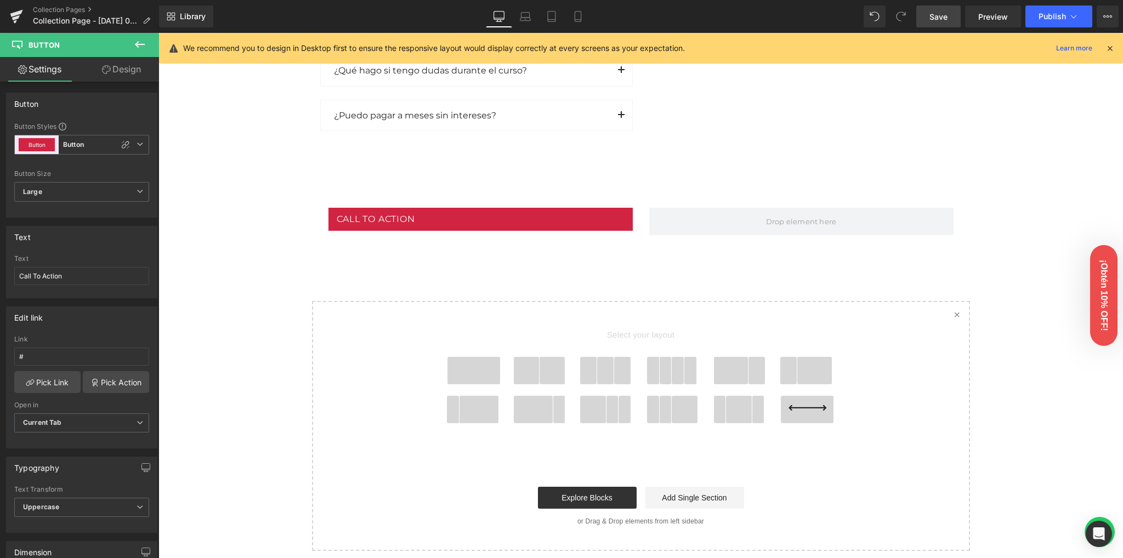
click at [139, 51] on button at bounding box center [140, 45] width 38 height 24
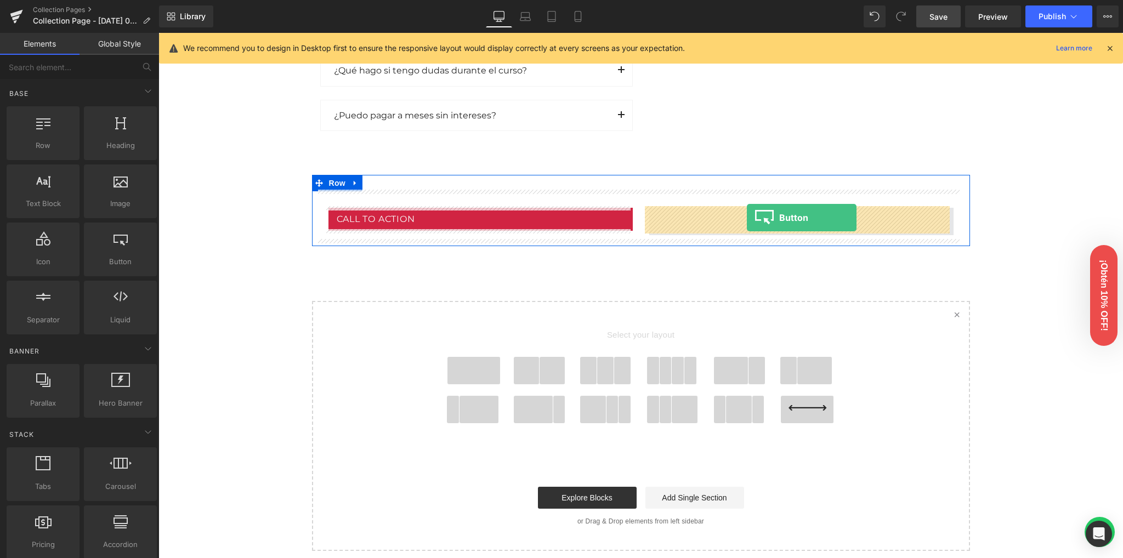
drag, startPoint x: 228, startPoint y: 263, endPoint x: 747, endPoint y: 218, distance: 520.6
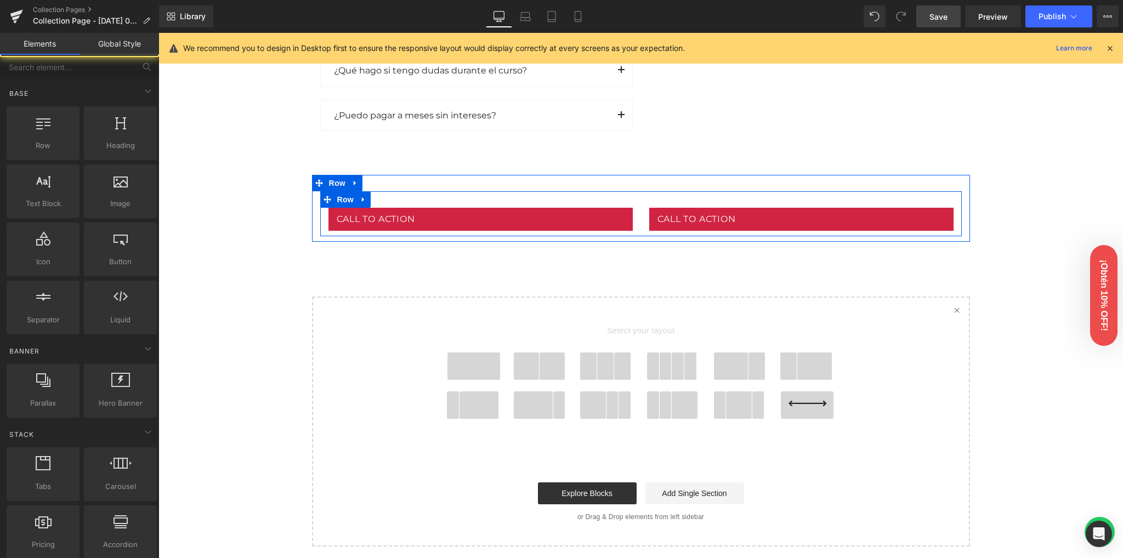
drag, startPoint x: 481, startPoint y: 214, endPoint x: 293, endPoint y: 288, distance: 202.6
click at [481, 214] on span "Button" at bounding box center [480, 219] width 25 height 13
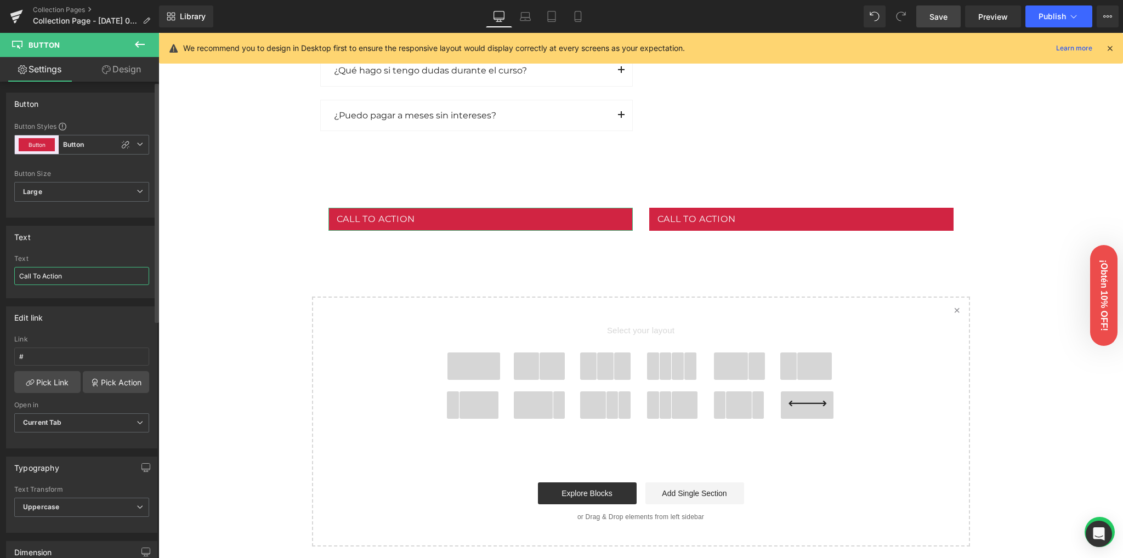
drag, startPoint x: 75, startPoint y: 274, endPoint x: 0, endPoint y: 281, distance: 74.9
click at [0, 281] on div "Text Call To Action Text Call To Action" at bounding box center [82, 258] width 164 height 81
type input "Comprar ahora"
drag, startPoint x: 78, startPoint y: 281, endPoint x: 0, endPoint y: 275, distance: 78.6
click at [0, 275] on div "Text Comprar ahora Text Comprar ahora" at bounding box center [82, 258] width 164 height 81
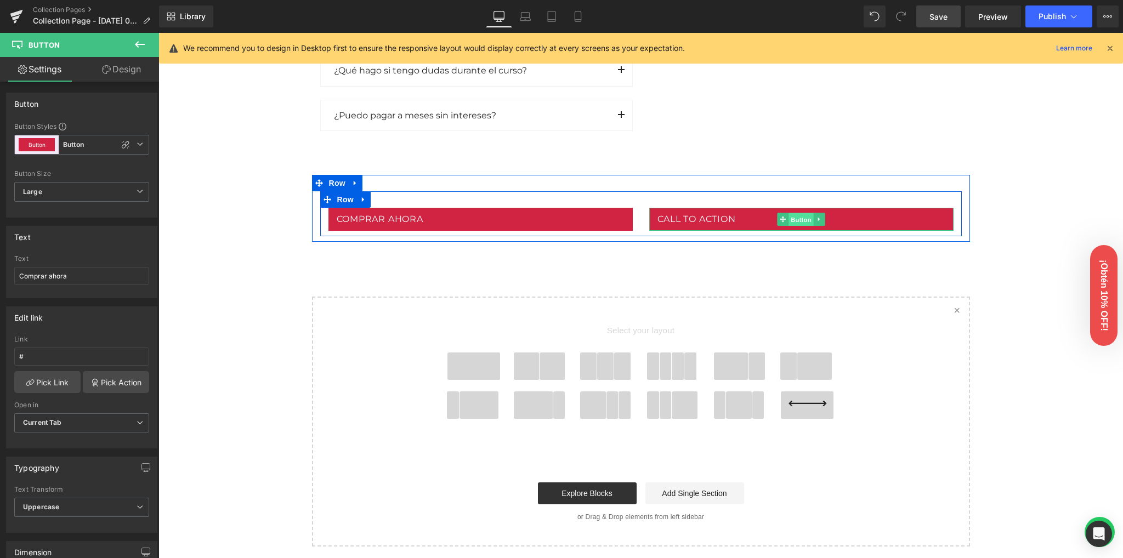
click at [789, 218] on span "Button" at bounding box center [800, 219] width 25 height 13
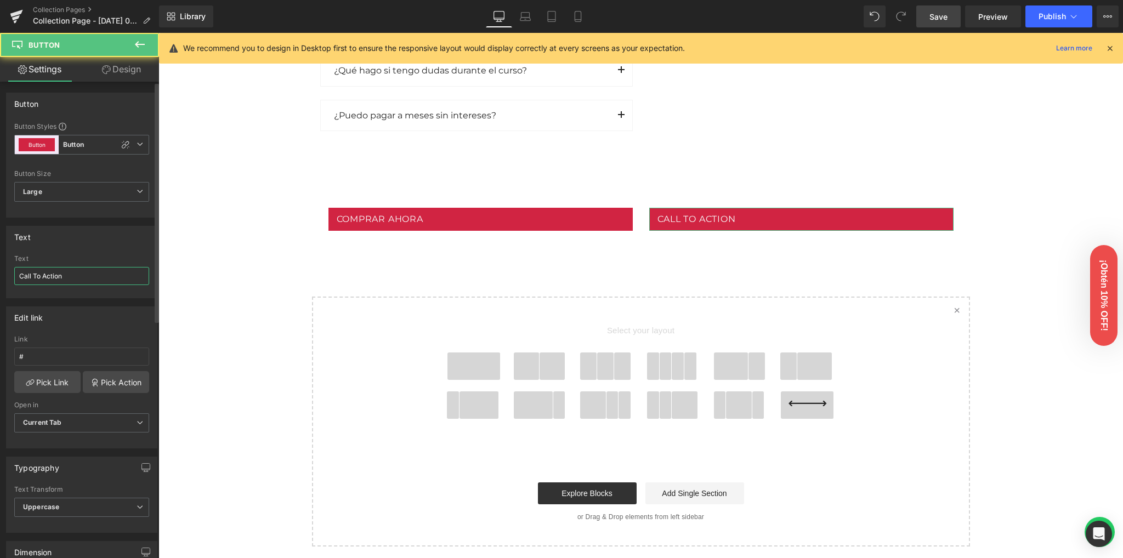
click at [115, 279] on input "Call To Action" at bounding box center [81, 276] width 135 height 18
click at [95, 277] on input "Call To Action" at bounding box center [81, 276] width 135 height 18
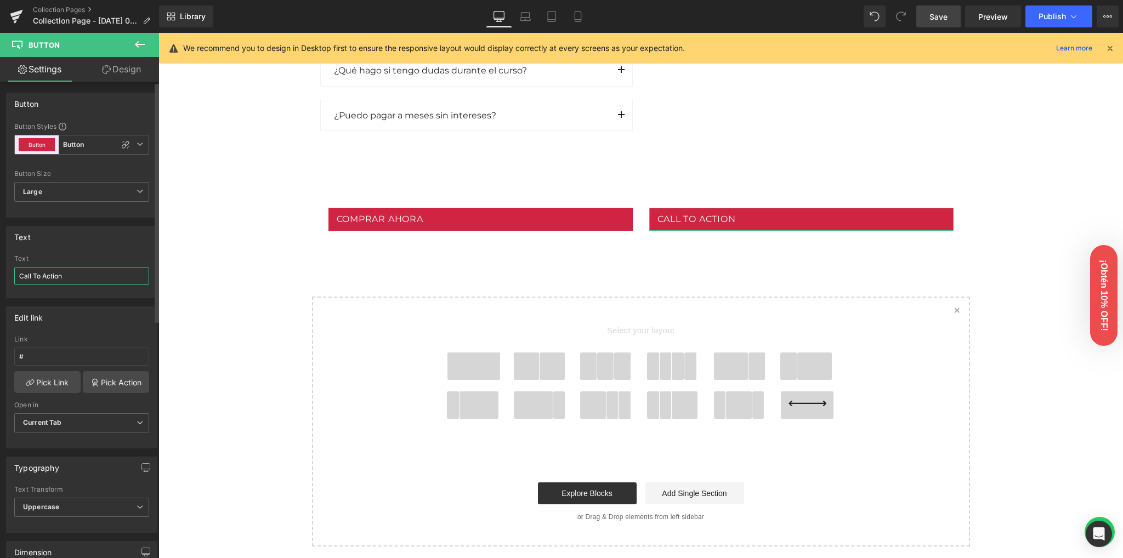
paste input "omprar ahora"
type input "Comprar ahora"
click at [95, 247] on div "Text Comprar ahora Text Comprar ahora" at bounding box center [81, 262] width 151 height 72
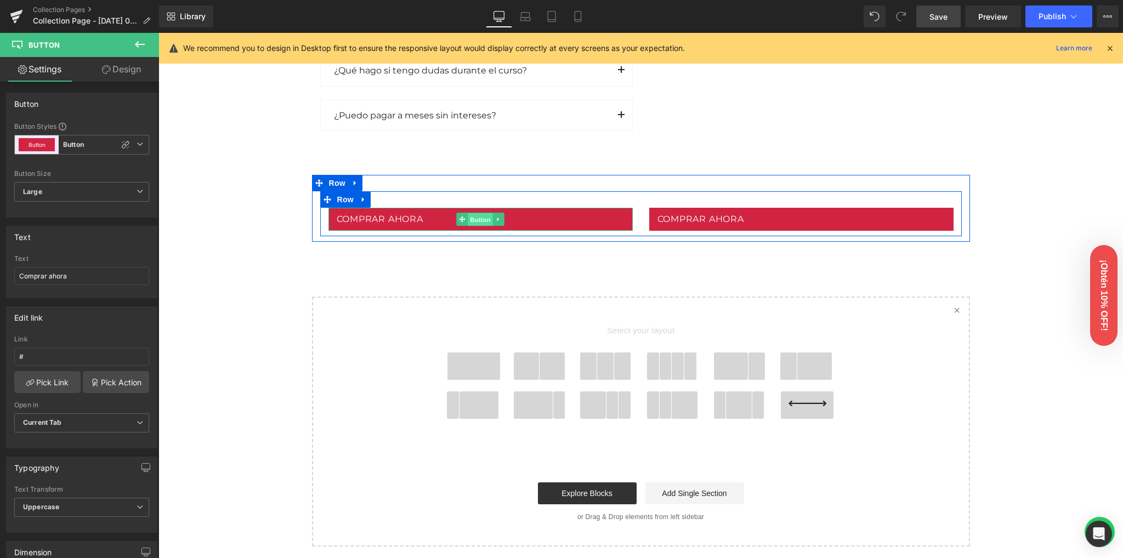
click at [471, 217] on span "Button" at bounding box center [480, 219] width 25 height 13
click at [468, 220] on span "Button" at bounding box center [480, 219] width 25 height 13
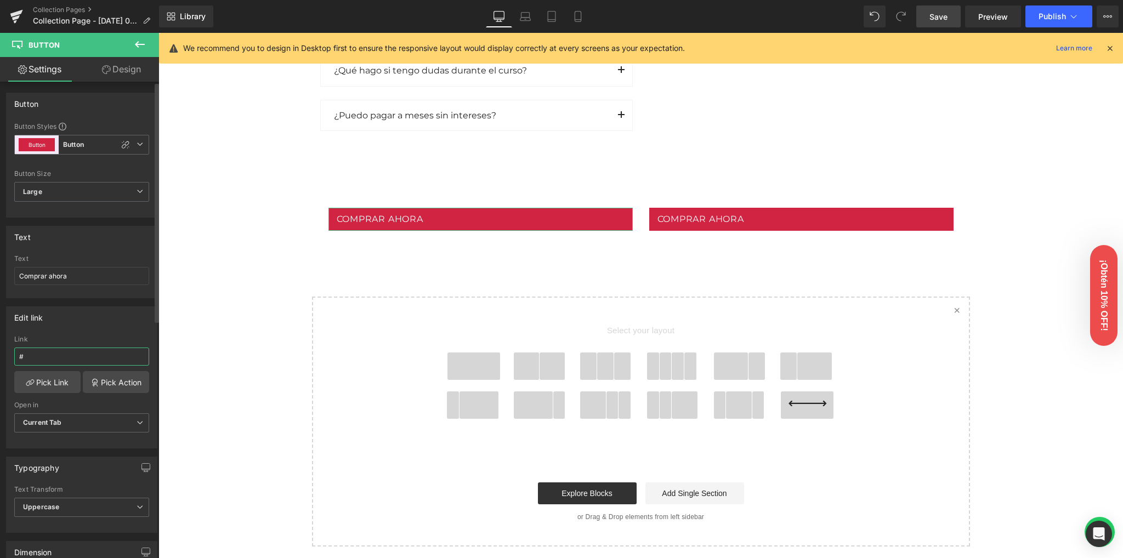
click at [71, 360] on input "#" at bounding box center [81, 357] width 135 height 18
paste input "[URL][DOMAIN_NAME]"
type input "[URL][DOMAIN_NAME]"
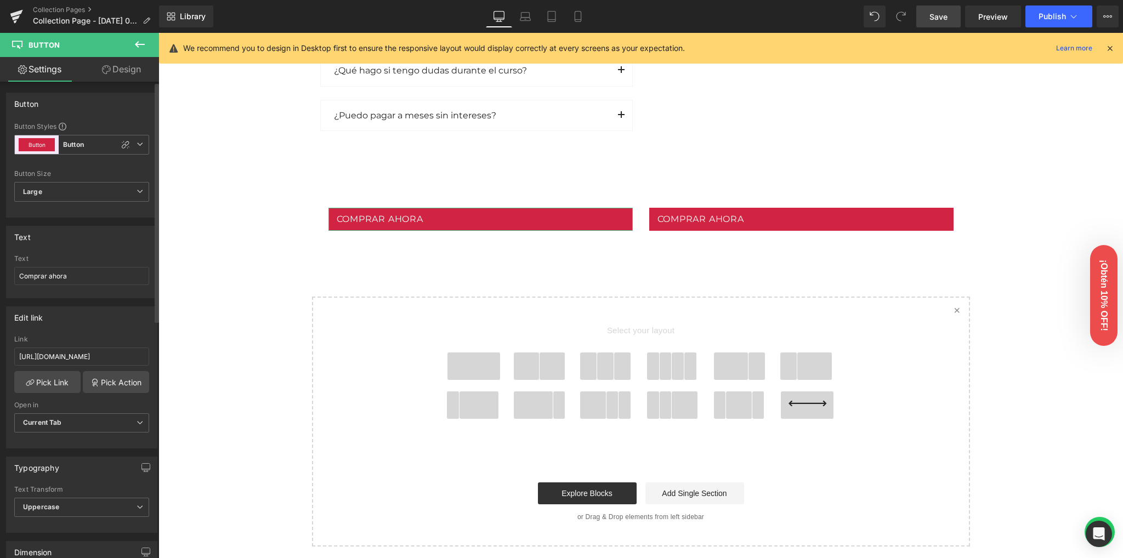
click at [99, 329] on div "Edit link [URL][DOMAIN_NAME] Link [URL][DOMAIN_NAME] Pick Link Pick Action Curr…" at bounding box center [81, 377] width 151 height 142
click at [102, 383] on link "Pick Action" at bounding box center [116, 382] width 66 height 22
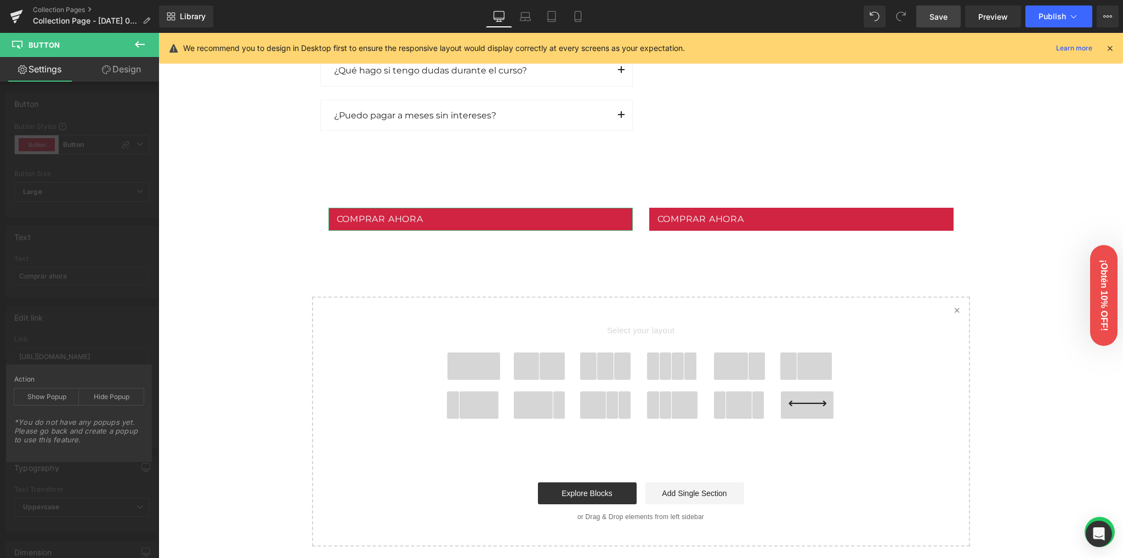
click at [77, 340] on div "Edit link [URL][DOMAIN_NAME] Link [URL][DOMAIN_NAME] Pick Link Pick Action Curr…" at bounding box center [82, 373] width 164 height 150
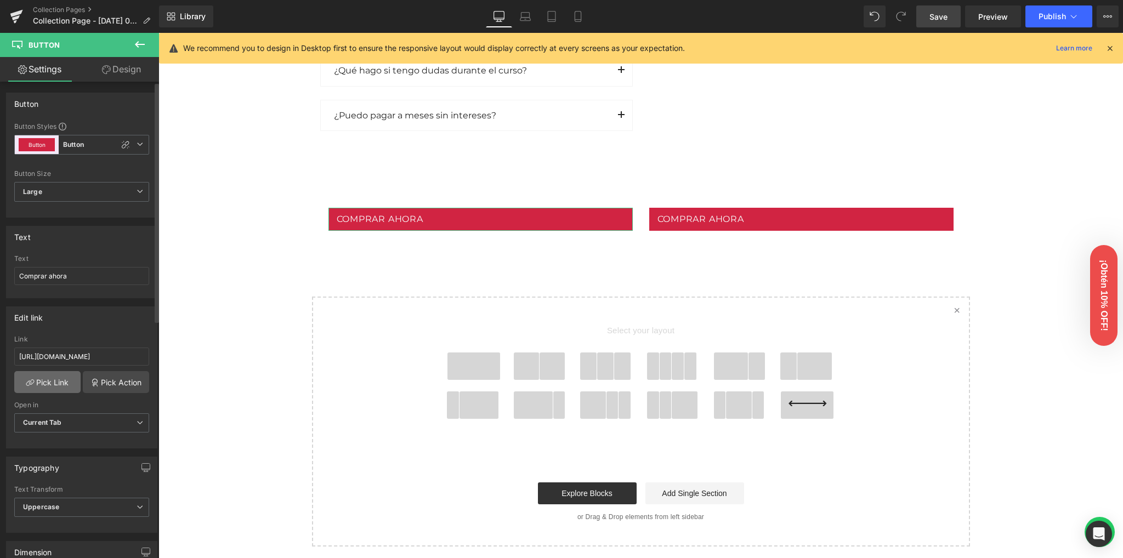
click at [44, 382] on link "Pick Link" at bounding box center [47, 382] width 66 height 22
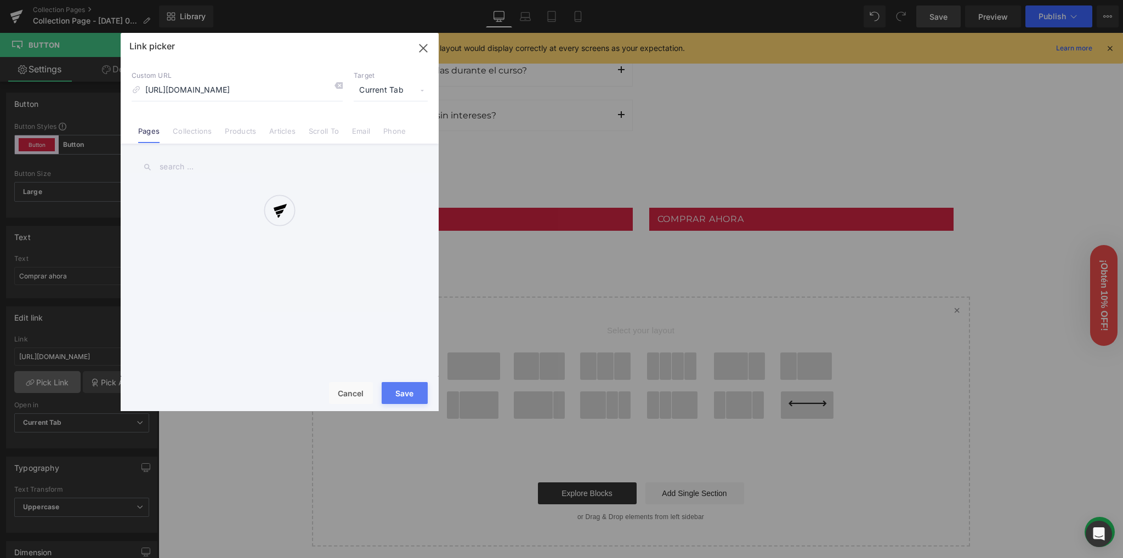
scroll to position [0, 79]
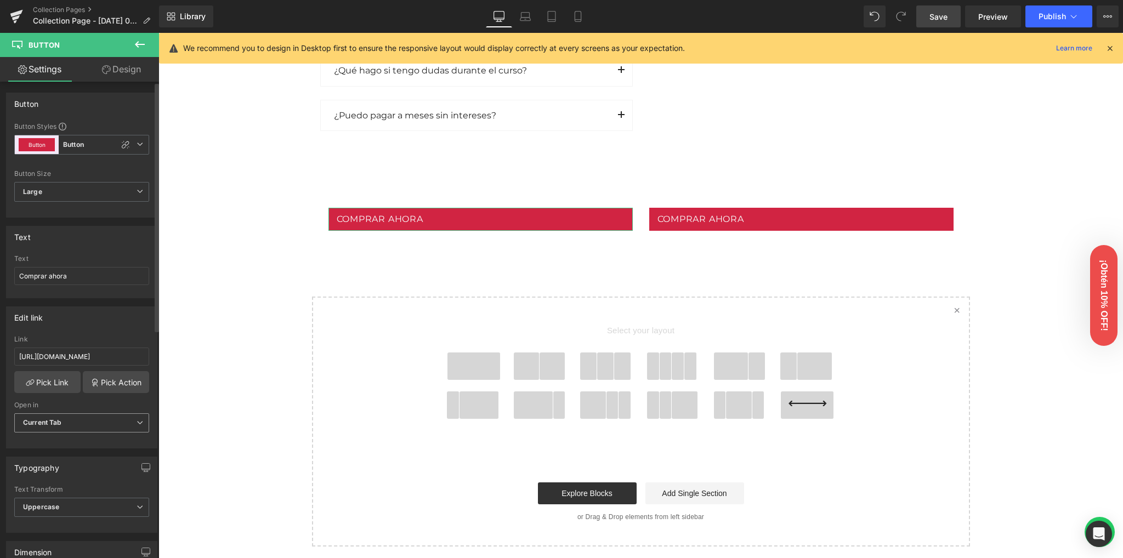
click at [44, 418] on b "Current Tab" at bounding box center [42, 422] width 39 height 8
click at [81, 325] on div "Edit link" at bounding box center [82, 317] width 150 height 21
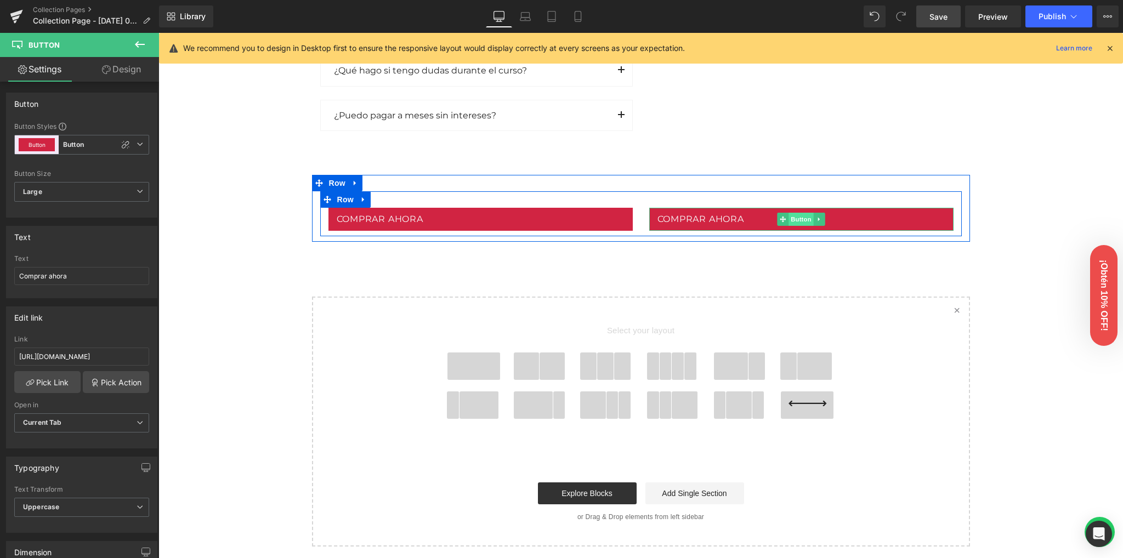
click at [788, 217] on span "Button" at bounding box center [800, 219] width 25 height 13
click at [789, 216] on span "Button" at bounding box center [800, 219] width 25 height 13
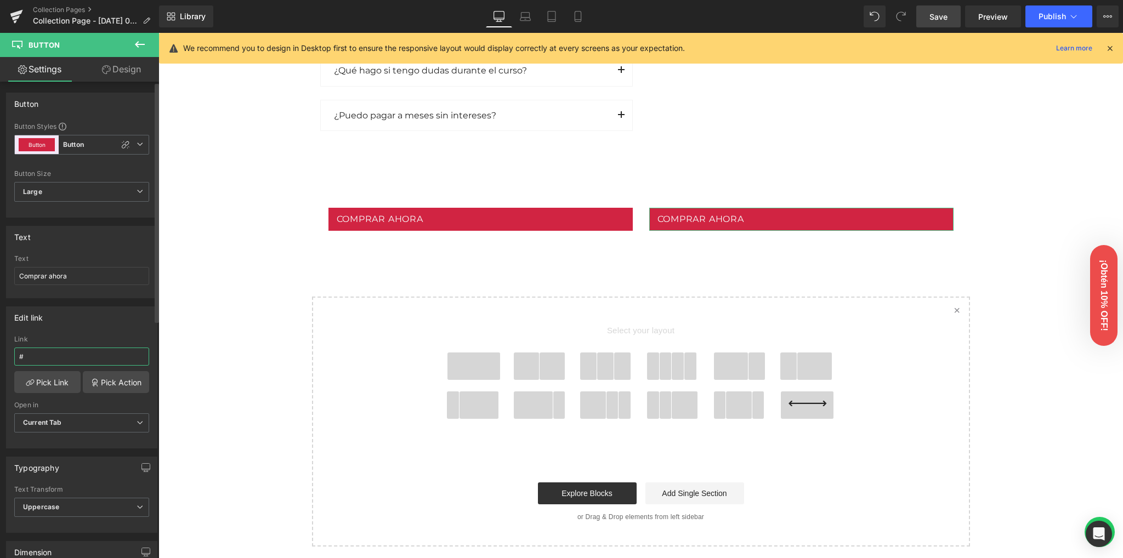
click at [77, 362] on input "#" at bounding box center [81, 357] width 135 height 18
paste input "[URL][DOMAIN_NAME]"
type input "[URL][DOMAIN_NAME]"
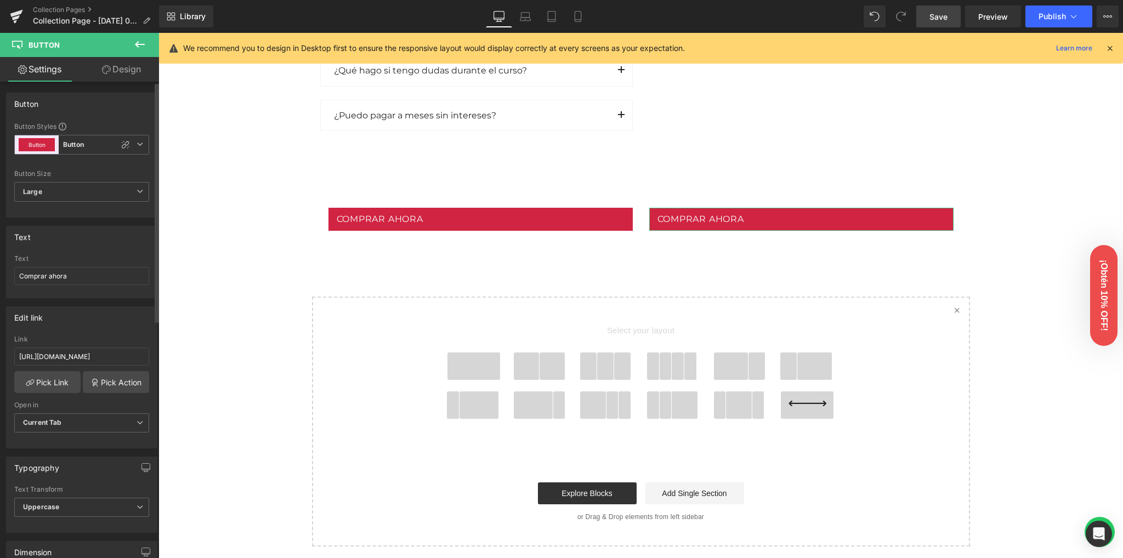
click at [82, 332] on div "Edit link [URL][DOMAIN_NAME] Link [URL][DOMAIN_NAME] Pick Link Pick Action Curr…" at bounding box center [81, 377] width 151 height 142
click at [941, 14] on span "Save" at bounding box center [938, 17] width 18 height 12
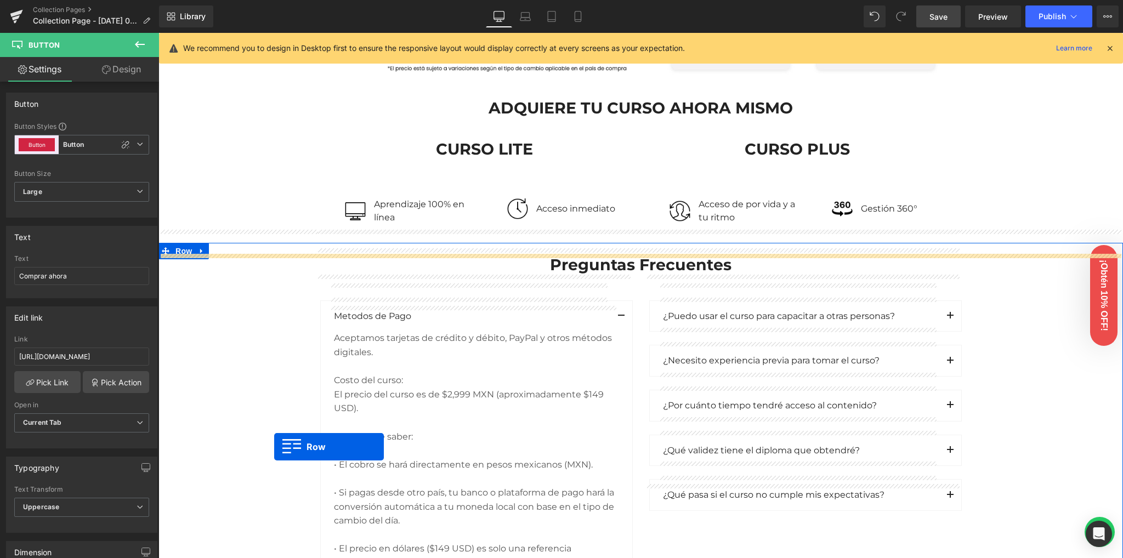
scroll to position [1107, 0]
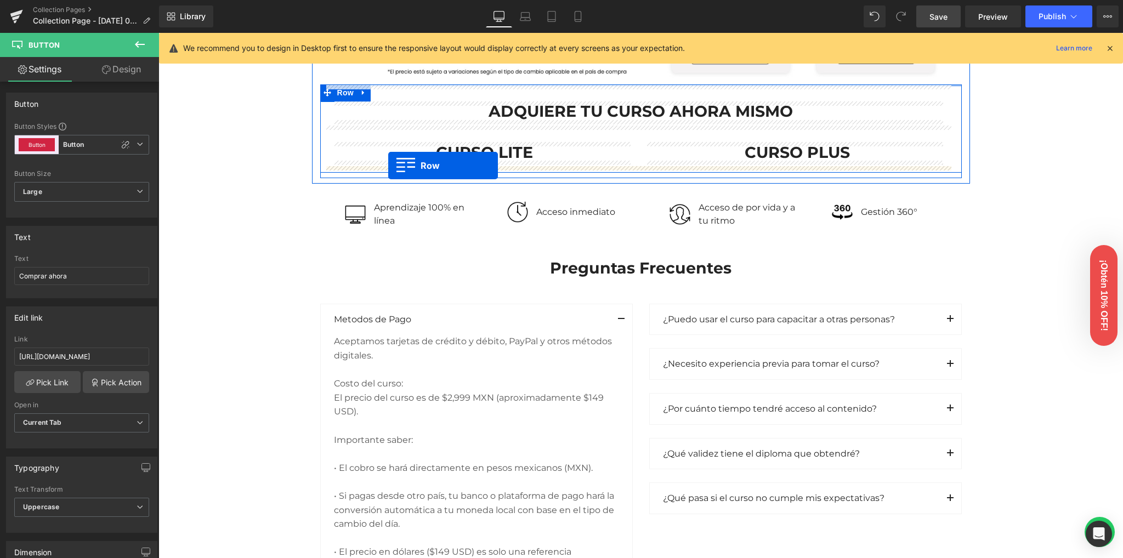
drag, startPoint x: 331, startPoint y: 182, endPoint x: 388, endPoint y: 166, distance: 59.3
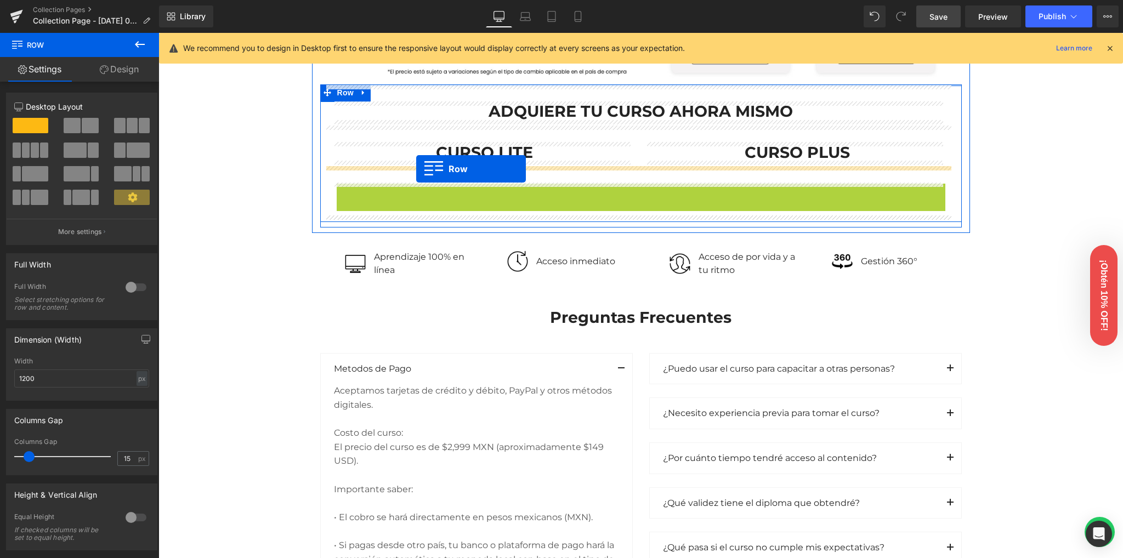
drag, startPoint x: 358, startPoint y: 191, endPoint x: 416, endPoint y: 169, distance: 62.1
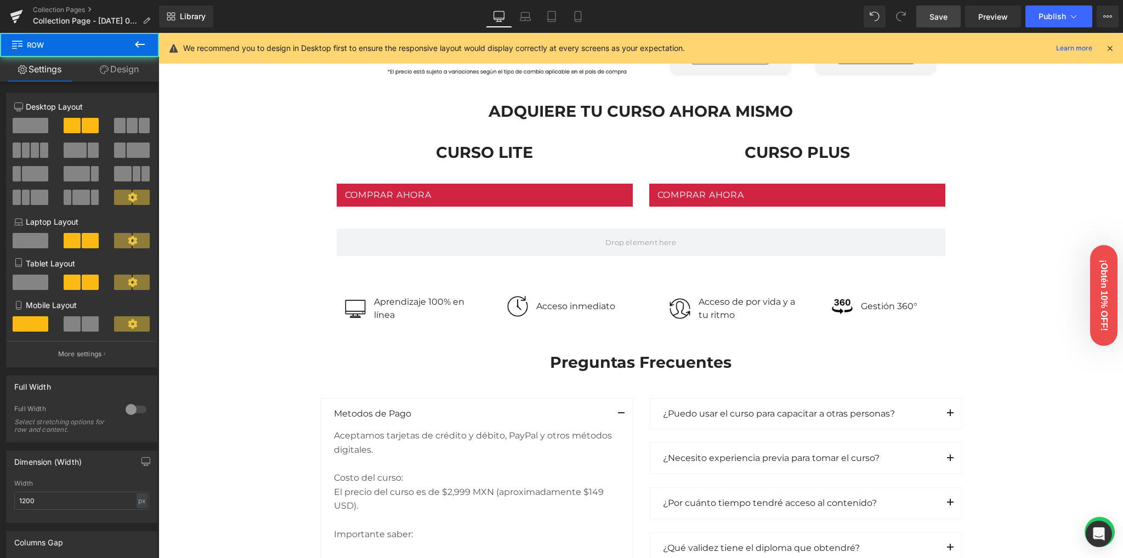
click at [257, 213] on div "Image Row Image Row Conoce nuestras versiones Heading Row Lite Heading Plus Hea…" at bounding box center [640, 99] width 964 height 2266
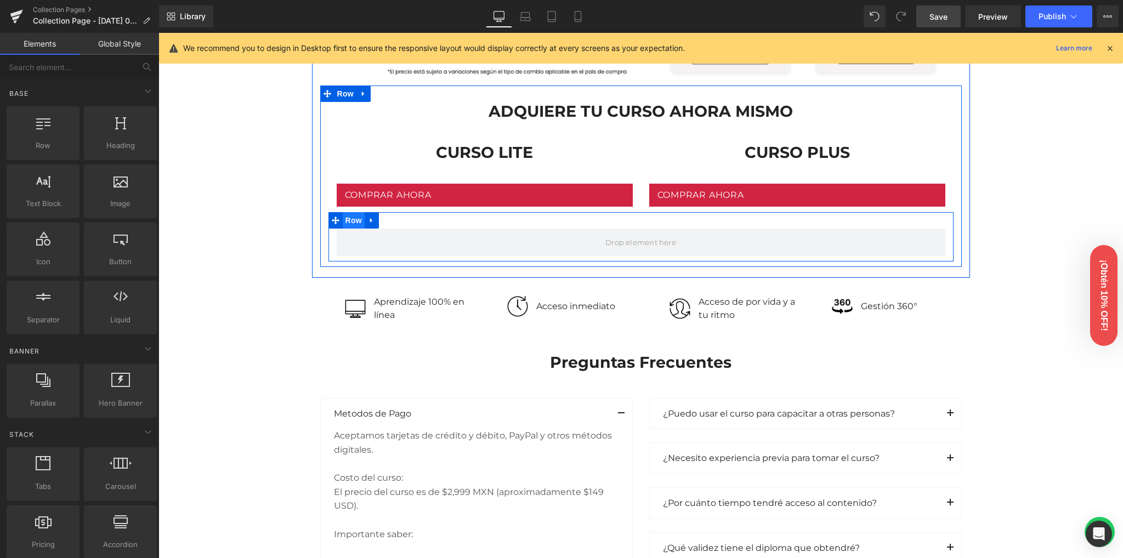
click at [356, 218] on span "Row" at bounding box center [354, 220] width 22 height 16
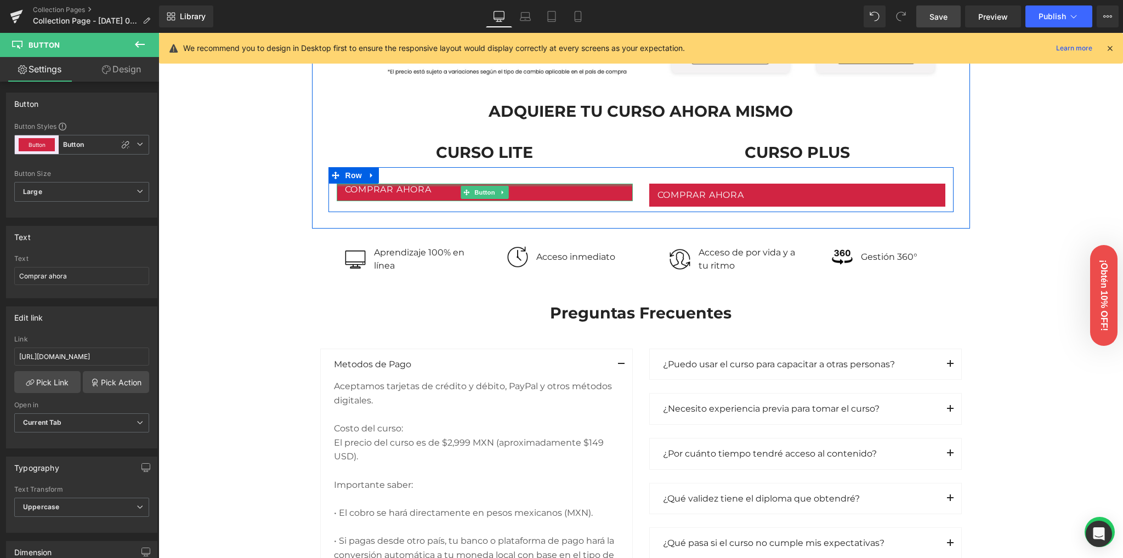
drag, startPoint x: 491, startPoint y: 184, endPoint x: 493, endPoint y: 173, distance: 10.8
click at [493, 173] on div "Comprar ahora Button Comprar ahora [GEOGRAPHIC_DATA]" at bounding box center [640, 189] width 625 height 45
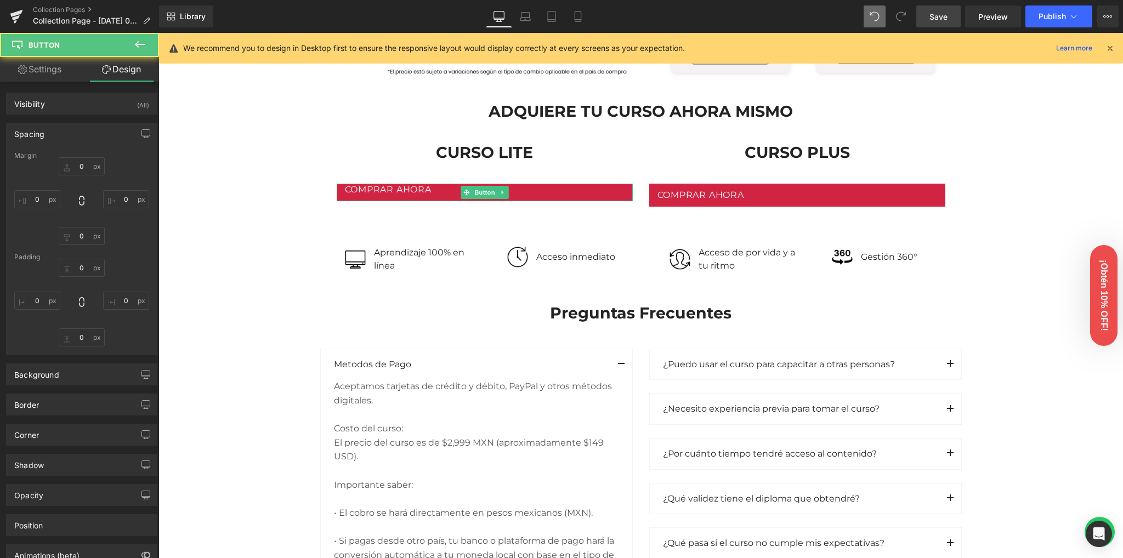
type input "0"
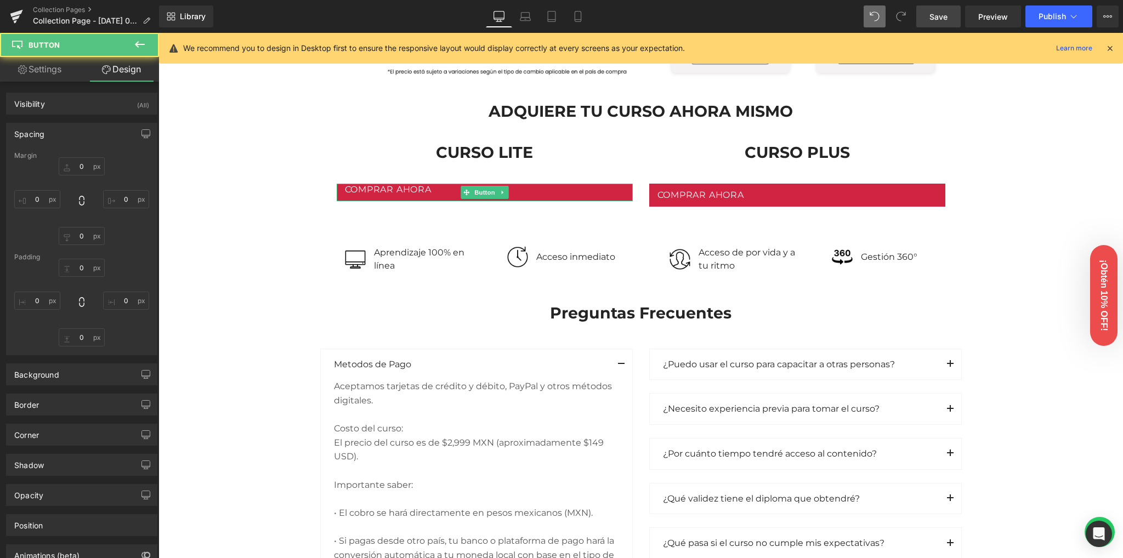
type input "15"
type input "10"
type input "15"
type input "0"
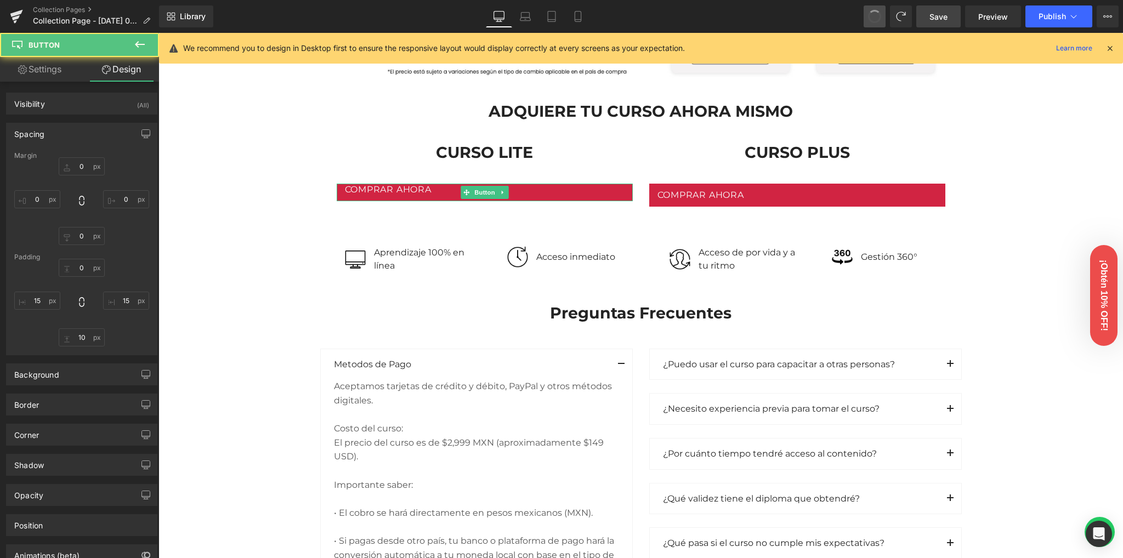
type input "0"
type input "15"
type input "10"
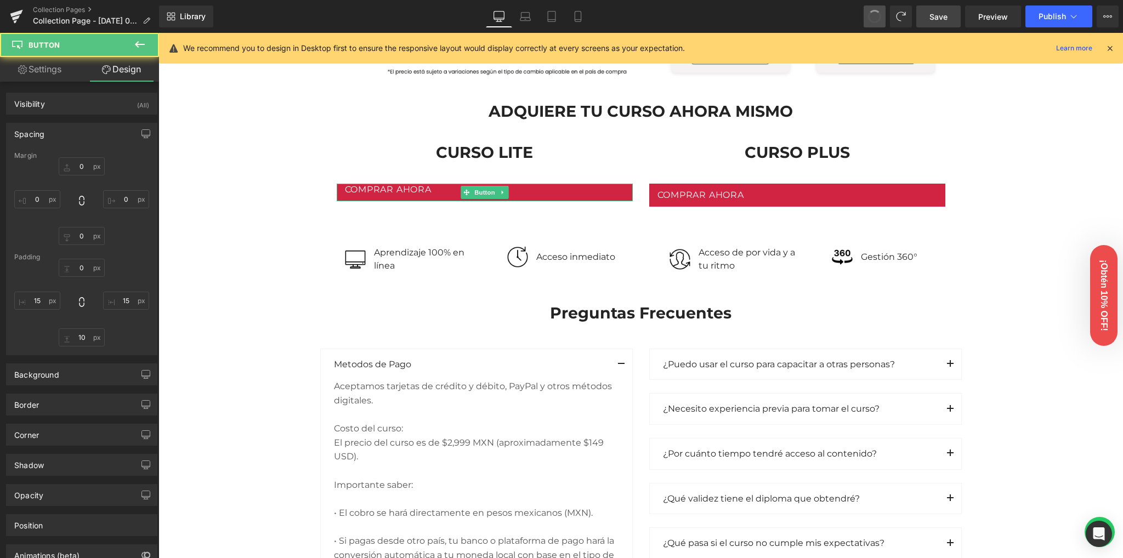
type input "15"
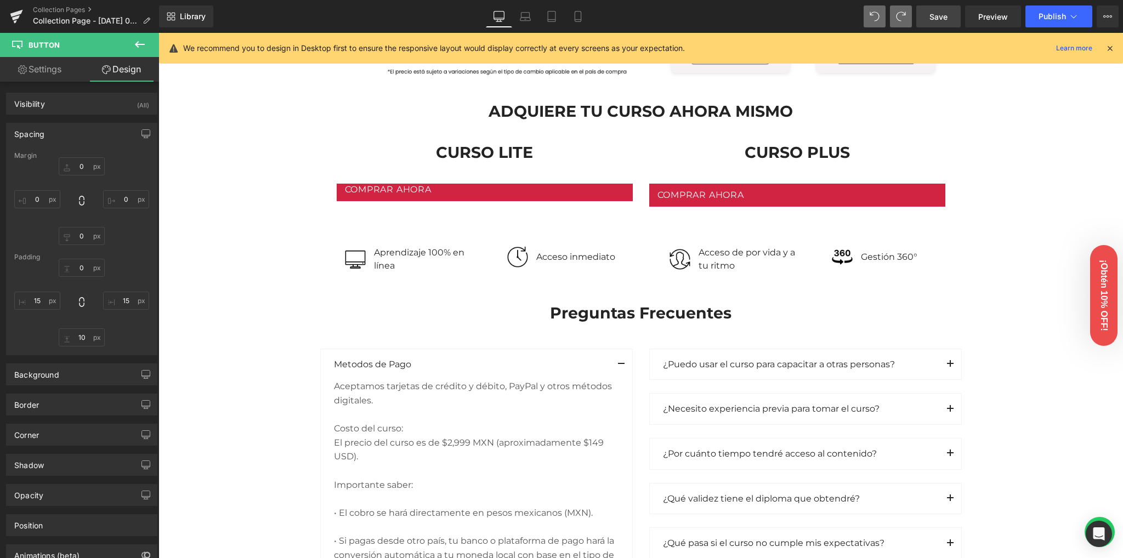
type input "0"
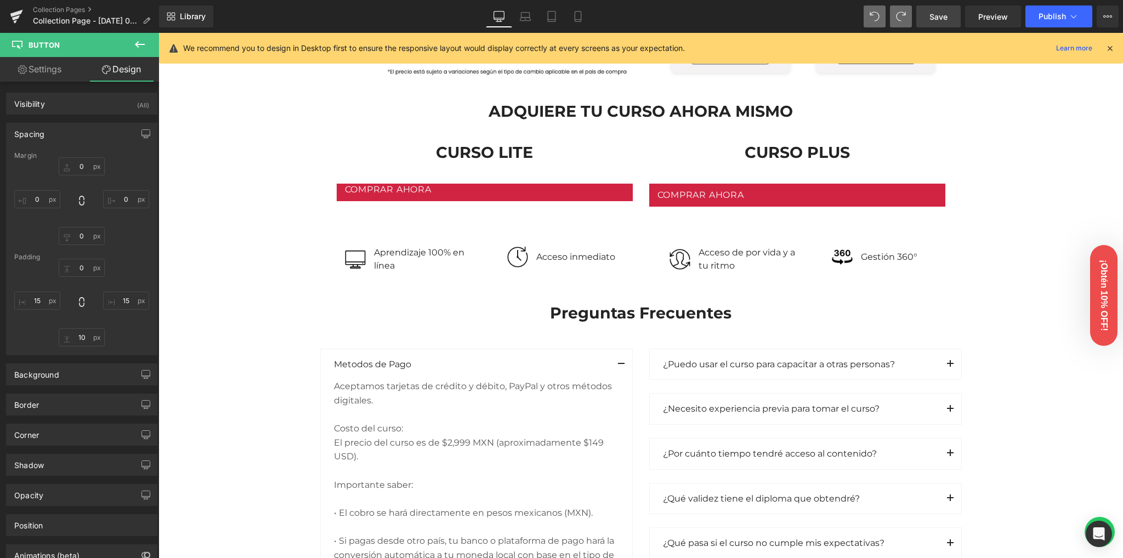
type input "15"
type input "10"
type input "15"
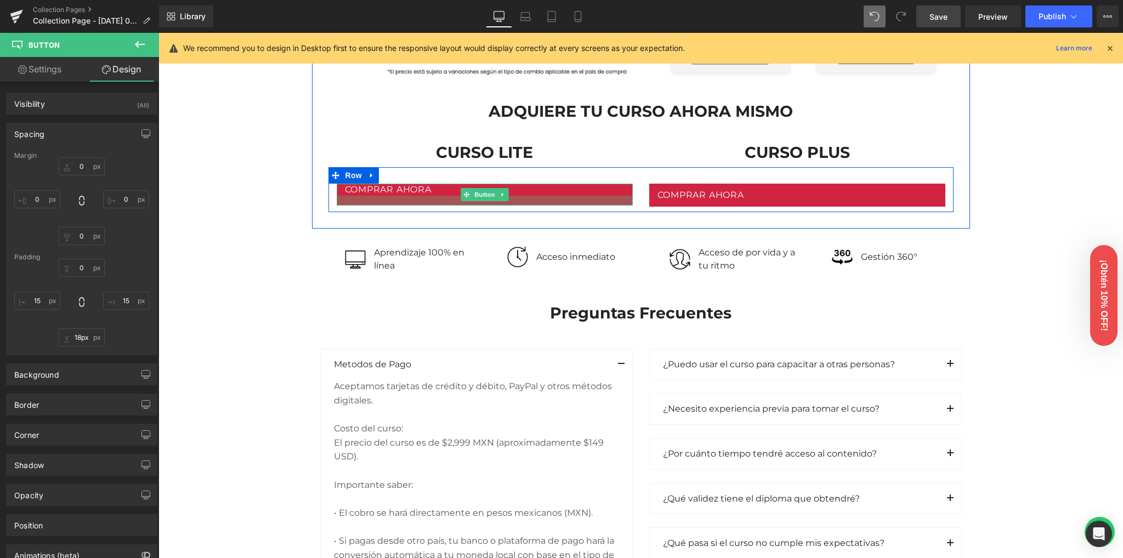
type input "21px"
drag, startPoint x: 447, startPoint y: 198, endPoint x: 445, endPoint y: 203, distance: 5.7
click at [445, 203] on div at bounding box center [485, 202] width 296 height 12
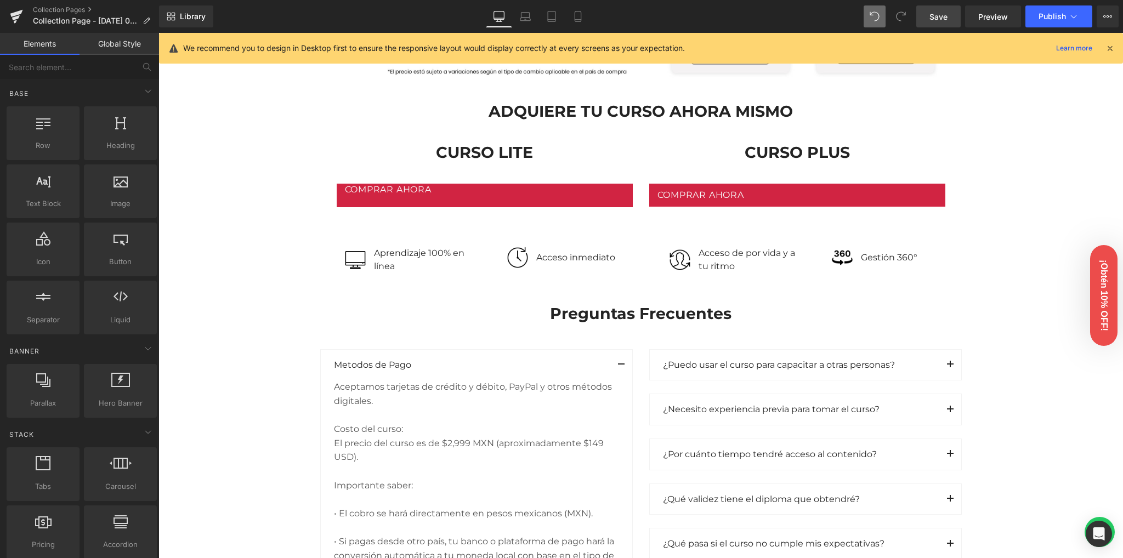
click at [242, 213] on div "Image Row Image Row Conoce nuestras versiones Heading Row Lite Heading Plus Hea…" at bounding box center [640, 74] width 964 height 2217
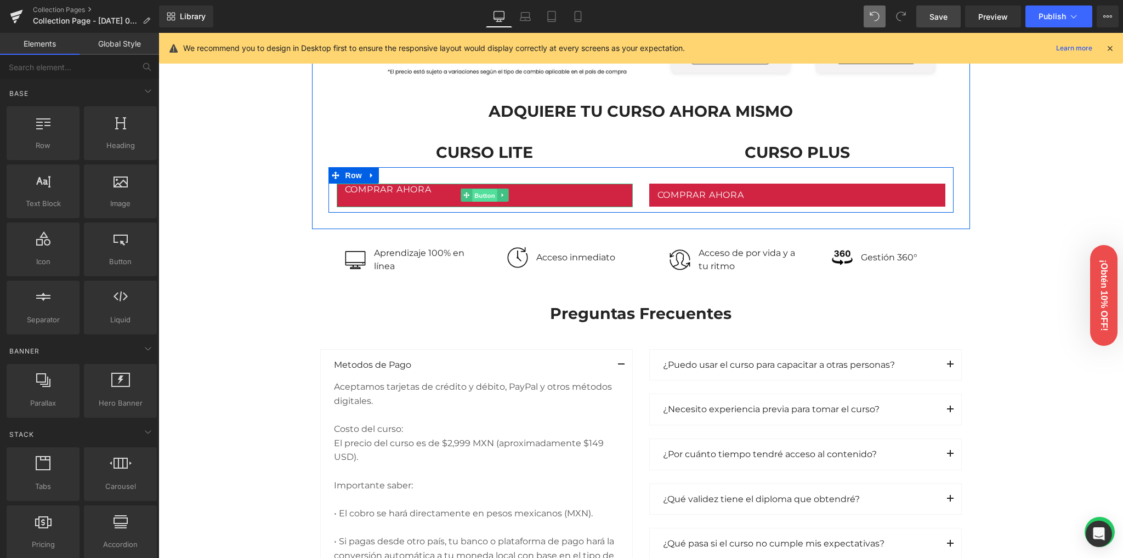
click at [480, 191] on span "Button" at bounding box center [484, 195] width 25 height 13
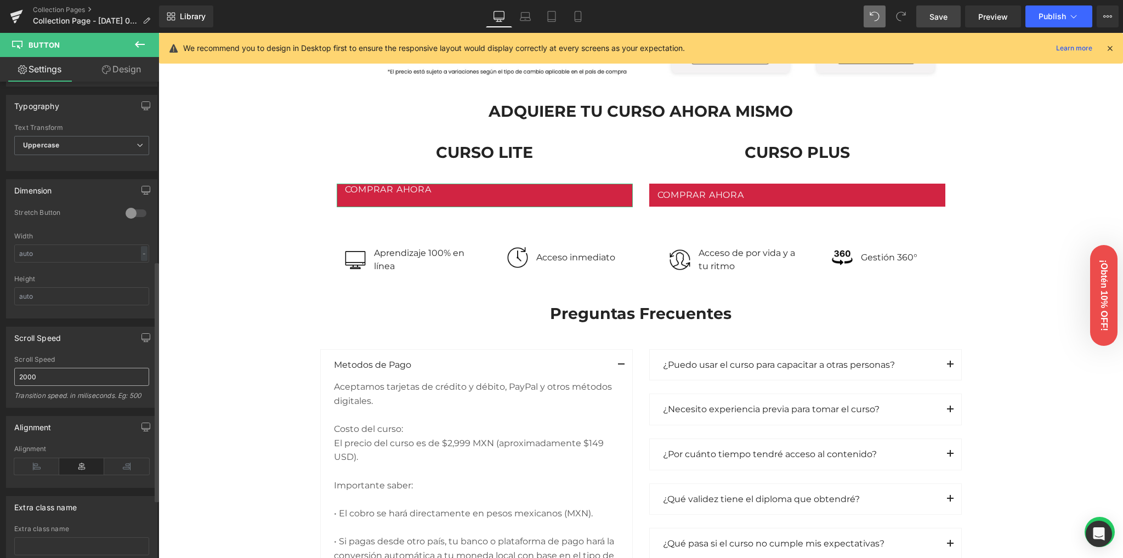
scroll to position [365, 0]
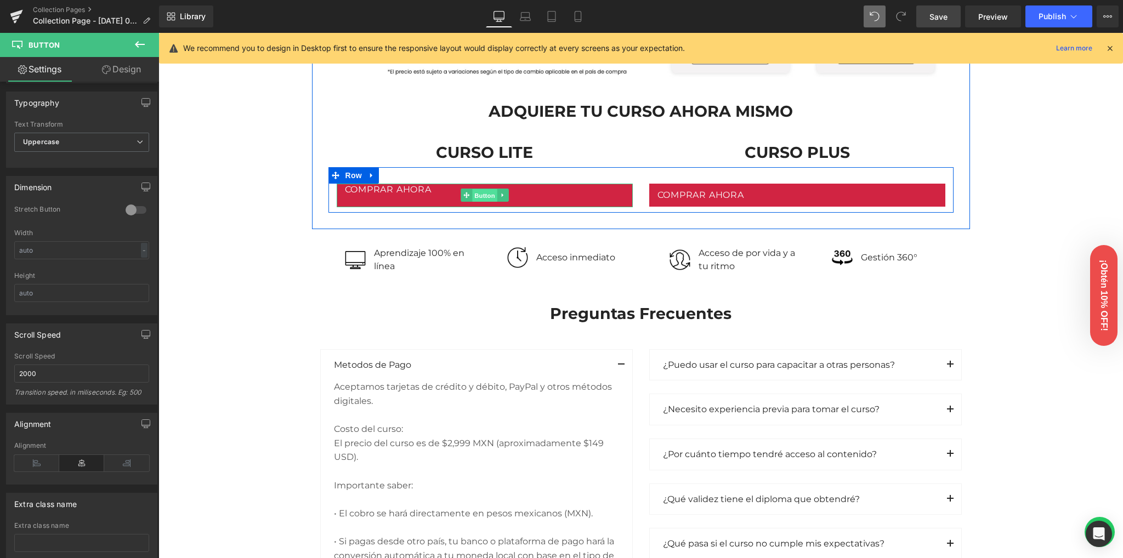
click at [472, 195] on span "Button" at bounding box center [484, 195] width 25 height 13
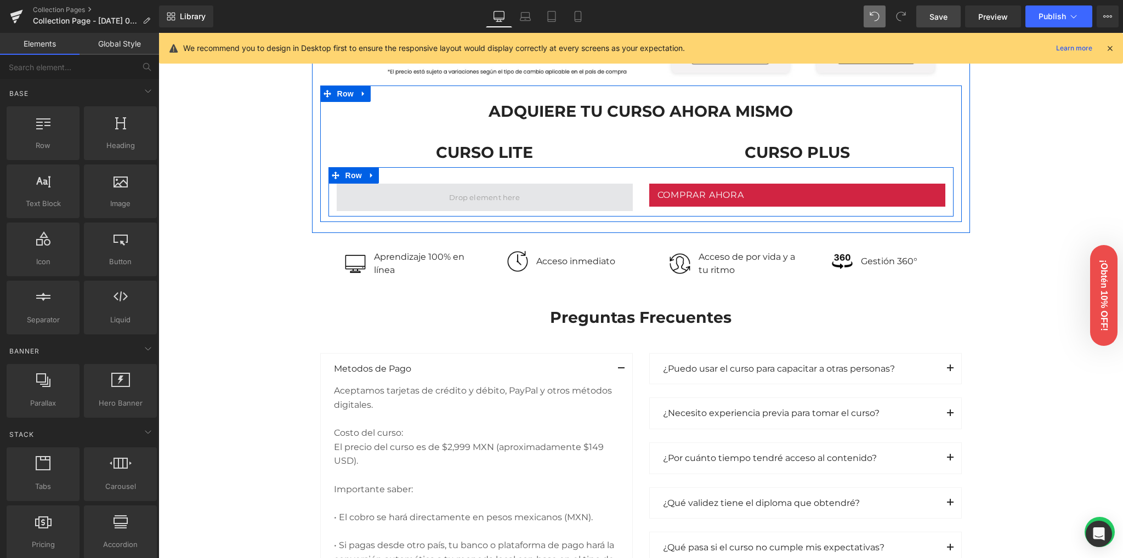
click at [487, 201] on span at bounding box center [484, 197] width 78 height 16
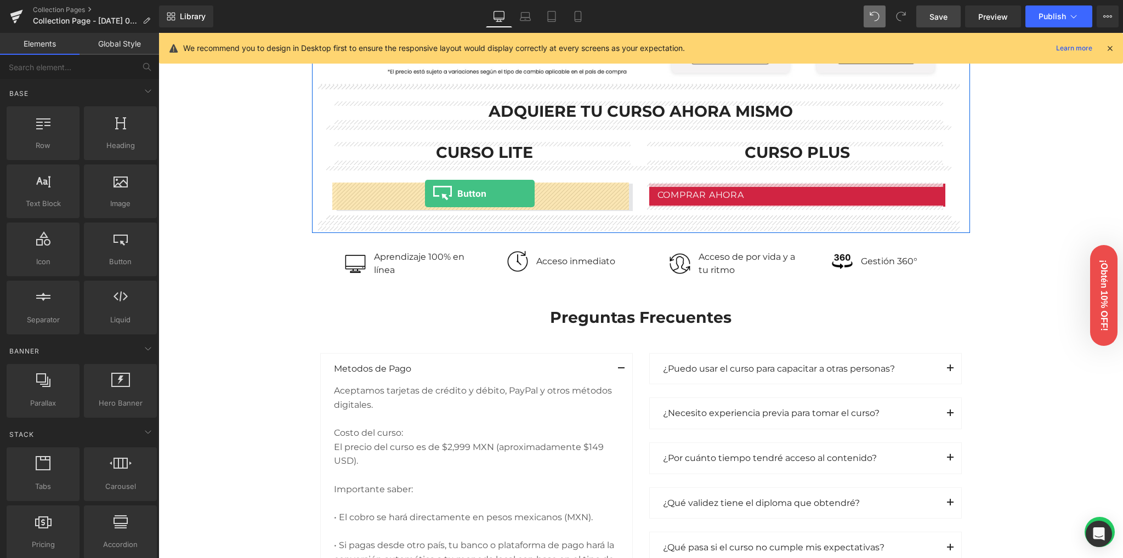
drag, startPoint x: 208, startPoint y: 249, endPoint x: 425, endPoint y: 194, distance: 224.0
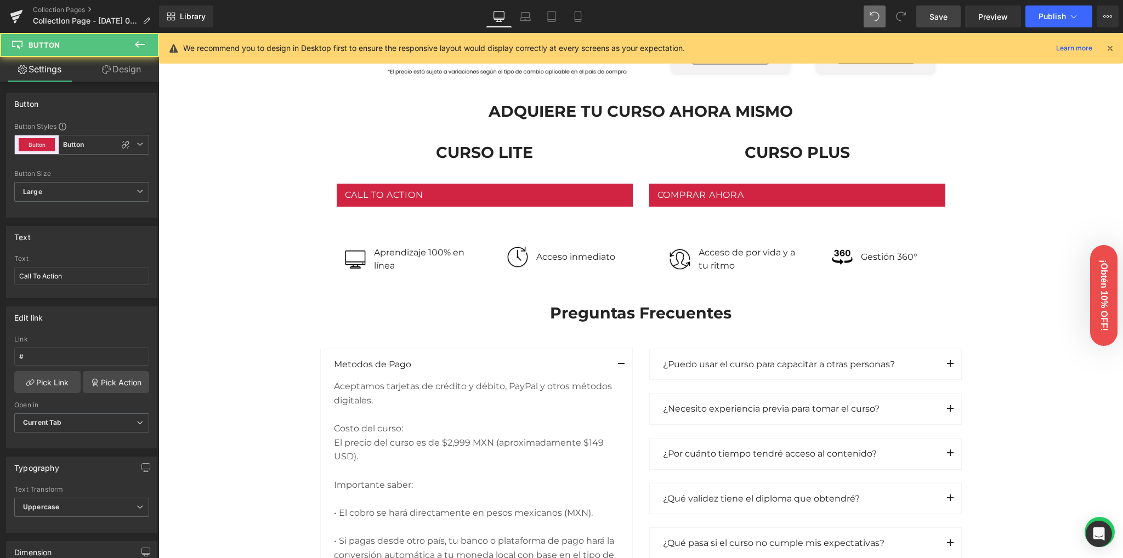
click at [181, 217] on div "Image Row Image Row Conoce nuestras versiones Heading Row Lite Heading Plus Hea…" at bounding box center [640, 74] width 964 height 2216
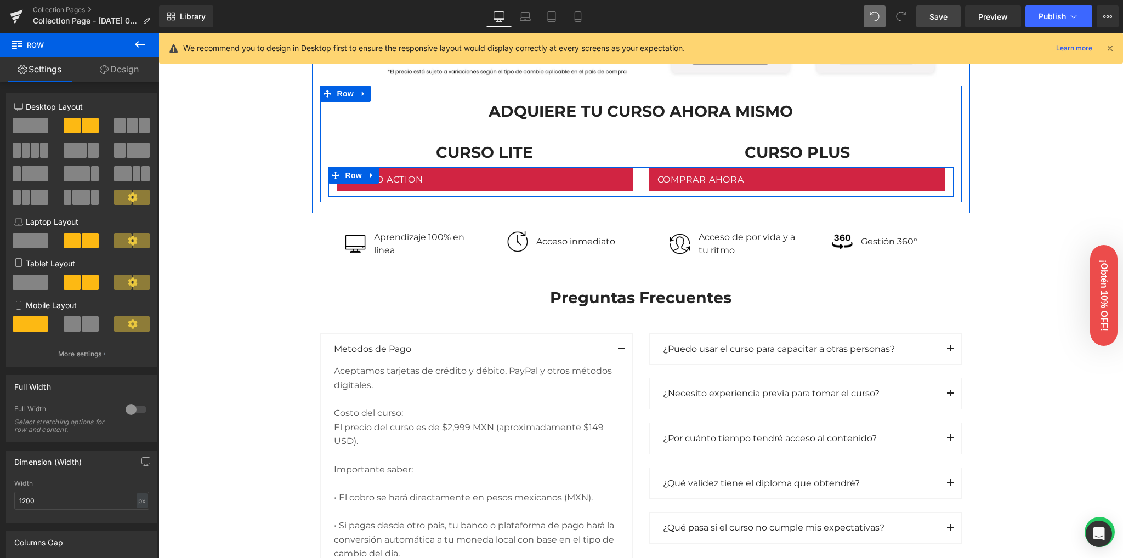
drag, startPoint x: 443, startPoint y: 174, endPoint x: 450, endPoint y: 158, distance: 17.4
click at [450, 158] on div "ADQUIERE TU CURSO AHORA MISMO Heading Row CURSO LITE Heading CURSO PLUS Heading…" at bounding box center [640, 141] width 641 height 111
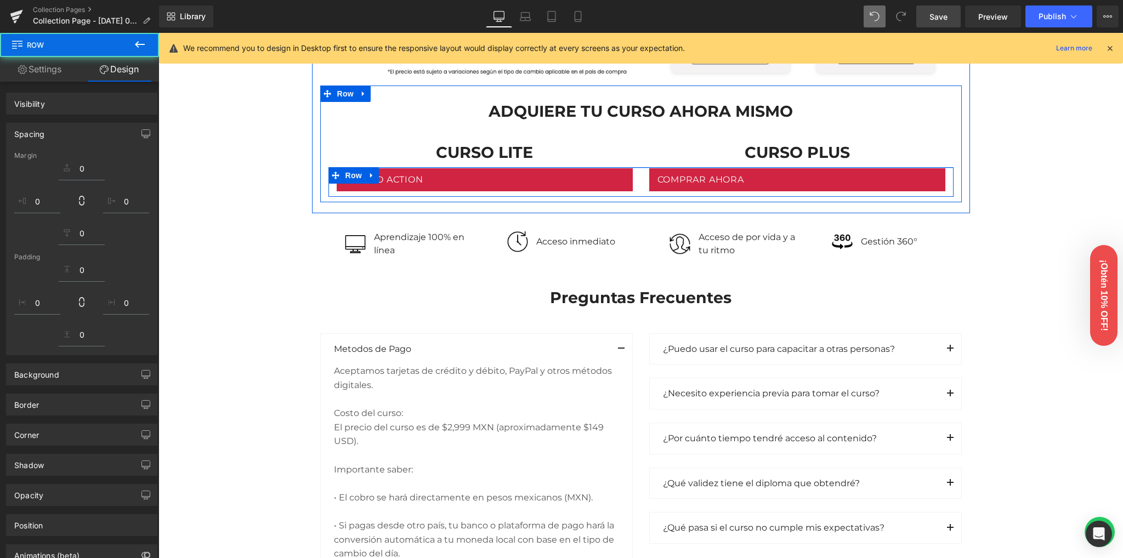
click at [195, 179] on div "Image Row Image Row Conoce nuestras versiones Heading Row Lite Heading Plus Hea…" at bounding box center [640, 66] width 964 height 2201
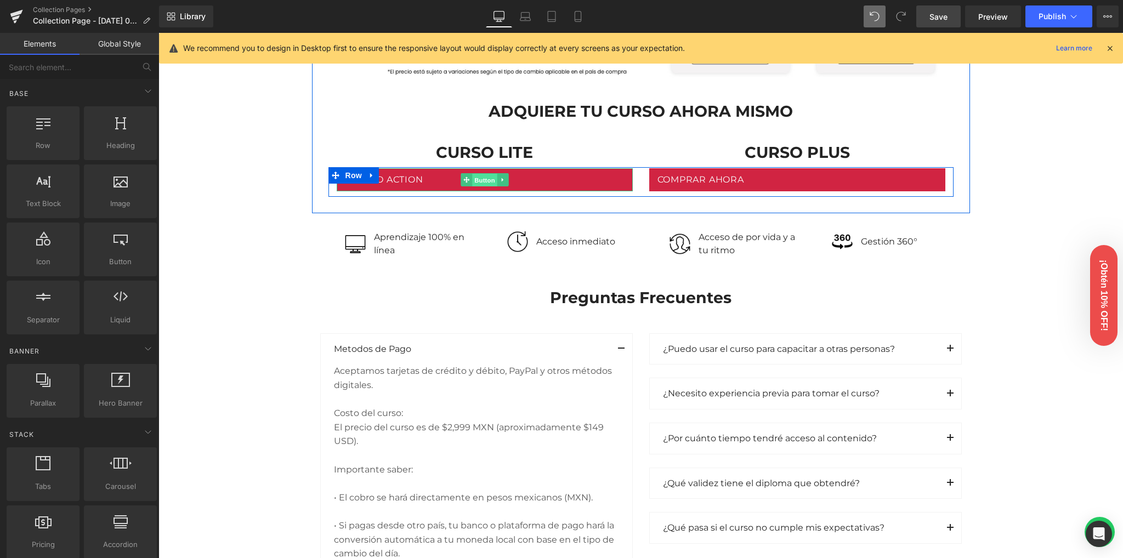
click at [474, 181] on span "Button" at bounding box center [484, 180] width 25 height 13
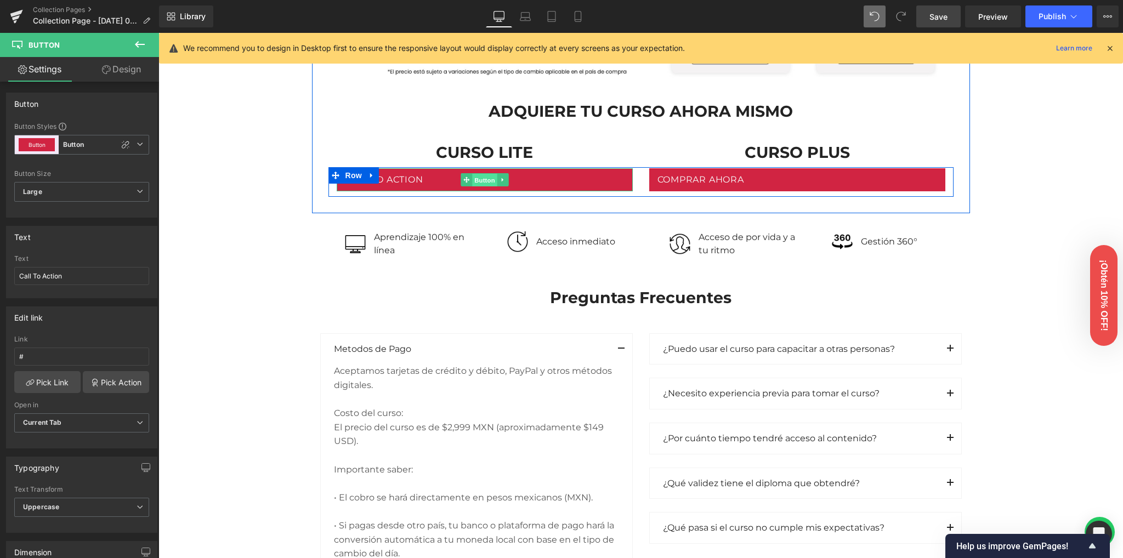
click at [478, 181] on span "Button" at bounding box center [484, 180] width 25 height 13
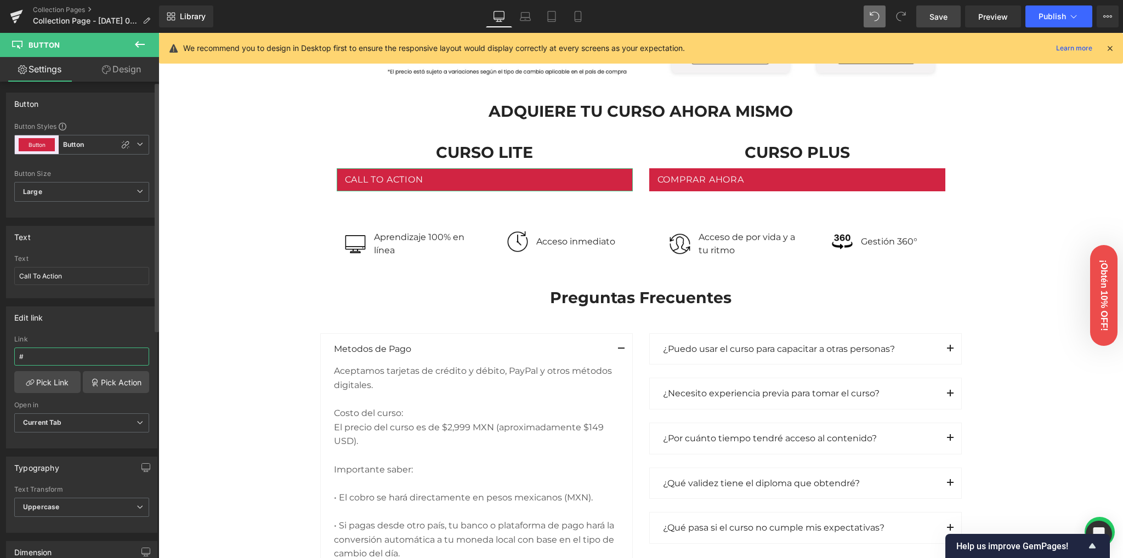
click at [59, 357] on input "#" at bounding box center [81, 357] width 135 height 18
paste input "[URL][DOMAIN_NAME]"
type input "[URL][DOMAIN_NAME]"
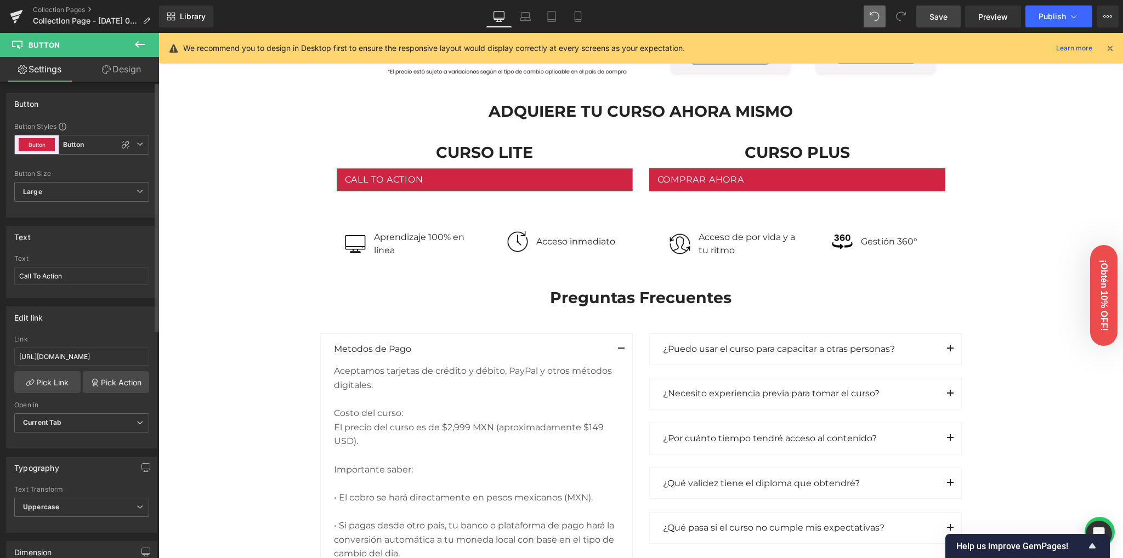
click at [66, 325] on div "Edit link" at bounding box center [82, 317] width 150 height 21
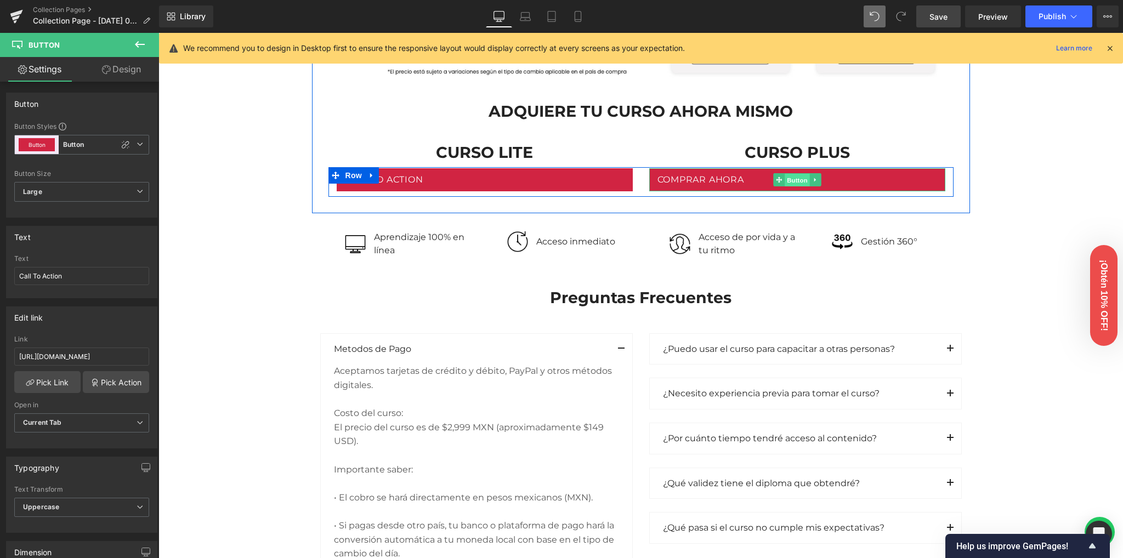
click at [798, 178] on span "Button" at bounding box center [796, 180] width 25 height 13
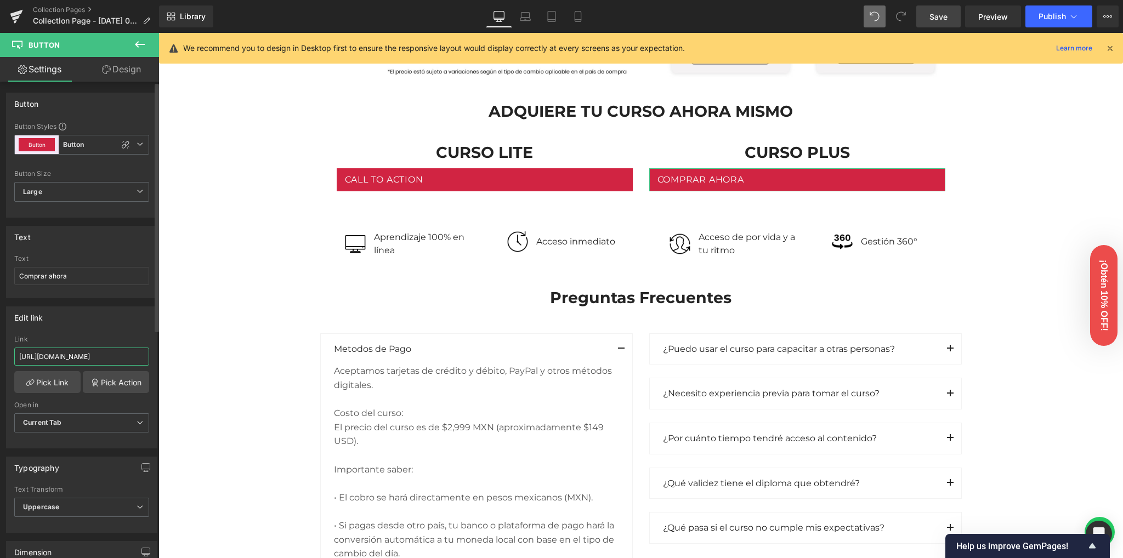
click at [71, 354] on input "[URL][DOMAIN_NAME]" at bounding box center [81, 357] width 135 height 18
click at [93, 316] on div "Edit link" at bounding box center [82, 317] width 150 height 21
click at [158, 33] on div at bounding box center [158, 33] width 0 height 0
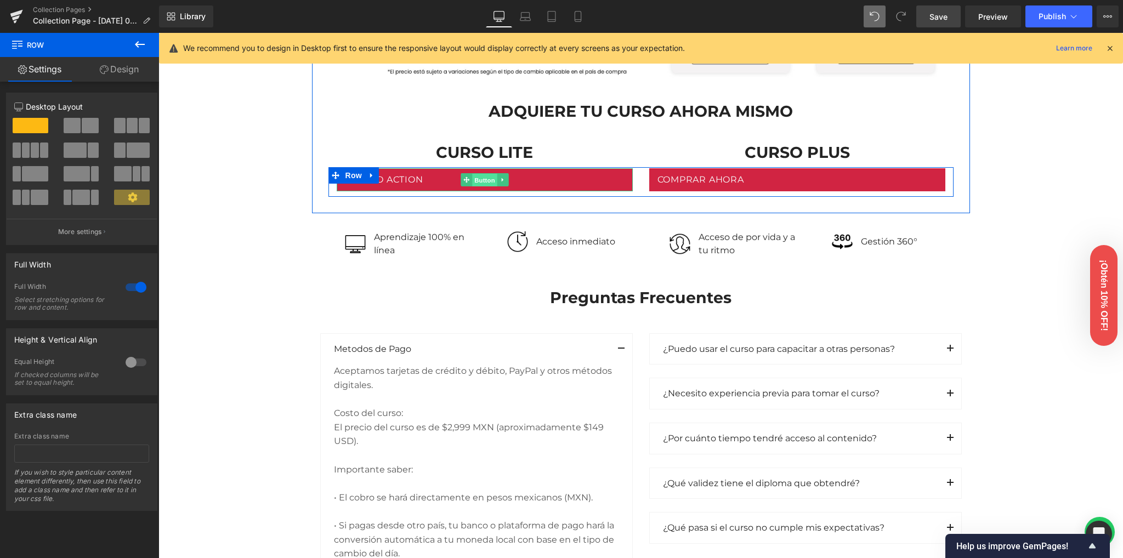
click at [481, 177] on span "Button" at bounding box center [484, 180] width 25 height 13
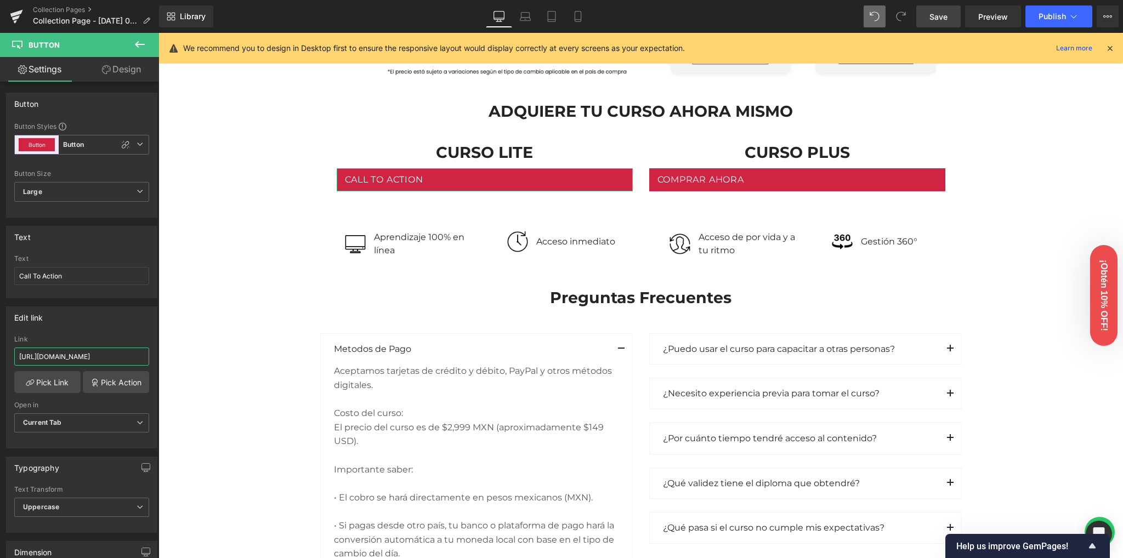
scroll to position [0, 111]
drag, startPoint x: 277, startPoint y: 389, endPoint x: 169, endPoint y: 355, distance: 113.2
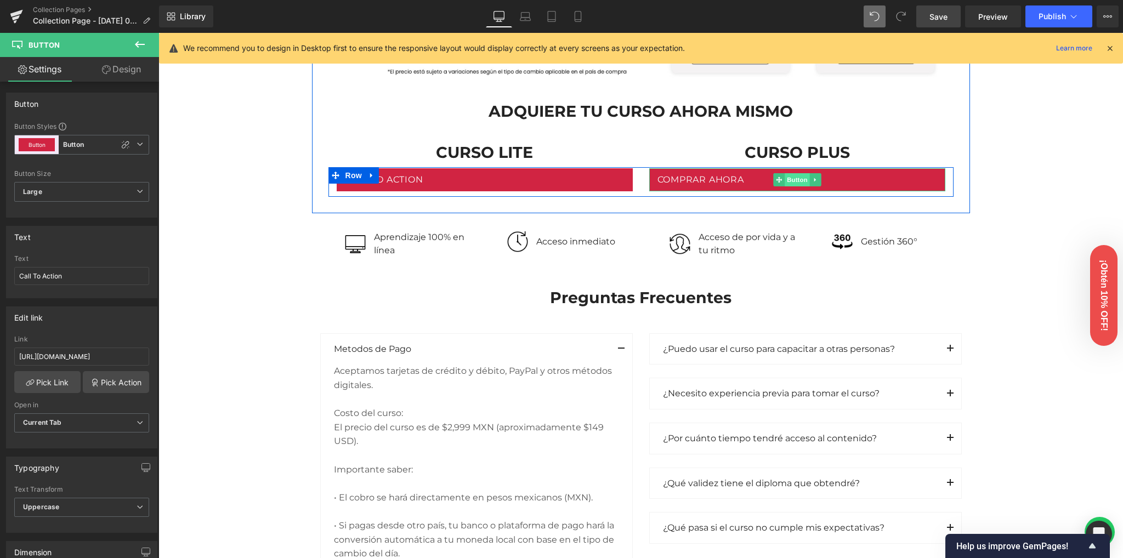
click at [794, 179] on span "Button" at bounding box center [796, 179] width 25 height 13
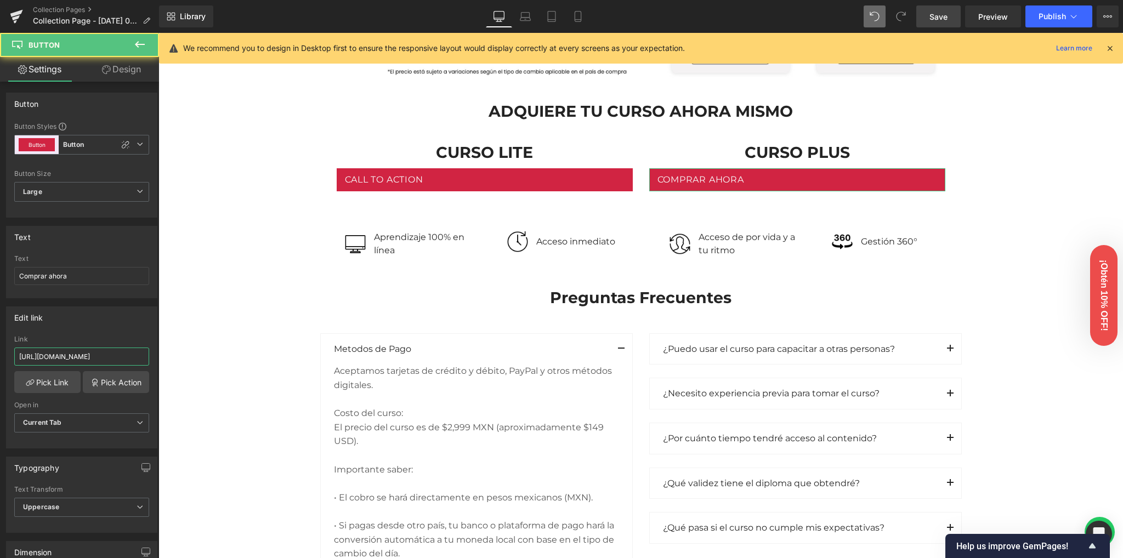
scroll to position [0, 111]
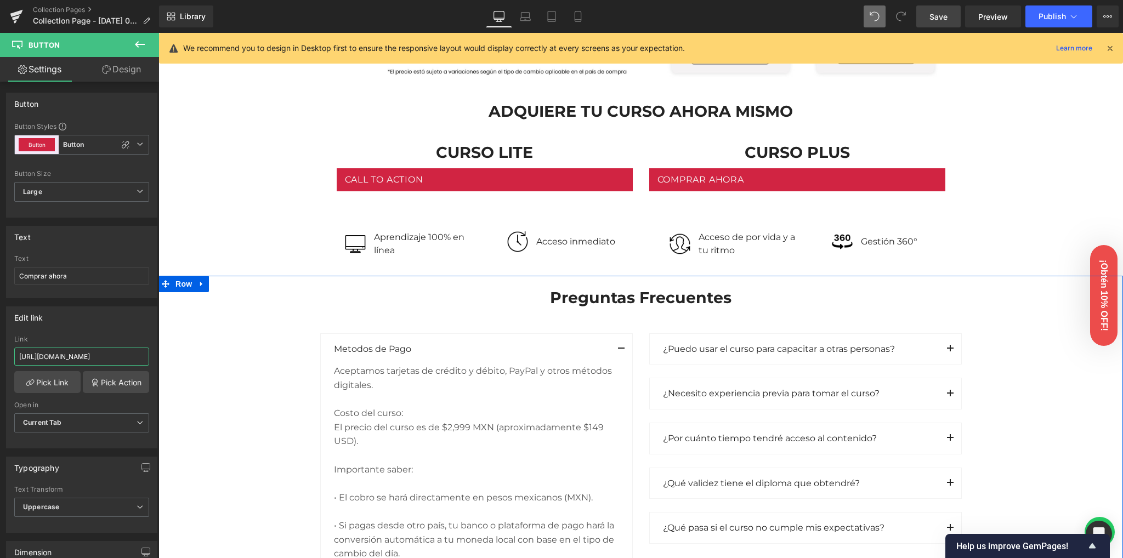
drag, startPoint x: 285, startPoint y: 389, endPoint x: 179, endPoint y: 358, distance: 110.2
click at [937, 13] on span "Save" at bounding box center [938, 17] width 18 height 12
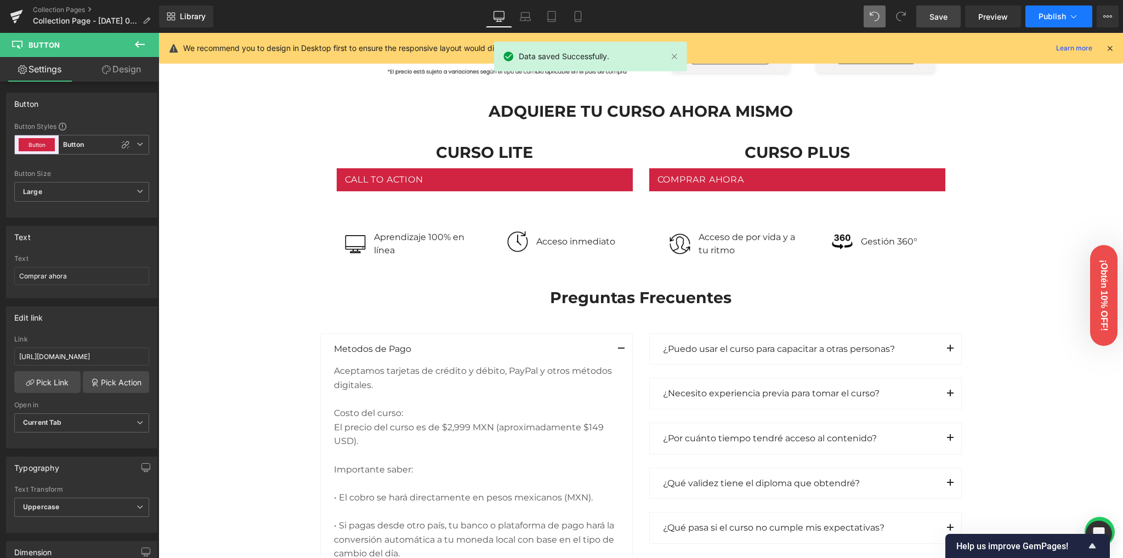
click at [1041, 20] on span "Publish" at bounding box center [1051, 16] width 27 height 9
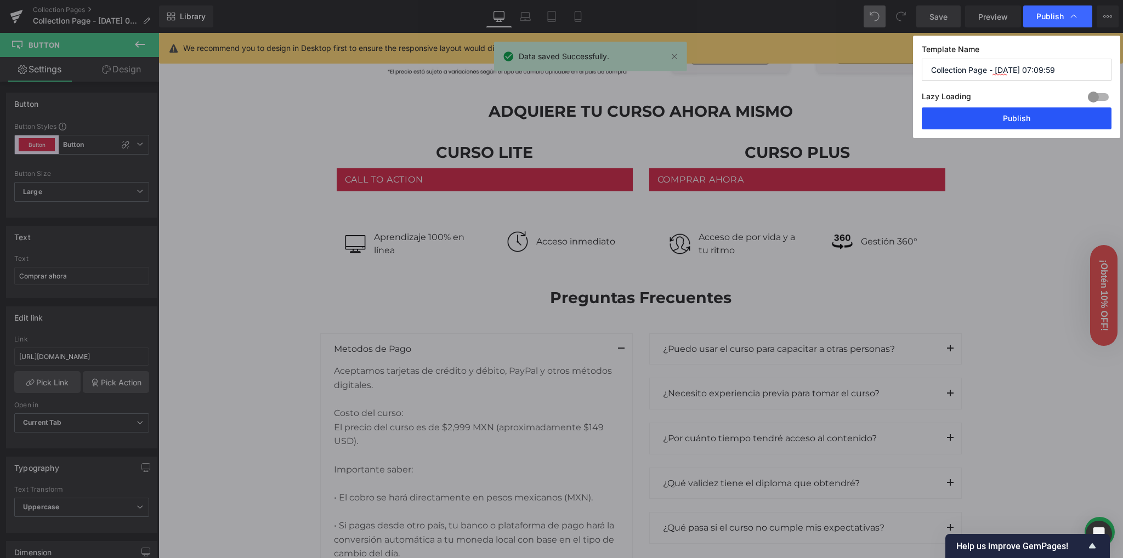
click at [1040, 120] on button "Publish" at bounding box center [1016, 118] width 190 height 22
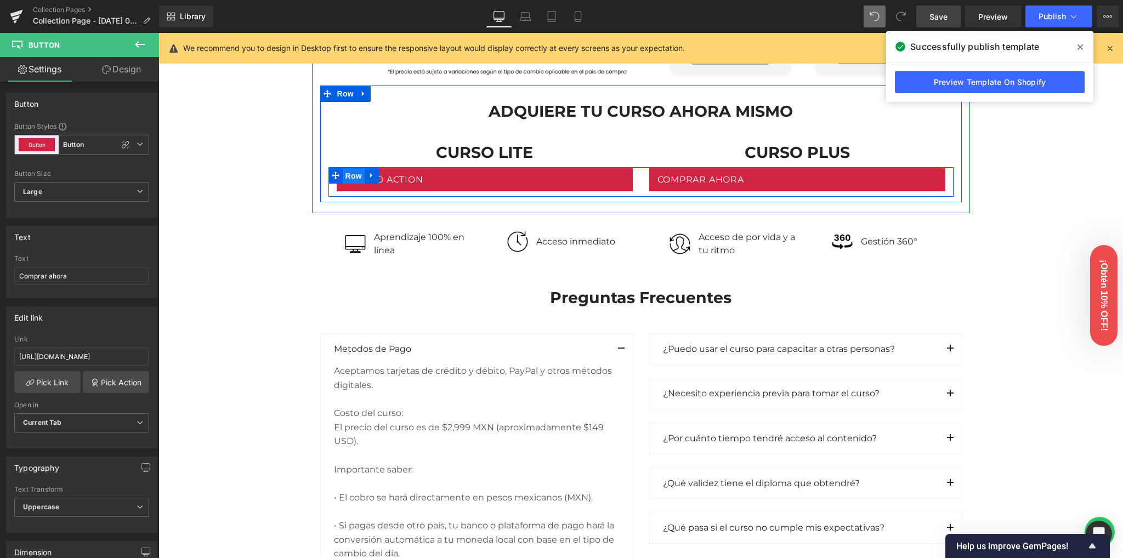
click at [351, 174] on span "Row" at bounding box center [354, 176] width 22 height 16
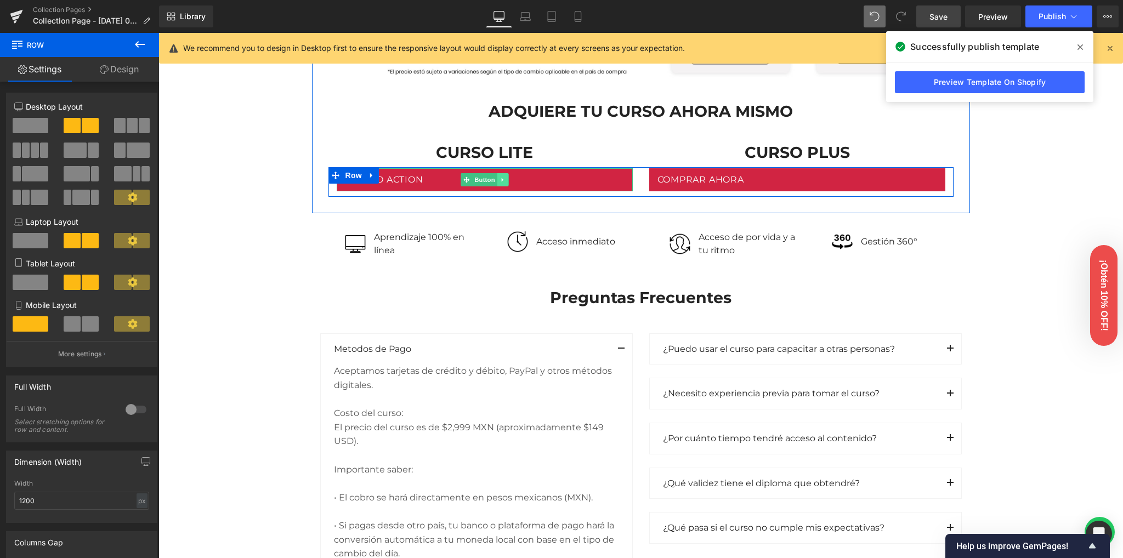
click at [501, 180] on icon at bounding box center [502, 180] width 2 height 4
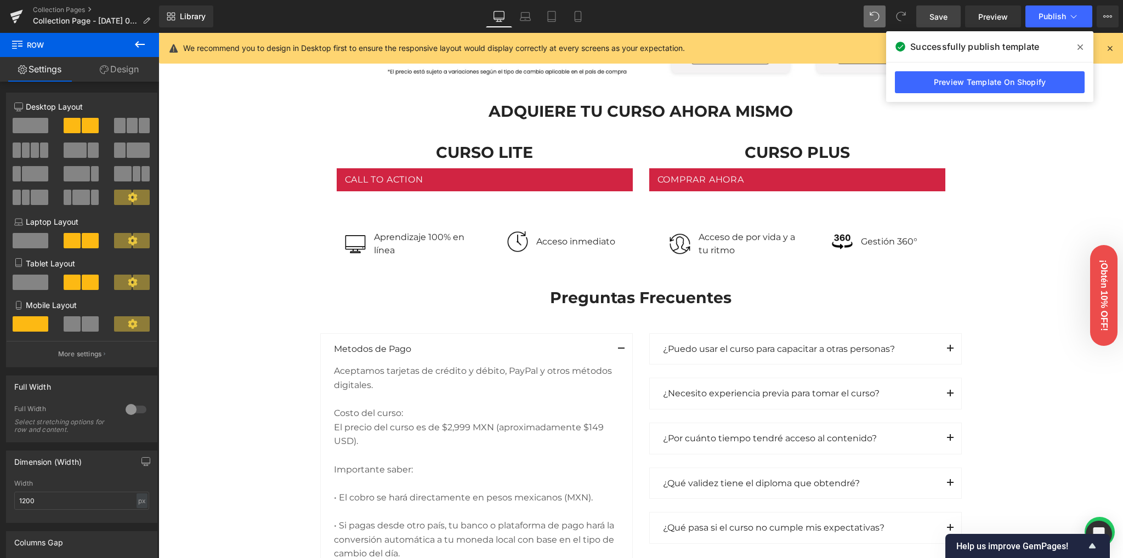
click at [250, 191] on div "Image Row Image Row Conoce nuestras versiones Heading Row Lite Heading Plus Hea…" at bounding box center [640, 66] width 964 height 2201
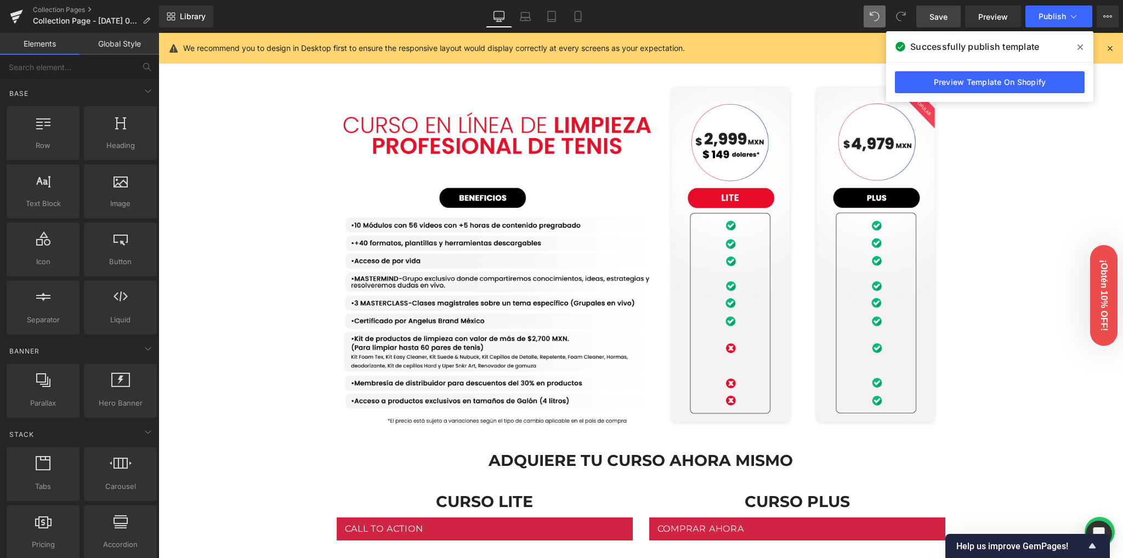
scroll to position [1034, 0]
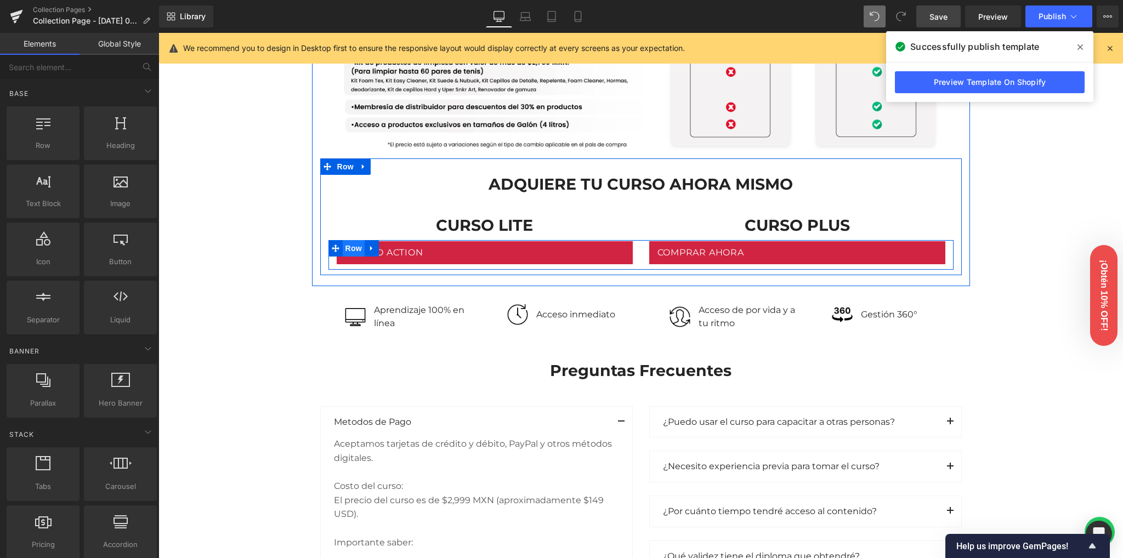
click at [353, 246] on span "Row" at bounding box center [354, 248] width 22 height 16
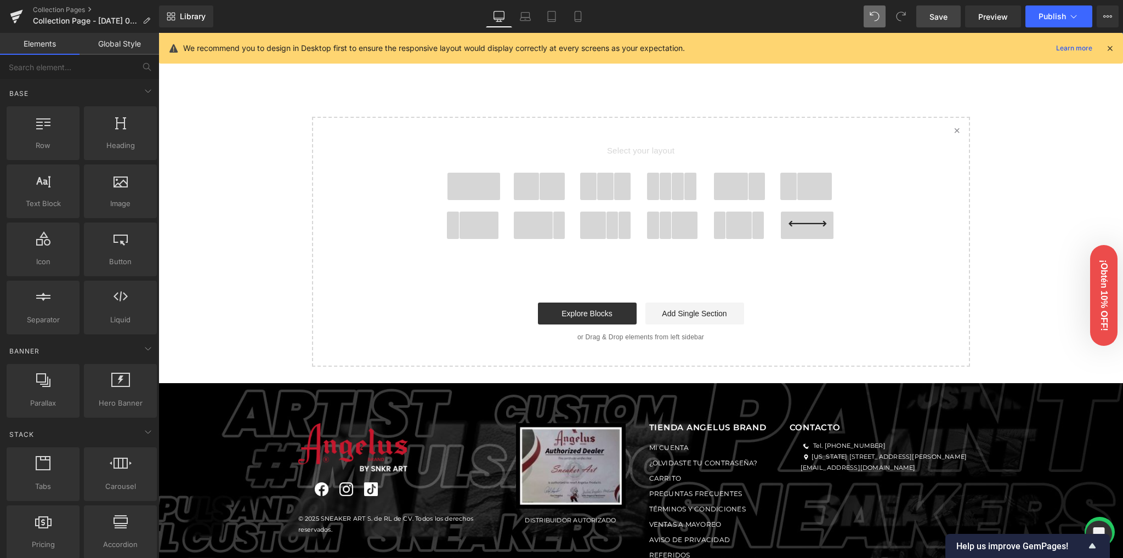
scroll to position [1912, 0]
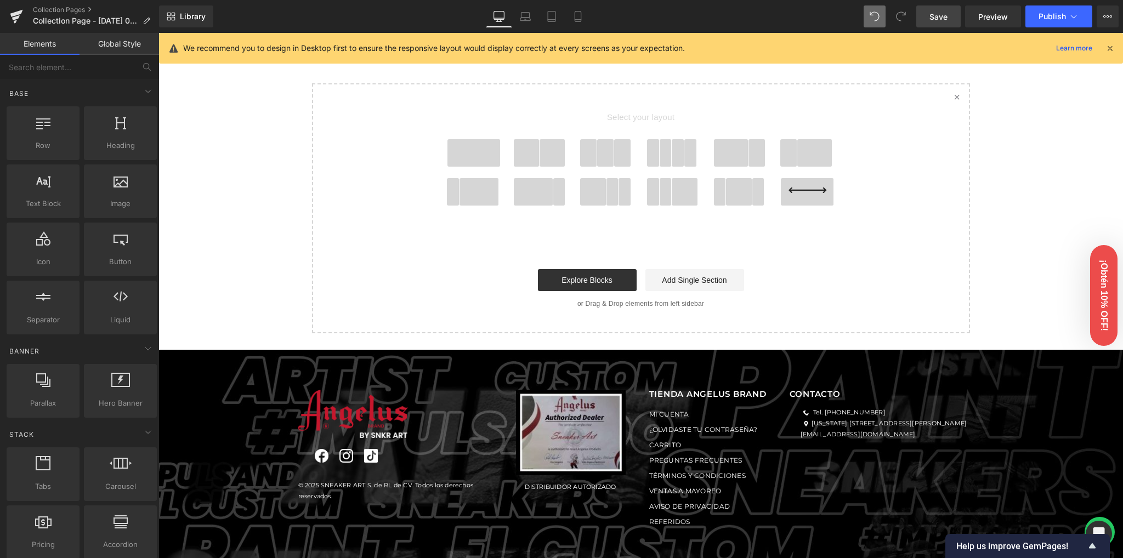
click at [480, 153] on span at bounding box center [473, 152] width 53 height 27
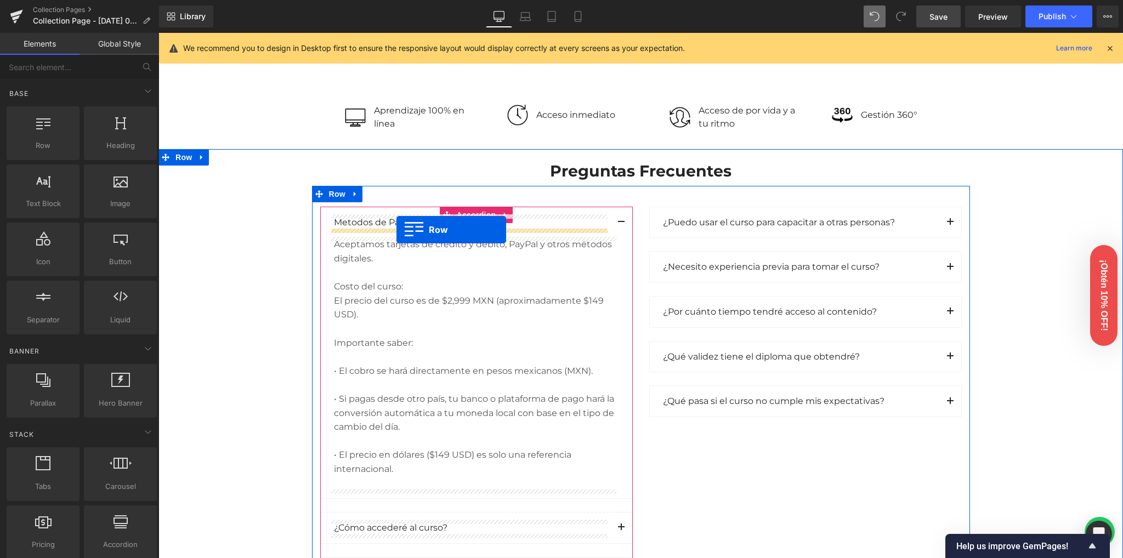
scroll to position [985, 0]
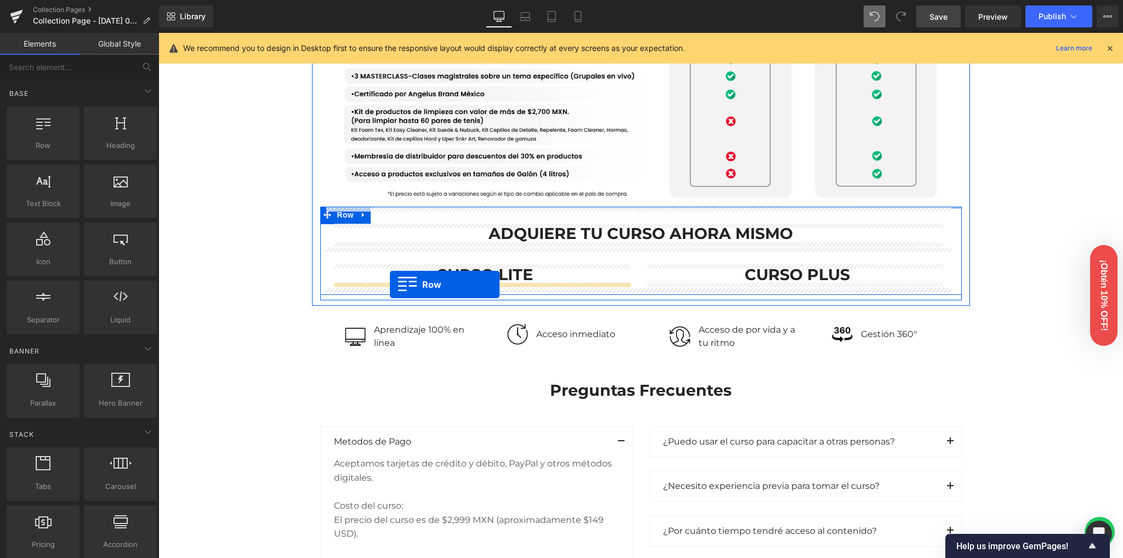
drag, startPoint x: 338, startPoint y: 304, endPoint x: 390, endPoint y: 285, distance: 55.5
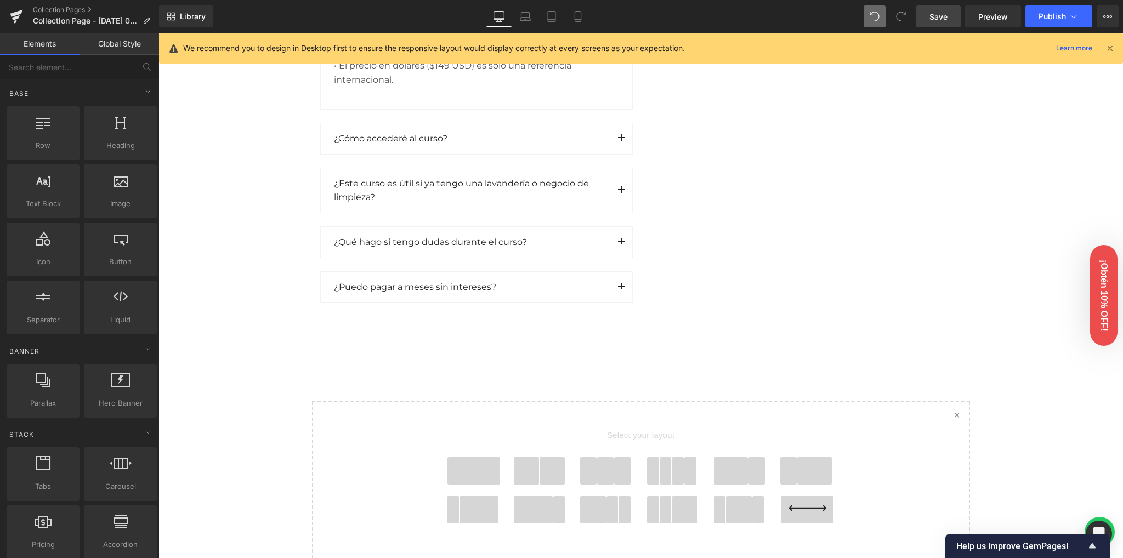
click at [479, 476] on span at bounding box center [473, 470] width 53 height 27
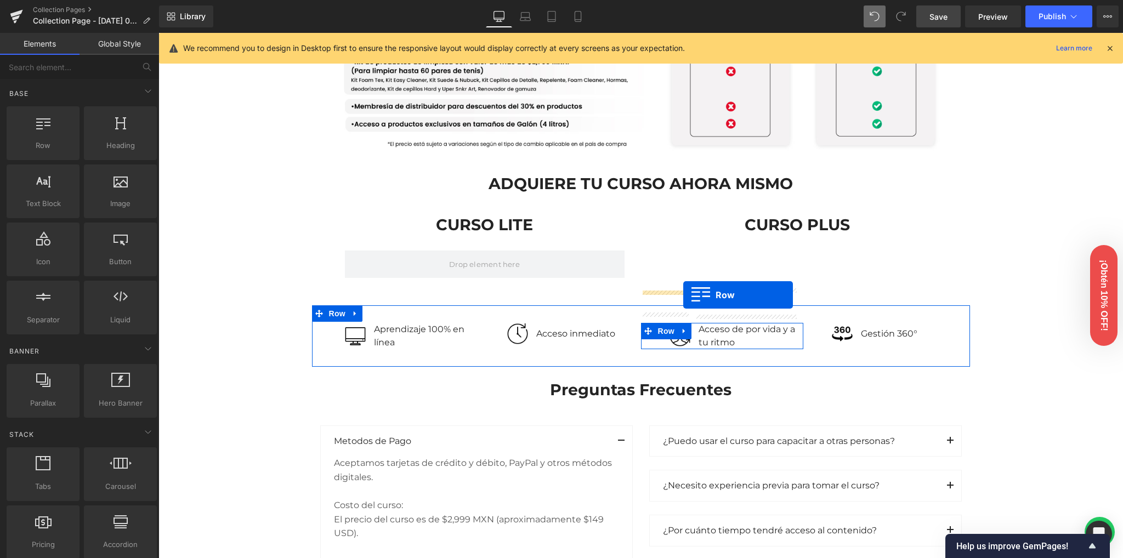
scroll to position [1034, 0]
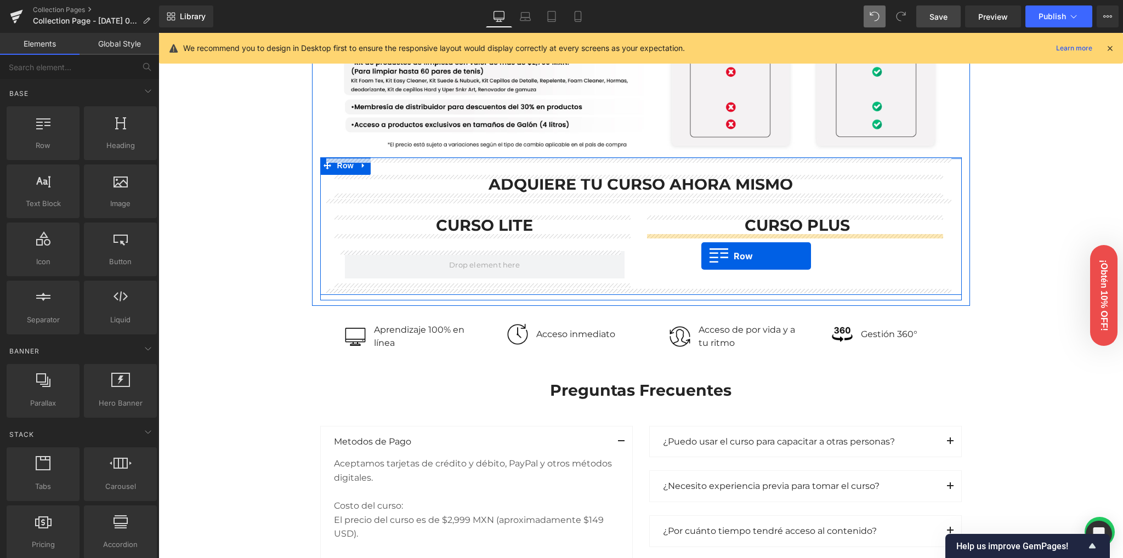
drag, startPoint x: 335, startPoint y: 230, endPoint x: 701, endPoint y: 256, distance: 366.6
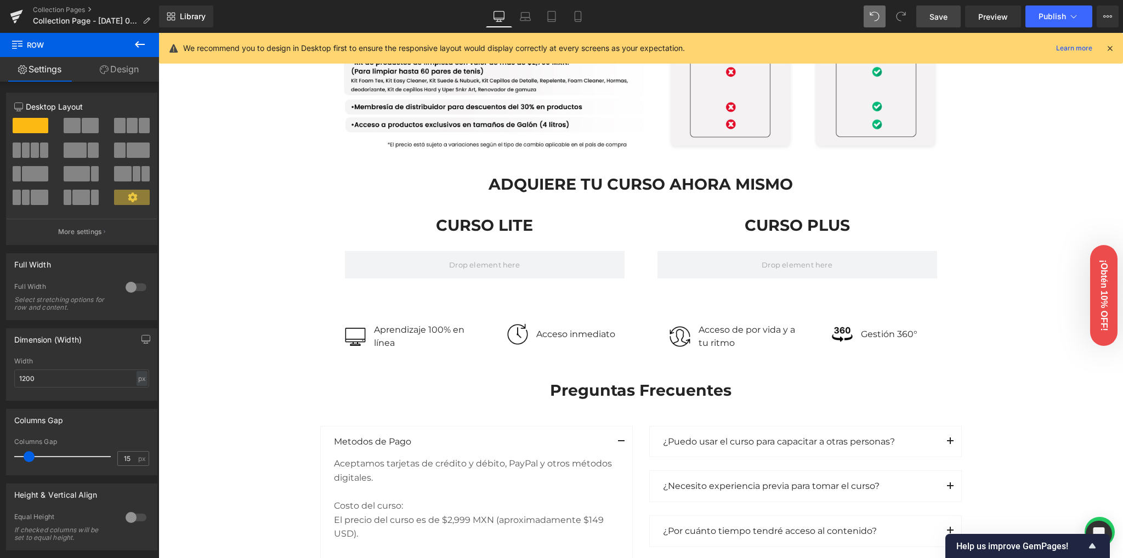
click at [236, 266] on div "Image Row Image Row Conoce nuestras versiones Heading Row Lite Heading Plus Hea…" at bounding box center [640, 149] width 964 height 2221
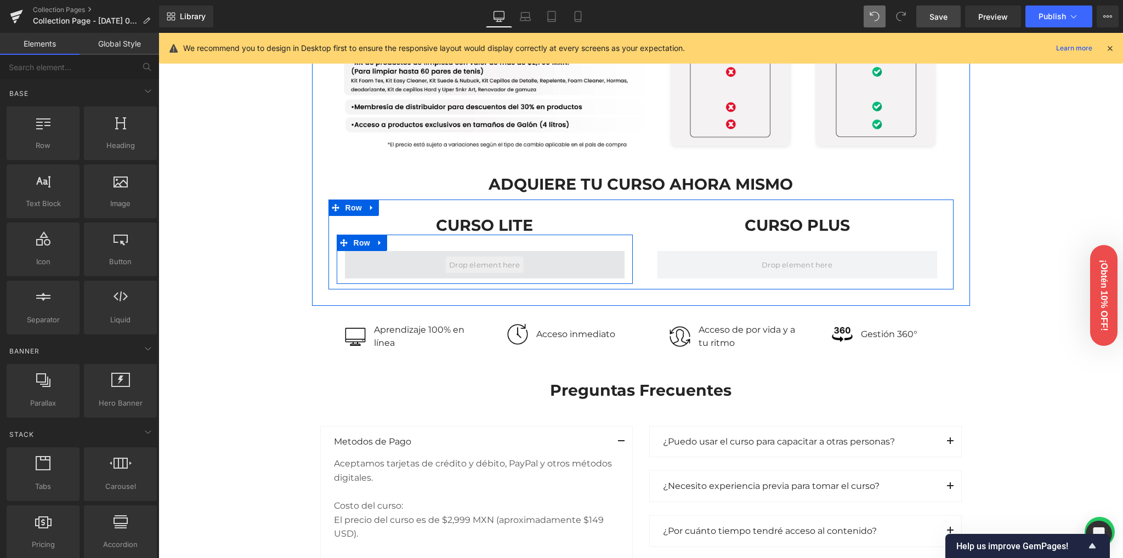
click at [471, 258] on span at bounding box center [484, 265] width 78 height 16
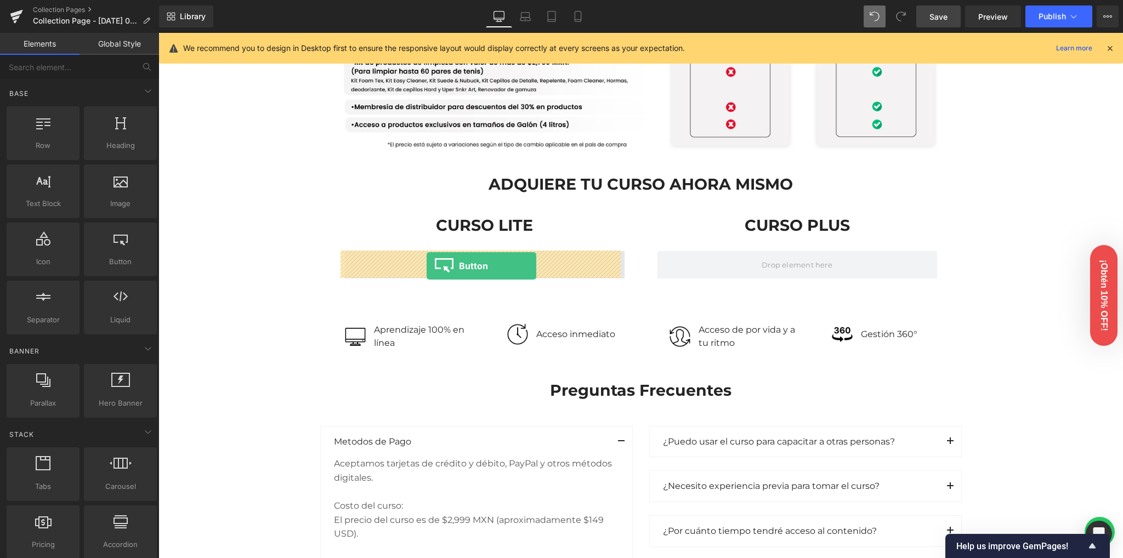
drag, startPoint x: 274, startPoint y: 288, endPoint x: 426, endPoint y: 266, distance: 154.5
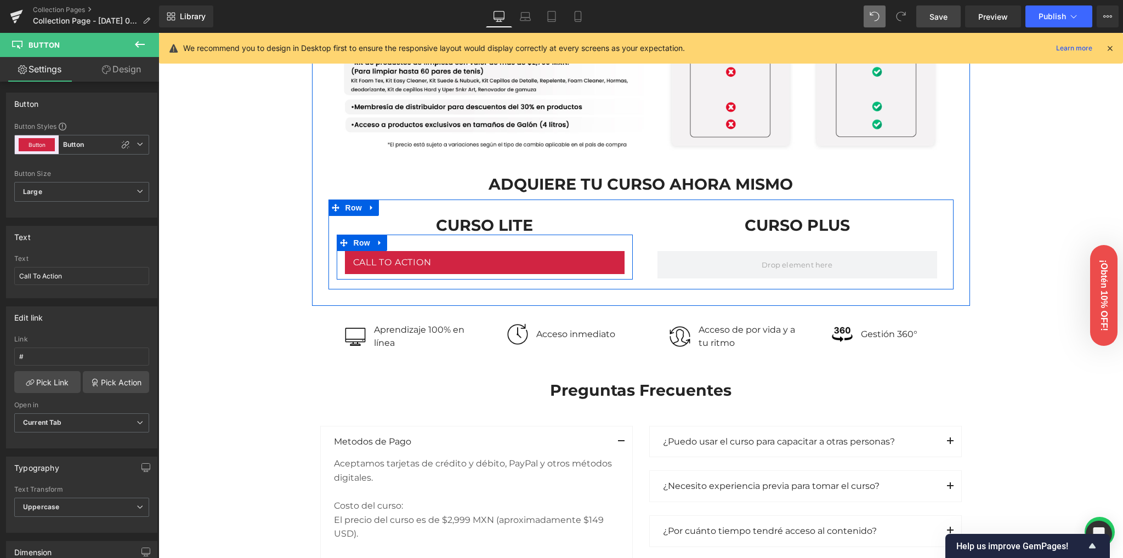
click at [139, 49] on icon at bounding box center [139, 44] width 13 height 13
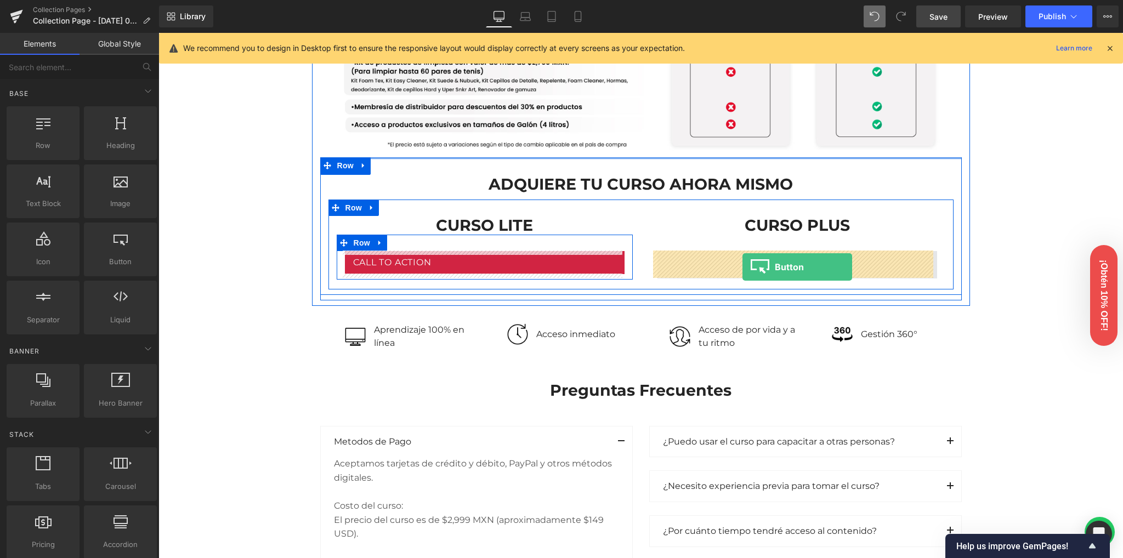
drag, startPoint x: 308, startPoint y: 281, endPoint x: 742, endPoint y: 268, distance: 434.4
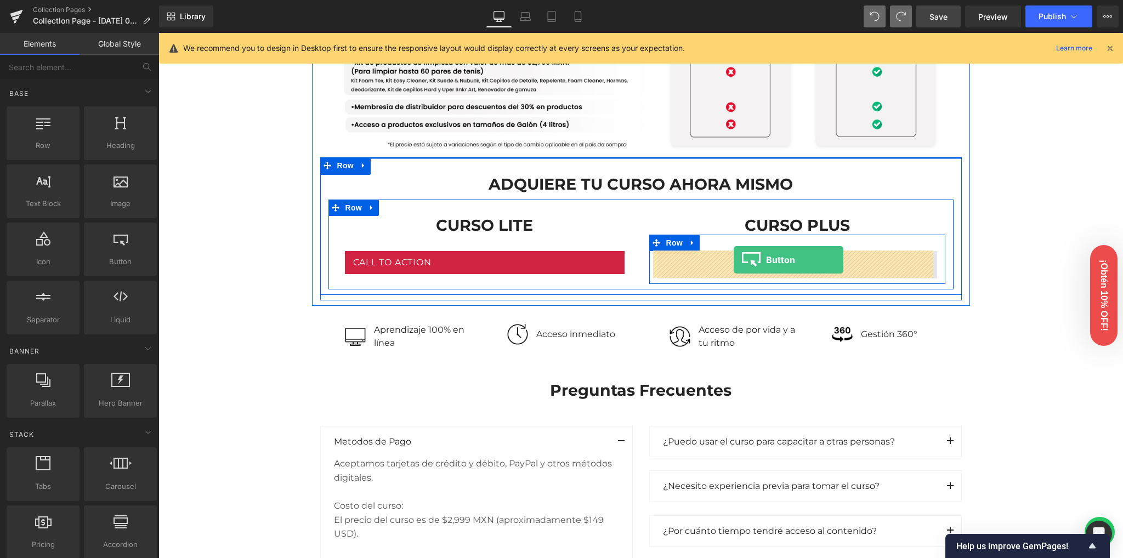
drag, startPoint x: 278, startPoint y: 277, endPoint x: 733, endPoint y: 260, distance: 455.9
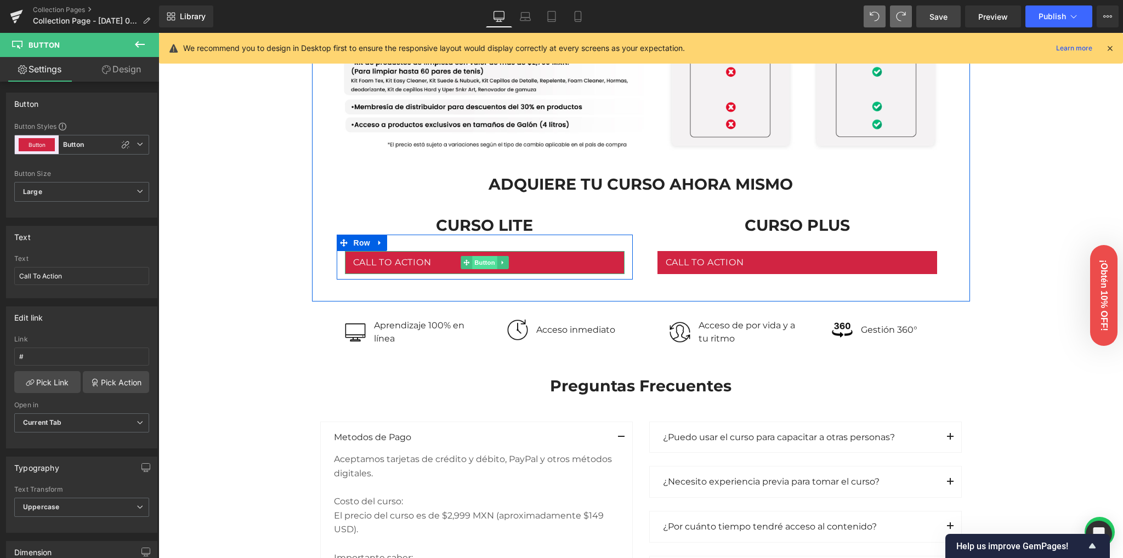
click at [485, 266] on span "Button" at bounding box center [484, 262] width 25 height 13
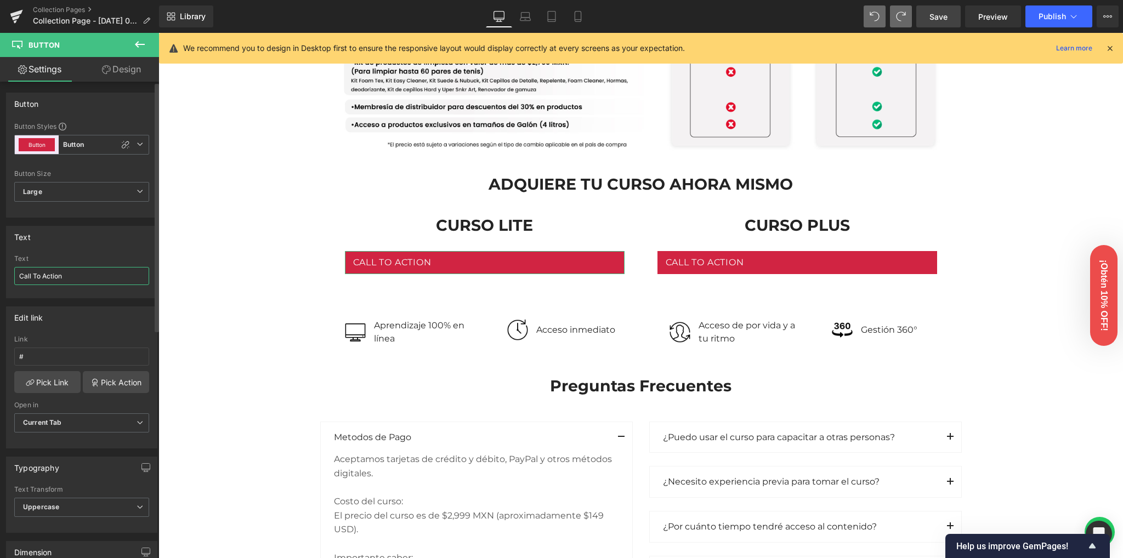
drag, startPoint x: 72, startPoint y: 276, endPoint x: 0, endPoint y: 273, distance: 72.4
click at [0, 273] on div "Text Call To Action Text Call To Action" at bounding box center [82, 258] width 164 height 81
type input "Comprar ahora"
click at [25, 275] on input "Comprar ahora" at bounding box center [81, 276] width 135 height 18
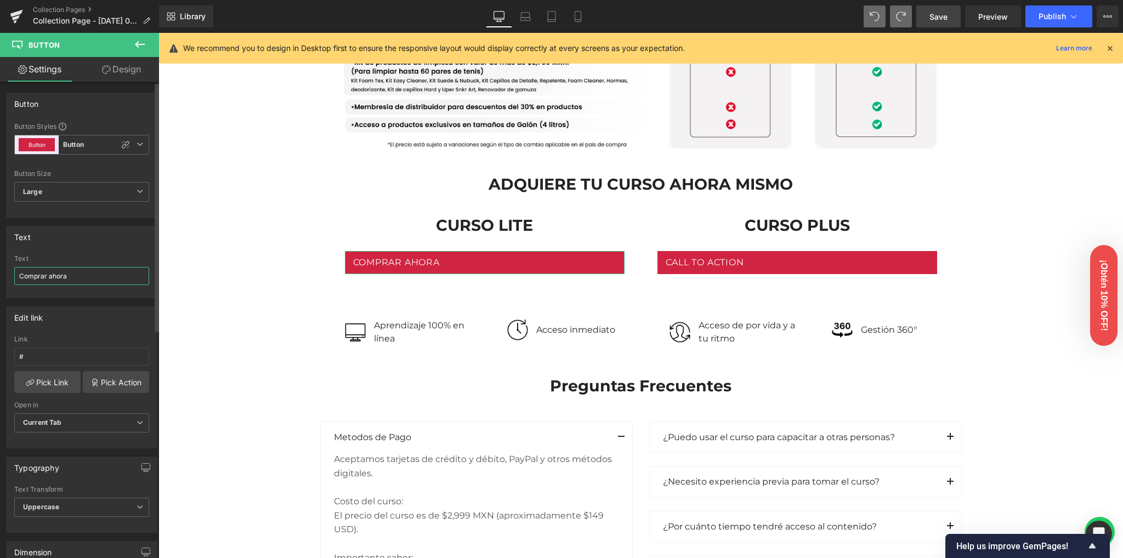
click at [25, 275] on input "Comprar ahora" at bounding box center [81, 276] width 135 height 18
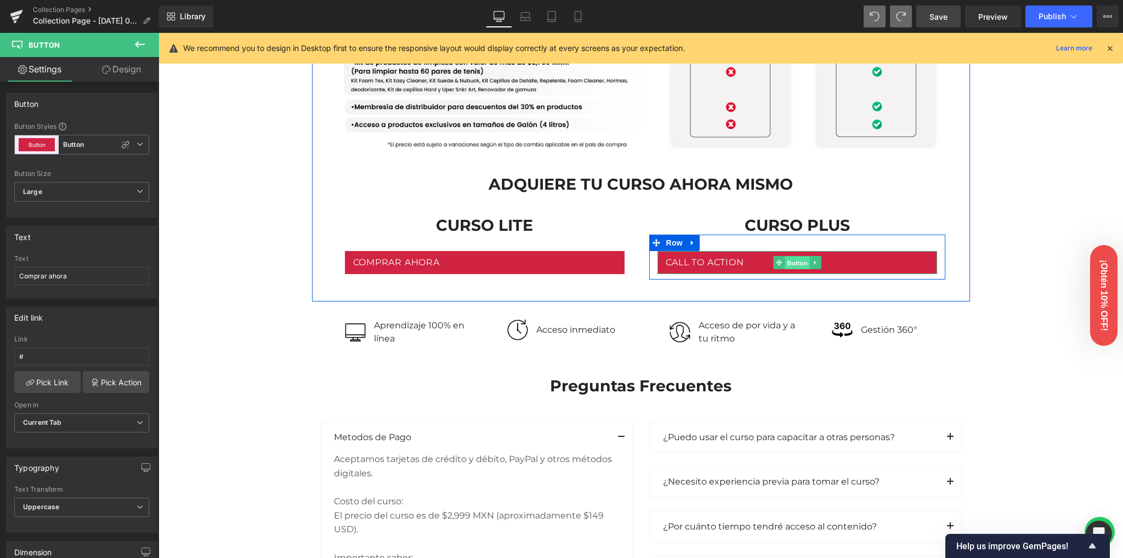
click at [786, 265] on span "Button" at bounding box center [796, 263] width 25 height 13
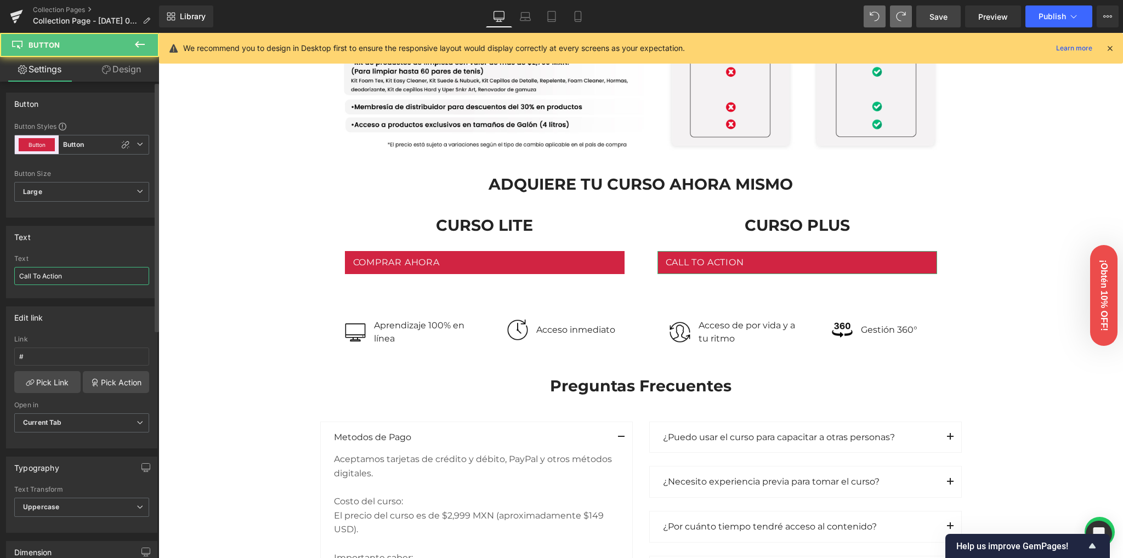
click at [93, 280] on input "Call To Action" at bounding box center [81, 276] width 135 height 18
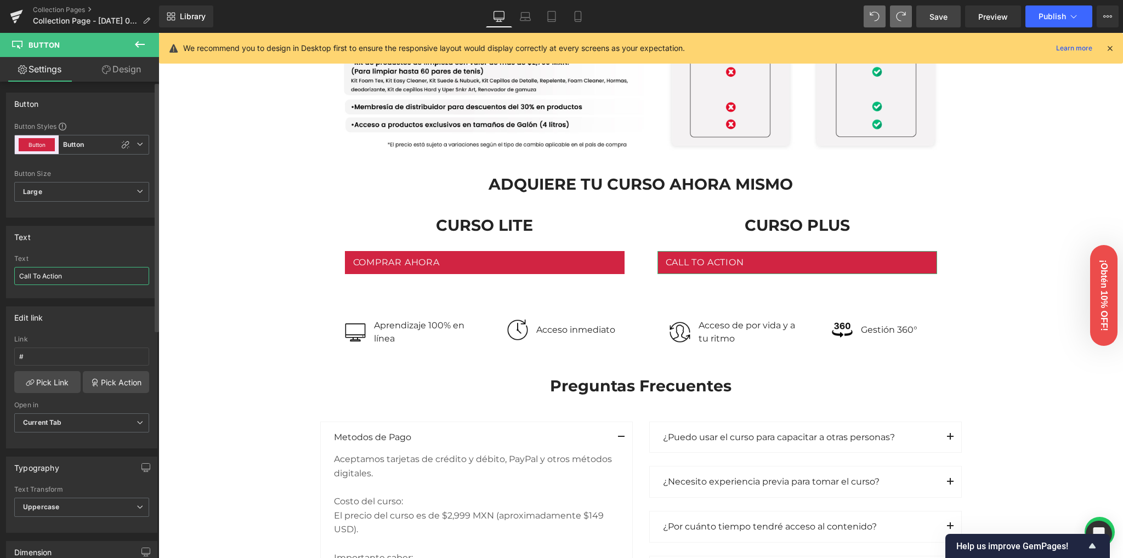
paste input "omprar ahora"
type input "Comprar ahora"
click at [92, 256] on div "Text" at bounding box center [81, 259] width 135 height 8
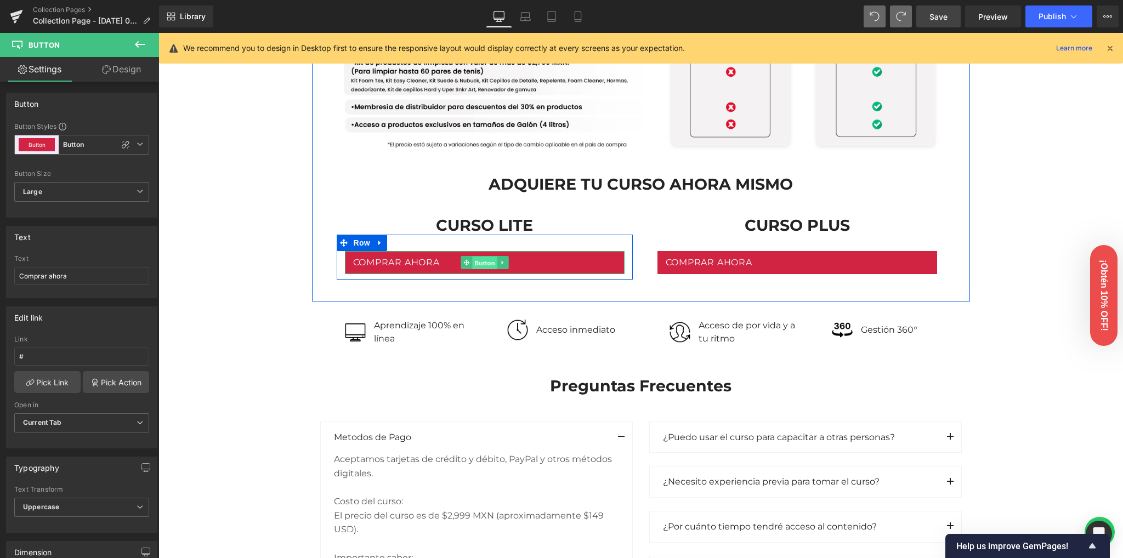
click at [480, 258] on span "Button" at bounding box center [484, 263] width 25 height 13
click at [479, 264] on span "Button" at bounding box center [484, 263] width 25 height 13
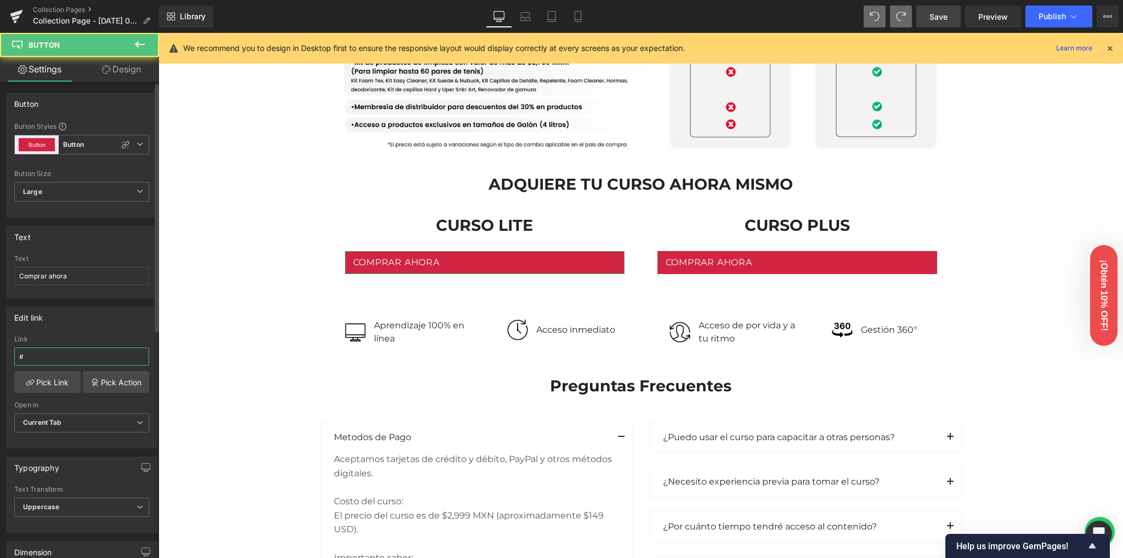
click at [81, 351] on input "#" at bounding box center [81, 357] width 135 height 18
click at [81, 352] on input "#" at bounding box center [81, 357] width 135 height 18
paste input "[URL][DOMAIN_NAME]"
type input "[URL][DOMAIN_NAME]"
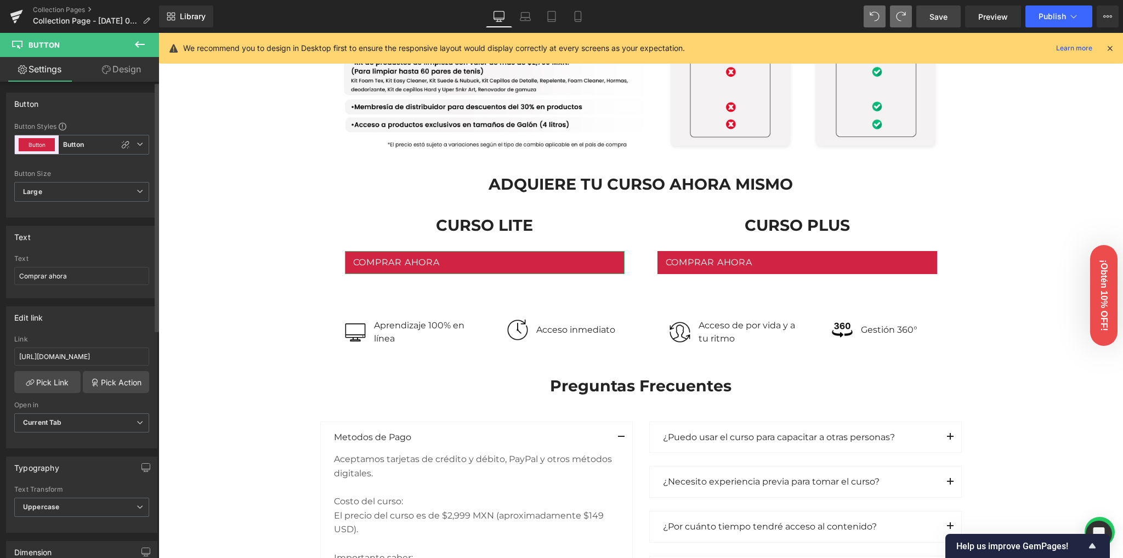
click at [90, 325] on div "Edit link" at bounding box center [82, 317] width 150 height 21
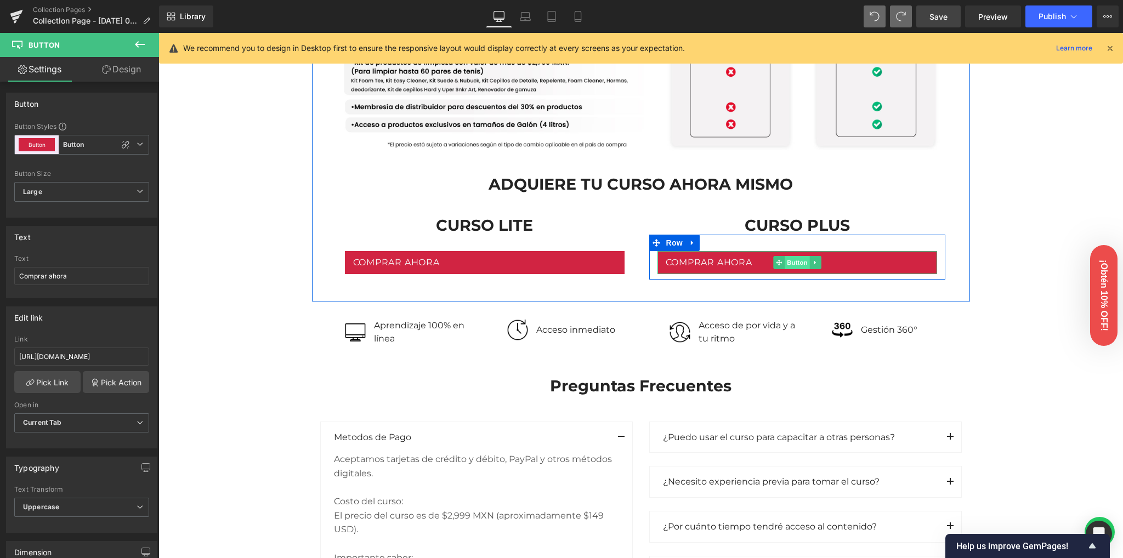
click at [793, 259] on span "Button" at bounding box center [796, 262] width 25 height 13
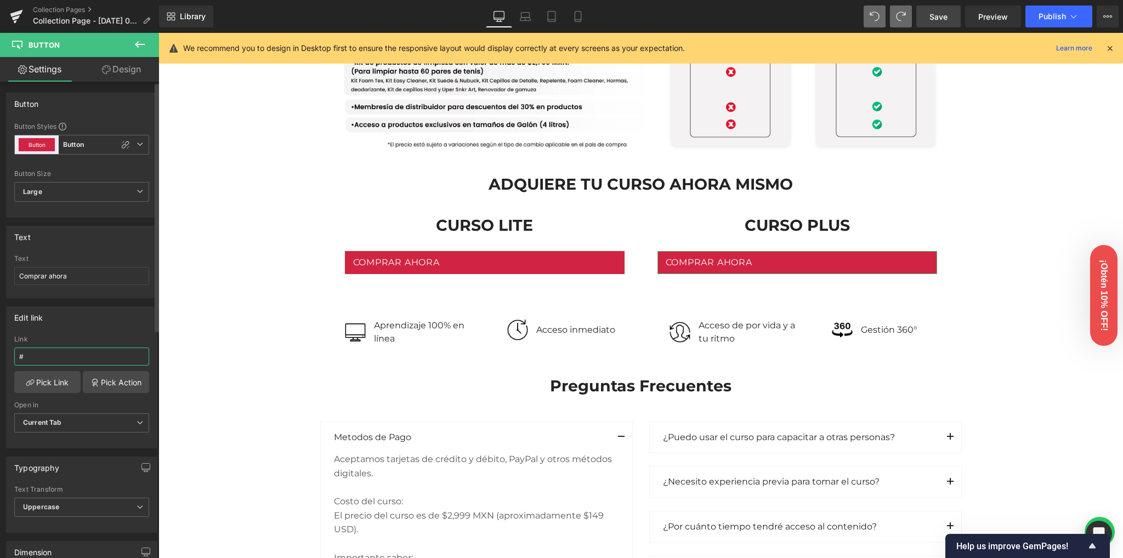
click at [56, 356] on input "#" at bounding box center [81, 357] width 135 height 18
paste input "[URL][DOMAIN_NAME]"
type input "[URL][DOMAIN_NAME]"
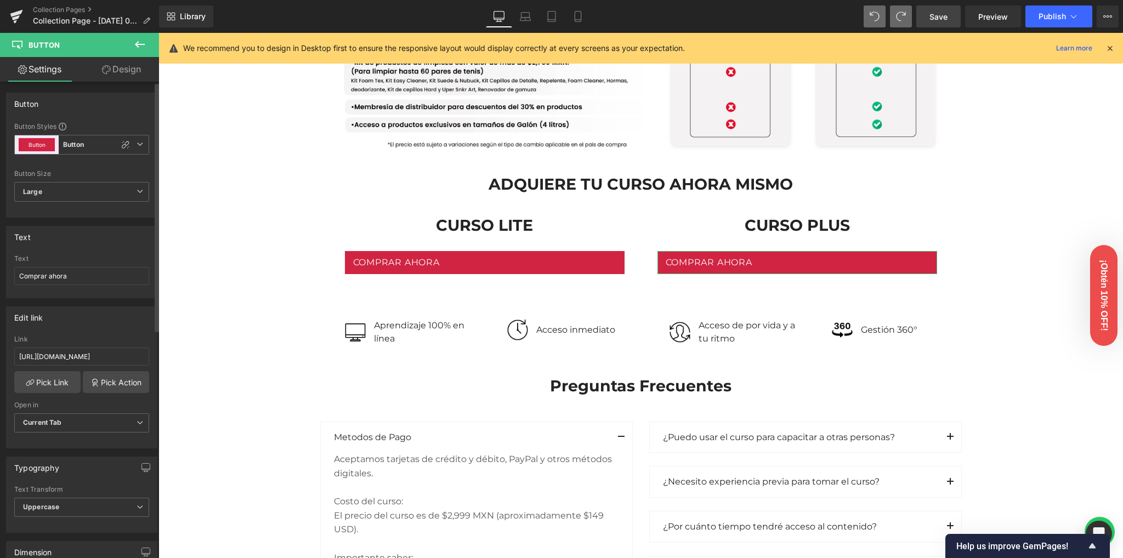
click at [68, 329] on div "Edit link [URL][DOMAIN_NAME] Link [URL][DOMAIN_NAME] Pick Link Pick Action Curr…" at bounding box center [81, 377] width 151 height 142
click at [939, 12] on span "Save" at bounding box center [938, 17] width 18 height 12
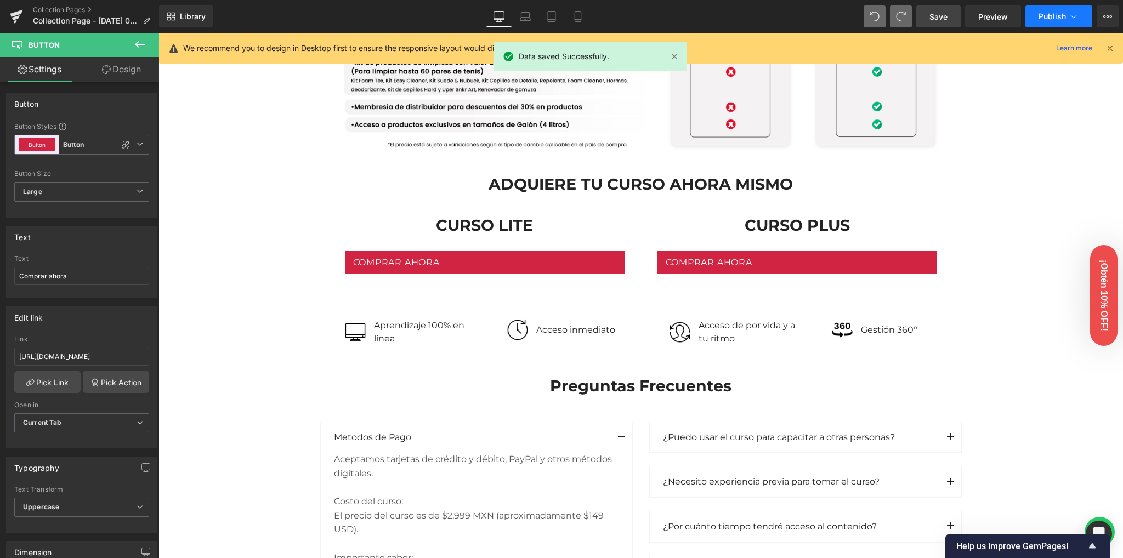
click at [1044, 23] on button "Publish" at bounding box center [1058, 16] width 67 height 22
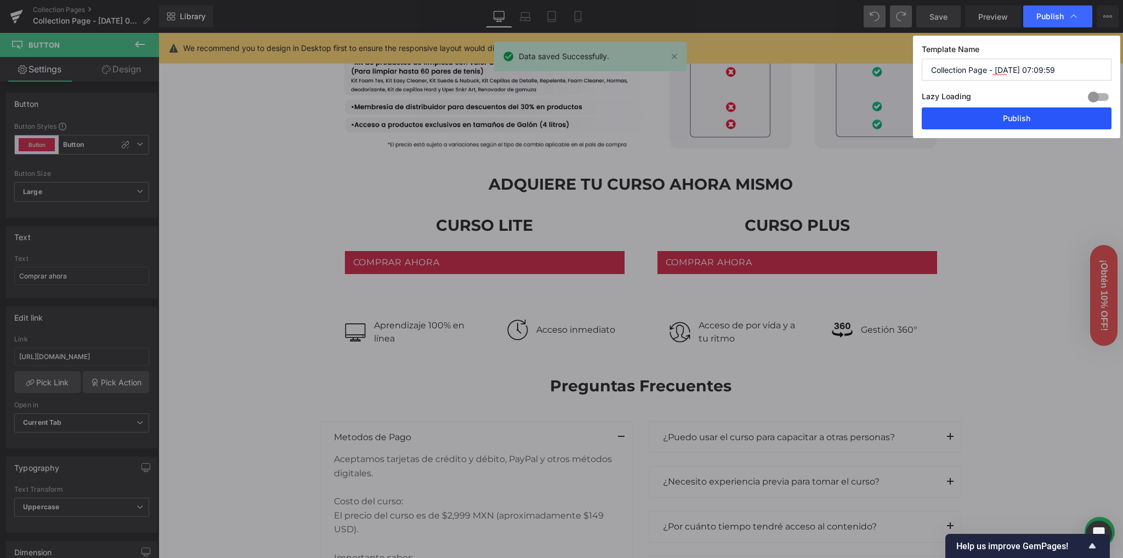
click at [1012, 119] on button "Publish" at bounding box center [1016, 118] width 190 height 22
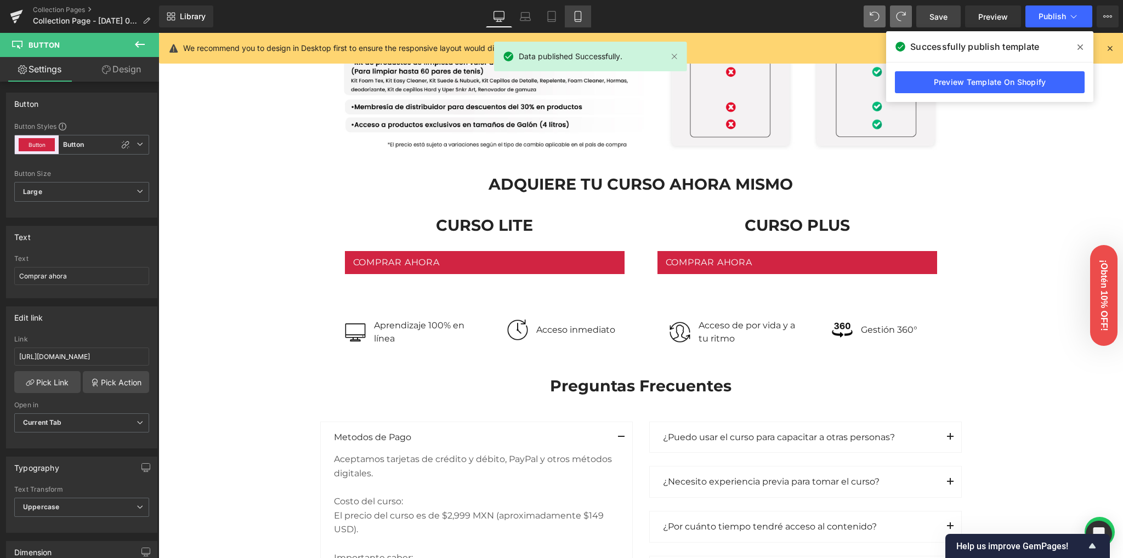
click at [571, 18] on link "Mobile" at bounding box center [578, 16] width 26 height 22
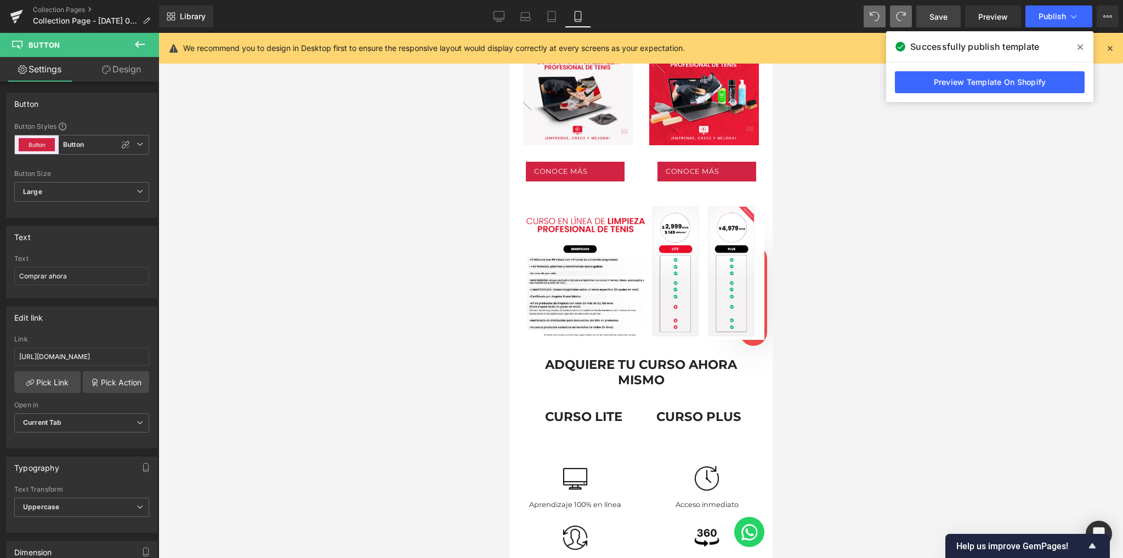
scroll to position [584, 0]
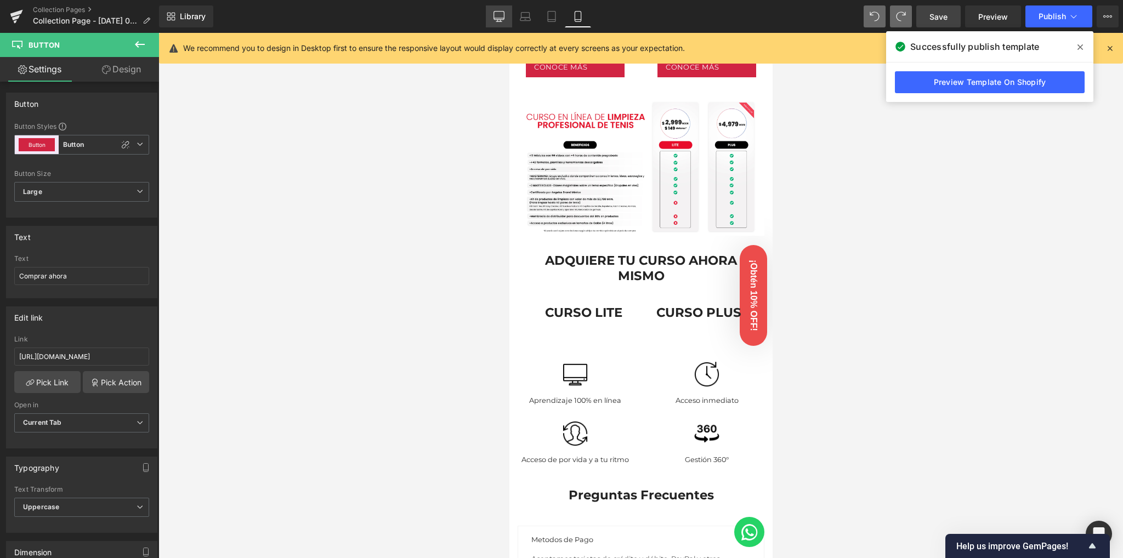
drag, startPoint x: 496, startPoint y: 21, endPoint x: 429, endPoint y: 163, distance: 156.4
click at [496, 21] on icon at bounding box center [498, 16] width 11 height 11
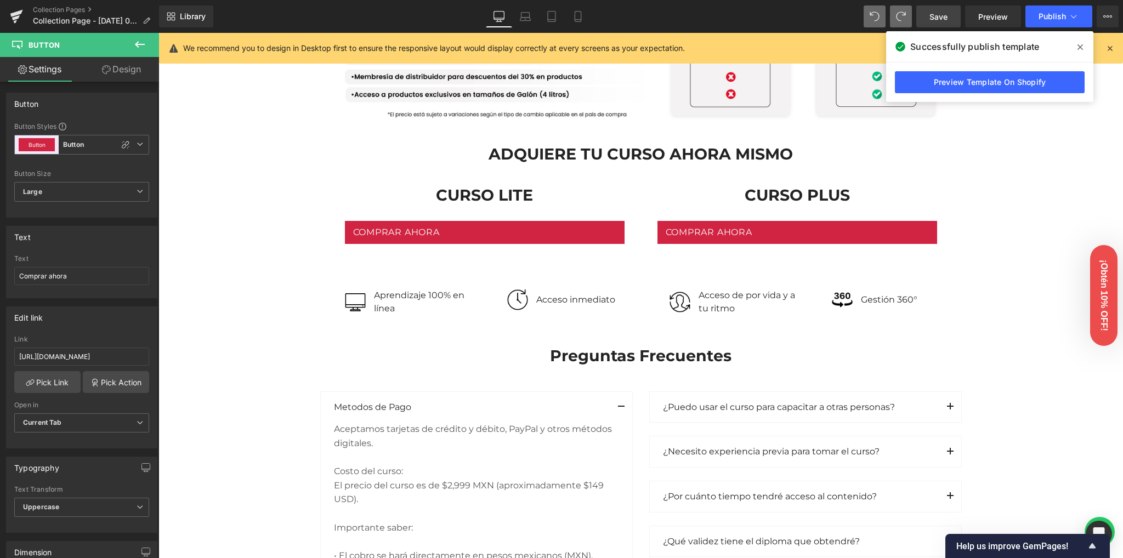
scroll to position [1076, 0]
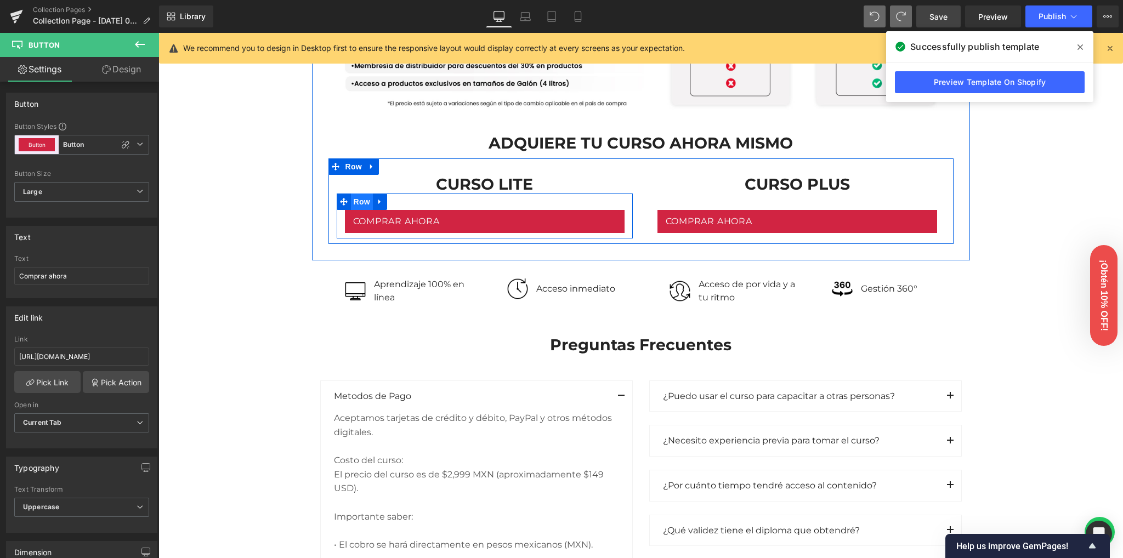
click at [360, 204] on span "Row" at bounding box center [362, 202] width 22 height 16
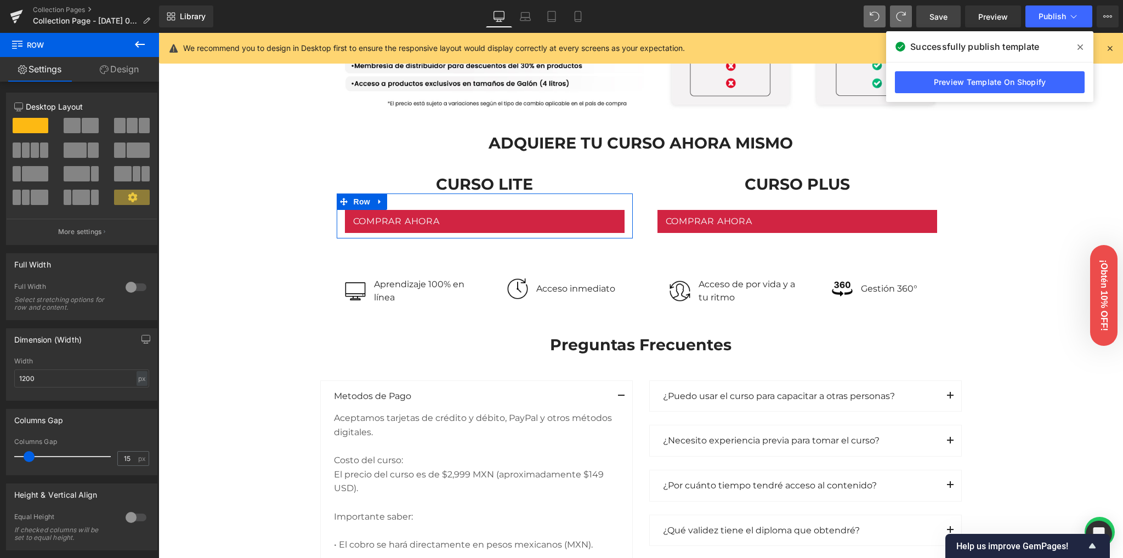
click at [119, 67] on link "Design" at bounding box center [118, 69] width 79 height 25
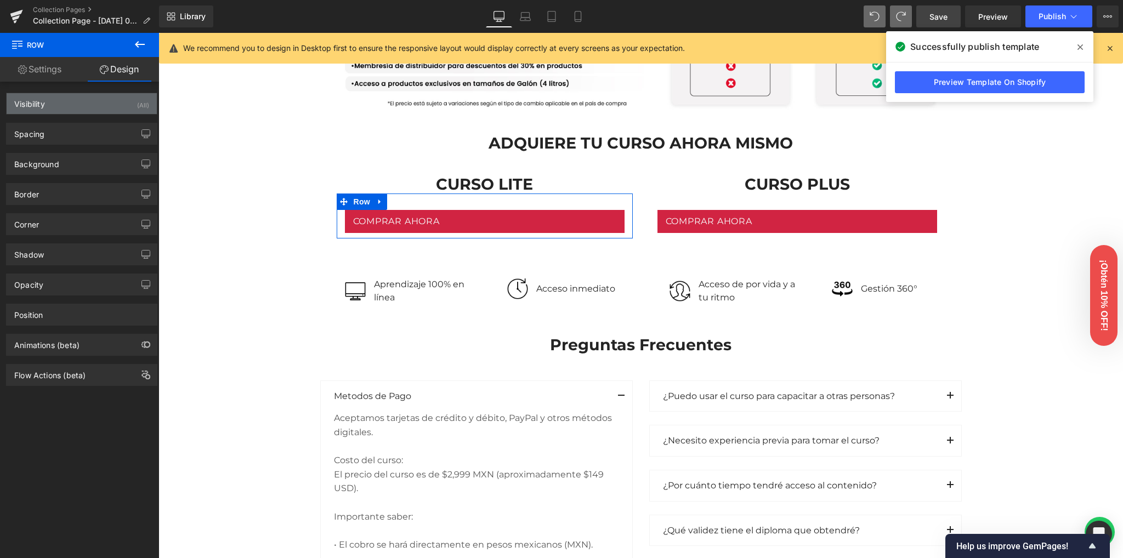
click at [115, 110] on div "Visibility (All)" at bounding box center [82, 103] width 150 height 21
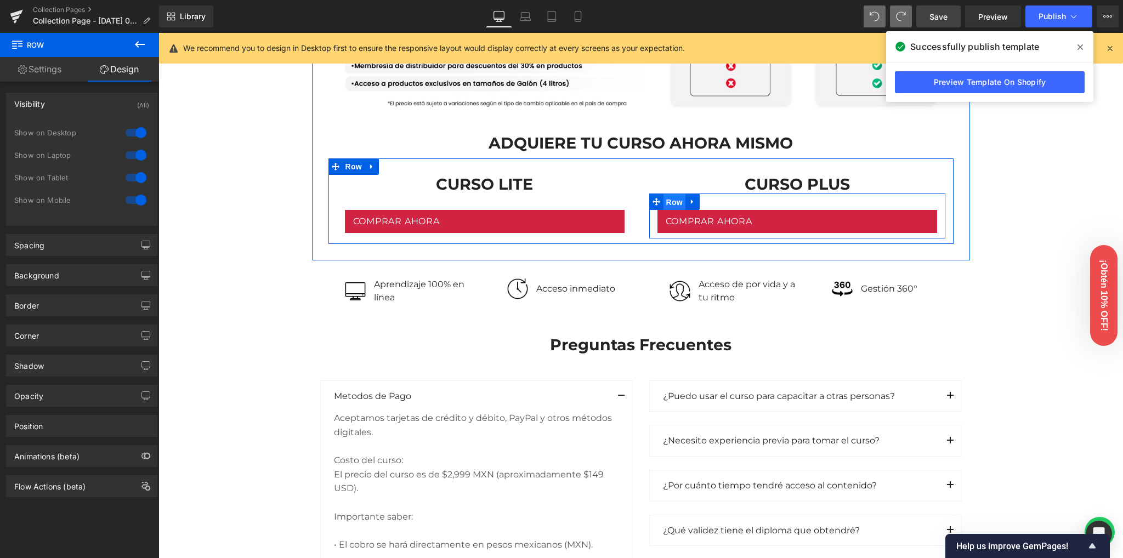
click at [668, 198] on span "Row" at bounding box center [674, 202] width 22 height 16
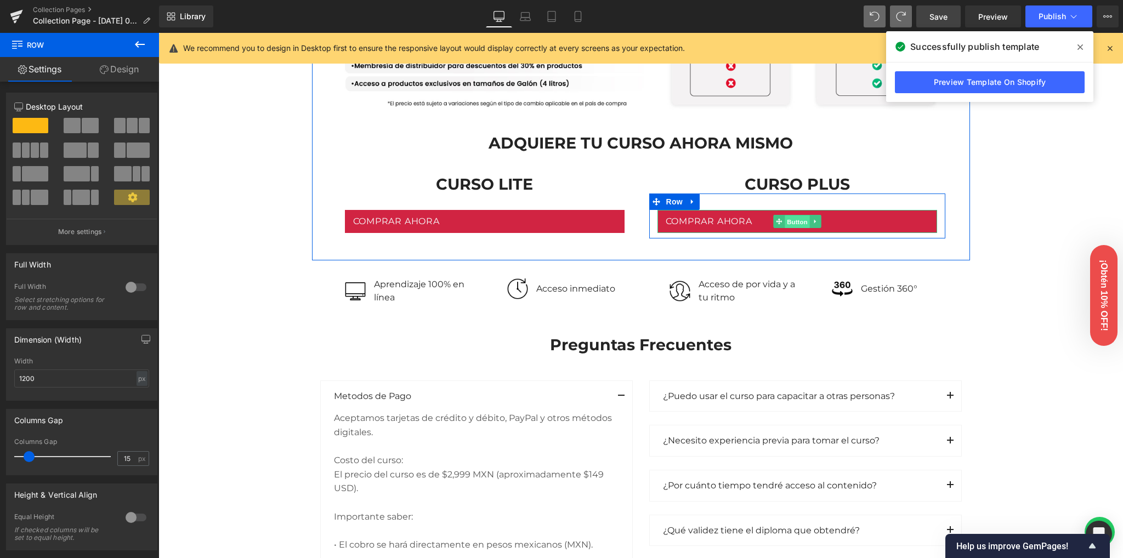
click at [788, 220] on span "Button" at bounding box center [796, 221] width 25 height 13
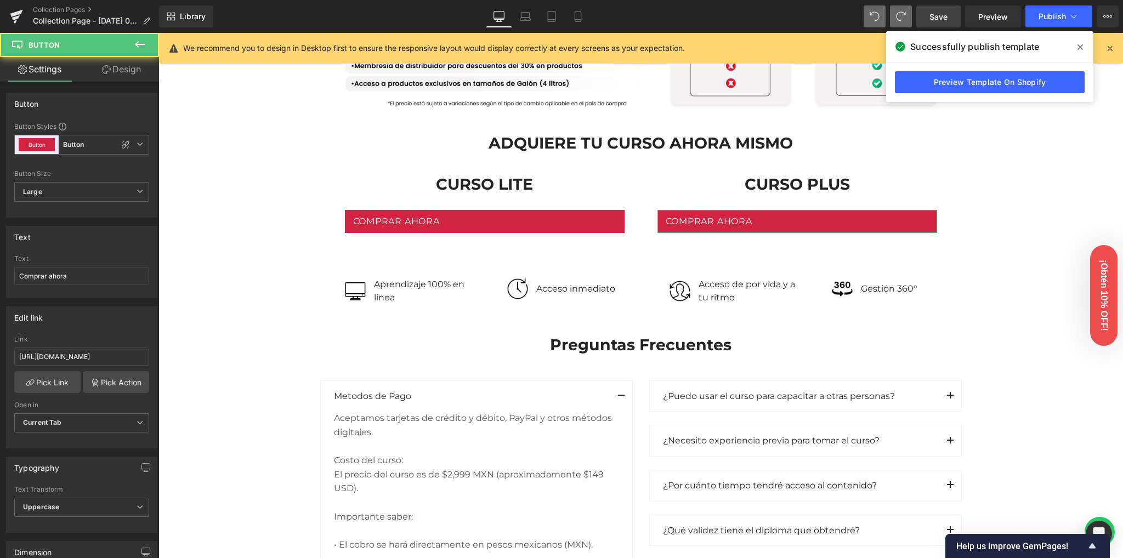
click at [114, 76] on link "Design" at bounding box center [121, 69] width 79 height 25
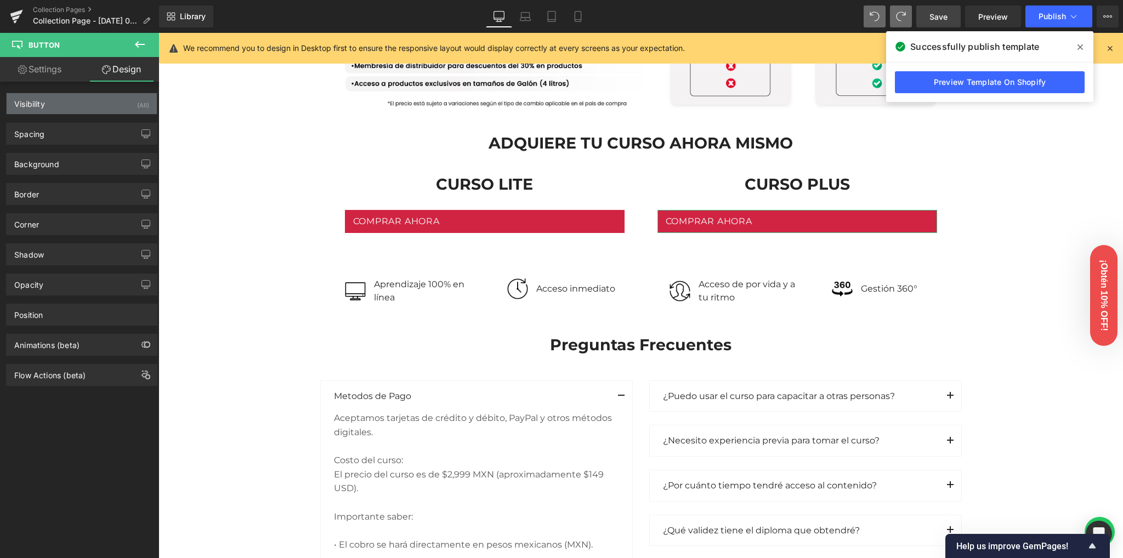
click at [111, 108] on div "Visibility (All)" at bounding box center [82, 103] width 150 height 21
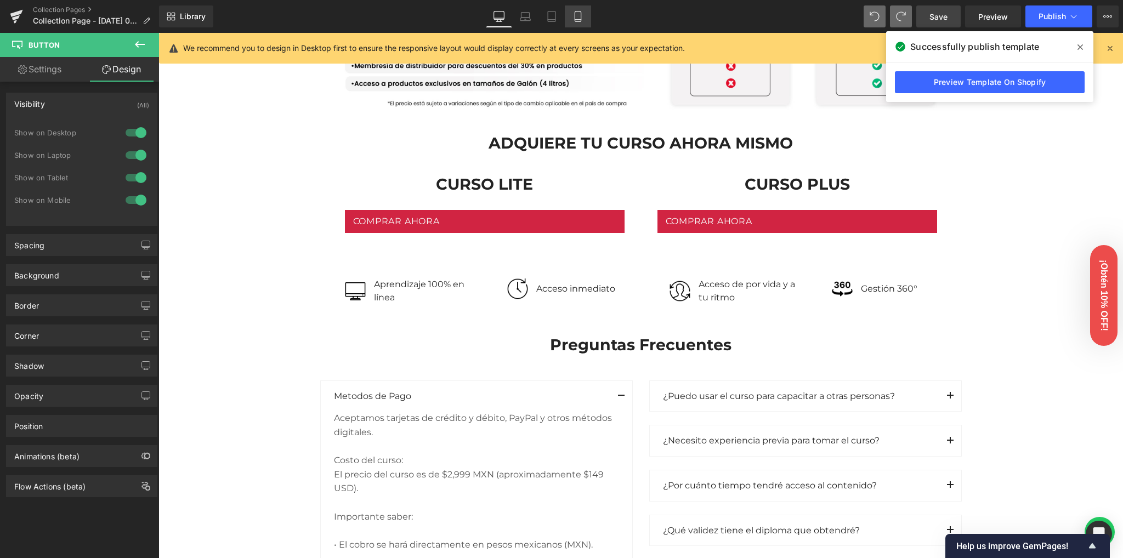
click at [578, 9] on link "Mobile" at bounding box center [578, 16] width 26 height 22
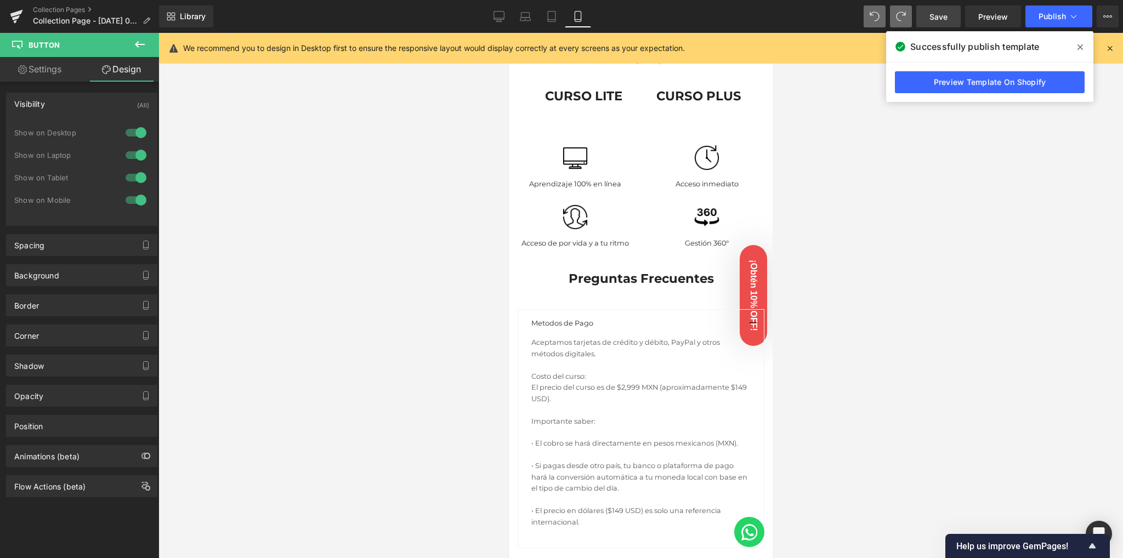
scroll to position [595, 0]
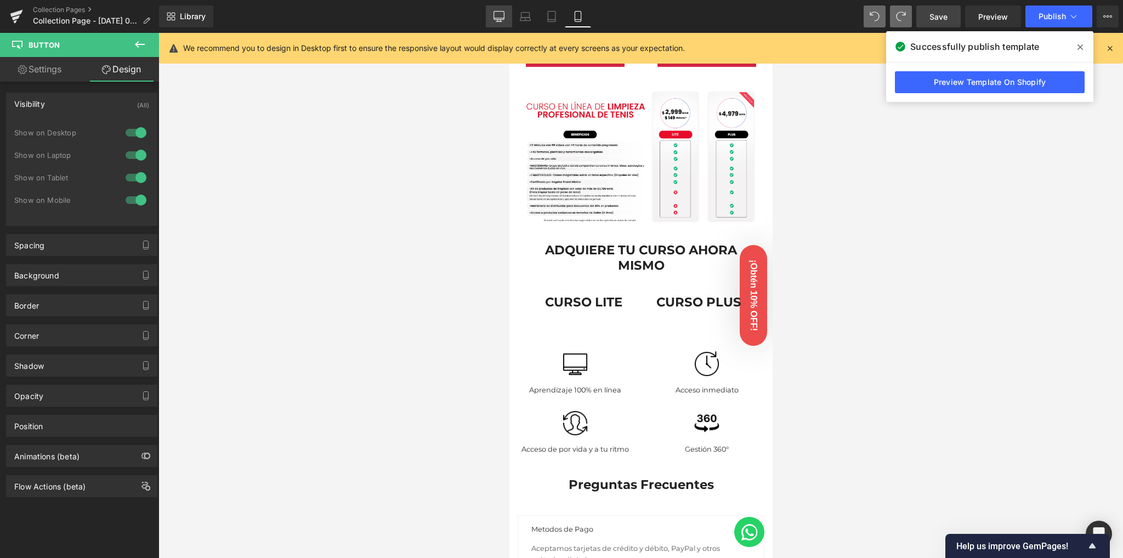
drag, startPoint x: 504, startPoint y: 16, endPoint x: 382, endPoint y: 150, distance: 181.6
click at [504, 16] on icon at bounding box center [498, 16] width 11 height 11
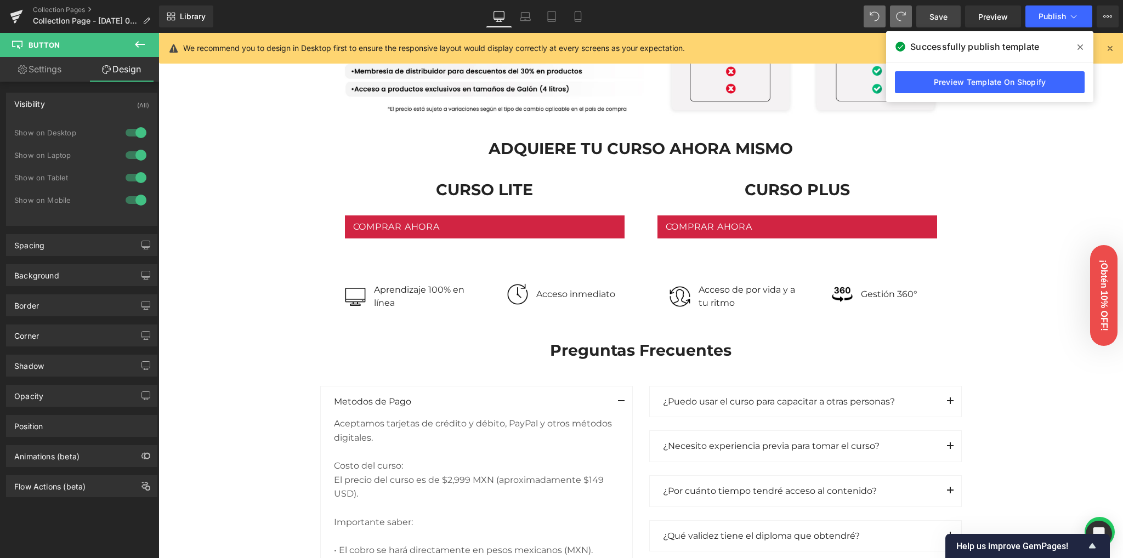
scroll to position [1076, 0]
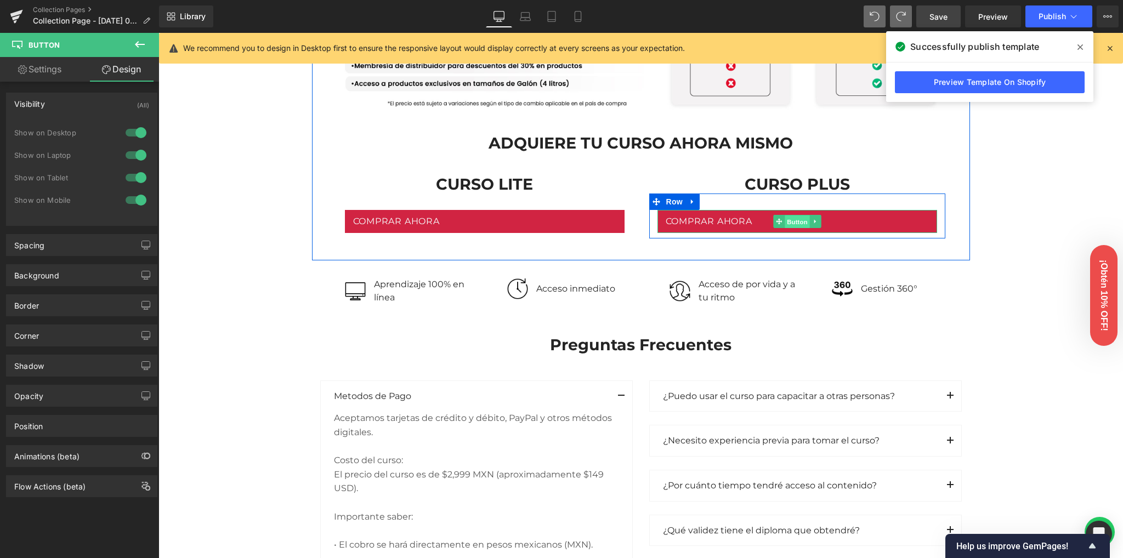
click at [784, 224] on span "Button" at bounding box center [796, 221] width 25 height 13
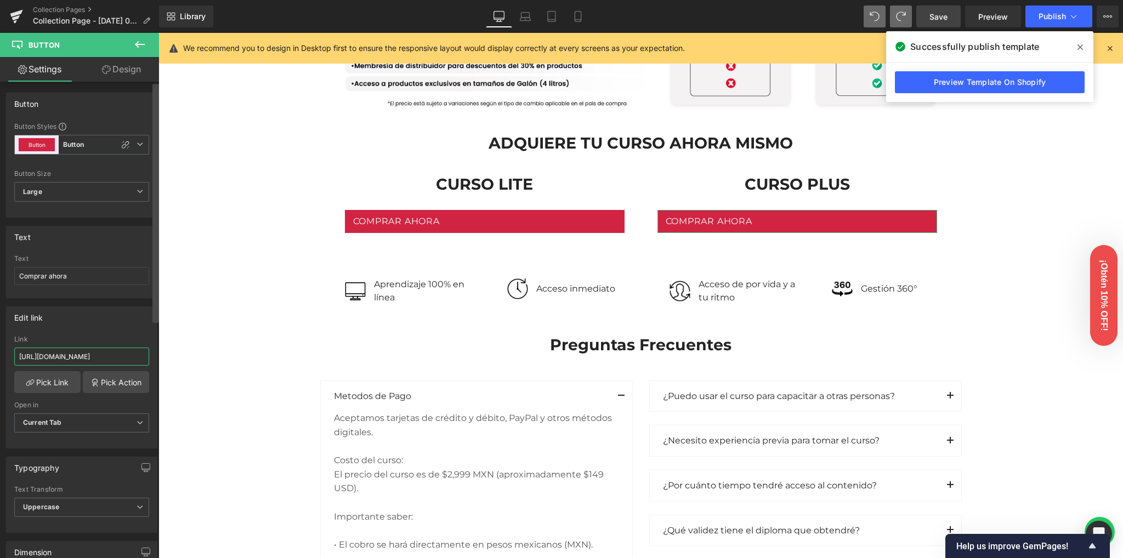
scroll to position [0, 111]
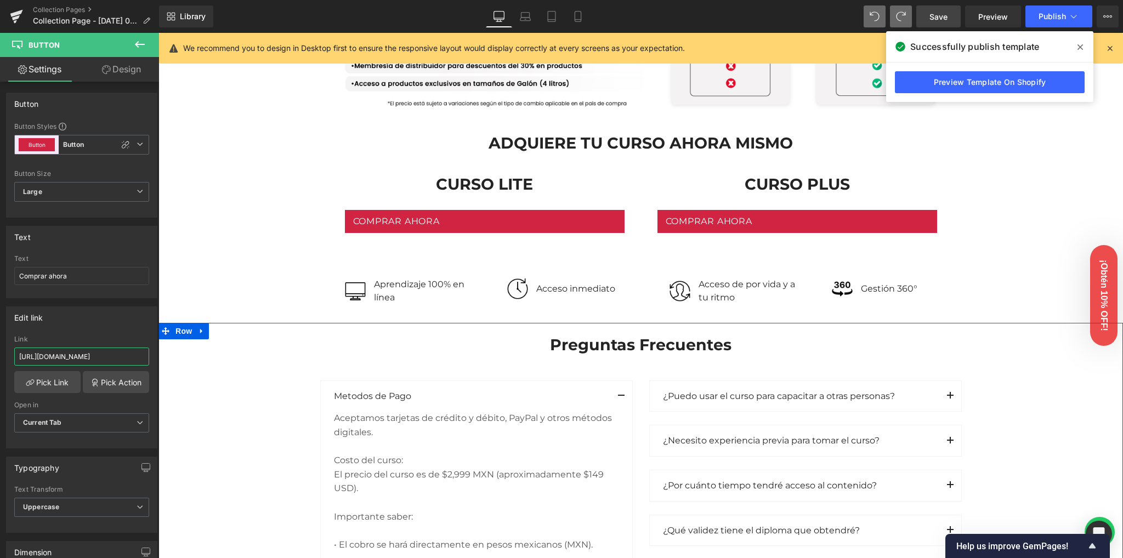
drag, startPoint x: 259, startPoint y: 392, endPoint x: 177, endPoint y: 359, distance: 89.3
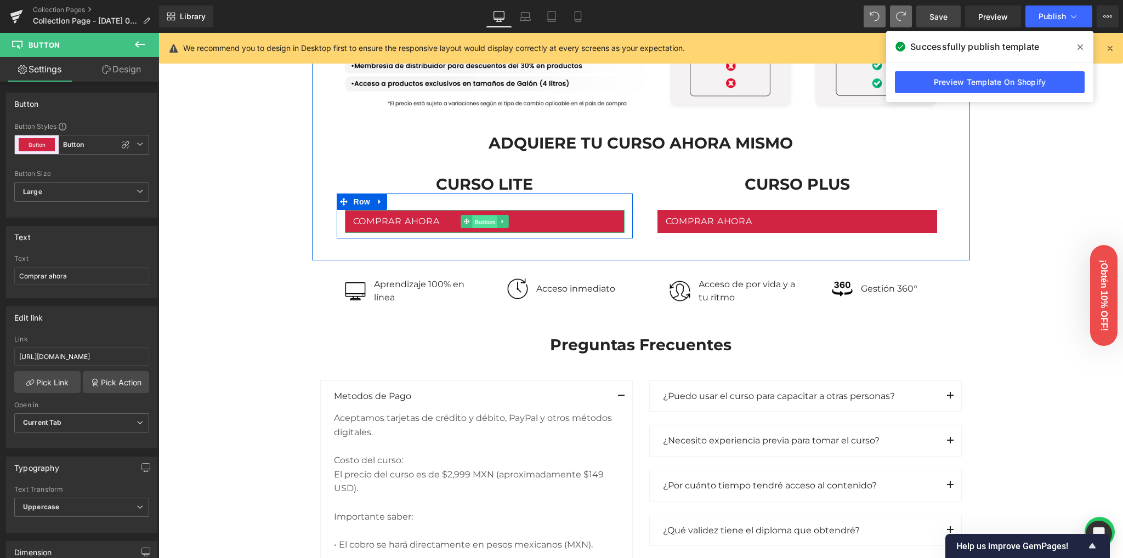
click at [472, 225] on span "Button" at bounding box center [484, 221] width 25 height 13
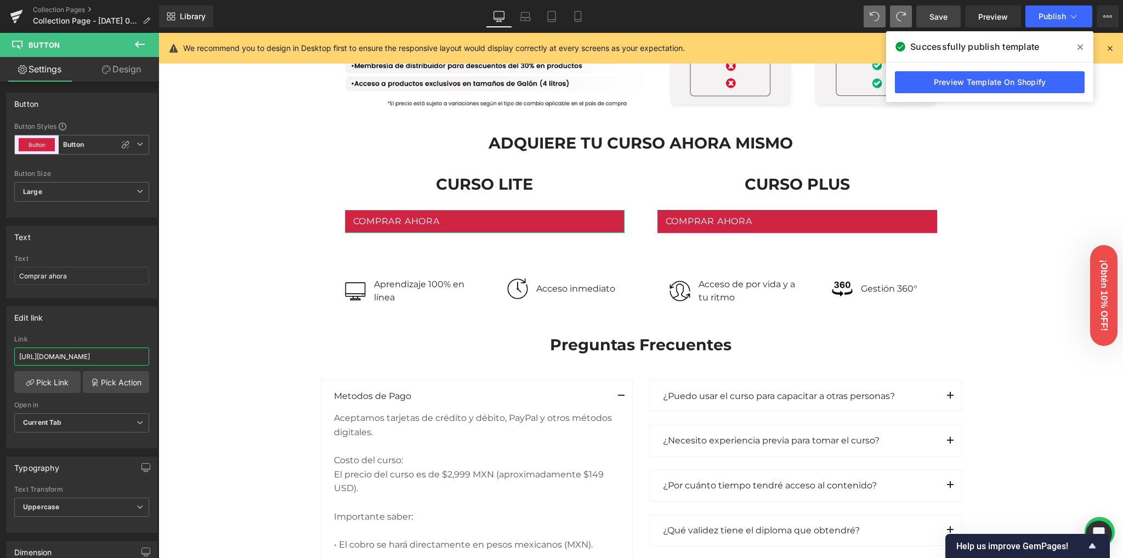
scroll to position [0, 111]
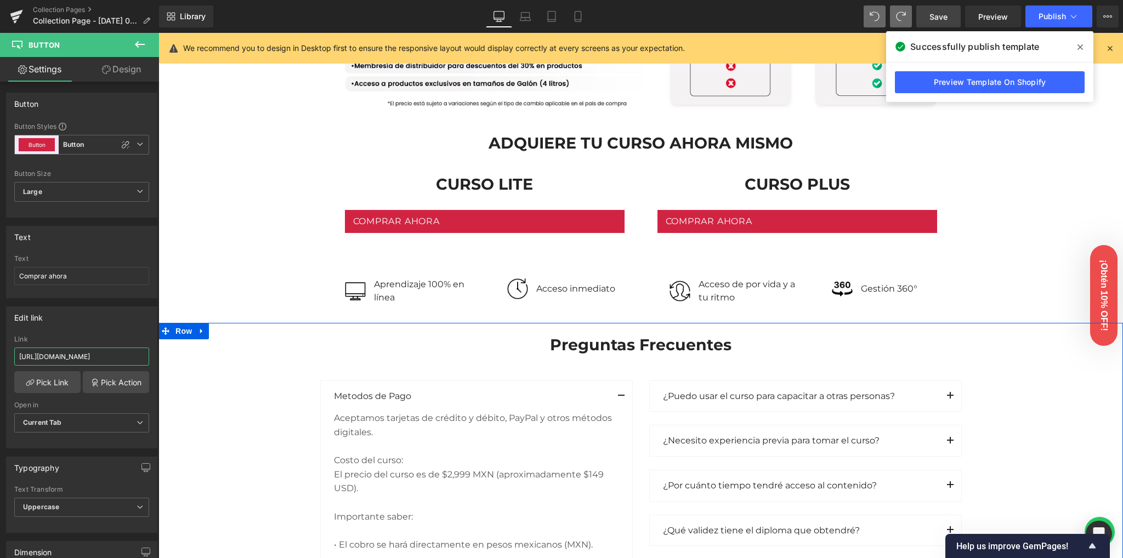
drag, startPoint x: 248, startPoint y: 389, endPoint x: 174, endPoint y: 356, distance: 81.0
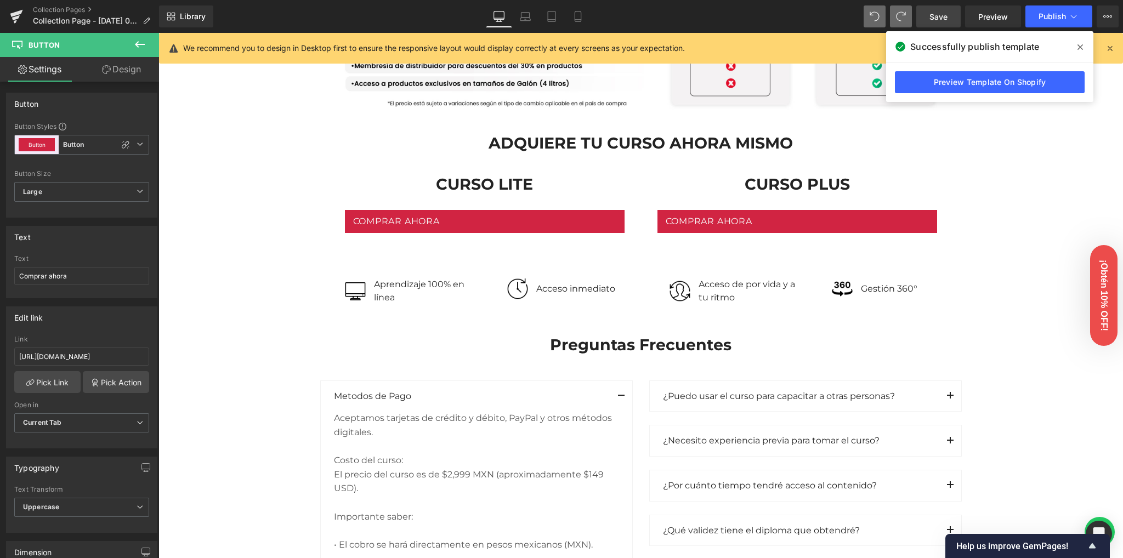
scroll to position [0, 0]
click at [223, 251] on div "Image Row Image Row Conoce nuestras versiones Heading Row Lite Heading Plus Hea…" at bounding box center [640, 106] width 964 height 2216
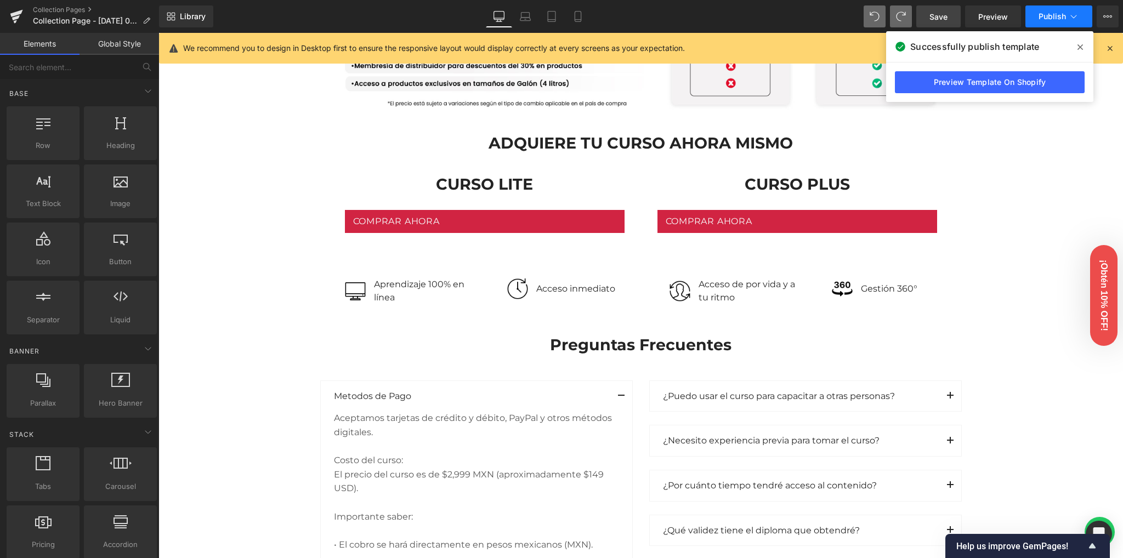
click at [1046, 19] on span "Publish" at bounding box center [1051, 16] width 27 height 9
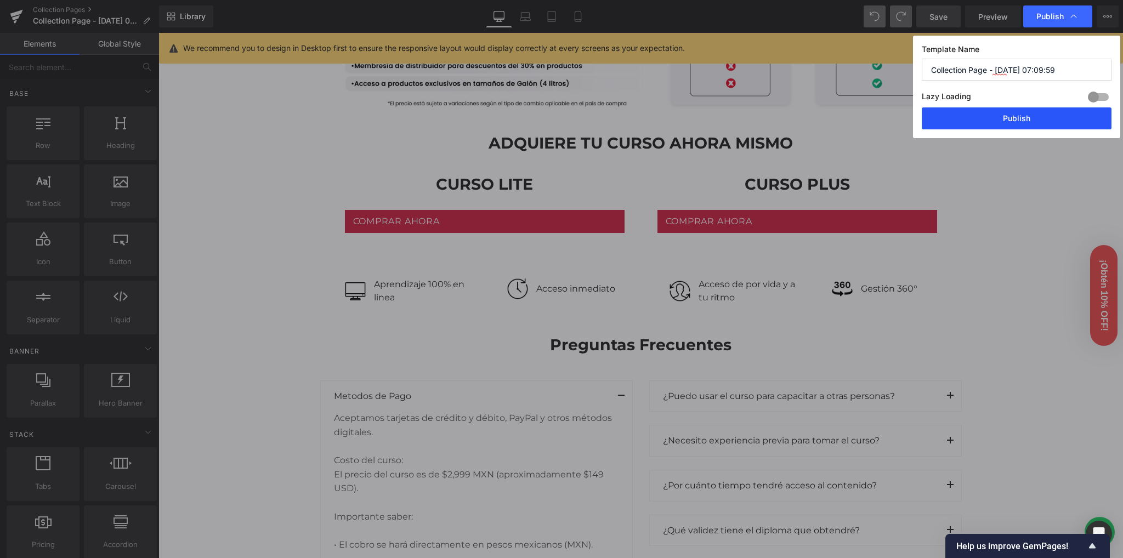
drag, startPoint x: 1001, startPoint y: 115, endPoint x: 845, endPoint y: 88, distance: 158.1
click at [1001, 115] on button "Publish" at bounding box center [1016, 118] width 190 height 22
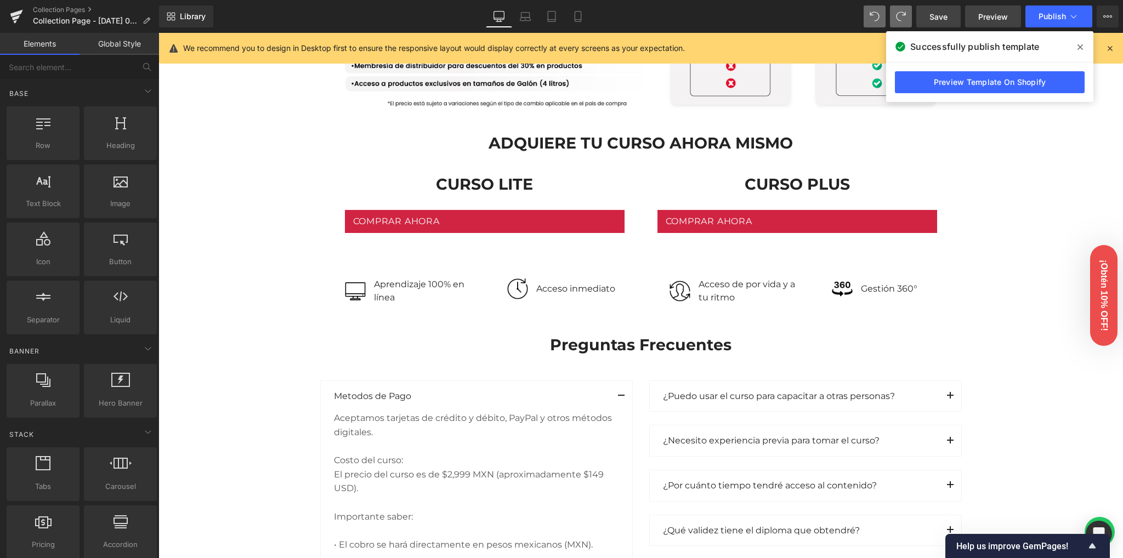
click at [977, 22] on link "Preview" at bounding box center [993, 16] width 56 height 22
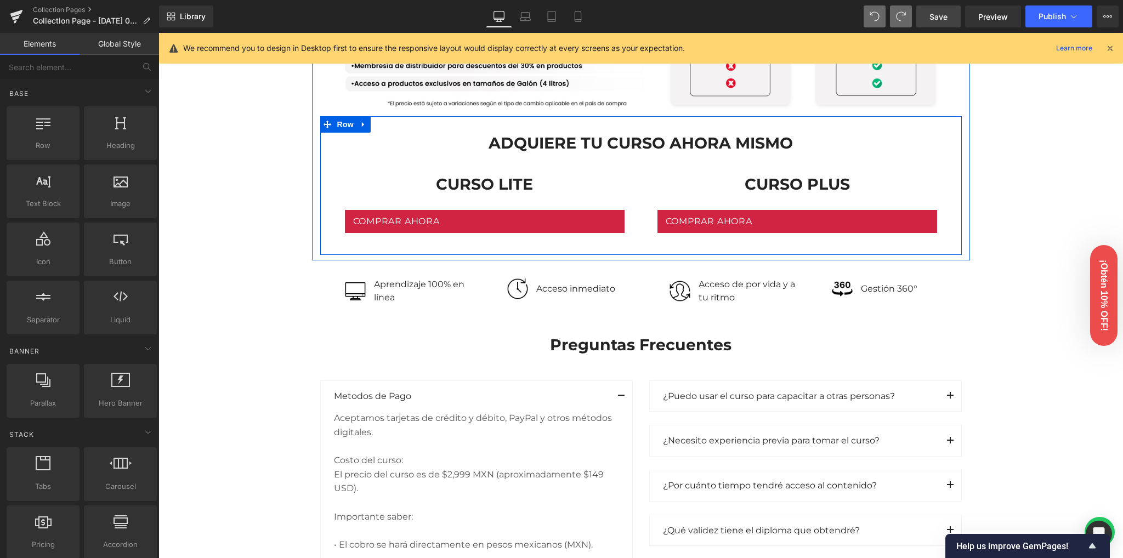
click at [338, 129] on span "Row" at bounding box center [345, 124] width 22 height 16
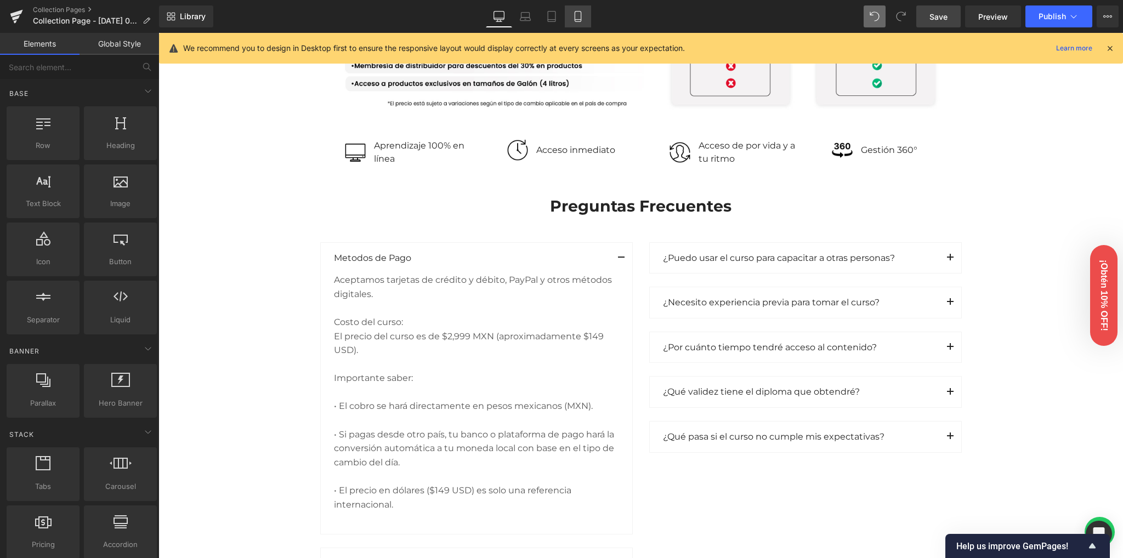
click at [583, 20] on link "Mobile" at bounding box center [578, 16] width 26 height 22
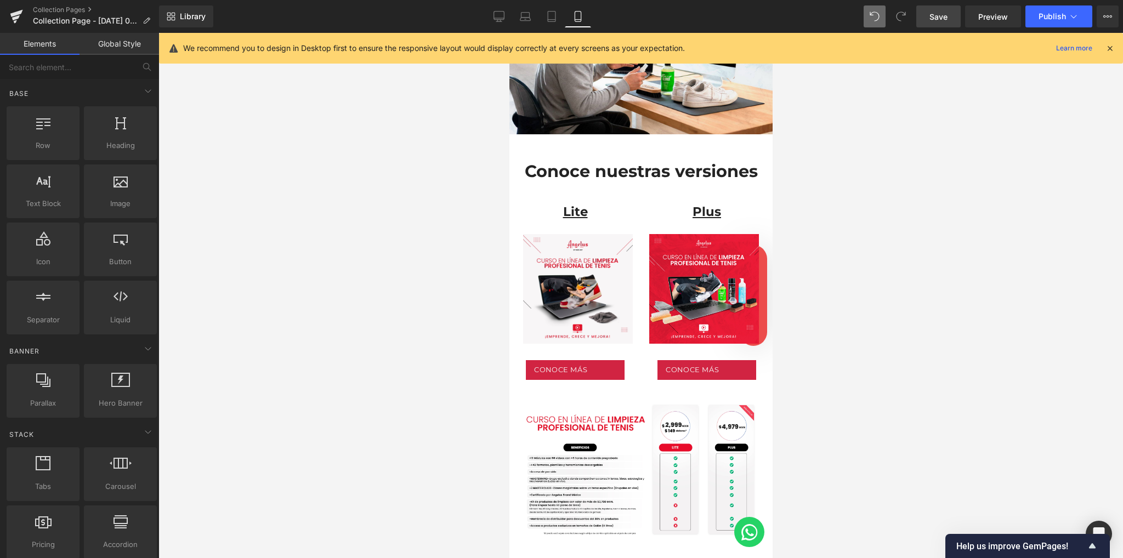
scroll to position [278, 0]
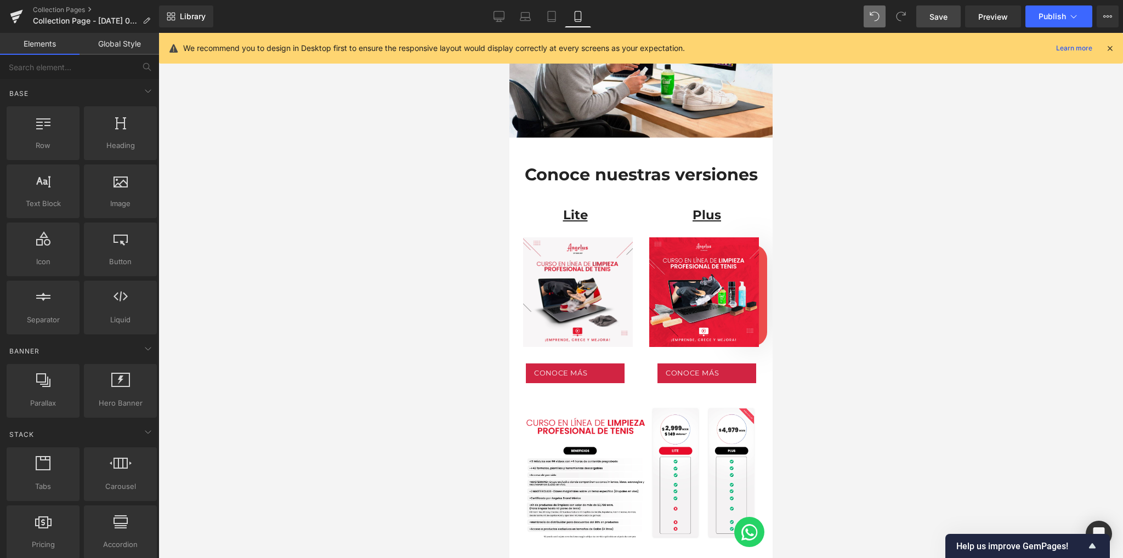
click at [945, 16] on span "Save" at bounding box center [938, 17] width 18 height 12
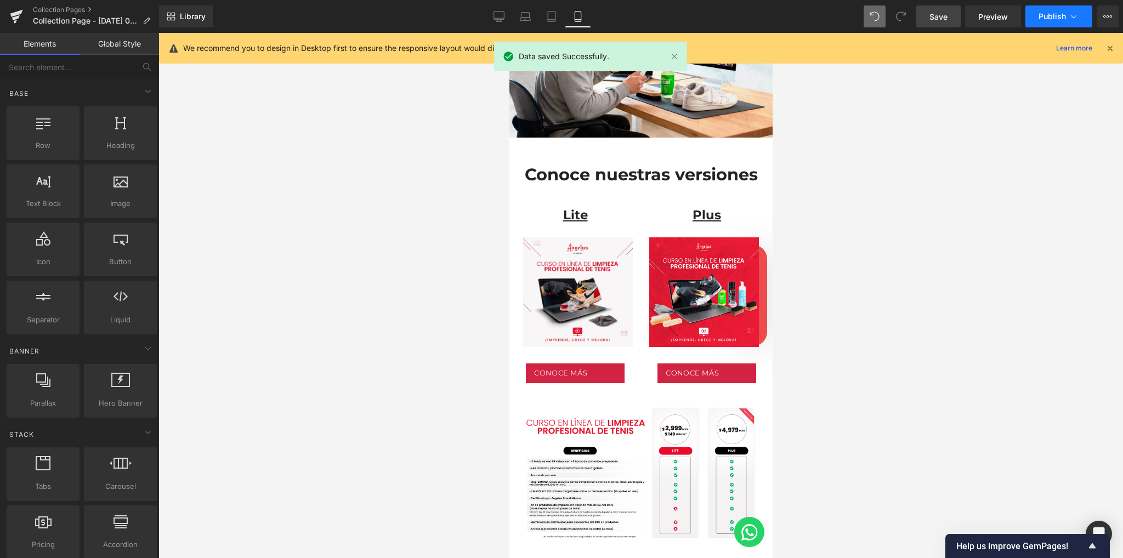
click at [1051, 10] on button "Publish" at bounding box center [1058, 16] width 67 height 22
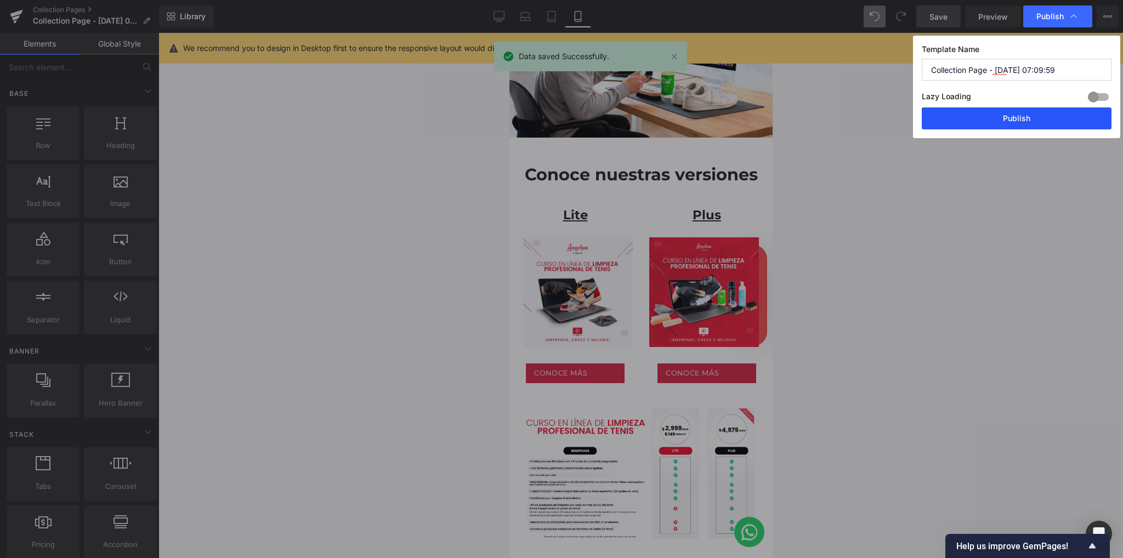
click at [1009, 113] on button "Publish" at bounding box center [1016, 118] width 190 height 22
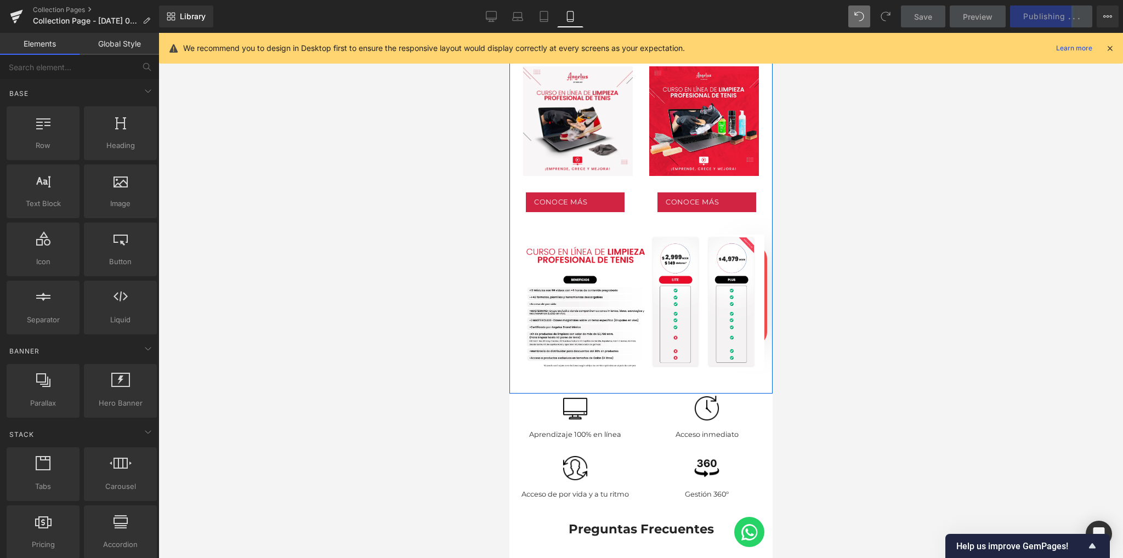
scroll to position [498, 0]
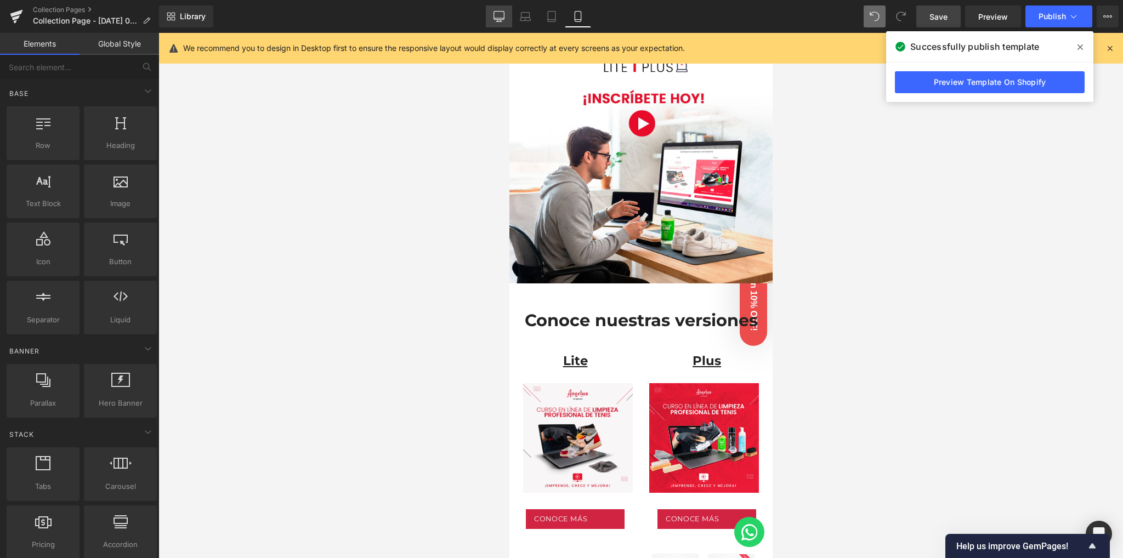
click at [492, 7] on link "Desktop" at bounding box center [499, 16] width 26 height 22
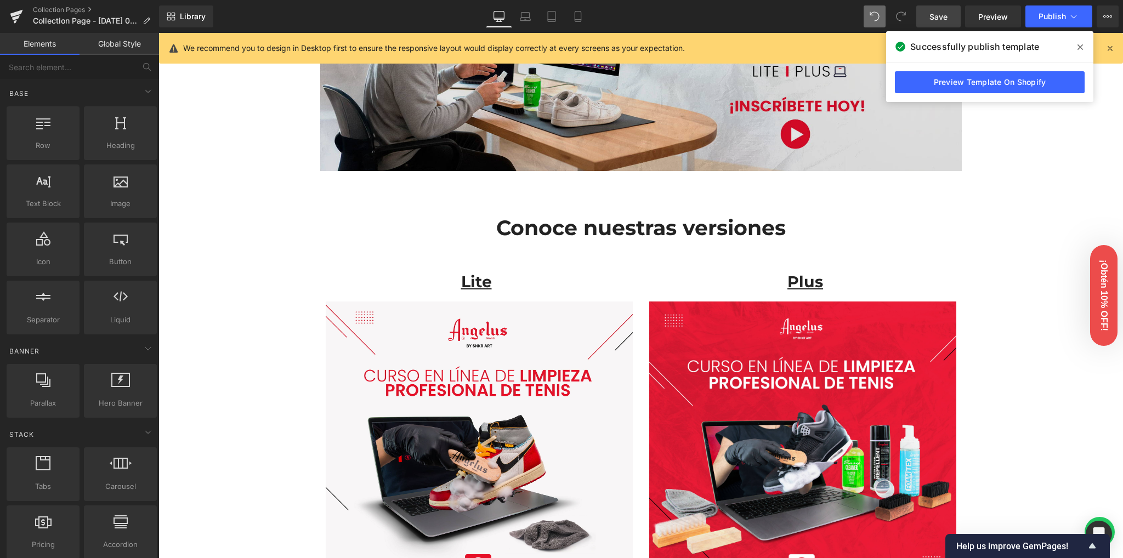
scroll to position [0, 0]
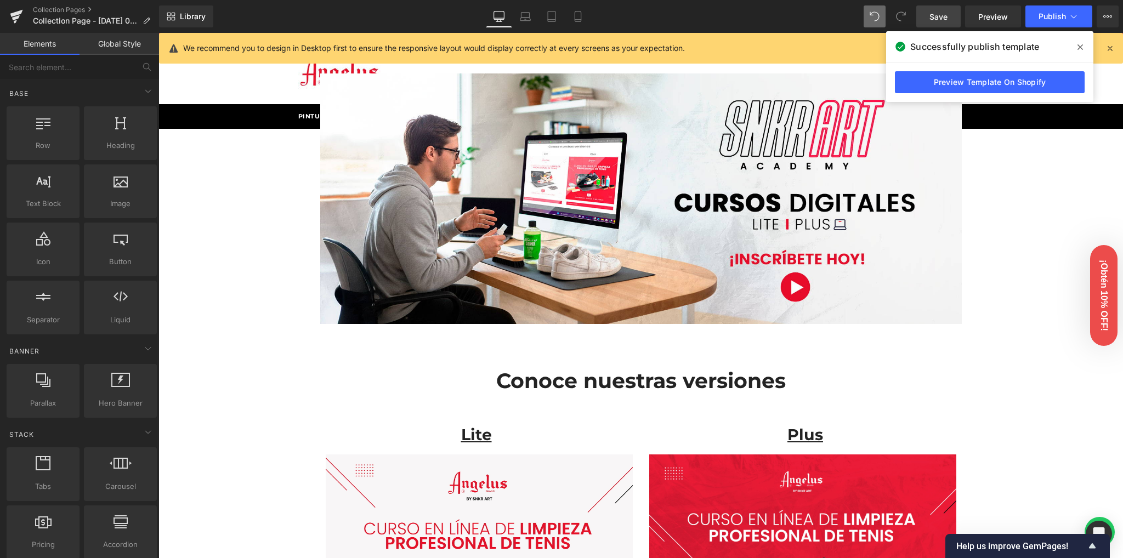
click at [1083, 47] on span at bounding box center [1080, 47] width 18 height 18
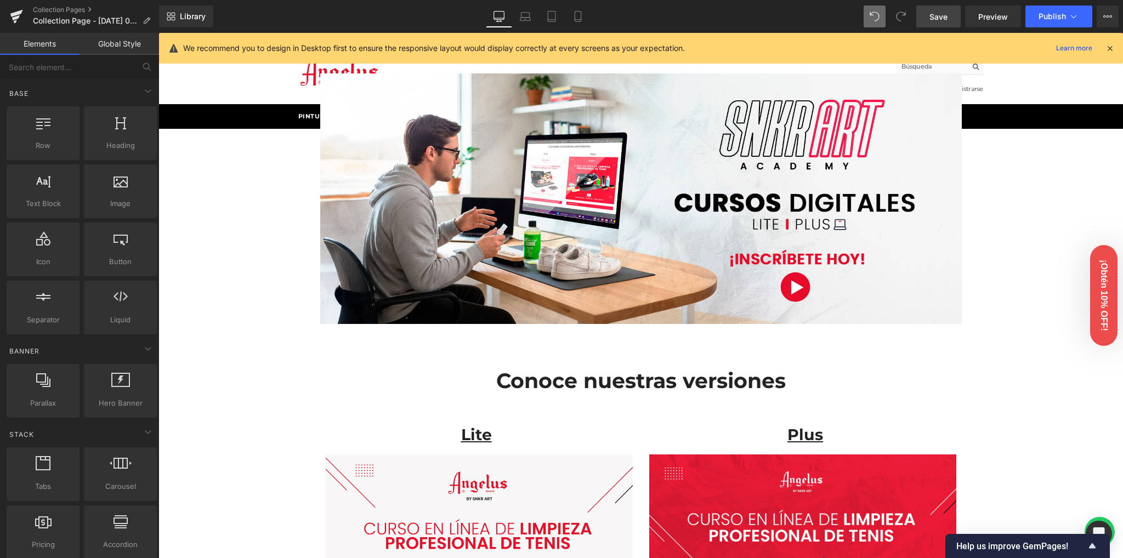
click at [1116, 47] on div "We recommend you to design in Desktop first to ensure the responsive layout wou…" at bounding box center [641, 48] width 964 height 31
drag, startPoint x: 1112, startPoint y: 47, endPoint x: 952, endPoint y: 14, distance: 162.9
click at [1112, 47] on icon at bounding box center [1110, 48] width 10 height 10
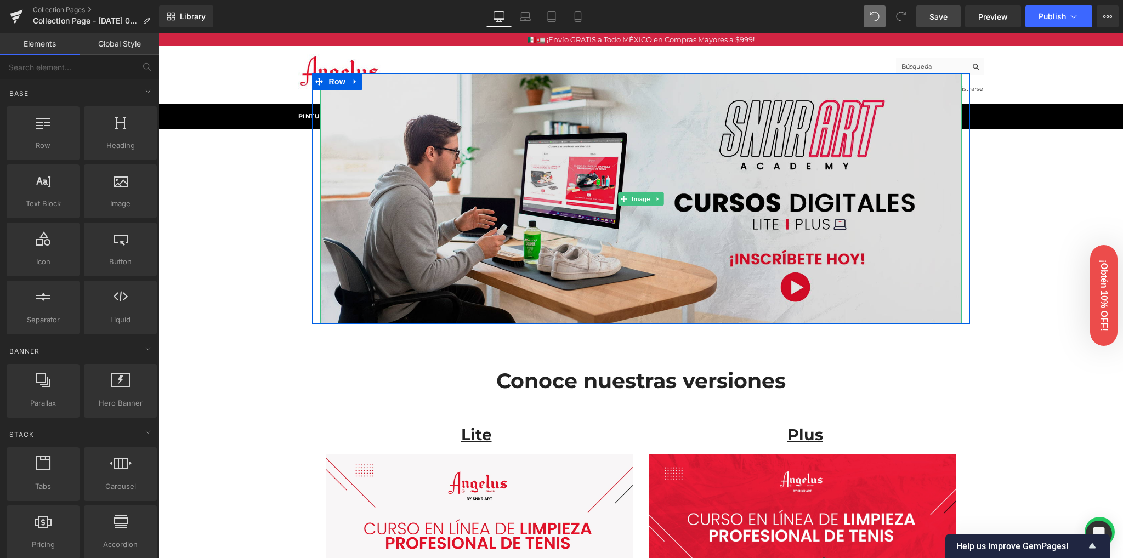
click at [376, 112] on img at bounding box center [640, 198] width 641 height 251
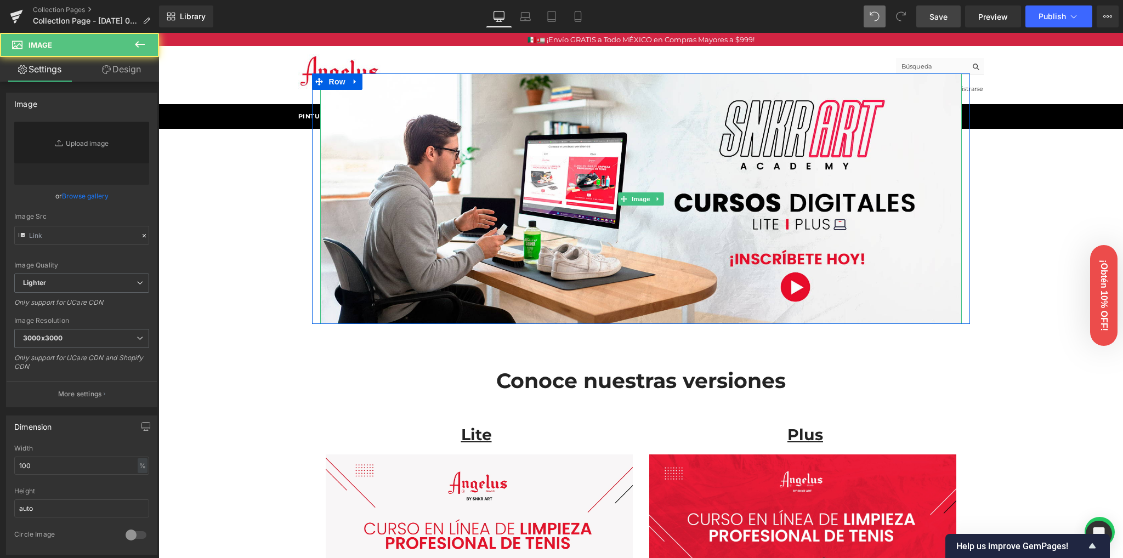
type input "[URL][DOMAIN_NAME]"
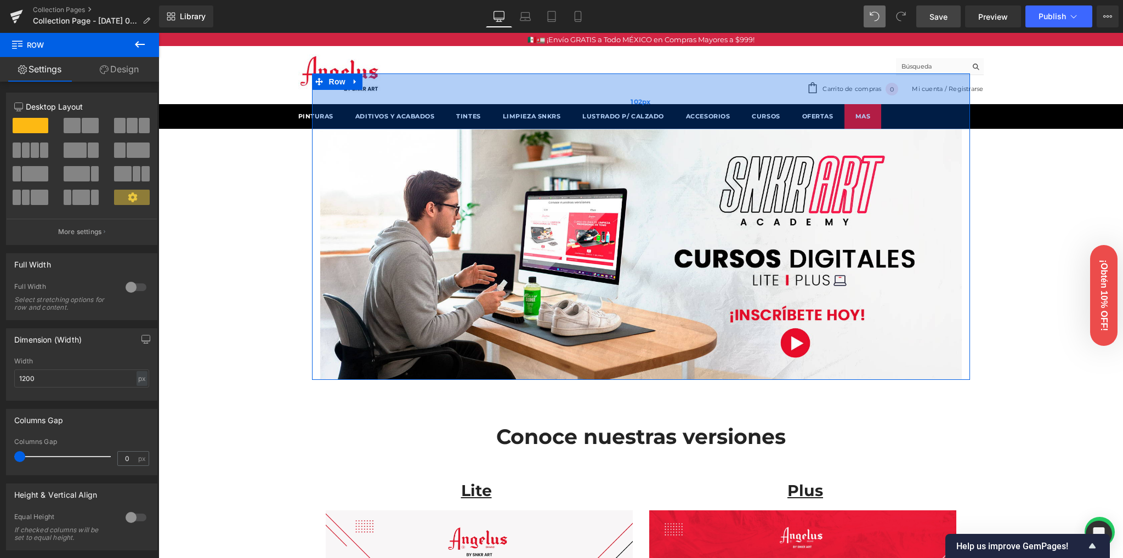
drag, startPoint x: 409, startPoint y: 74, endPoint x: 410, endPoint y: 130, distance: 55.9
click at [410, 130] on div "Image Row 102px" at bounding box center [641, 226] width 658 height 306
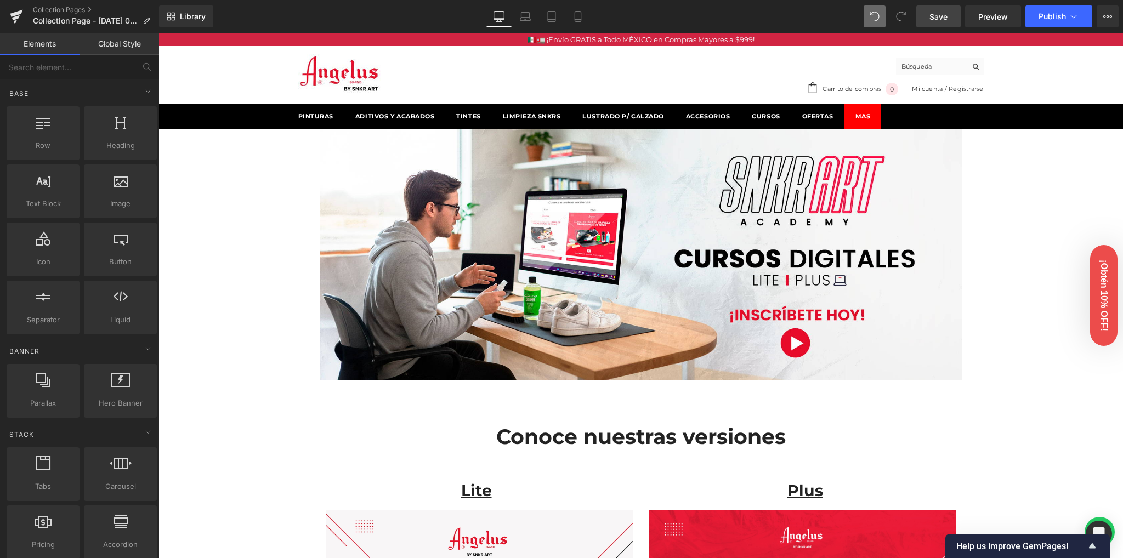
click at [947, 22] on span "Save" at bounding box center [938, 17] width 18 height 12
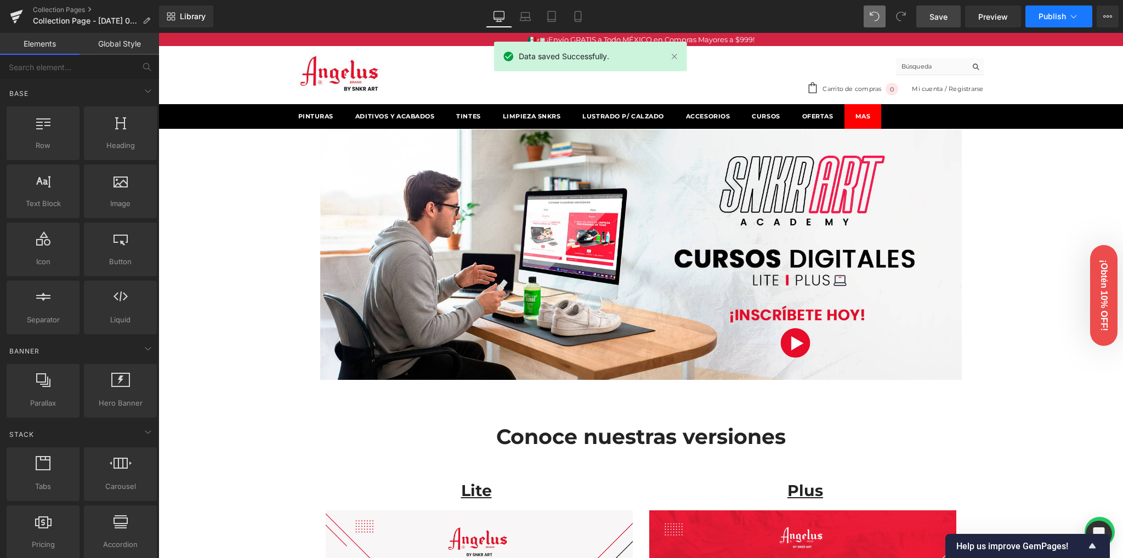
click at [1042, 20] on span "Publish" at bounding box center [1051, 16] width 27 height 9
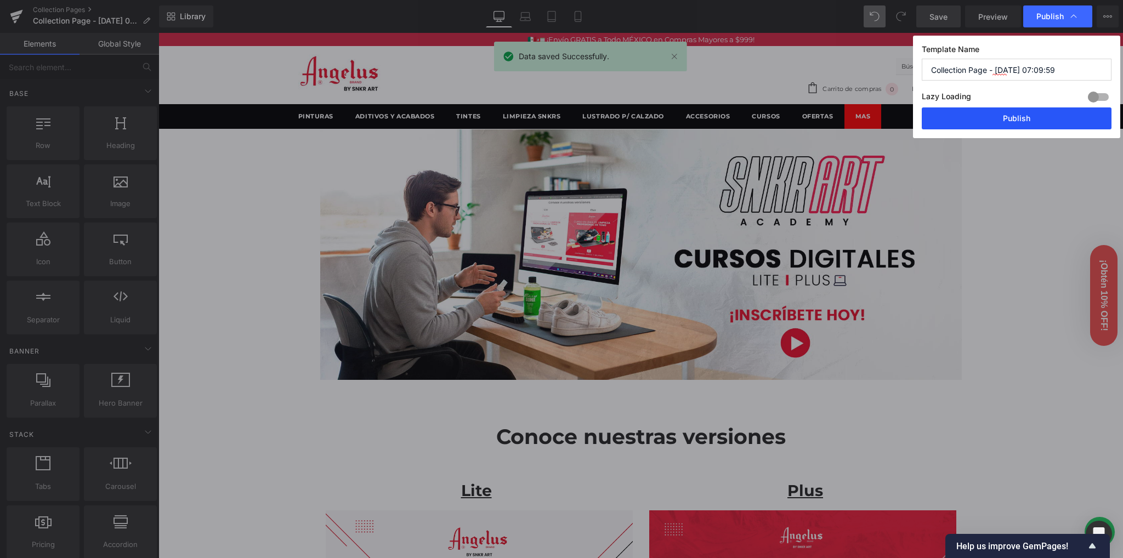
click at [986, 115] on button "Publish" at bounding box center [1016, 118] width 190 height 22
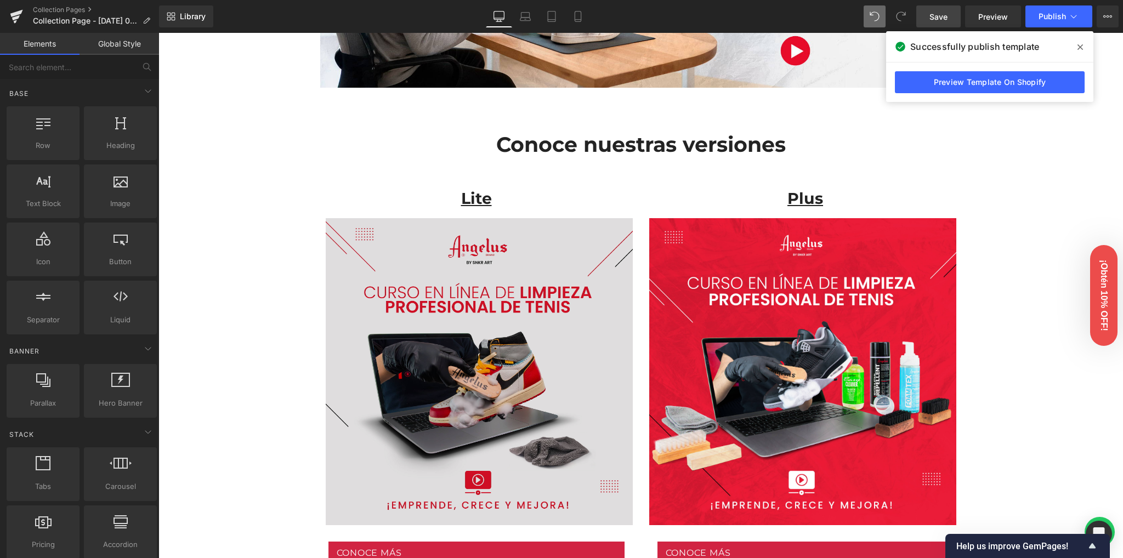
scroll to position [511, 0]
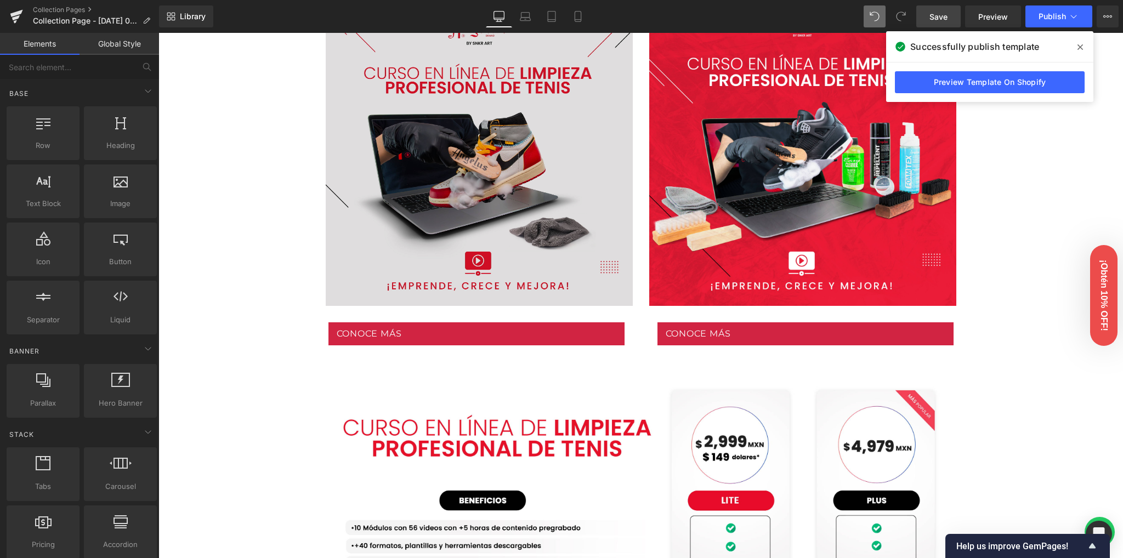
click at [465, 174] on img at bounding box center [476, 152] width 312 height 307
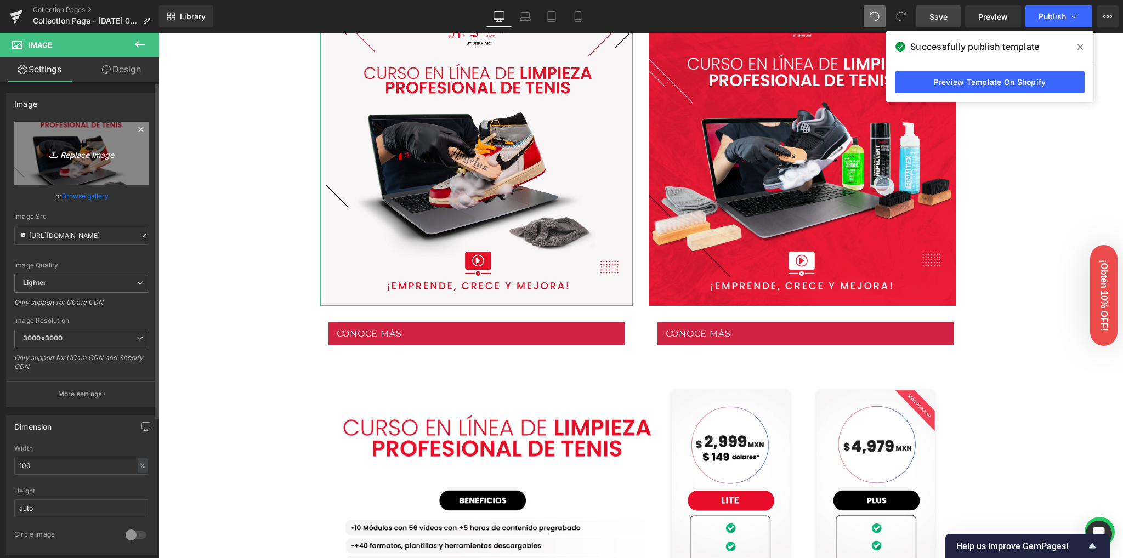
click at [83, 161] on link "Replace Image" at bounding box center [81, 153] width 135 height 63
type input "C:\fakepath\Foto_Producto_2.jpg"
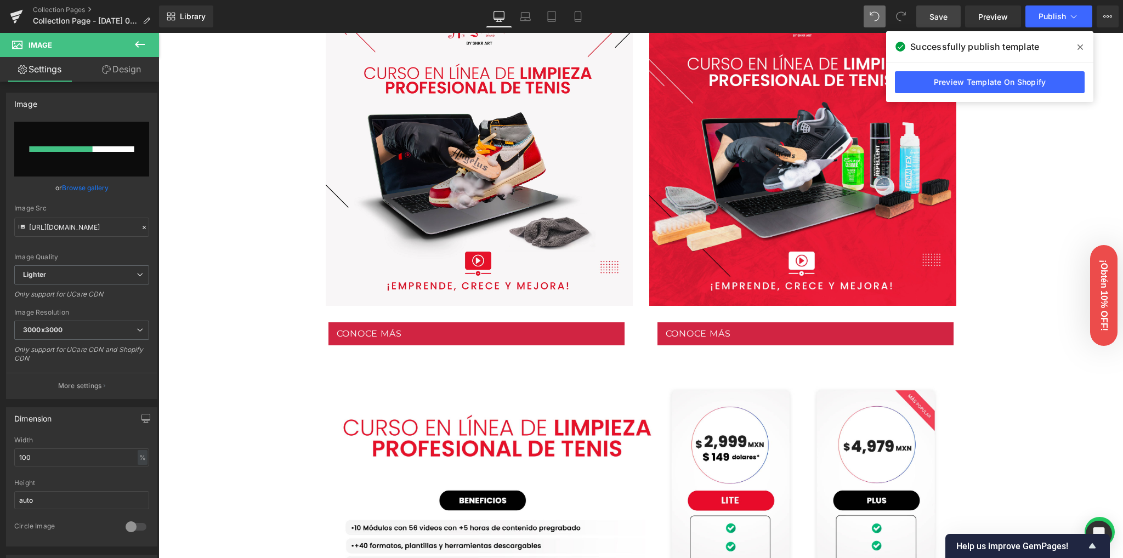
click at [1078, 49] on icon at bounding box center [1079, 47] width 5 height 9
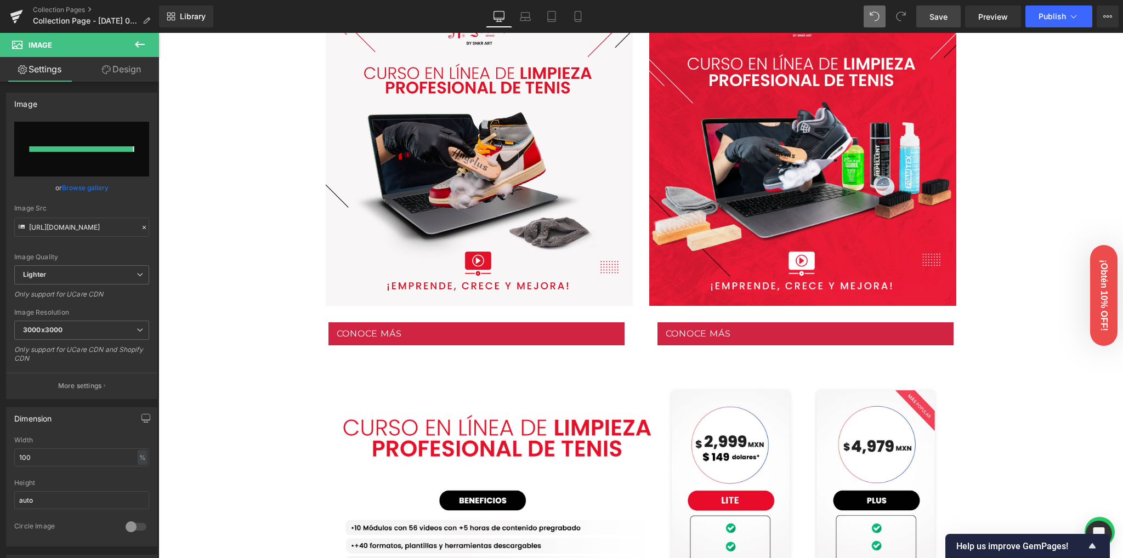
type input "[URL][DOMAIN_NAME]"
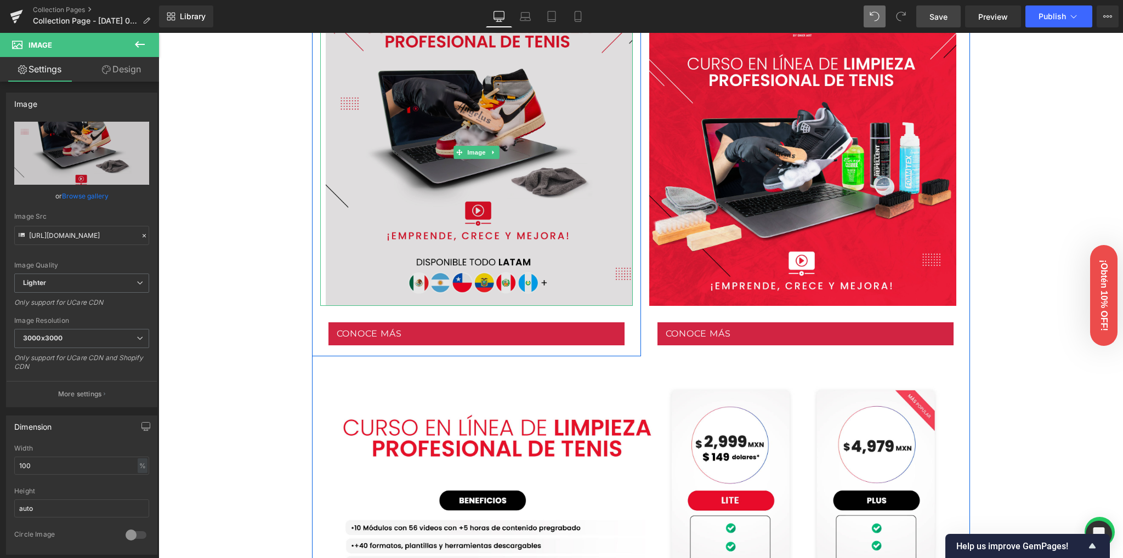
click at [458, 221] on img at bounding box center [476, 152] width 312 height 307
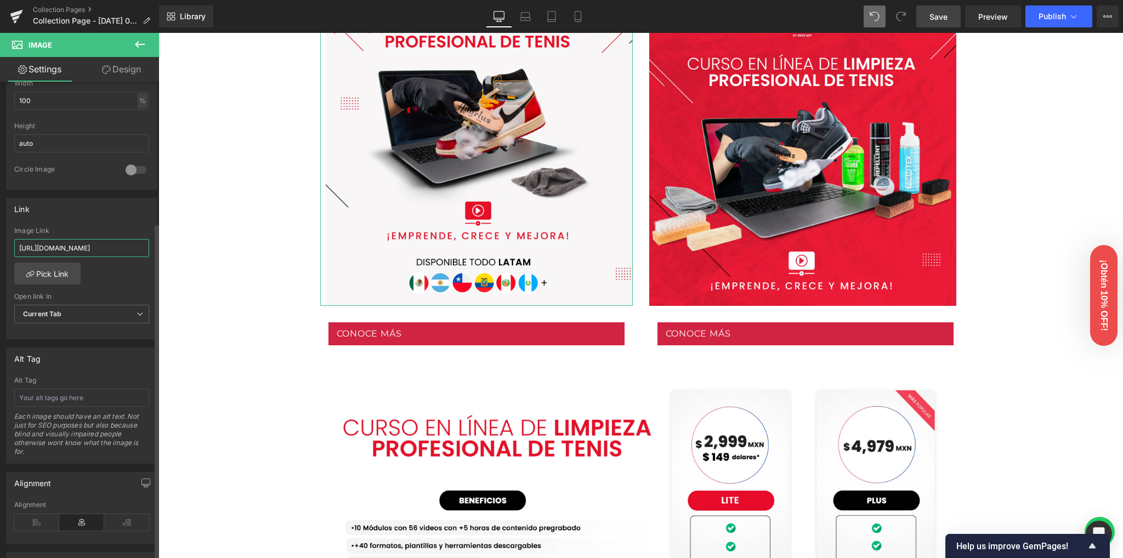
scroll to position [0, 163]
drag, startPoint x: 246, startPoint y: 283, endPoint x: 302, endPoint y: 297, distance: 57.4
click at [99, 272] on div "[URL][DOMAIN_NAME] Image Link [URL][DOMAIN_NAME] Pick Link Current Tab New Tab …" at bounding box center [82, 283] width 150 height 112
drag, startPoint x: 945, startPoint y: 22, endPoint x: 874, endPoint y: 246, distance: 234.7
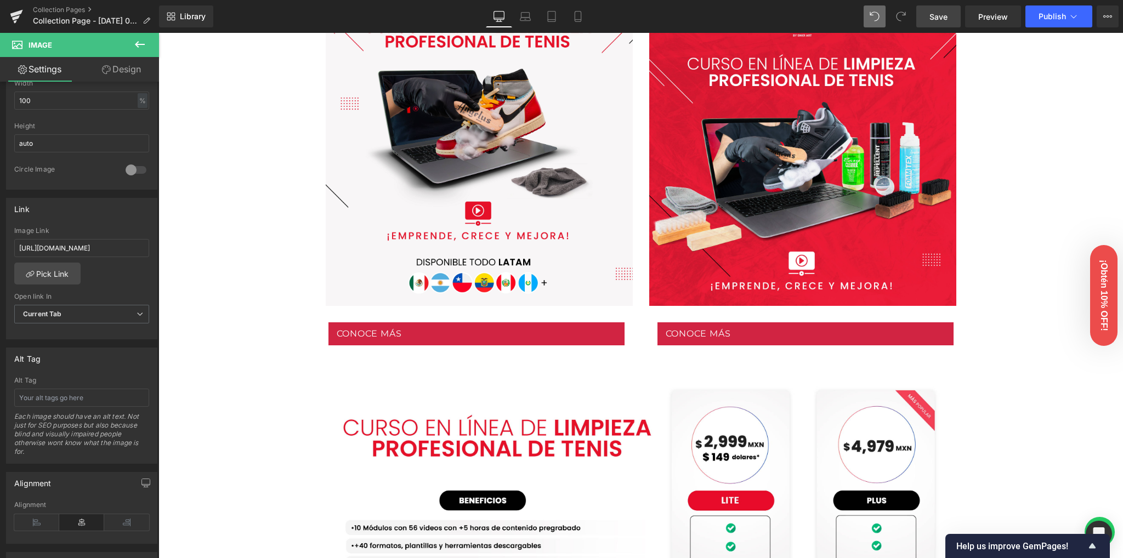
click at [945, 22] on span "Save" at bounding box center [938, 17] width 18 height 12
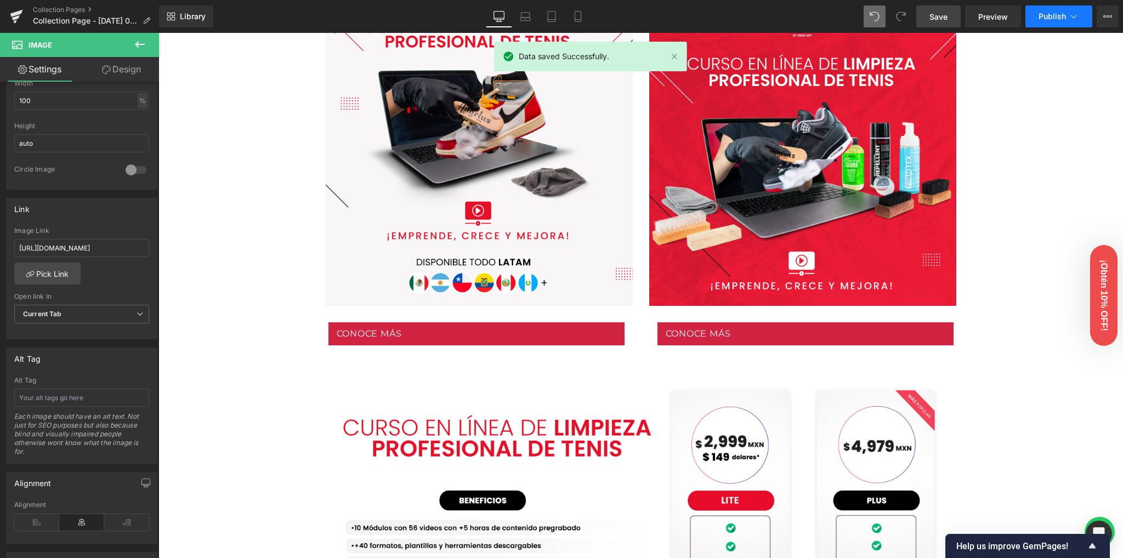
click at [1036, 25] on button "Publish" at bounding box center [1058, 16] width 67 height 22
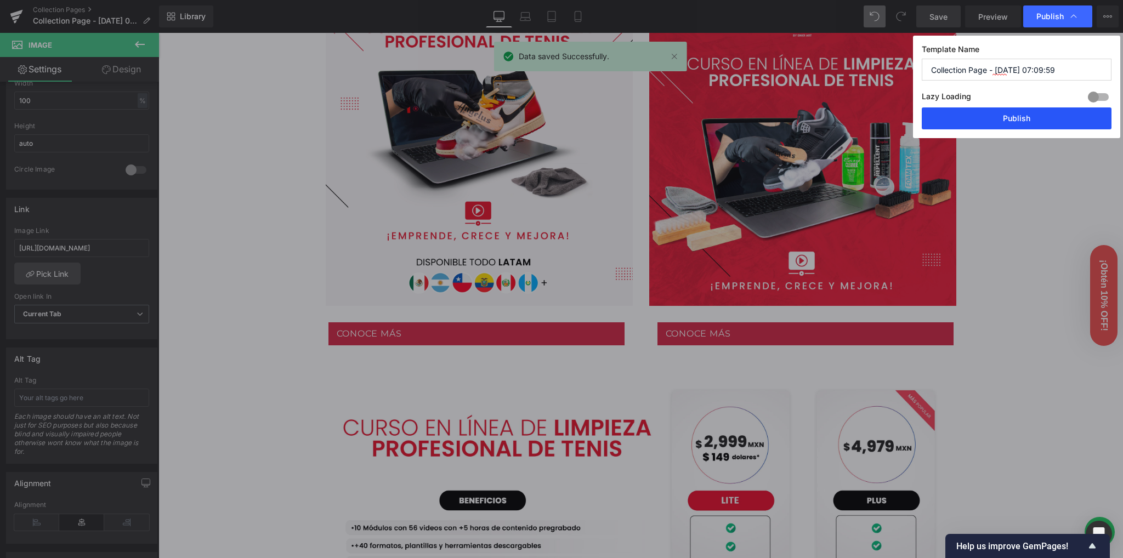
click at [1032, 119] on button "Publish" at bounding box center [1016, 118] width 190 height 22
